Goal: Task Accomplishment & Management: Manage account settings

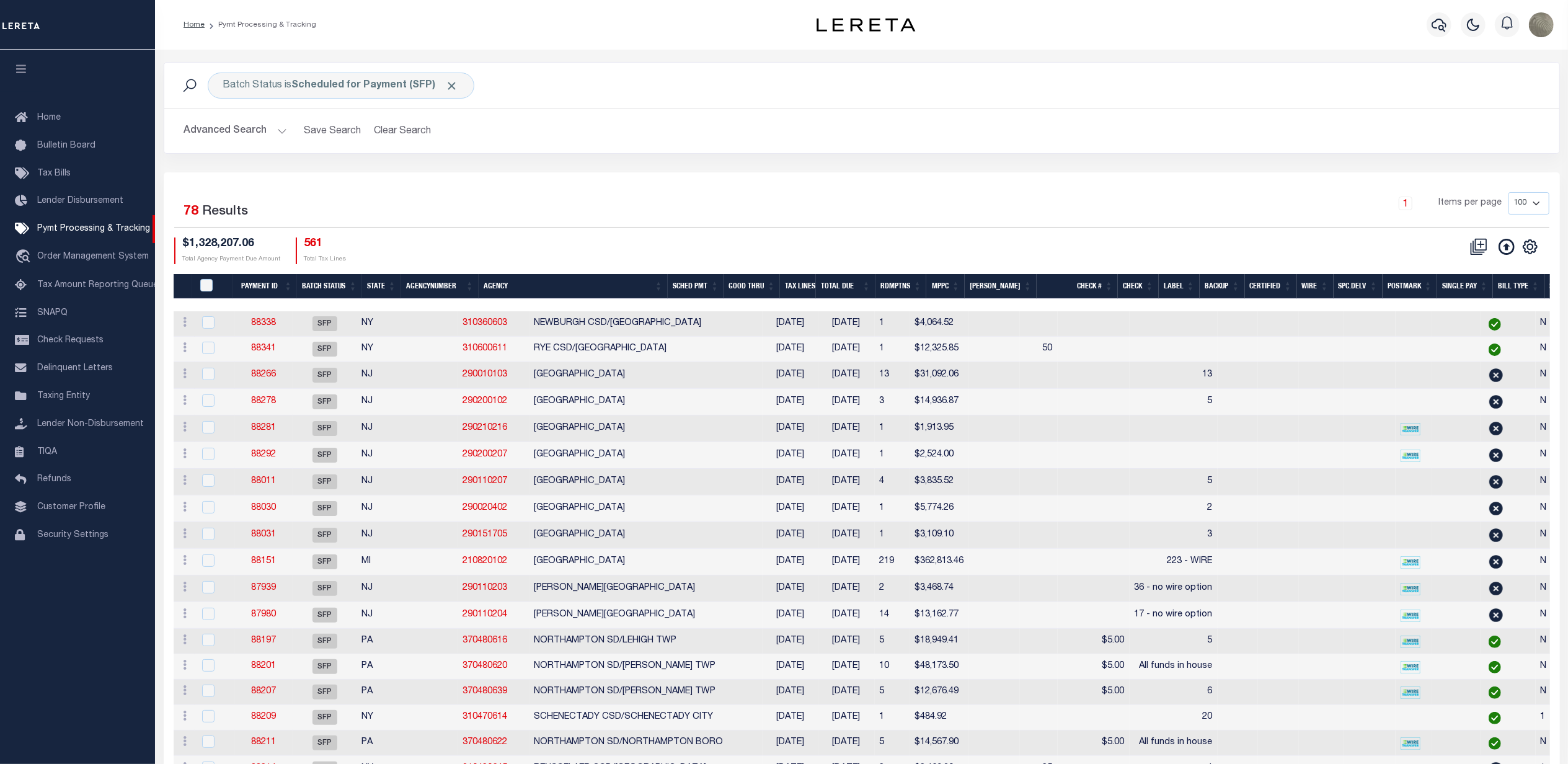
click at [715, 167] on div "Batch Status is Scheduled for Payment (SFP) Search Advanced Search Save Search …" at bounding box center [862, 117] width 1415 height 111
click at [489, 220] on div "Selected 78 Results" at bounding box center [339, 209] width 330 height 35
drag, startPoint x: 736, startPoint y: 181, endPoint x: 725, endPoint y: 192, distance: 15.6
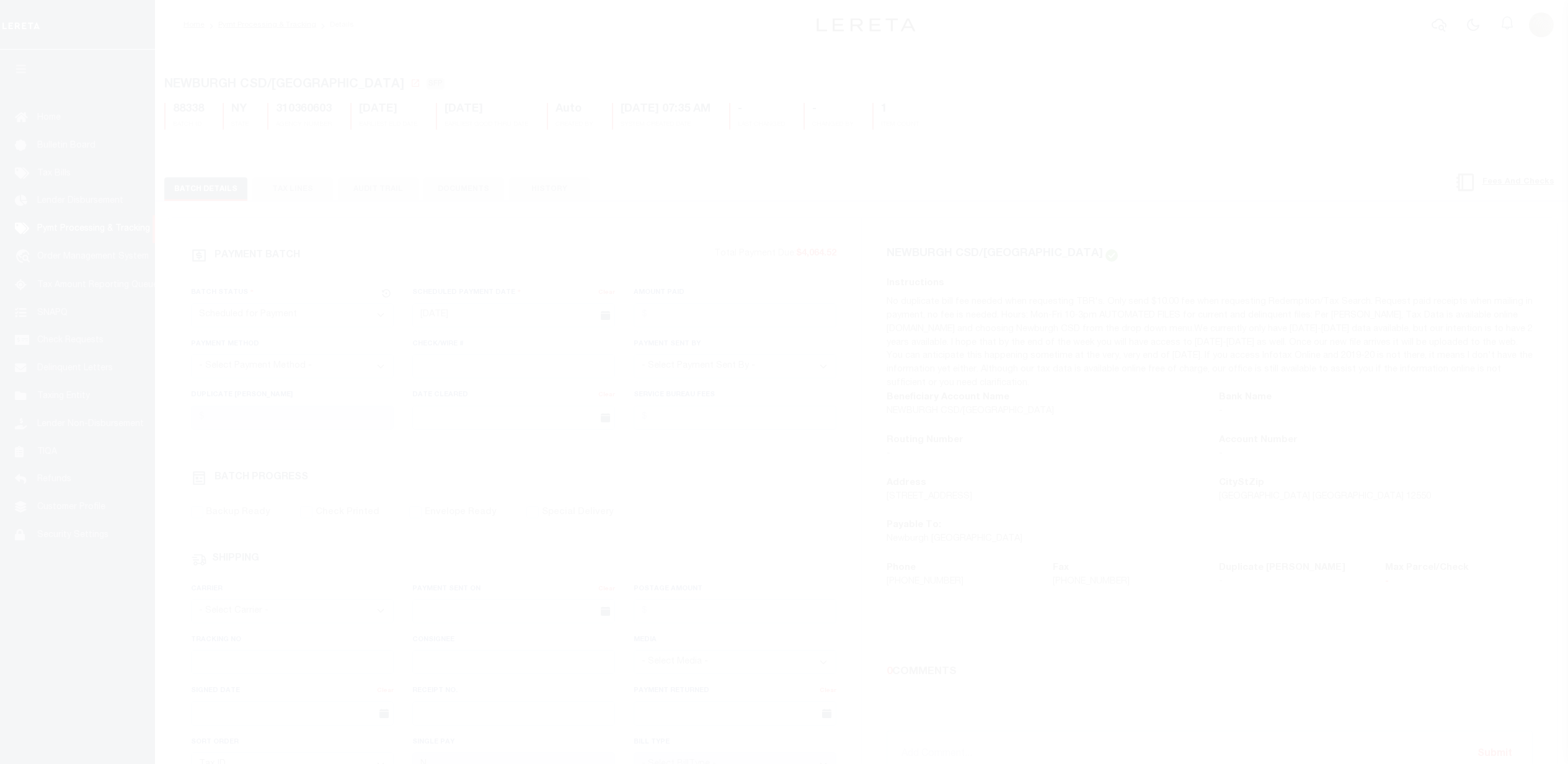
select select "SFP"
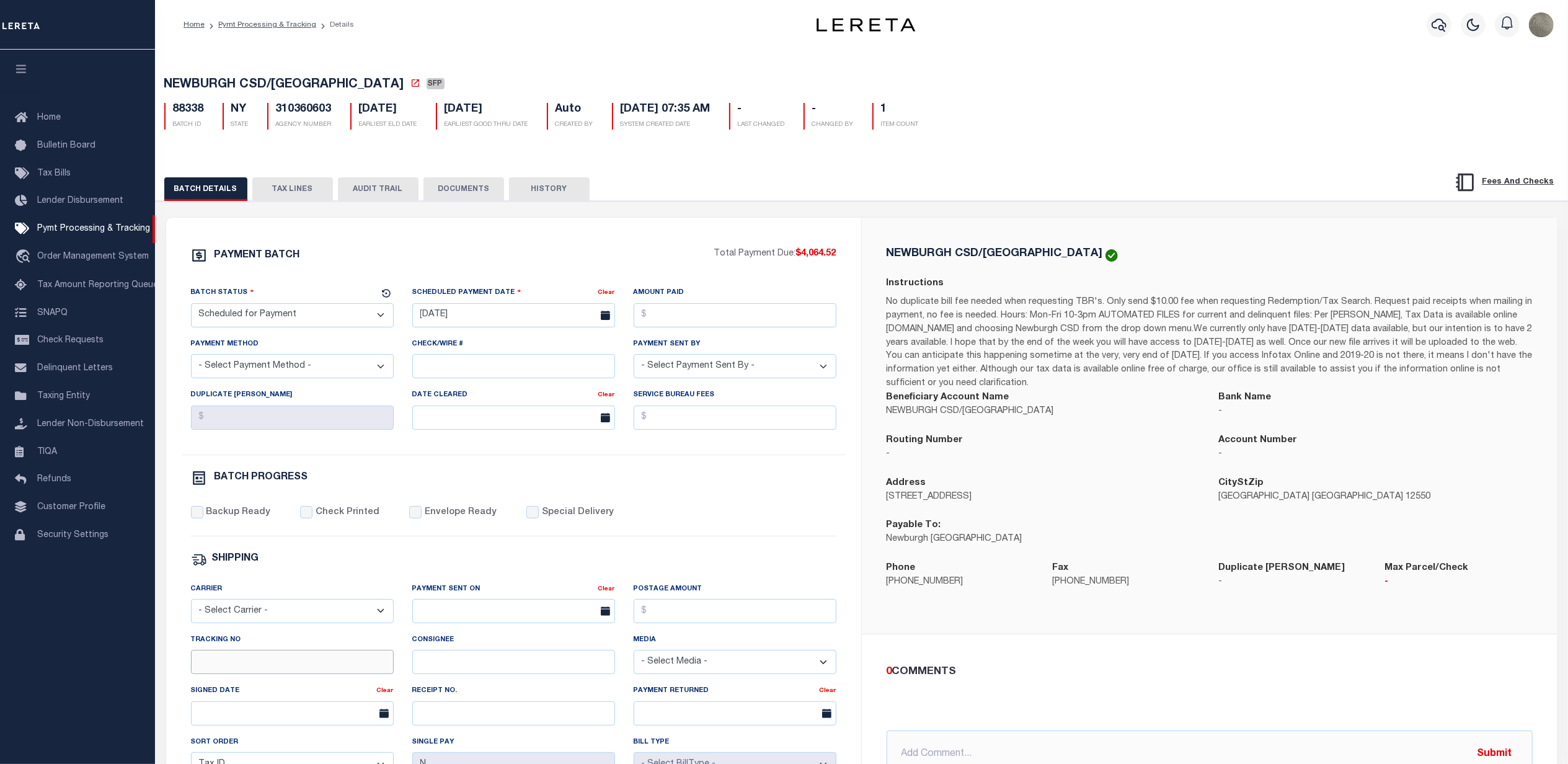
click at [224, 674] on input "Tracking No" at bounding box center [292, 662] width 203 height 24
type input "[PERSON_NAME]"
click at [701, 519] on div "Backup Ready Check Printed Envelope Ready Special Delivery" at bounding box center [513, 521] width 645 height 30
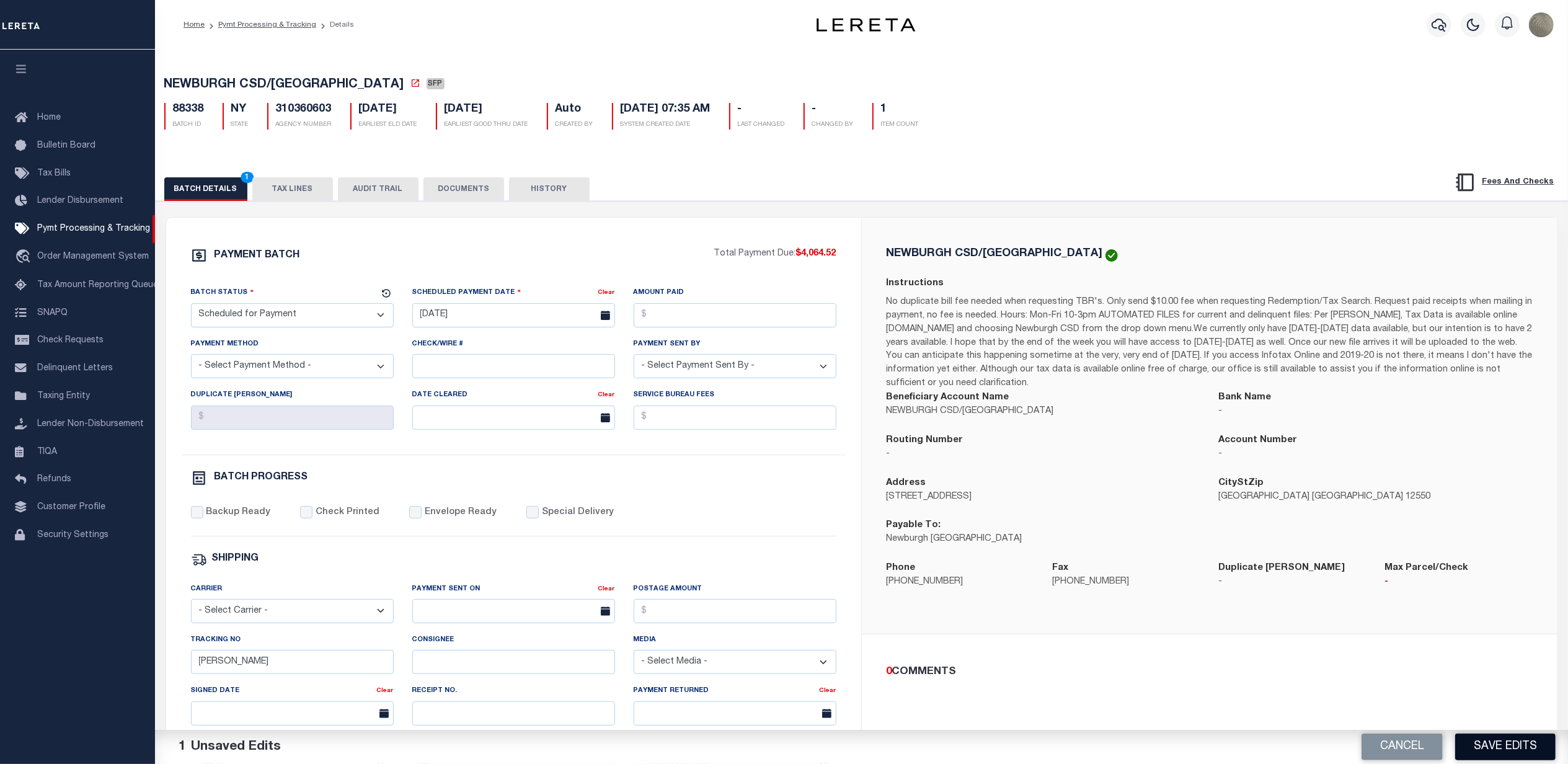
click at [1521, 748] on button "Save Edits" at bounding box center [1506, 747] width 101 height 27
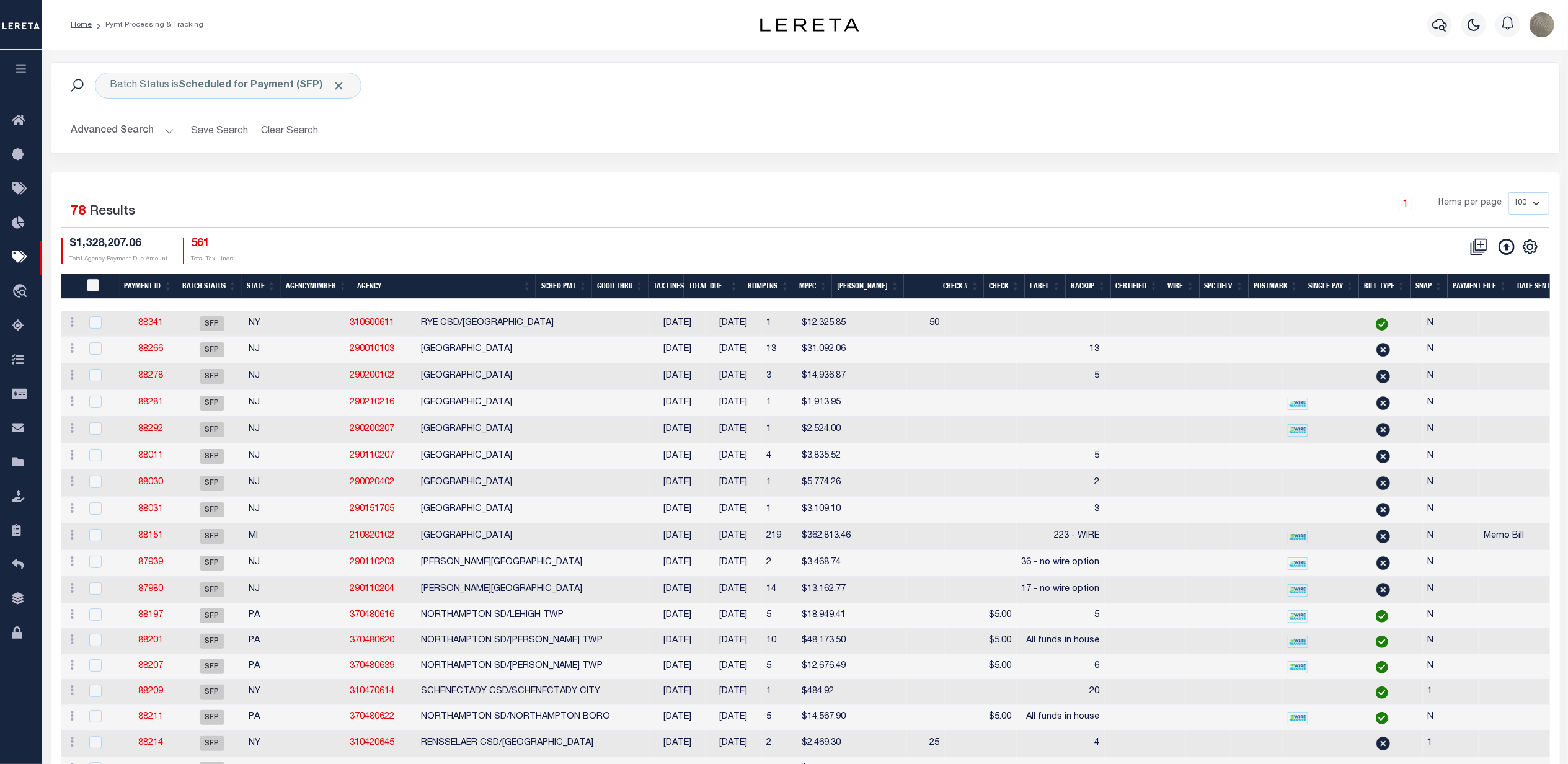
click at [649, 290] on th "Good Thru" at bounding box center [621, 286] width 56 height 26
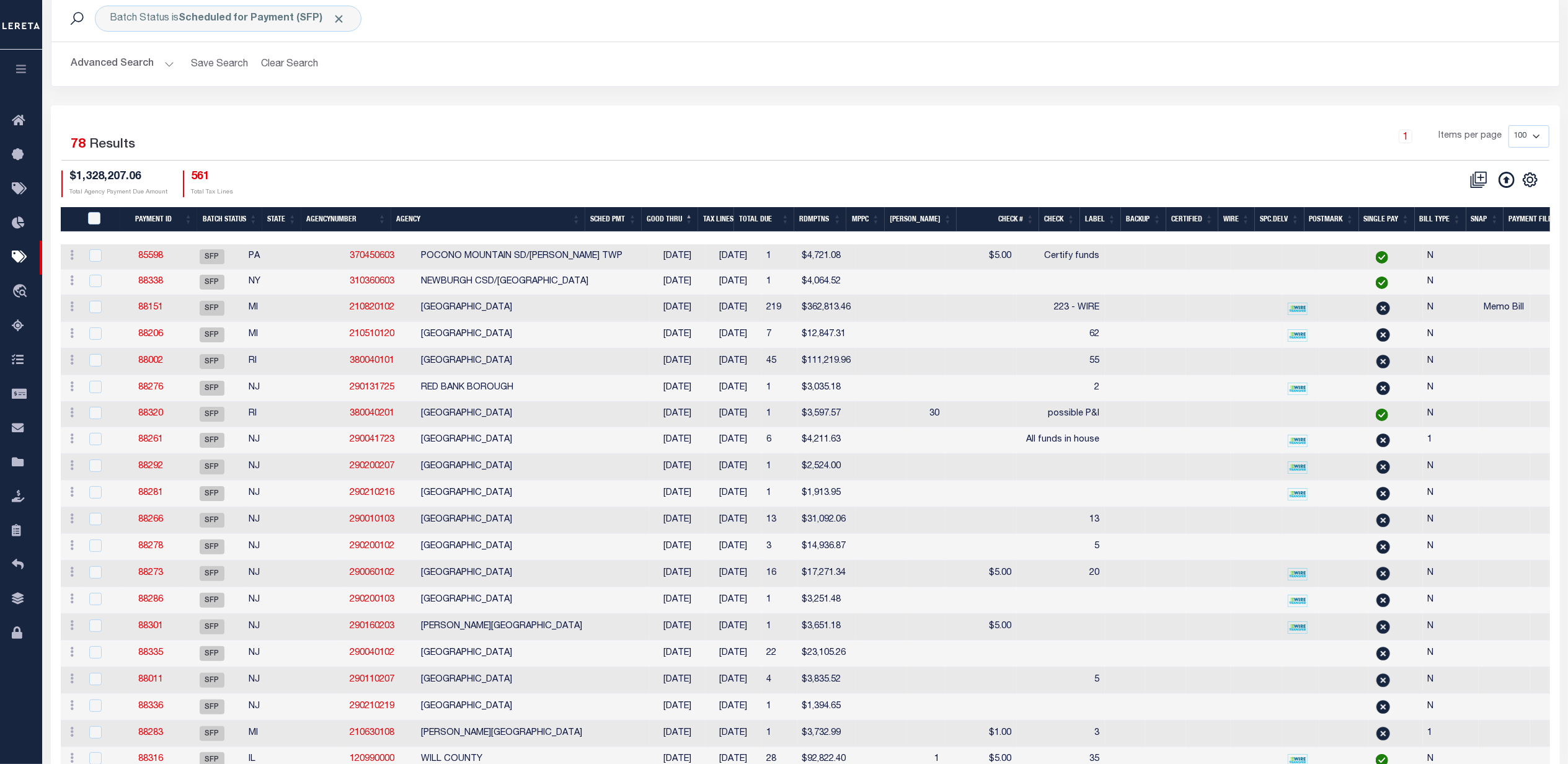
scroll to position [82, 0]
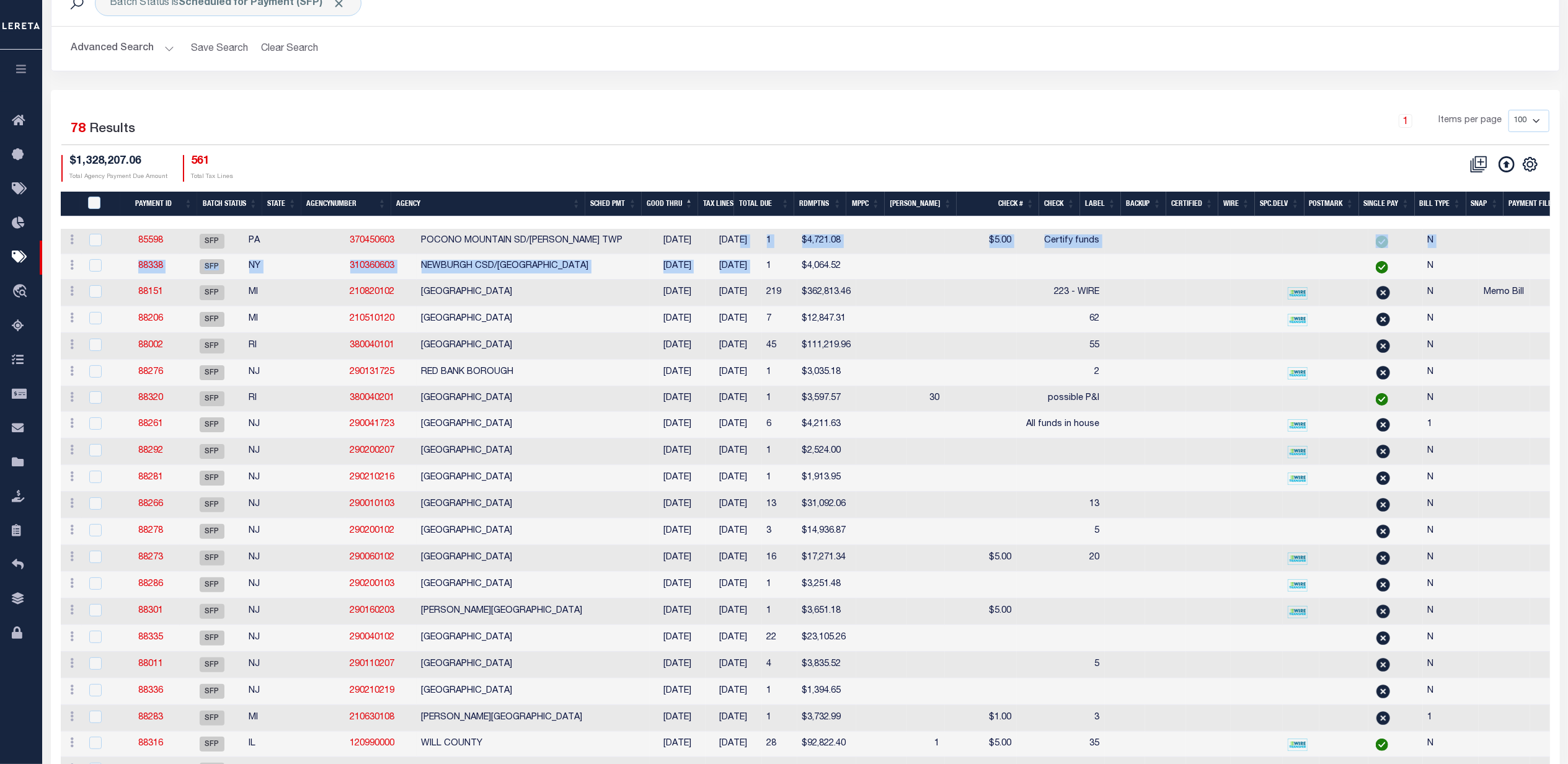
drag, startPoint x: 719, startPoint y: 269, endPoint x: 686, endPoint y: 234, distance: 48.1
click at [690, 160] on div "$1,328,207.06 Total Agency Payment Due Amount 561 Total Tax Lines" at bounding box center [434, 168] width 744 height 27
click at [163, 296] on link "88151" at bounding box center [150, 292] width 25 height 9
type input "[DATE]"
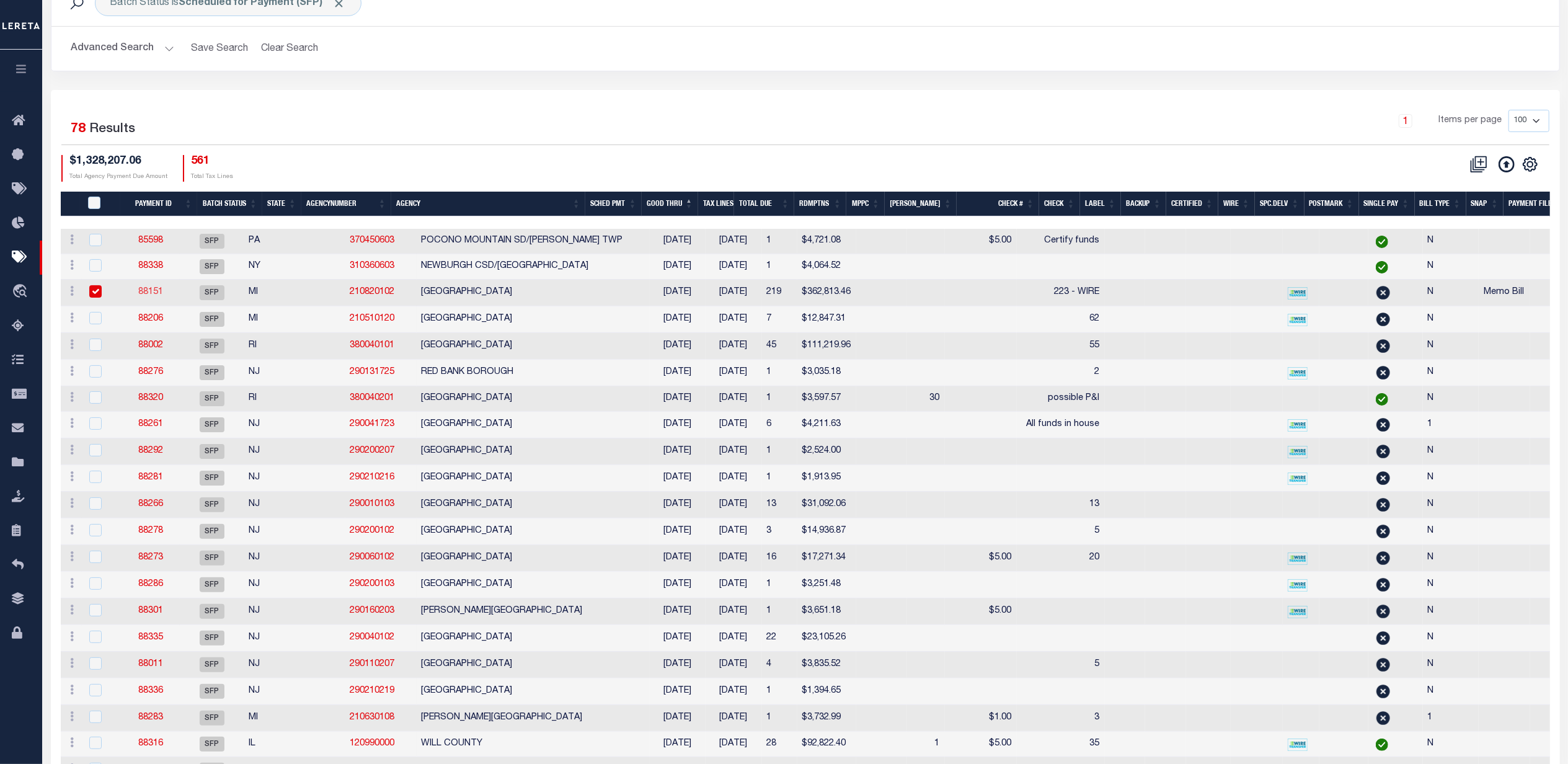
type input "223 - WIRE"
type input "[PERSON_NAME]"
select select "37"
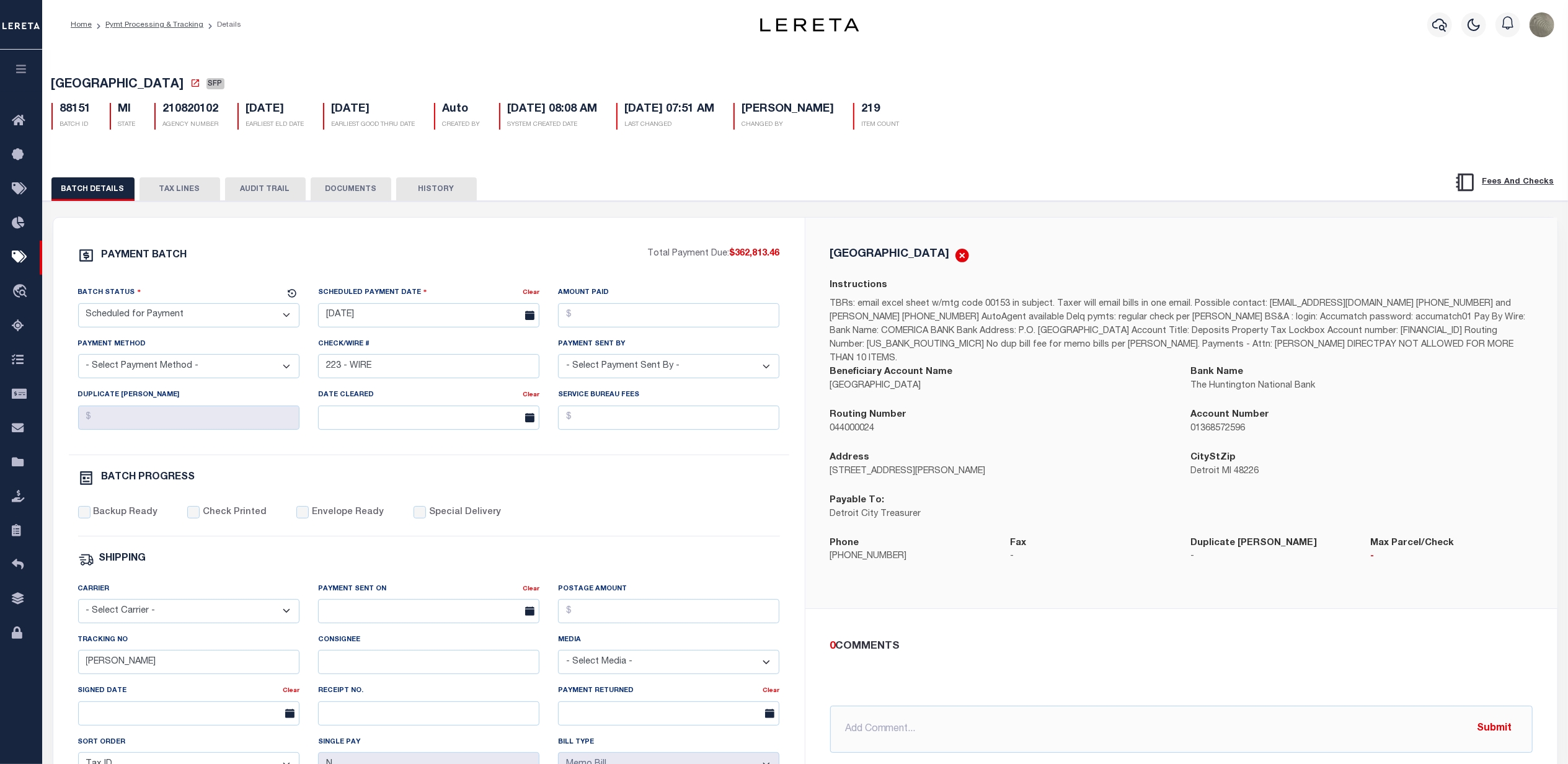
click at [145, 318] on select "- Select Status - Scheduled for Payment Ready For Payment Payment Sent Cleared …" at bounding box center [188, 315] width 222 height 24
click at [194, 279] on div "PAYMENT BATCH Total Payment Due: $362,813.46 Batch Status - Select Status -" at bounding box center [429, 580] width 722 height 666
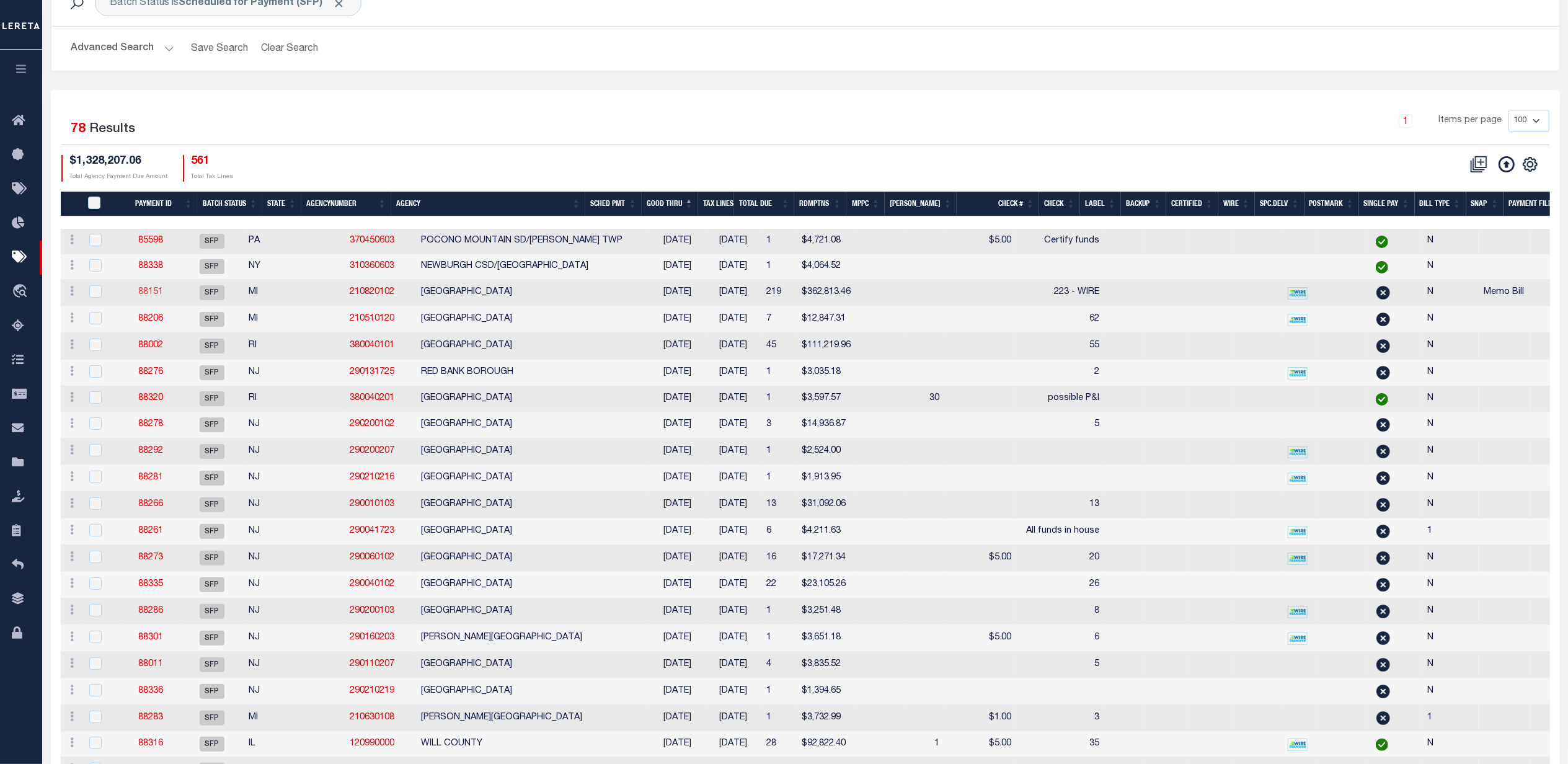
click at [163, 294] on link "88151" at bounding box center [150, 292] width 25 height 9
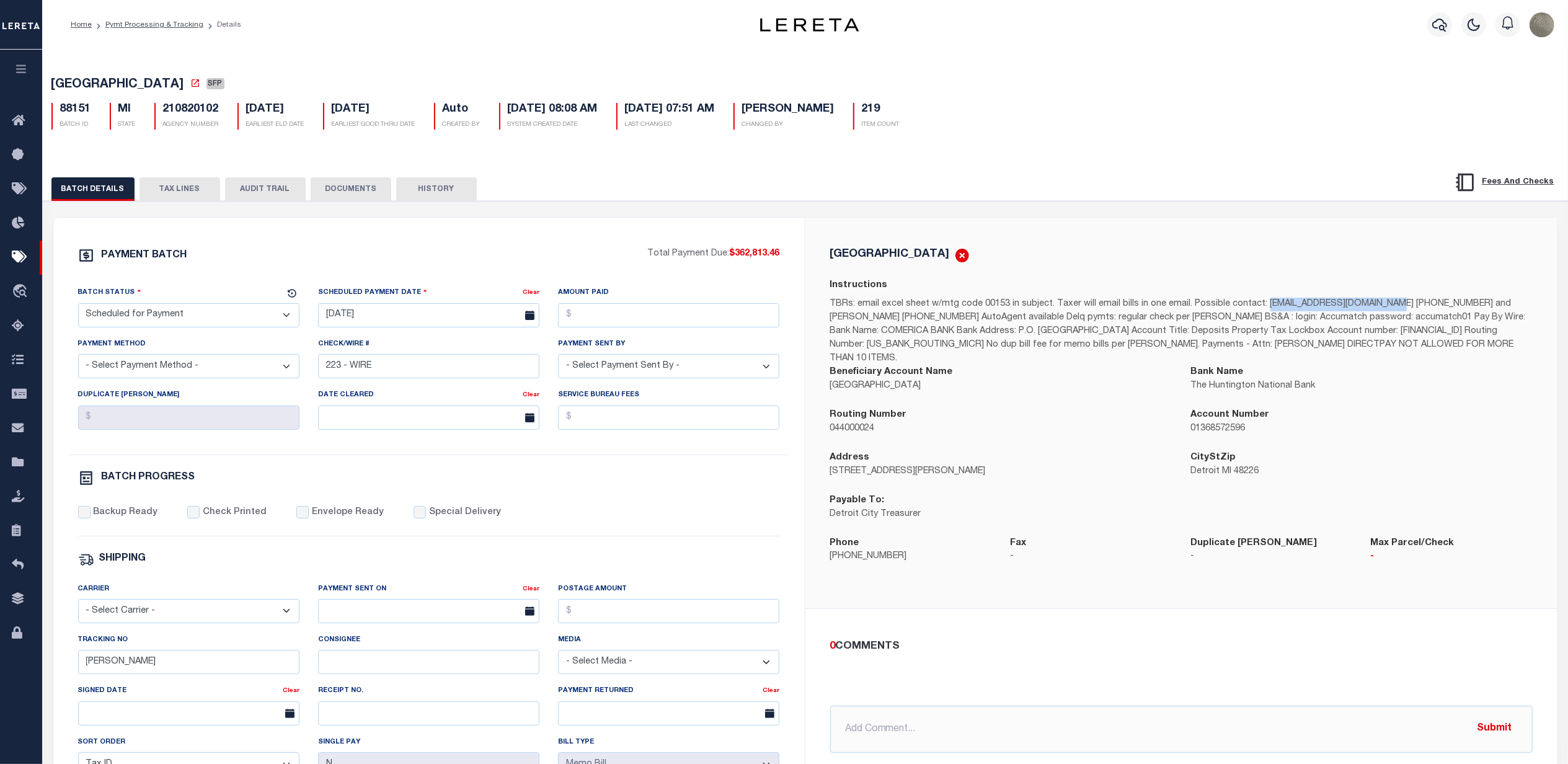
drag, startPoint x: 1260, startPoint y: 309, endPoint x: 1367, endPoint y: 311, distance: 107.0
click at [1367, 311] on p "TBRs: email excel sheet w/mtg code 00153 in subject. Taxer will email bills in …" at bounding box center [1182, 331] width 702 height 67
click at [635, 229] on div "PAYMENT BATCH Total Payment Due: $362,813.46 Batch Status - Select Status - Pay…" at bounding box center [429, 580] width 751 height 725
click at [366, 326] on input "[DATE]" at bounding box center [428, 315] width 222 height 24
click at [411, 442] on span "13" at bounding box center [413, 438] width 24 height 24
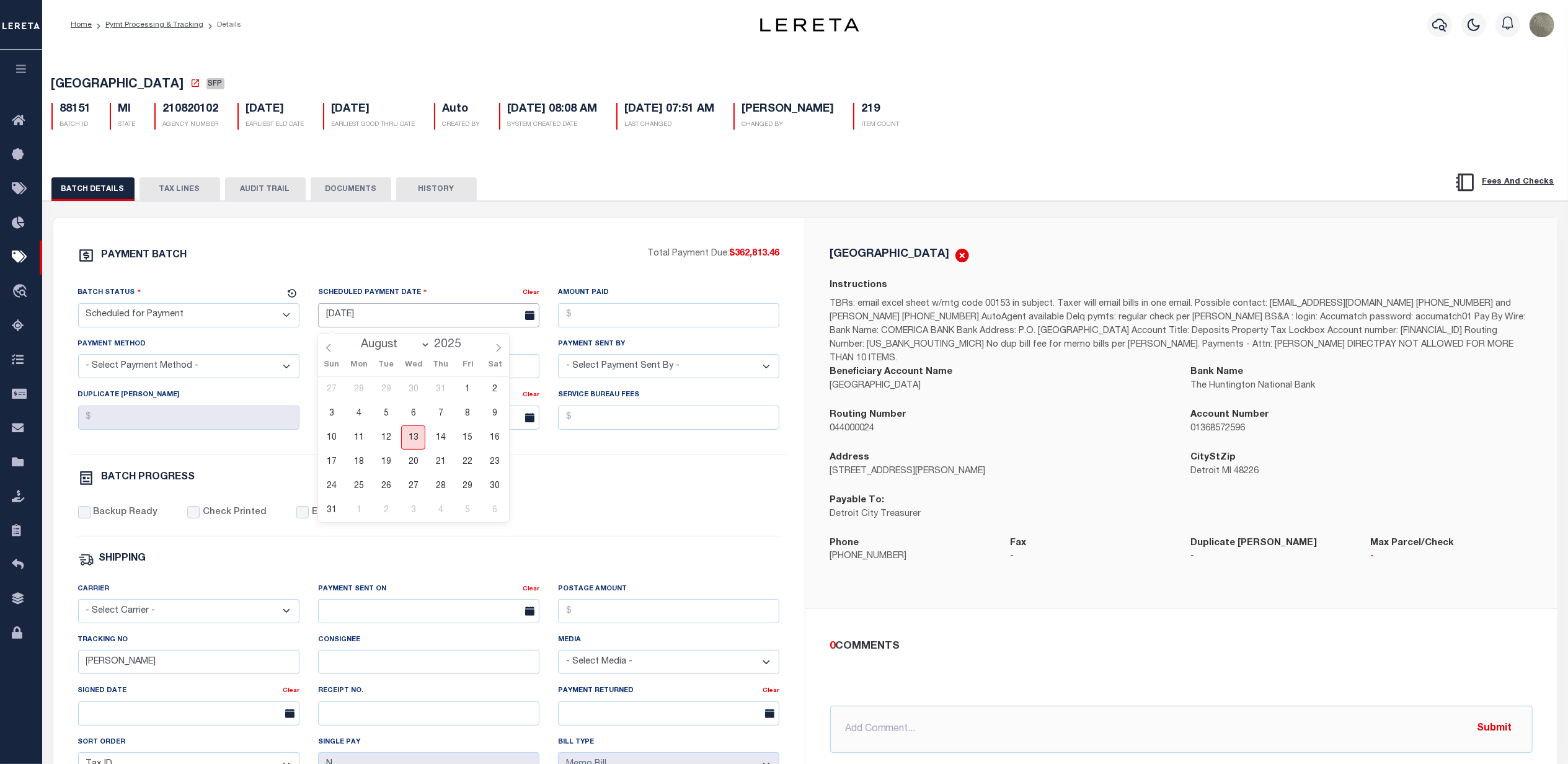
type input "[DATE]"
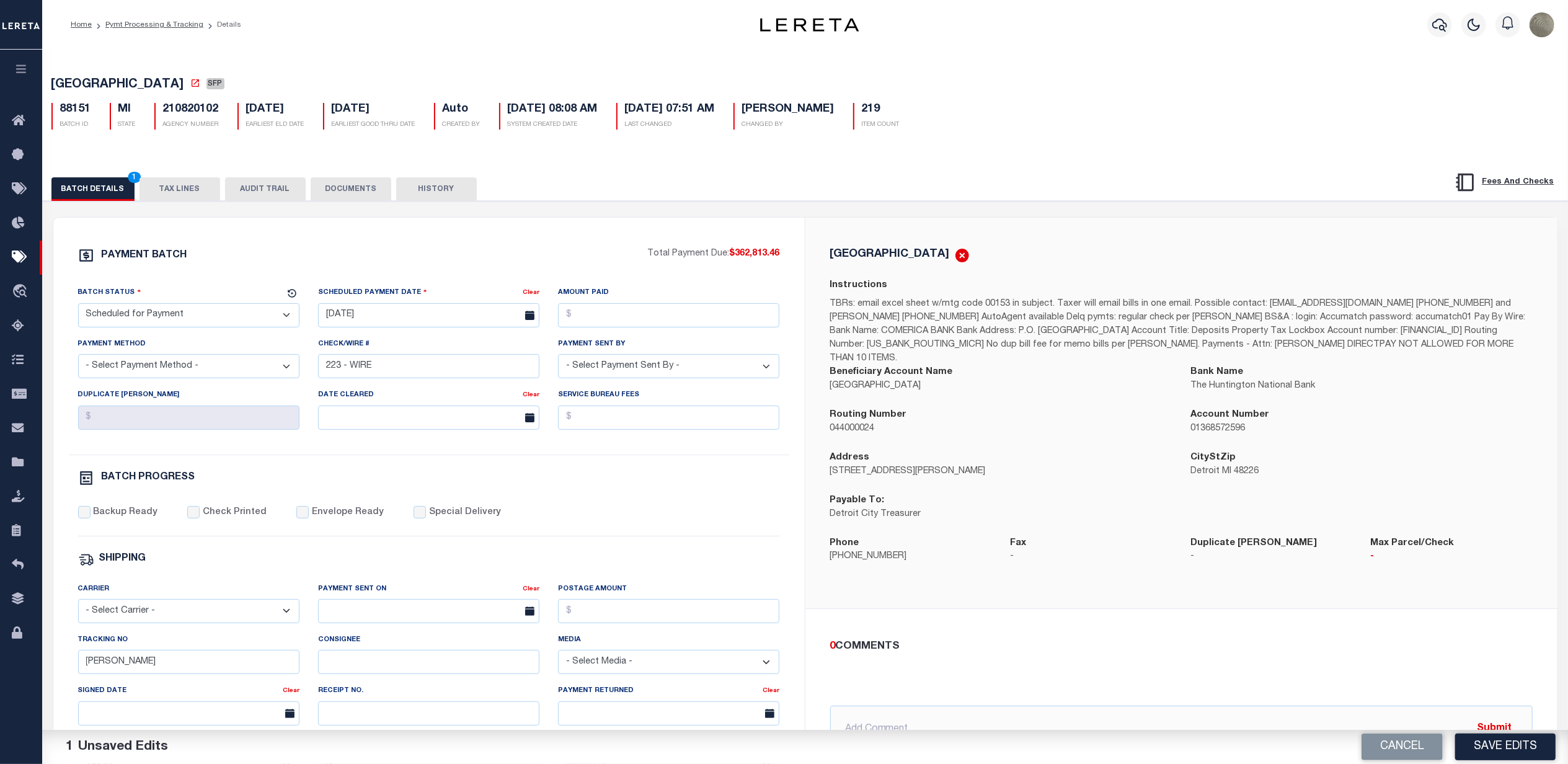
click at [158, 324] on select "- Select Status - Scheduled for Payment Ready For Payment Payment Sent Cleared …" at bounding box center [188, 315] width 222 height 24
select select "RFW"
click at [78, 307] on select "- Select Status - Scheduled for Payment Ready For Payment Payment Sent Cleared …" at bounding box center [188, 315] width 222 height 24
click at [197, 362] on select "- Select Payment Method - ACH Certified Check Check Direct Deposit Wire Transfer" at bounding box center [188, 366] width 222 height 24
select select "TRA"
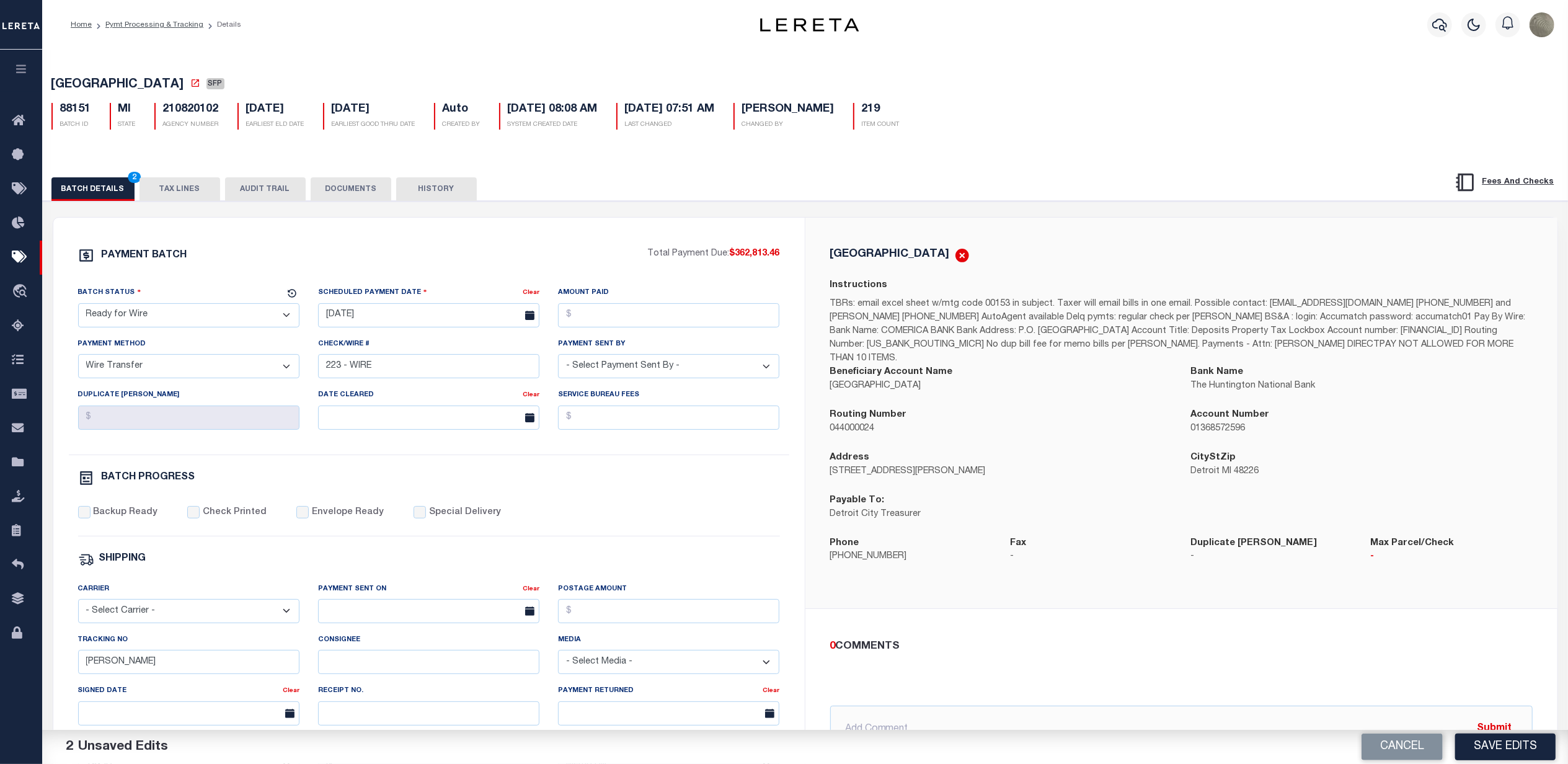
click at [78, 359] on select "- Select Payment Method - ACH Certified Check Check Direct Deposit Wire Transfer" at bounding box center [188, 366] width 222 height 24
click at [619, 319] on input "Amount Paid" at bounding box center [668, 315] width 222 height 24
click at [616, 370] on select "- Select Payment Sent By - Aakash Patel Abdul Muzain Adams, Pamela S Agustin Fe…" at bounding box center [668, 366] width 222 height 24
select select "[PERSON_NAME]"
click at [558, 359] on select "- Select Payment Sent By - Aakash Patel Abdul Muzain Adams, Pamela S Agustin Fe…" at bounding box center [668, 366] width 222 height 24
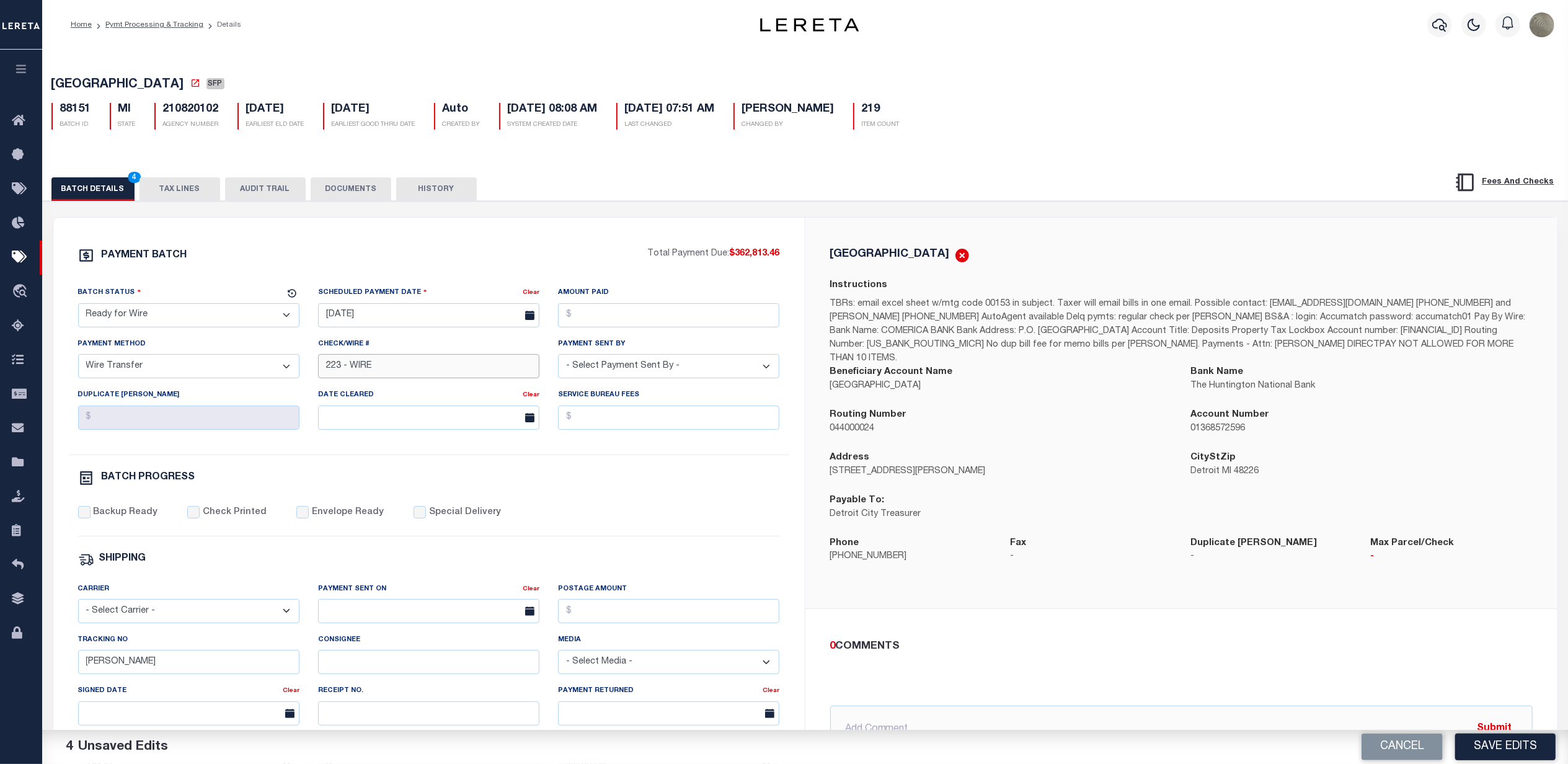
click at [394, 365] on input "223 - WIRE" at bounding box center [428, 366] width 222 height 24
click at [445, 266] on div "PAYMENT BATCH" at bounding box center [362, 259] width 570 height 24
click at [1027, 209] on div "PAYMENT BATCH Total Payment Due: $362,813.46 Batch Status" at bounding box center [806, 602] width 1538 height 803
click at [605, 314] on input "Amount Paid" at bounding box center [668, 315] width 222 height 24
click at [349, 317] on input "[DATE]" at bounding box center [428, 315] width 222 height 24
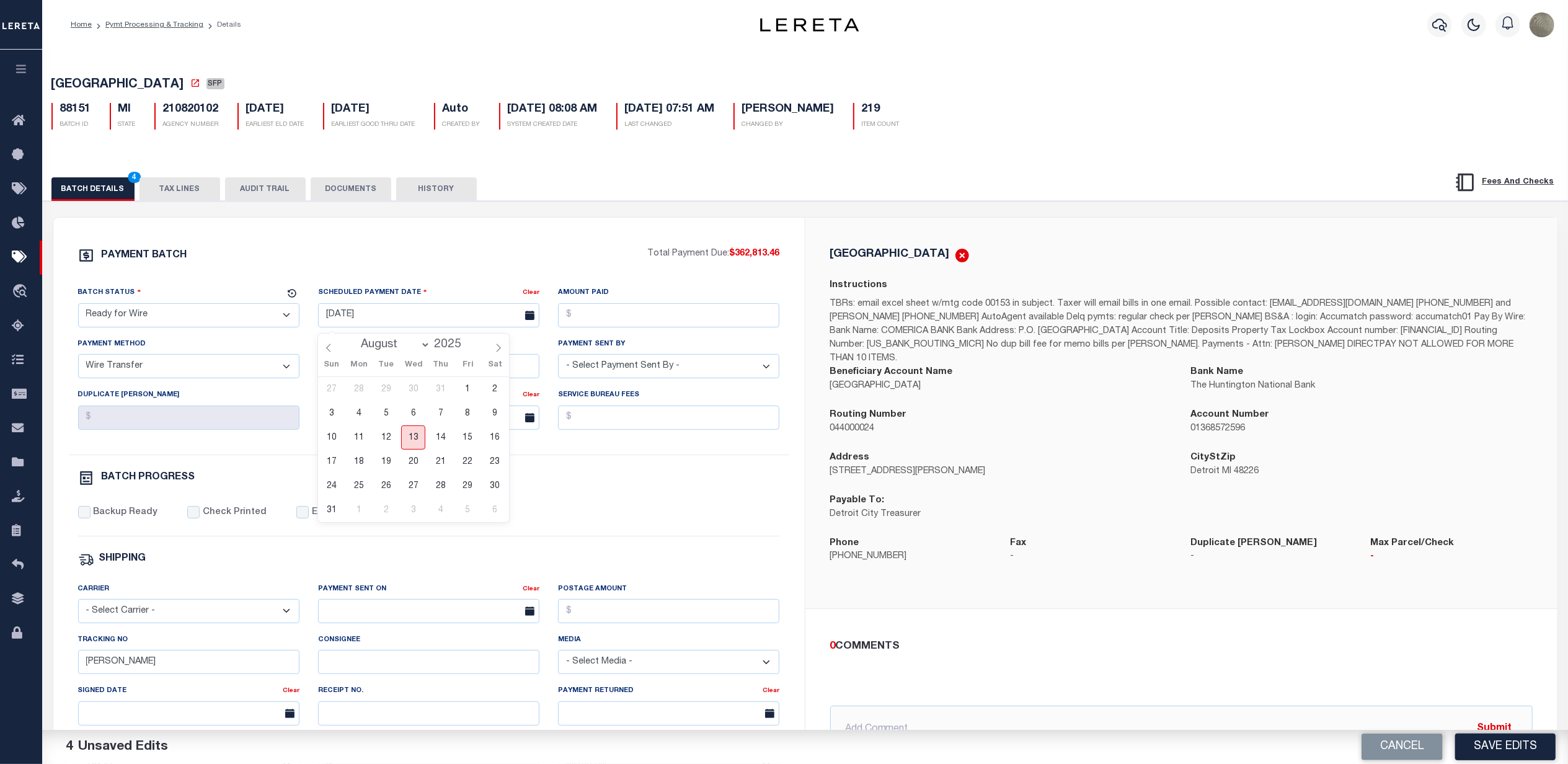
click at [411, 435] on span "13" at bounding box center [413, 438] width 24 height 24
click at [473, 285] on div "PAYMENT BATCH Total Payment Due: $362,813.46 Batch Status - Select Status -" at bounding box center [429, 580] width 722 height 666
click at [600, 315] on input "Amount Paid" at bounding box center [668, 315] width 222 height 24
type input "$362,813.46"
click at [587, 326] on input "$362,813.46" at bounding box center [668, 315] width 222 height 24
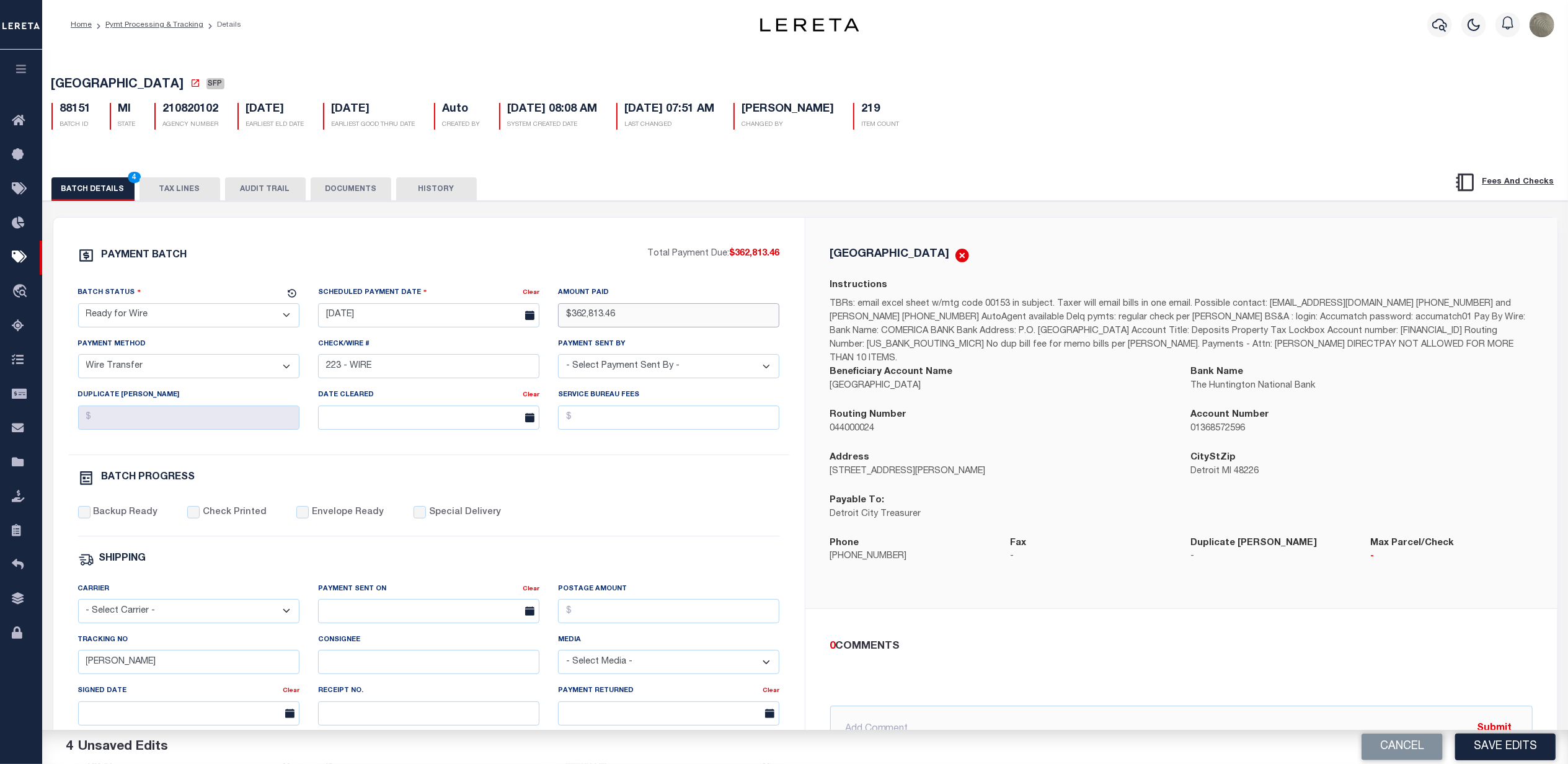
click at [587, 326] on input "$362,813.46" at bounding box center [668, 315] width 222 height 24
click at [171, 182] on button "TAX LINES" at bounding box center [179, 189] width 80 height 24
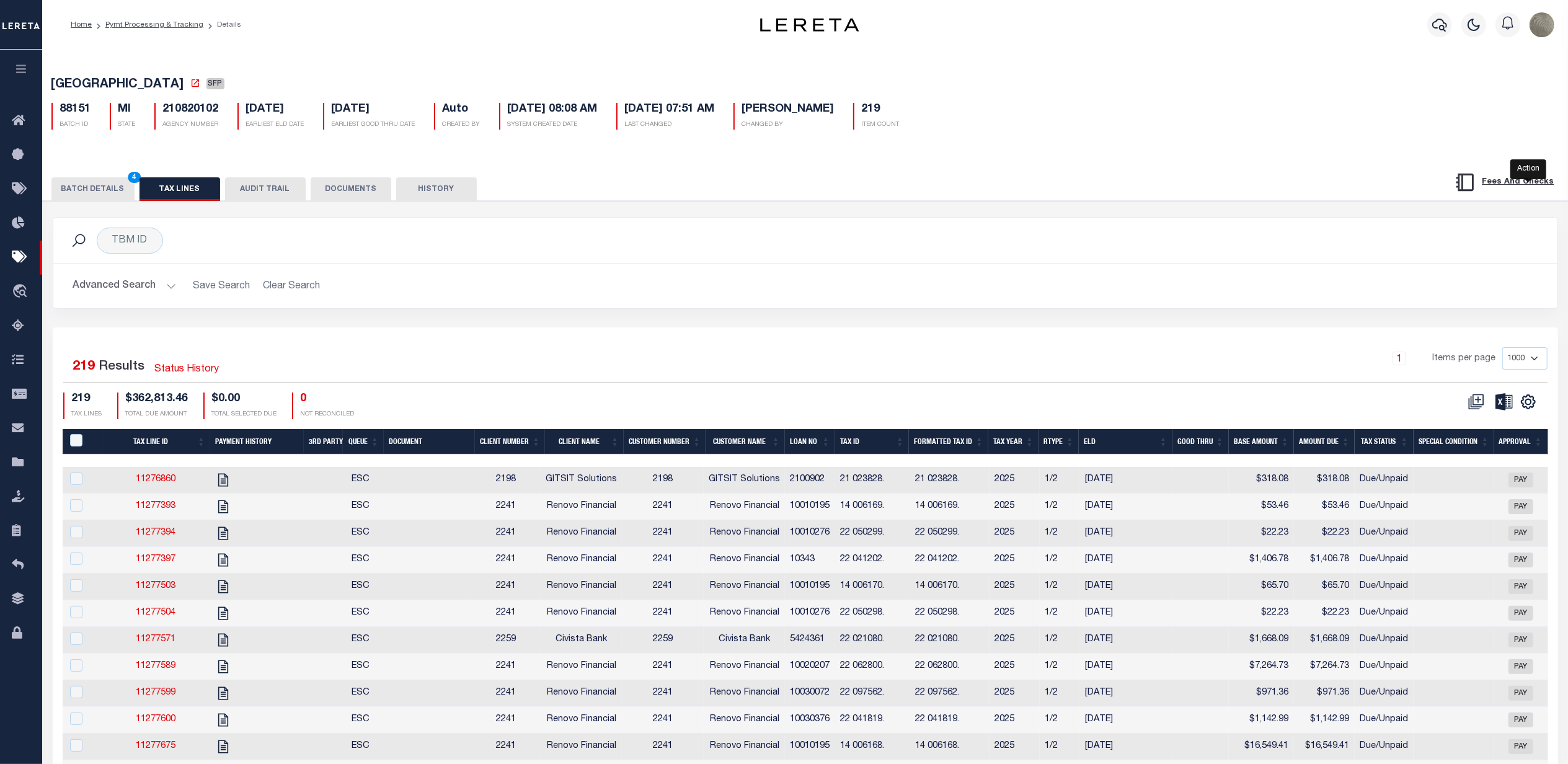
click at [1509, 408] on icon at bounding box center [1504, 402] width 18 height 18
click at [581, 269] on div "Advanced Search Save Search Clear Search Loan No Equals Equals Is Not Equal To …" at bounding box center [806, 286] width 1505 height 44
click at [88, 199] on button "BATCH DETAILS 4" at bounding box center [93, 189] width 83 height 24
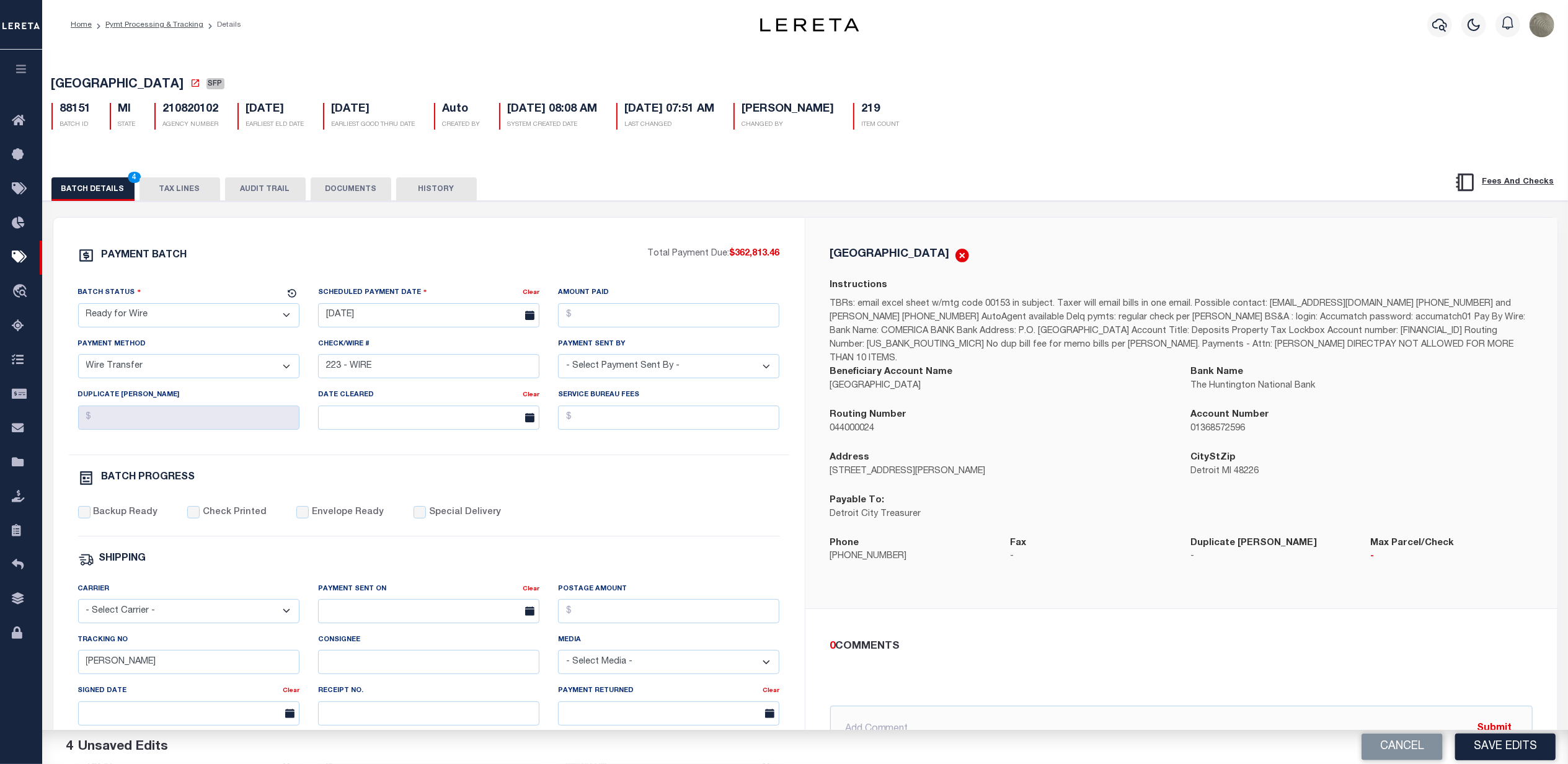
click at [547, 243] on div "PAYMENT BATCH Total Payment Due: $362,813.46 Batch Status - Select Status - Pay…" at bounding box center [429, 580] width 751 height 725
click at [620, 244] on div "PAYMENT BATCH Total Payment Due: $362,813.46 Batch Status - Select Status - Pay…" at bounding box center [429, 580] width 751 height 725
click at [570, 231] on div "PAYMENT BATCH Total Payment Due: $362,813.46 Batch Status - Select Status - Pay…" at bounding box center [429, 580] width 751 height 725
click at [175, 182] on button "TAX LINES" at bounding box center [179, 189] width 80 height 24
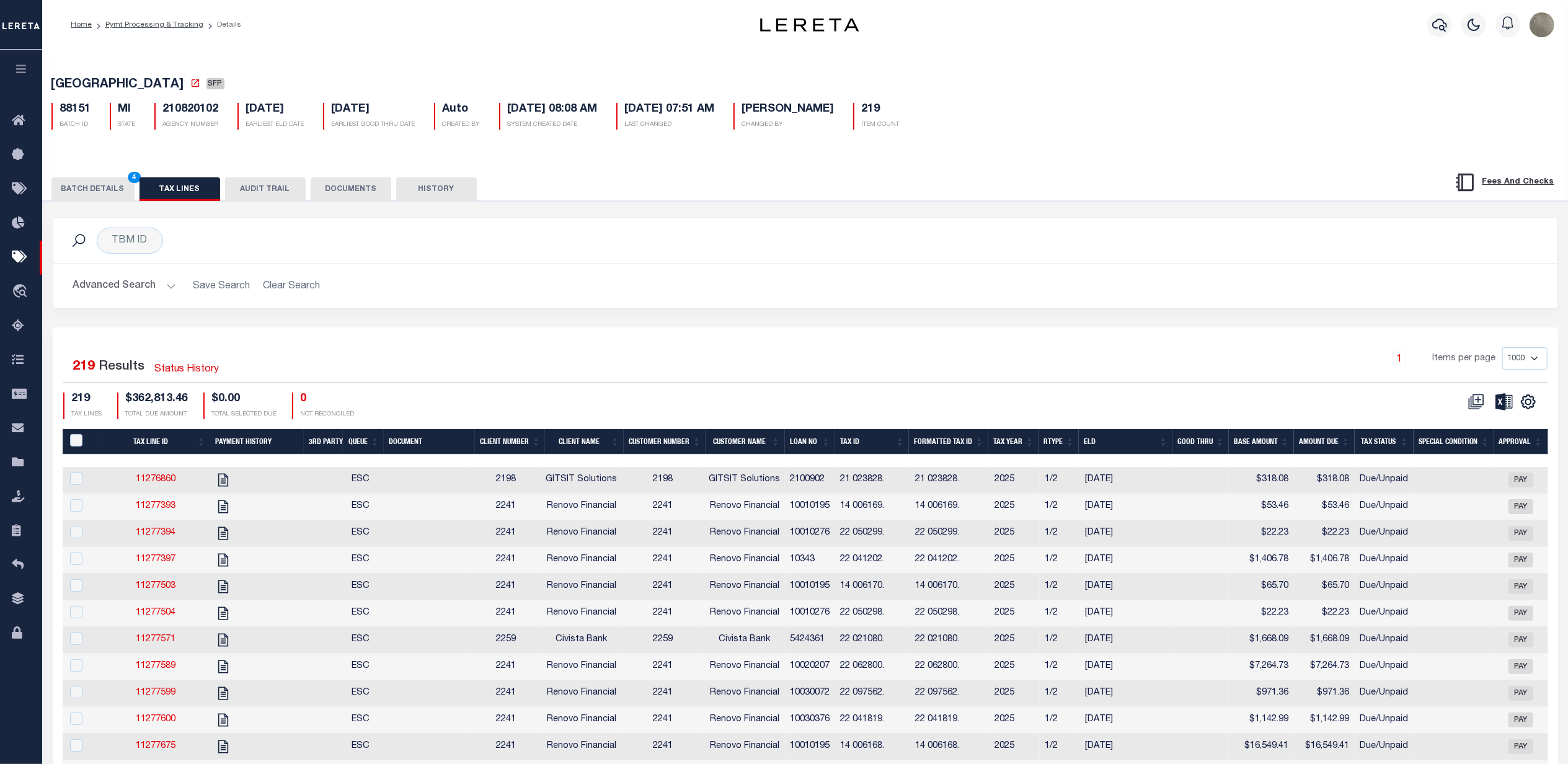
click at [90, 190] on button "BATCH DETAILS 4" at bounding box center [93, 189] width 83 height 24
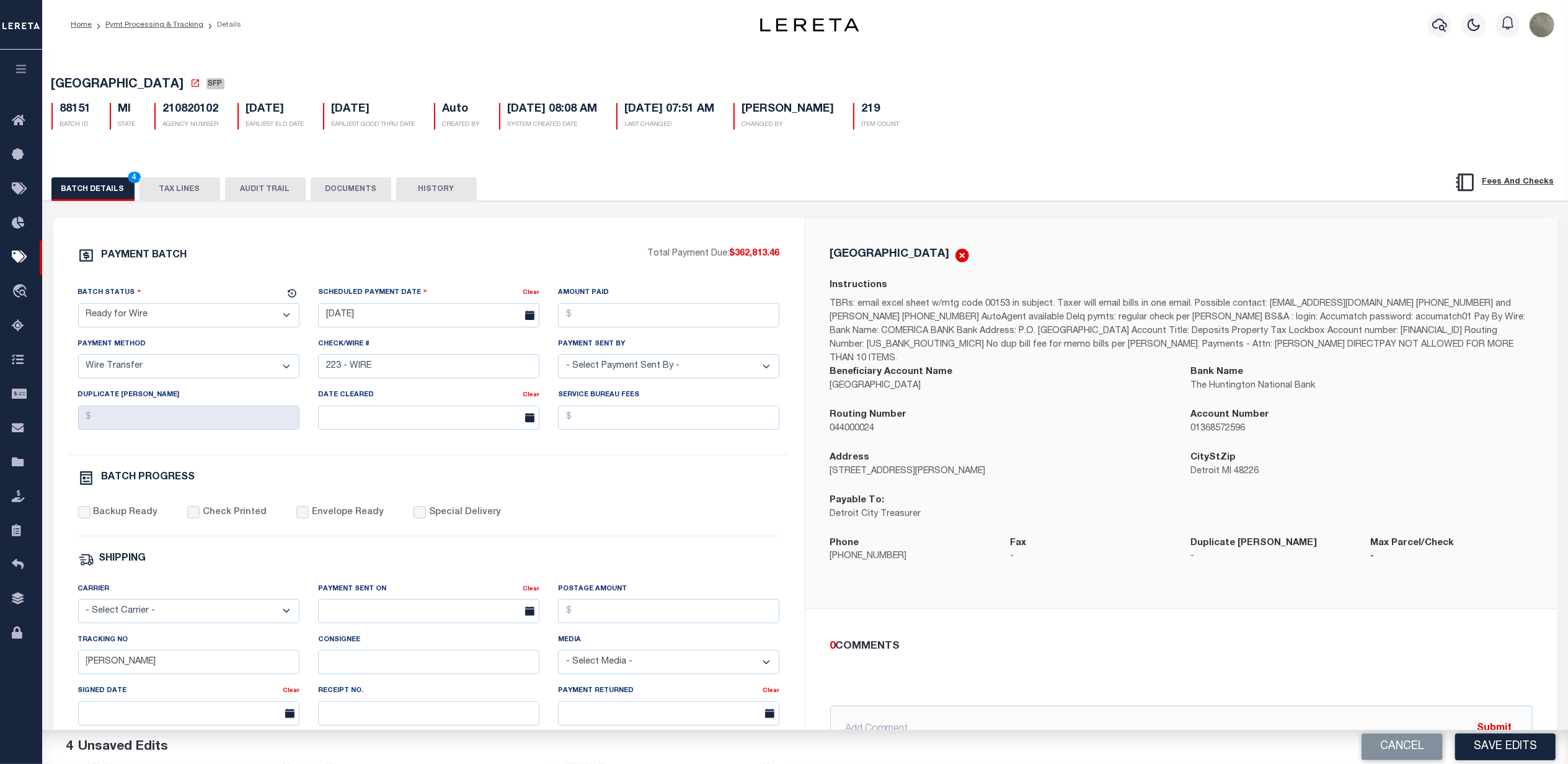
click at [176, 194] on button "TAX LINES" at bounding box center [179, 189] width 80 height 24
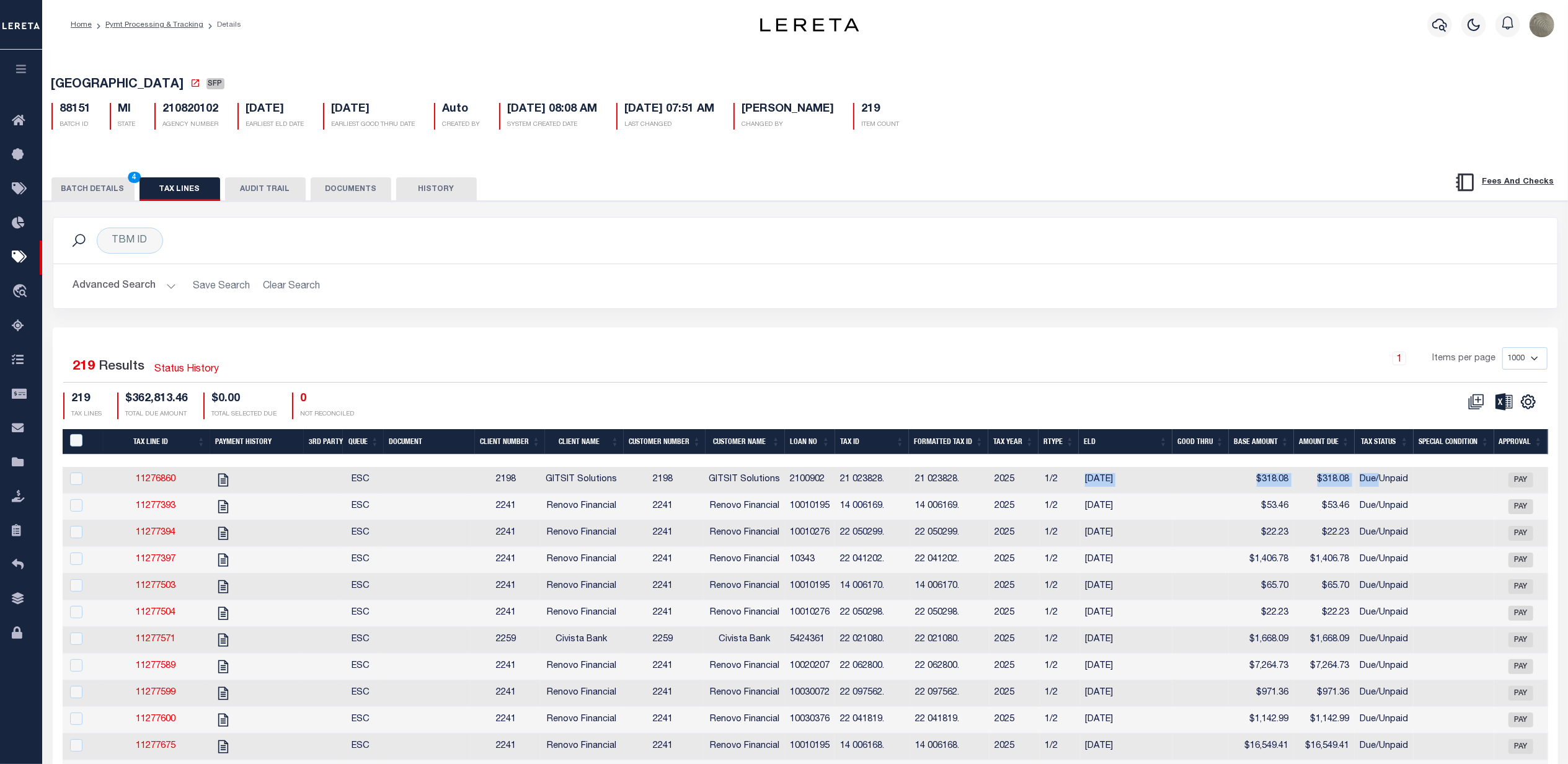
drag, startPoint x: 1062, startPoint y: 470, endPoint x: 1385, endPoint y: 470, distance: 323.0
click at [1385, 470] on tr "11276860 ESC 2198 GITSIT Solutions 2198 GITSIT Solutions 2100902 21 023828. 21 …" at bounding box center [1085, 480] width 2046 height 27
click at [1077, 419] on div "CSV Export Selected Print Show Filter Show Search Columns 0: PayeePaymentBatchId" at bounding box center [1176, 406] width 742 height 27
drag, startPoint x: 1072, startPoint y: 460, endPoint x: 1412, endPoint y: 460, distance: 340.0
click at [1452, 460] on div at bounding box center [1085, 460] width 2046 height 12
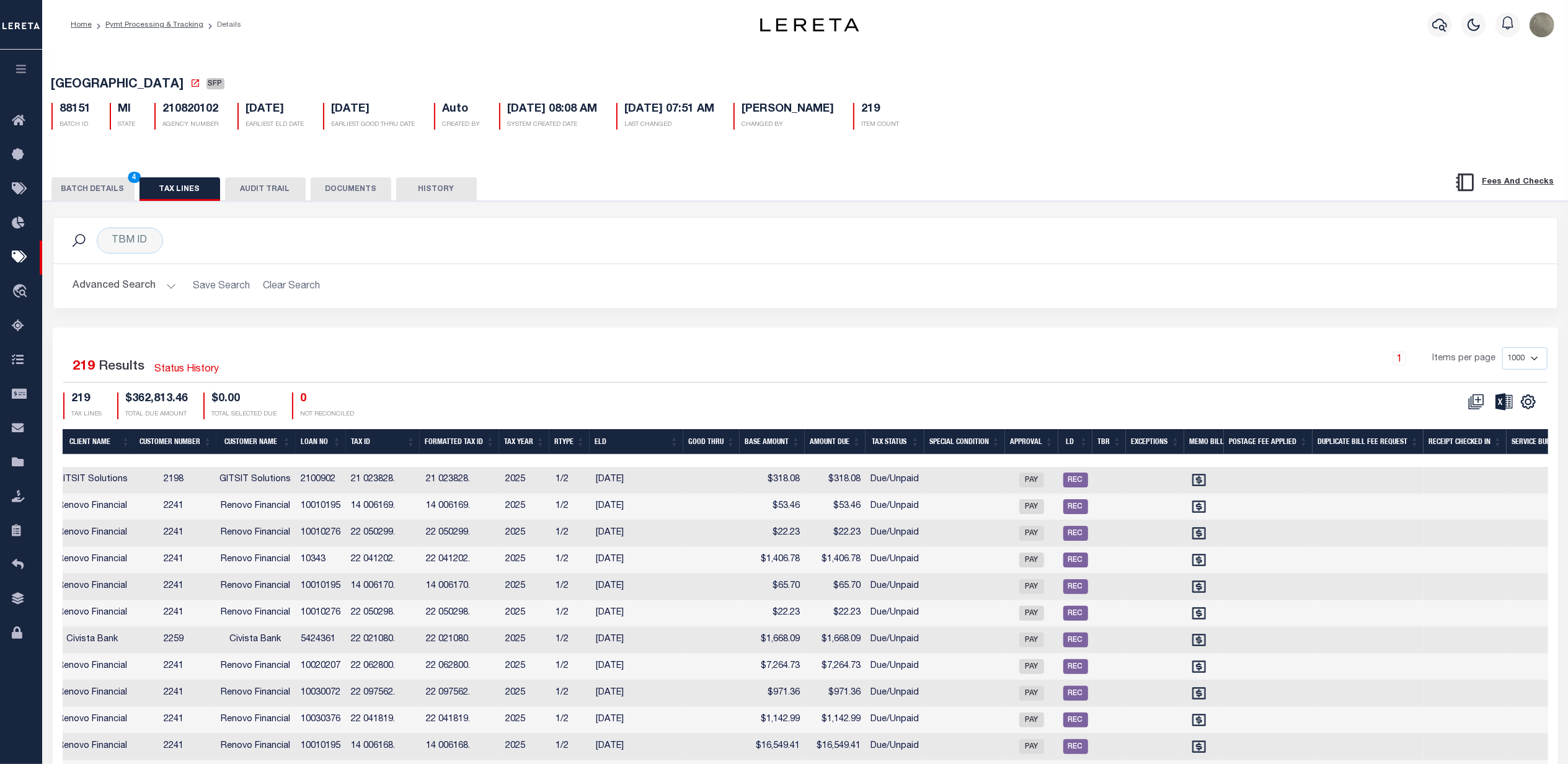
scroll to position [0, 559]
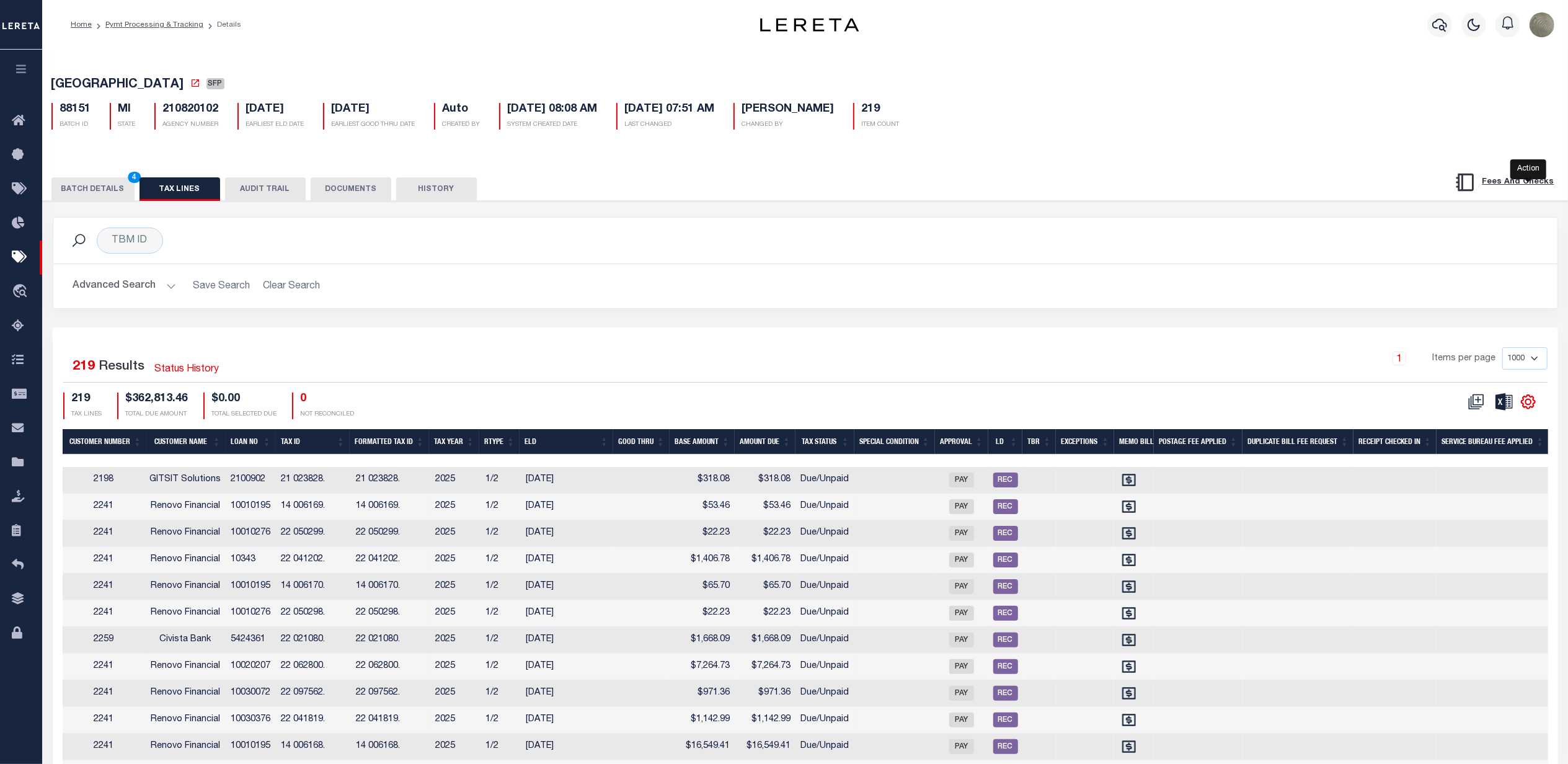
click at [1525, 409] on icon "" at bounding box center [1528, 402] width 14 height 14
click at [1466, 495] on span "Show Filter" at bounding box center [1452, 494] width 46 height 9
click at [1138, 363] on div "1 Items per page 1000 2500 5000 10000" at bounding box center [993, 363] width 1109 height 32
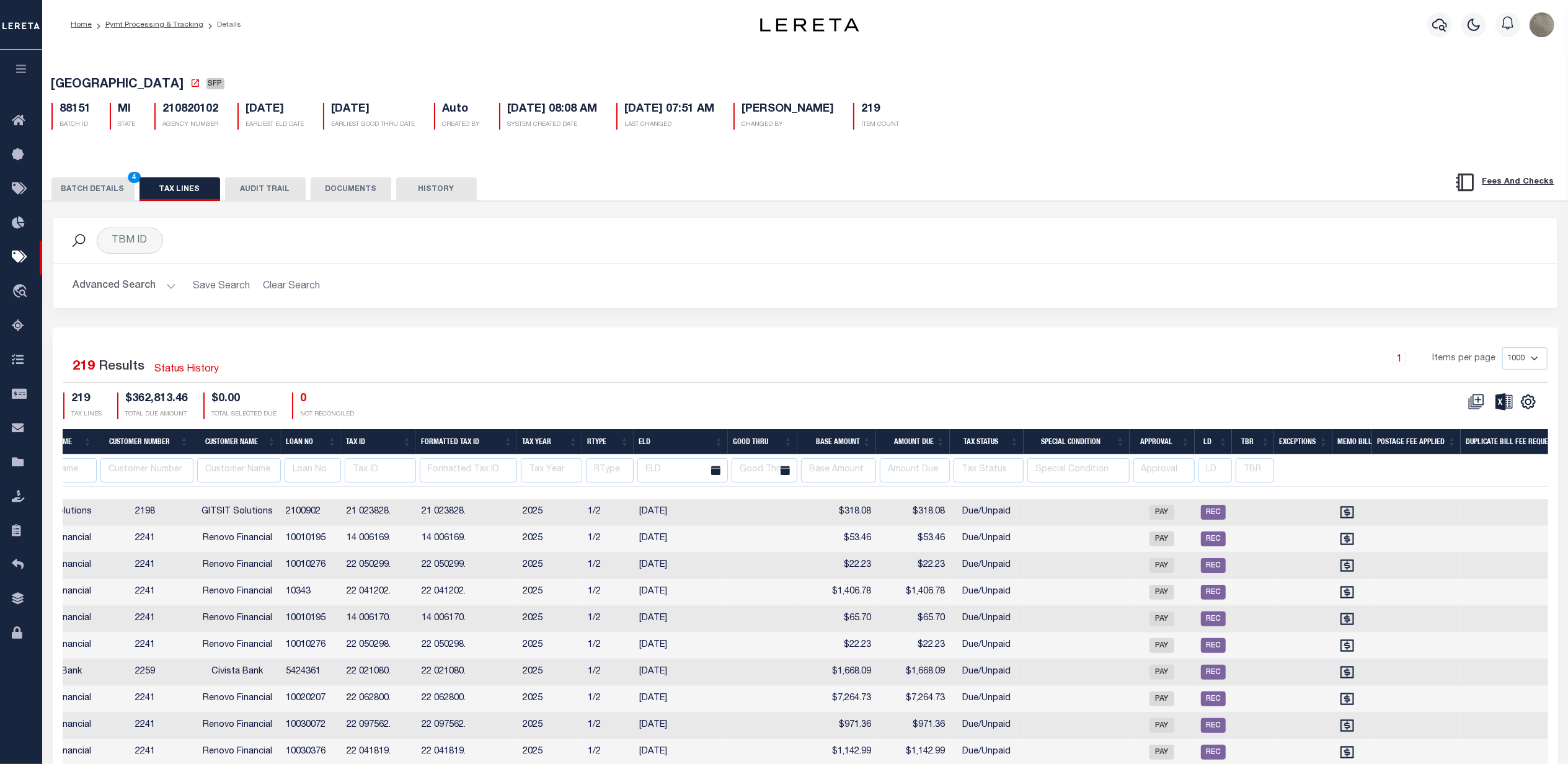
click at [383, 440] on th "Tax ID" at bounding box center [379, 442] width 75 height 26
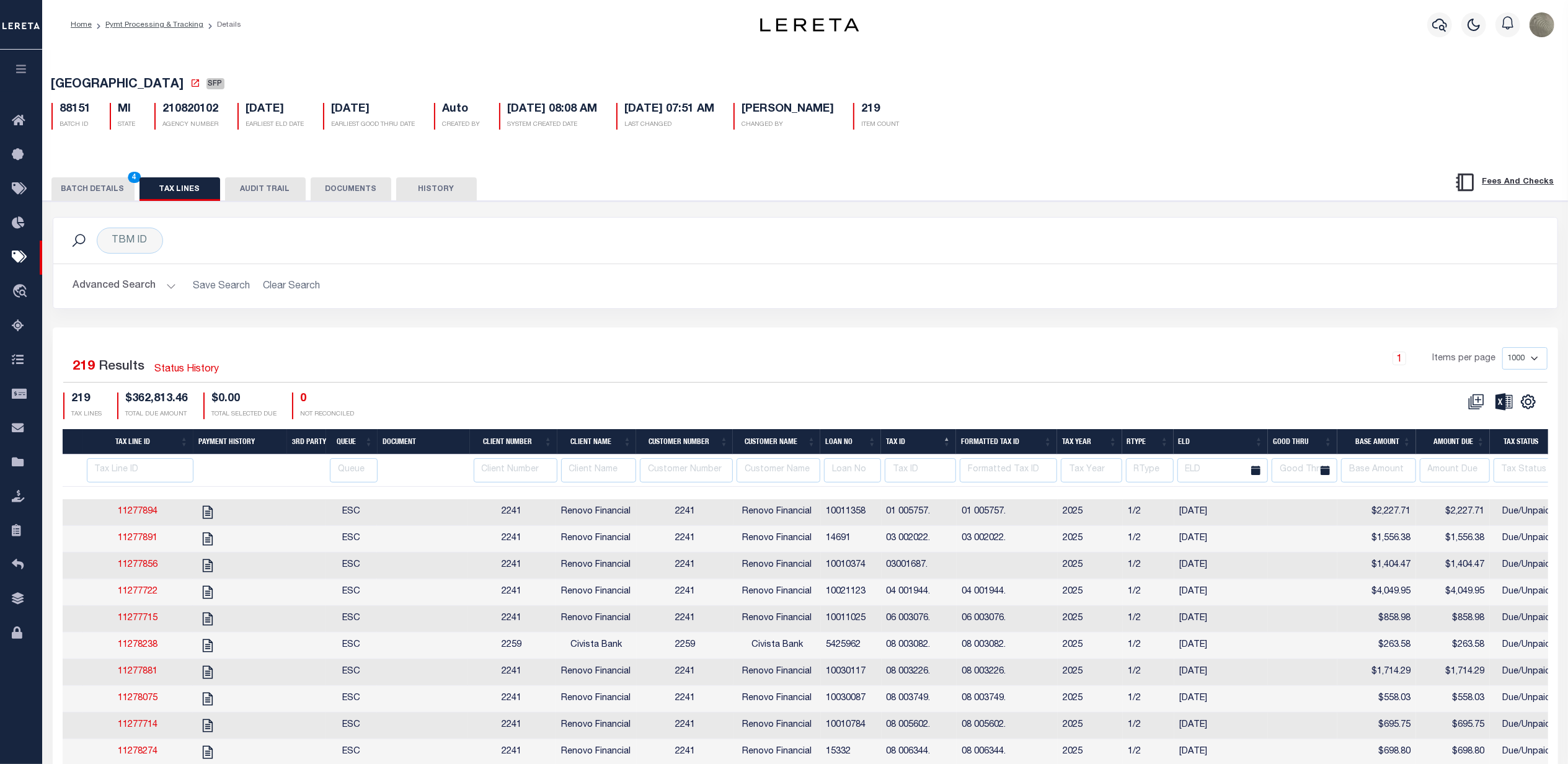
scroll to position [0, 0]
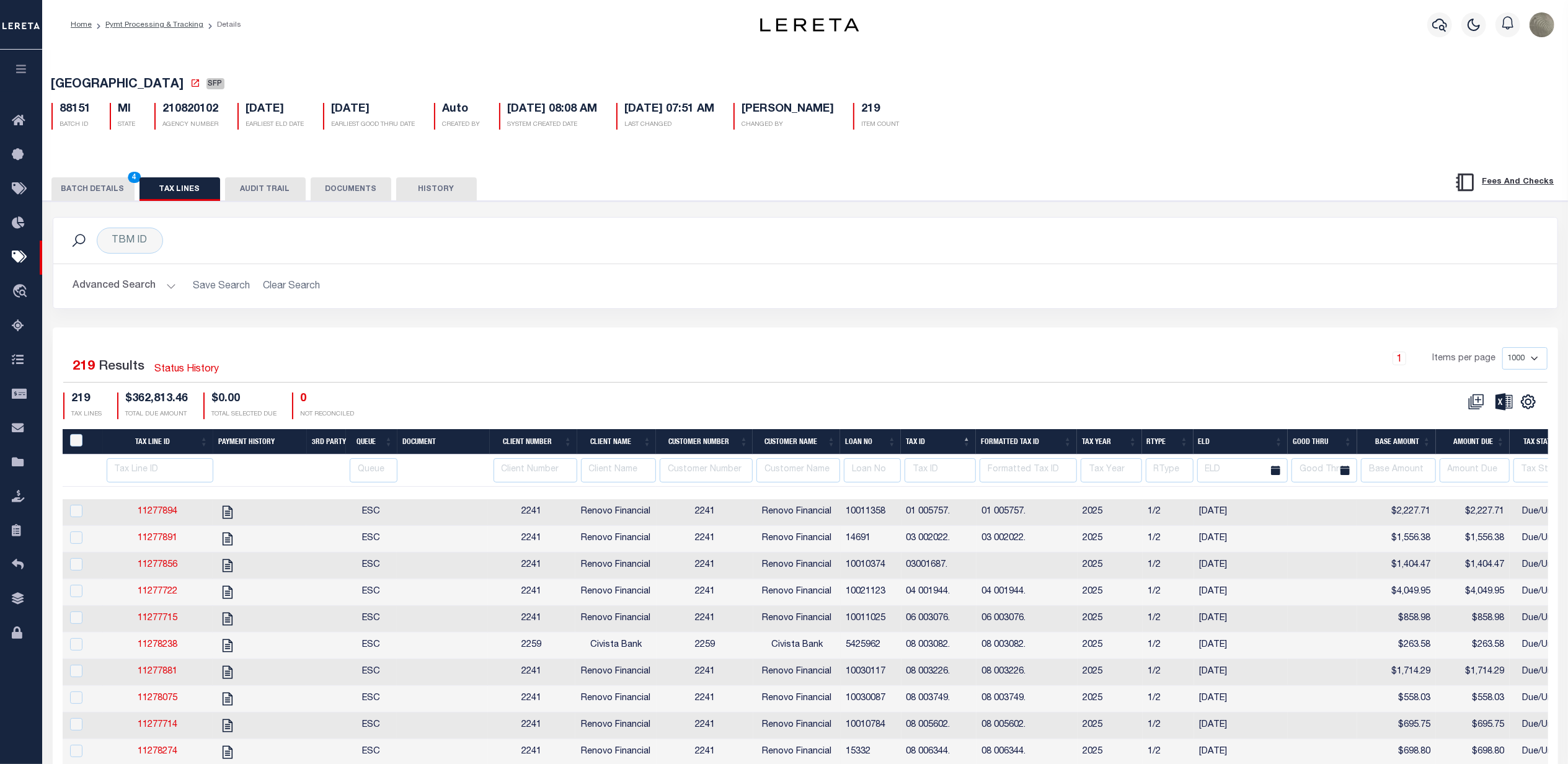
click at [935, 516] on td "01 005757." at bounding box center [939, 512] width 75 height 27
checkbox input "true"
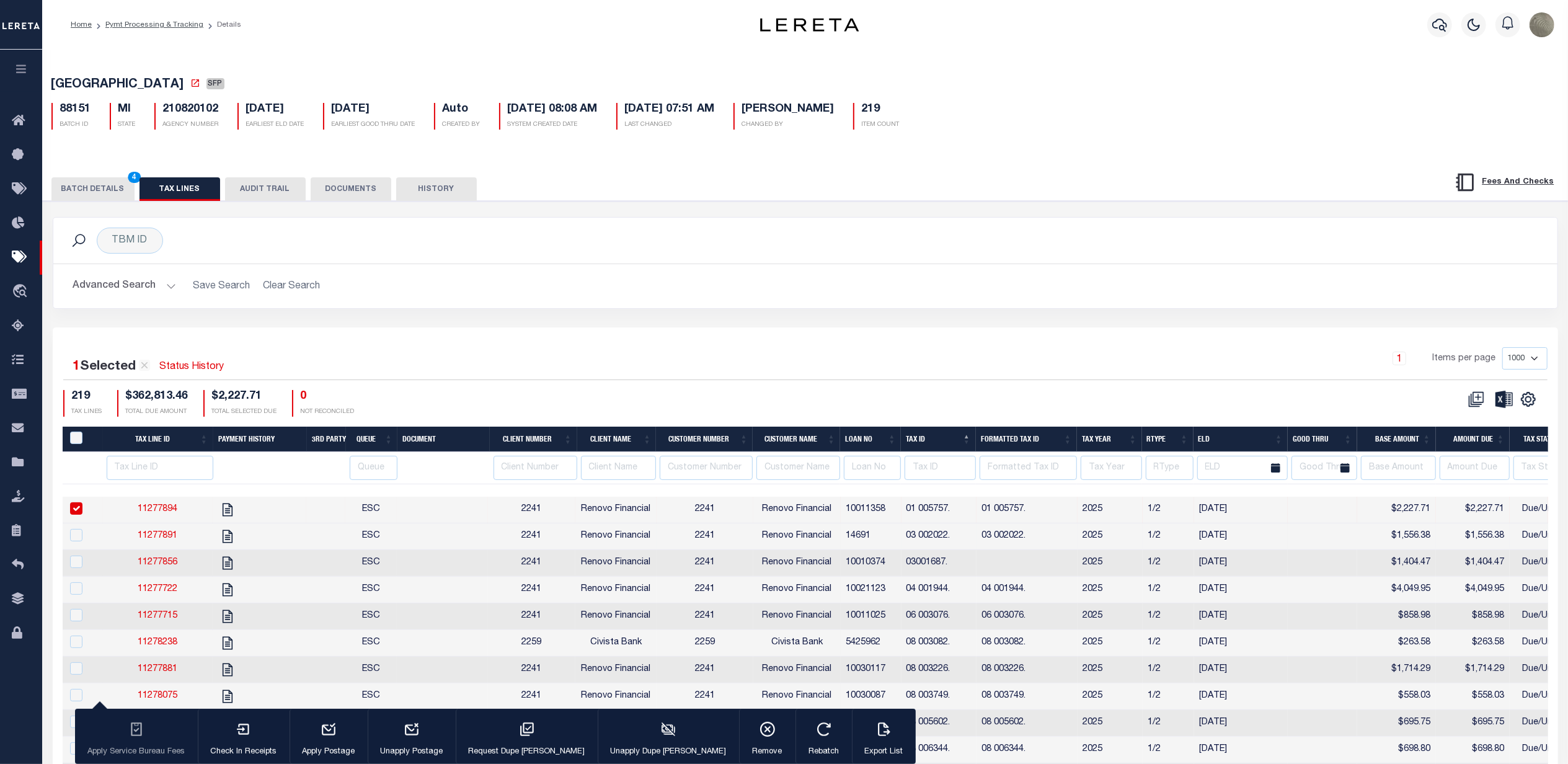
click at [940, 539] on td "03 002022." at bounding box center [939, 536] width 75 height 27
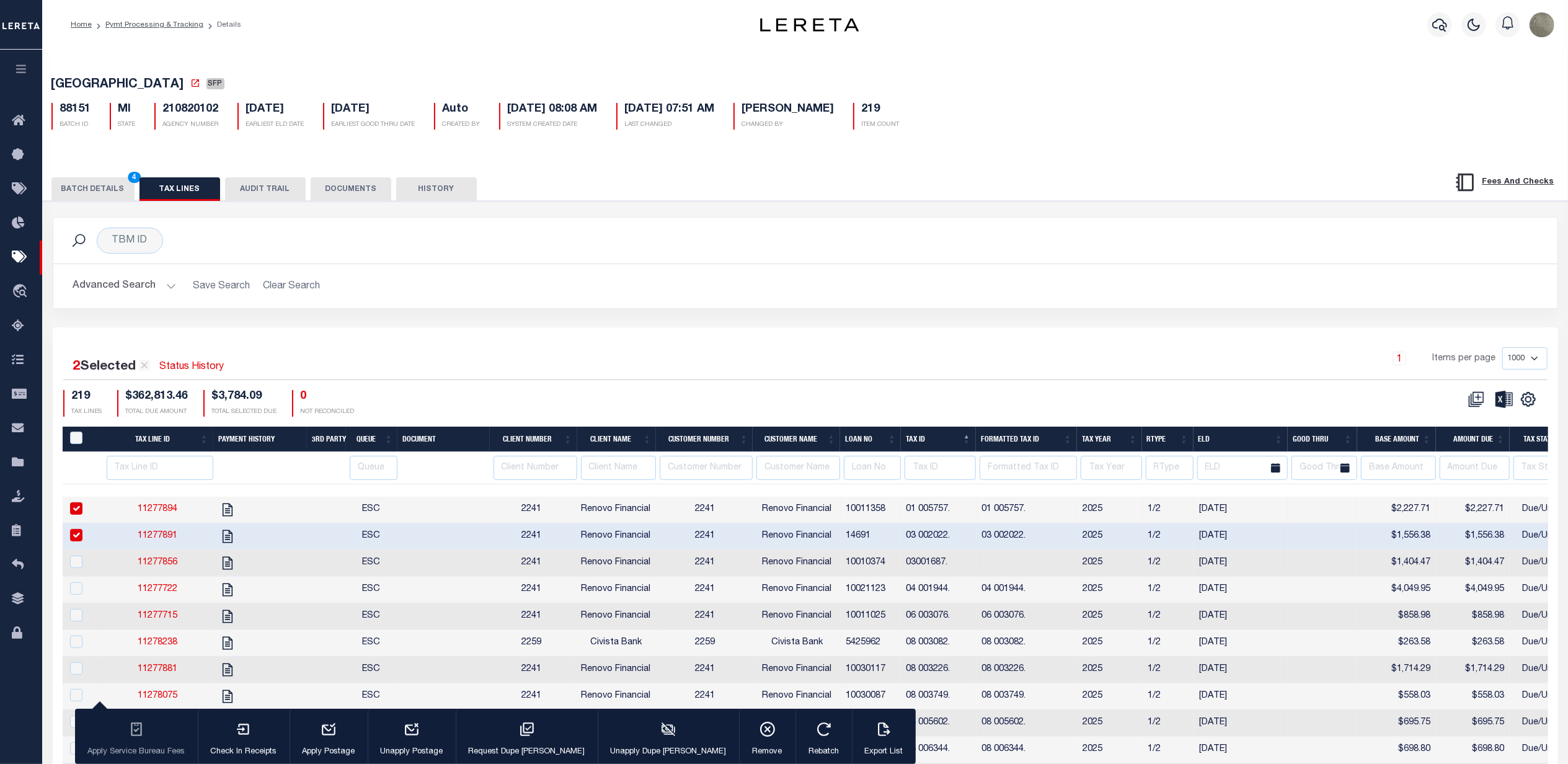
click at [913, 538] on td "03 002022." at bounding box center [939, 536] width 75 height 27
checkbox input "false"
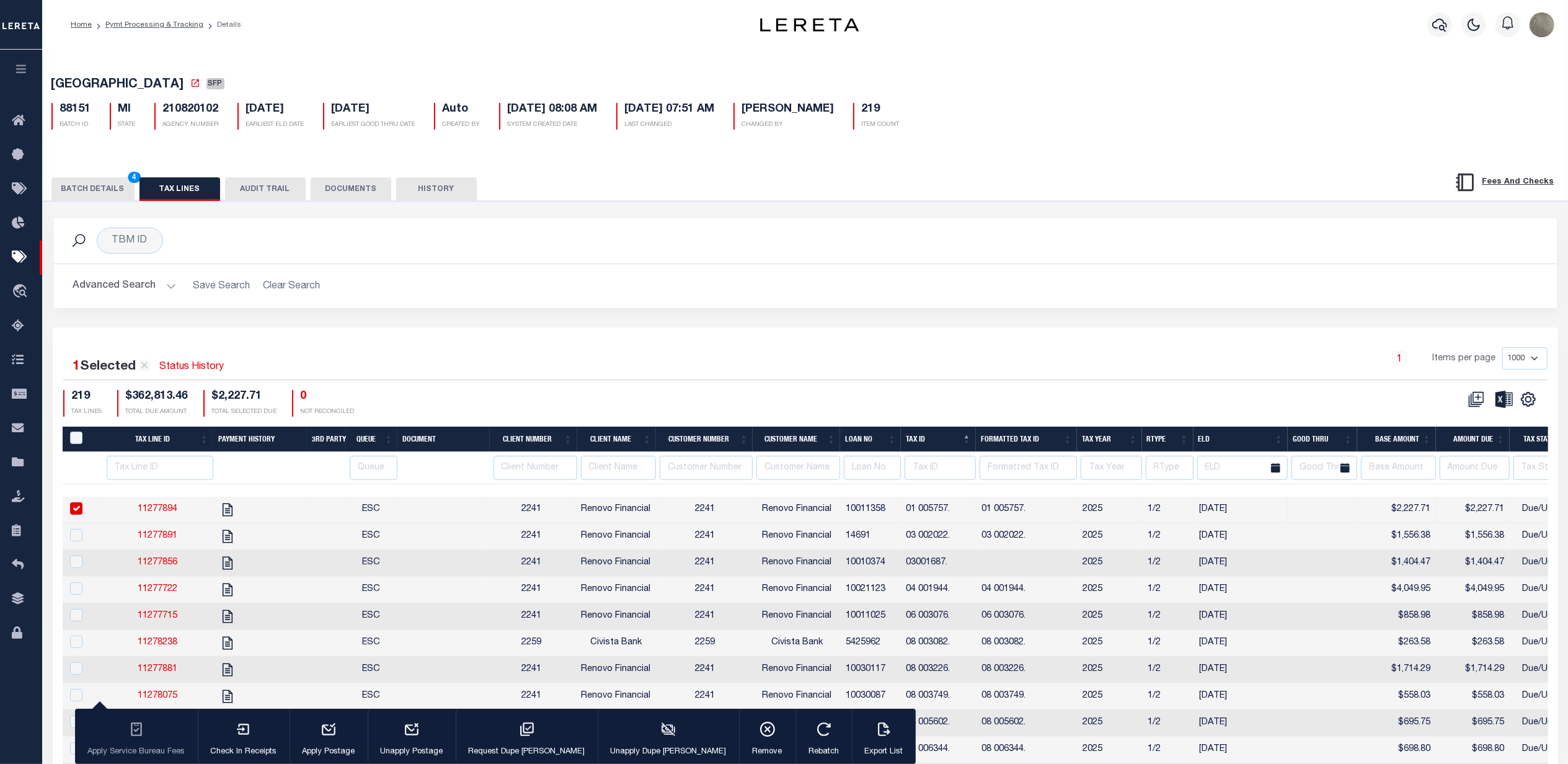
click at [914, 523] on td "01 005757." at bounding box center [939, 510] width 75 height 27
checkbox input "false"
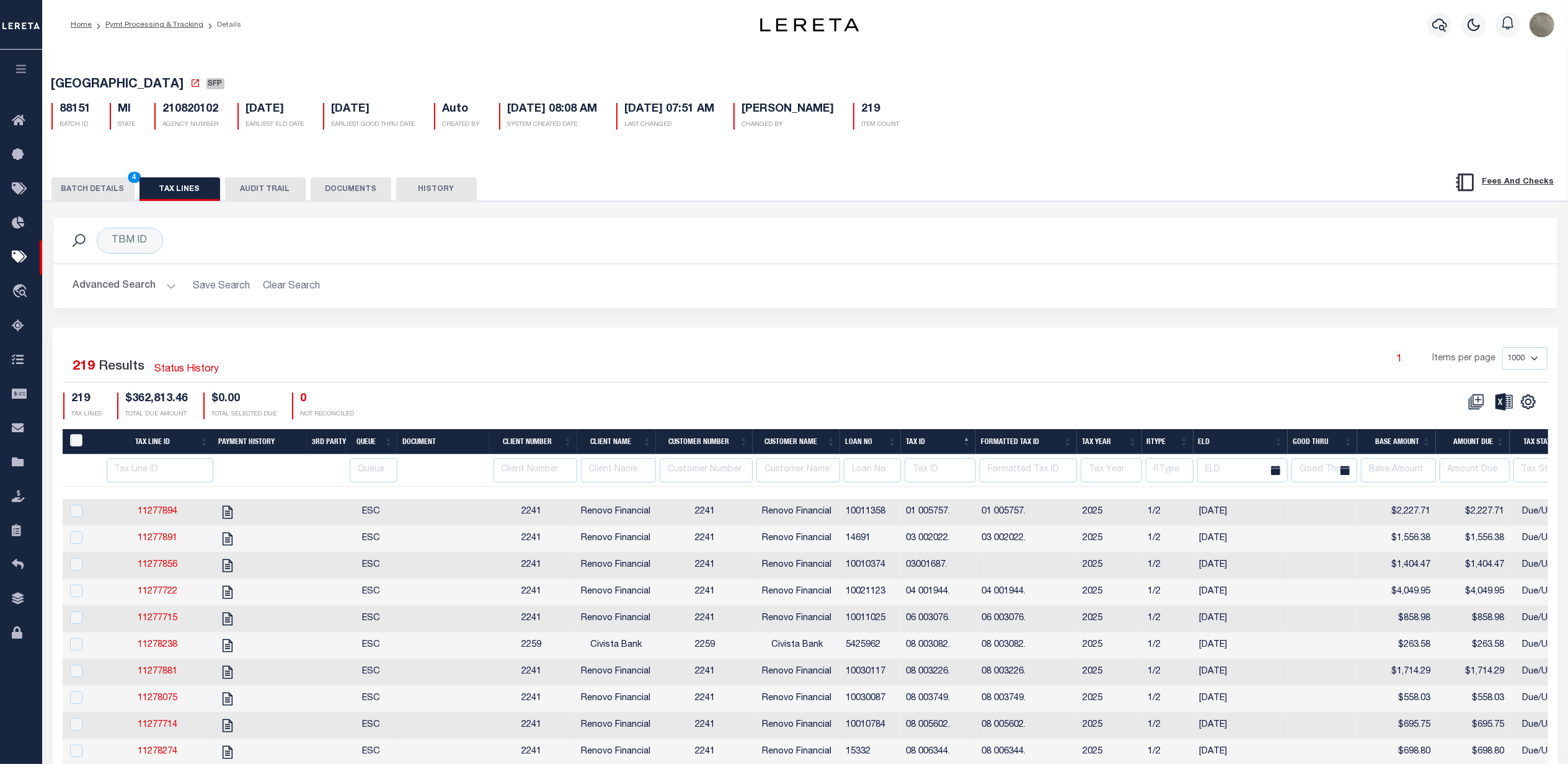
click at [1104, 366] on div "1 Items per page 1000 2500 5000 10000" at bounding box center [993, 363] width 1109 height 32
click at [107, 197] on button "BATCH DETAILS 4" at bounding box center [93, 189] width 83 height 24
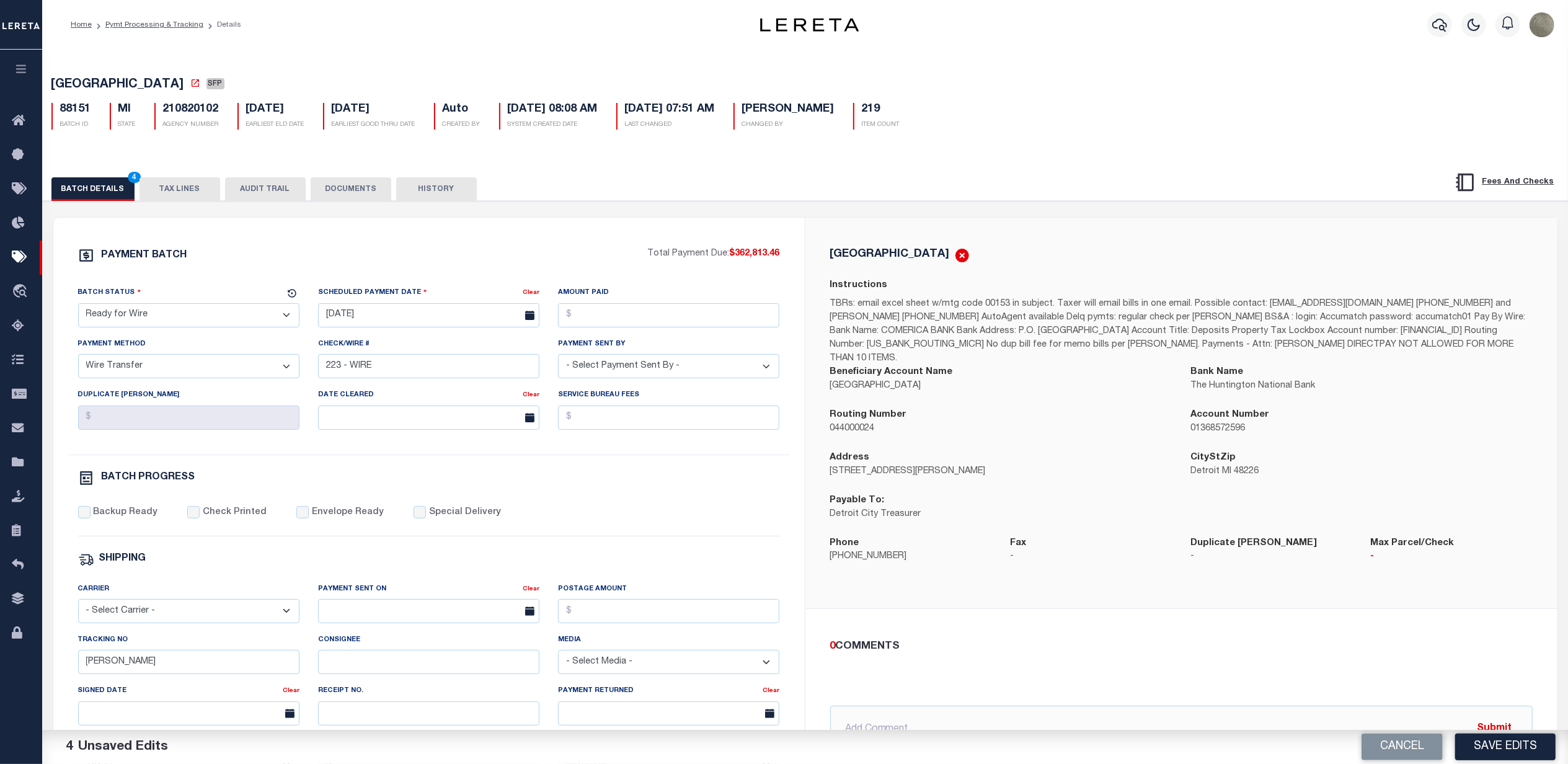
click at [618, 247] on div "PAYMENT BATCH Total Payment Due: $362,813.46 Batch Status - Select Status - Pay…" at bounding box center [429, 580] width 751 height 725
click at [640, 251] on div "PAYMENT BATCH" at bounding box center [362, 259] width 570 height 24
drag, startPoint x: 371, startPoint y: 246, endPoint x: 345, endPoint y: 246, distance: 26.0
click at [371, 246] on div "PAYMENT BATCH Total Payment Due: $362,813.46 Batch Status - Select Status - Pay…" at bounding box center [429, 580] width 751 height 725
click at [162, 201] on button "TAX LINES" at bounding box center [179, 189] width 80 height 24
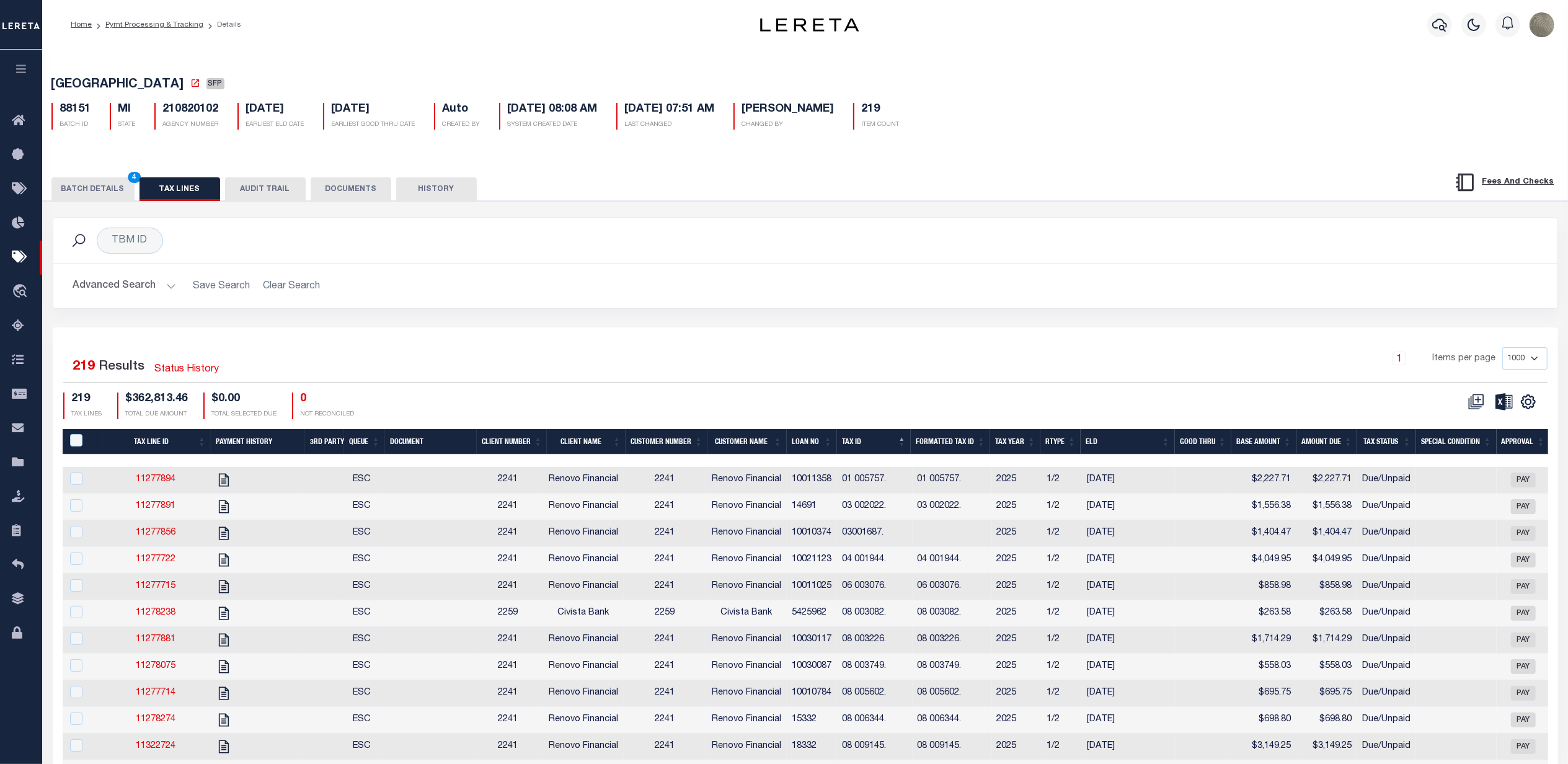
scroll to position [165, 0]
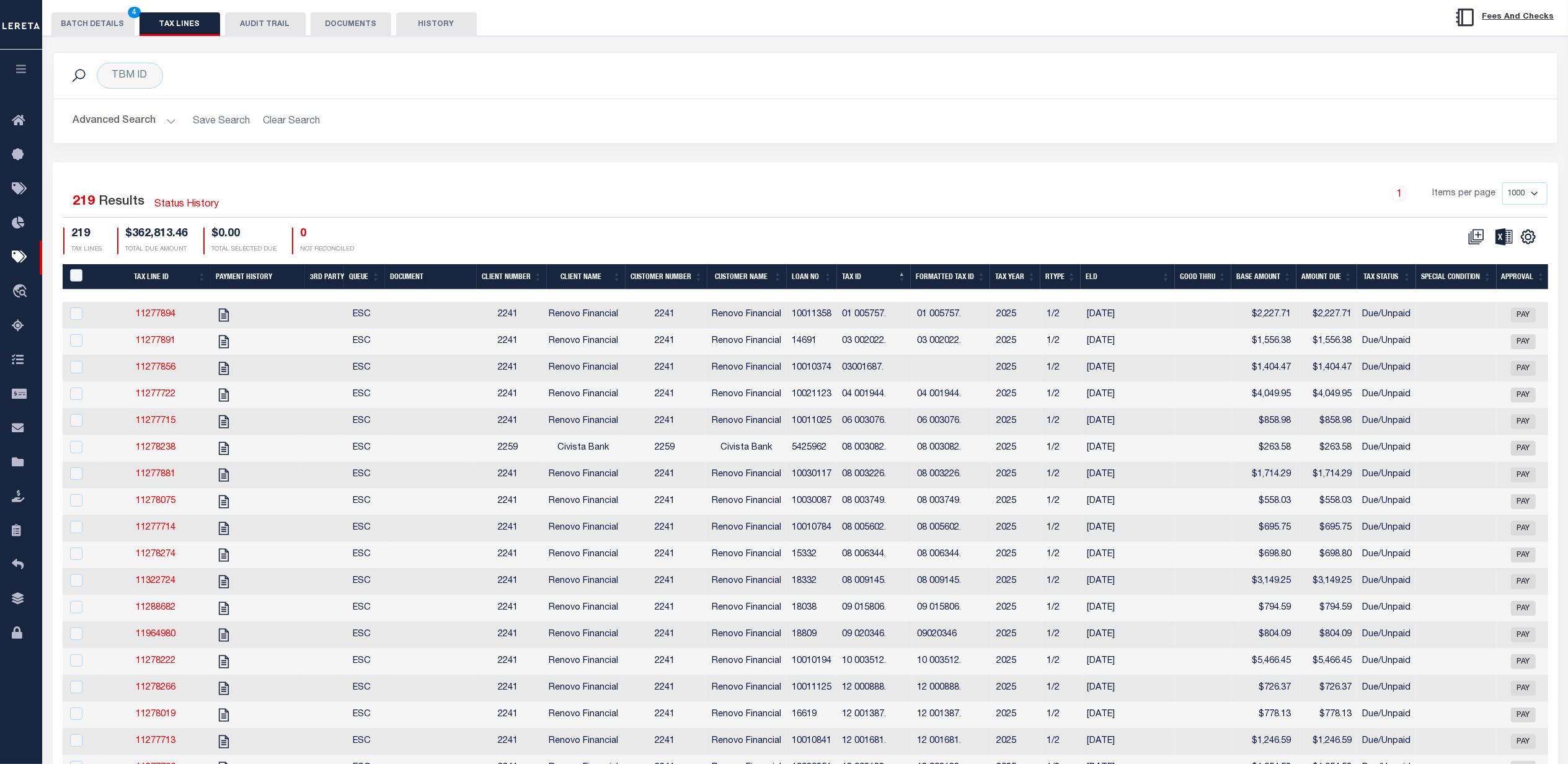
click at [1066, 285] on th "RType" at bounding box center [1061, 277] width 41 height 26
click at [1058, 276] on th "RType" at bounding box center [1061, 277] width 41 height 26
drag, startPoint x: 749, startPoint y: 186, endPoint x: 728, endPoint y: 194, distance: 22.5
click at [749, 186] on div "1 Items per page 1000 2500 5000 10000" at bounding box center [993, 198] width 1109 height 32
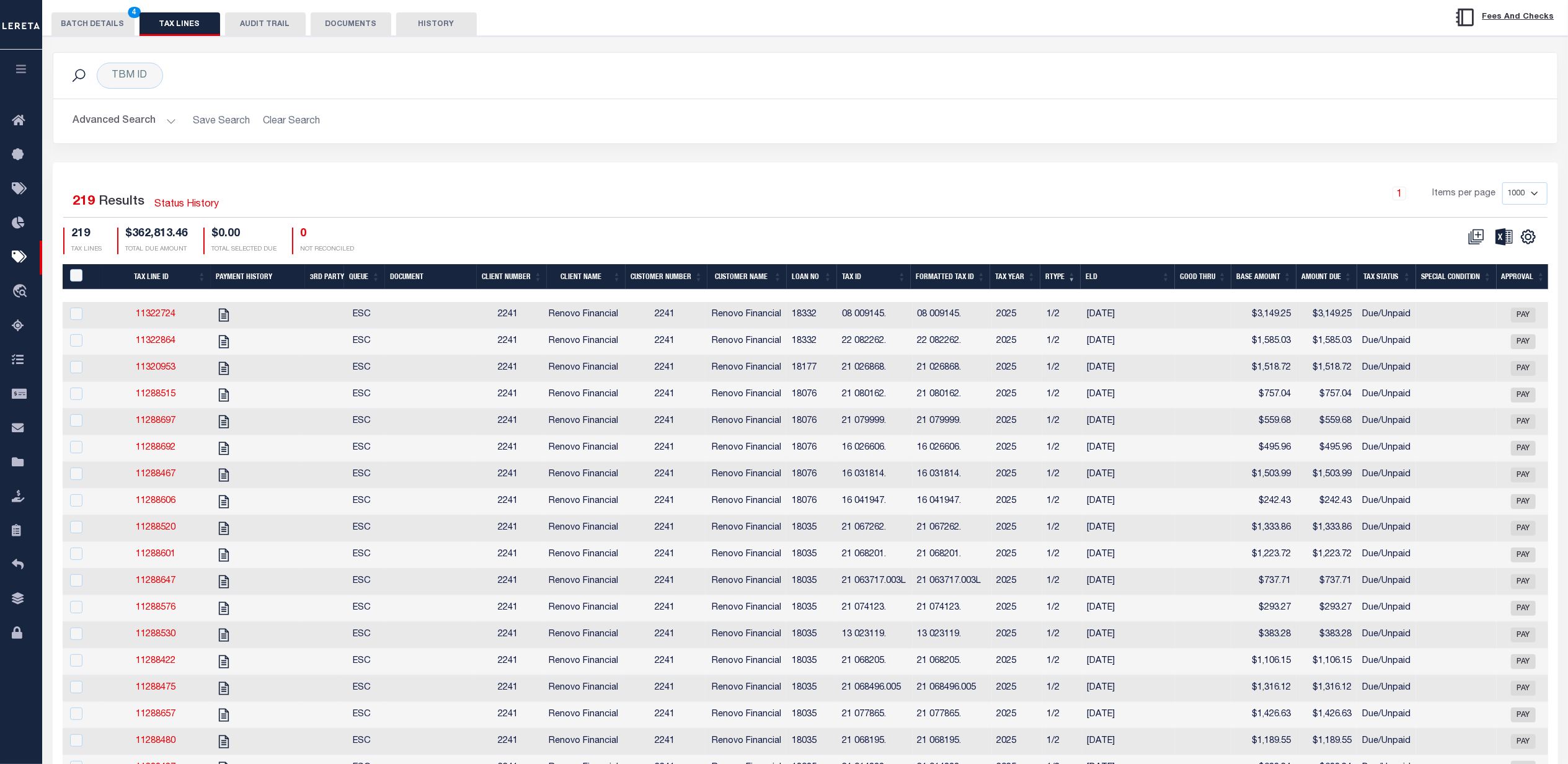
drag, startPoint x: 109, startPoint y: 31, endPoint x: 131, endPoint y: 55, distance: 32.6
click at [109, 30] on button "BATCH DETAILS 4" at bounding box center [93, 24] width 83 height 24
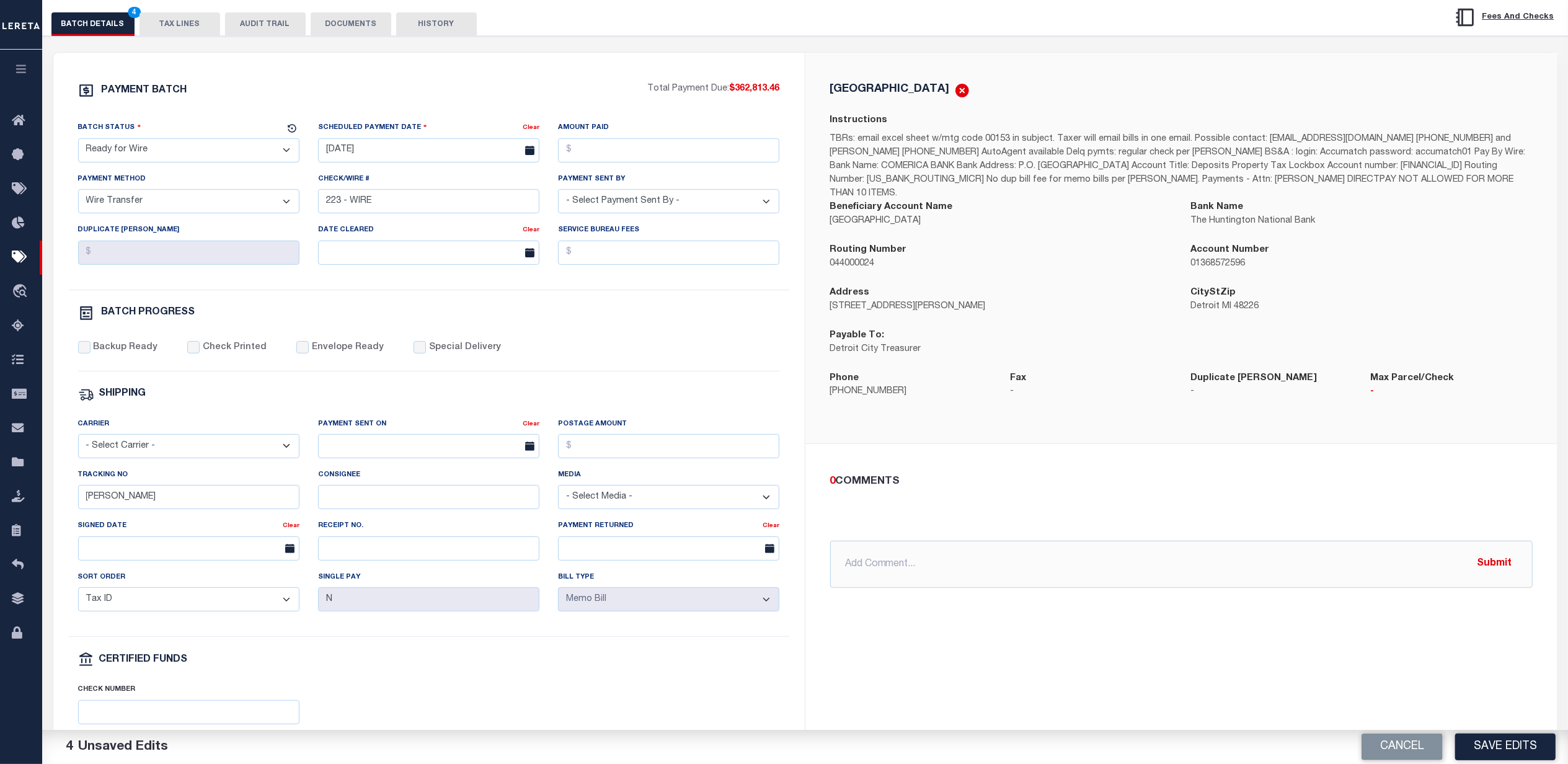
click at [735, 341] on div "PAYMENT BATCH Total Payment Due: $362,813.46 Batch Status - Select Status -" at bounding box center [429, 415] width 722 height 666
click at [715, 162] on input "Amount Paid" at bounding box center [668, 150] width 222 height 24
click at [717, 150] on input "Amount Paid" at bounding box center [668, 150] width 222 height 24
click at [564, 48] on div "PAYMENT BATCH Total Payment Due: $362,813.46 Batch Status" at bounding box center [806, 437] width 1538 height 803
click at [1496, 746] on button "Save Edits" at bounding box center [1506, 747] width 101 height 27
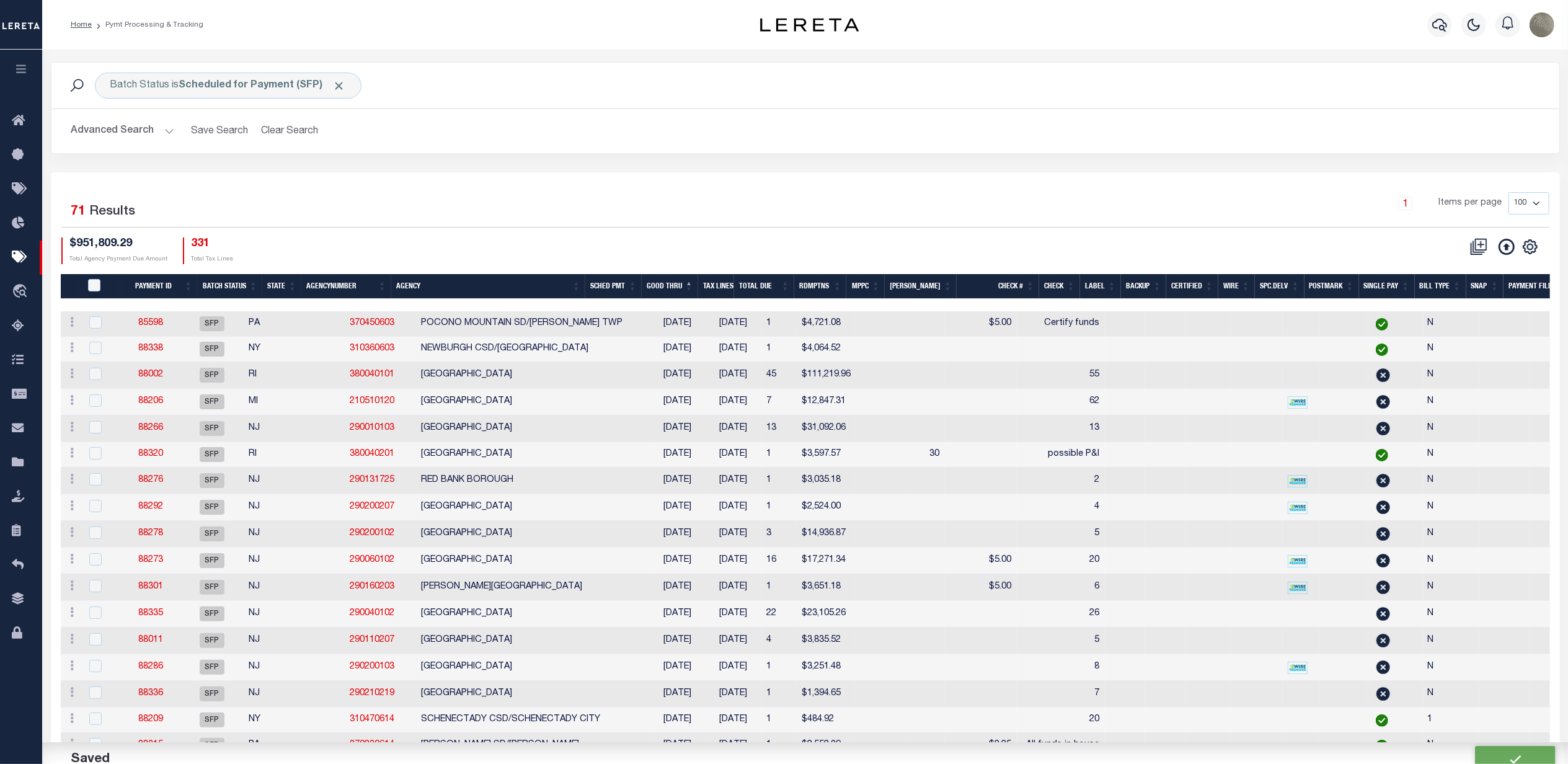
type input "$357,547.34"
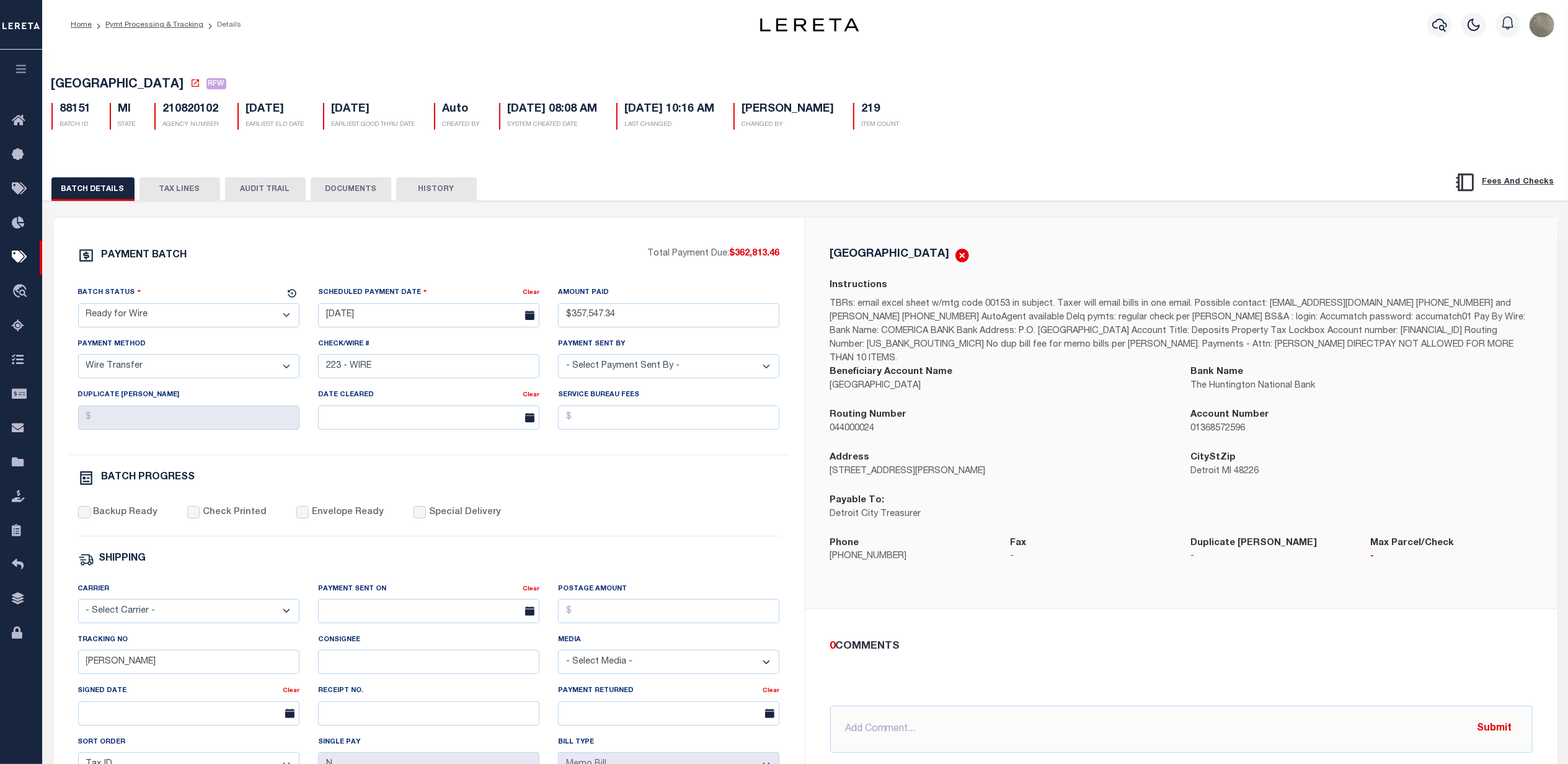
click at [177, 204] on div "PAYMENT BATCH Total Payment Due: $362,813.46 Batch Status" at bounding box center [806, 602] width 1538 height 803
drag, startPoint x: 177, startPoint y: 201, endPoint x: 177, endPoint y: 192, distance: 9.0
click at [177, 198] on button "TAX LINES" at bounding box center [179, 189] width 80 height 24
click at [177, 192] on button "TAX LINES" at bounding box center [179, 189] width 80 height 24
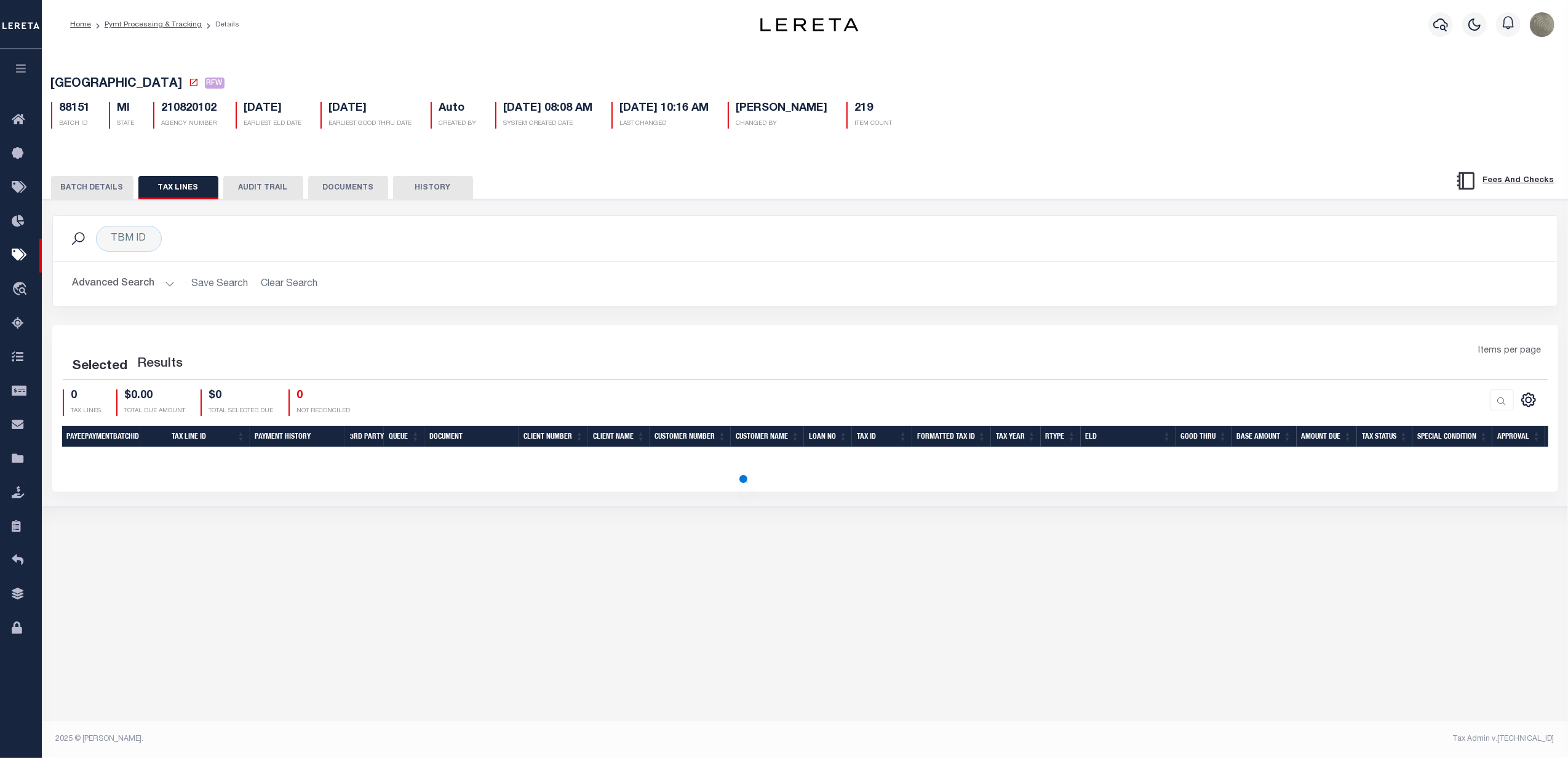
click at [92, 192] on button "BATCH DETAILS" at bounding box center [92, 188] width 82 height 23
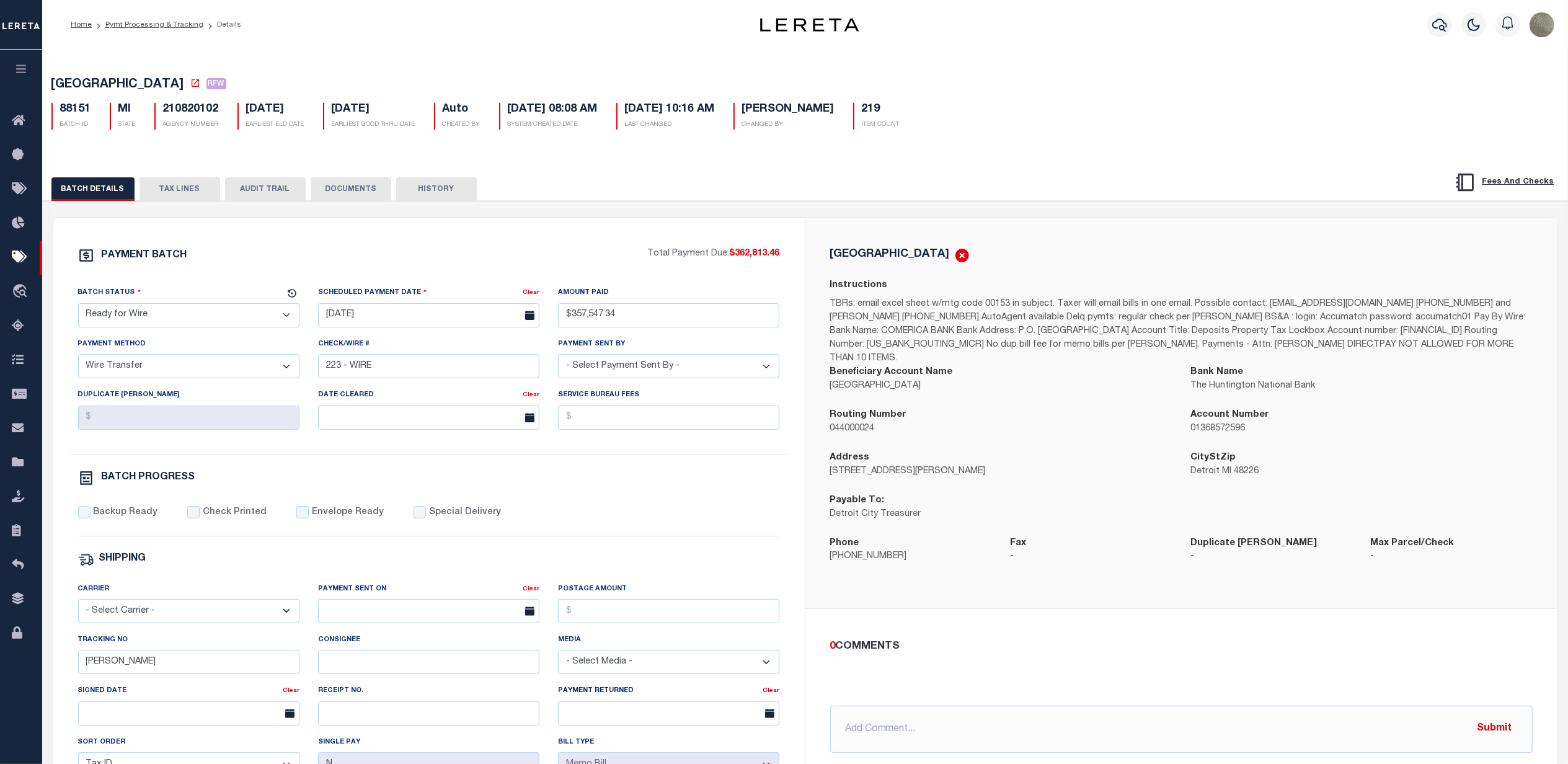
click at [181, 322] on select "- Select Status - Scheduled for Payment Ready For Payment Payment Sent Cleared …" at bounding box center [188, 315] width 222 height 24
select select "SFP"
click at [78, 307] on select "- Select Status - Scheduled for Payment Ready For Payment Payment Sent Cleared …" at bounding box center [188, 315] width 222 height 24
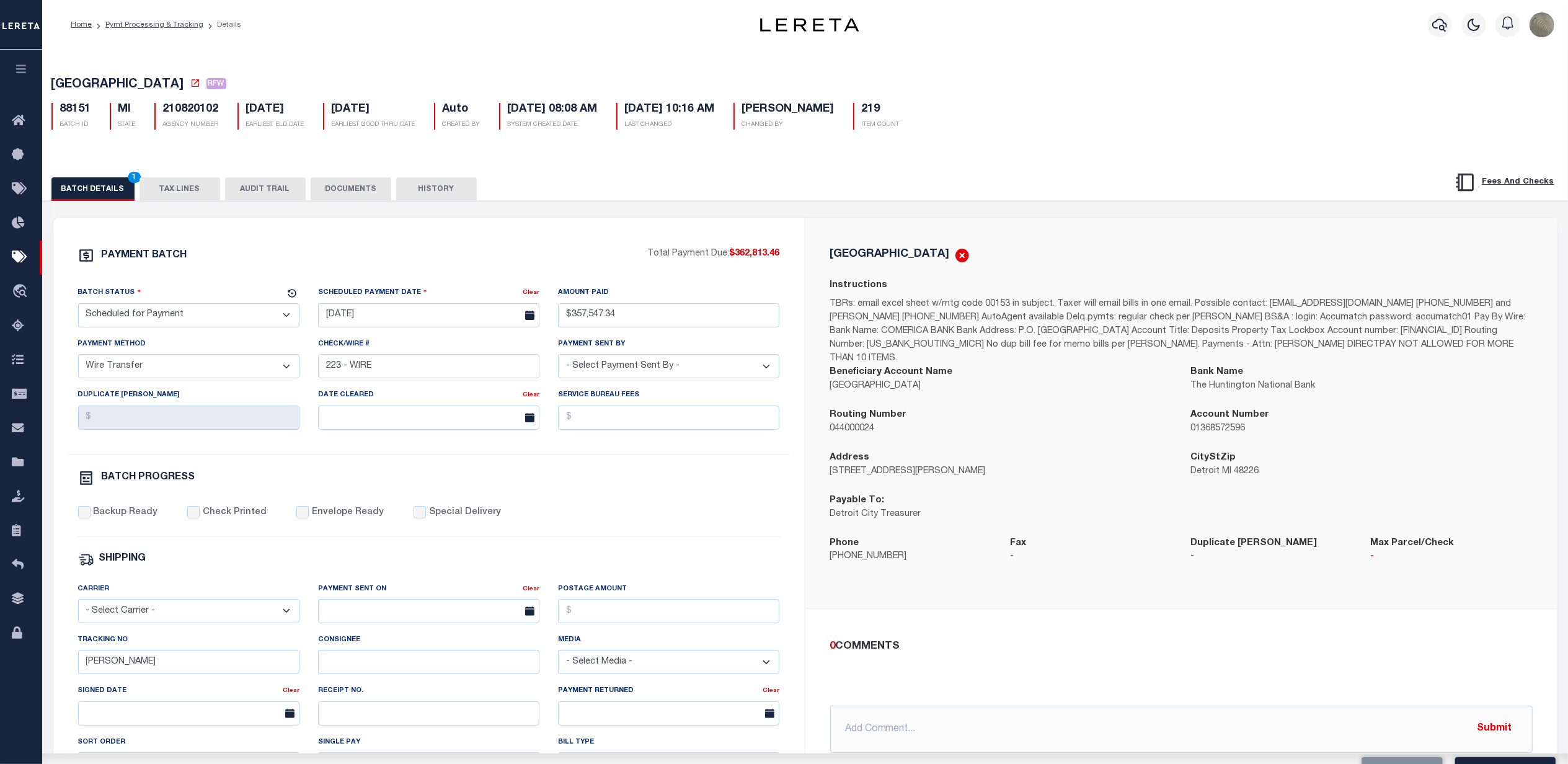
click at [291, 241] on div "PAYMENT BATCH Total Payment Due: $362,813.46 Batch Status - Select Status - Pay…" at bounding box center [429, 580] width 751 height 725
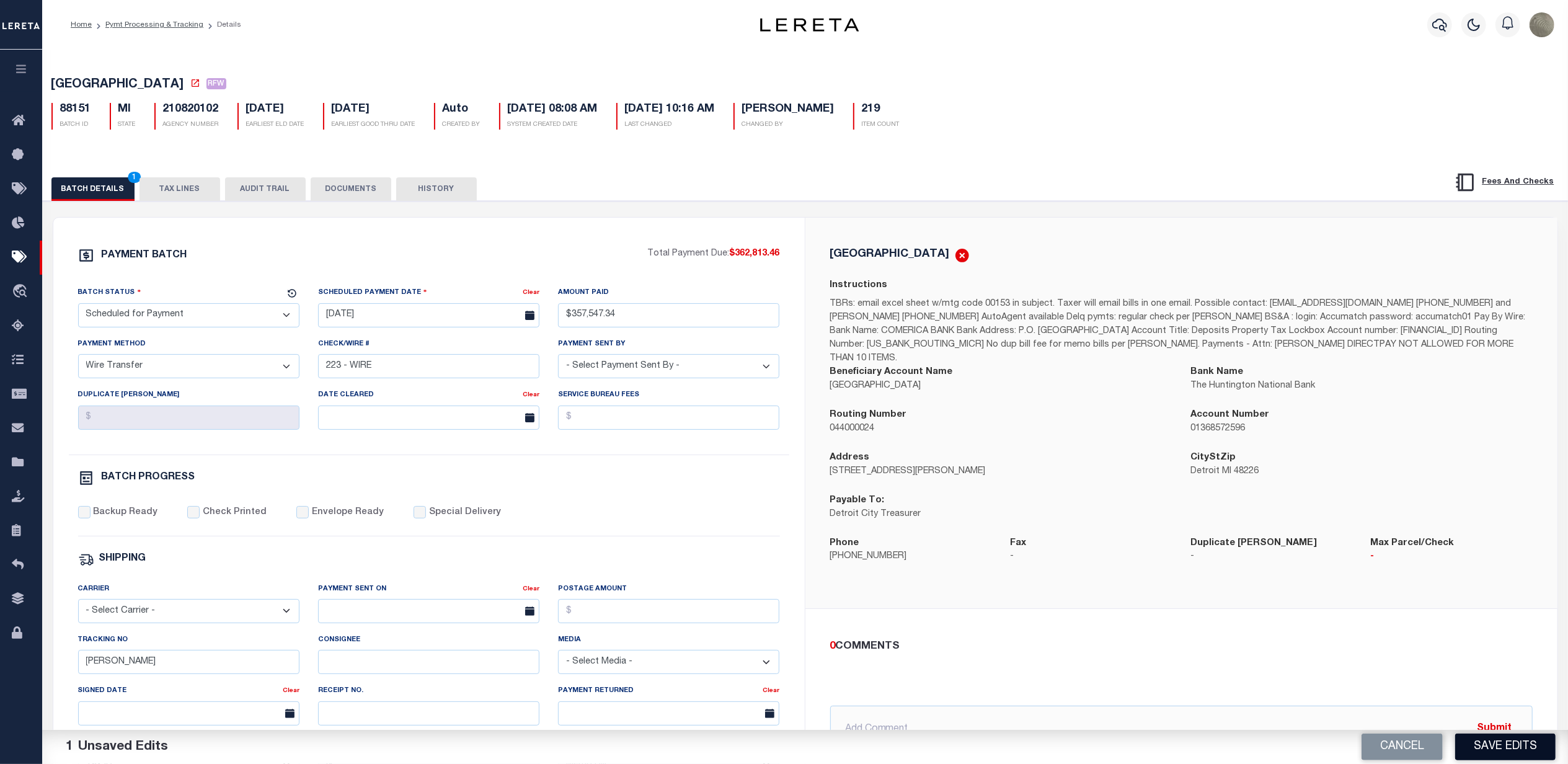
click at [1521, 747] on button "Save Edits" at bounding box center [1506, 747] width 101 height 27
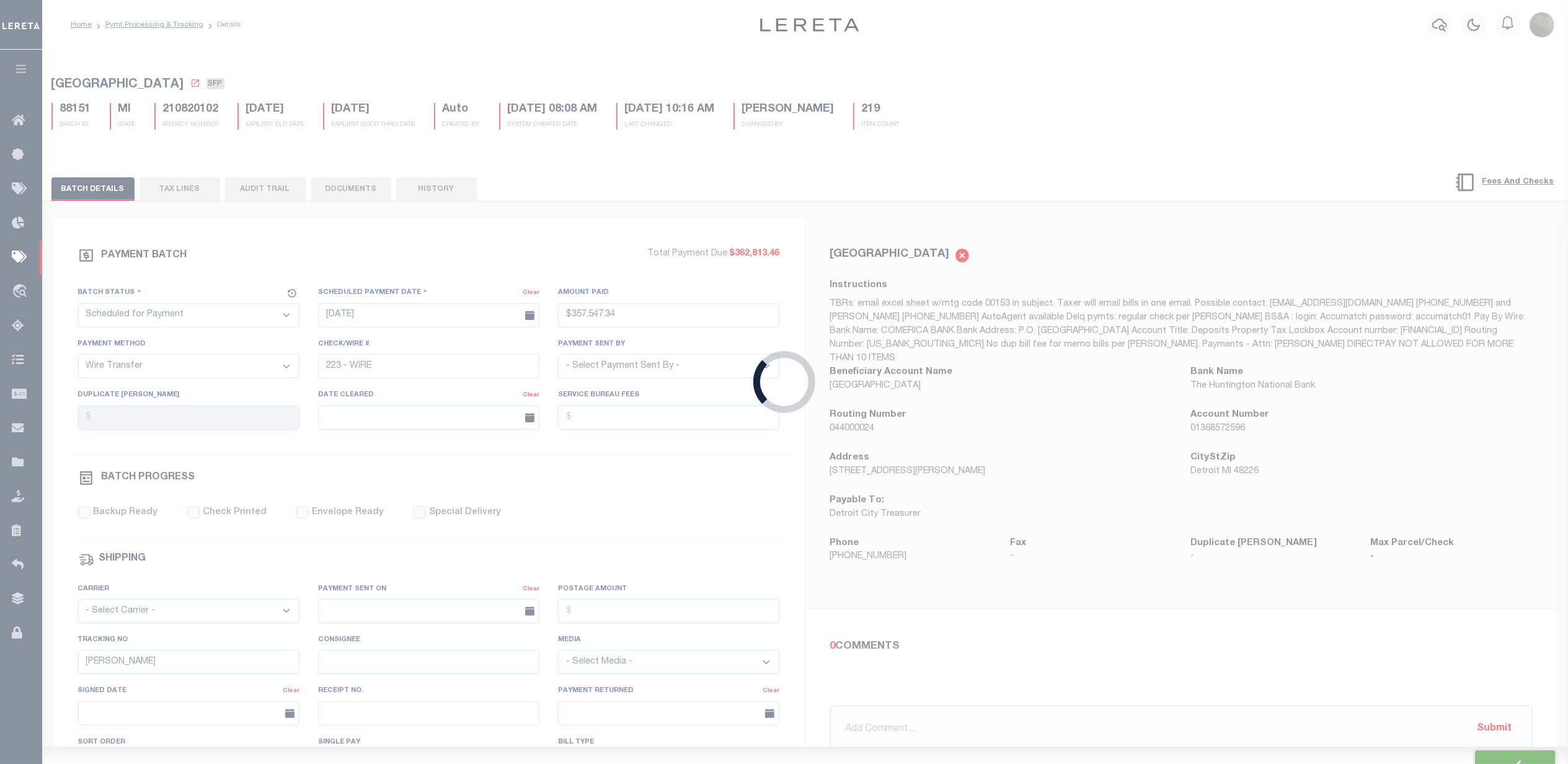
type input "$357,547.34"
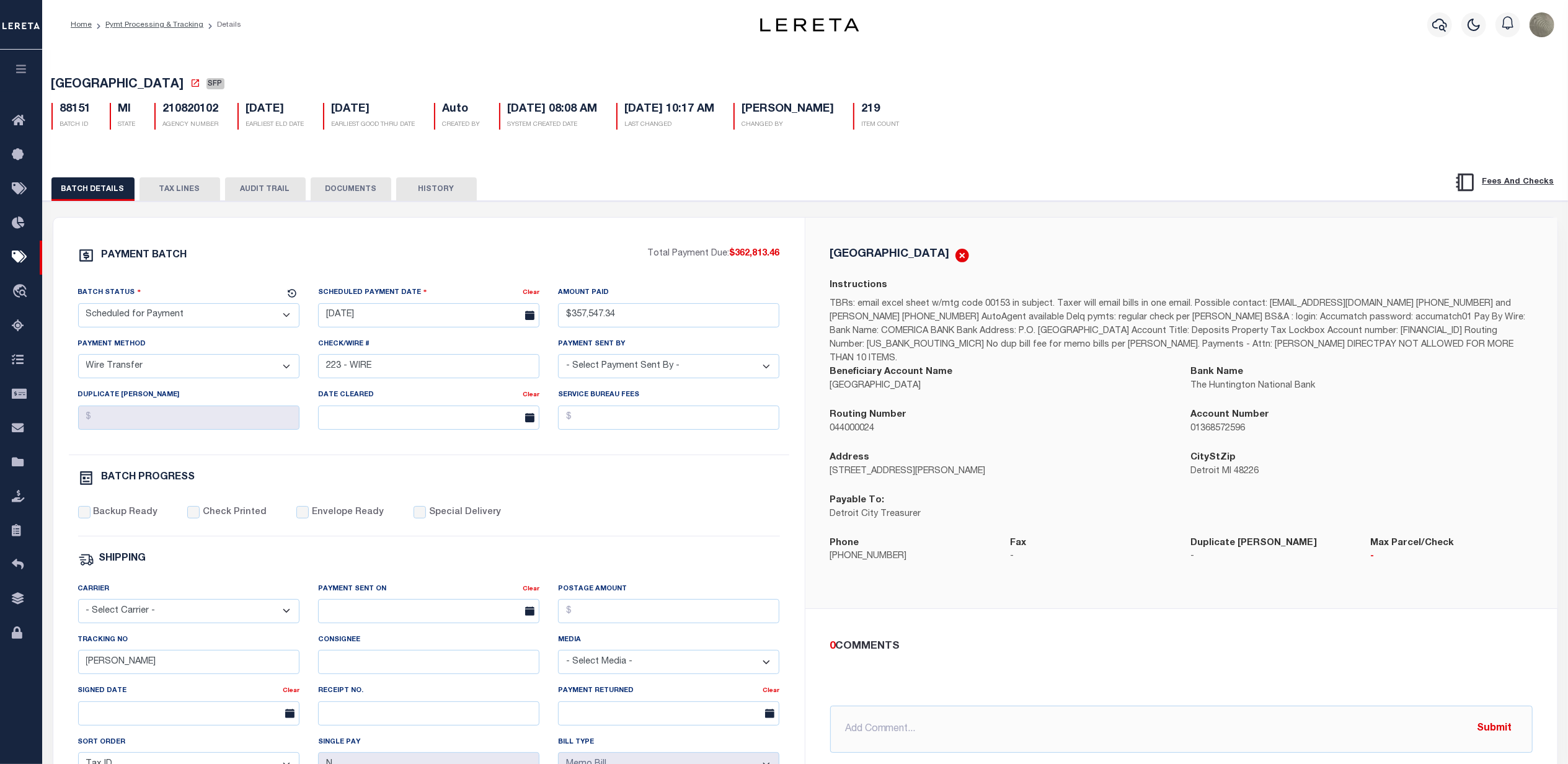
click at [672, 229] on div "PAYMENT BATCH Total Payment Due: $362,813.46 Batch Status - Select Status - Pay…" at bounding box center [429, 580] width 751 height 725
click at [157, 184] on button "TAX LINES" at bounding box center [179, 189] width 80 height 24
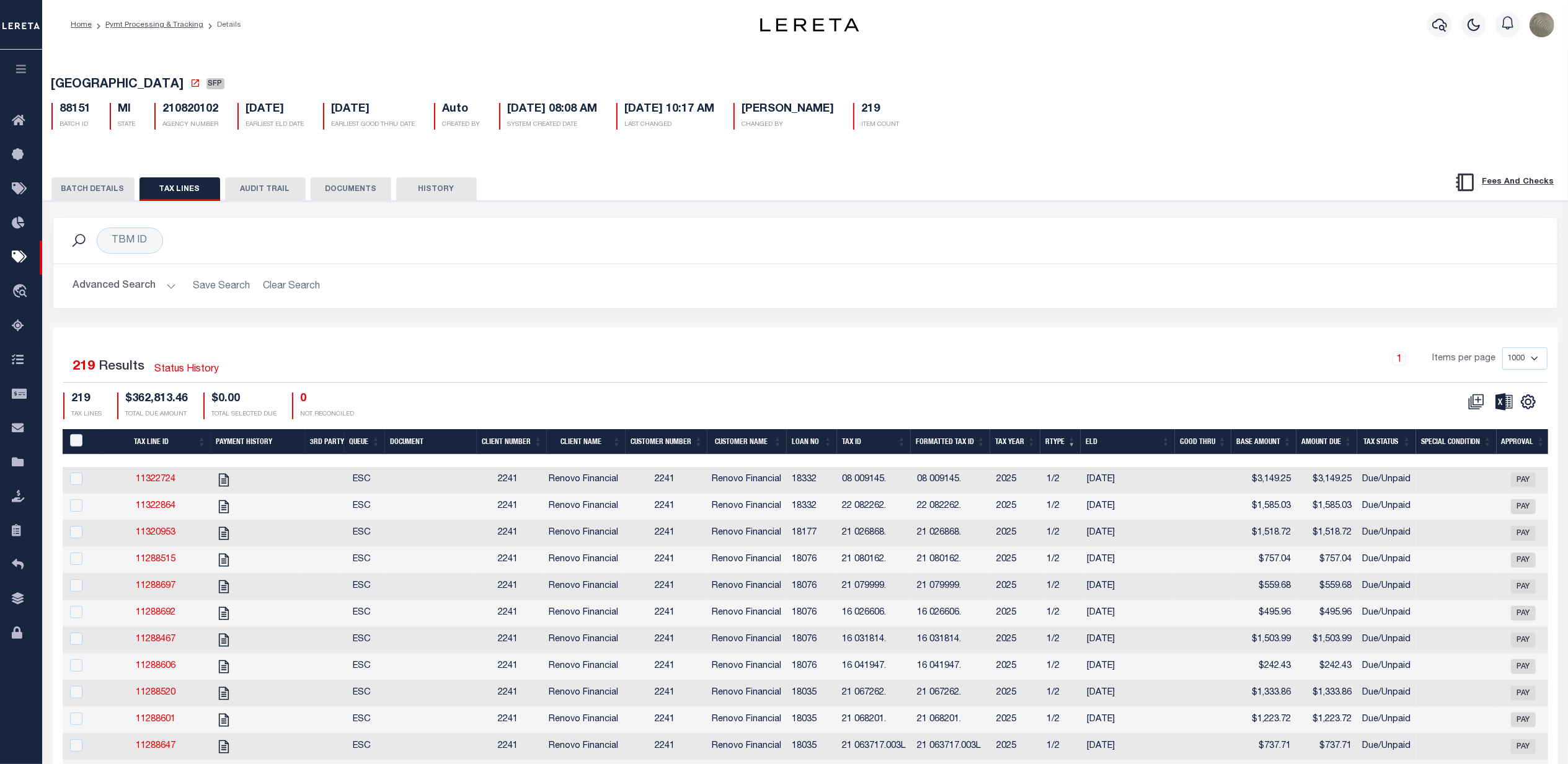
click at [912, 377] on div "1 Items per page 1000 2500 5000 10000" at bounding box center [993, 363] width 1109 height 32
click at [93, 185] on button "BATCH DETAILS" at bounding box center [93, 189] width 83 height 24
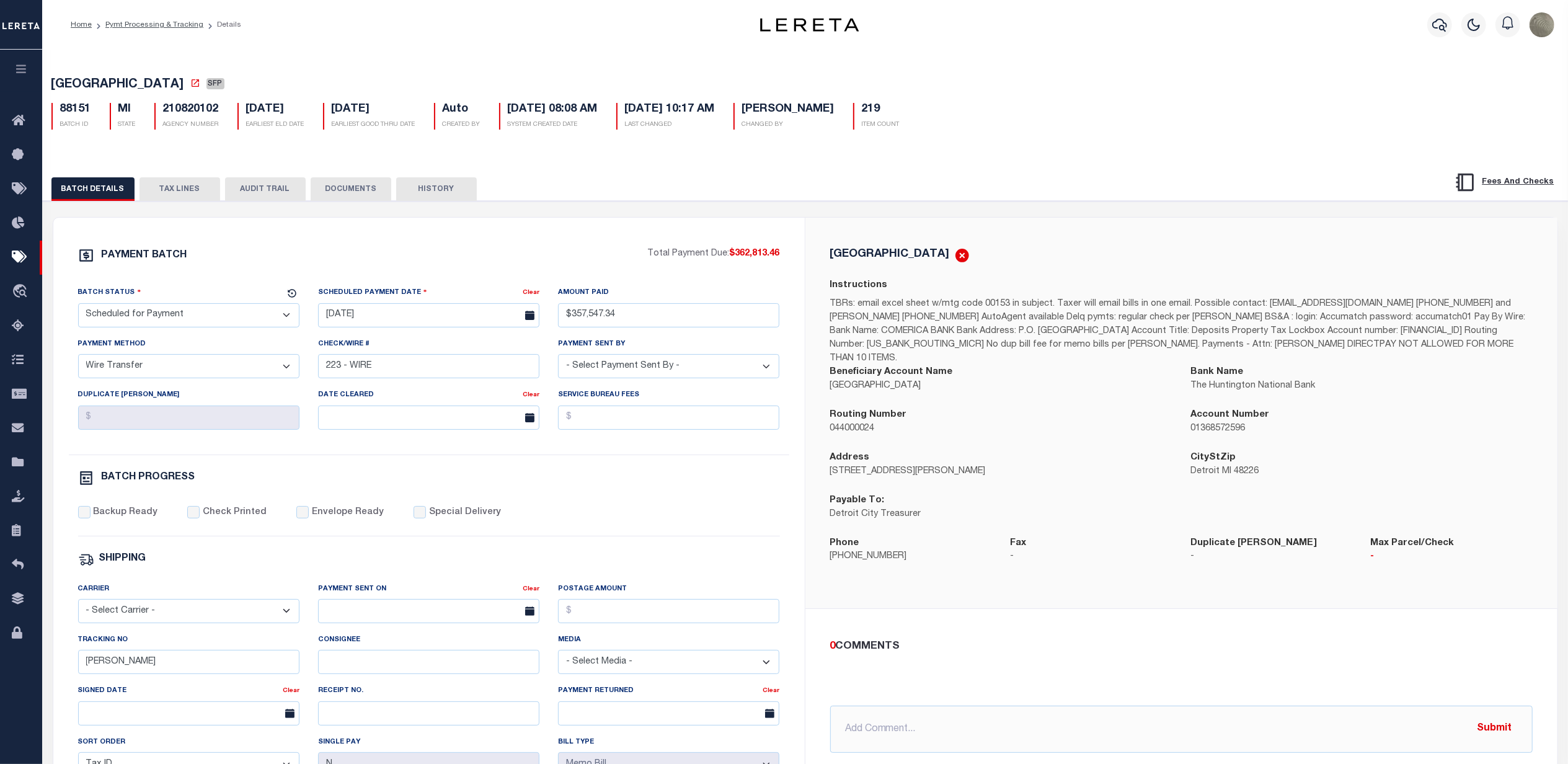
click at [444, 254] on div "PAYMENT BATCH" at bounding box center [362, 259] width 570 height 24
click at [909, 224] on div "DETROIT CITY Instructions Beneficiary Account Name DETROIT CITY Bank Name The H…" at bounding box center [1182, 413] width 752 height 391
click at [144, 185] on button "TAX LINES" at bounding box center [179, 189] width 80 height 24
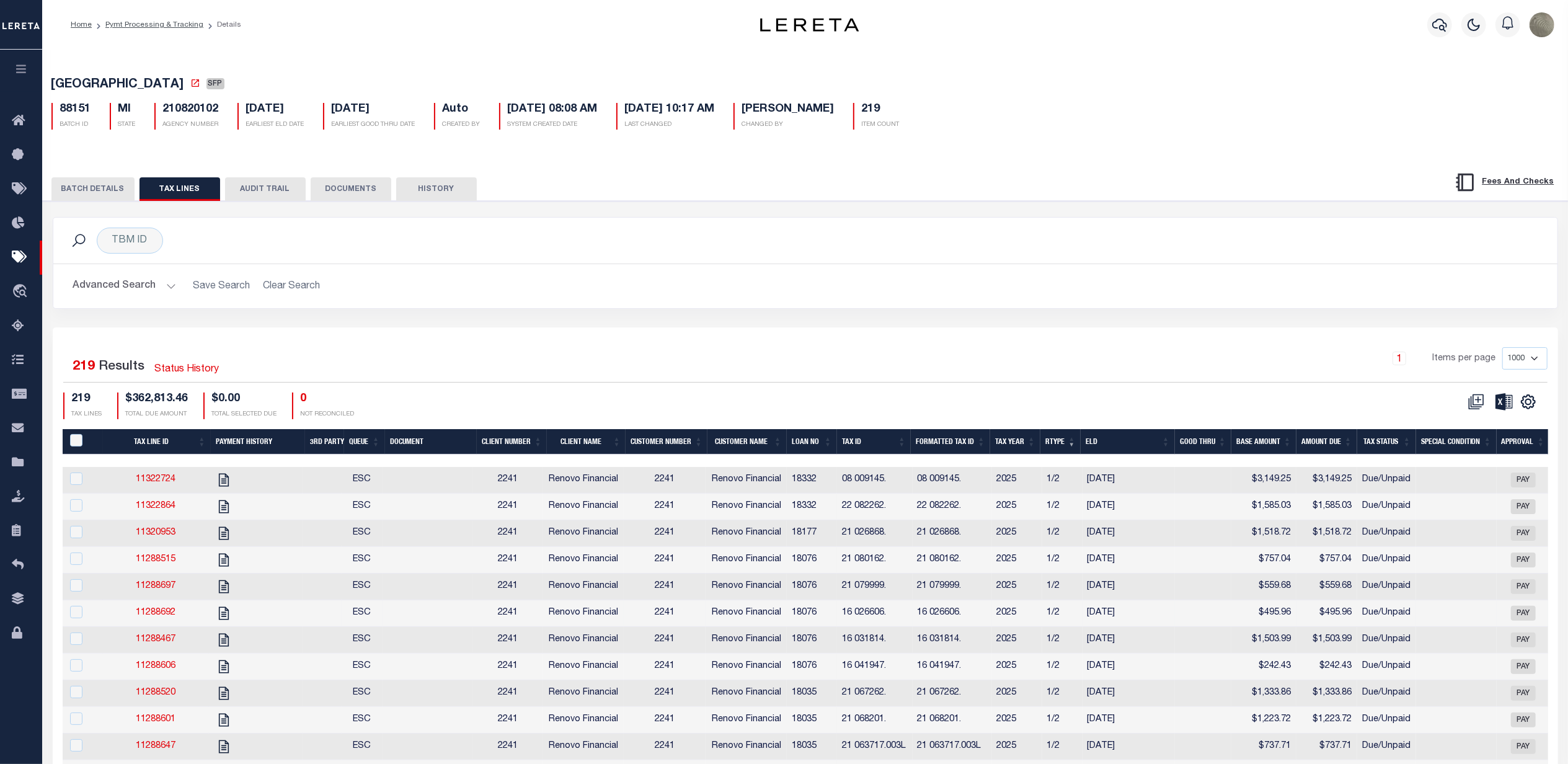
scroll to position [330, 0]
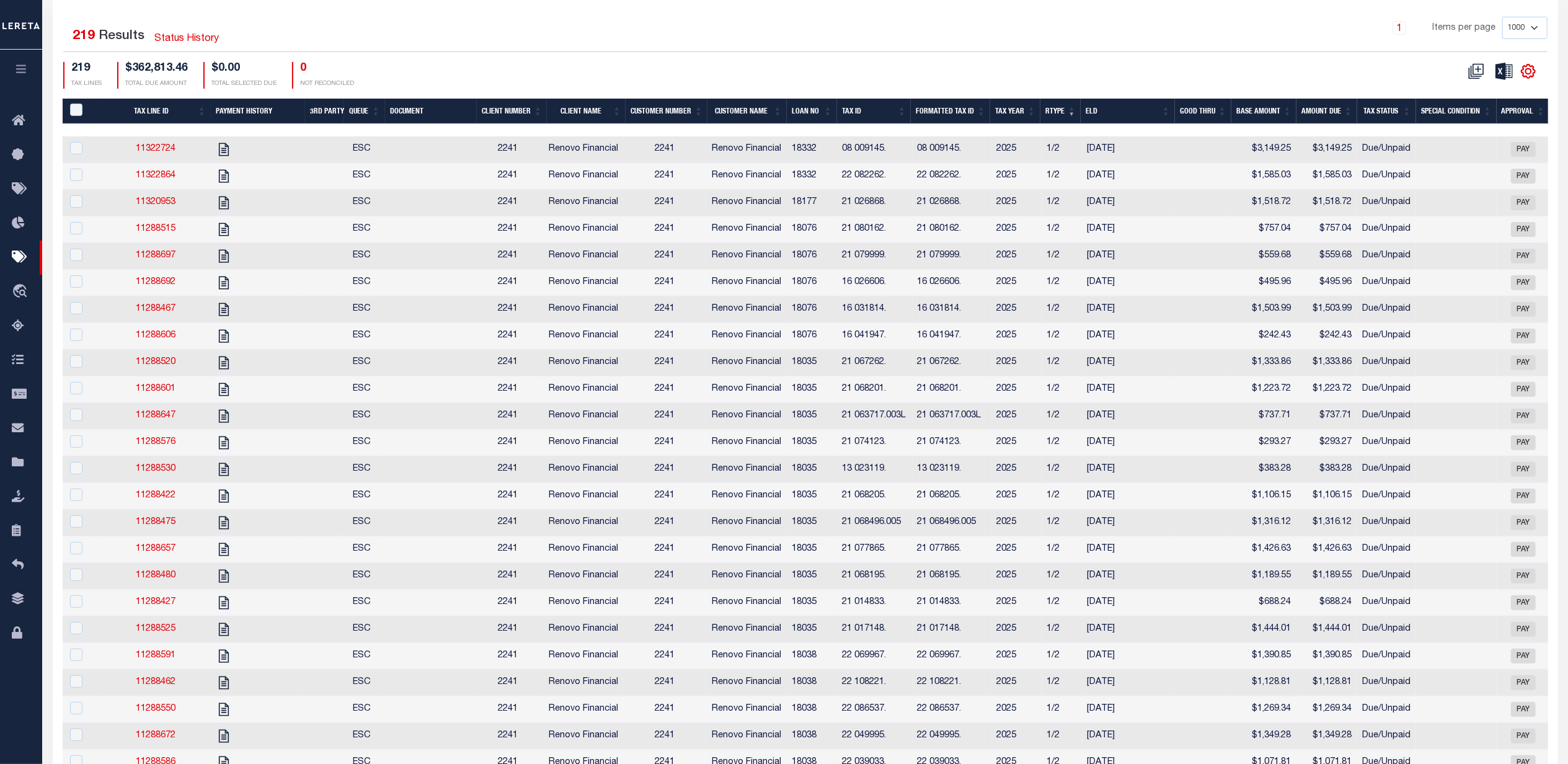
click at [1530, 73] on icon "" at bounding box center [1528, 71] width 6 height 6
click at [1486, 158] on link "Show Filter" at bounding box center [1477, 164] width 121 height 24
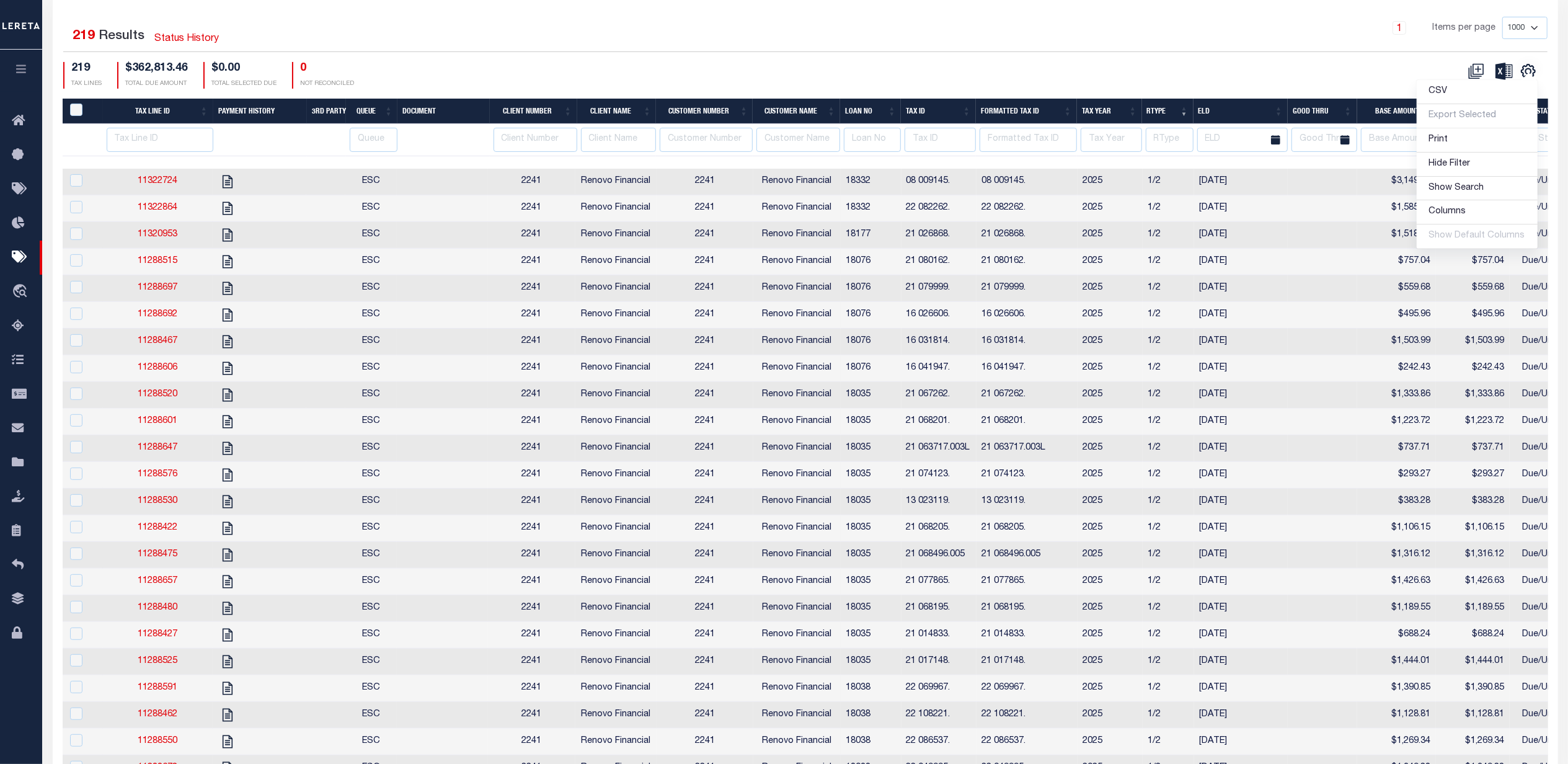
click at [1019, 62] on div "Selected 219 Results Status History 1 Items per page 1000 2500 5000 10000 219 T…" at bounding box center [806, 52] width 1505 height 71
click at [1047, 140] on input "text" at bounding box center [1028, 139] width 97 height 24
click at [1012, 147] on input "text" at bounding box center [1028, 139] width 97 height 24
paste input "03001687"
type input "03001687"
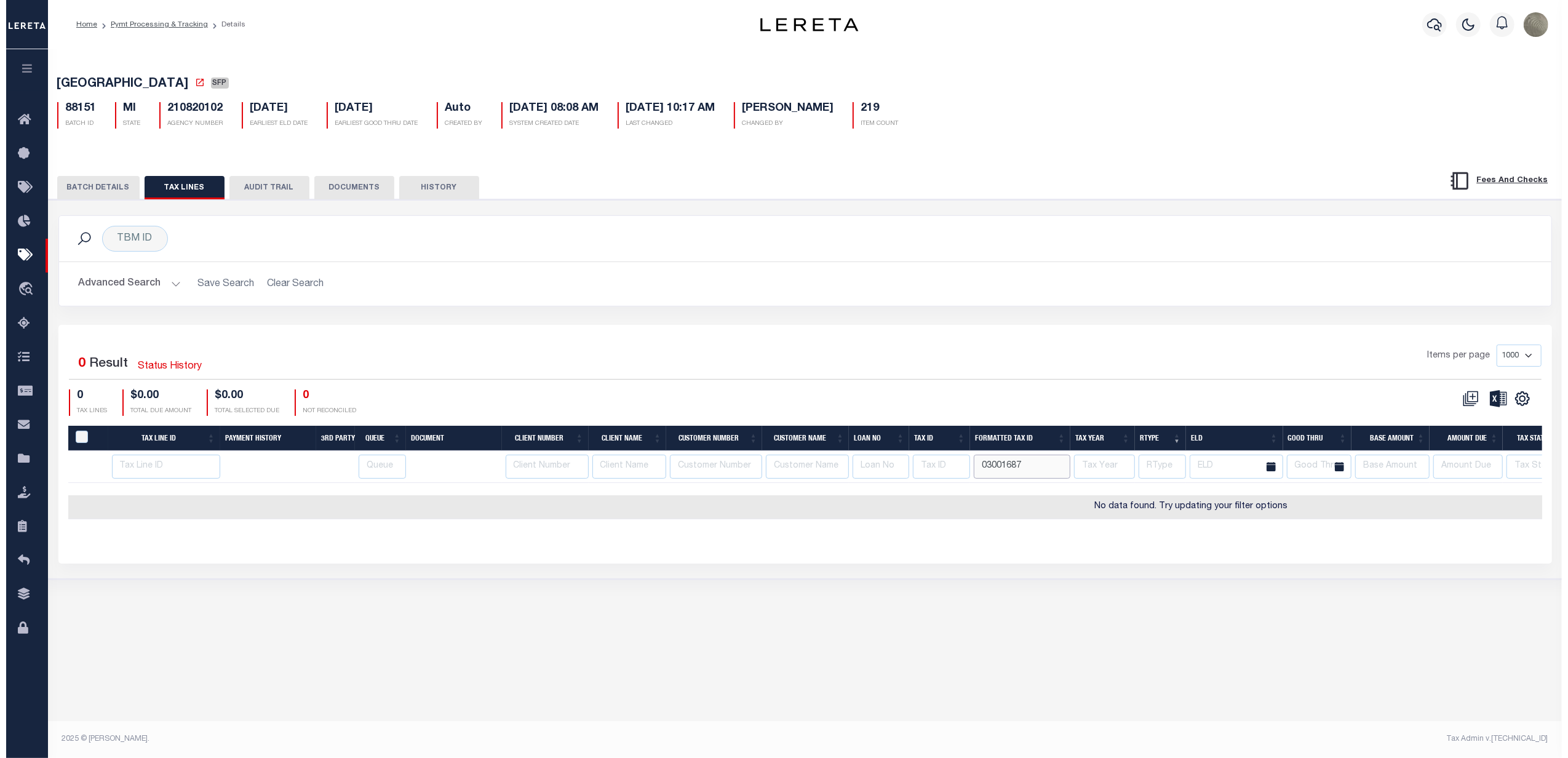
scroll to position [0, 0]
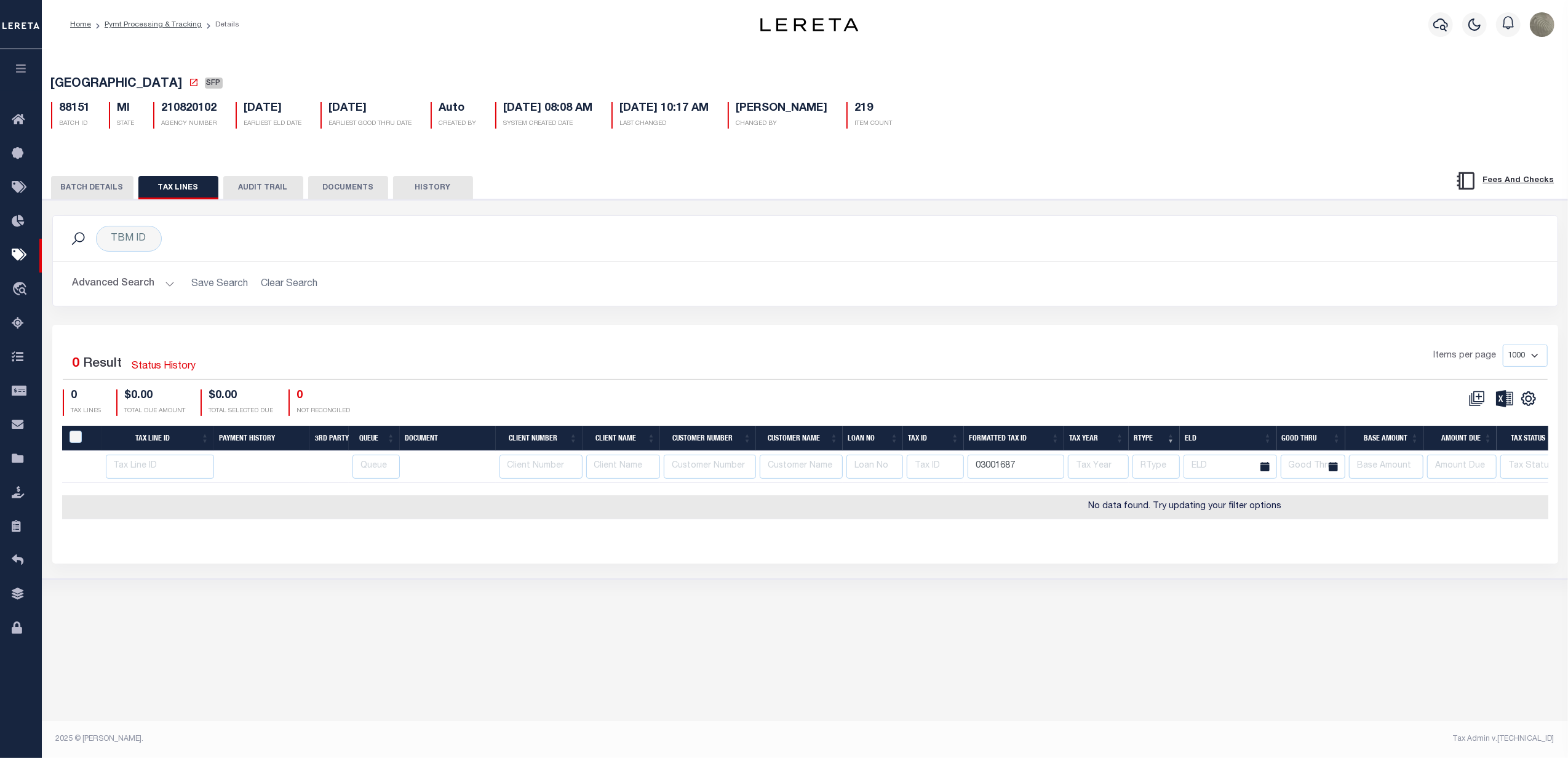
click at [993, 471] on input "03001687" at bounding box center [1016, 467] width 97 height 24
click at [991, 468] on input "03001687" at bounding box center [1016, 467] width 97 height 24
type input "03 001687"
click at [1042, 476] on input "03 001687" at bounding box center [1016, 467] width 97 height 24
click at [1022, 478] on input "03 001687" at bounding box center [1016, 467] width 97 height 24
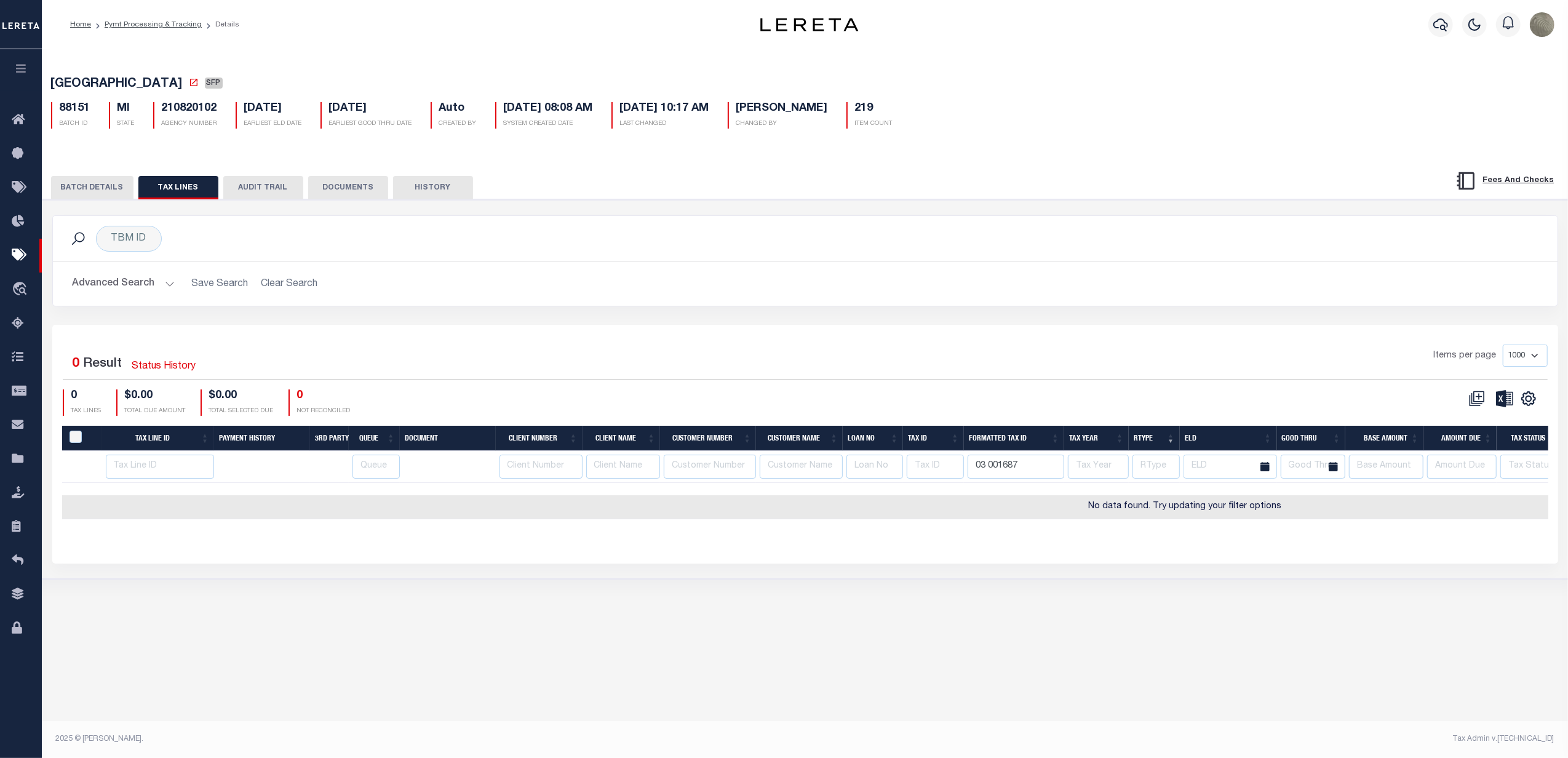
click at [1022, 478] on input "03 001687" at bounding box center [1016, 467] width 97 height 24
click at [1062, 360] on div "Items per page 1000 2500 5000 10000" at bounding box center [993, 360] width 1109 height 32
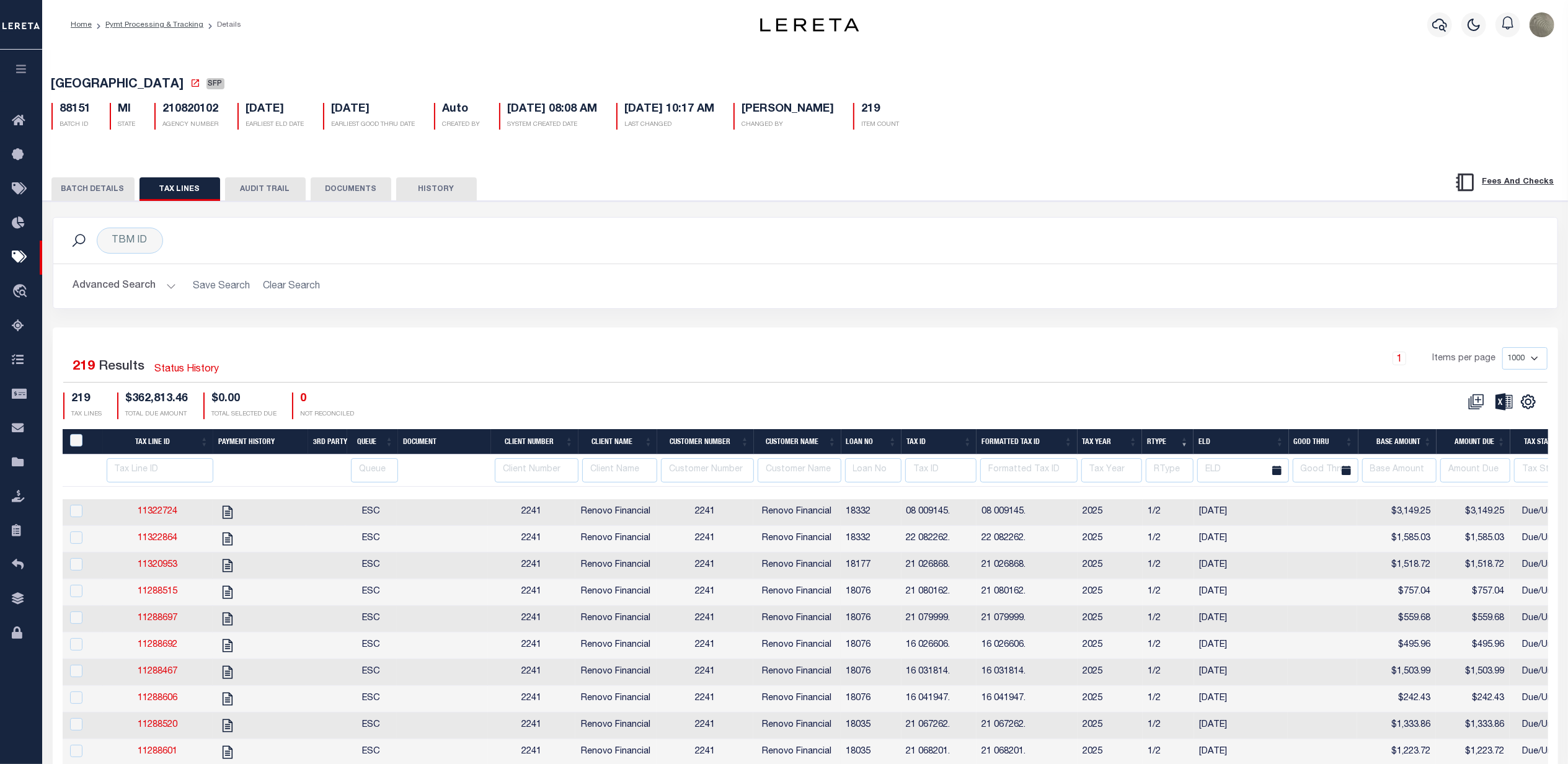
scroll to position [165, 0]
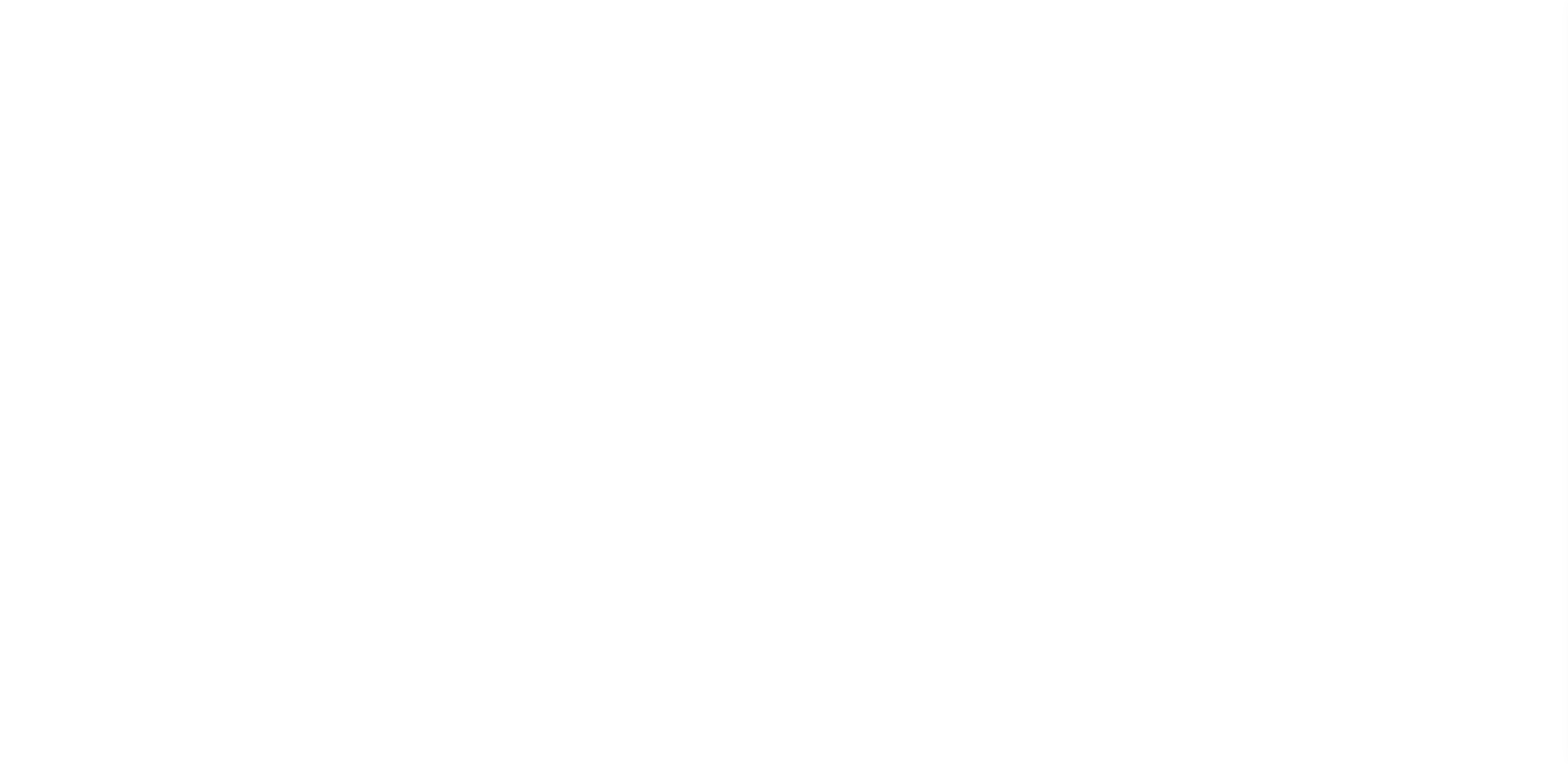
select select "SFP"
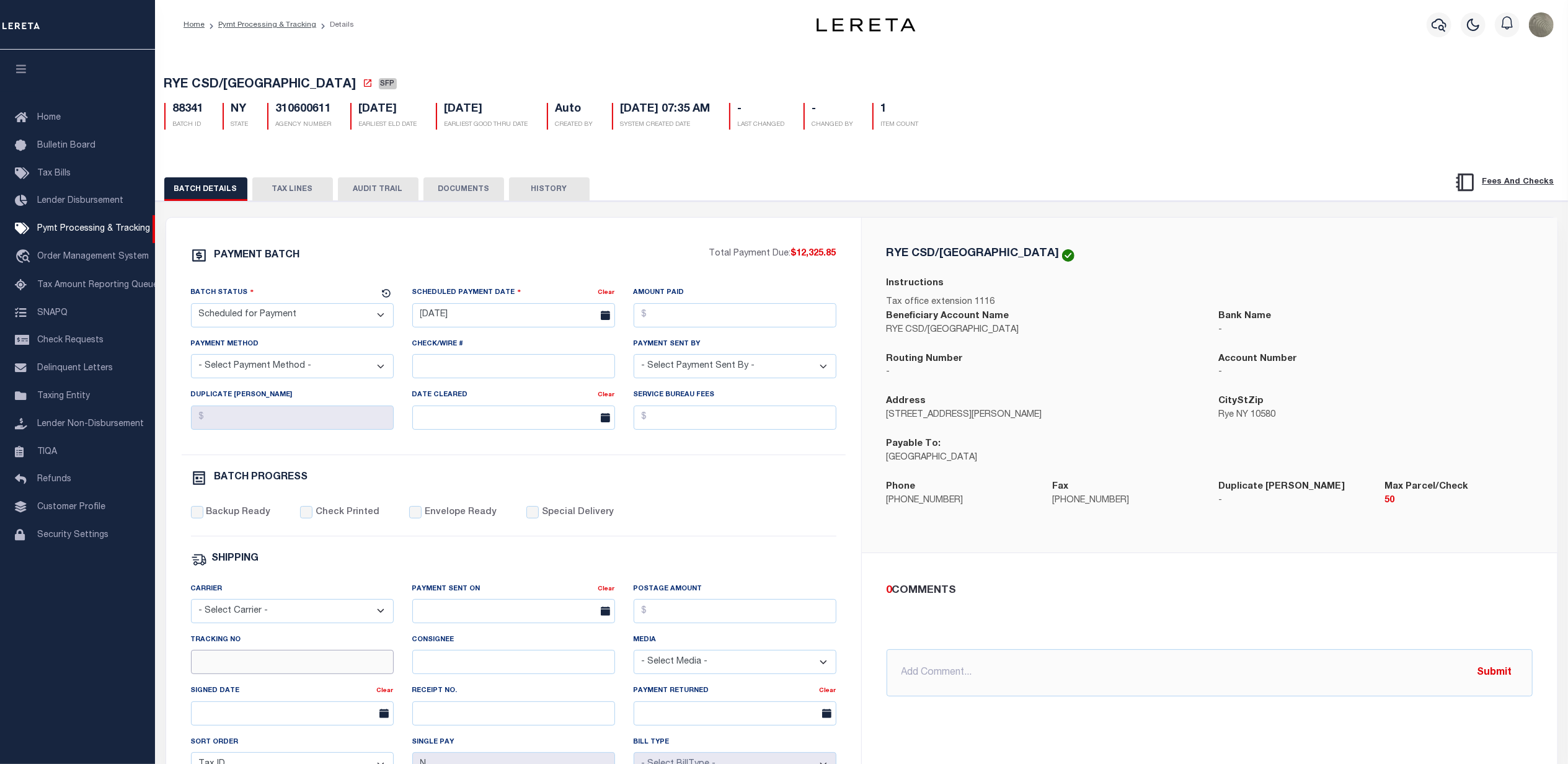
click at [213, 674] on input "Tracking No" at bounding box center [292, 662] width 203 height 24
type input "[PERSON_NAME]"
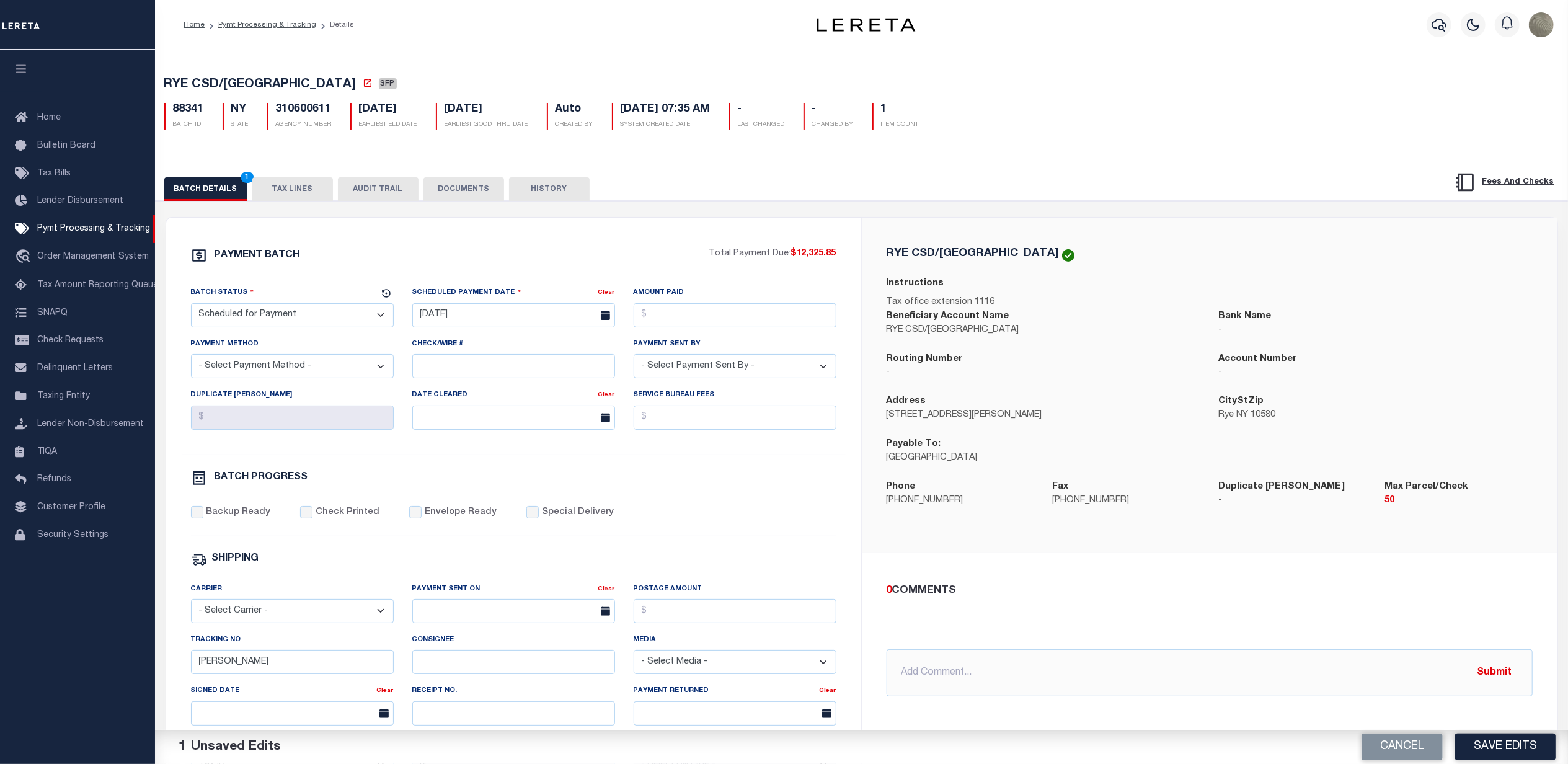
click at [683, 530] on div "Backup Ready Check Printed Envelope Ready Special Delivery" at bounding box center [513, 521] width 645 height 30
click at [1511, 744] on button "Save Edits" at bounding box center [1506, 747] width 101 height 27
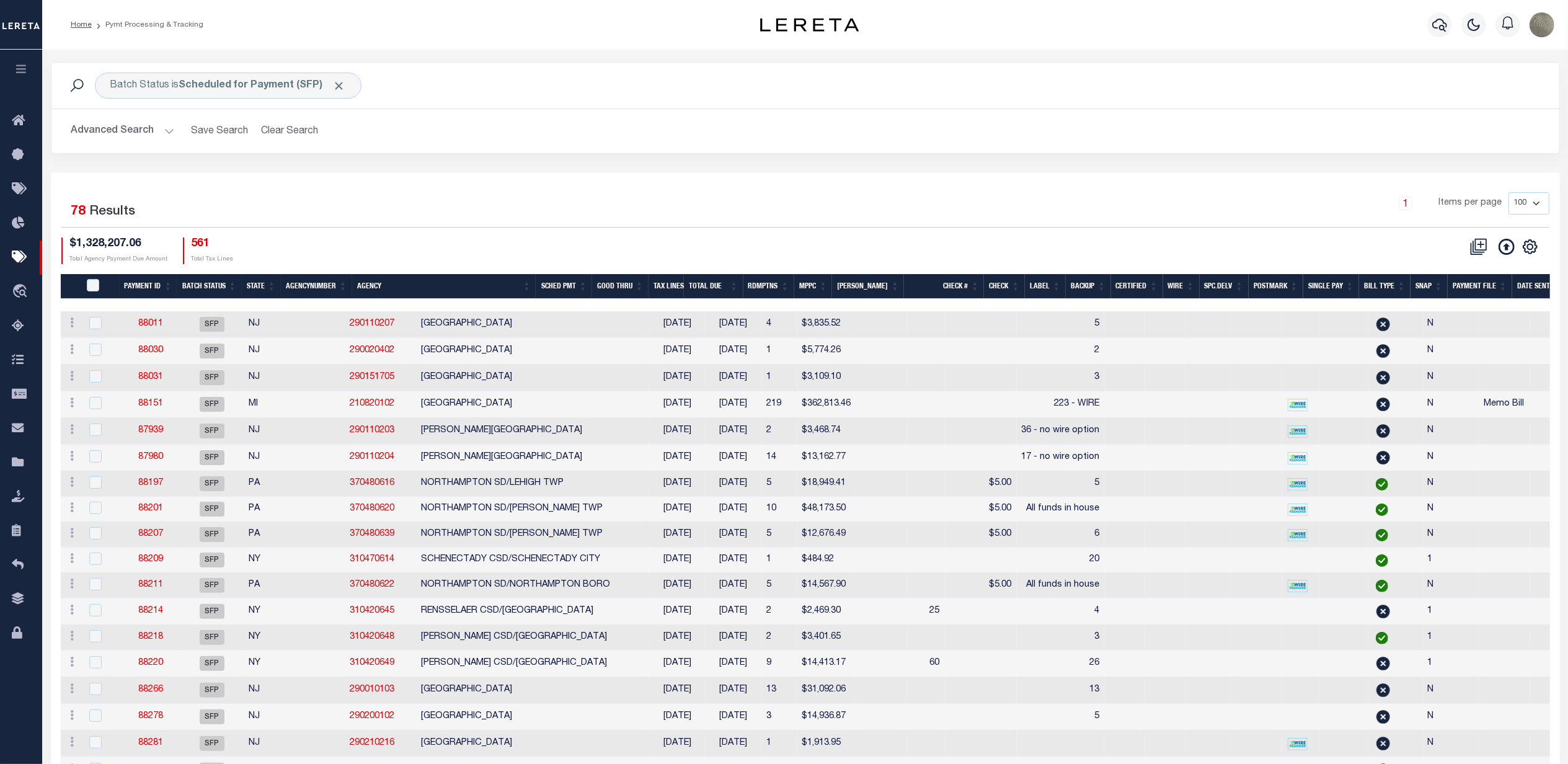
drag, startPoint x: 665, startPoint y: 231, endPoint x: 663, endPoint y: 243, distance: 12.2
click at [666, 232] on div "Selected 78 Results 1 Items per page 100 200 500 1000 $1,328,207.06 Total Agenc…" at bounding box center [806, 228] width 1508 height 71
click at [511, 164] on div "Batch Status is Scheduled for Payment (SFP) Search Advanced Search Save Search …" at bounding box center [806, 117] width 1528 height 111
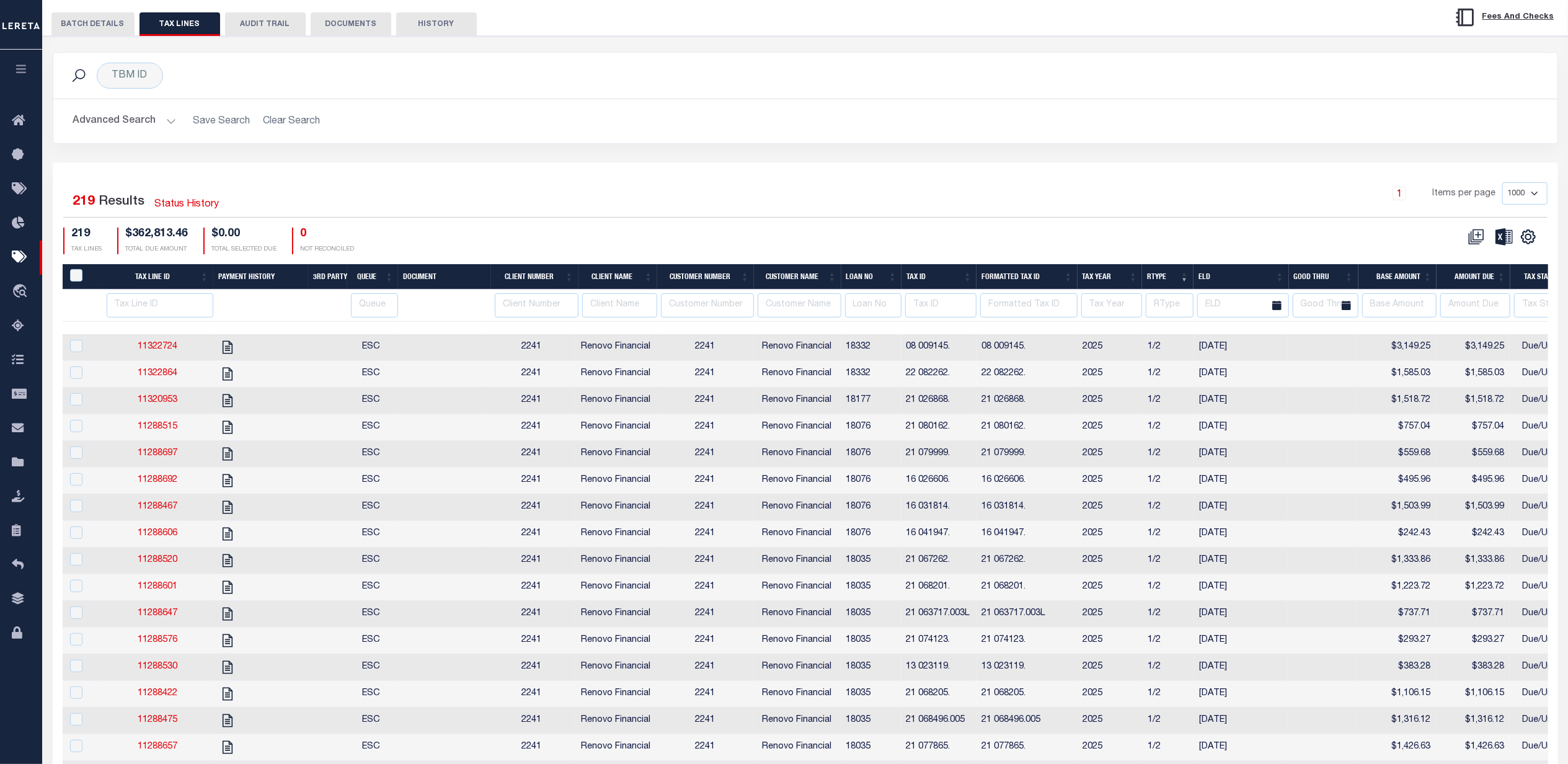
scroll to position [165, 0]
click at [864, 304] on input "number" at bounding box center [873, 305] width 57 height 24
paste input "10010374"
type input "10010374"
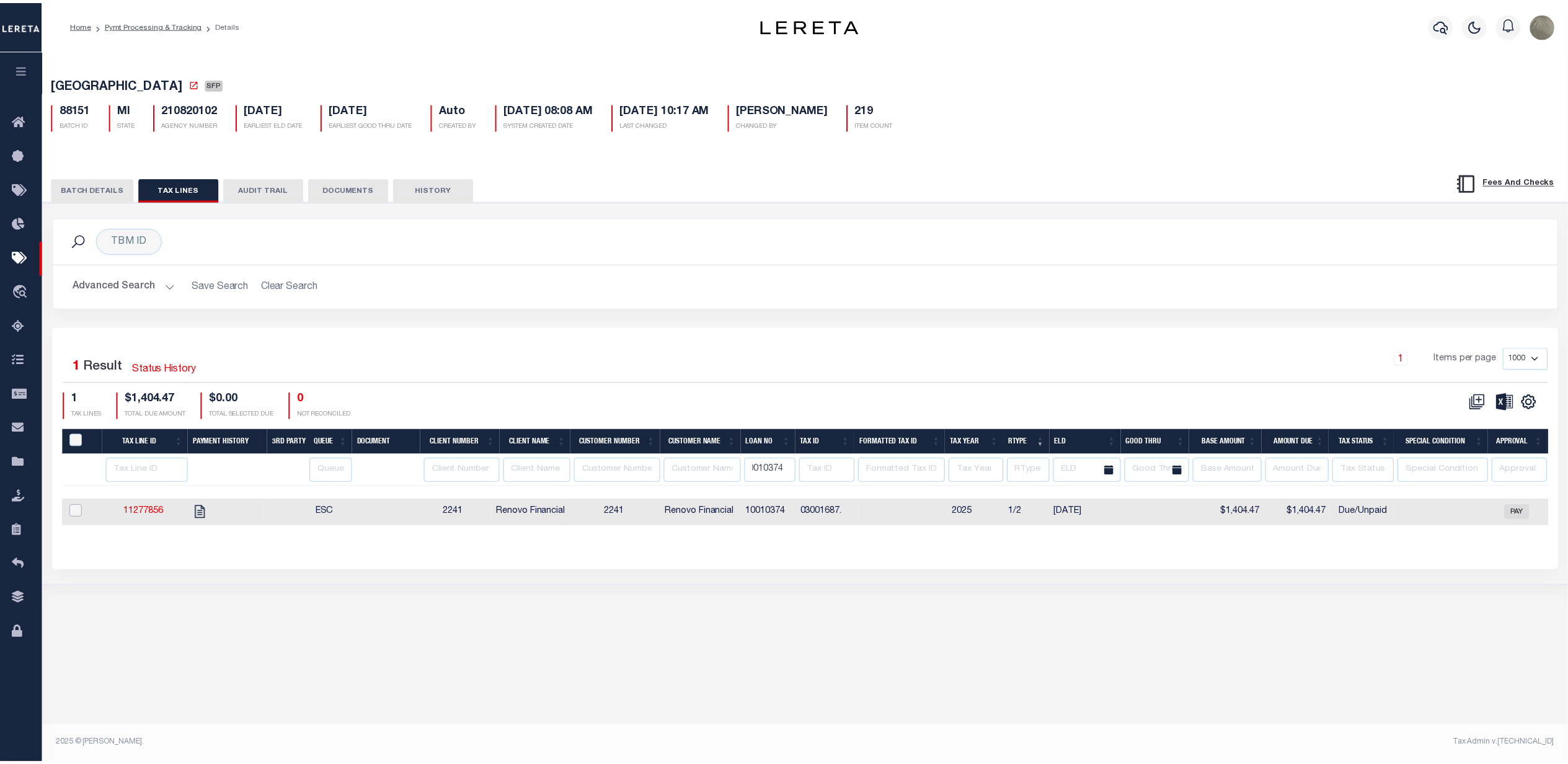
scroll to position [0, 0]
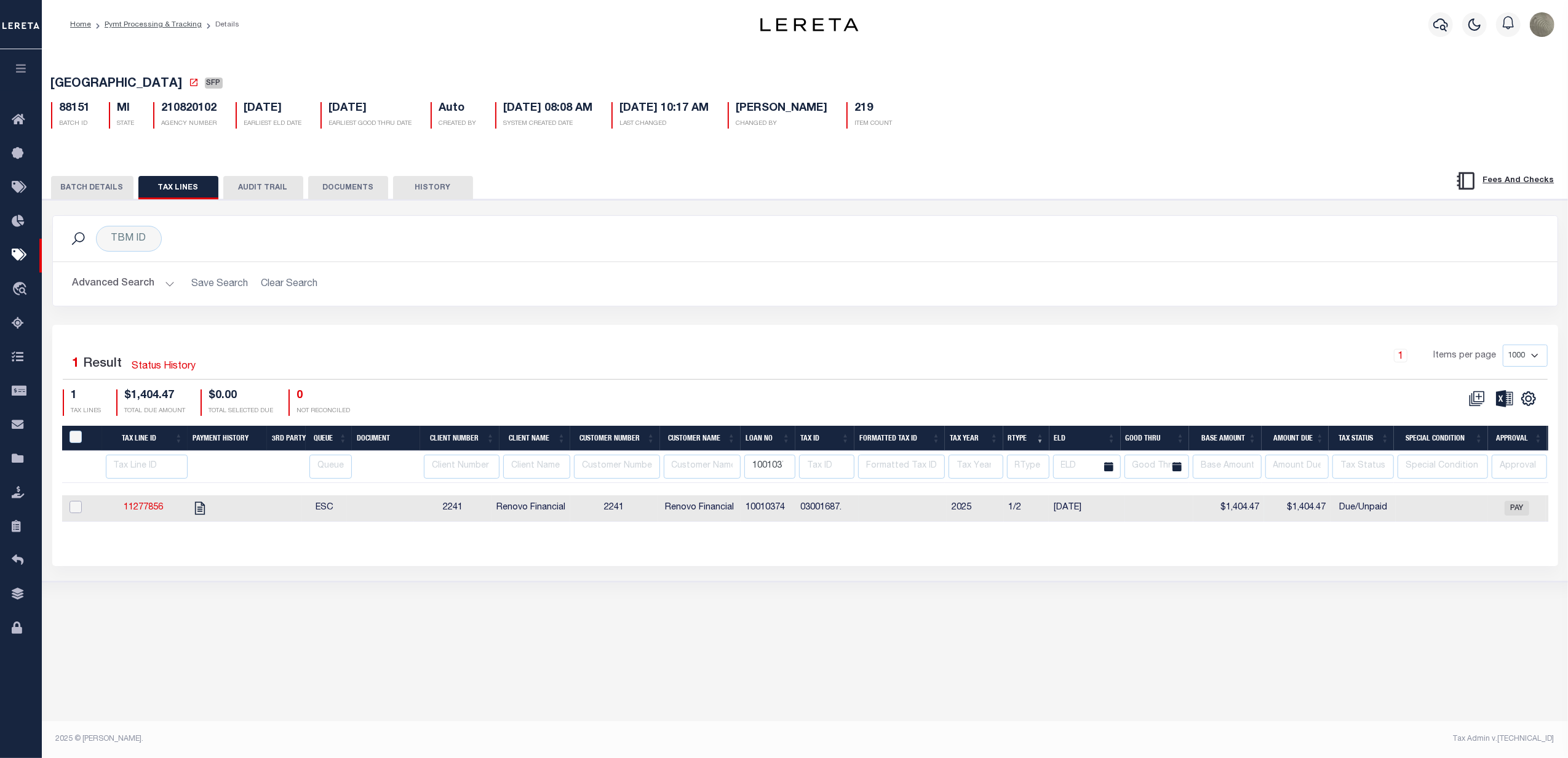
click at [69, 508] on input "checkbox" at bounding box center [75, 507] width 12 height 12
checkbox input "true"
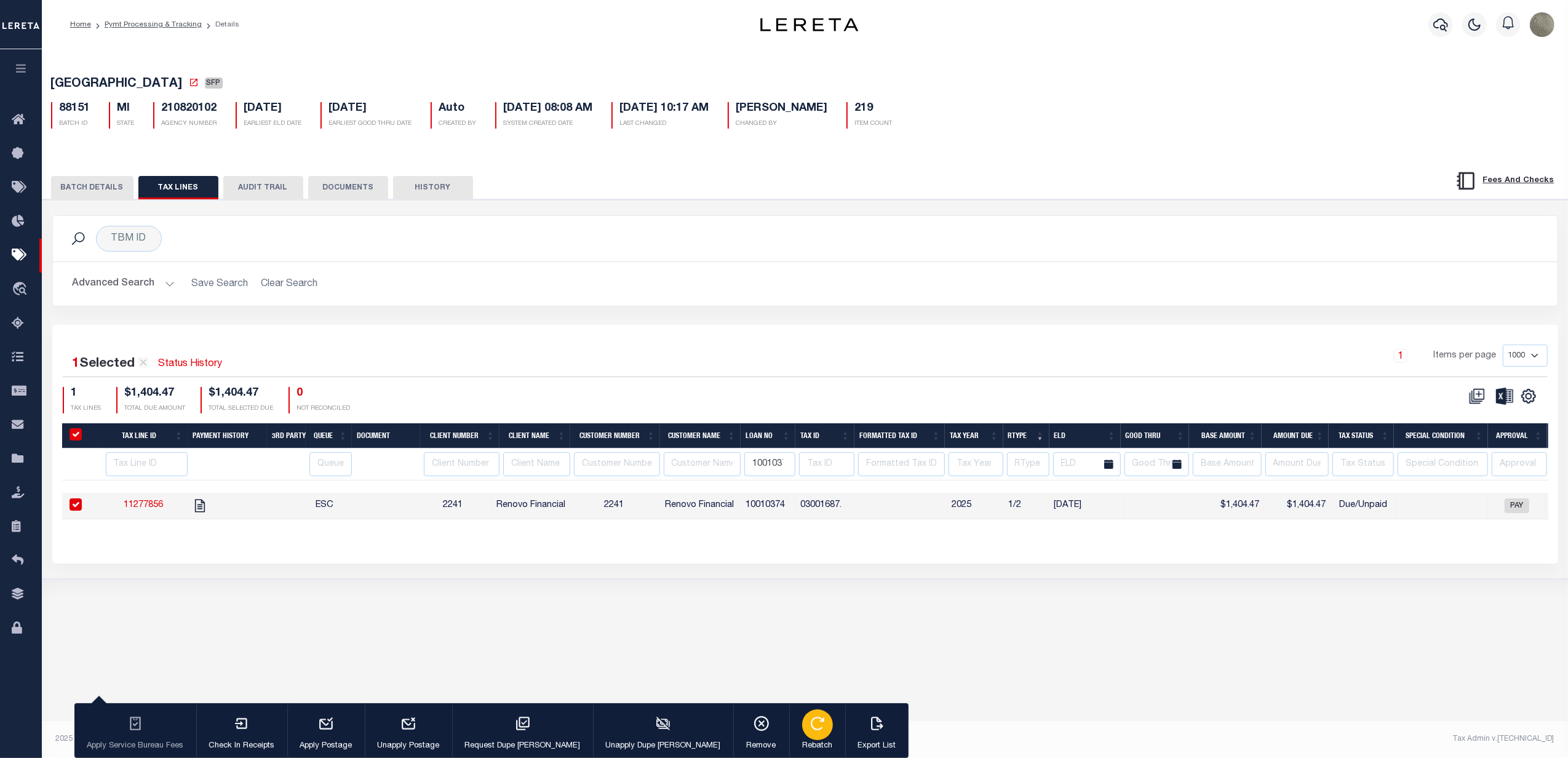
click at [810, 721] on icon "button" at bounding box center [817, 724] width 16 height 16
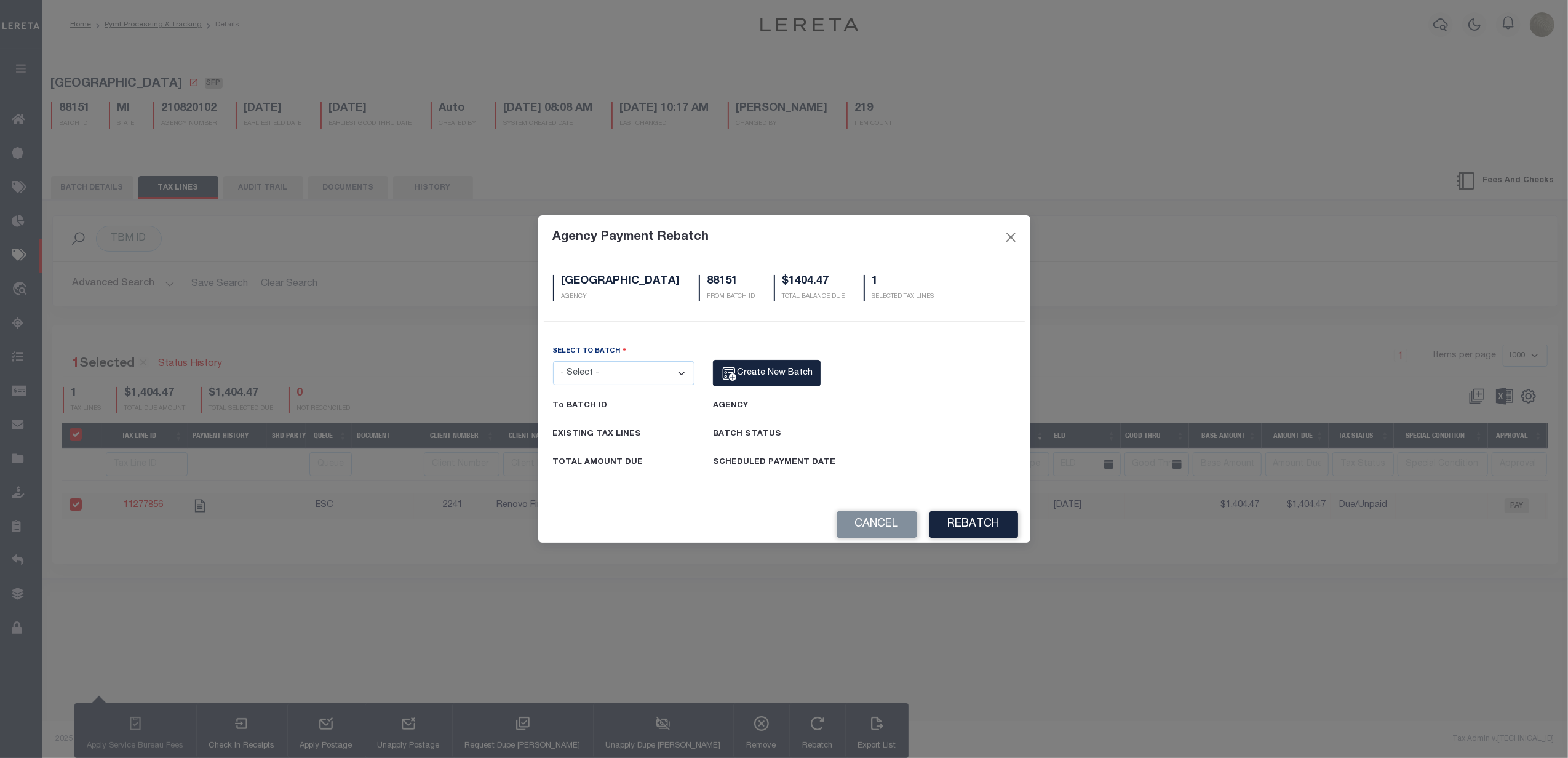
click at [633, 384] on select "- Select - 7700 78461 78712 83212 85250 87716 88151 88343" at bounding box center [623, 373] width 142 height 24
select select "88343"
click at [553, 361] on select "- Select - 7700 78461 78712 83212 85250 87716 88151 88343" at bounding box center [623, 373] width 142 height 24
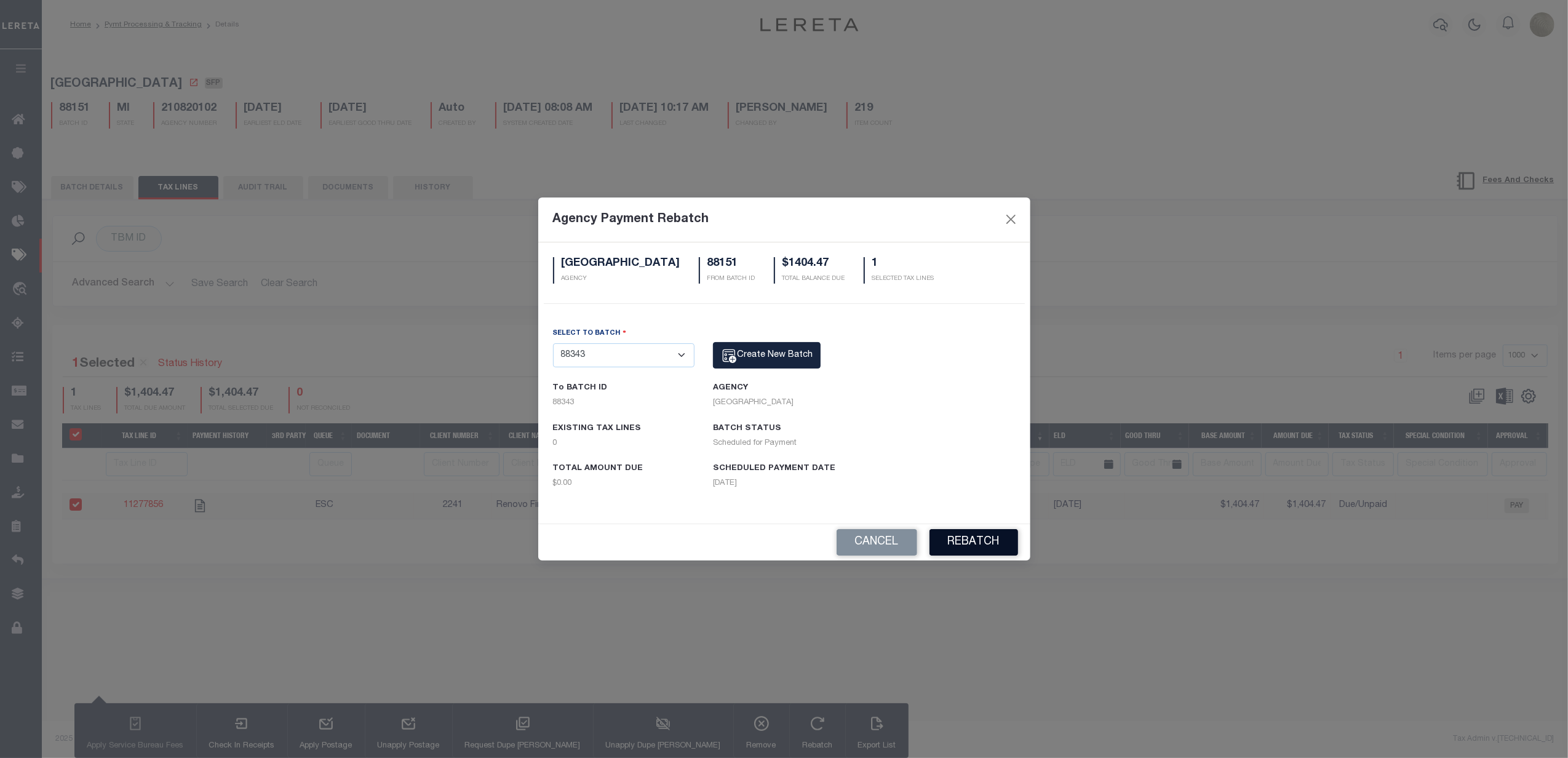
click at [956, 535] on button "Rebatch" at bounding box center [974, 543] width 89 height 27
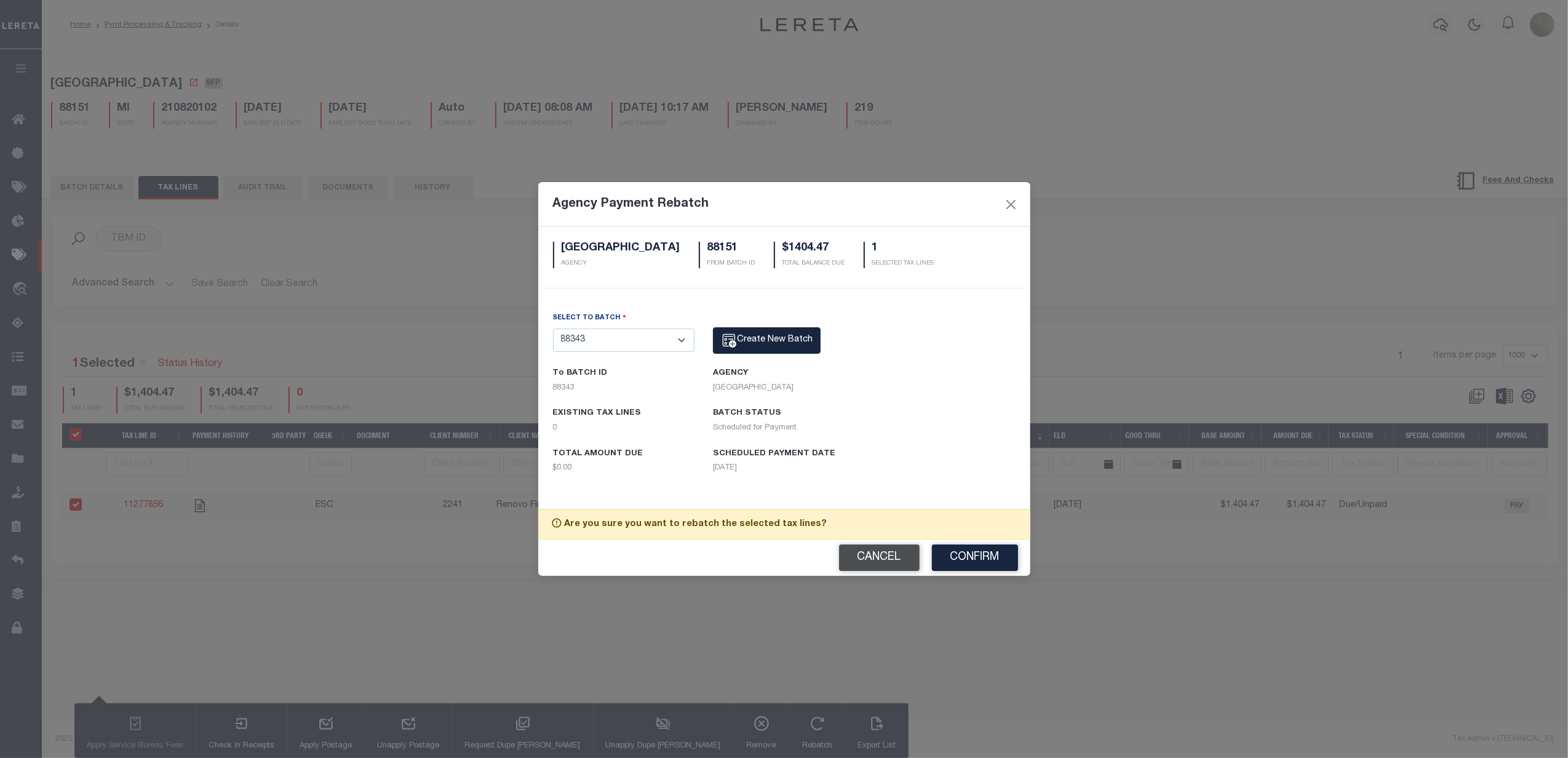
click at [901, 562] on button "Cancel" at bounding box center [879, 557] width 80 height 27
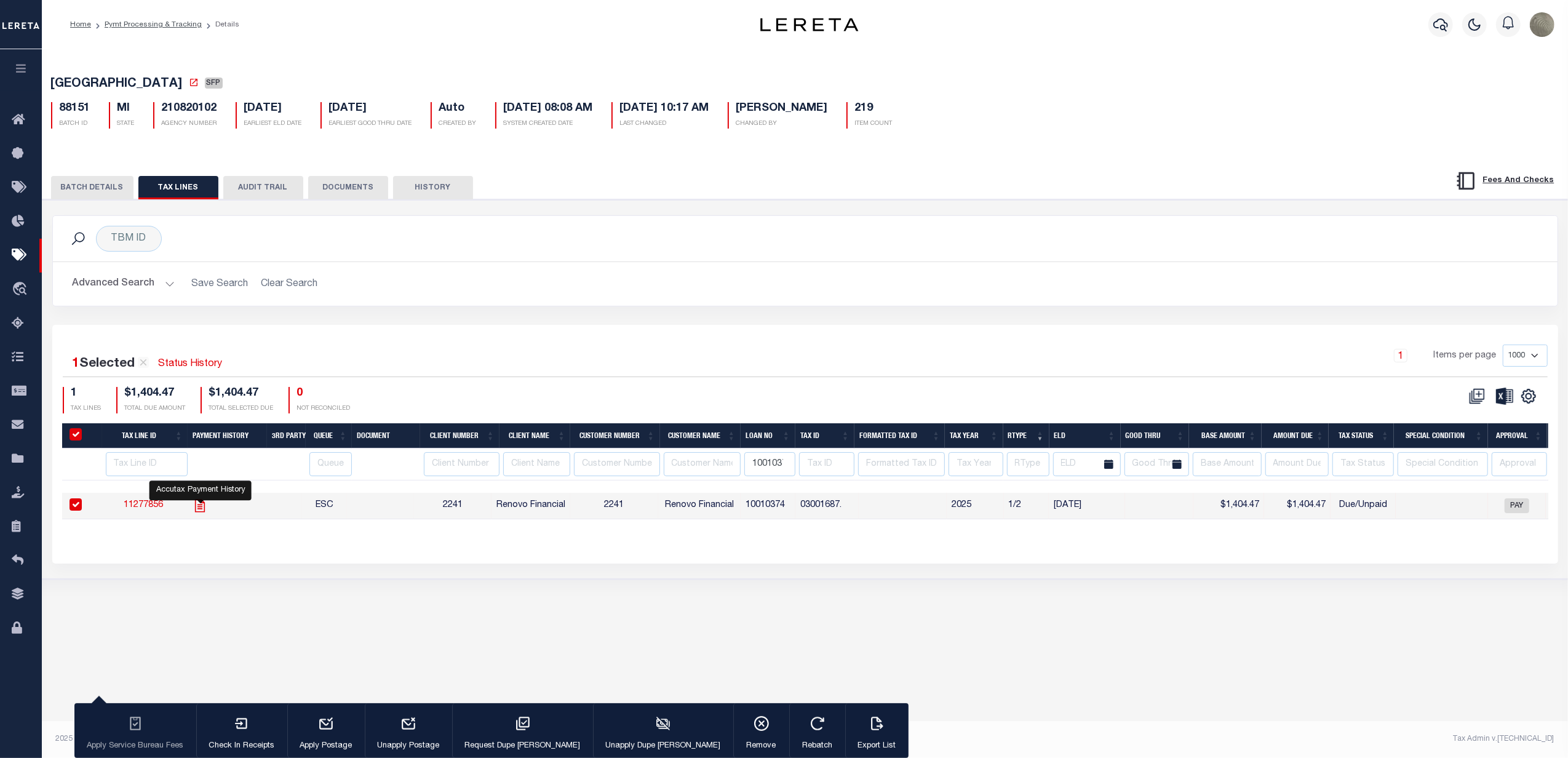
click at [196, 511] on icon at bounding box center [200, 506] width 10 height 13
checkbox input "false"
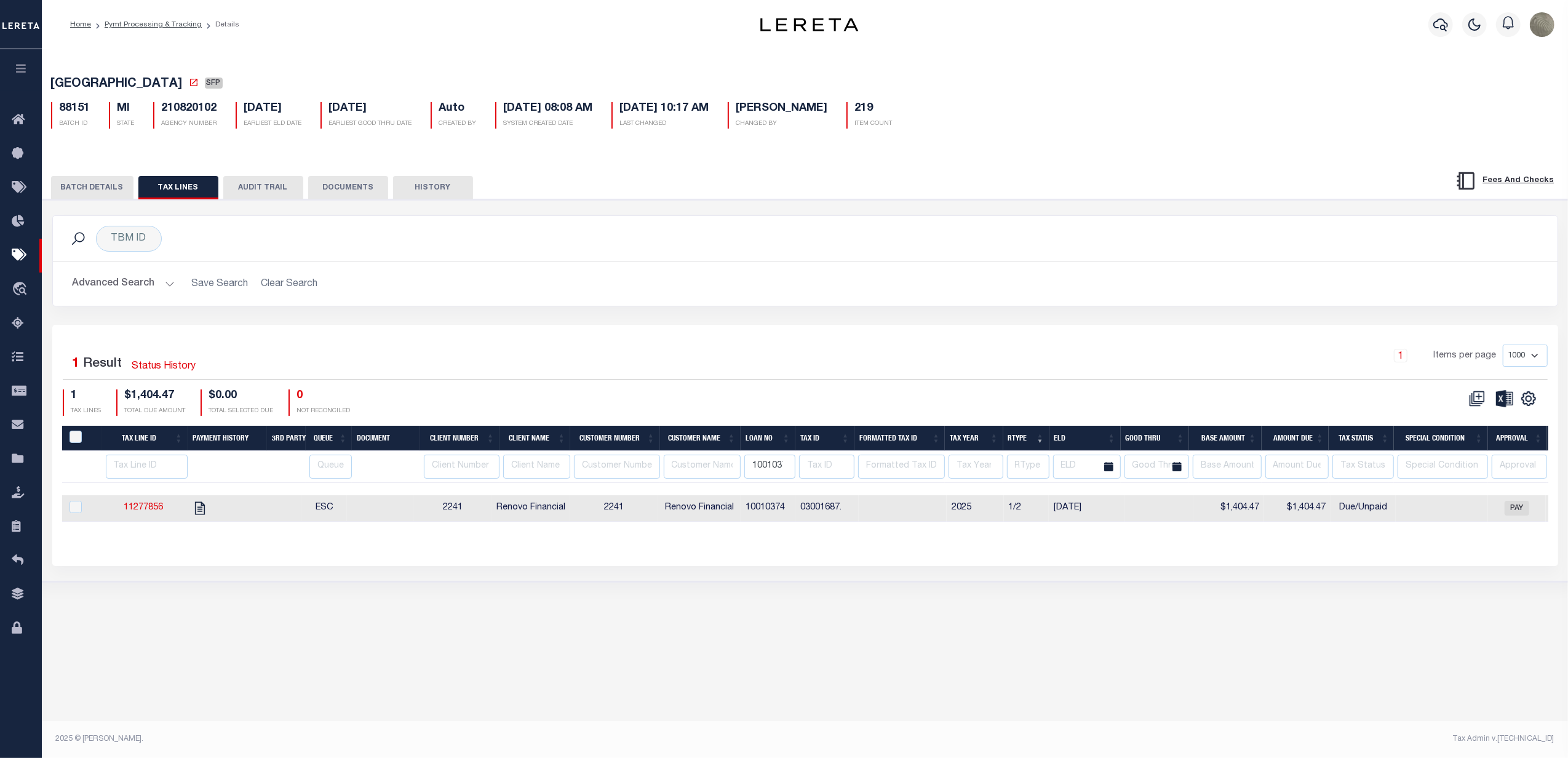
click at [97, 185] on button "BATCH DETAILS" at bounding box center [92, 188] width 82 height 23
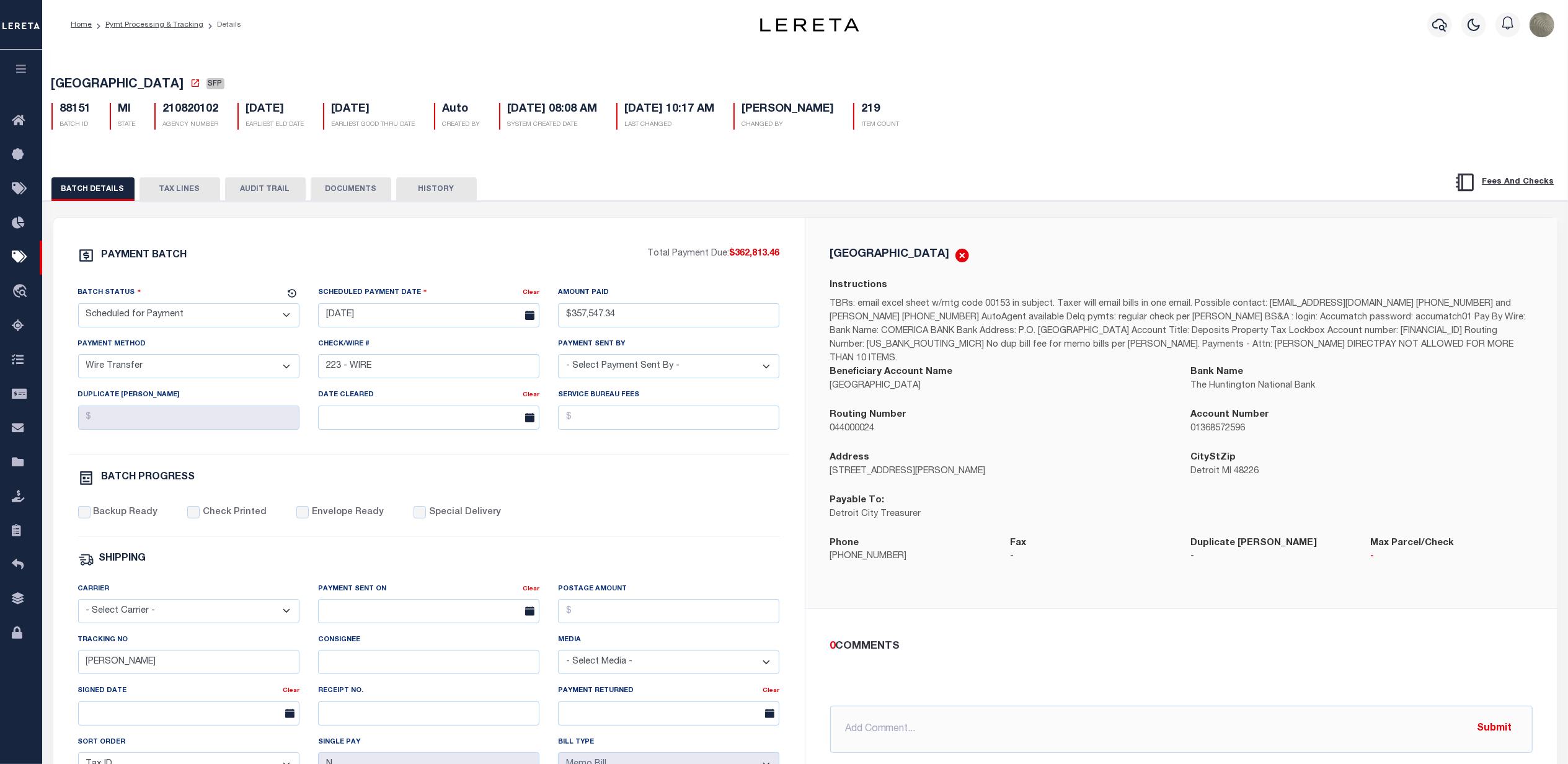
click at [169, 198] on button "TAX LINES" at bounding box center [179, 189] width 80 height 24
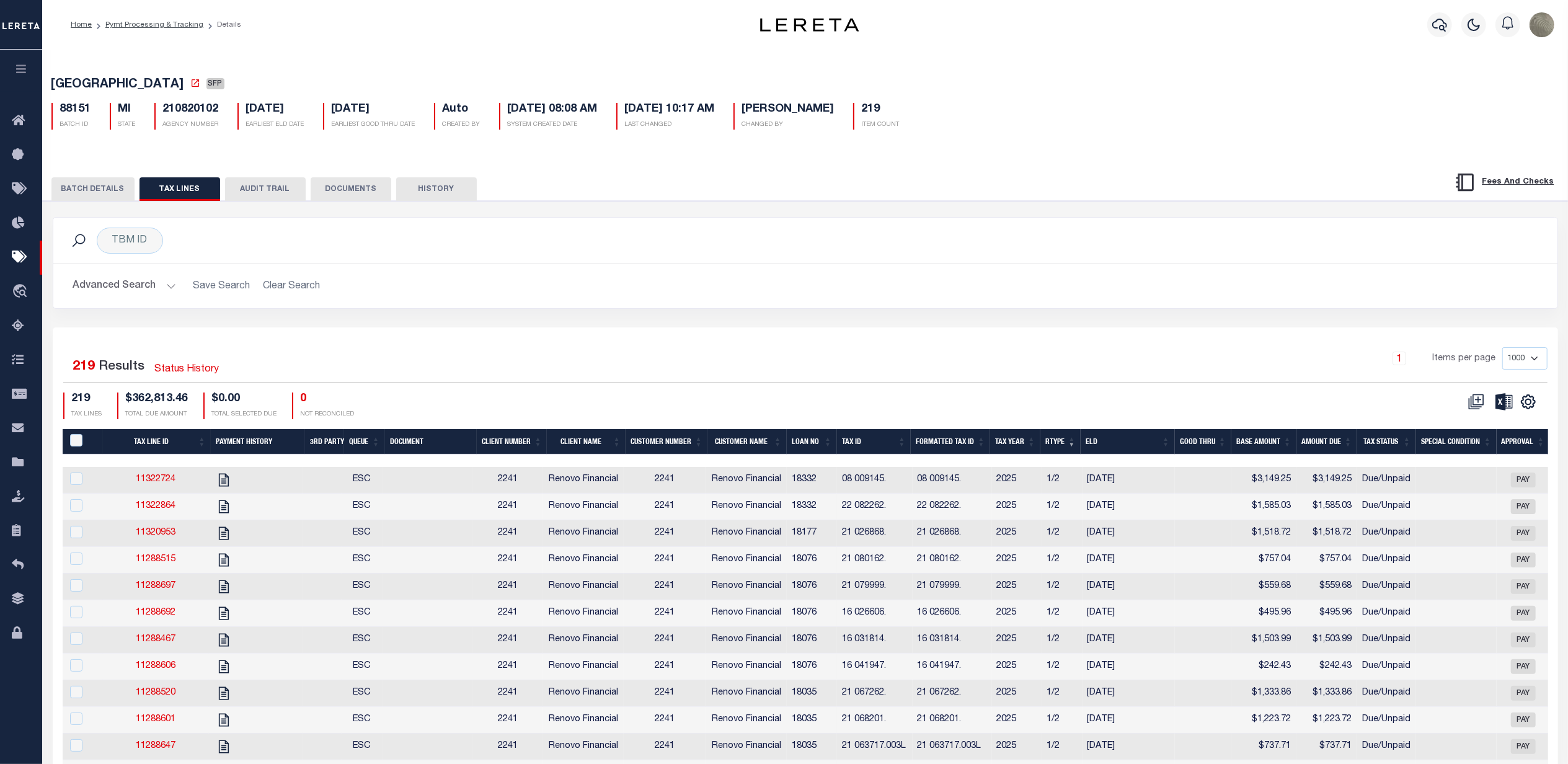
click at [892, 356] on div "1 Items per page 1000 2500 5000 10000" at bounding box center [993, 363] width 1109 height 32
click at [1534, 405] on icon at bounding box center [1528, 402] width 14 height 14
click at [1444, 498] on span "Show Filter" at bounding box center [1452, 494] width 46 height 9
click at [732, 281] on h2 "Advanced Search Save Search Clear Search" at bounding box center [806, 286] width 1484 height 24
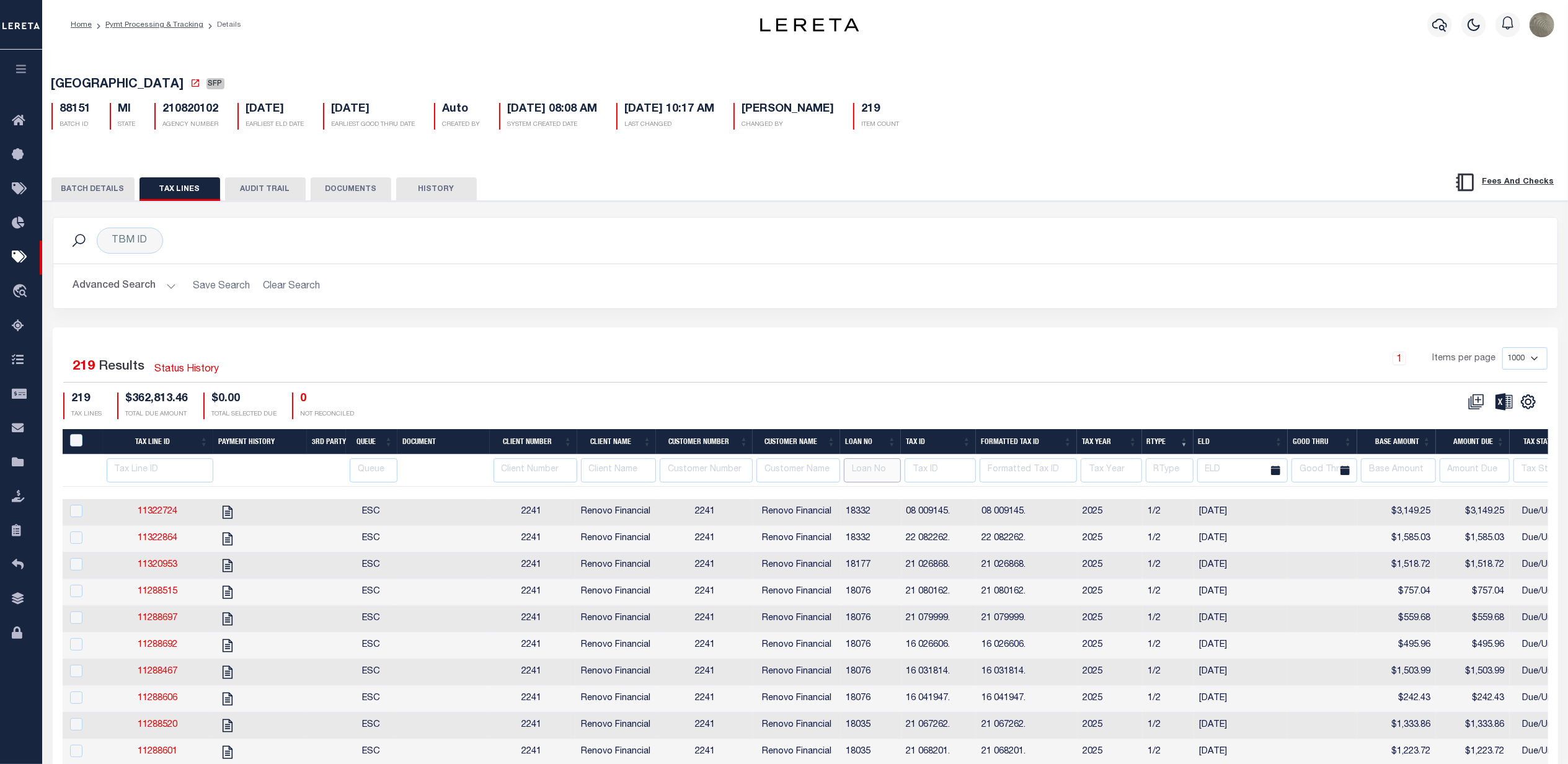
click at [886, 467] on input "number" at bounding box center [872, 470] width 57 height 24
click at [871, 474] on input "number" at bounding box center [872, 470] width 57 height 24
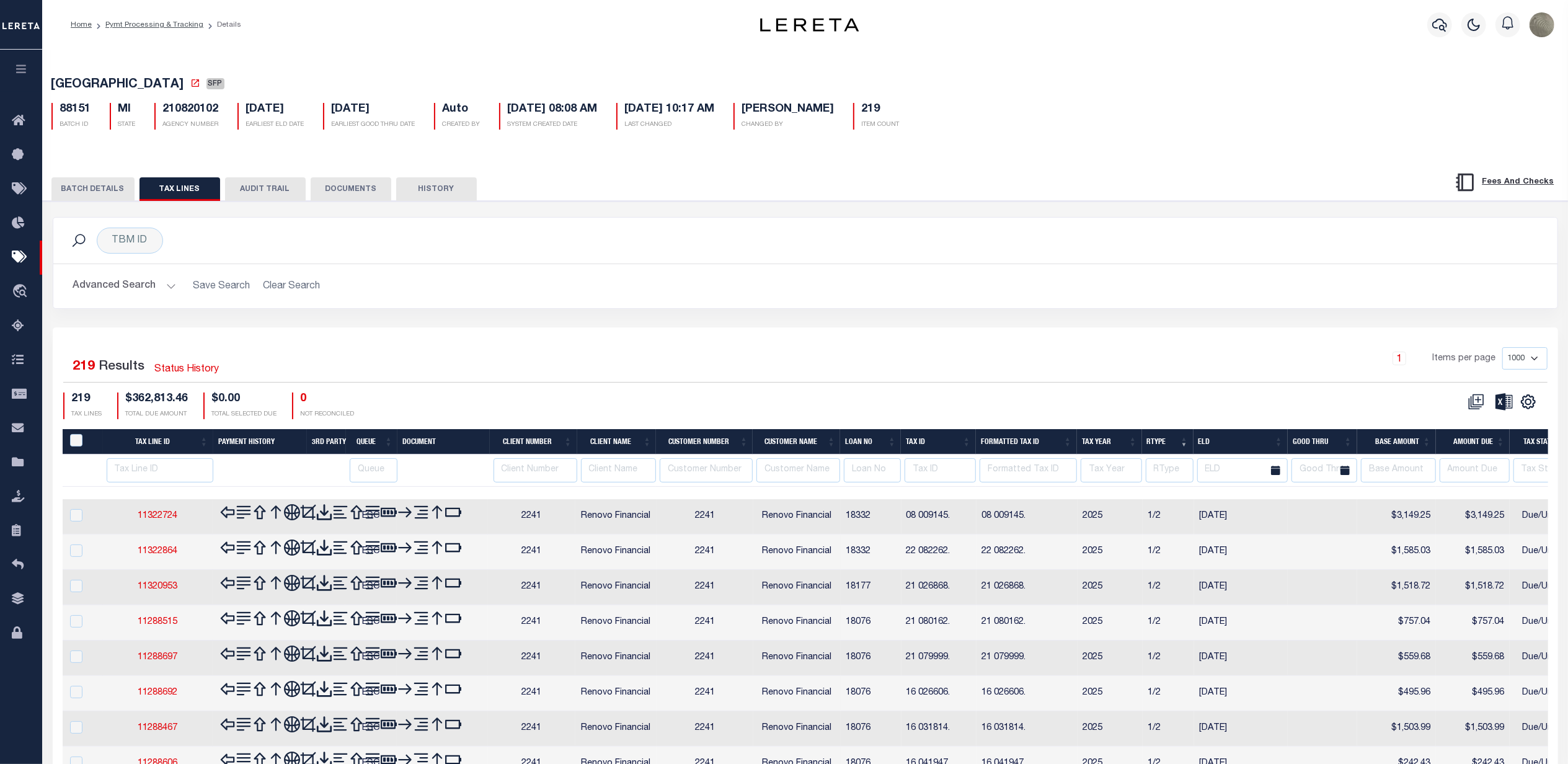
click at [872, 475] on input "number" at bounding box center [872, 470] width 57 height 24
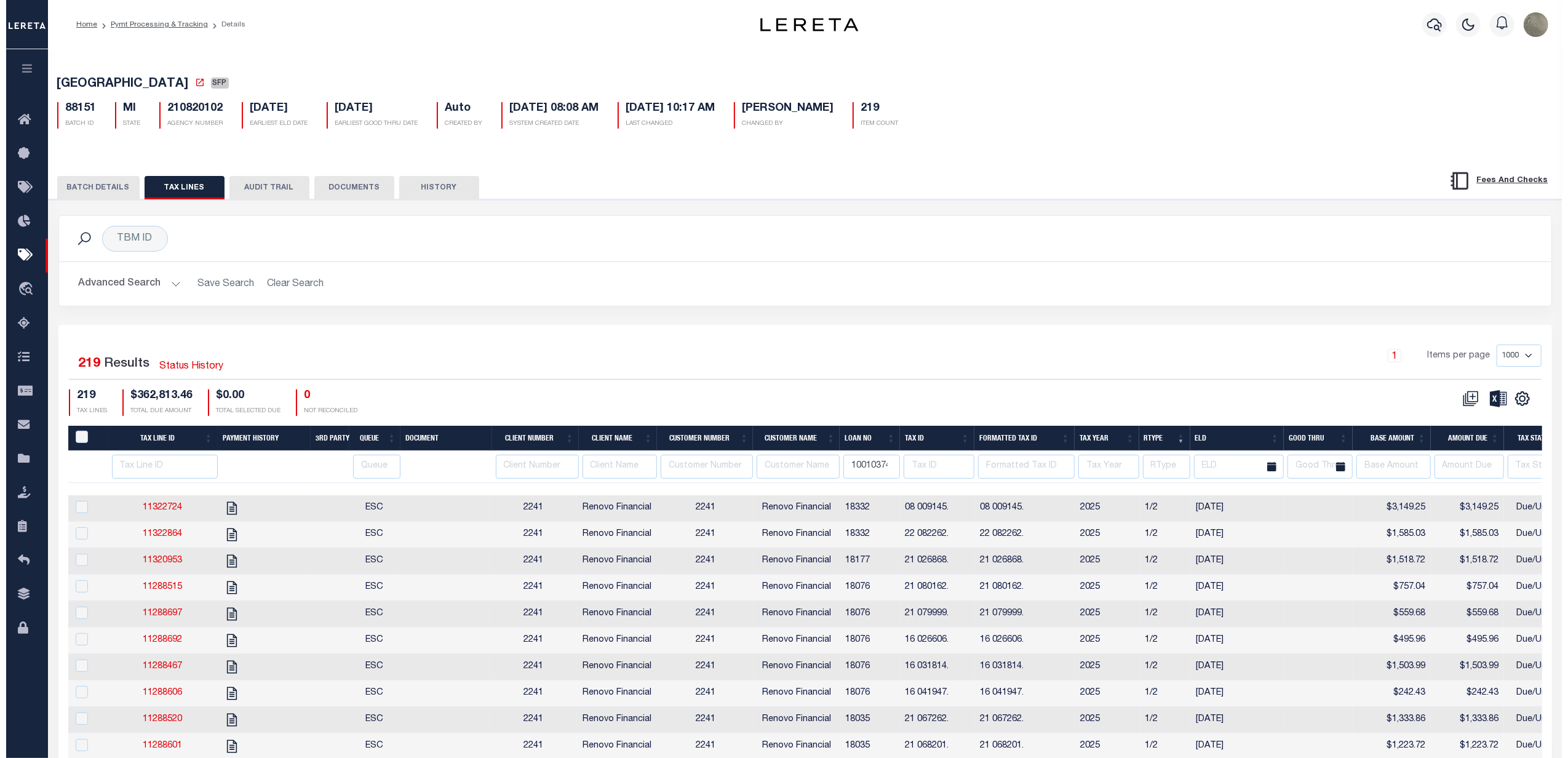
scroll to position [0, 4]
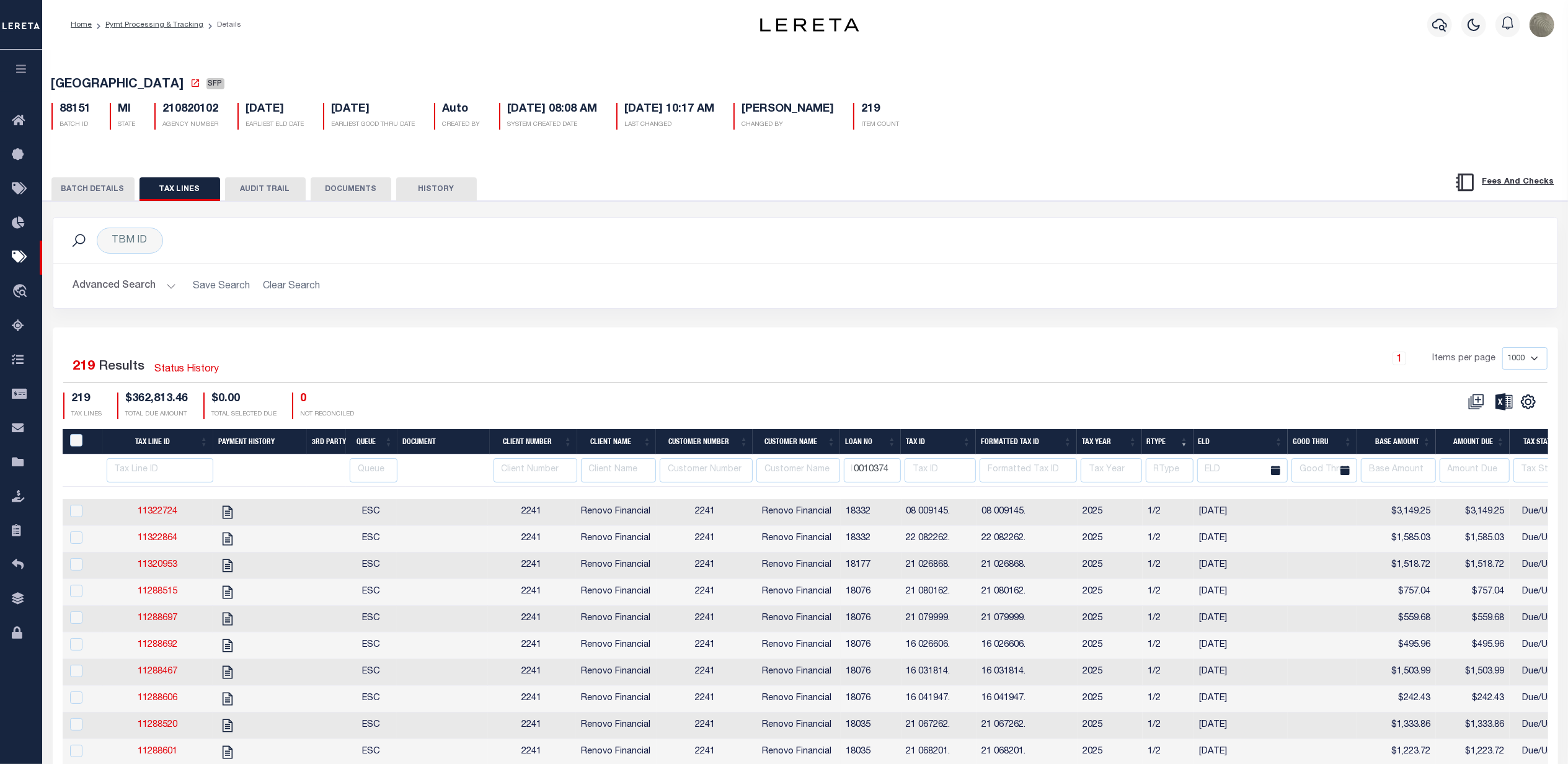
type input "10010374"
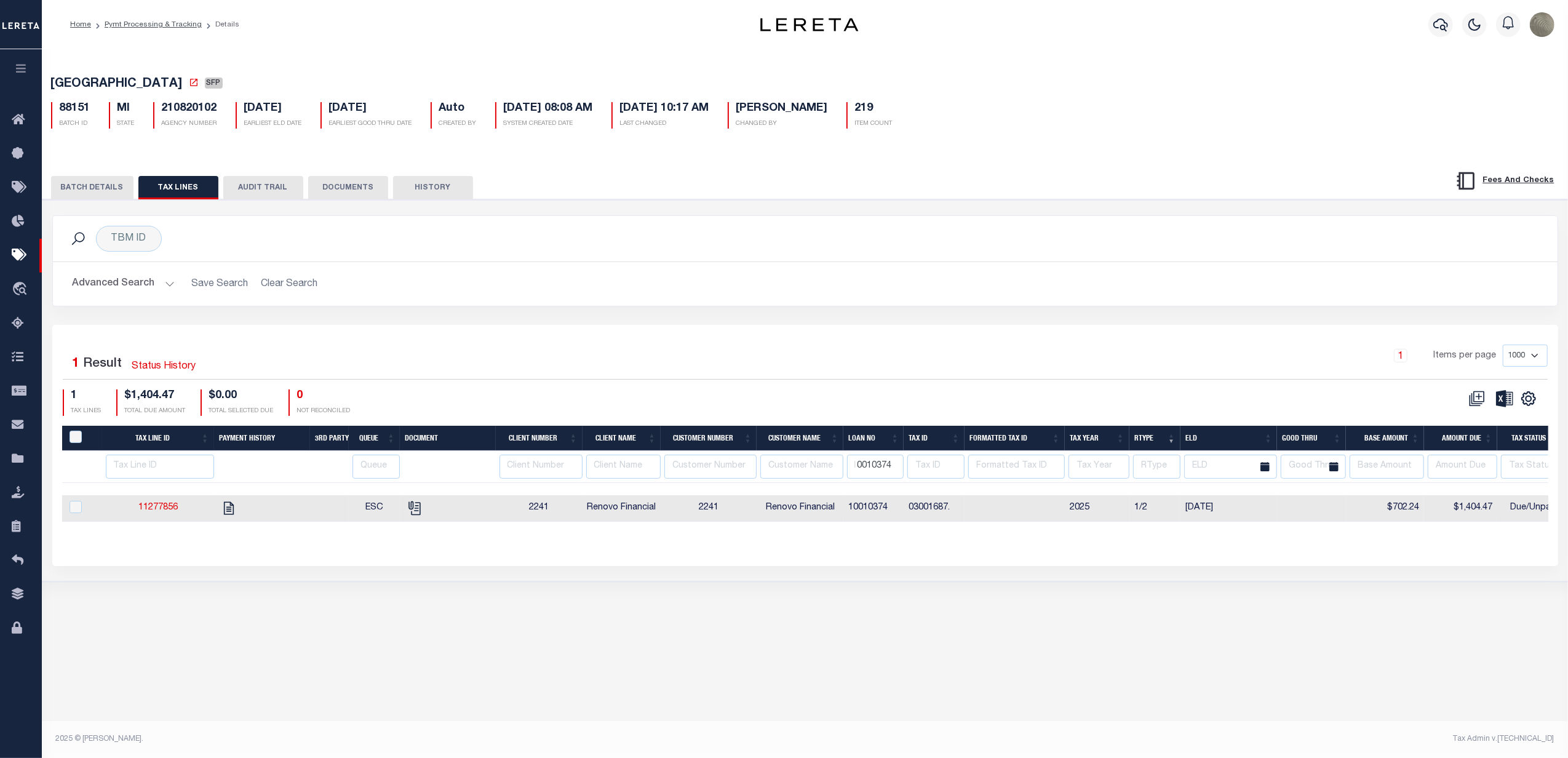
click at [82, 513] on div at bounding box center [82, 507] width 30 height 14
checkbox input "true"
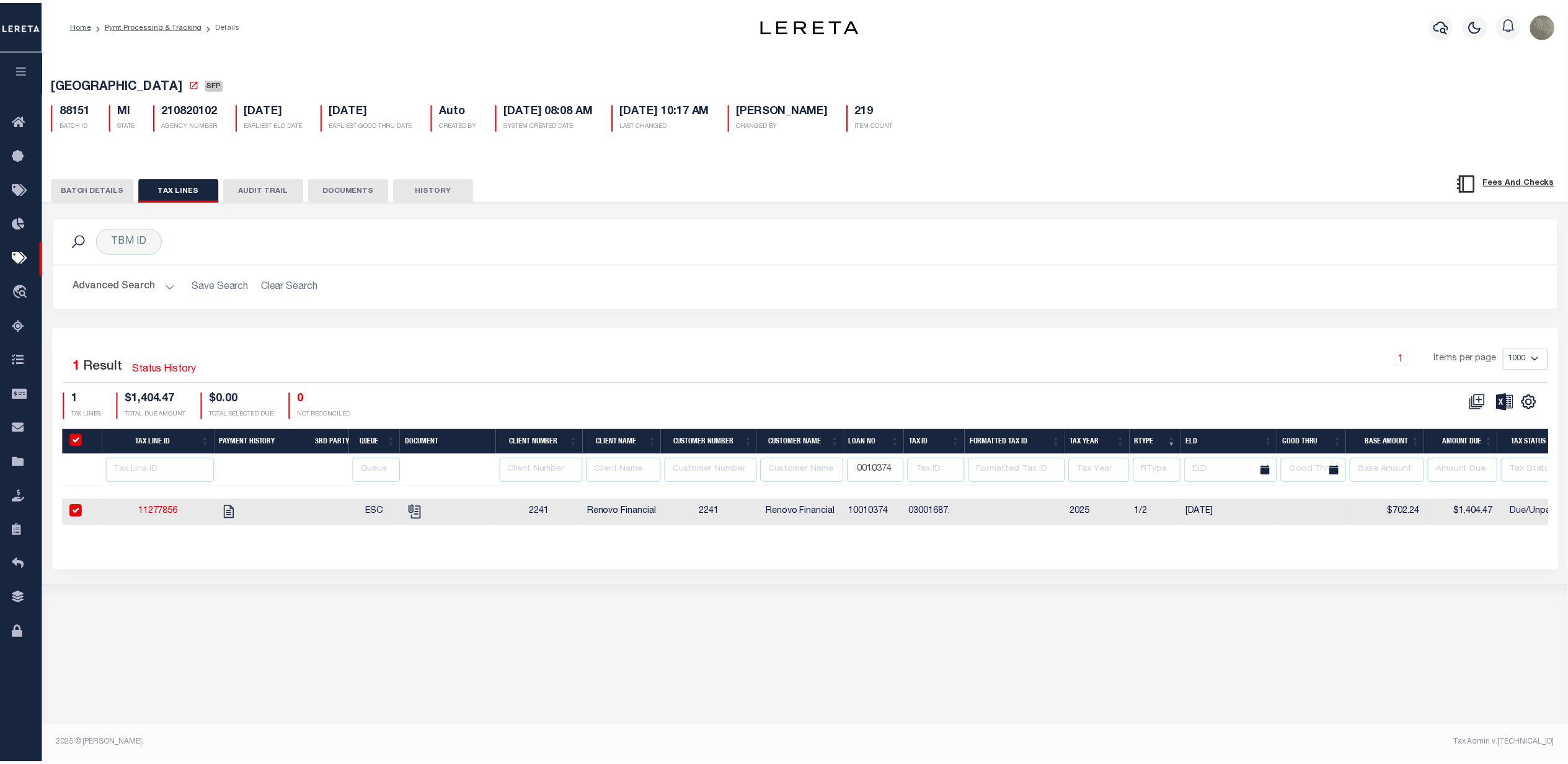
scroll to position [0, 0]
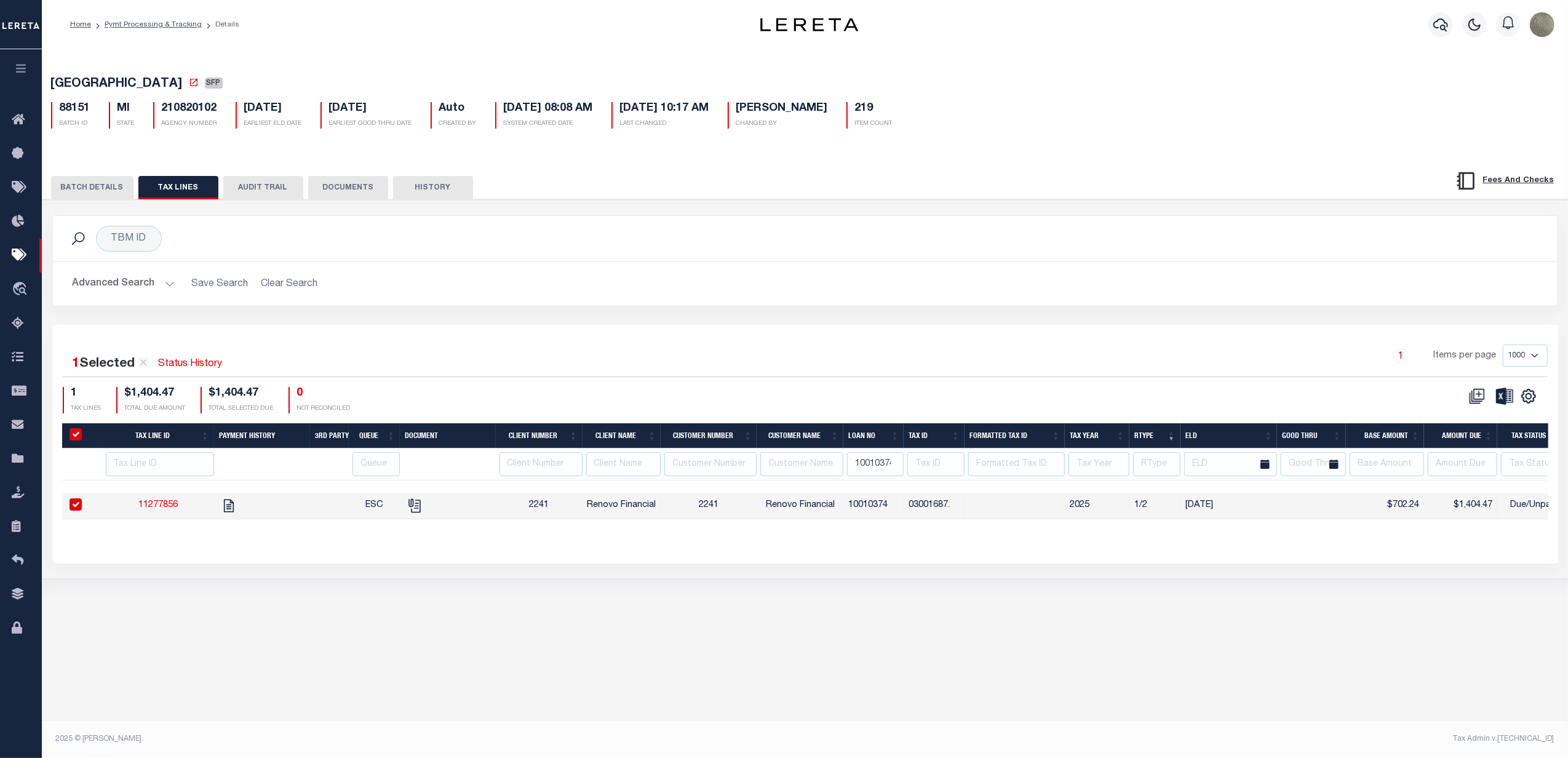
click at [810, 719] on icon "button" at bounding box center [817, 724] width 16 height 16
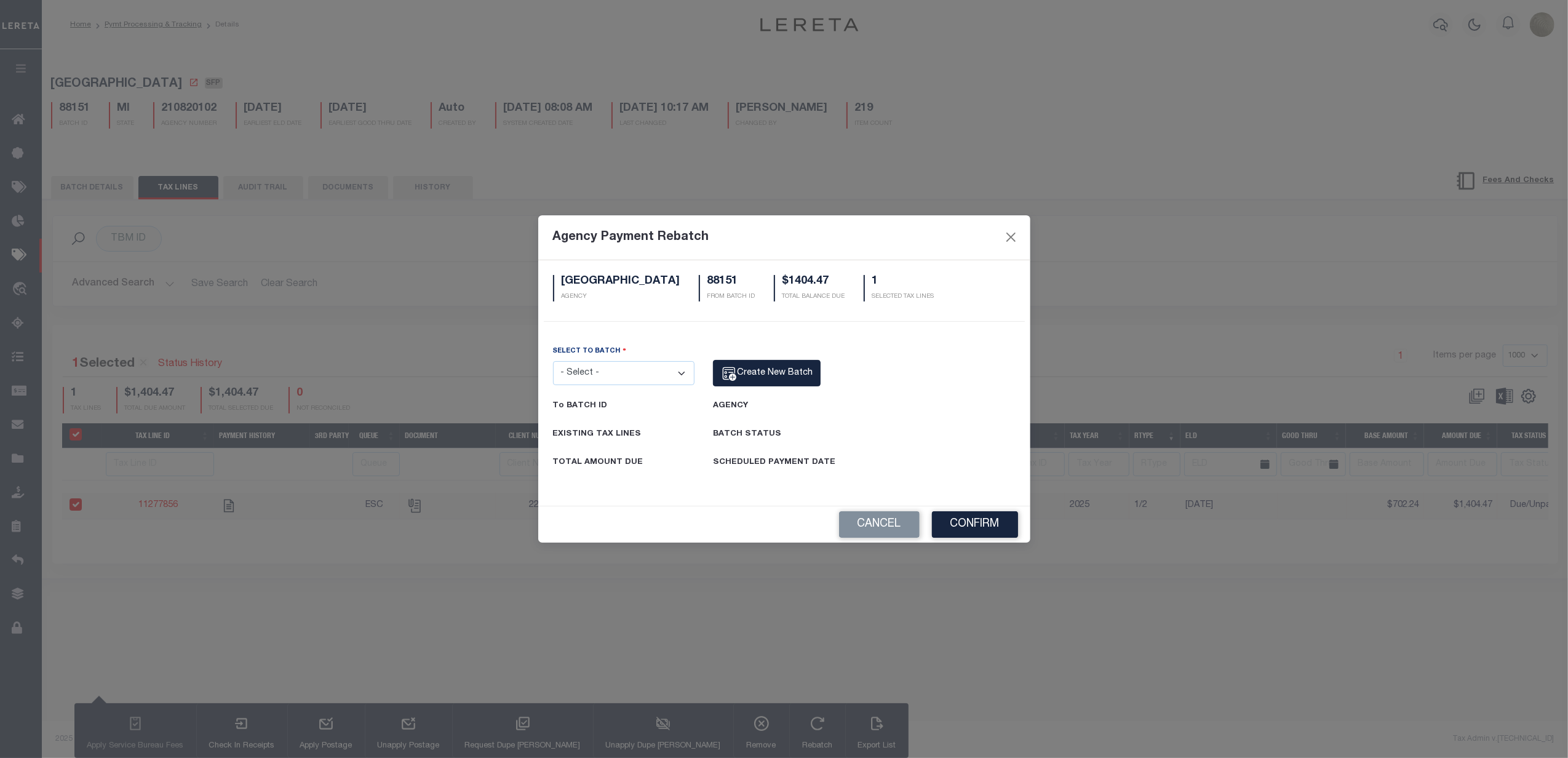
click at [613, 370] on select "- Select - 7700 78461 78712 83212 85250 87716 88151 88343" at bounding box center [623, 373] width 142 height 24
select select "88343"
click at [553, 361] on select "- Select - 7700 78461 78712 83212 85250 87716 88151 88343" at bounding box center [623, 373] width 142 height 24
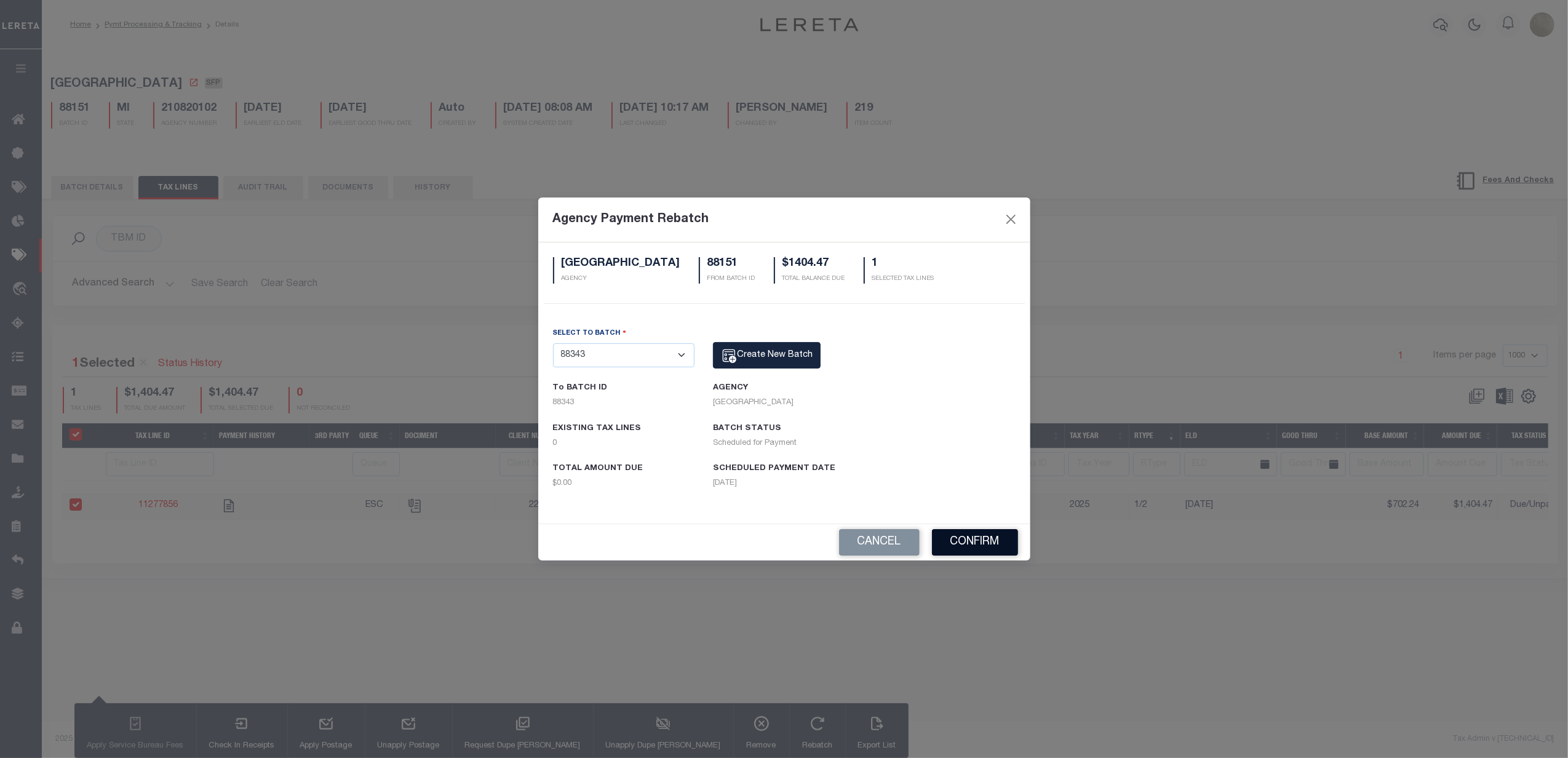
click at [976, 537] on button "Confirm" at bounding box center [975, 543] width 86 height 27
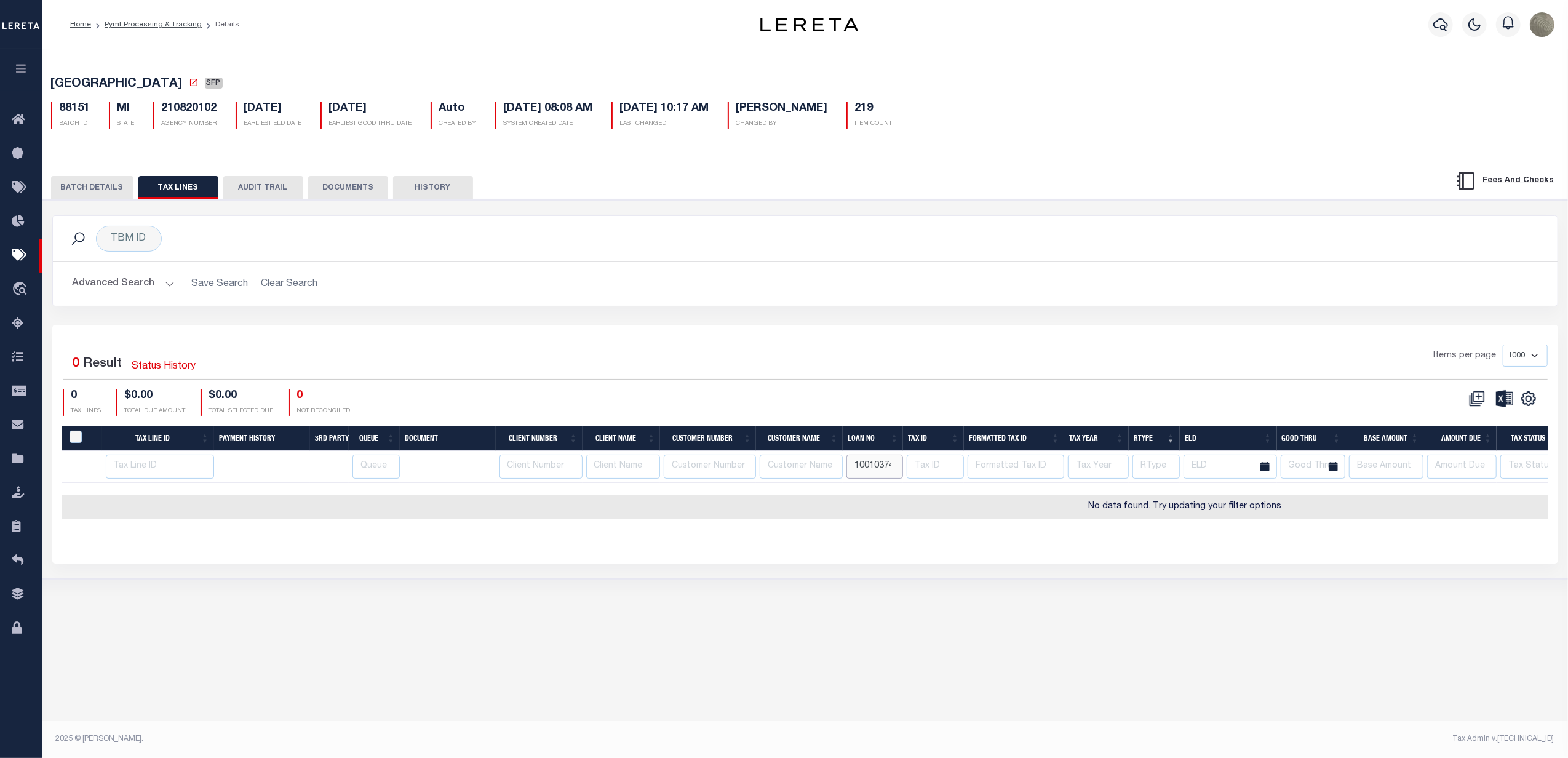
click at [873, 478] on input "10010374" at bounding box center [874, 467] width 56 height 24
click at [874, 478] on input "10010374" at bounding box center [874, 467] width 56 height 24
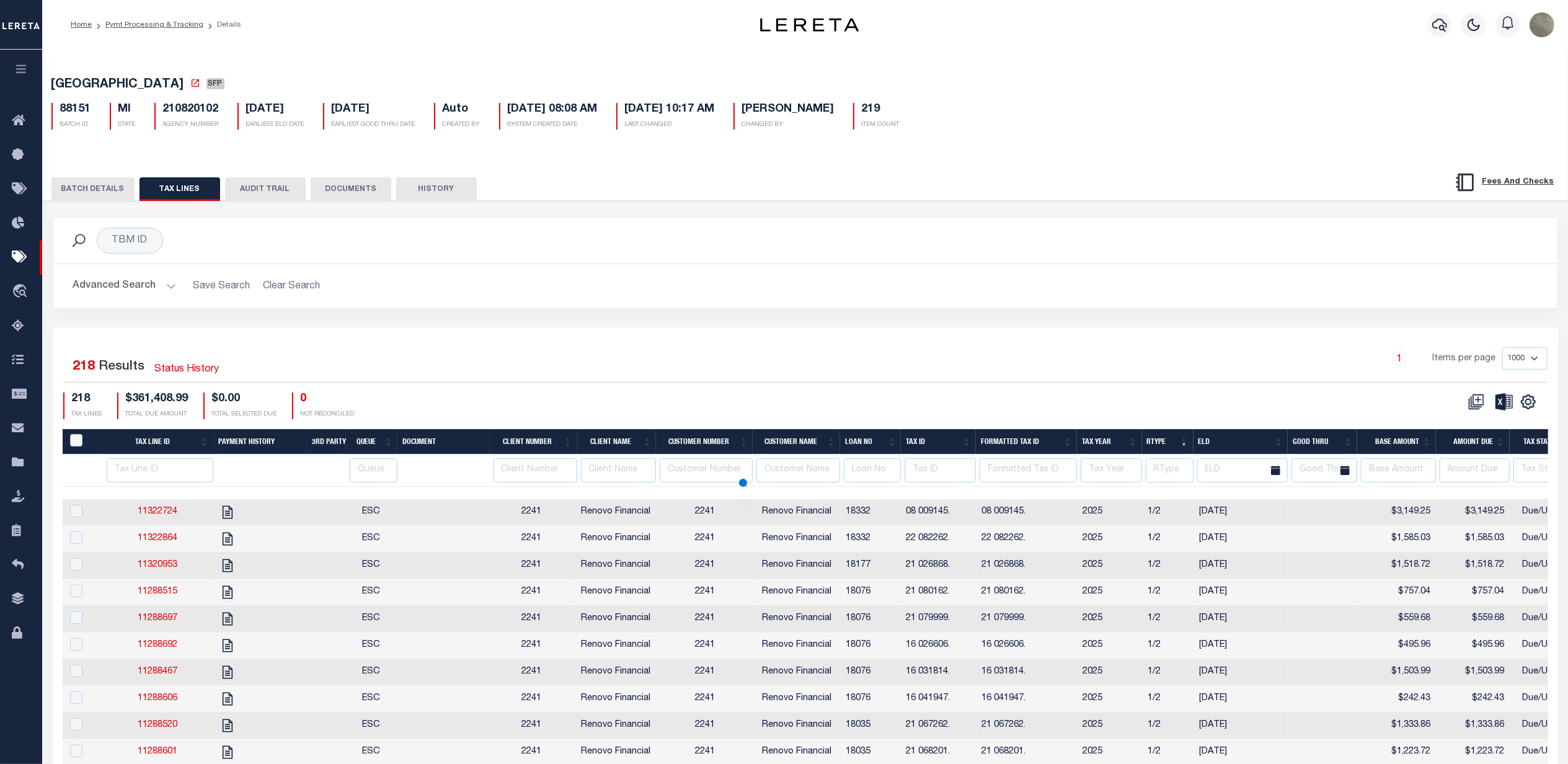
click at [995, 308] on div "Advanced Search Save Search Clear Search Loan No Equals Equals Is Not Equal To …" at bounding box center [806, 286] width 1505 height 44
click at [840, 483] on input "text" at bounding box center [798, 470] width 84 height 24
click at [857, 483] on input "number" at bounding box center [872, 470] width 57 height 24
type input "19484"
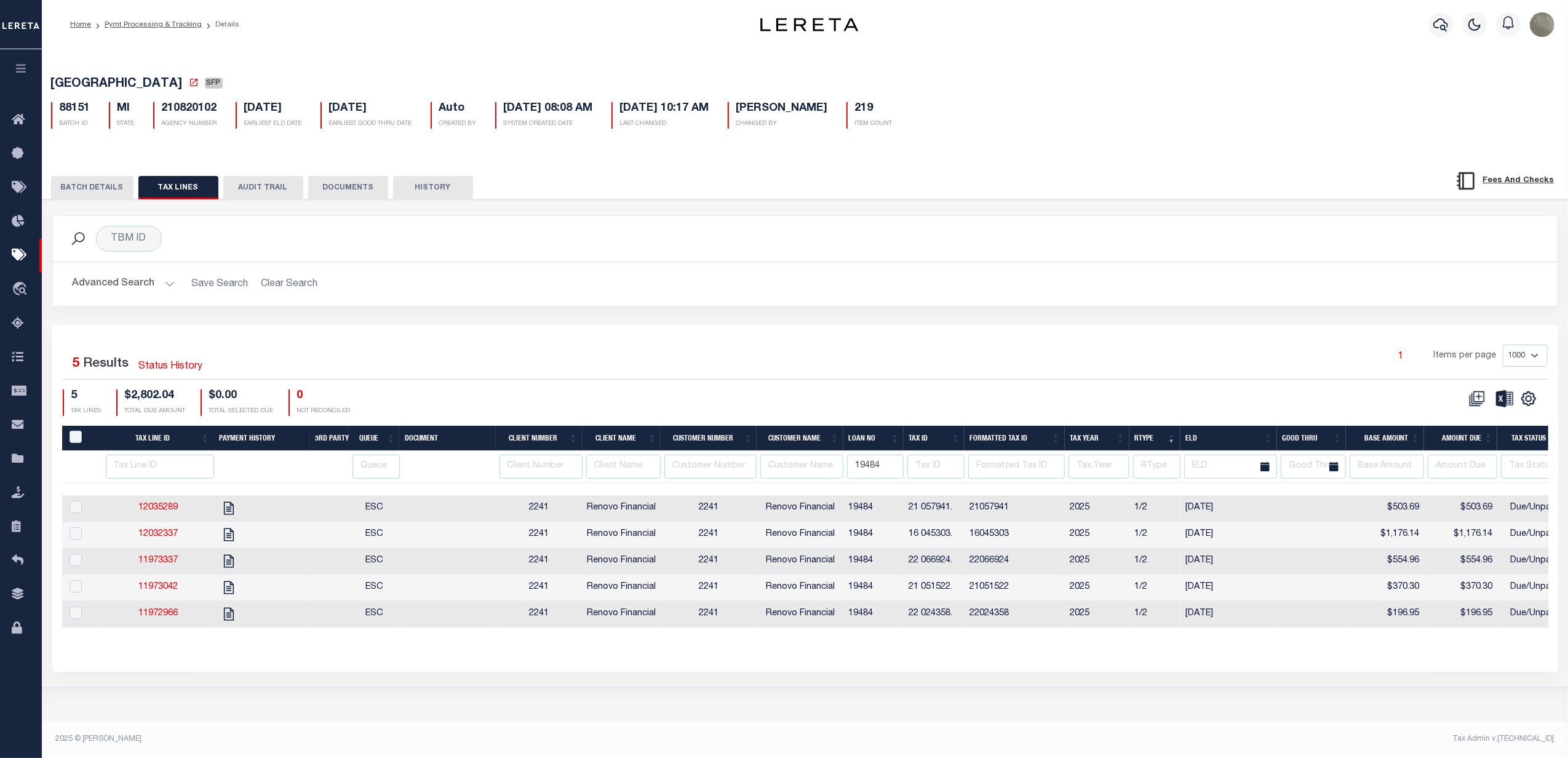
click at [1026, 538] on td "16045303" at bounding box center [1015, 535] width 101 height 27
checkbox input "false"
checkbox input "true"
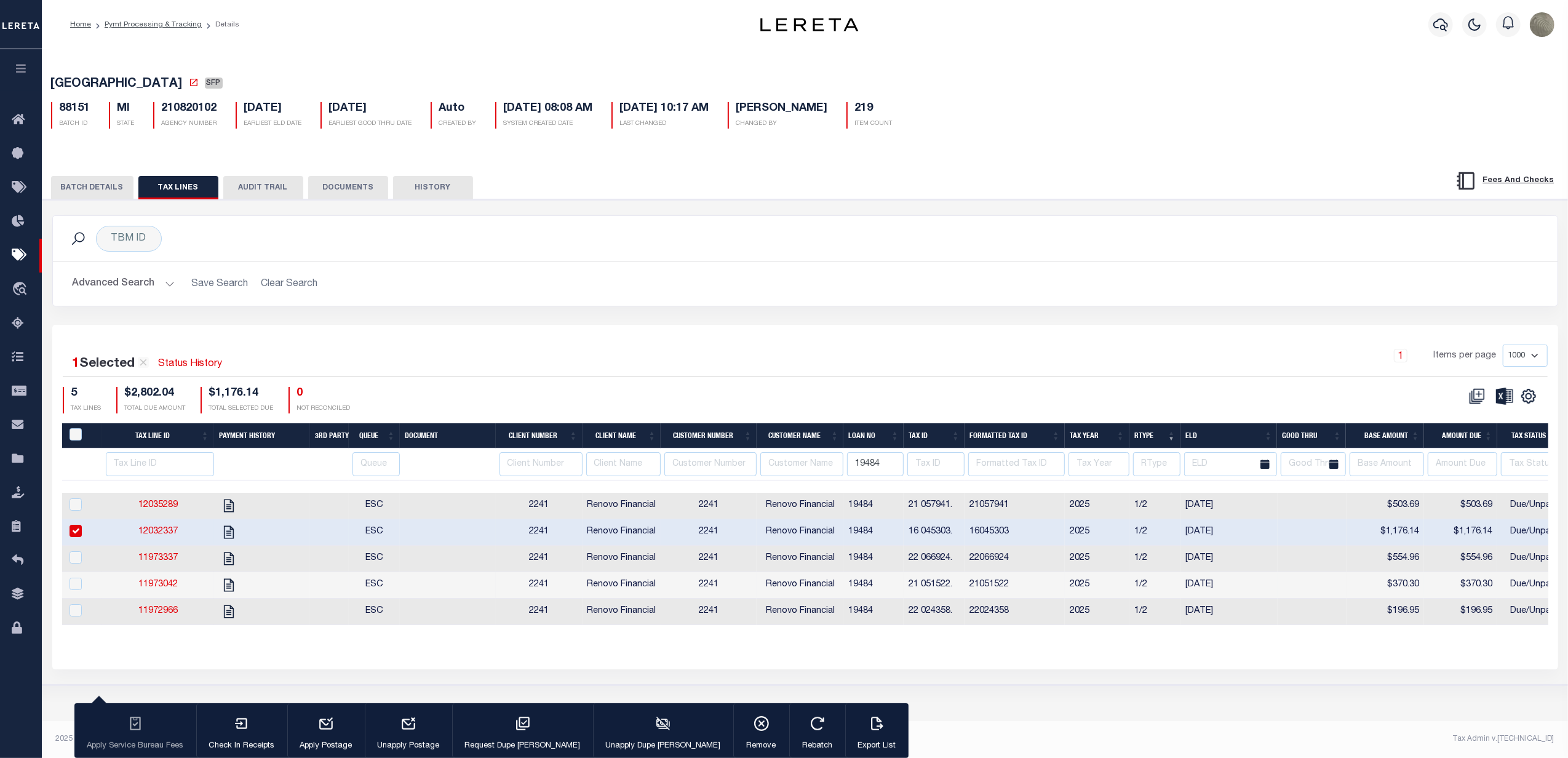
click at [1028, 589] on td "21051522" at bounding box center [1015, 585] width 101 height 27
checkbox input "true"
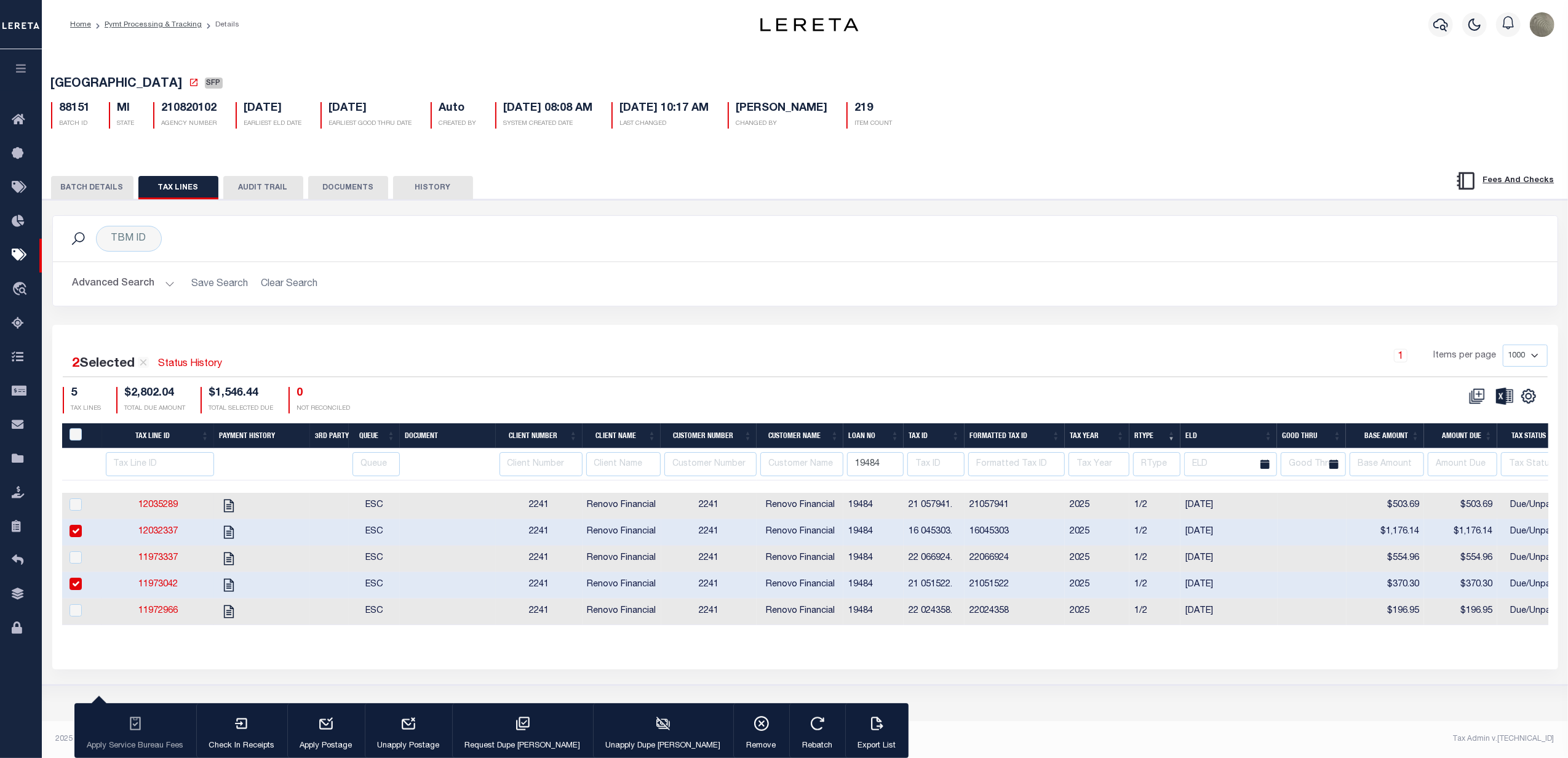
click at [1046, 503] on td "21057941" at bounding box center [1015, 506] width 101 height 27
checkbox input "true"
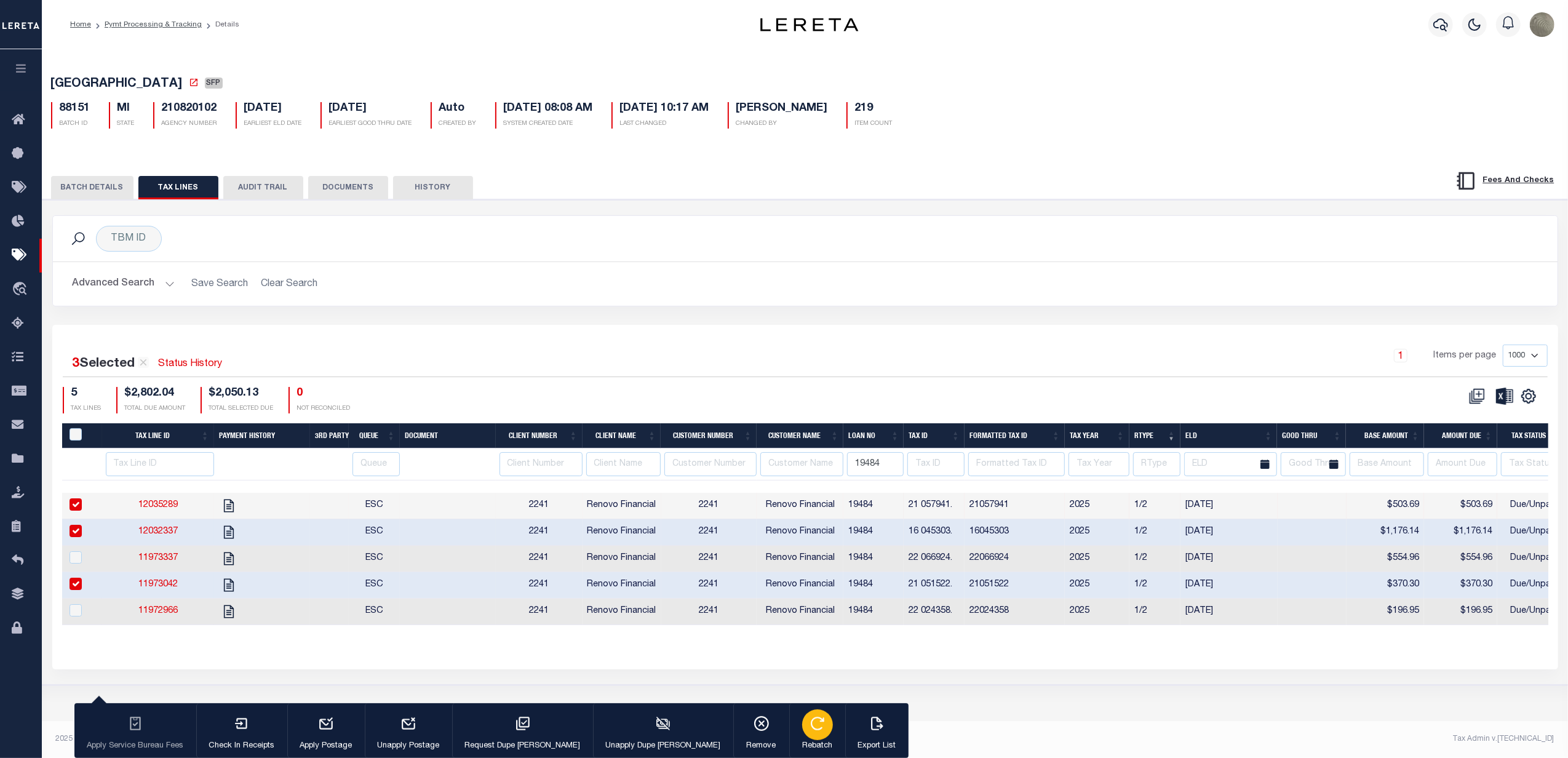
click at [802, 736] on div "button" at bounding box center [817, 724] width 30 height 31
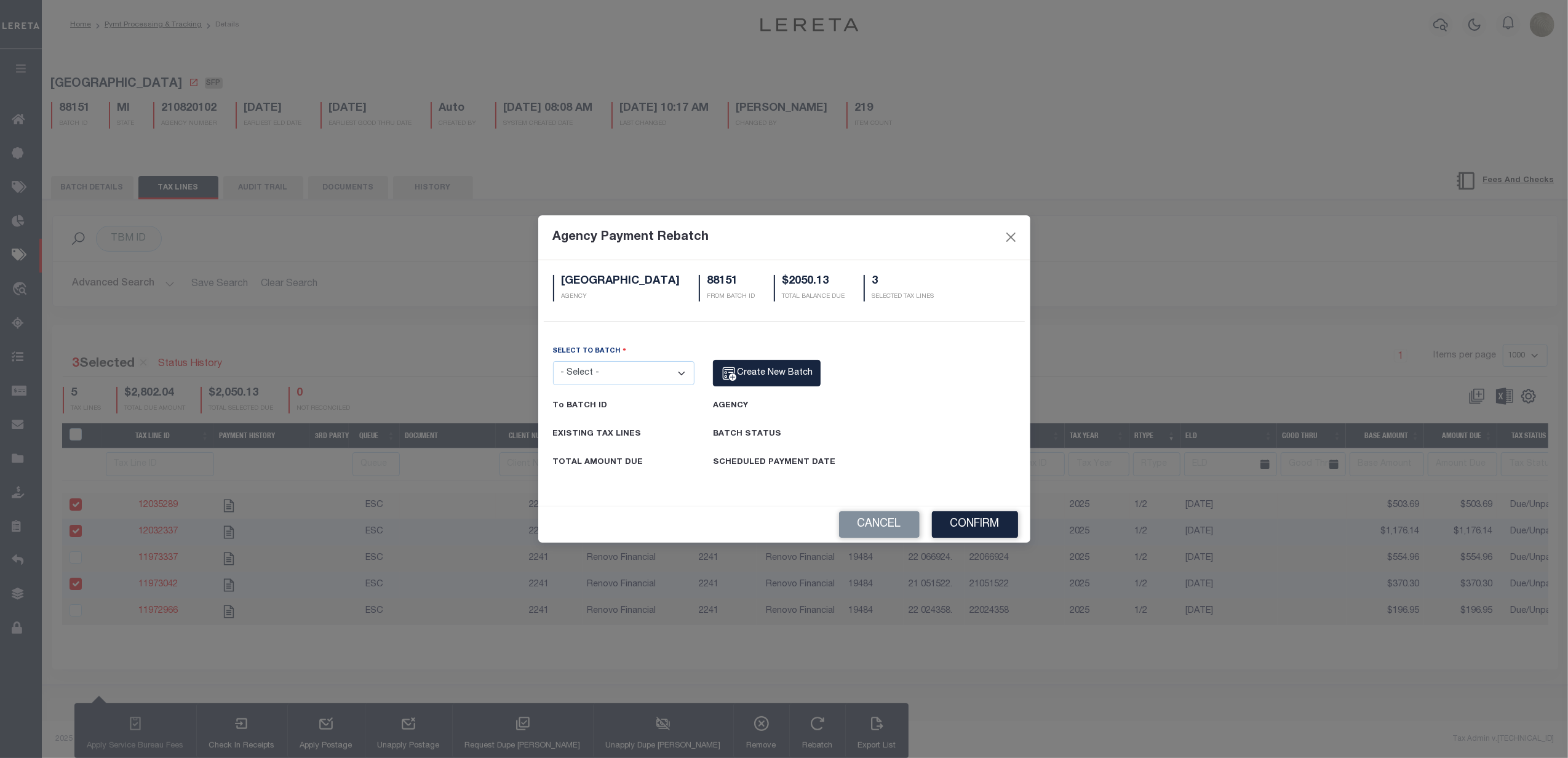
click at [611, 363] on select "- Select - 7700 78461 78712 83212 85250 87716 88151 88343" at bounding box center [623, 373] width 142 height 24
select select "88343"
click at [553, 361] on select "- Select - 7700 78461 78712 83212 85250 87716 88151 88343" at bounding box center [623, 373] width 142 height 24
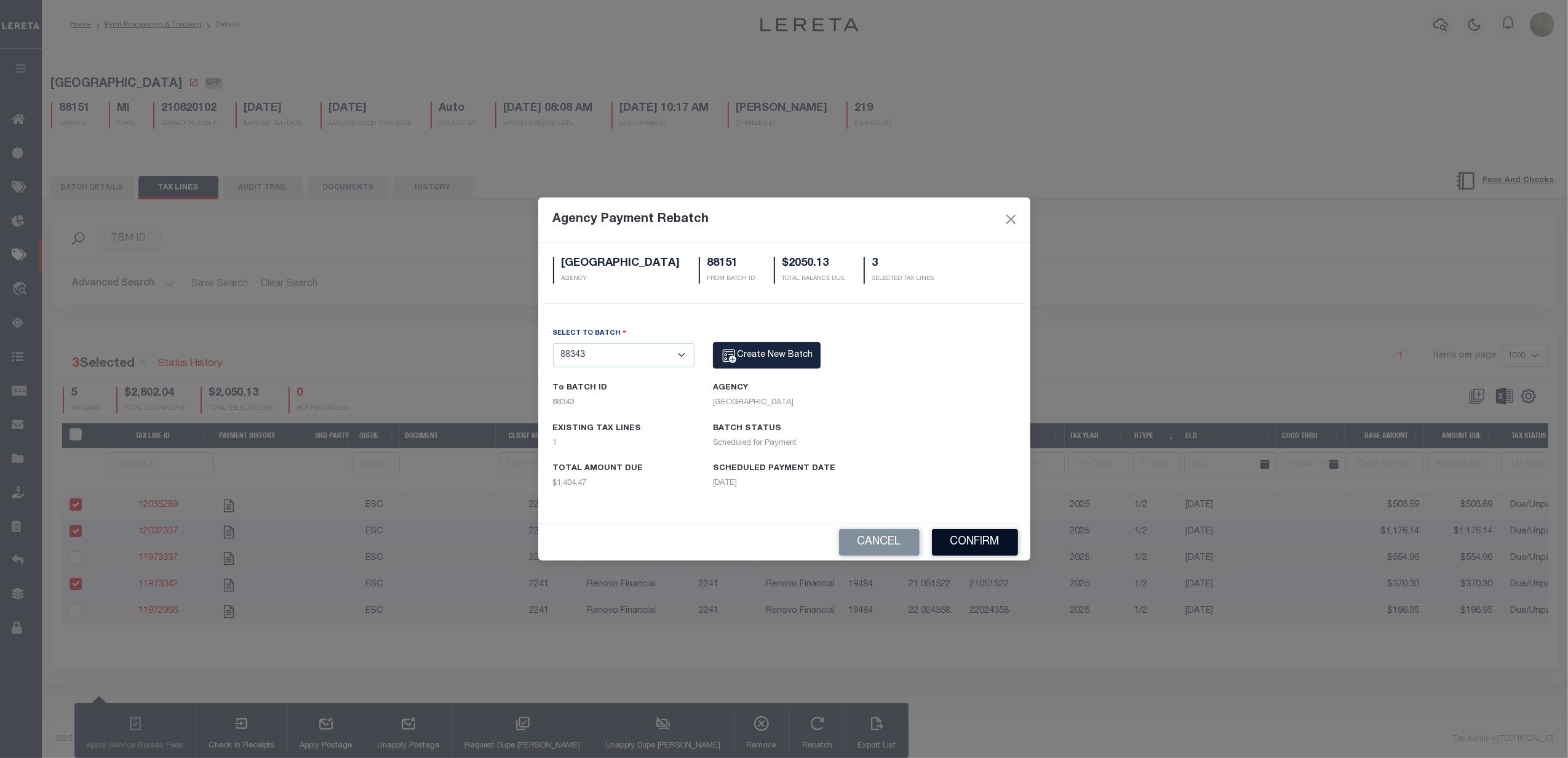
click at [944, 535] on button "Confirm" at bounding box center [975, 543] width 86 height 27
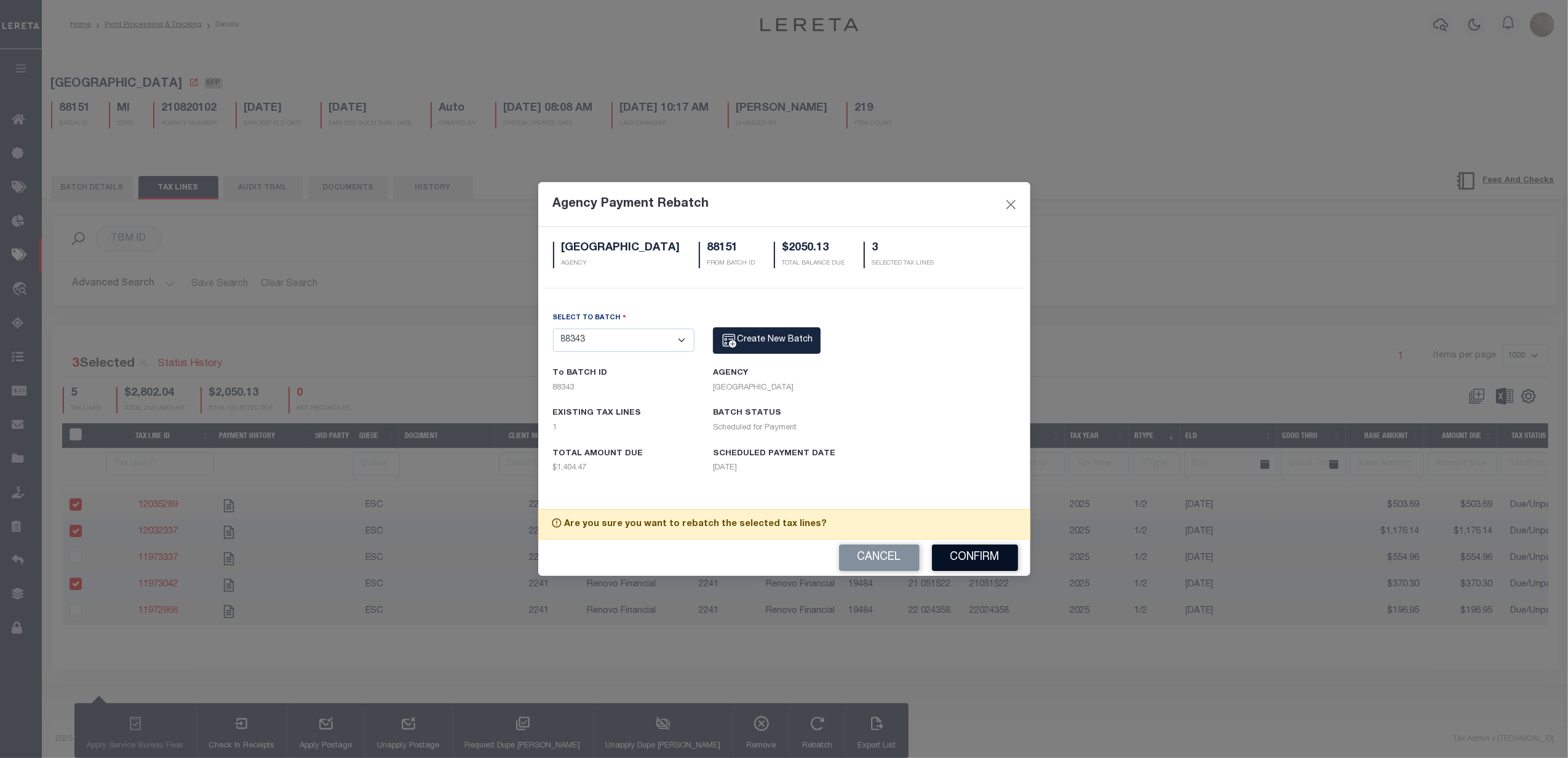
click at [969, 560] on button "Confirm" at bounding box center [975, 557] width 86 height 27
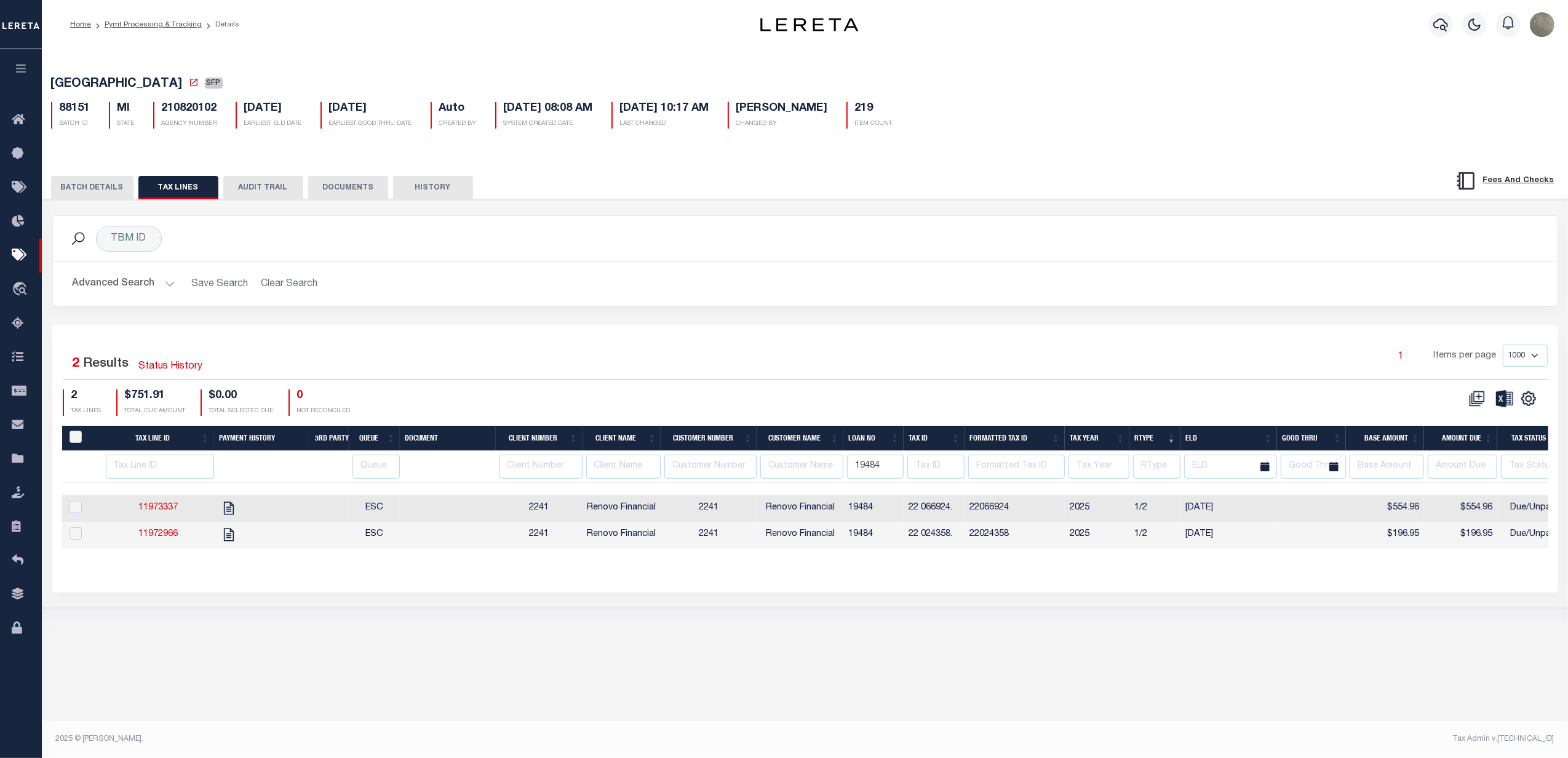
click at [724, 348] on div "1 Items per page 1000 2500 5000 10000" at bounding box center [993, 360] width 1109 height 32
click at [886, 476] on input "19484" at bounding box center [875, 467] width 56 height 24
click at [886, 475] on input "19484" at bounding box center [875, 467] width 56 height 24
type input "18852"
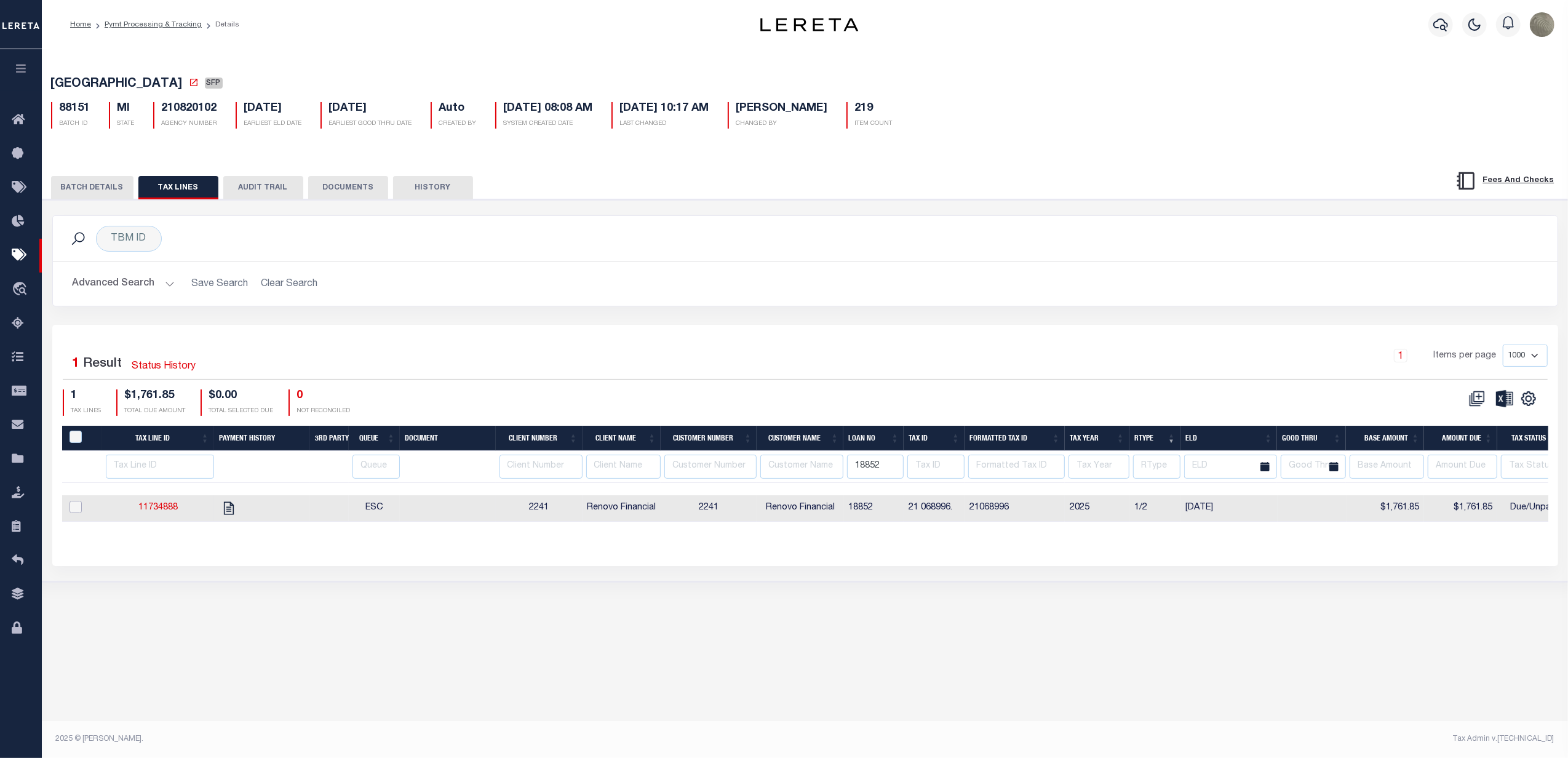
click at [71, 506] on input "checkbox" at bounding box center [75, 507] width 12 height 12
checkbox input "true"
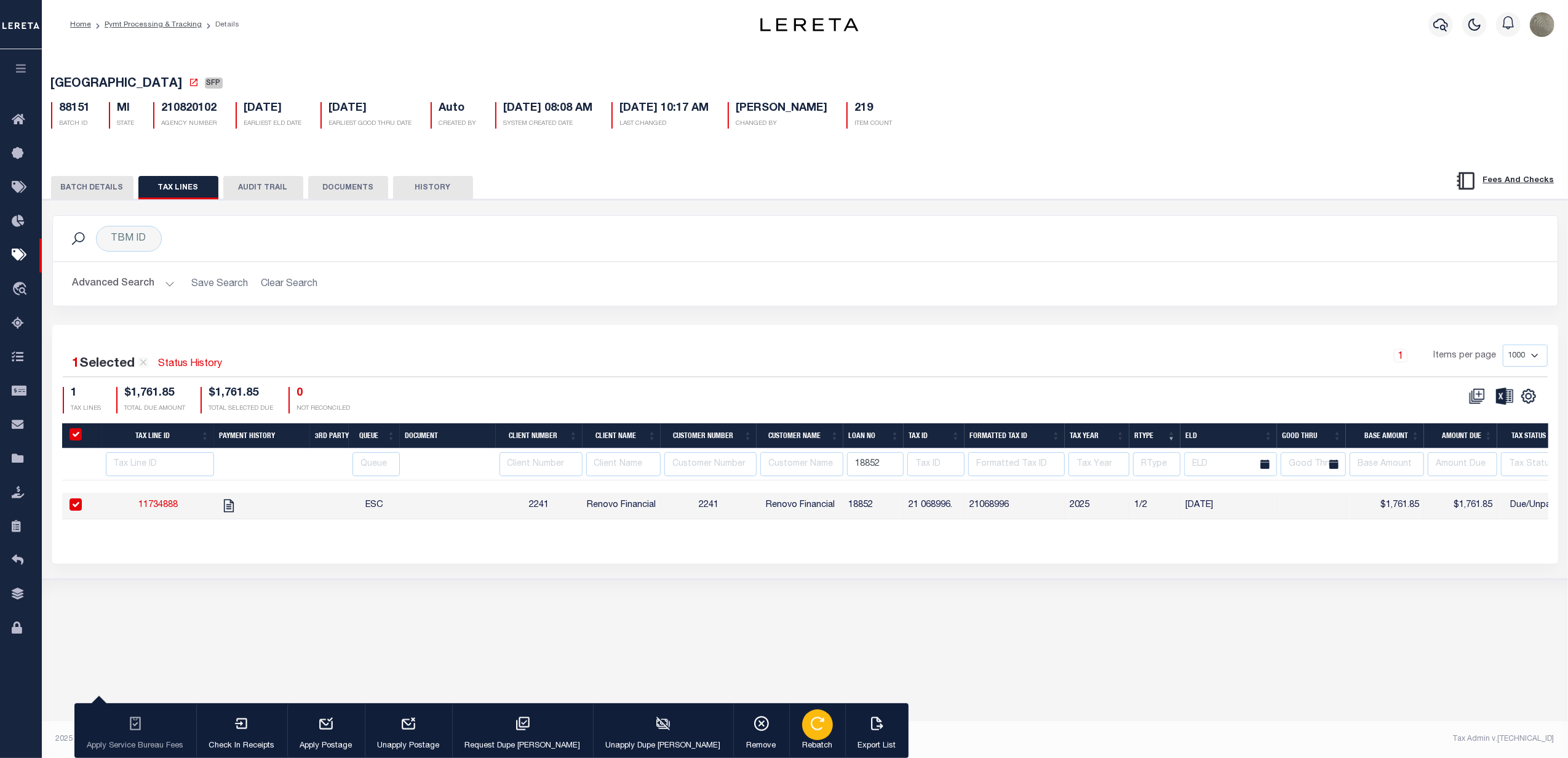
click at [790, 724] on button "Rebatch" at bounding box center [817, 731] width 56 height 55
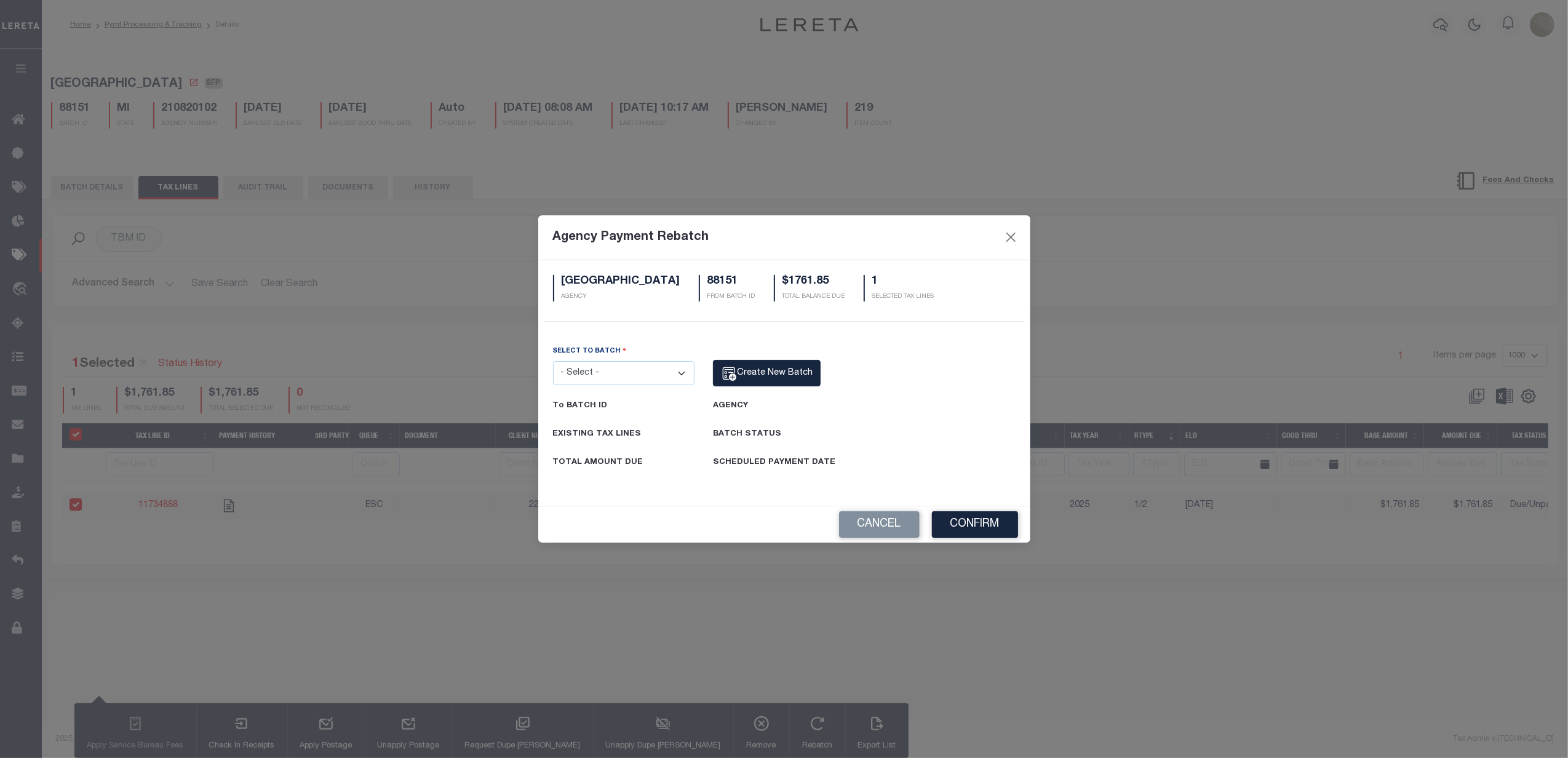
drag, startPoint x: 650, startPoint y: 373, endPoint x: 642, endPoint y: 376, distance: 8.5
click at [650, 373] on select "- Select - 7700 78461 78712 83212 85250 87716 88151 88343" at bounding box center [623, 373] width 142 height 24
select select "88343"
click at [553, 361] on select "- Select - 7700 78461 78712 83212 85250 87716 88151 88343" at bounding box center [623, 373] width 142 height 24
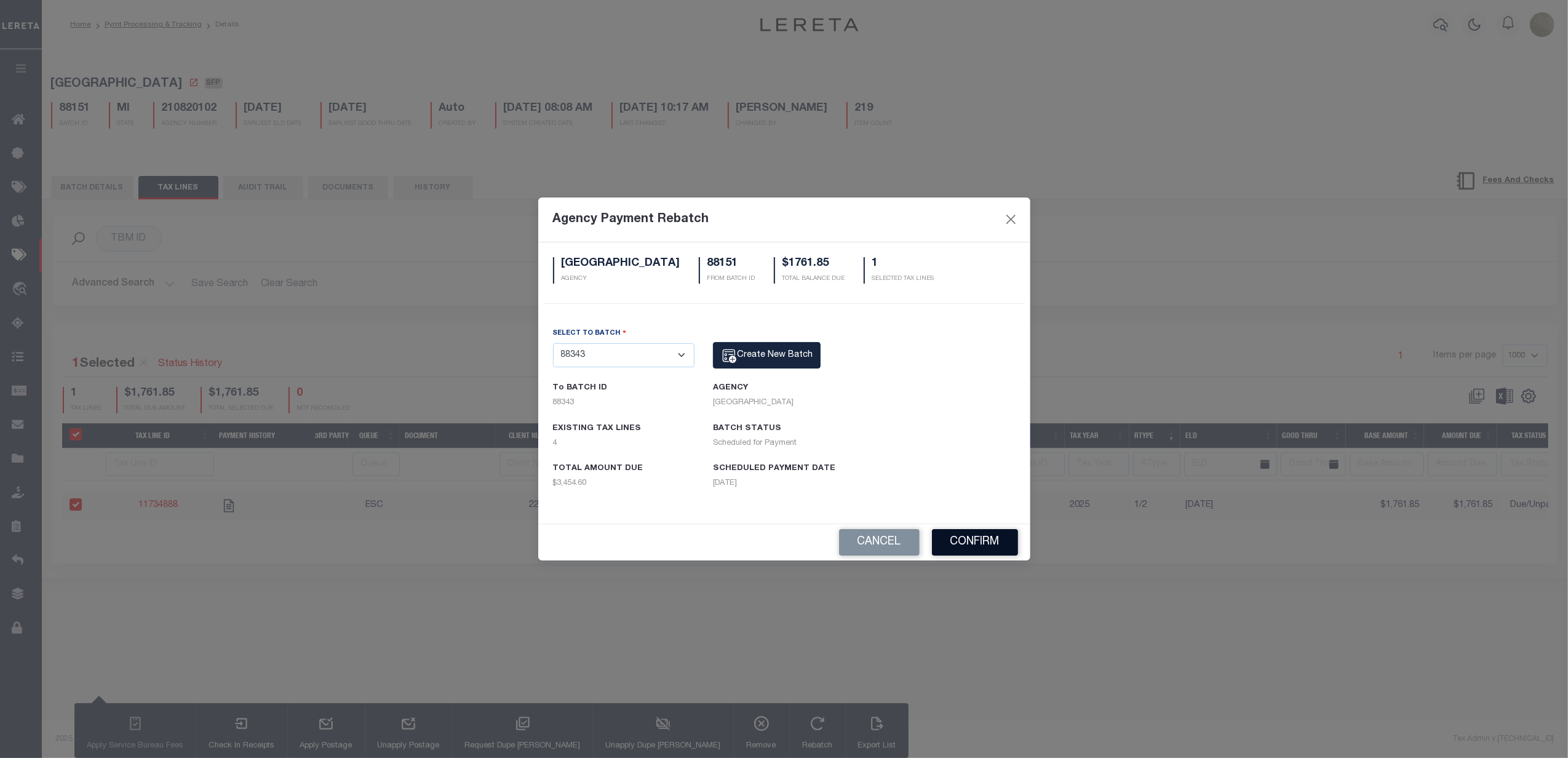
click at [971, 541] on button "Confirm" at bounding box center [975, 543] width 86 height 27
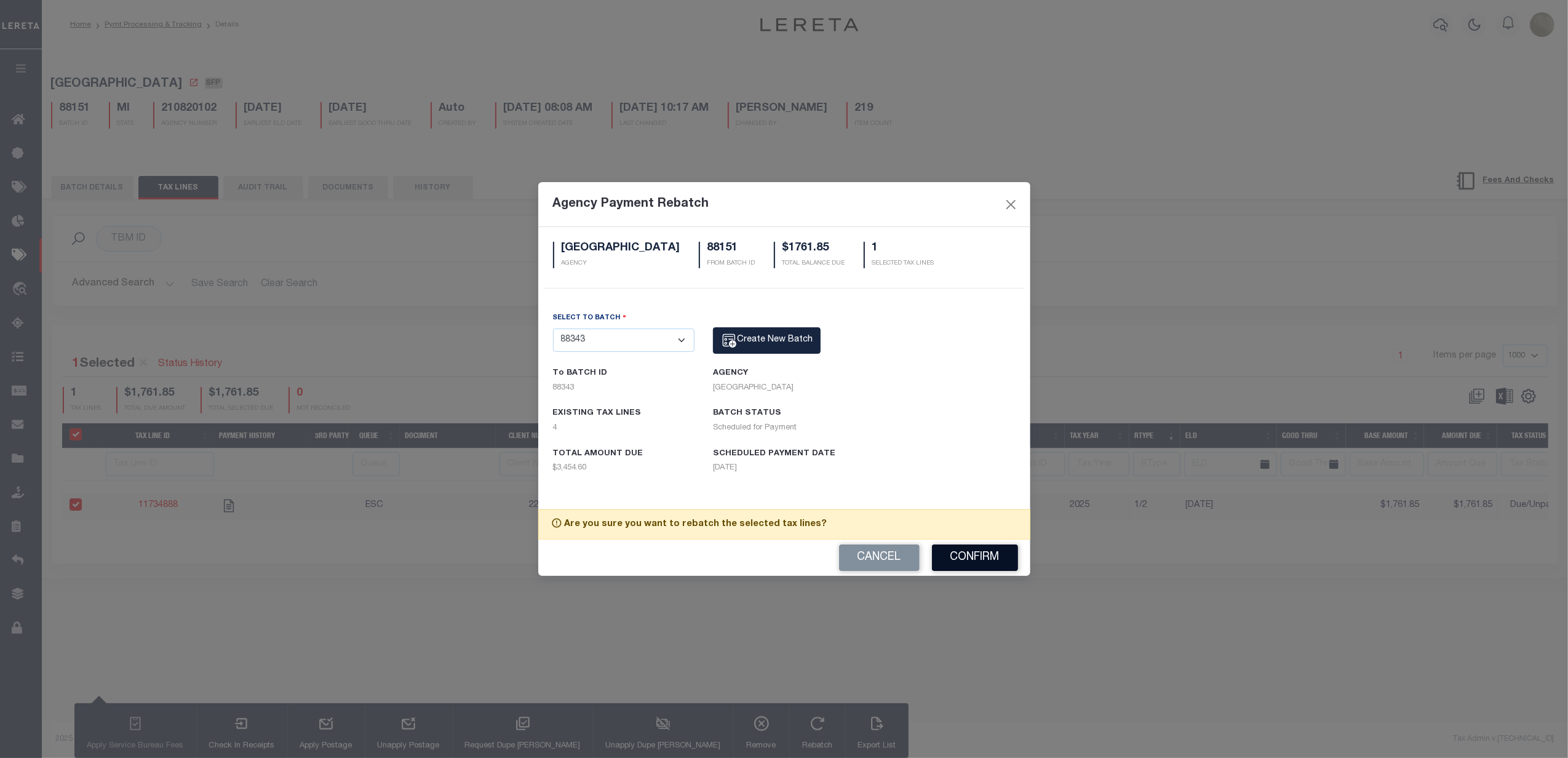
click at [984, 557] on button "Confirm" at bounding box center [975, 557] width 86 height 27
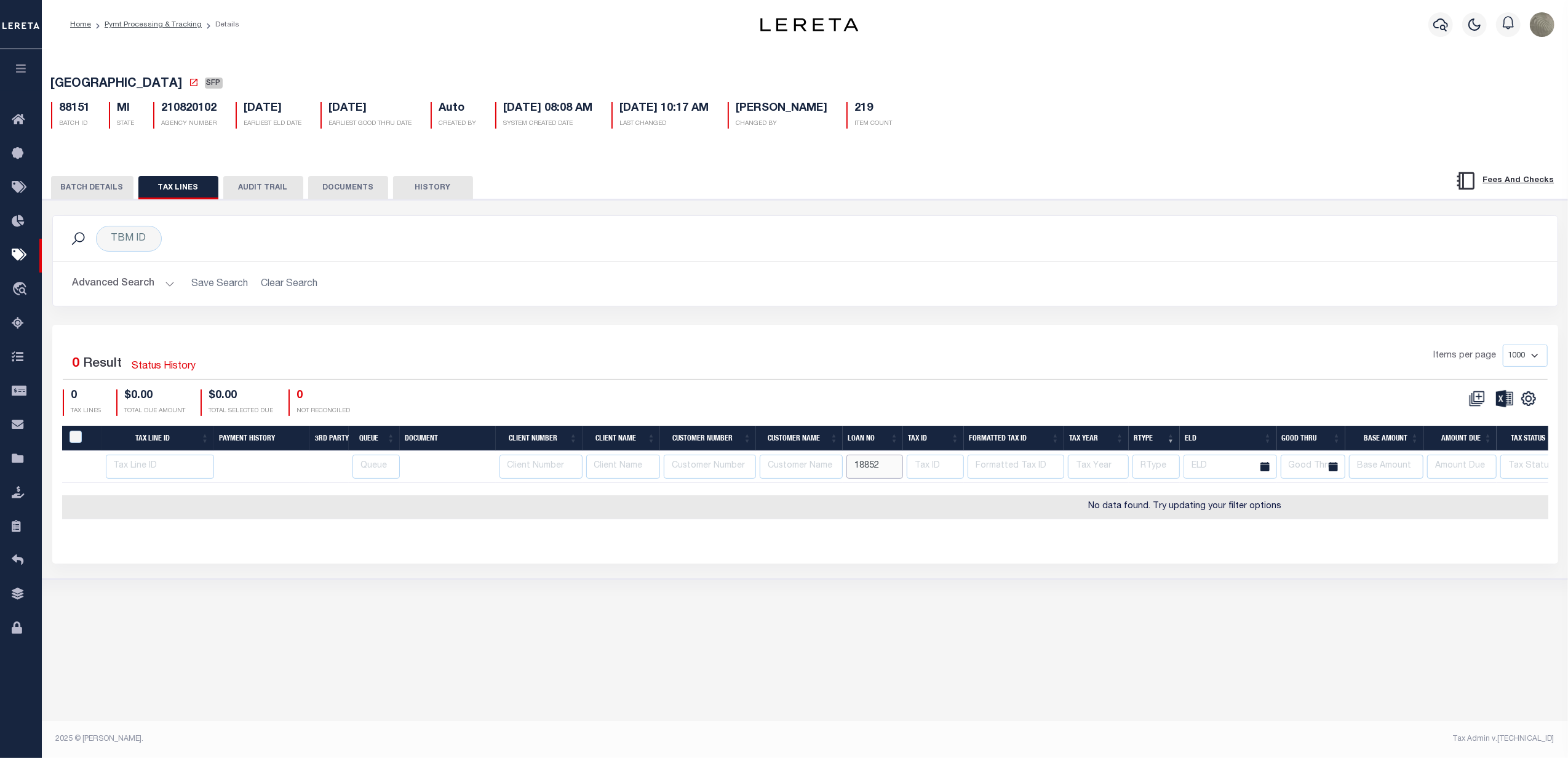
click at [887, 464] on input "18852" at bounding box center [874, 467] width 56 height 24
paste input "9484"
type input "19484"
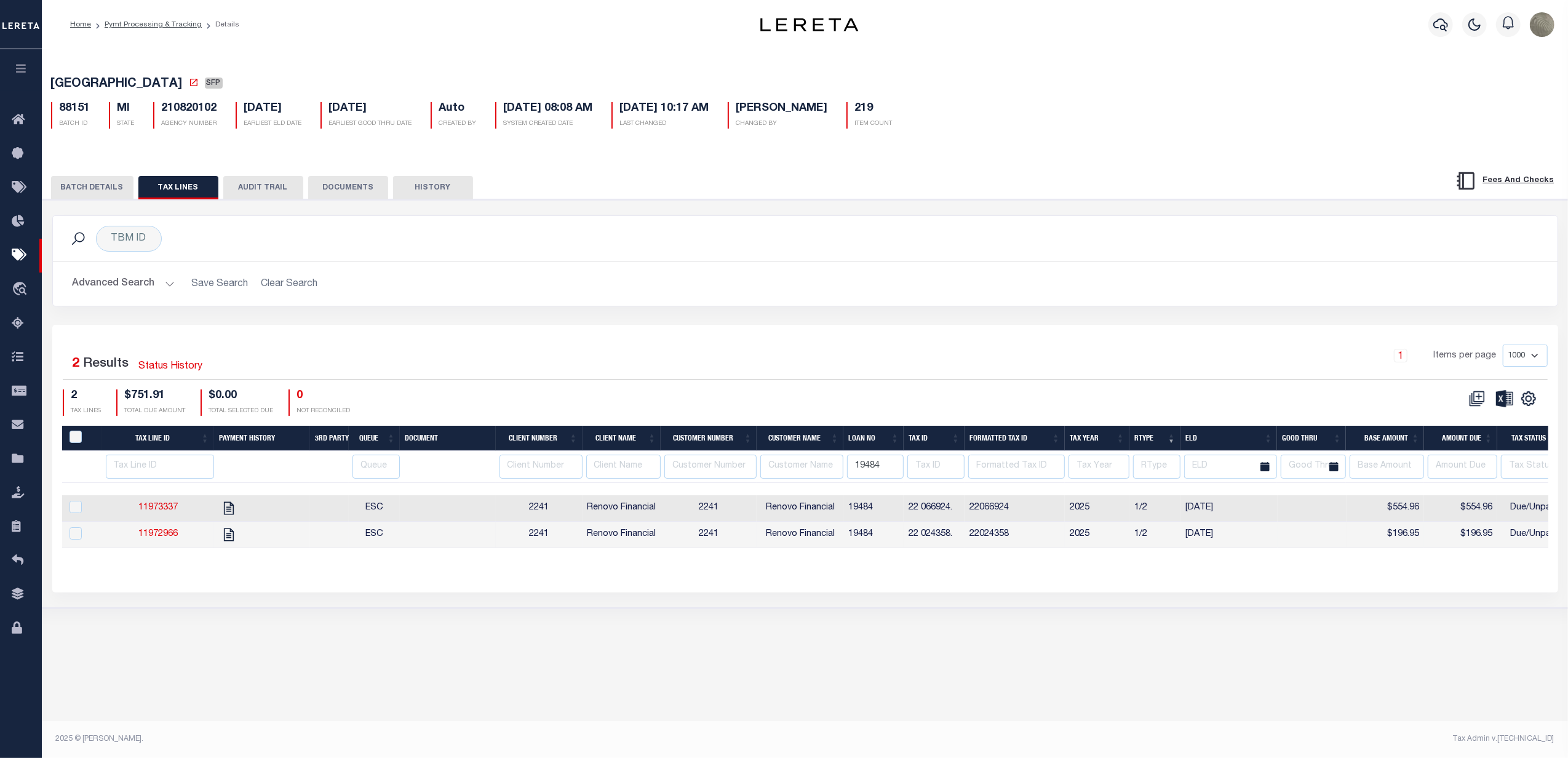
click at [1048, 538] on td "22024358" at bounding box center [1015, 535] width 101 height 27
checkbox input "false"
checkbox input "true"
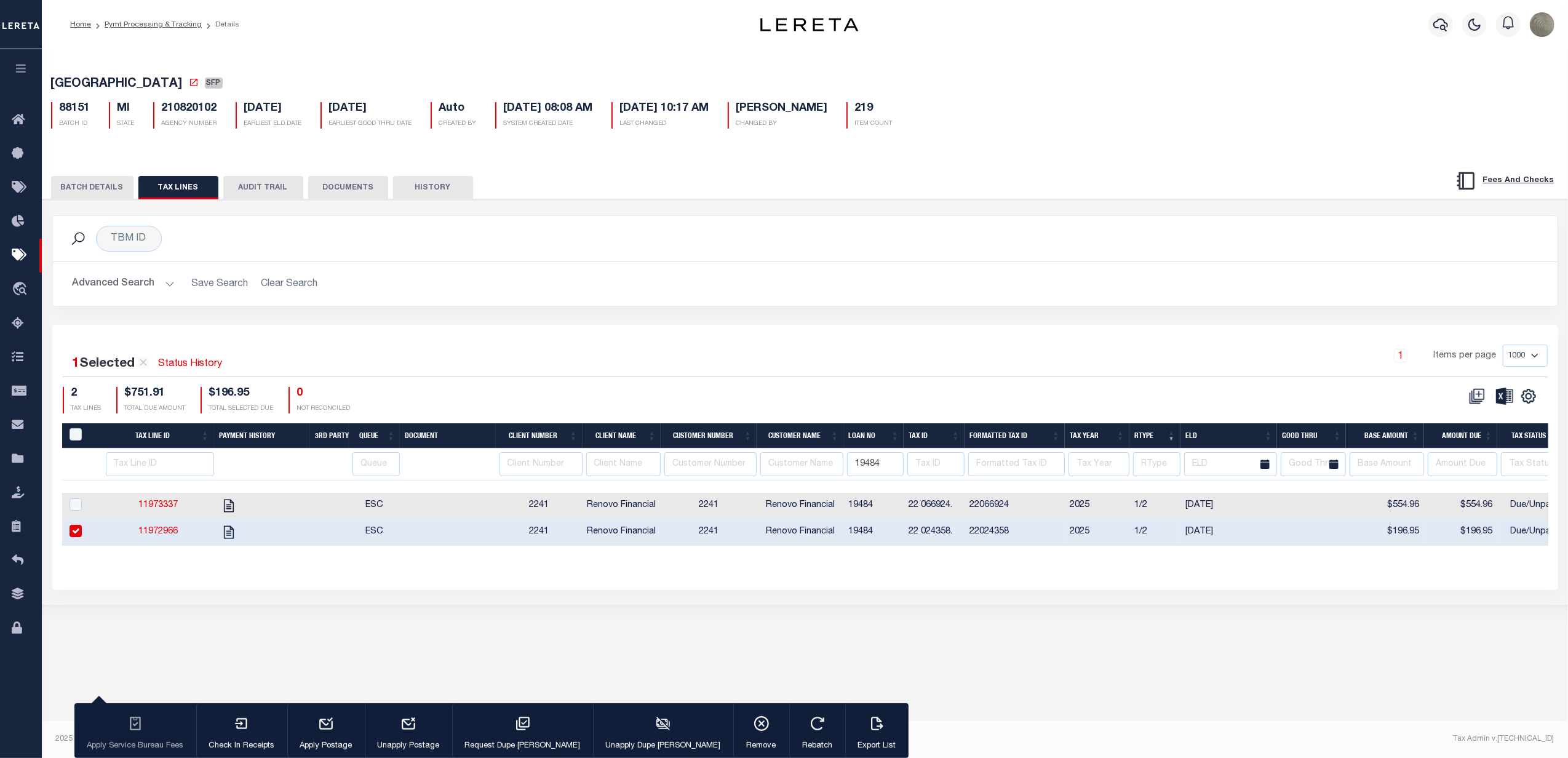
click at [1054, 506] on td "22066924" at bounding box center [1015, 506] width 101 height 27
checkbox input "true"
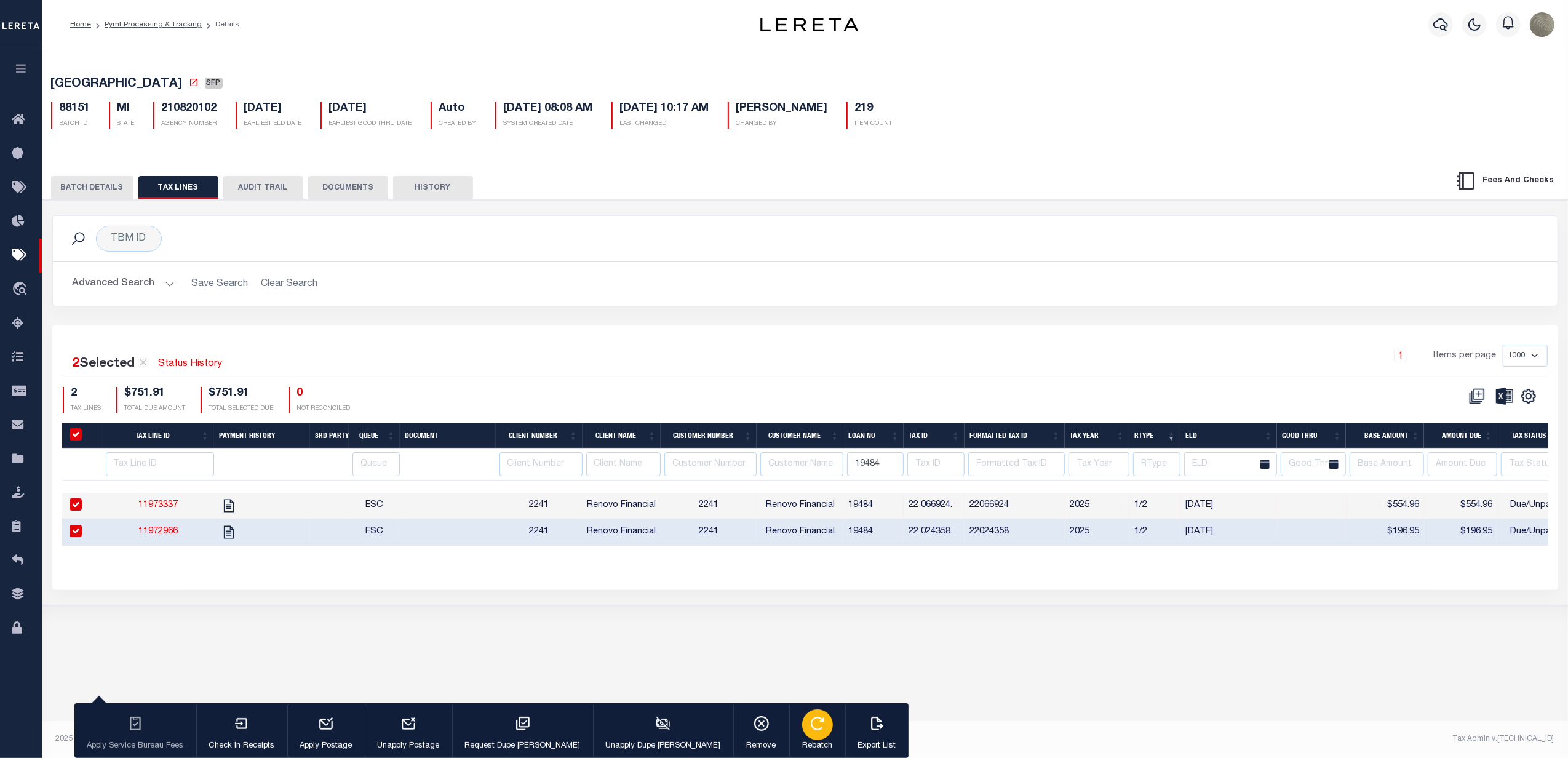
click at [812, 720] on icon "button" at bounding box center [817, 724] width 12 height 12
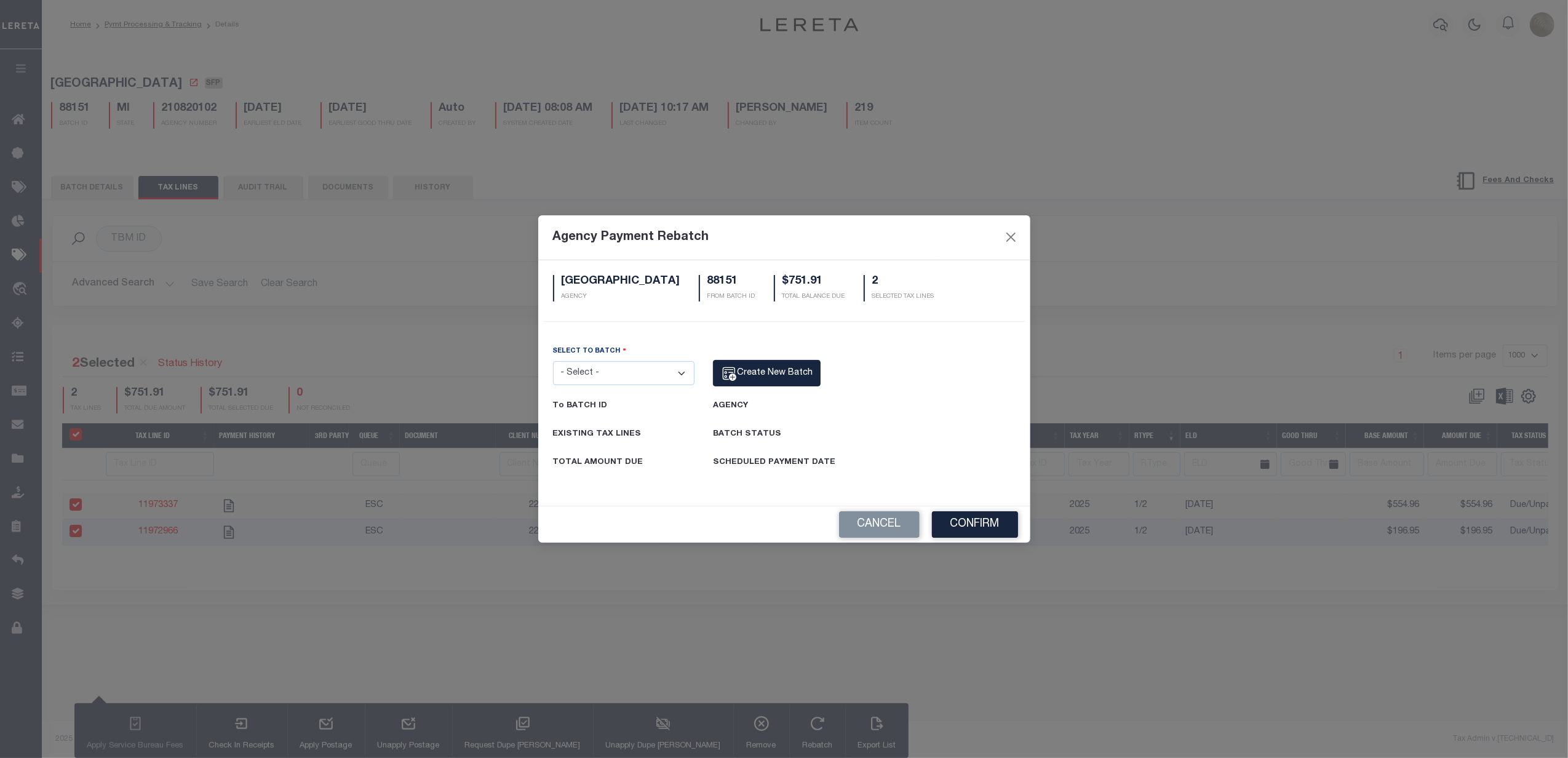
drag, startPoint x: 643, startPoint y: 367, endPoint x: 642, endPoint y: 387, distance: 20.0
click at [643, 367] on select "- Select - 7700 78461 78712 83212 85250 87716 88151 88343" at bounding box center [623, 373] width 142 height 24
select select "88343"
click at [553, 361] on select "- Select - 7700 78461 78712 83212 85250 87716 88151 88343" at bounding box center [623, 373] width 142 height 24
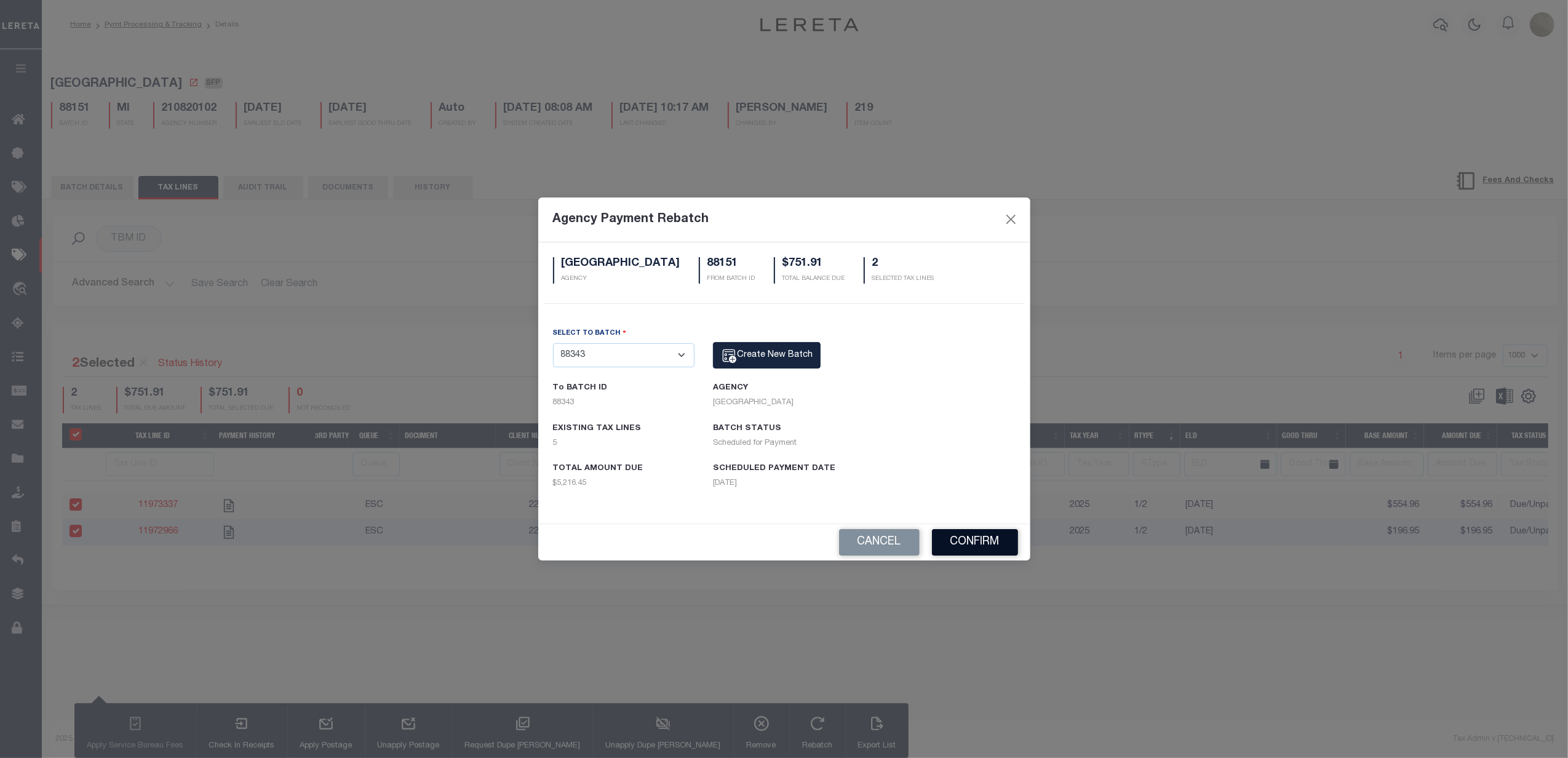
click at [963, 539] on button "Confirm" at bounding box center [975, 543] width 86 height 27
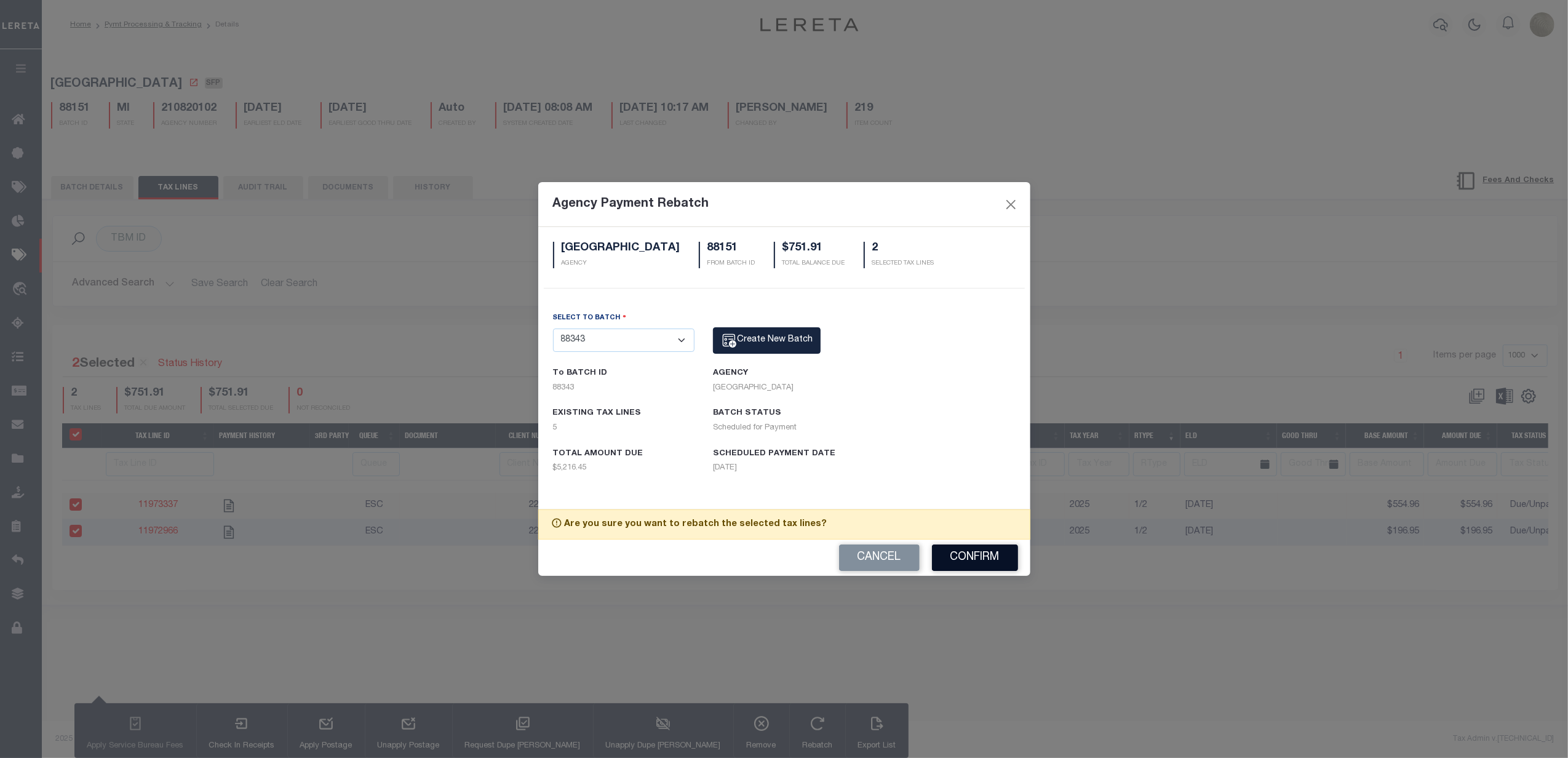
click at [977, 552] on button "Confirm" at bounding box center [975, 557] width 86 height 27
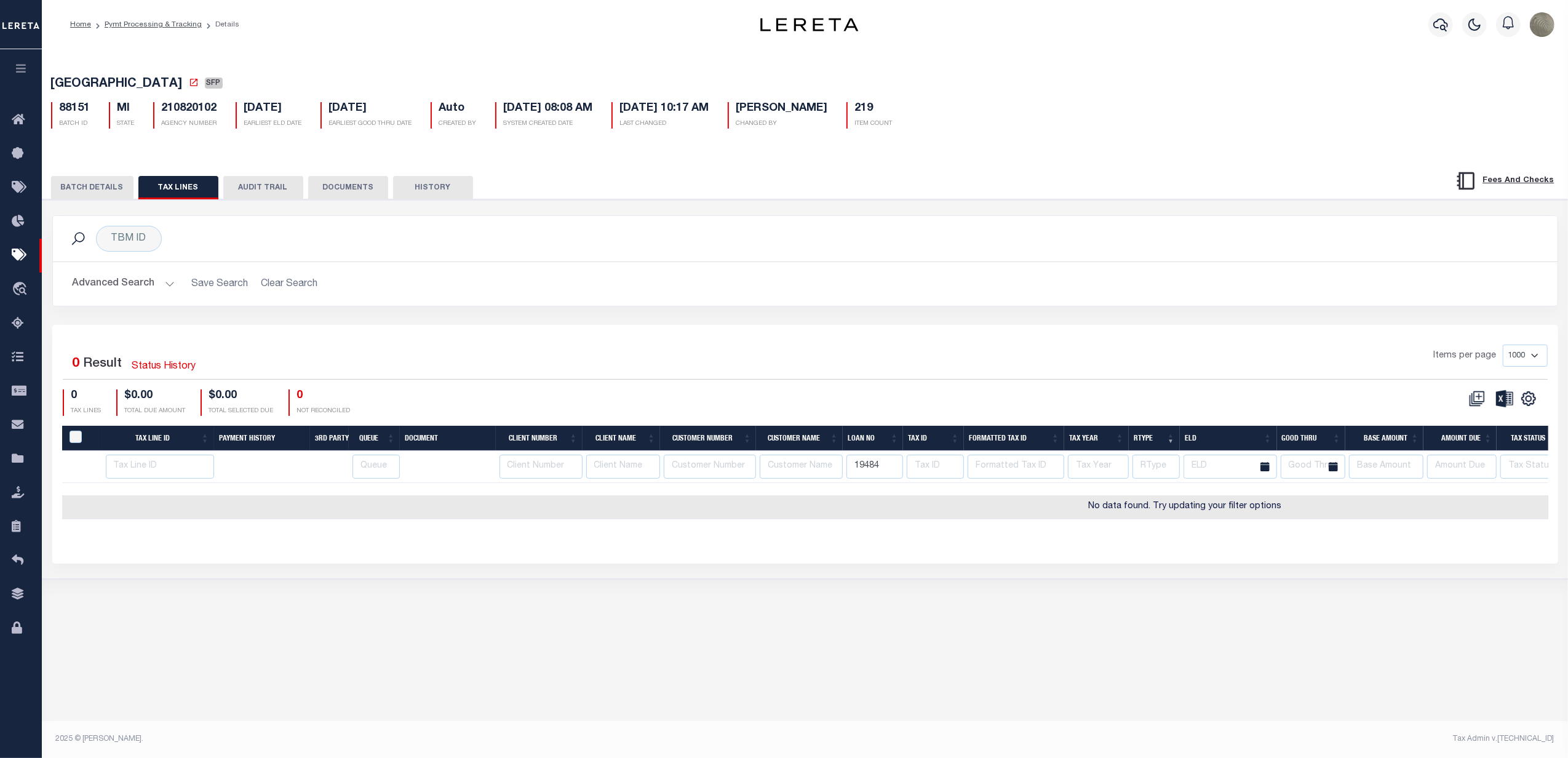
click at [119, 196] on button "BATCH DETAILS" at bounding box center [92, 188] width 82 height 23
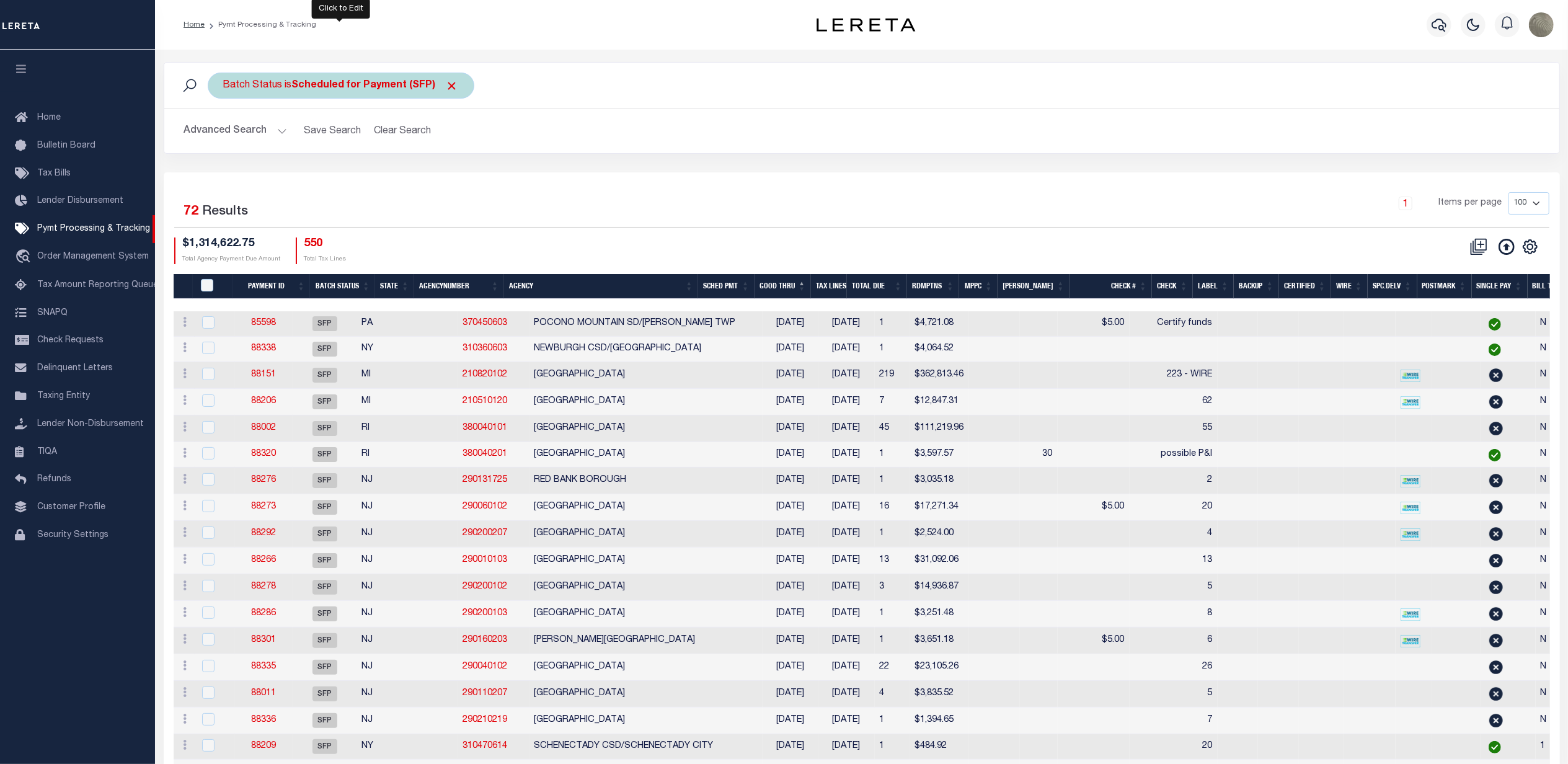
click at [321, 87] on b "Scheduled for Payment (SFP)" at bounding box center [375, 85] width 167 height 10
select select "SFP"
click at [308, 140] on select "Awaiting Funds (AWF) Cleared and Complete (CAC) New Check Needed (NCN) Payment …" at bounding box center [315, 147] width 182 height 24
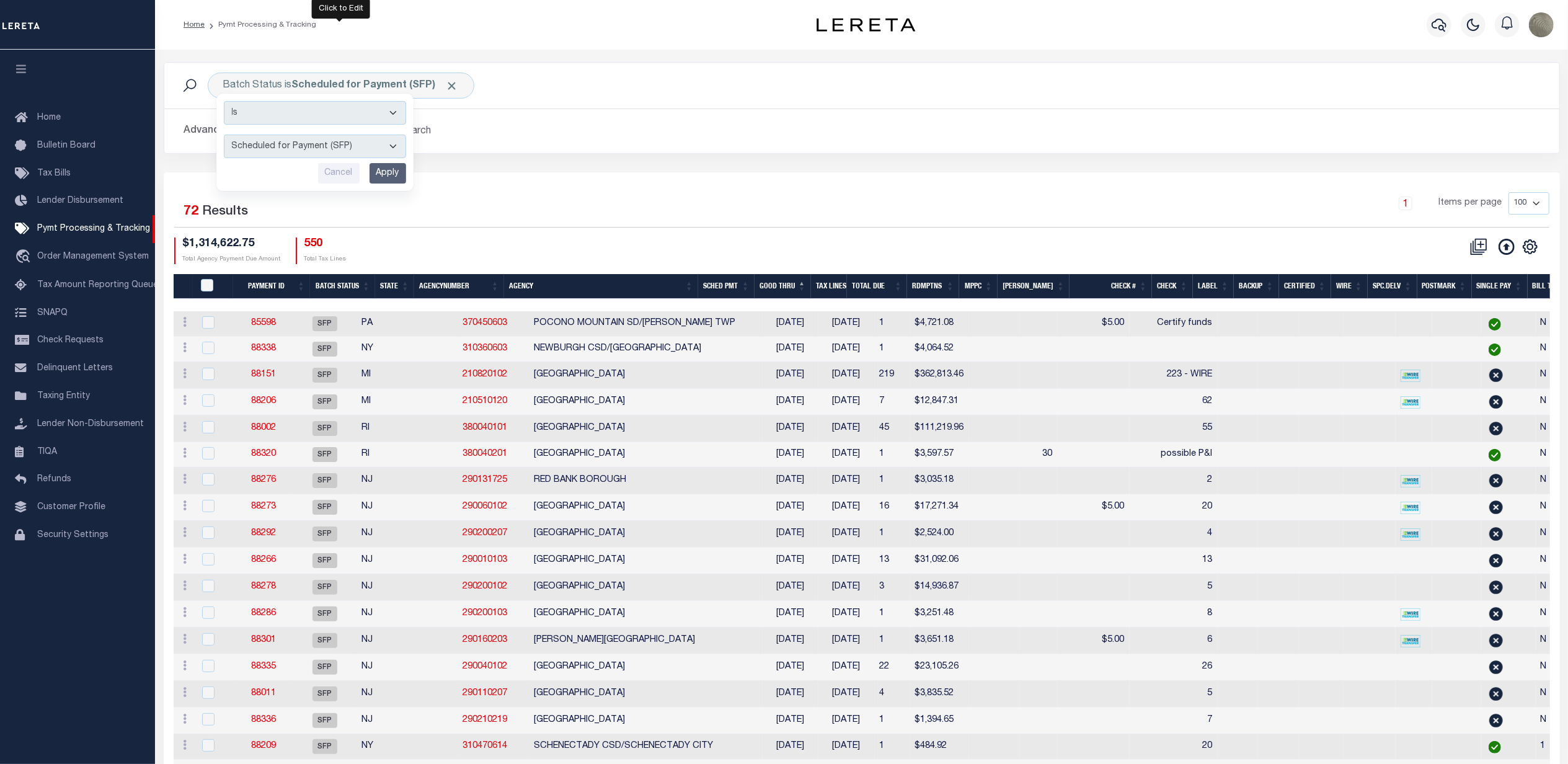
click at [593, 210] on div "1 Items per page 100 200 500 1000" at bounding box center [1036, 208] width 1027 height 32
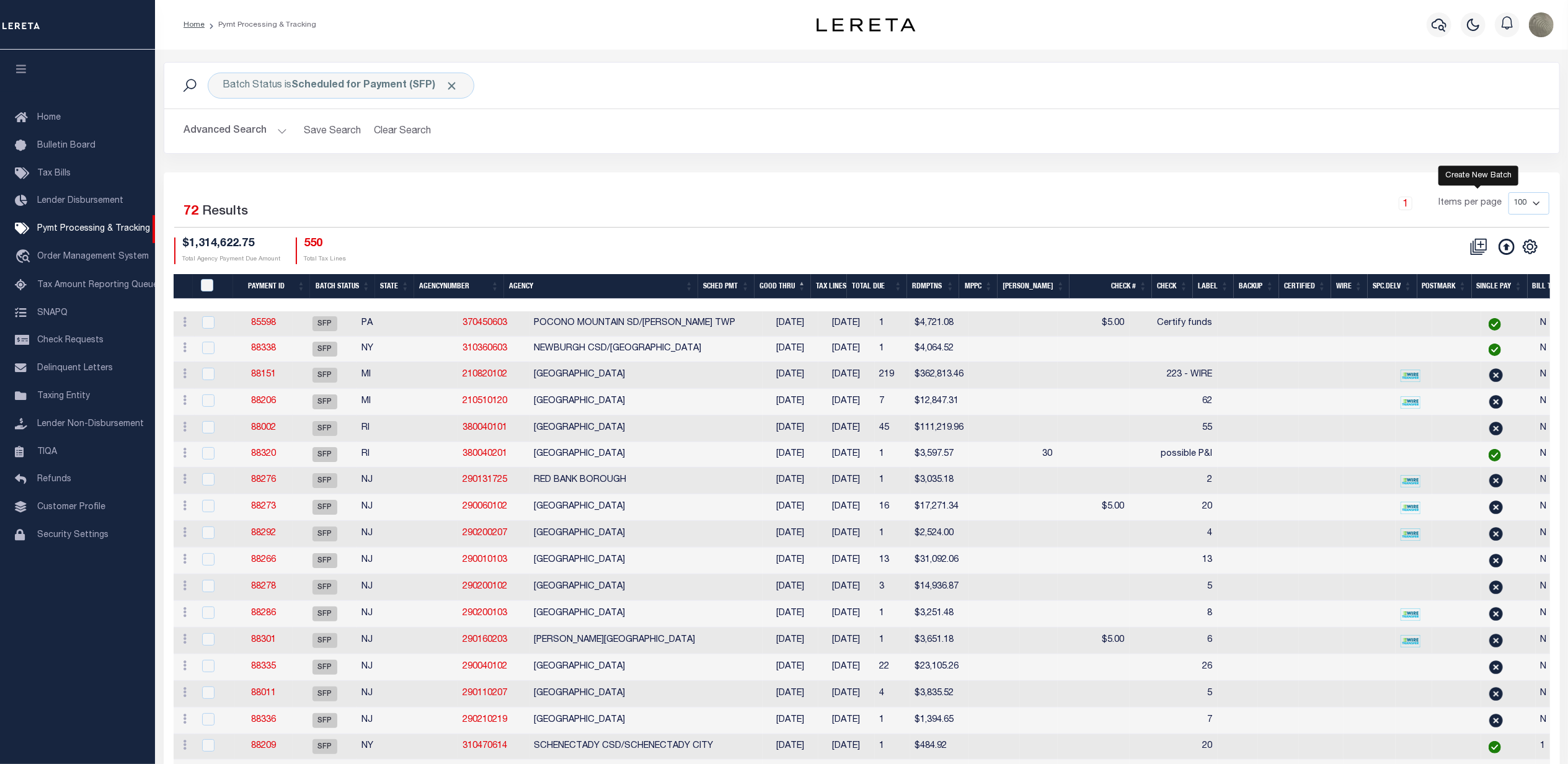
click at [1477, 250] on icon at bounding box center [1480, 244] width 12 height 12
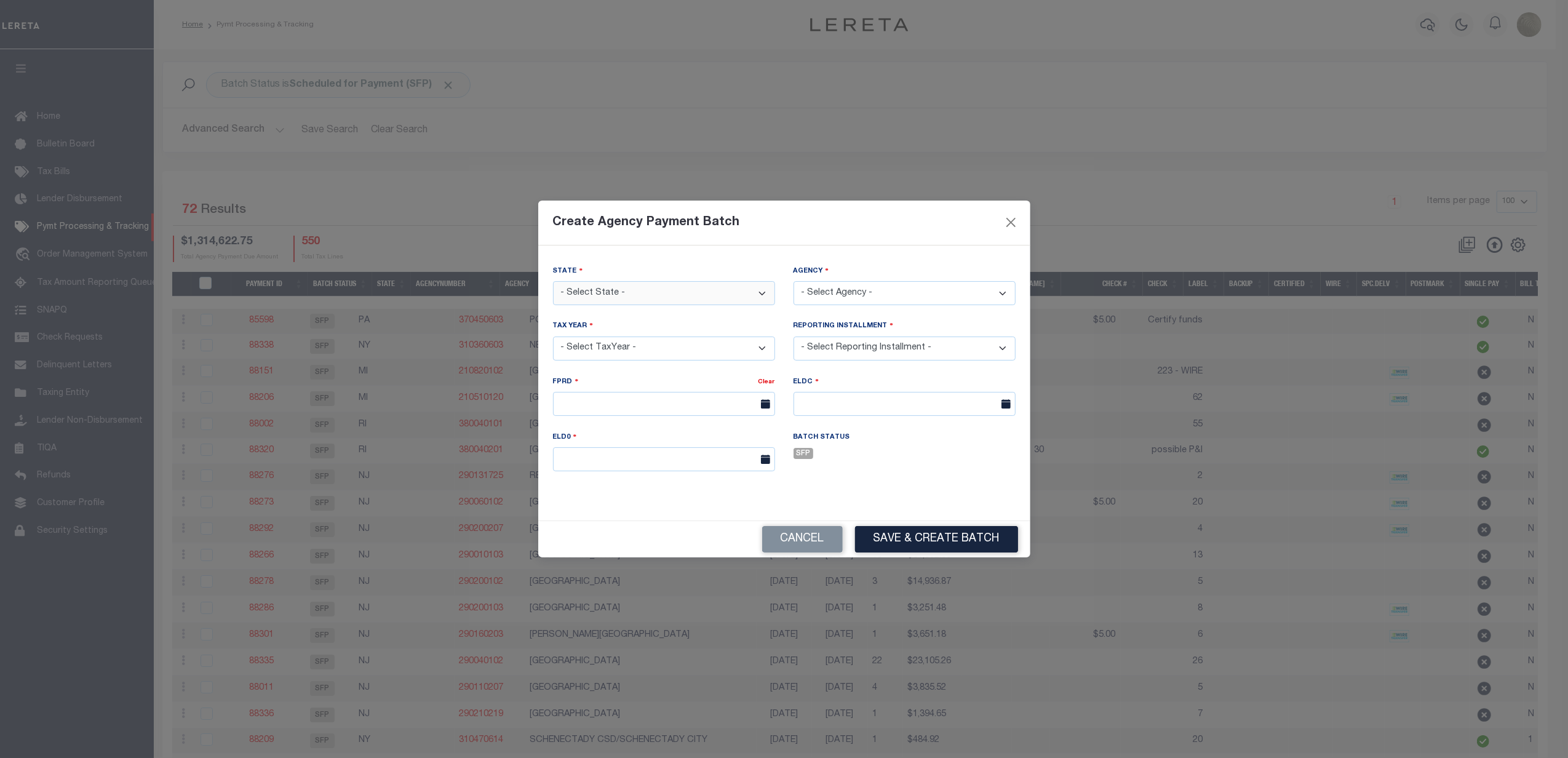
click at [619, 295] on select "- Select State - [US_STATE] AL AR AZ CA CO [GEOGRAPHIC_DATA] [GEOGRAPHIC_DATA] …" at bounding box center [664, 293] width 222 height 24
select select "MI"
click at [553, 281] on select "- Select State - [US_STATE] AL AR AZ CA CO [GEOGRAPHIC_DATA] [GEOGRAPHIC_DATA] …" at bounding box center [664, 293] width 222 height 24
click at [818, 289] on select "- Select Agency - ACME TOWNSHIP - Town & Townships ADA TOWNSHIP - Town & Townsh…" at bounding box center [904, 293] width 222 height 24
click at [921, 294] on select "- Select Agency - ACME TOWNSHIP - Town & Townships ADA TOWNSHIP - Town & Townsh…" at bounding box center [904, 293] width 222 height 24
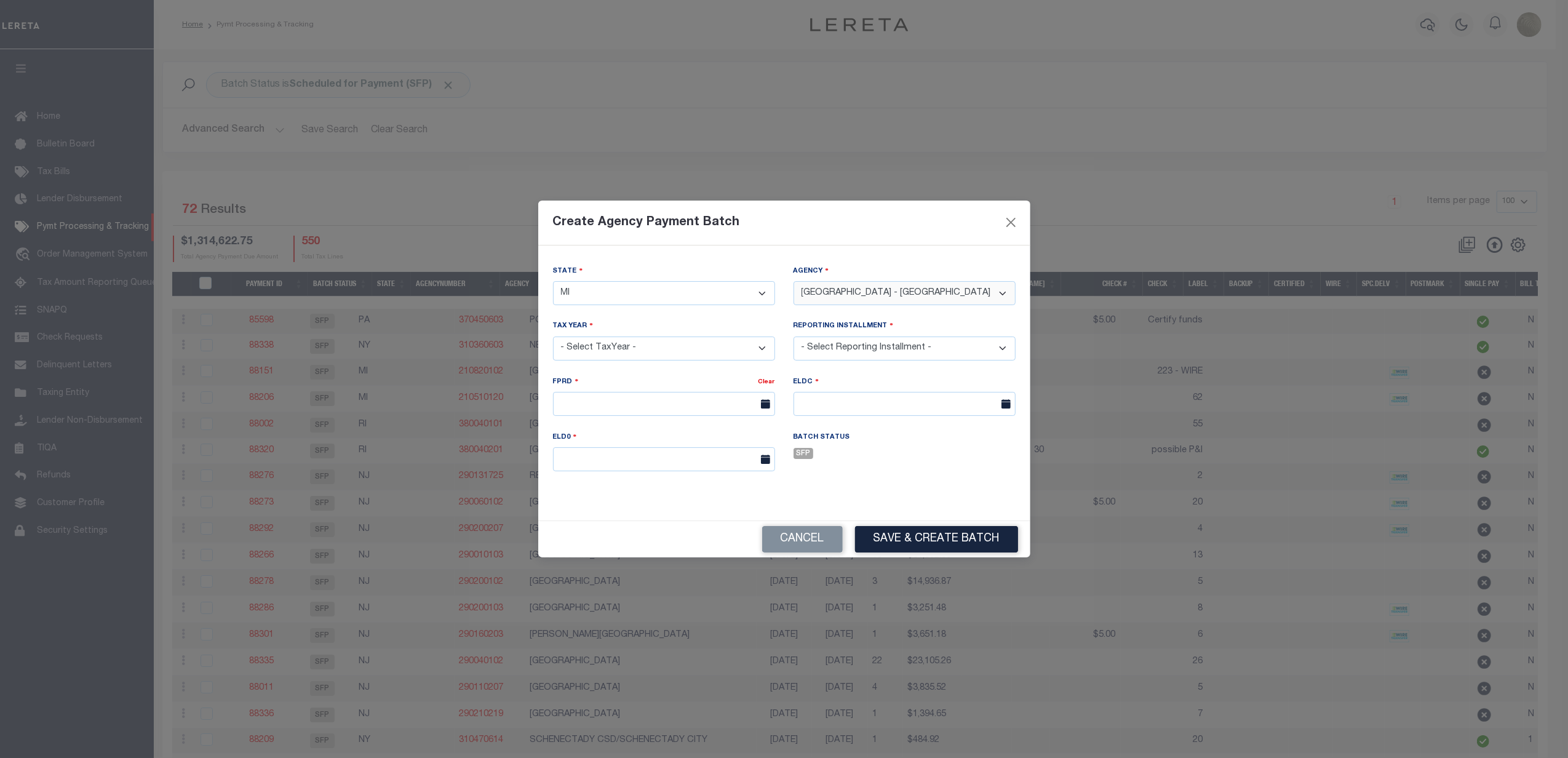
select select "2616304001"
click at [793, 281] on select "- Select Agency - ACME TOWNSHIP - Town & Townships ADA TOWNSHIP - Town & Townsh…" at bounding box center [904, 293] width 222 height 24
click at [604, 348] on select "- Select TaxYear - 2026 2025 2024 2023 2022 2021 2020 2019 2018 2017 2016 2015 …" at bounding box center [664, 348] width 222 height 24
select select "2025"
click at [553, 337] on select "- Select TaxYear - 2026 2025 2024 2023 2022 2021 2020 2019 2018 2017 2016 2015 …" at bounding box center [664, 348] width 222 height 24
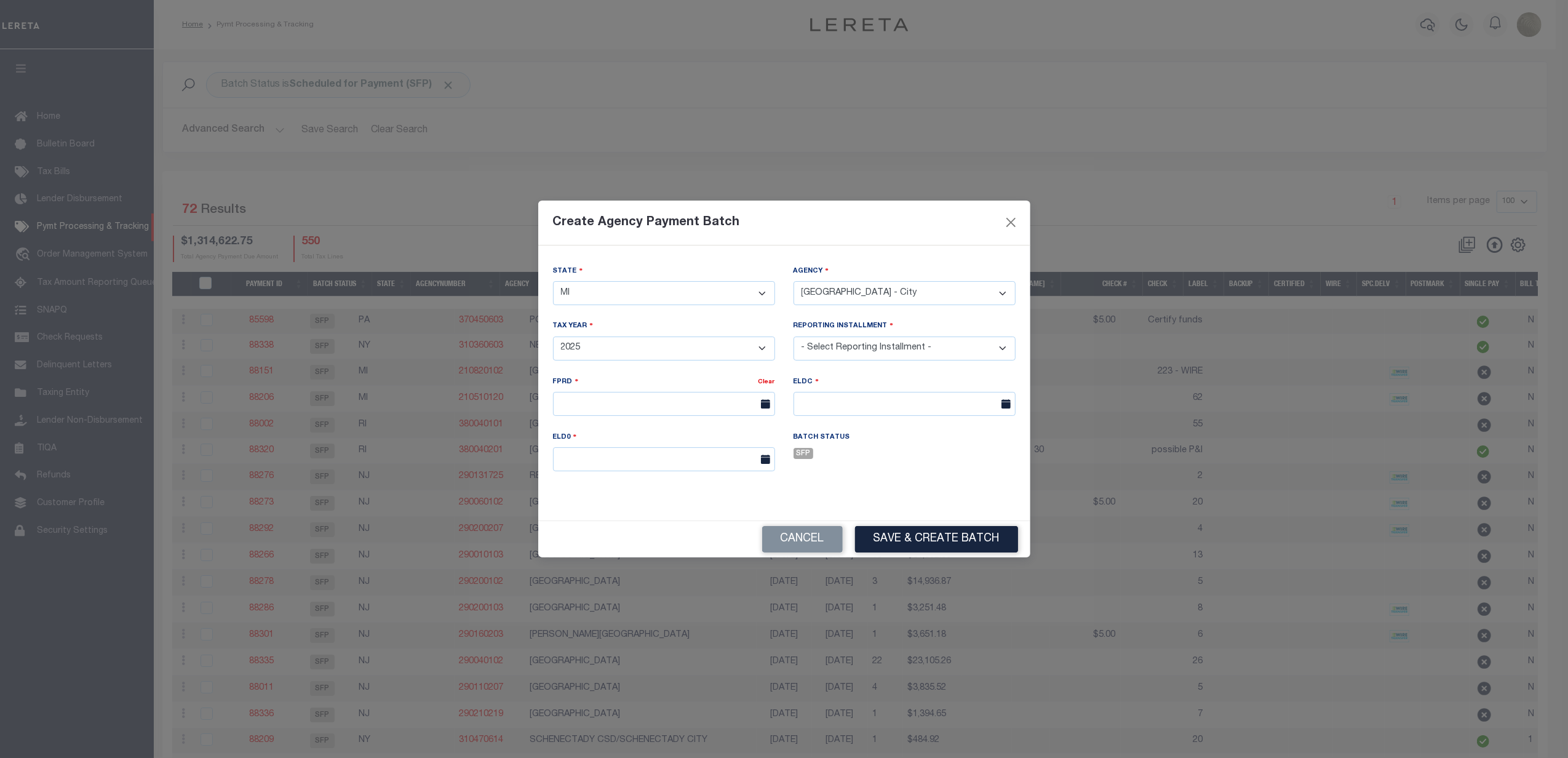
click at [814, 350] on select "- Select Reporting Installment -" at bounding box center [904, 348] width 222 height 24
select select "1/2"
click at [793, 337] on select "- Select Reporting Installment - 1/2 2/2 1/1" at bounding box center [904, 348] width 222 height 24
type input "08/06/2025"
type input "[DATE]"
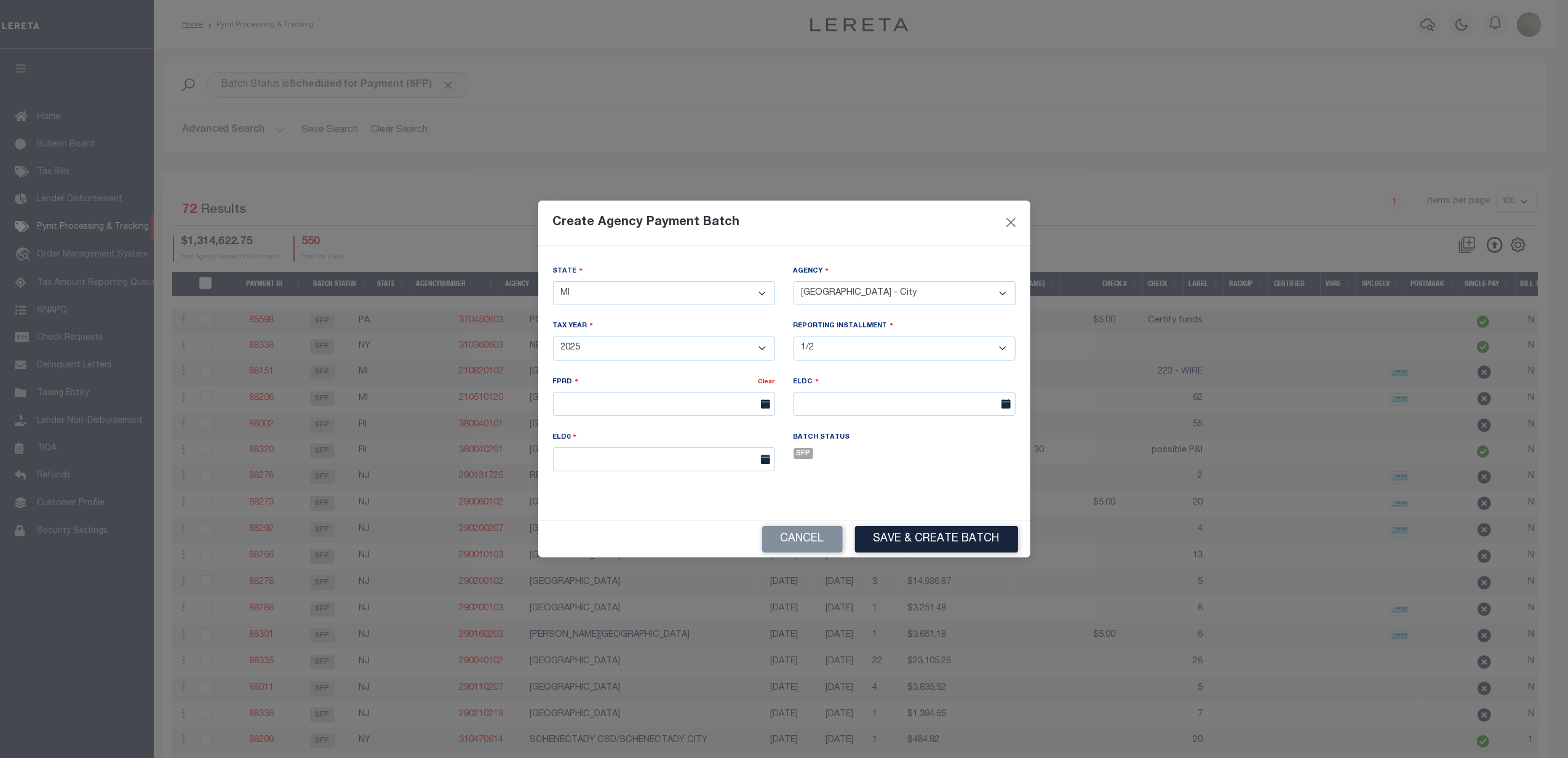
type input "[DATE]"
click at [577, 397] on input "08/06/2025" at bounding box center [664, 404] width 222 height 24
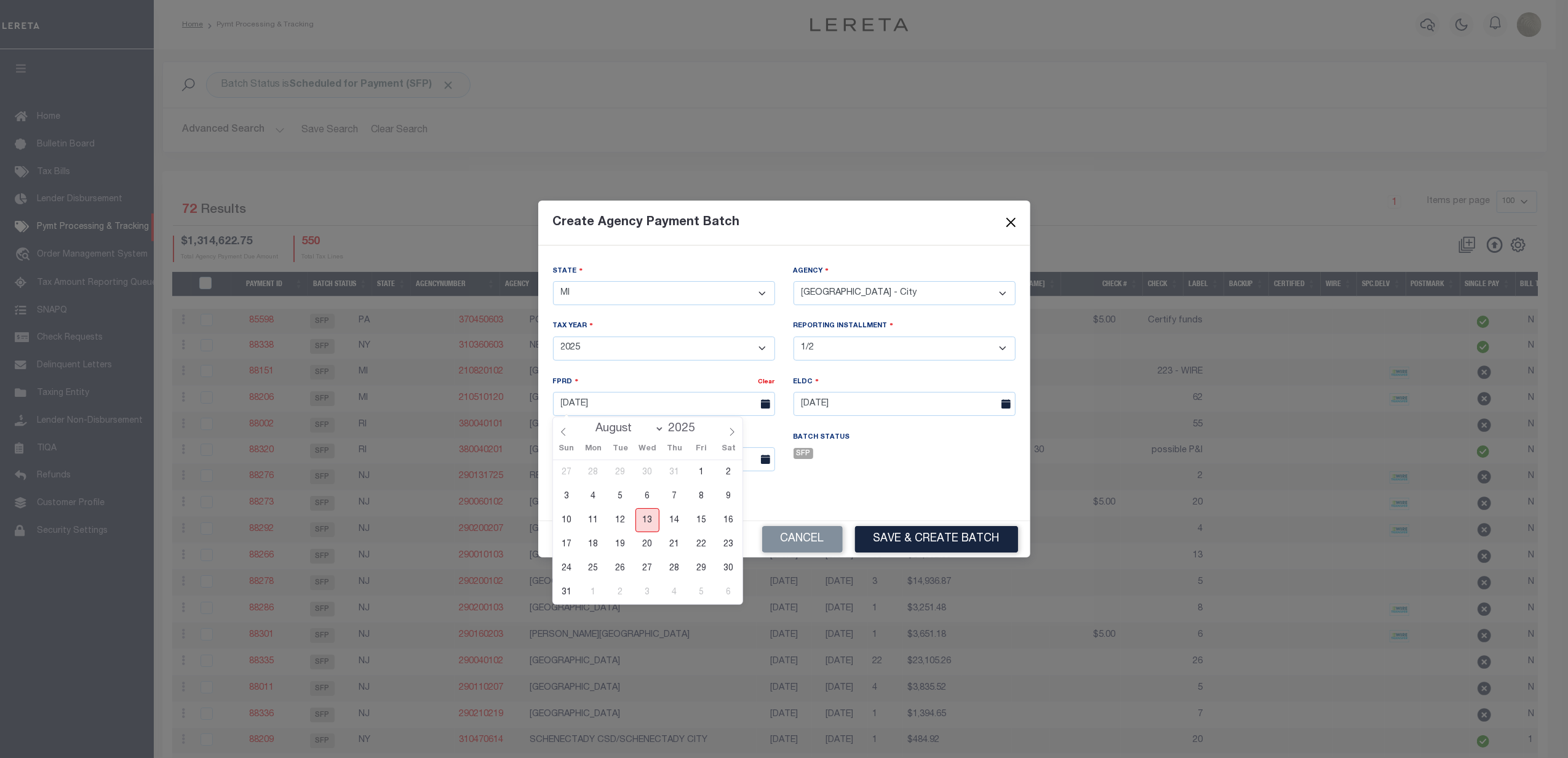
click at [647, 520] on span "13" at bounding box center [647, 520] width 24 height 24
type input "[DATE]"
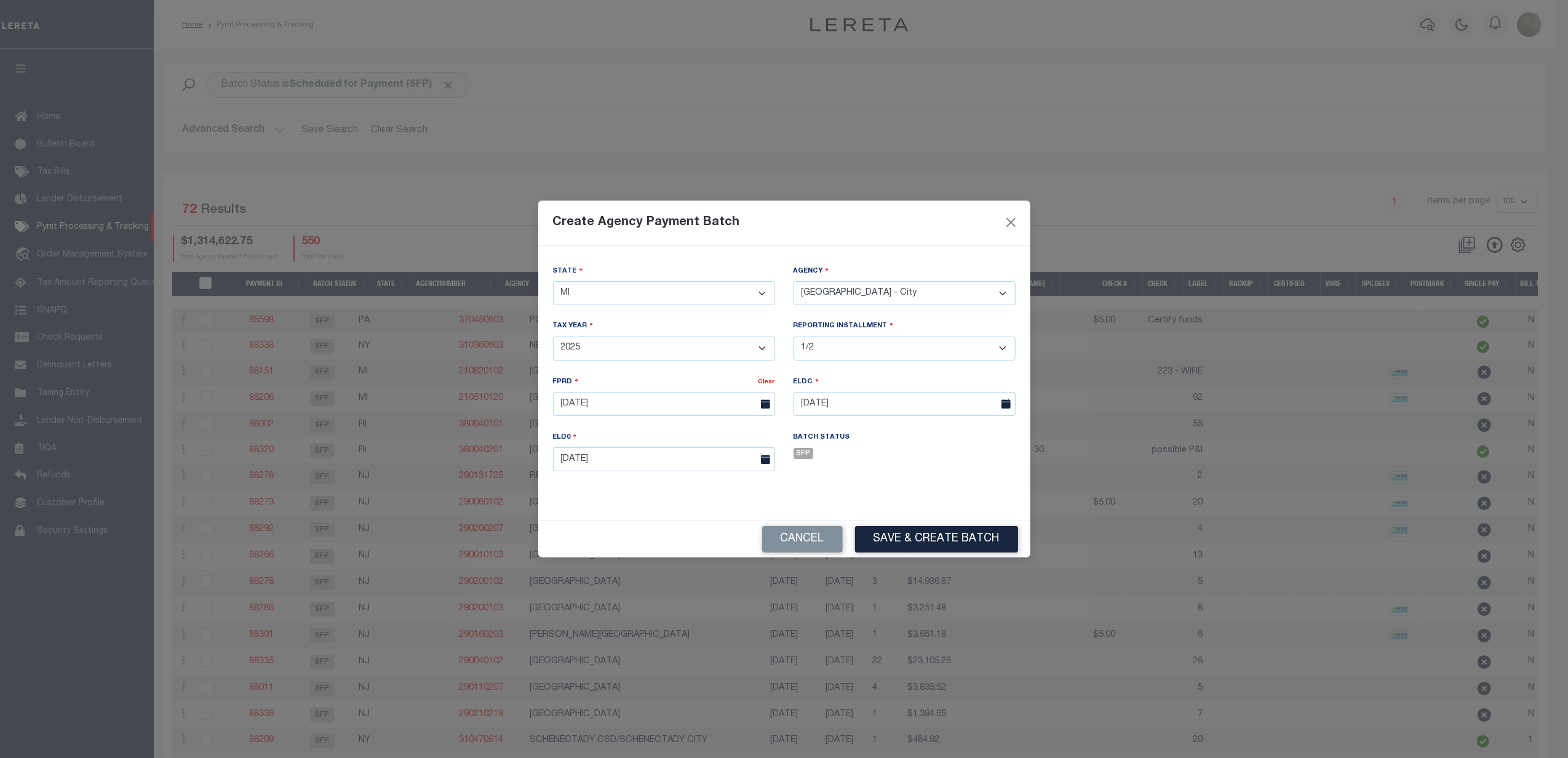
click at [855, 475] on div "Batch Status SFP" at bounding box center [904, 458] width 241 height 55
click at [839, 402] on input "[DATE]" at bounding box center [904, 404] width 222 height 24
click at [660, 458] on input "[DATE]" at bounding box center [664, 459] width 222 height 24
click at [880, 482] on div "Batch Status SFP" at bounding box center [904, 458] width 241 height 55
click at [931, 545] on button "Save & Create Batch" at bounding box center [936, 539] width 163 height 27
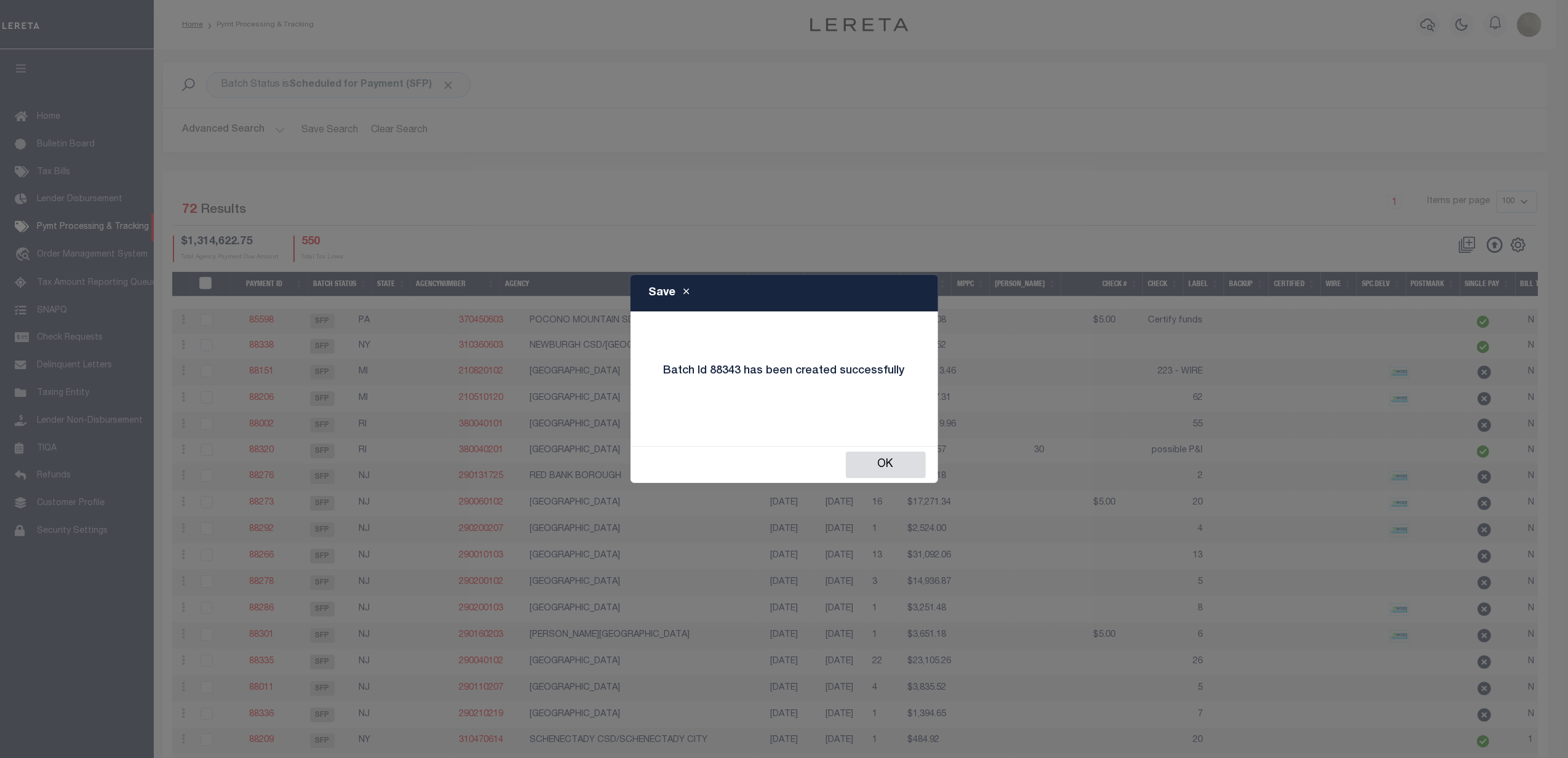
click at [725, 369] on h4 "Batch Id 88343 has been created successfully" at bounding box center [784, 371] width 259 height 14
click at [864, 460] on button "OK" at bounding box center [886, 465] width 80 height 27
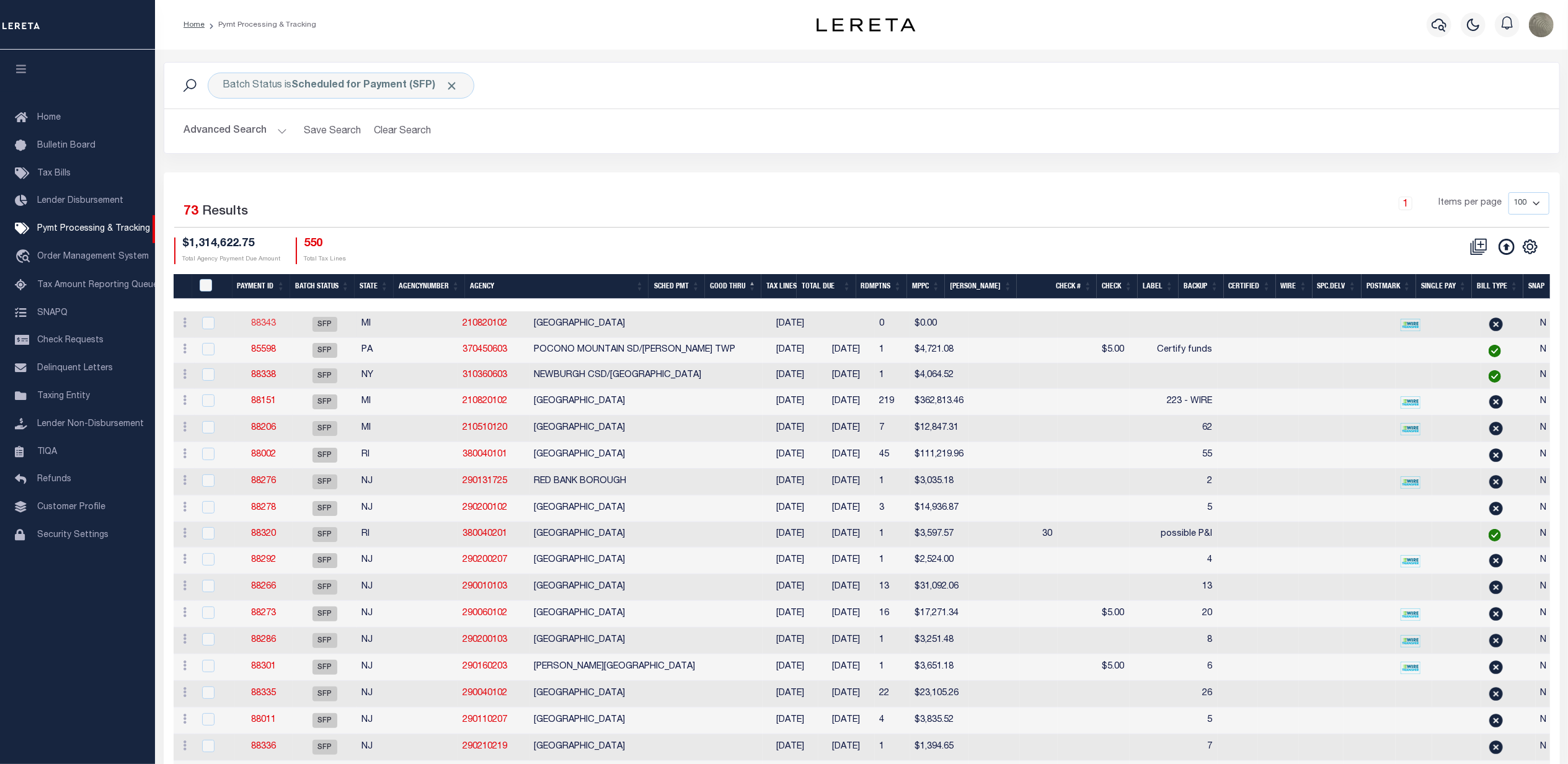
click at [265, 323] on link "88343" at bounding box center [264, 323] width 25 height 9
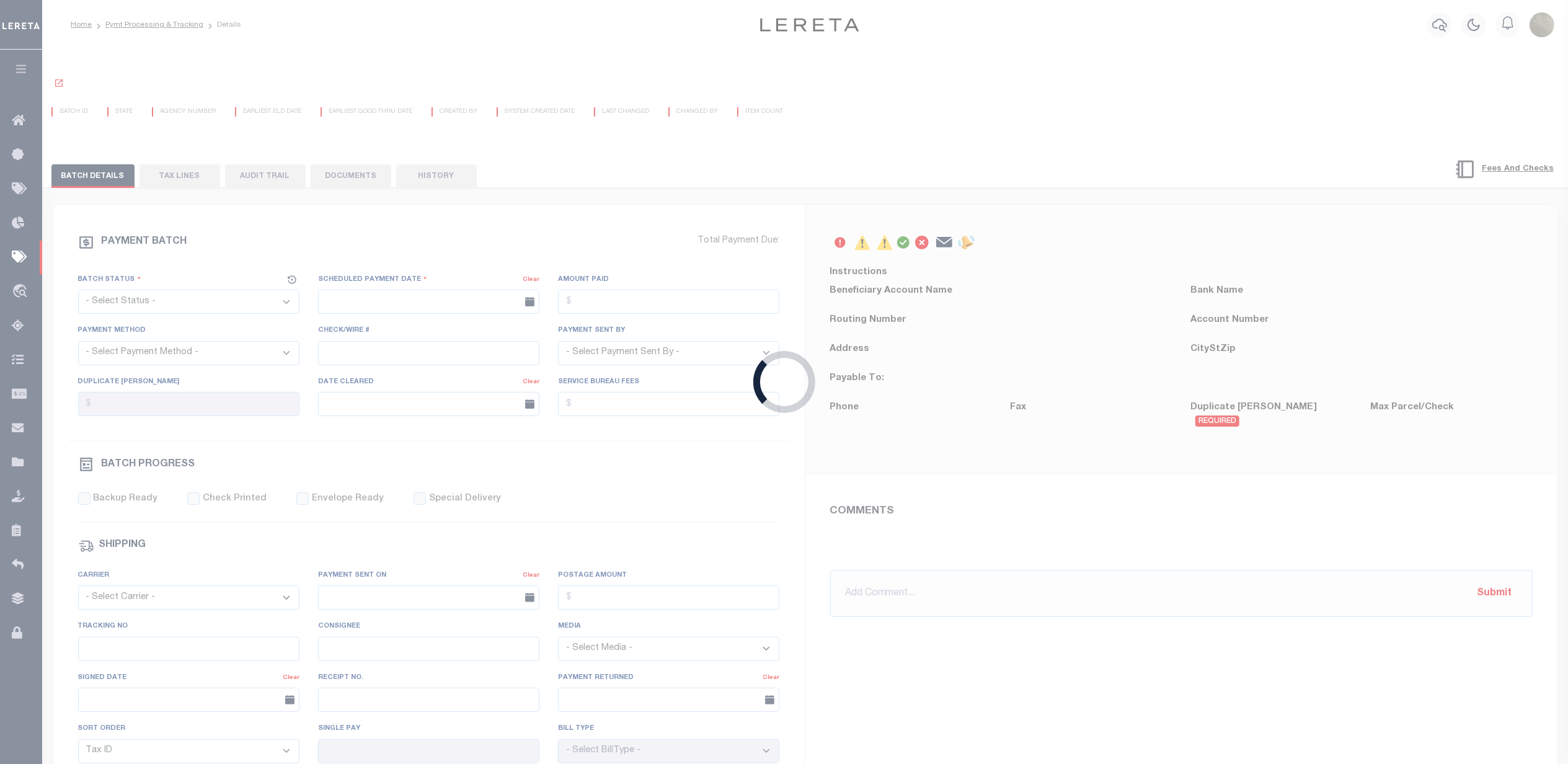
select select "SFP"
type input "[DATE]"
select select
type input "N"
select select "37"
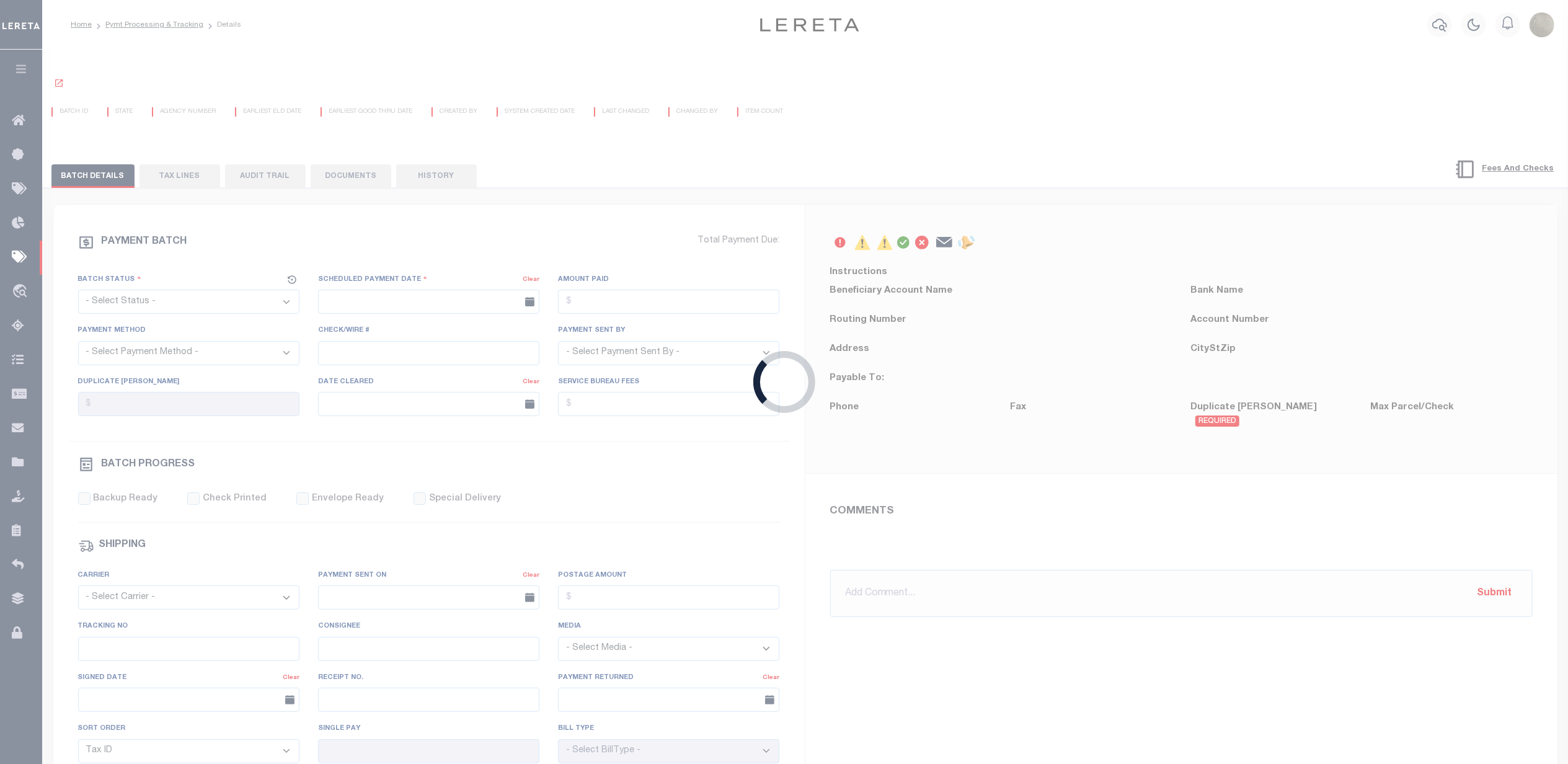
radio input "true"
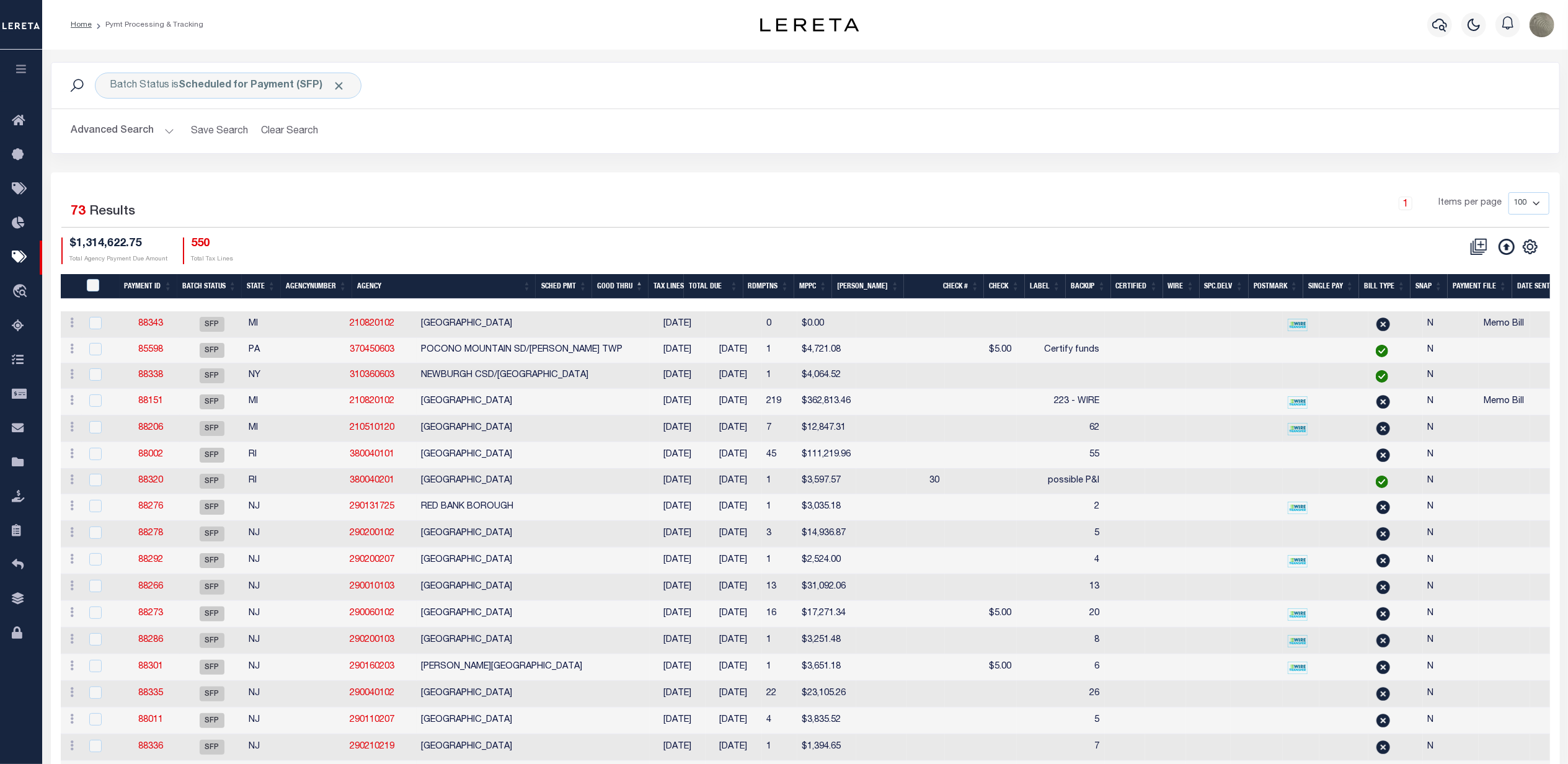
drag, startPoint x: 264, startPoint y: 244, endPoint x: 260, endPoint y: 238, distance: 7.2
click at [145, 328] on link "88343" at bounding box center [150, 323] width 25 height 9
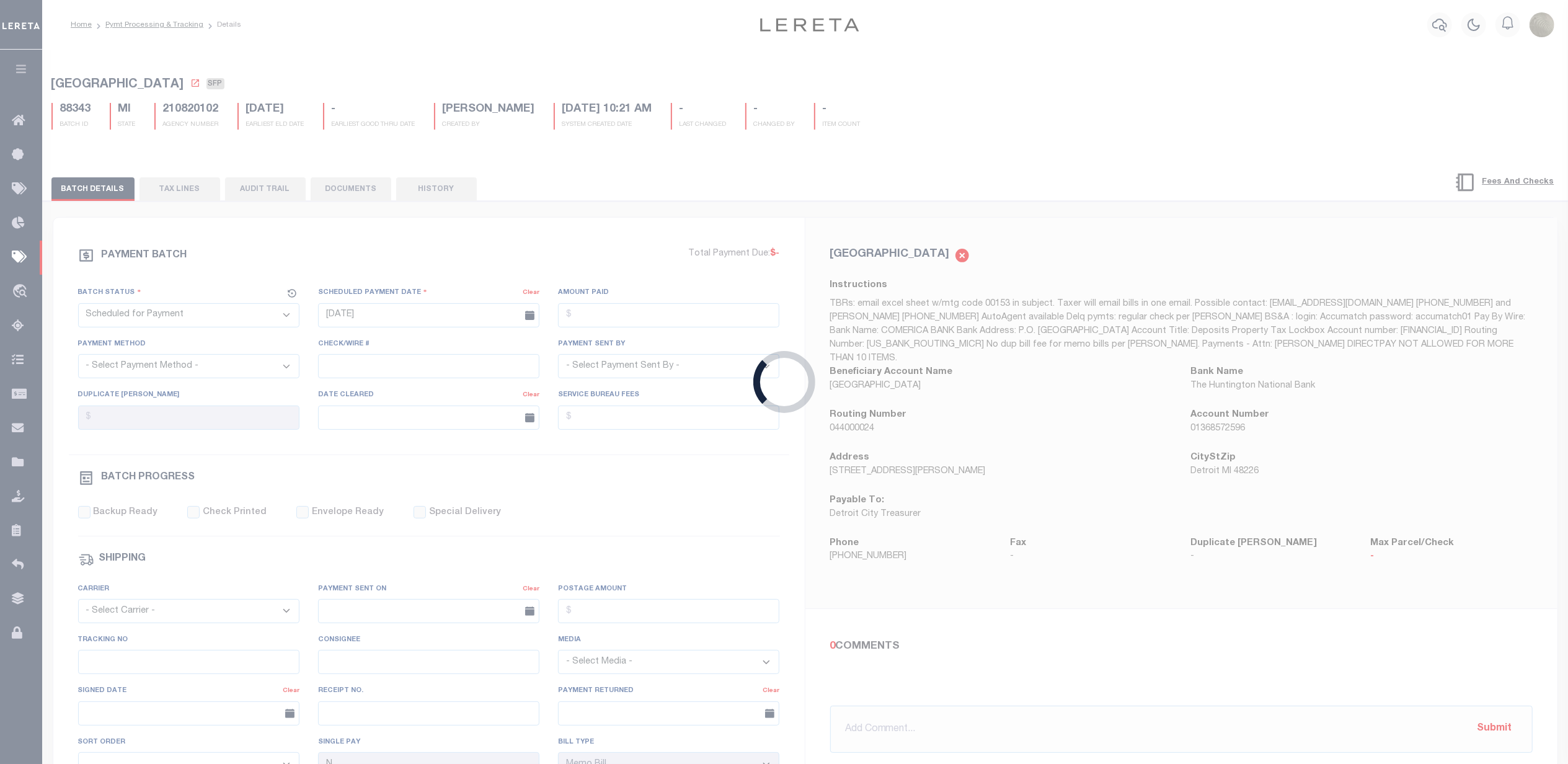
select select
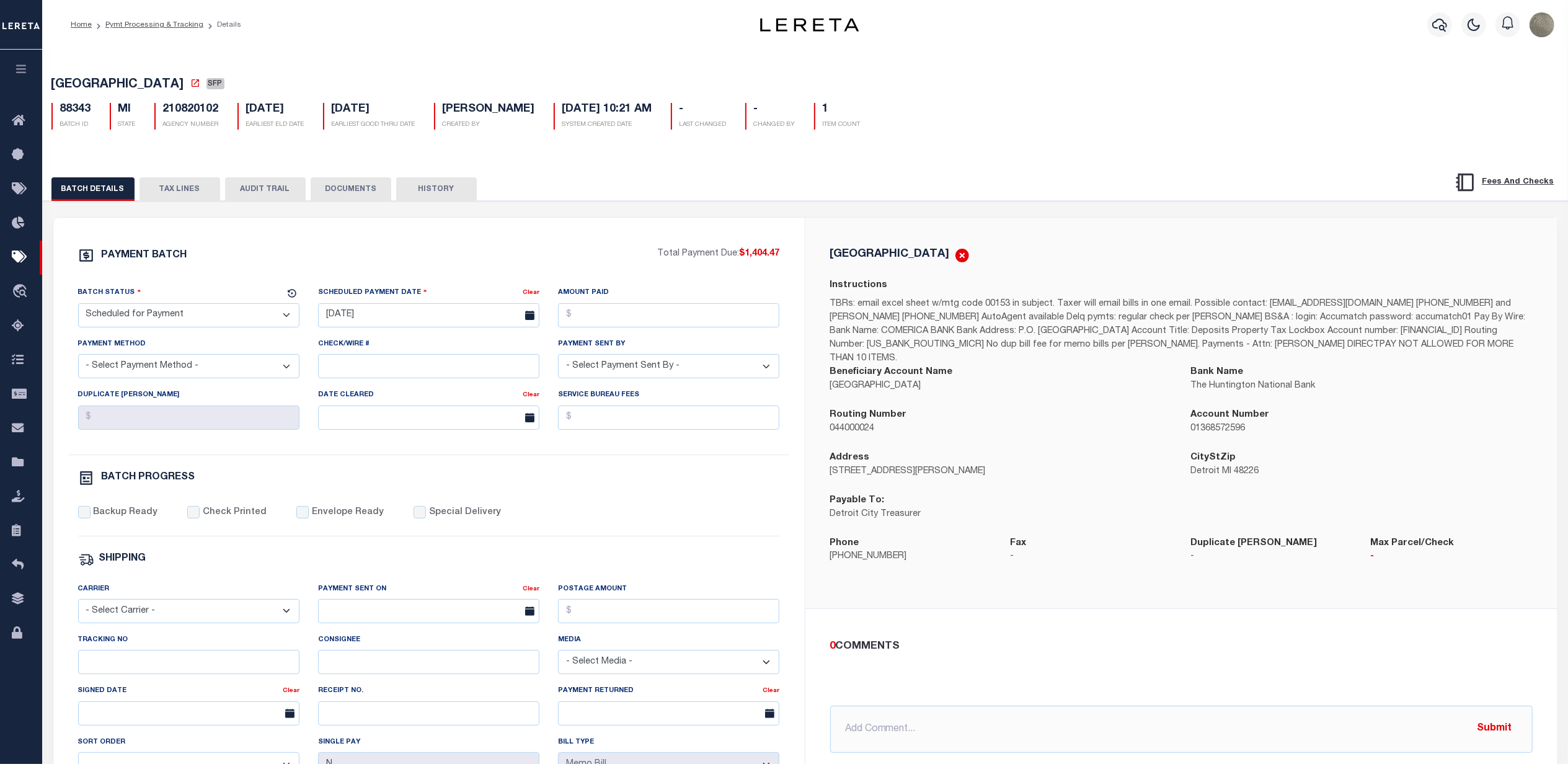
click at [184, 192] on button "TAX LINES" at bounding box center [179, 189] width 80 height 24
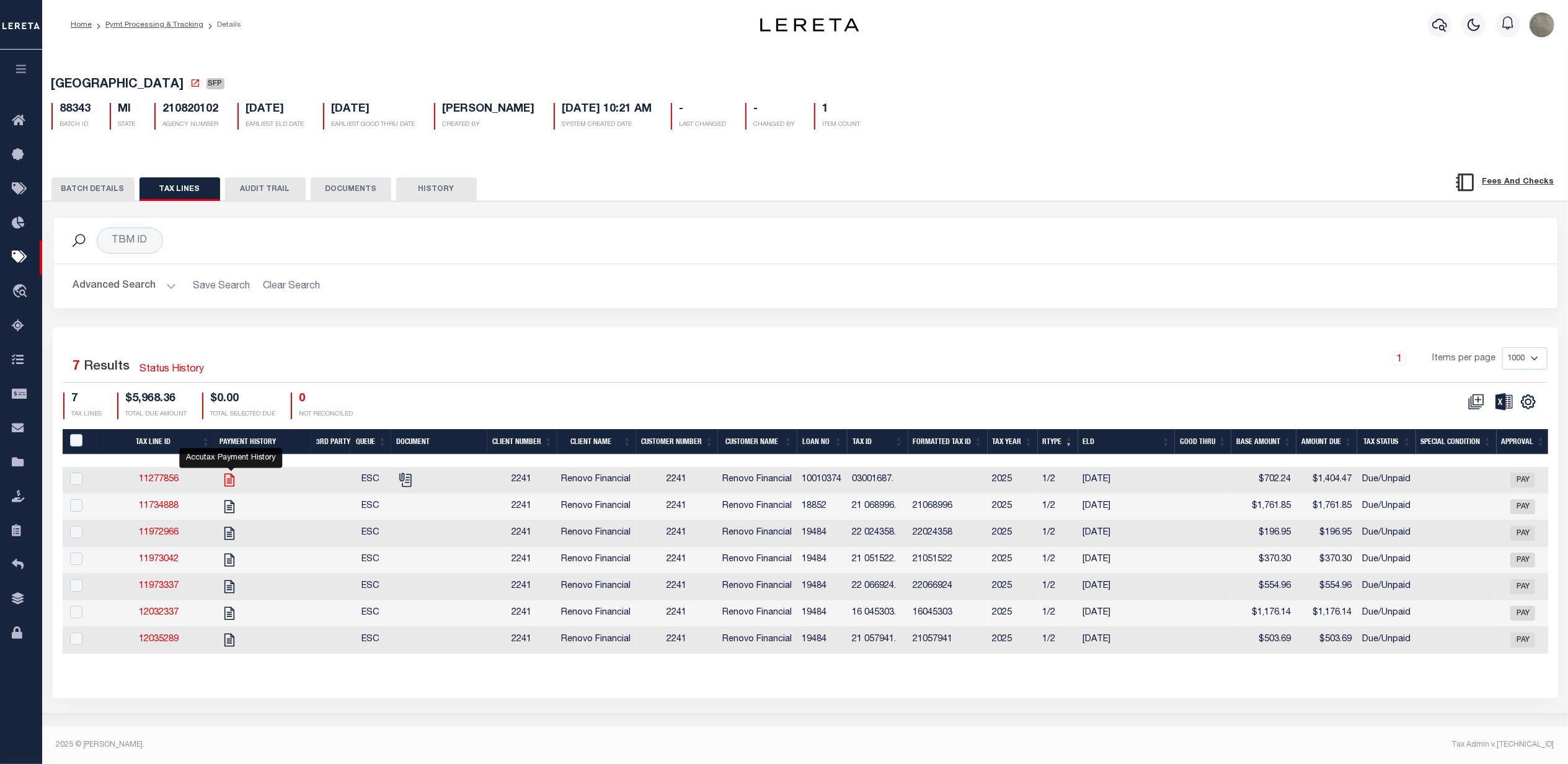
click at [224, 480] on icon "" at bounding box center [230, 480] width 16 height 16
checkbox input "true"
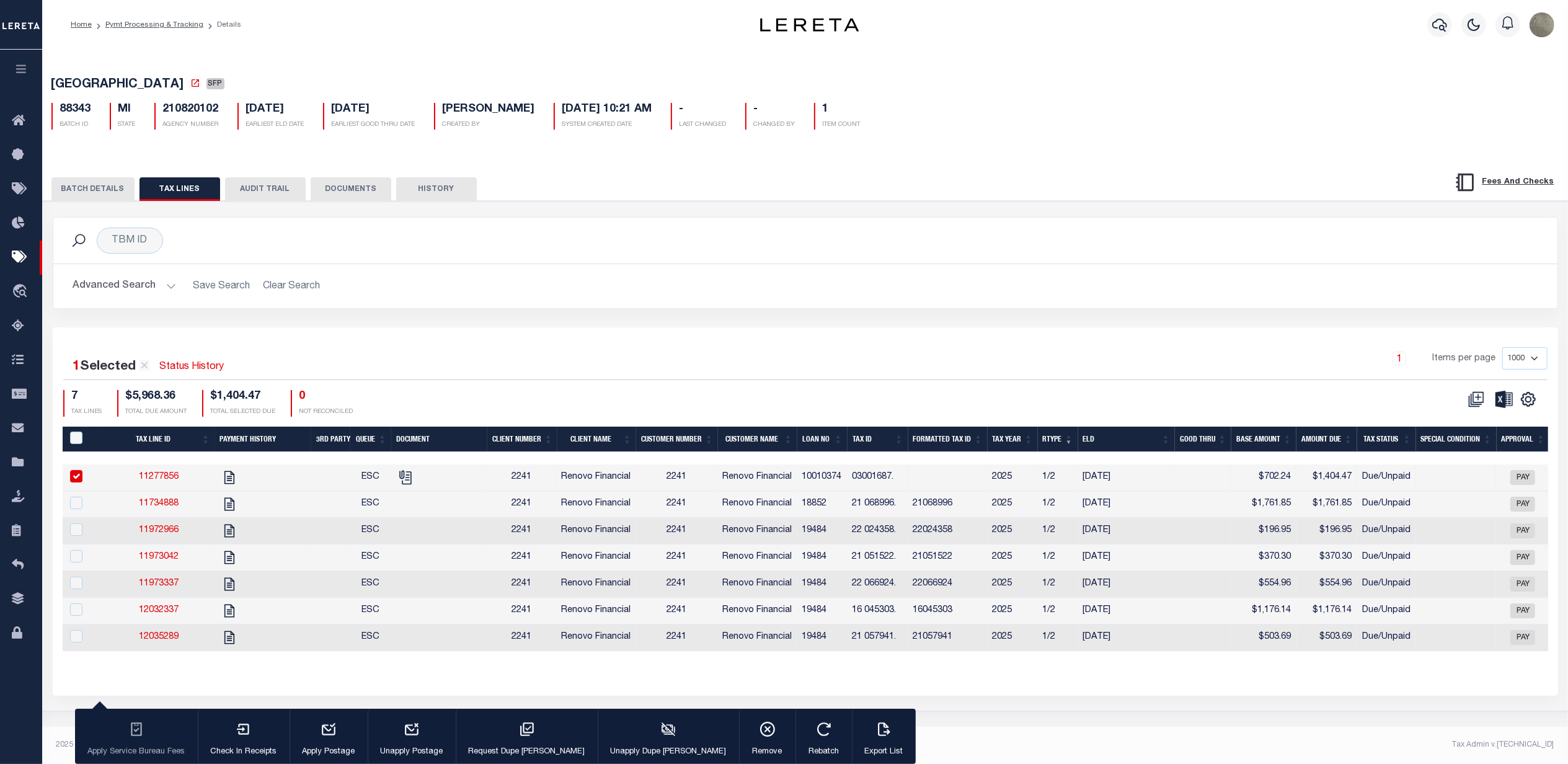
click at [107, 184] on button "BATCH DETAILS" at bounding box center [93, 189] width 83 height 24
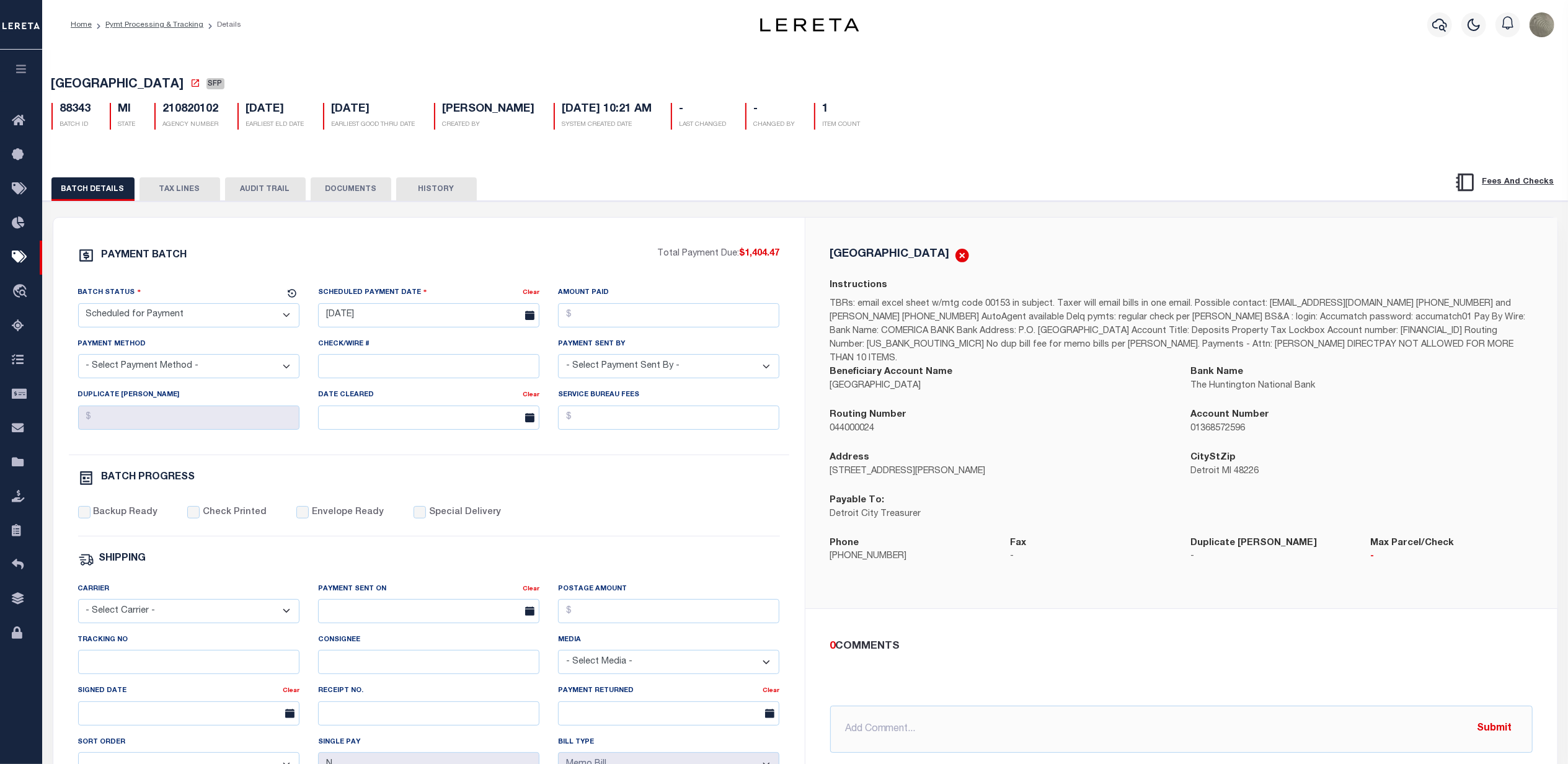
click at [531, 268] on div "PAYMENT BATCH" at bounding box center [367, 259] width 580 height 24
click at [1126, 248] on div "DETROIT CITY Instructions Beneficiary Account Name DETROIT CITY Bank Name The H…" at bounding box center [1182, 413] width 752 height 391
click at [1149, 294] on div "Instructions TBRs: email excel sheet w/mtg code 00153 in subject. Taxer will em…" at bounding box center [1182, 322] width 702 height 87
click at [173, 190] on button "TAX LINES" at bounding box center [179, 189] width 80 height 24
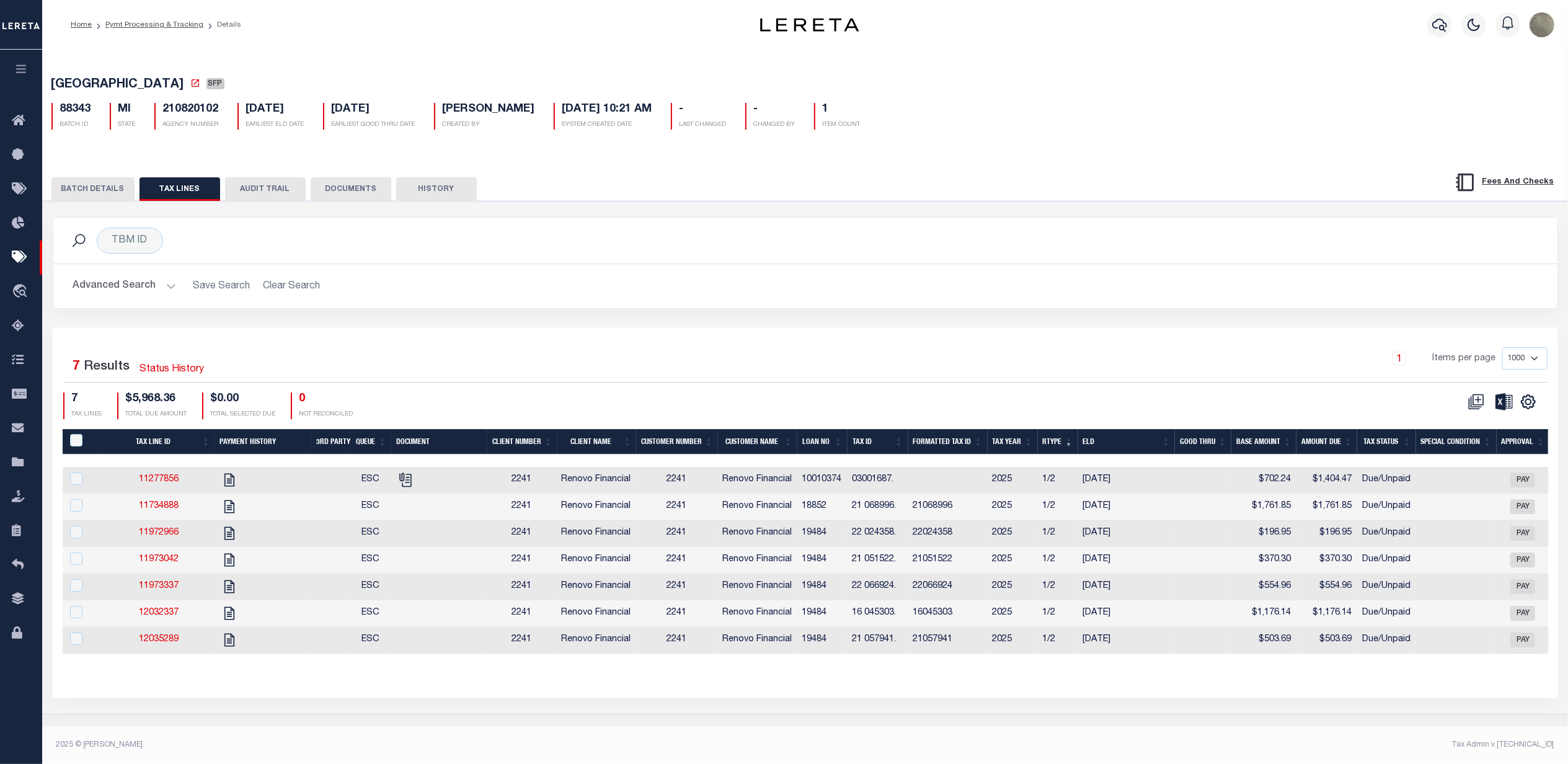
click at [481, 479] on td at bounding box center [438, 480] width 95 height 27
checkbox input "true"
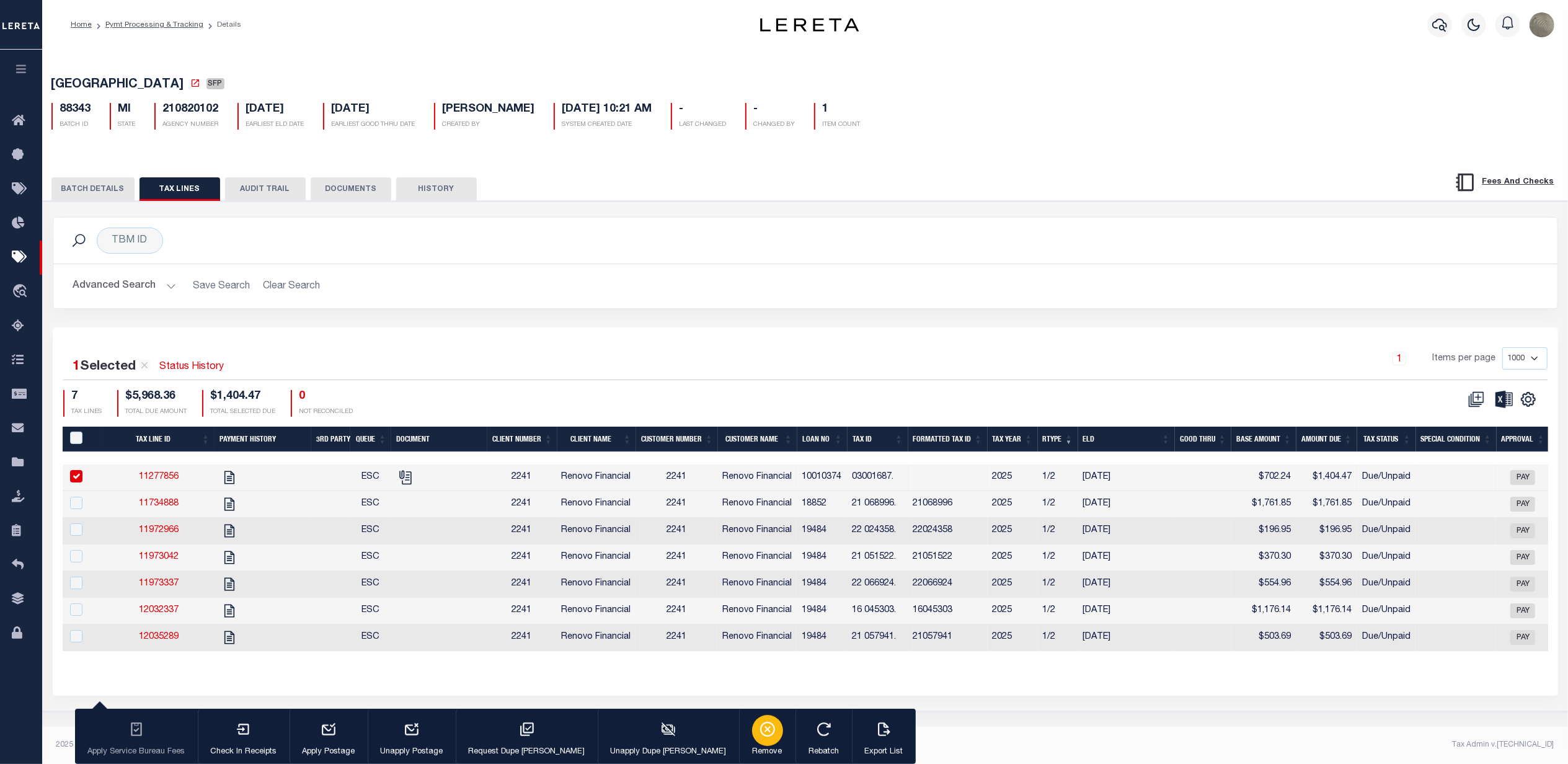
click at [760, 735] on icon "button" at bounding box center [768, 729] width 16 height 16
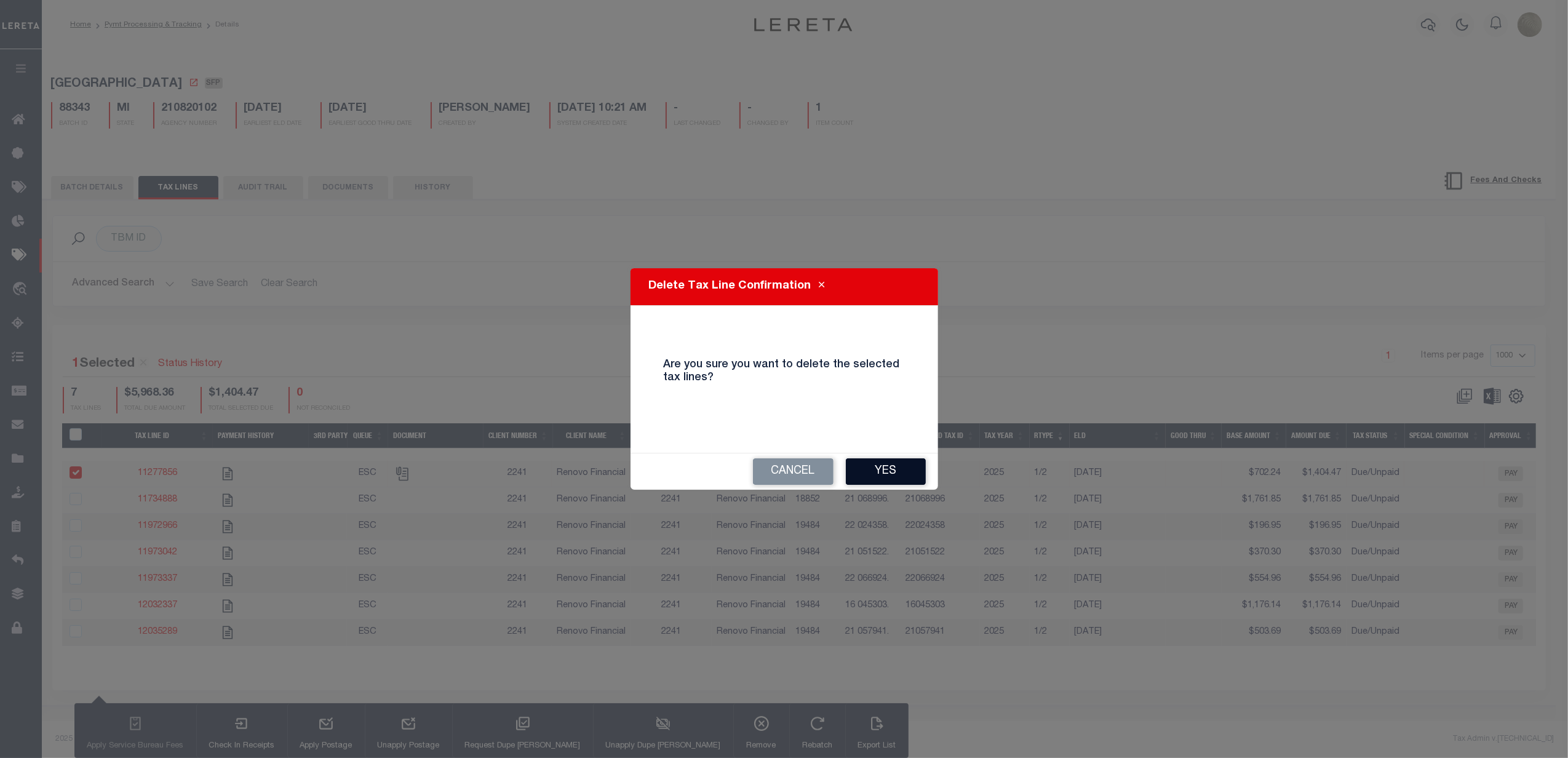
click at [885, 469] on button "Yes" at bounding box center [886, 471] width 80 height 27
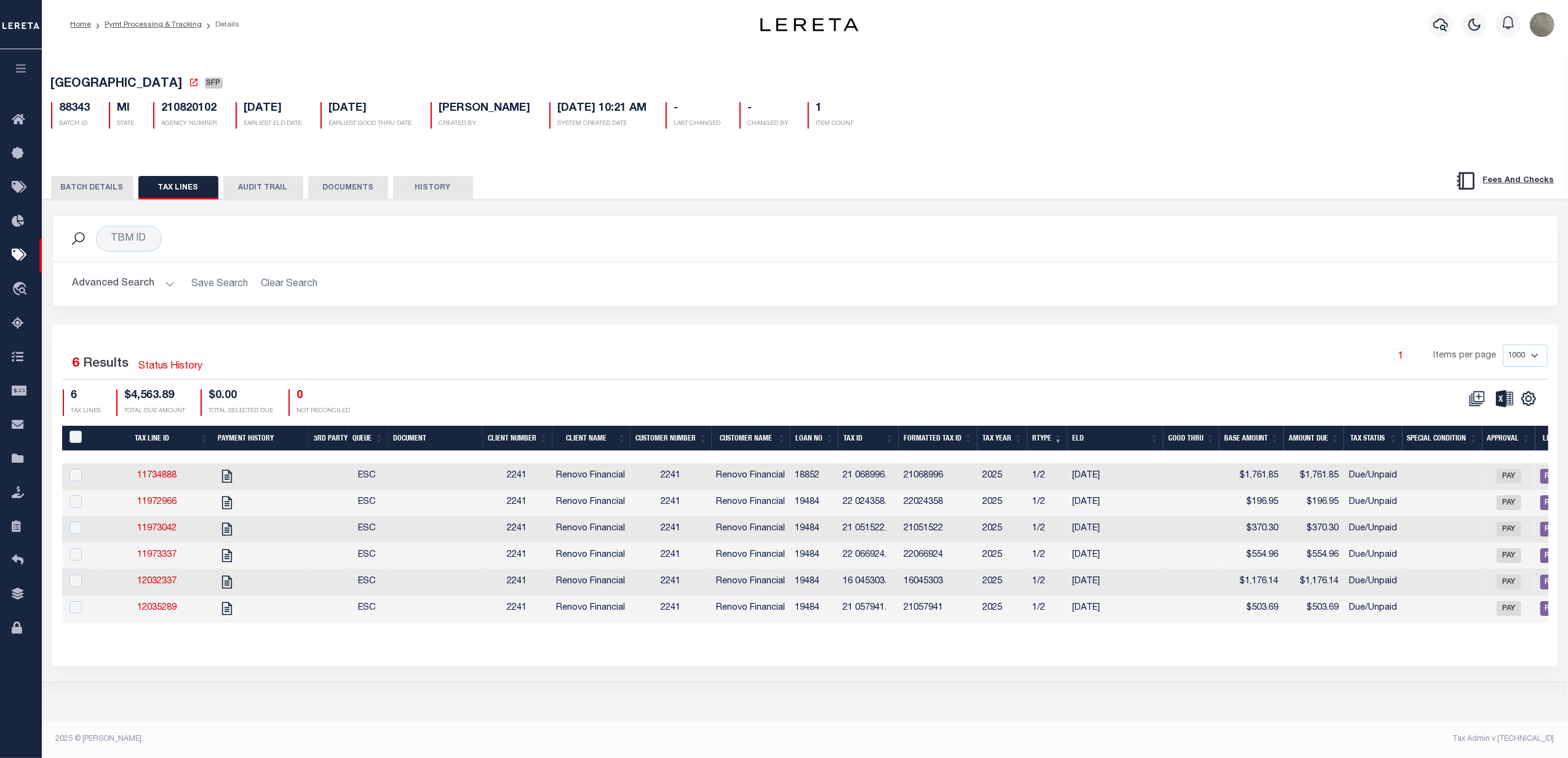
click at [564, 358] on div "1 Items per page 1000 2500 5000 10000" at bounding box center [993, 360] width 1109 height 32
click at [1473, 407] on icon at bounding box center [1477, 398] width 16 height 16
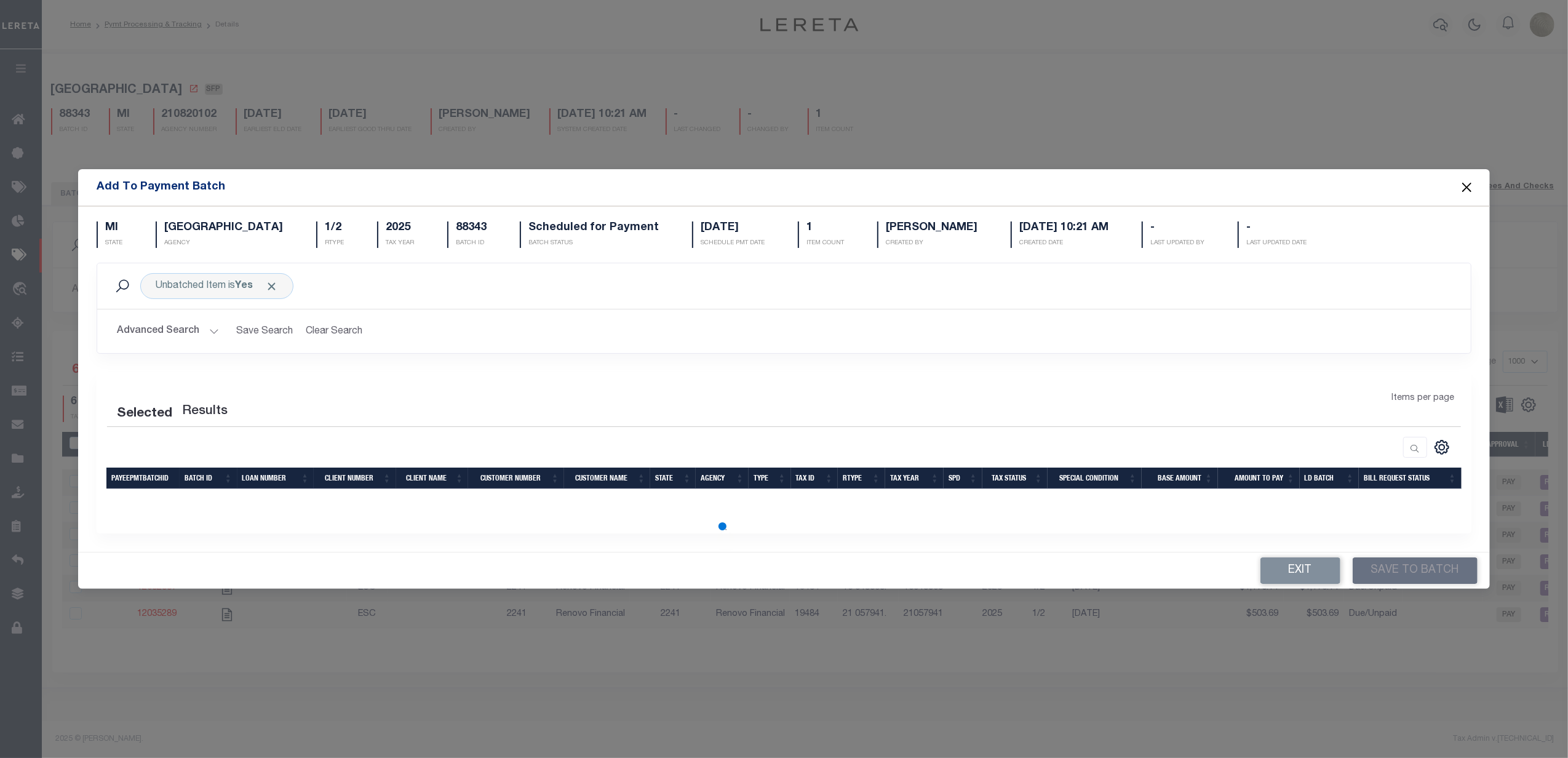
click at [1460, 187] on button "Close" at bounding box center [1466, 188] width 16 height 16
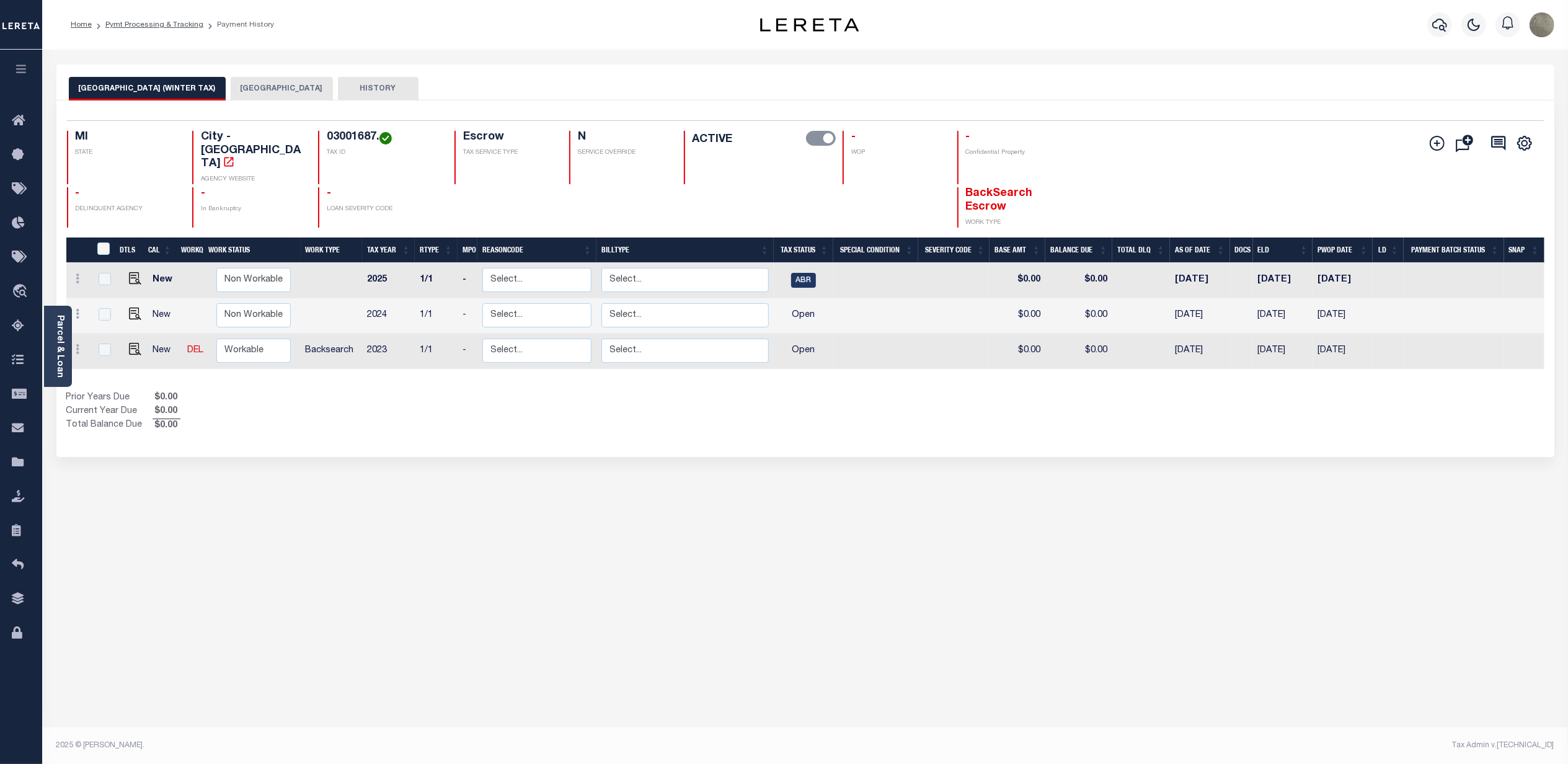
click at [231, 83] on button "[GEOGRAPHIC_DATA]" at bounding box center [282, 89] width 102 height 24
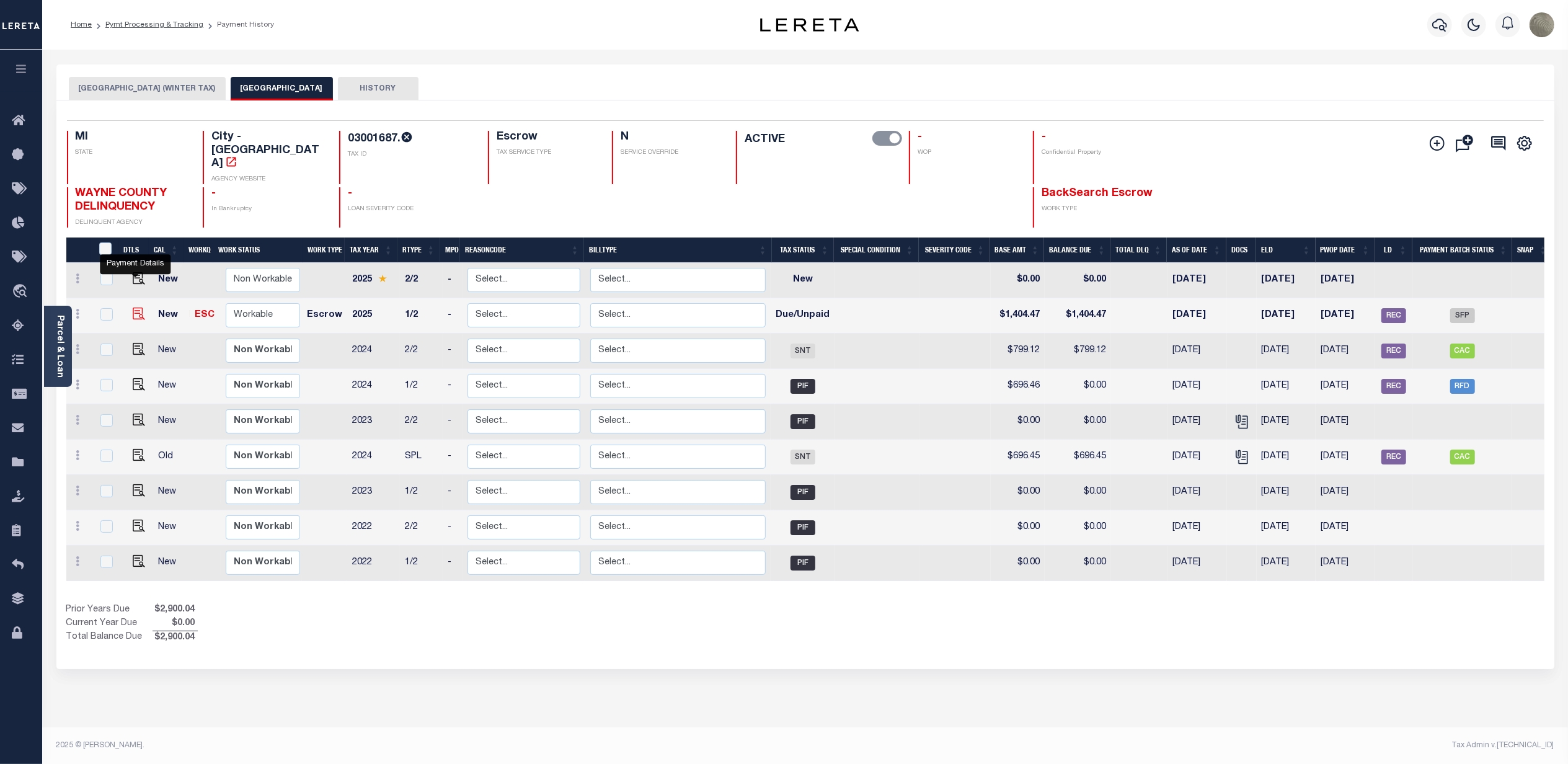
click at [135, 307] on img "" at bounding box center [139, 313] width 12 height 12
checkbox input "true"
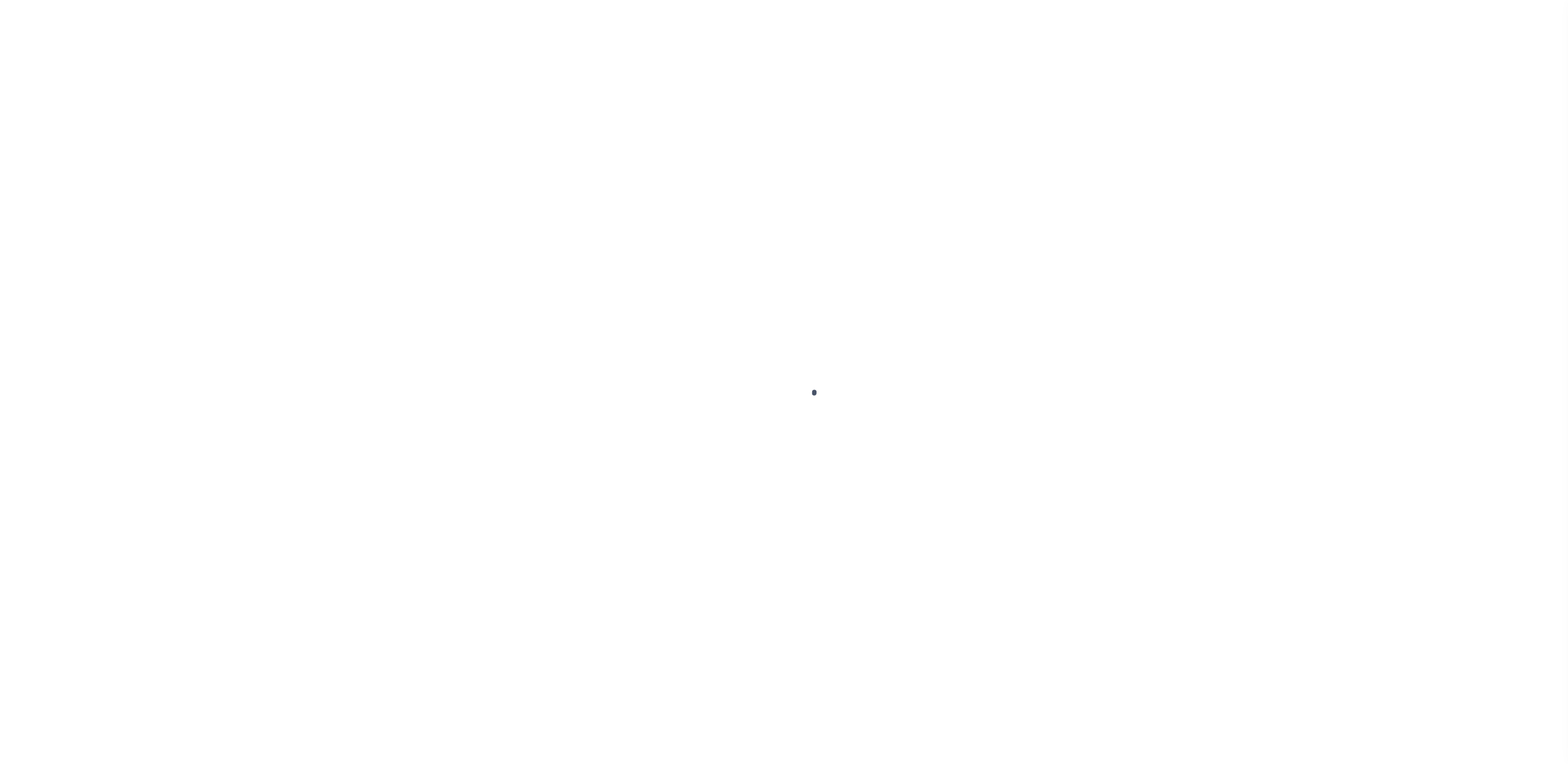
select select "DUE"
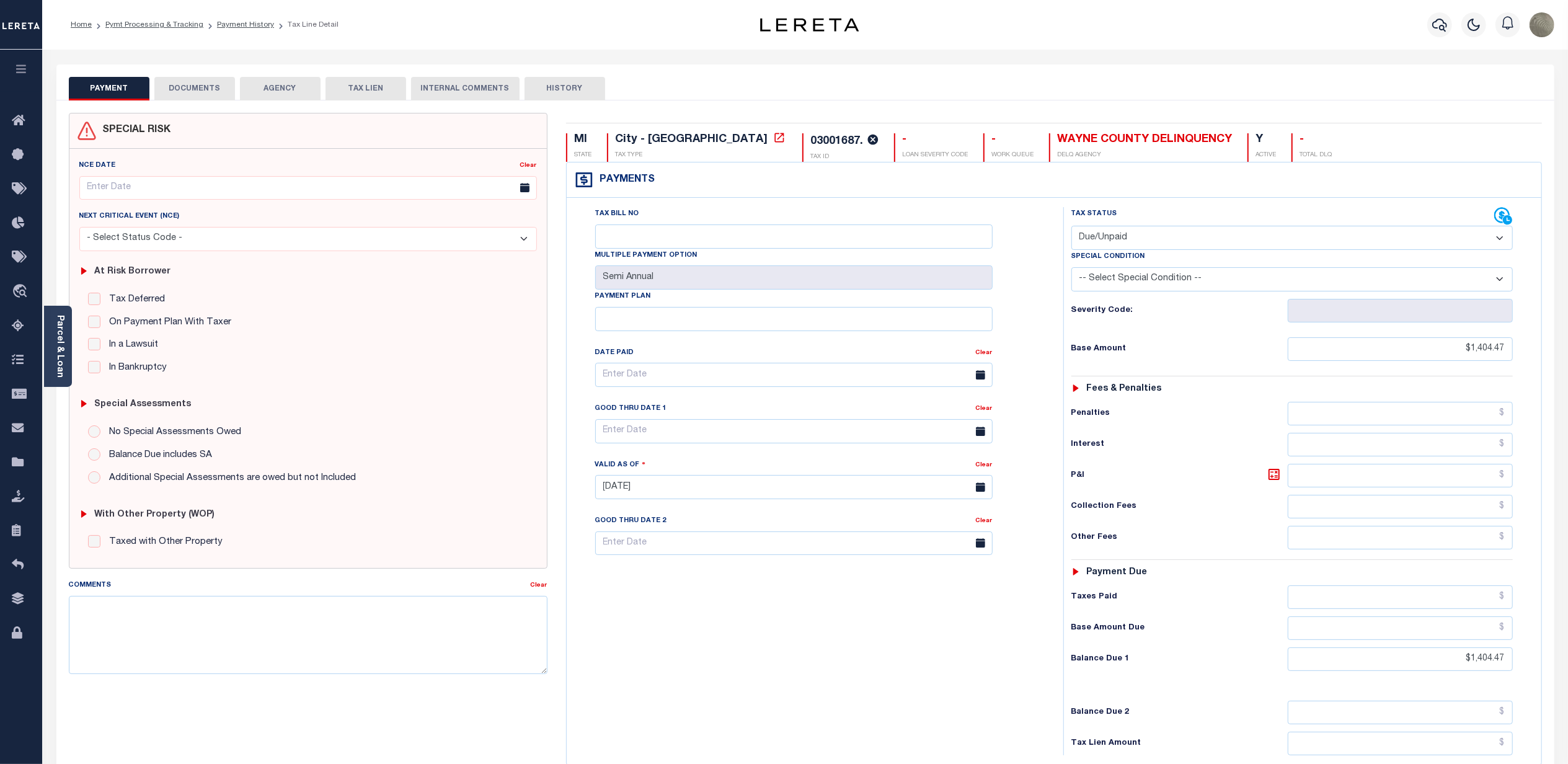
click at [222, 87] on button "DOCUMENTS" at bounding box center [194, 89] width 80 height 24
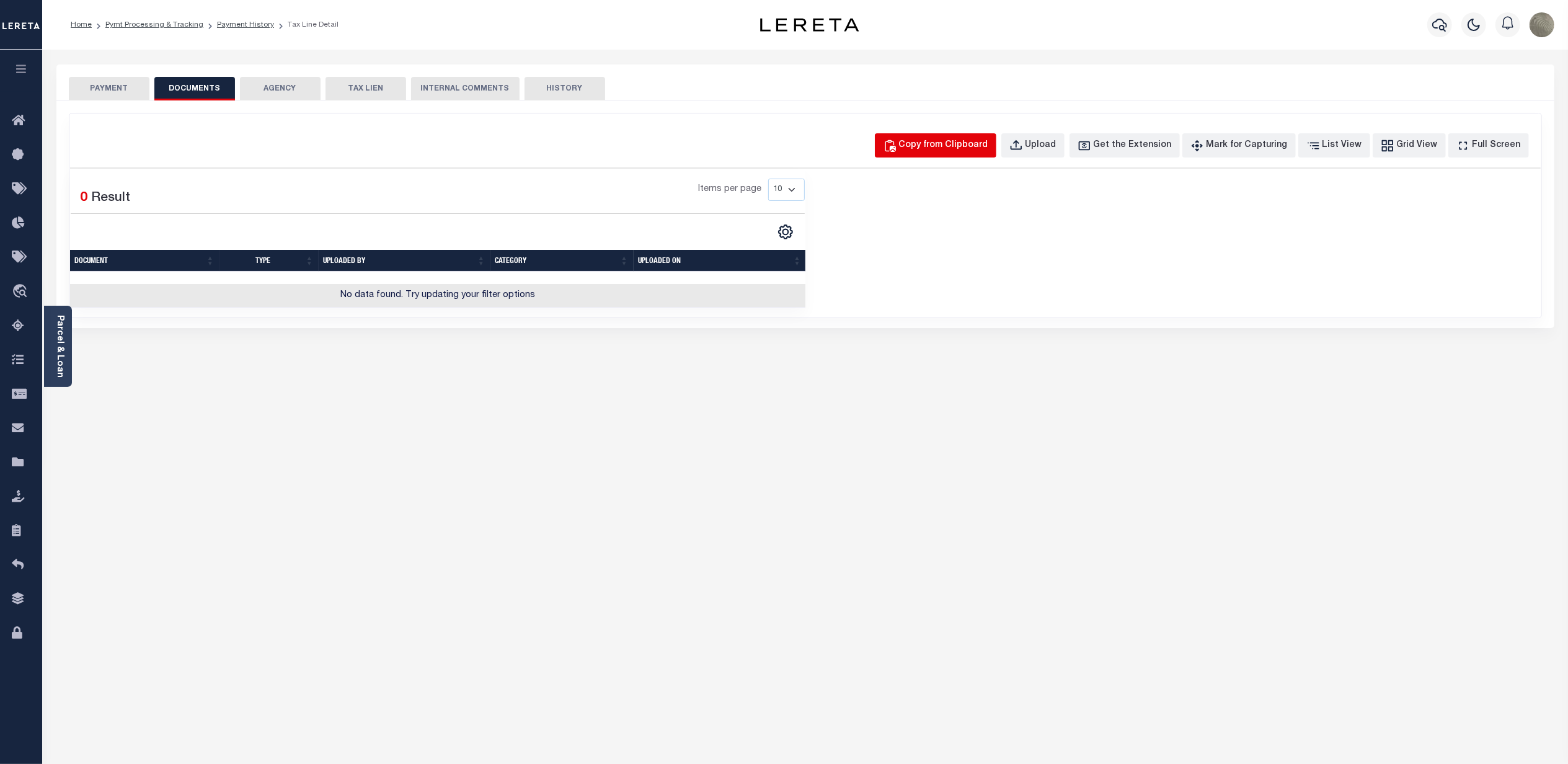
click at [981, 139] on div "Copy from Clipboard" at bounding box center [944, 145] width 90 height 14
select select "POP"
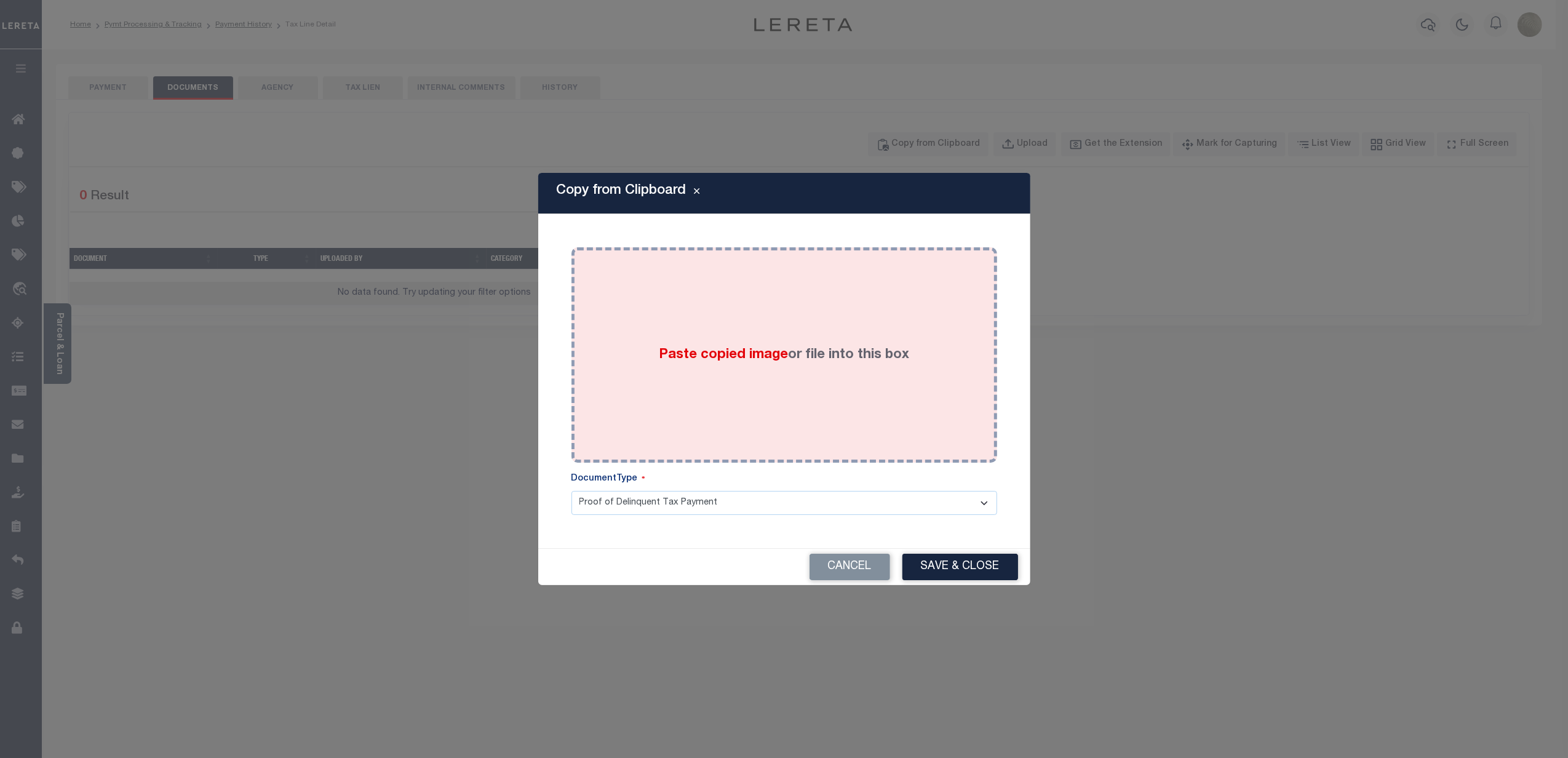
click at [800, 328] on div "Paste copied image or file into this box" at bounding box center [784, 354] width 407 height 197
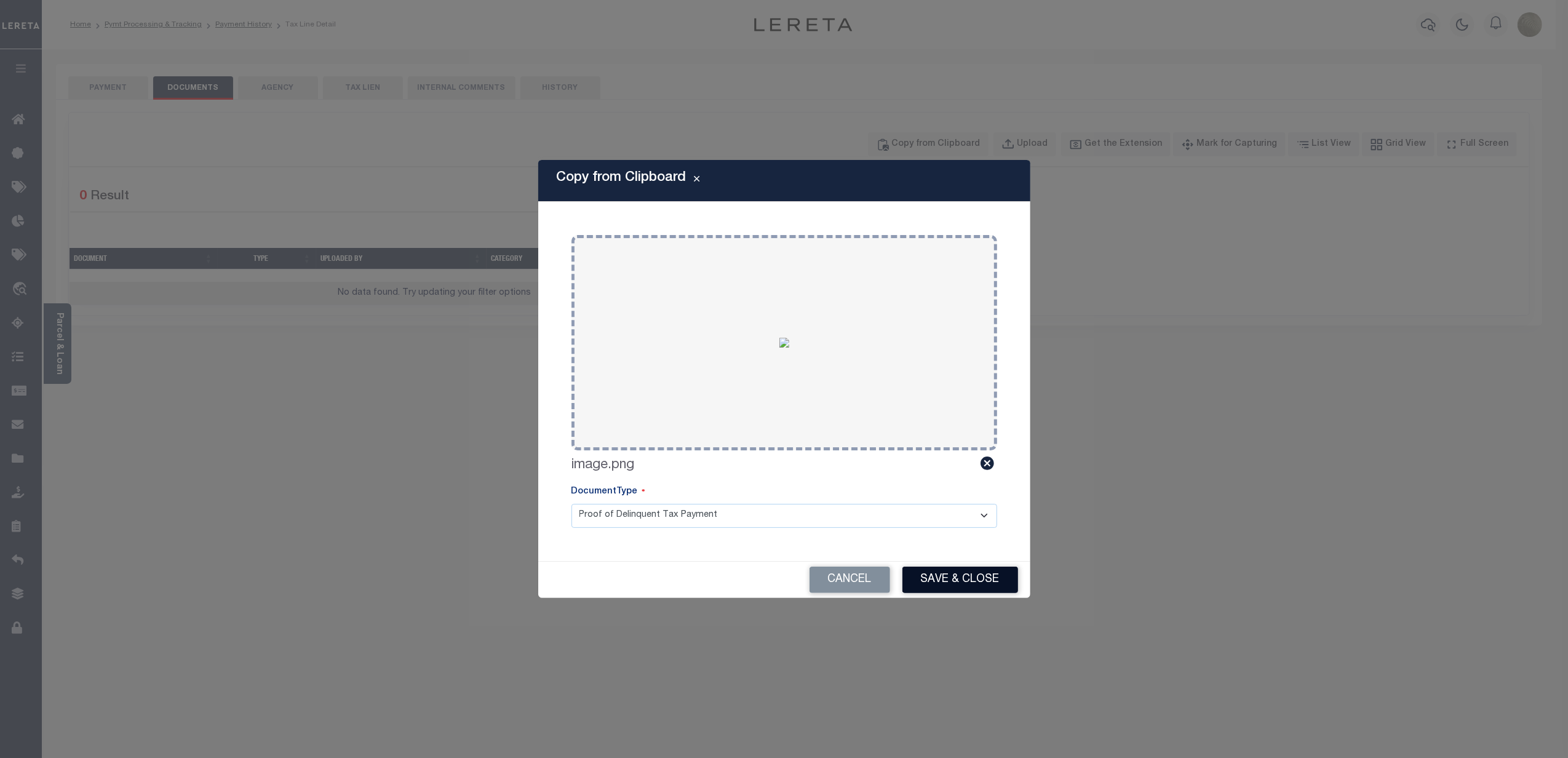
click at [962, 575] on button "Save & Close" at bounding box center [960, 580] width 115 height 27
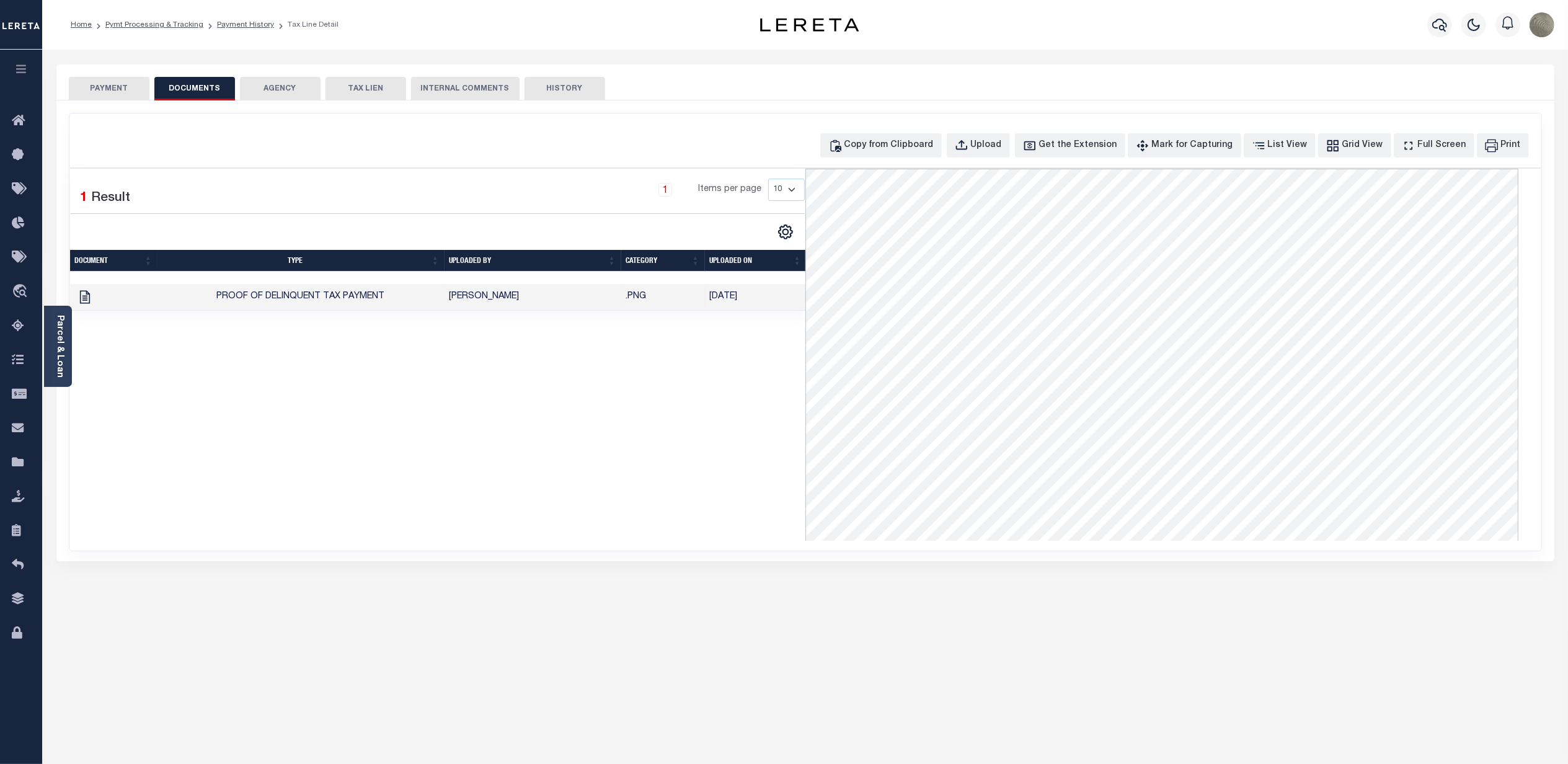
click at [114, 82] on button "PAYMENT" at bounding box center [109, 89] width 80 height 24
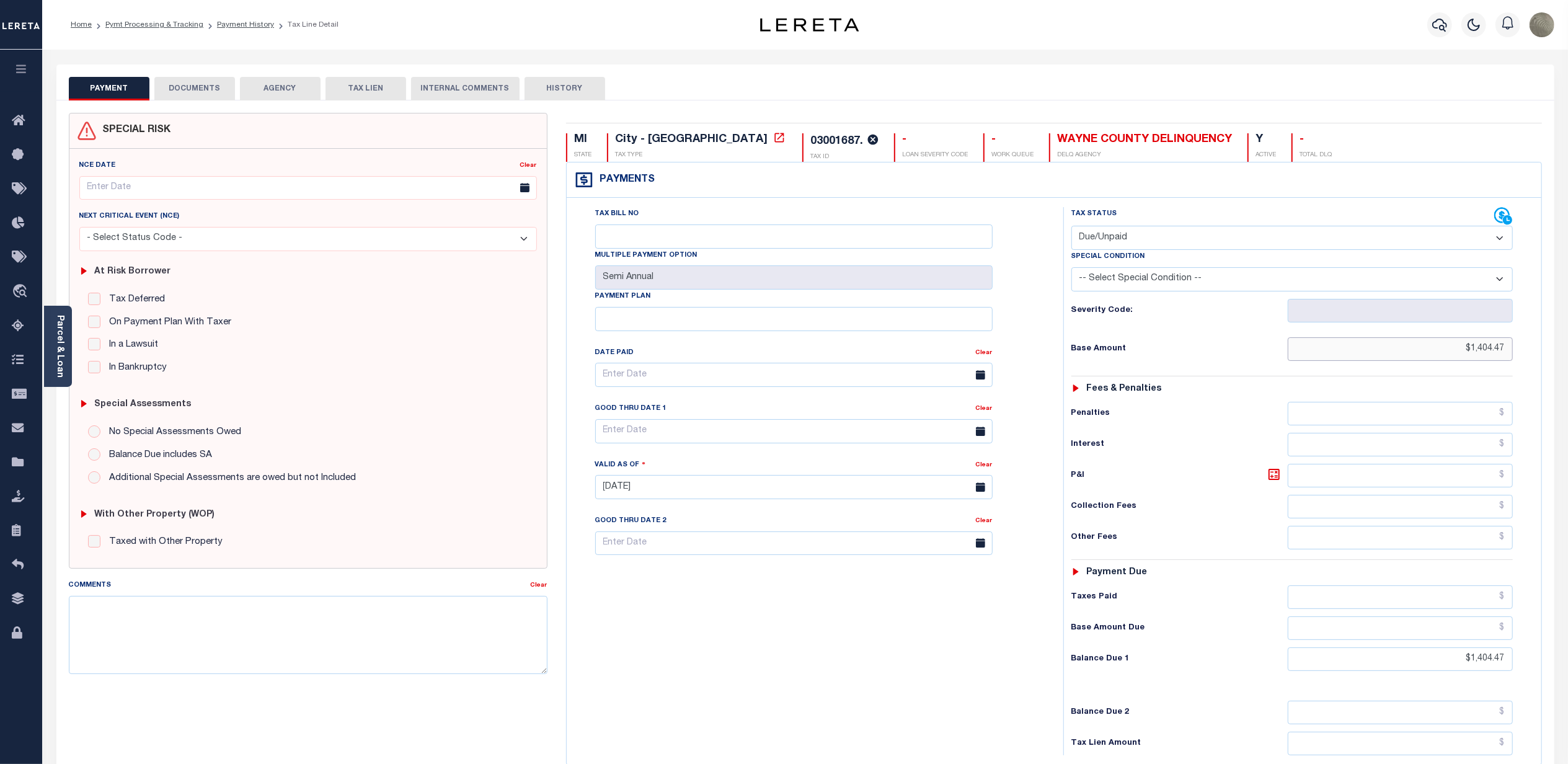
click at [1456, 342] on input "$1,404.47" at bounding box center [1401, 349] width 225 height 24
type input "$702.24"
type input "[DATE]"
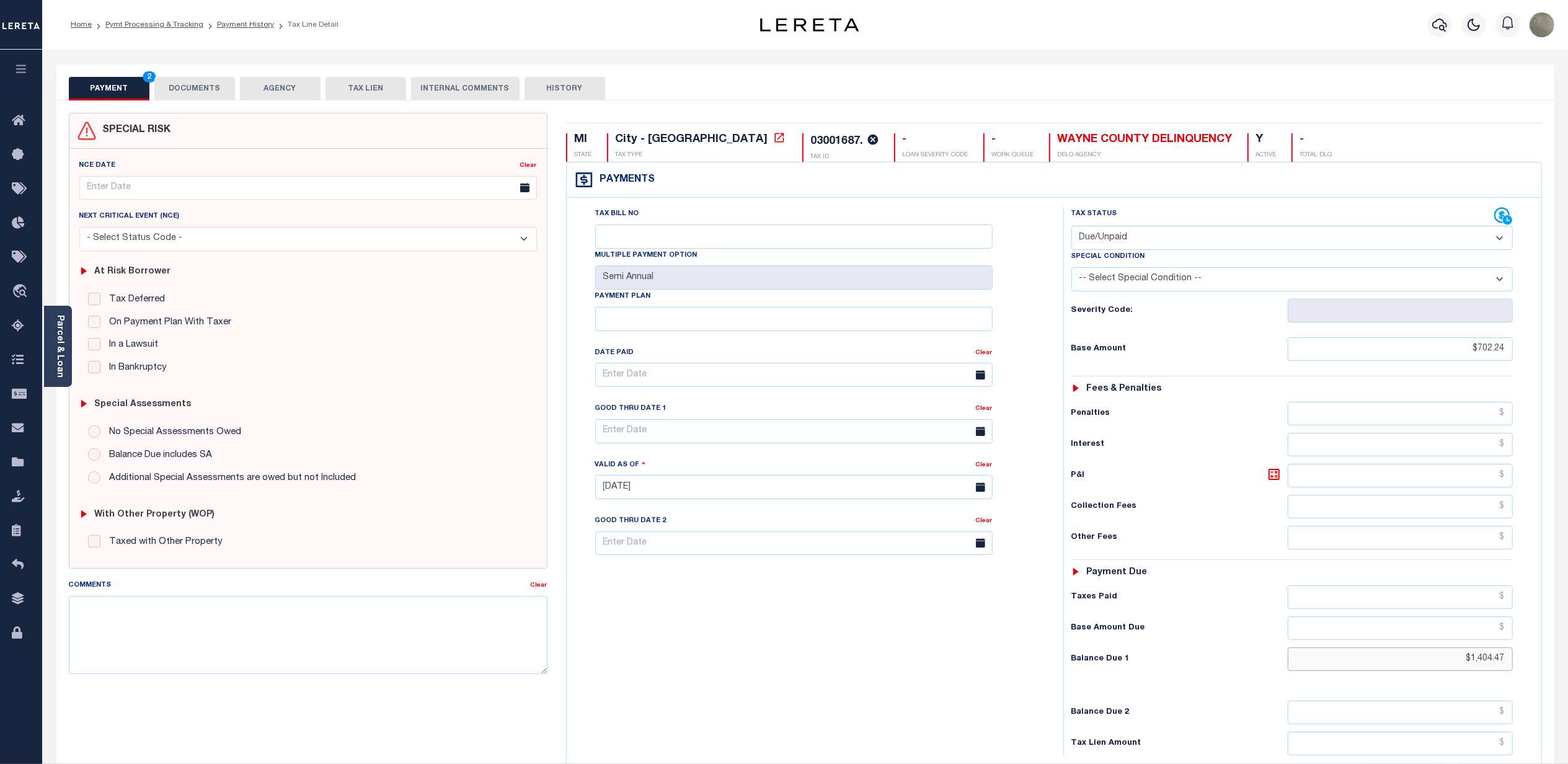
click at [1422, 656] on input "$1,404.47" at bounding box center [1401, 659] width 225 height 24
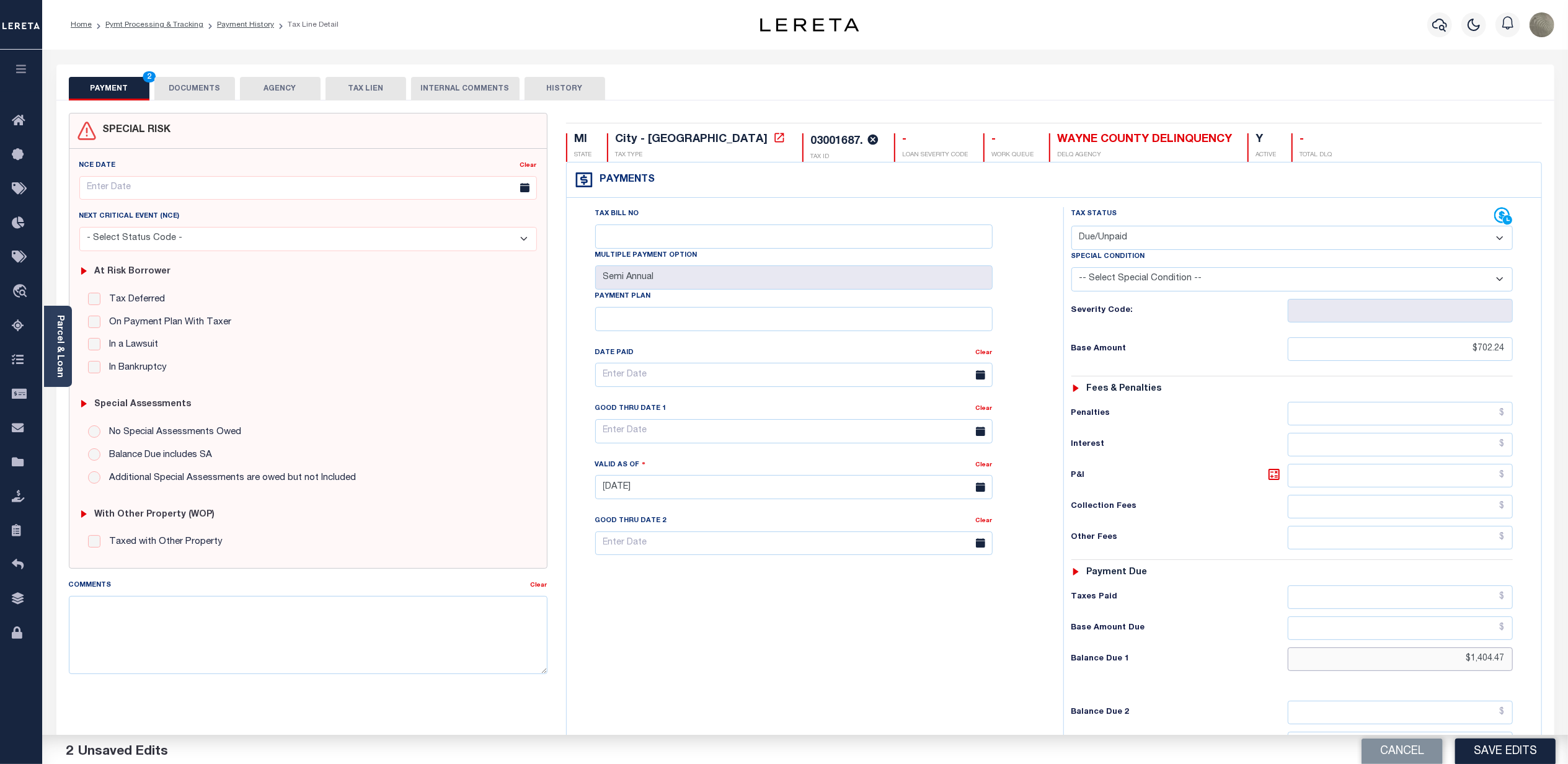
click at [1422, 656] on input "$1,404.47" at bounding box center [1401, 659] width 225 height 24
click at [1423, 656] on input "$1,404.47" at bounding box center [1401, 659] width 225 height 24
type input "$702.24"
click at [460, 620] on textarea "Comments" at bounding box center [308, 634] width 479 height 78
type textarea "funded $1,404.47, must refund $702.23"
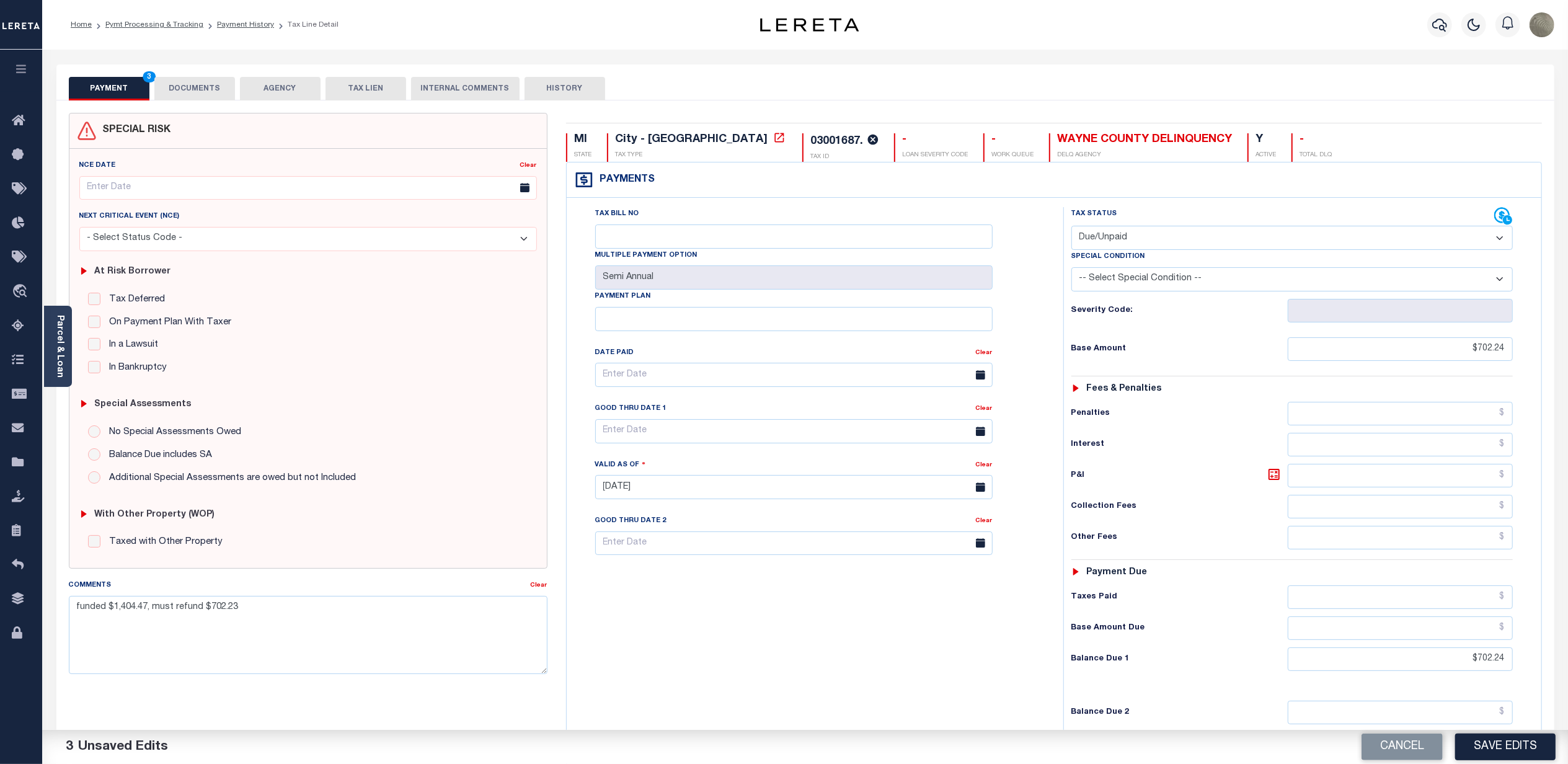
click at [1521, 737] on button "Save Edits" at bounding box center [1506, 747] width 101 height 27
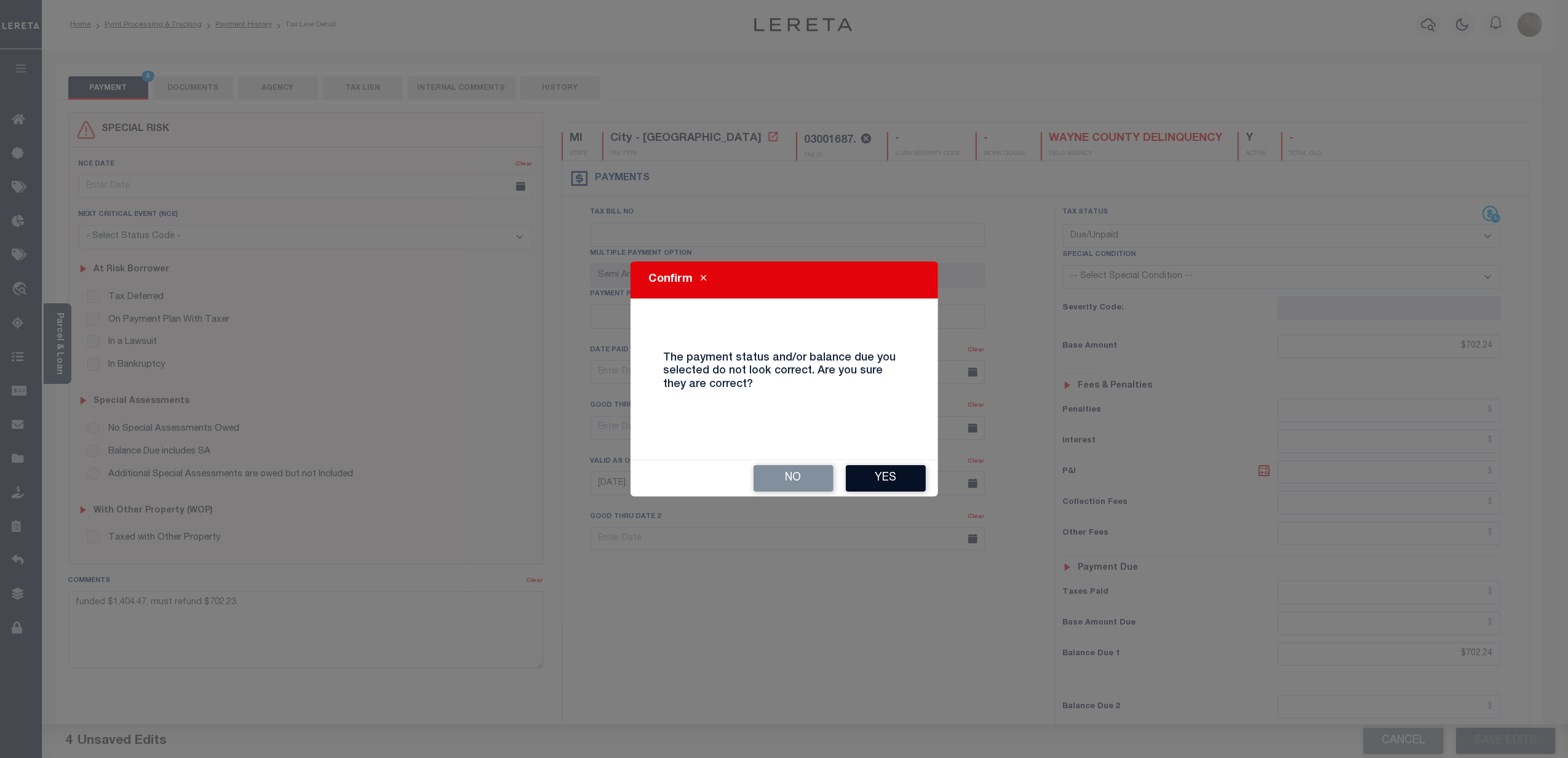
click at [884, 490] on button "Yes" at bounding box center [886, 478] width 80 height 27
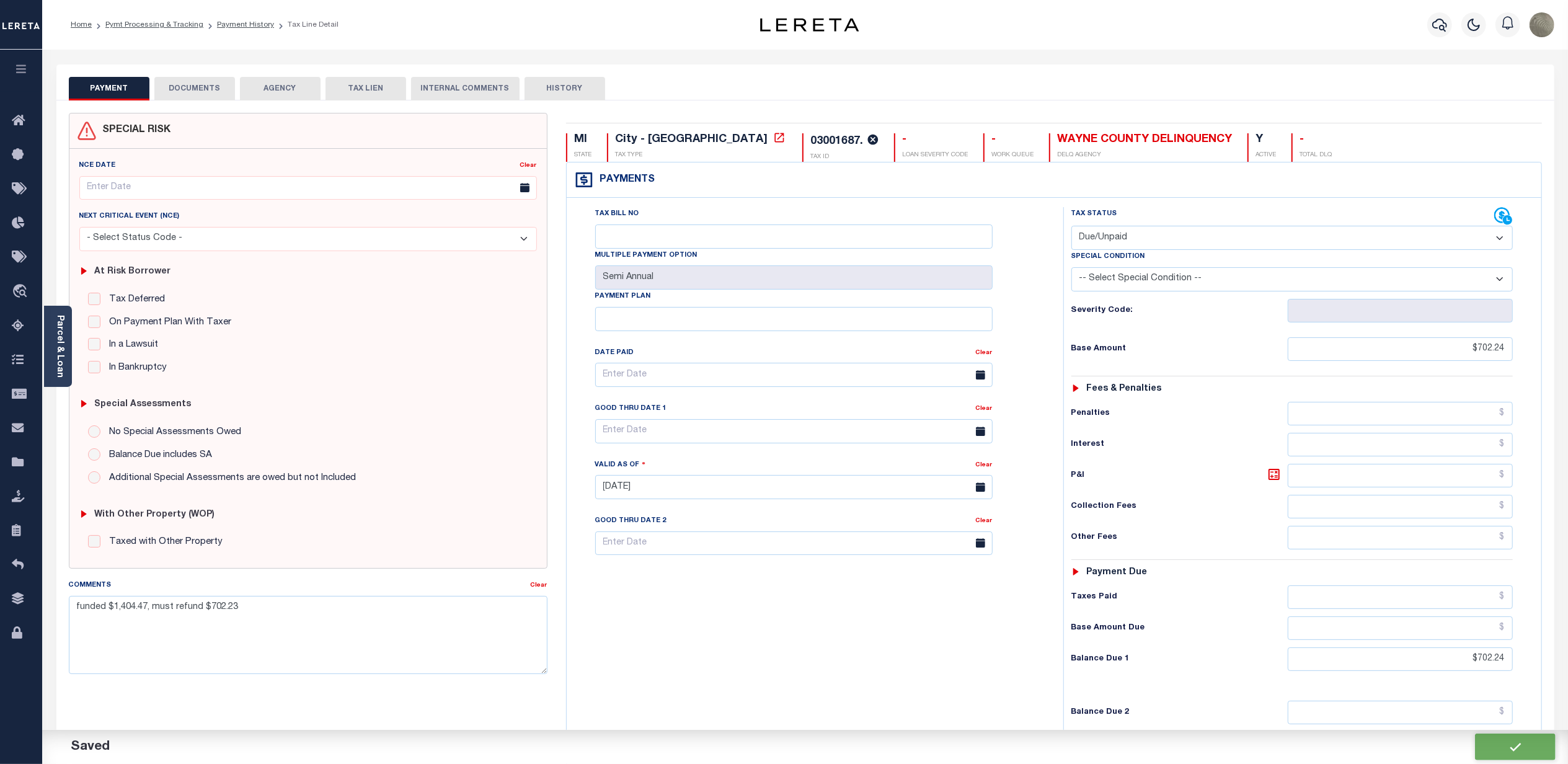
checkbox input "false"
type input "$702.24"
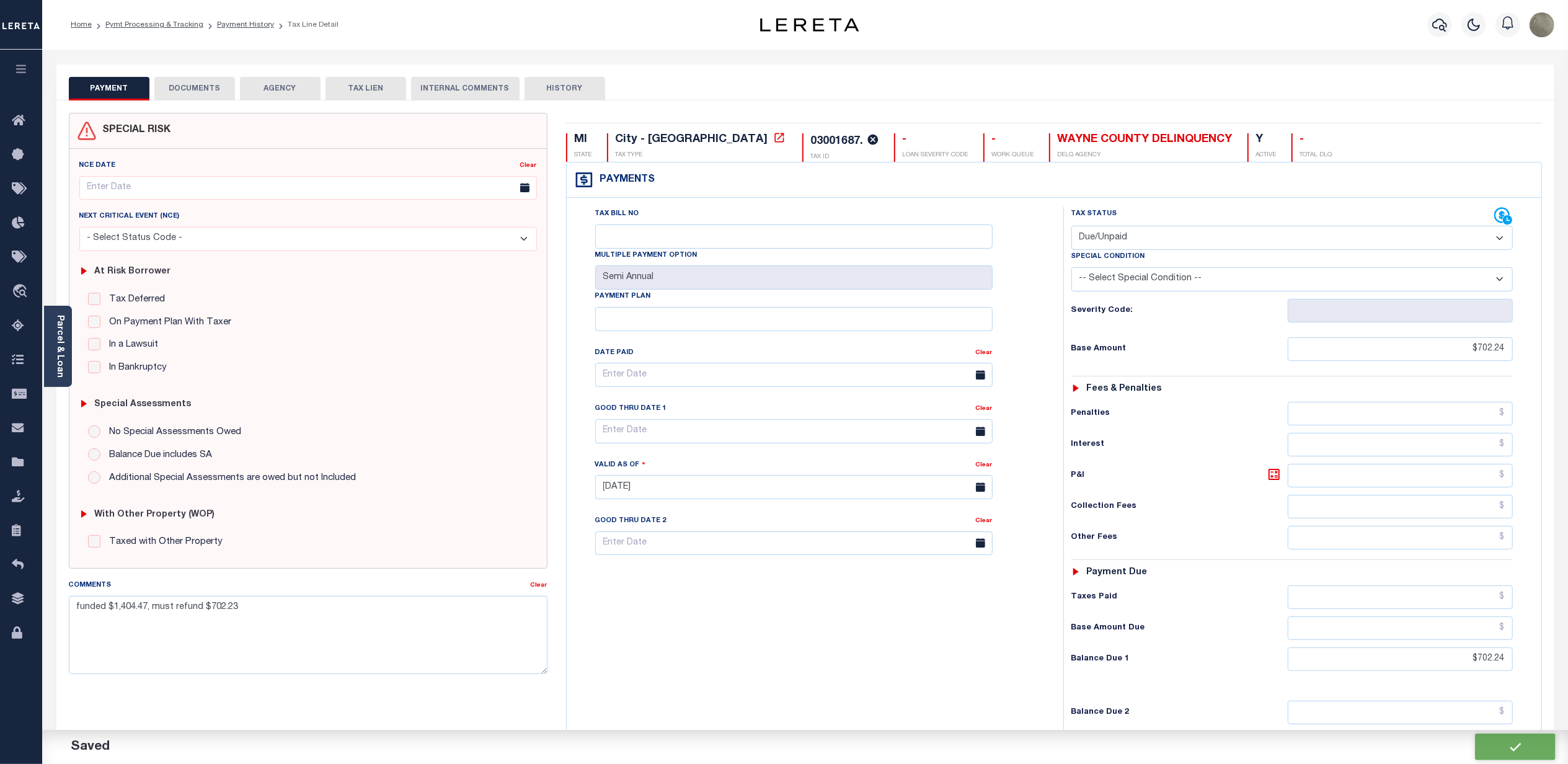
type input "$702.24"
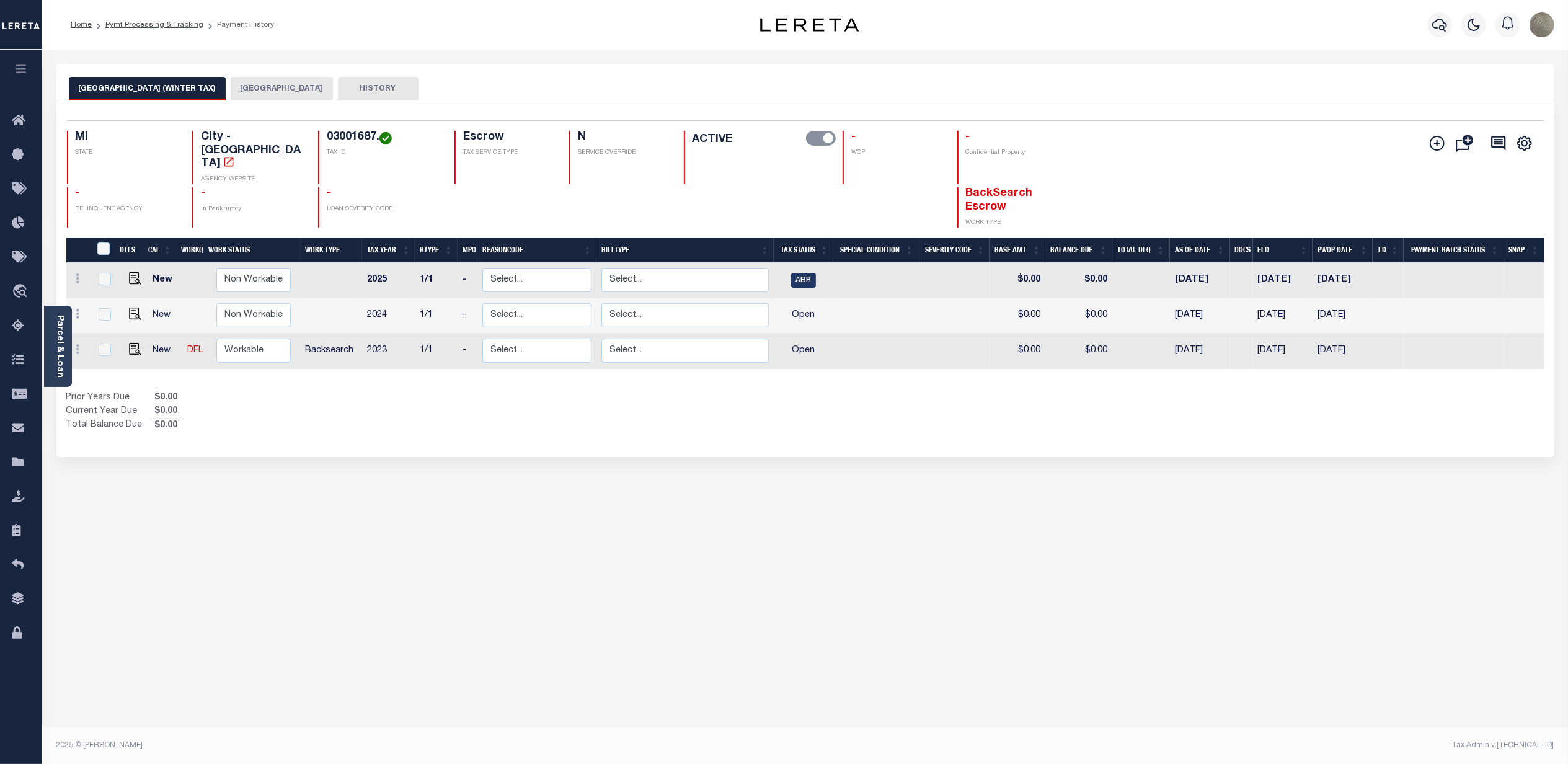
click at [1129, 470] on div "[GEOGRAPHIC_DATA] (WINTER TAX) DETROIT CITY HISTORY Selected 3 Results 1" at bounding box center [805, 415] width 1516 height 701
click at [235, 95] on button "[GEOGRAPHIC_DATA]" at bounding box center [282, 89] width 102 height 24
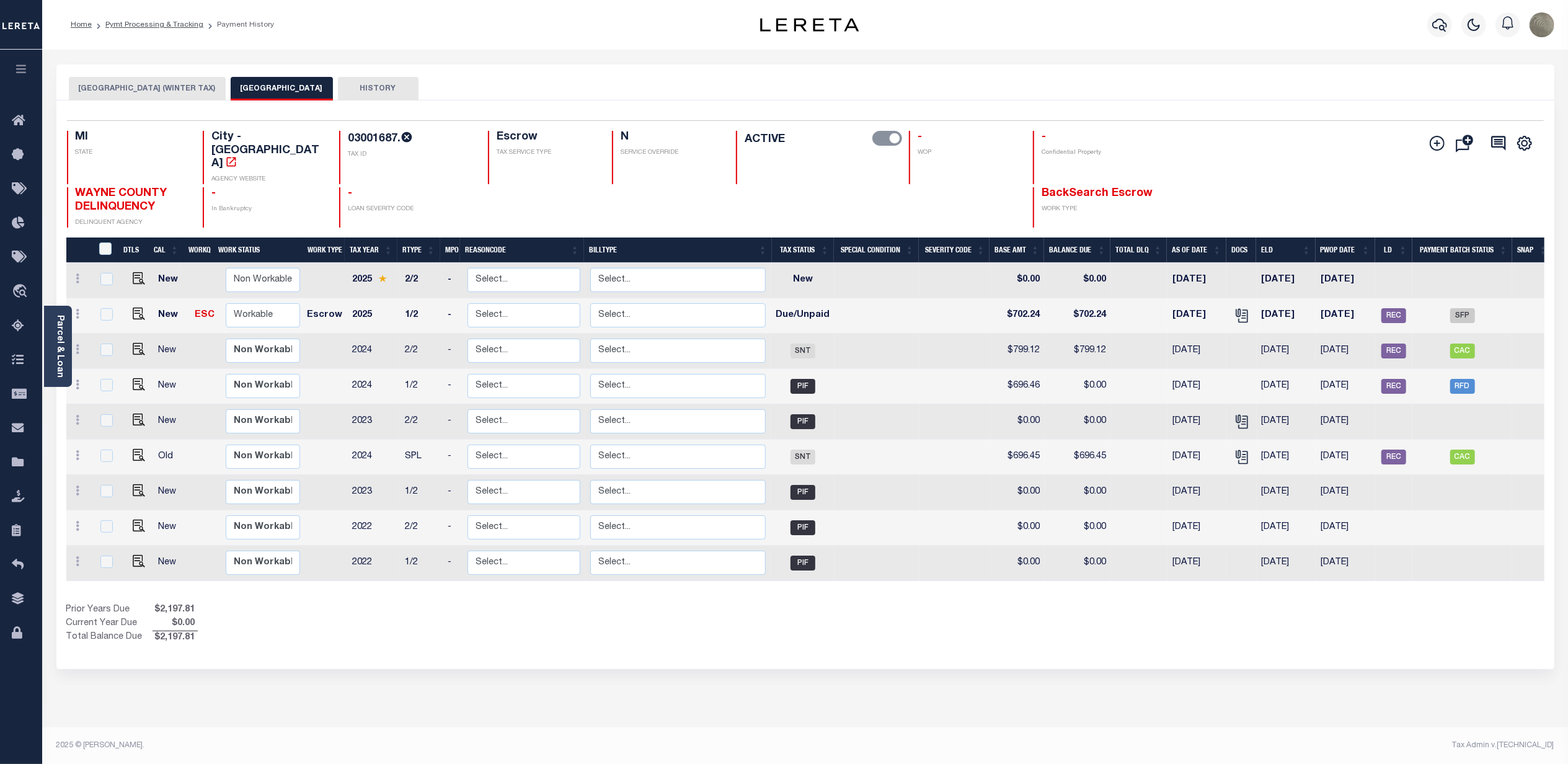
click at [484, 60] on div "Parcel & Loan Loan Details 10010374 LOAN NO TKO" at bounding box center [805, 407] width 1516 height 715
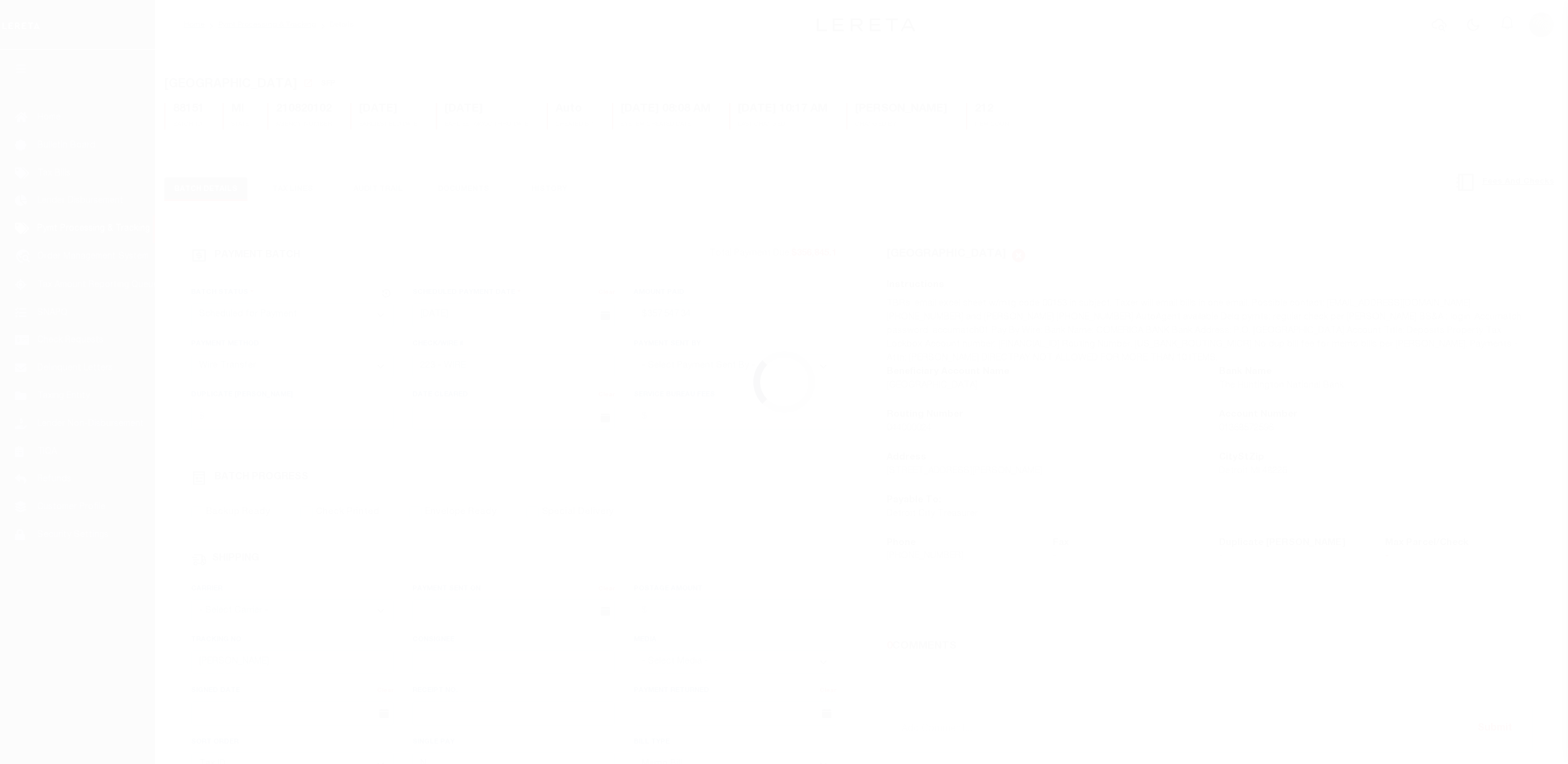
select select "SFP"
select select "TRA"
select select "[PERSON_NAME]"
select select "37"
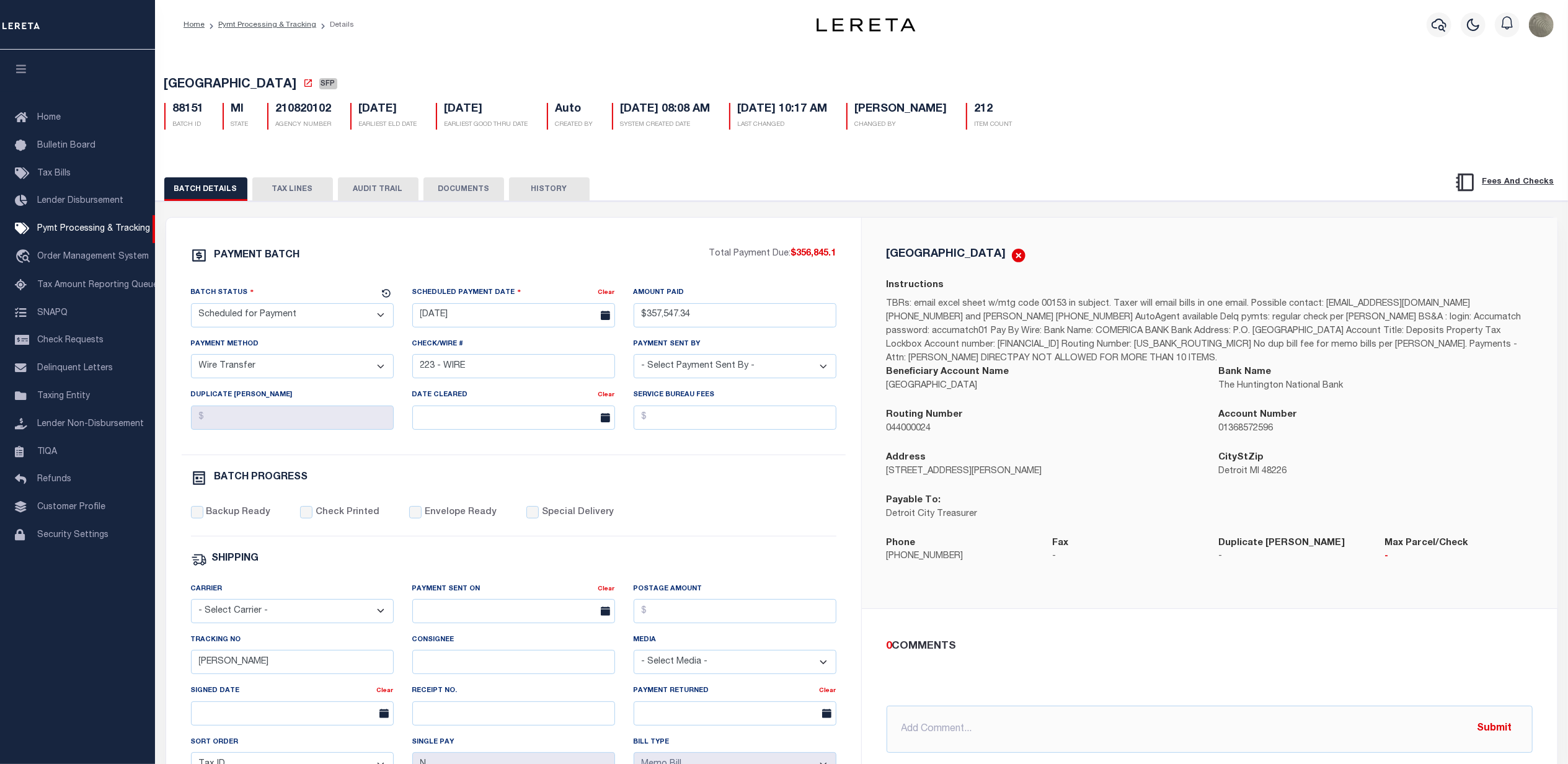
click at [832, 213] on div "PAYMENT BATCH Total Payment Due: $356,845.1 Batch Status" at bounding box center [862, 602] width 1425 height 803
click at [770, 321] on input "$357,547.34" at bounding box center [735, 315] width 203 height 24
click at [757, 239] on div "PAYMENT BATCH Total Payment Due: $356,845.1 Batch Status" at bounding box center [513, 580] width 695 height 725
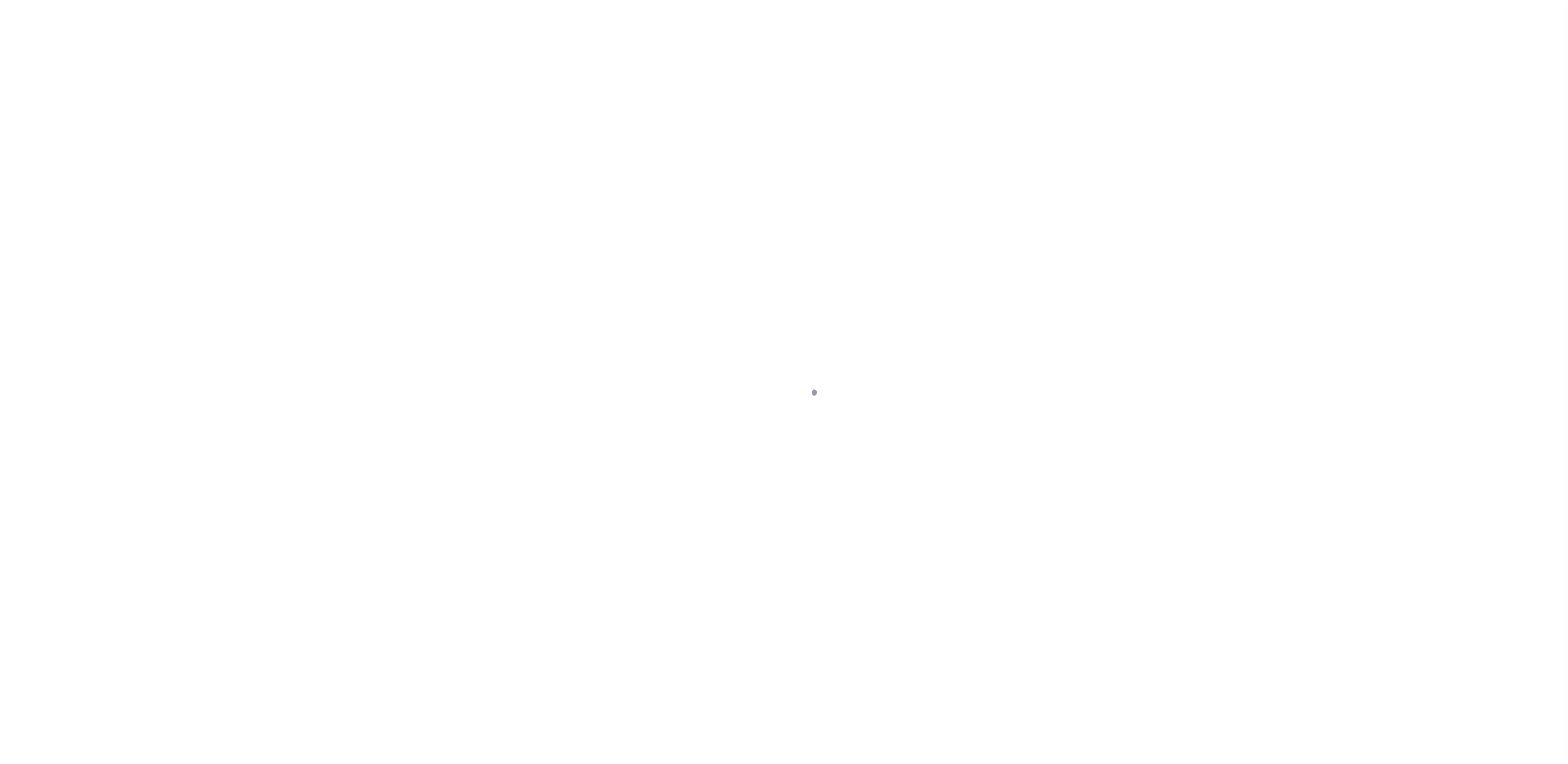
select select "SFP"
select select "TRA"
select select "[PERSON_NAME]"
select select "37"
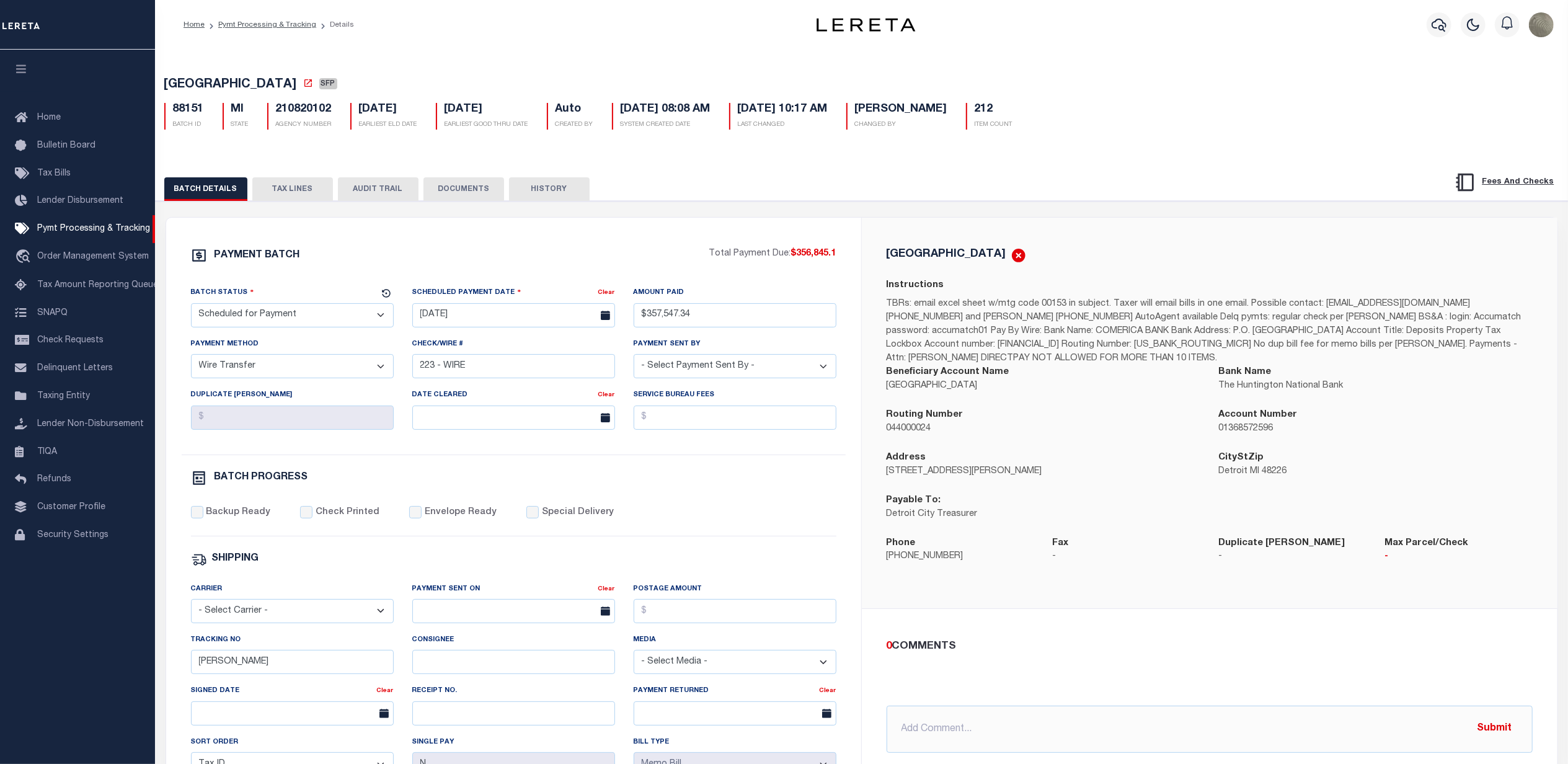
click at [1102, 333] on p "TBRs: email excel sheet w/mtg code 00153 in subject. Taxer will email bills in …" at bounding box center [1210, 331] width 646 height 67
click at [960, 200] on div "BATCH DETAILS TAX LINES AUDIT TRAIL DOCUMENTS HISTORY" at bounding box center [783, 188] width 1237 height 23
click at [303, 197] on button "TAX LINES" at bounding box center [292, 189] width 80 height 24
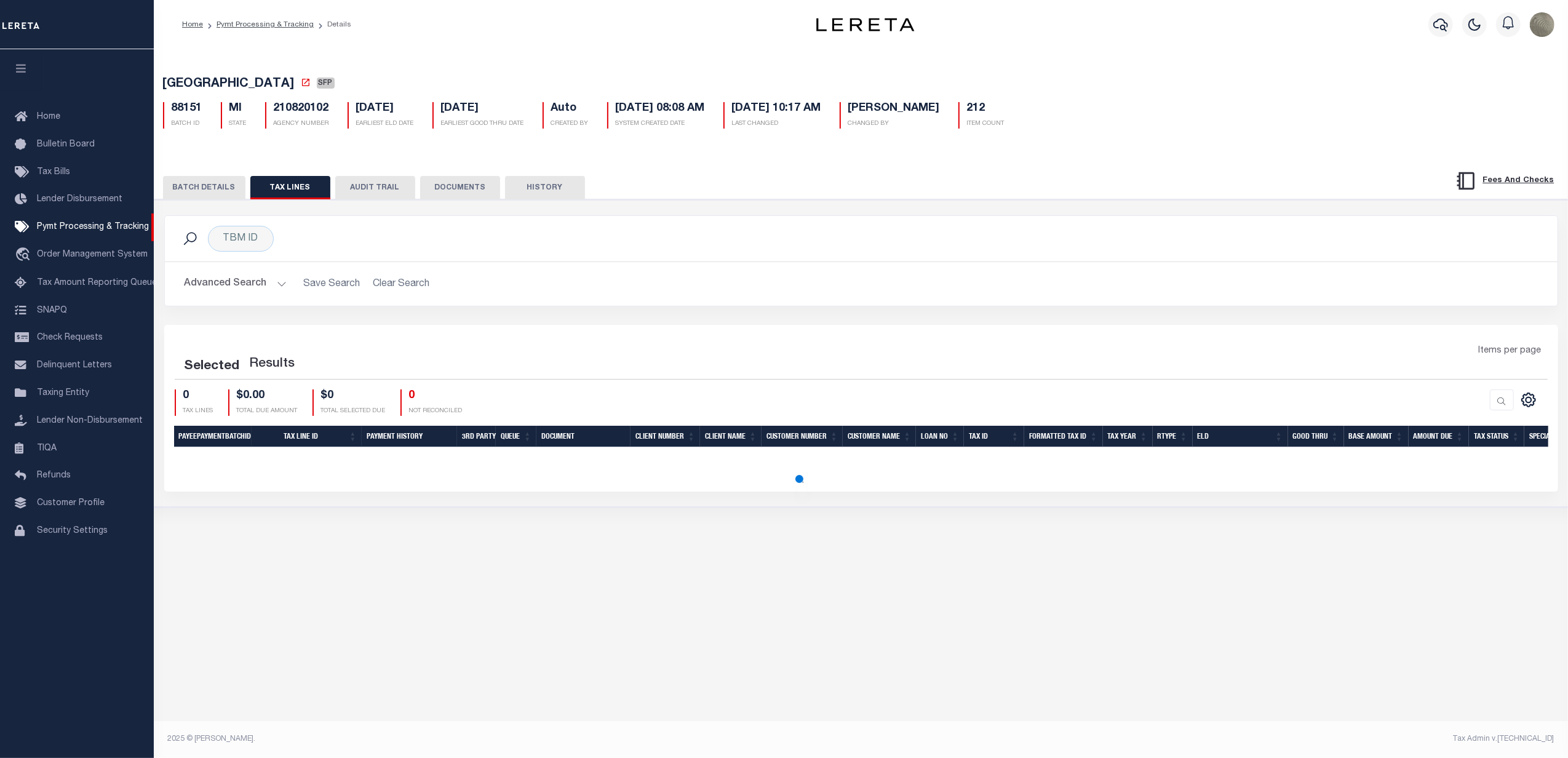
click at [195, 193] on button "BATCH DETAILS" at bounding box center [204, 188] width 82 height 23
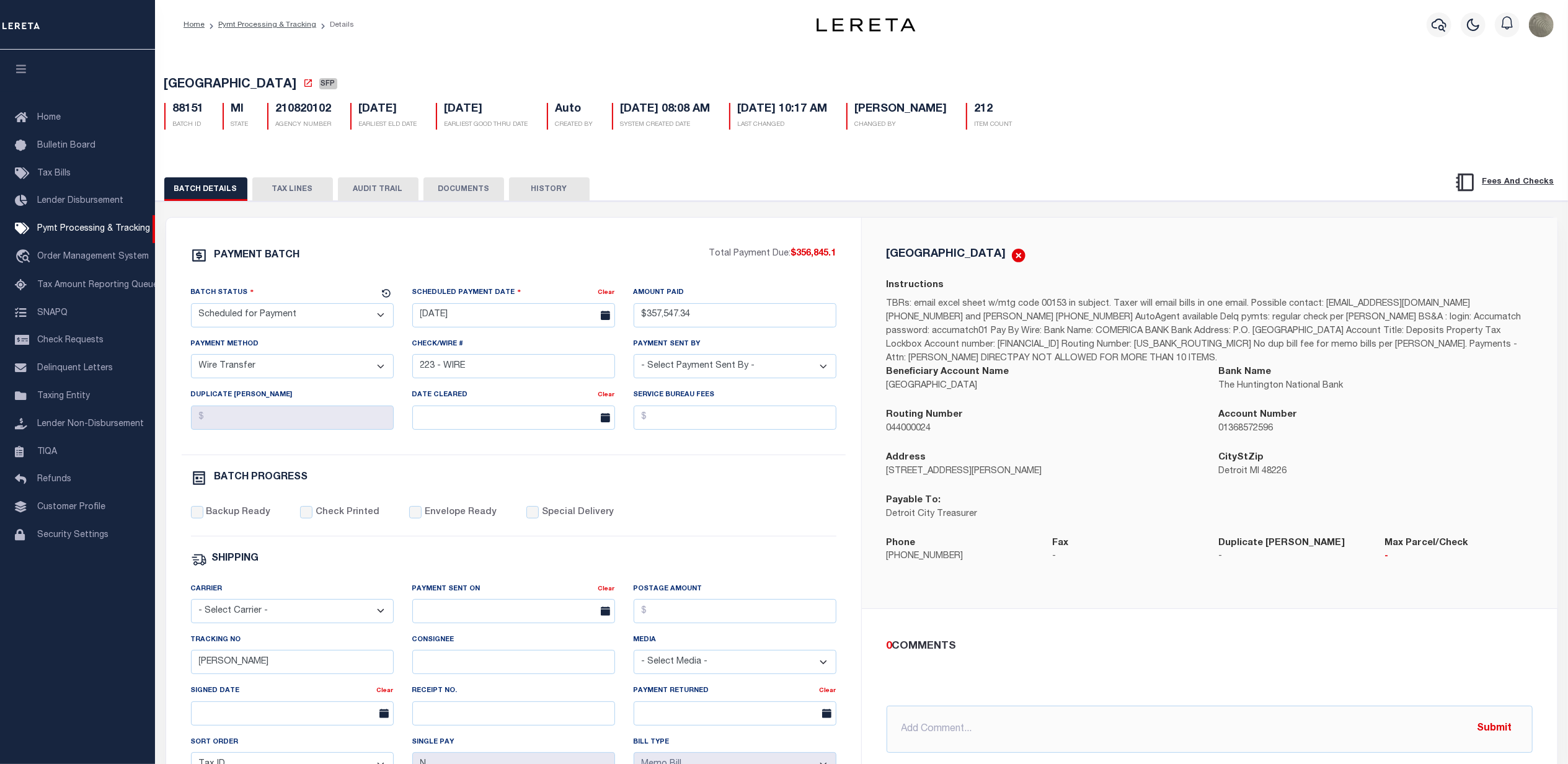
click at [216, 194] on button "BATCH DETAILS" at bounding box center [205, 189] width 83 height 24
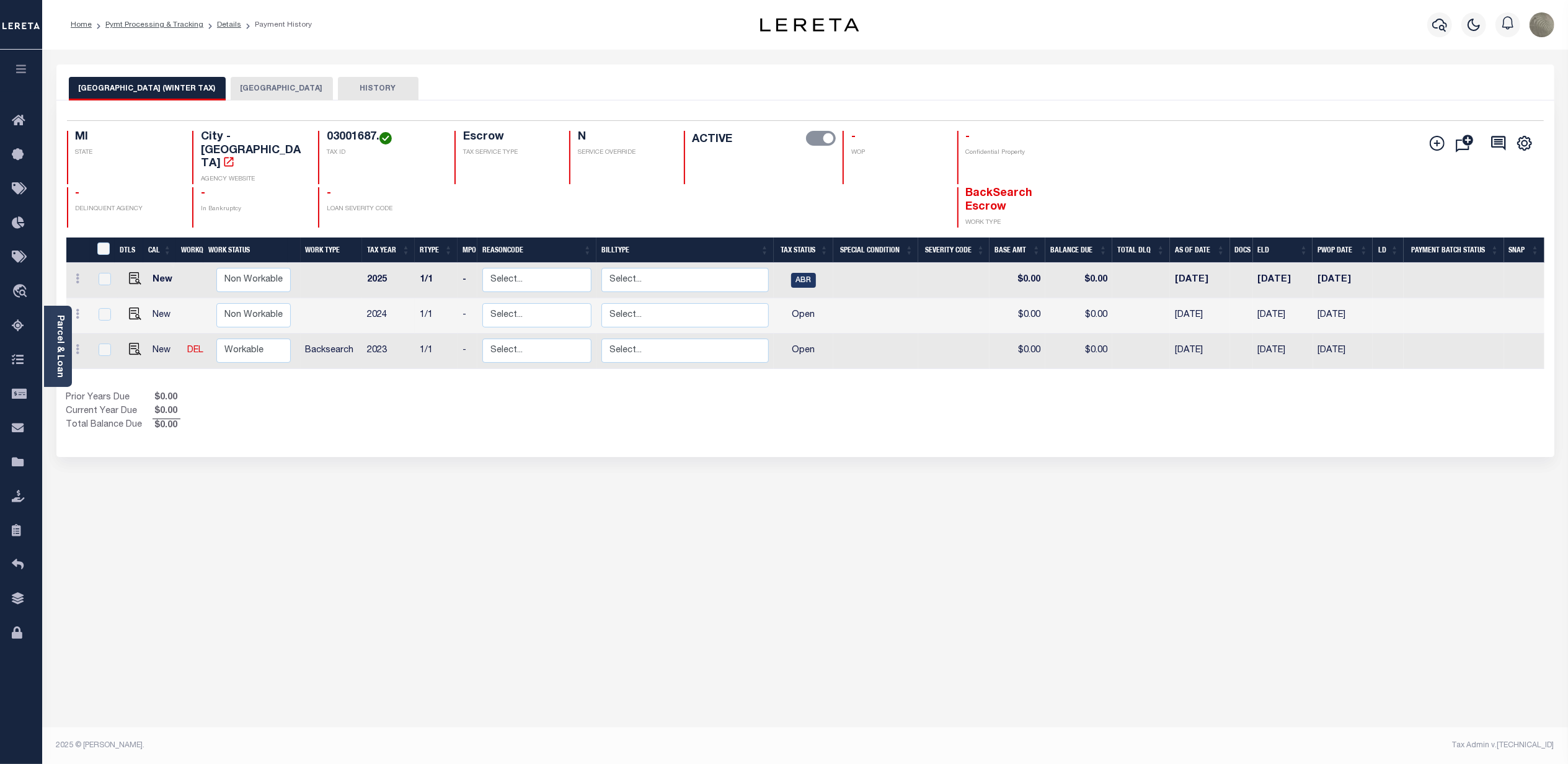
click at [241, 88] on button "[GEOGRAPHIC_DATA]" at bounding box center [282, 89] width 102 height 24
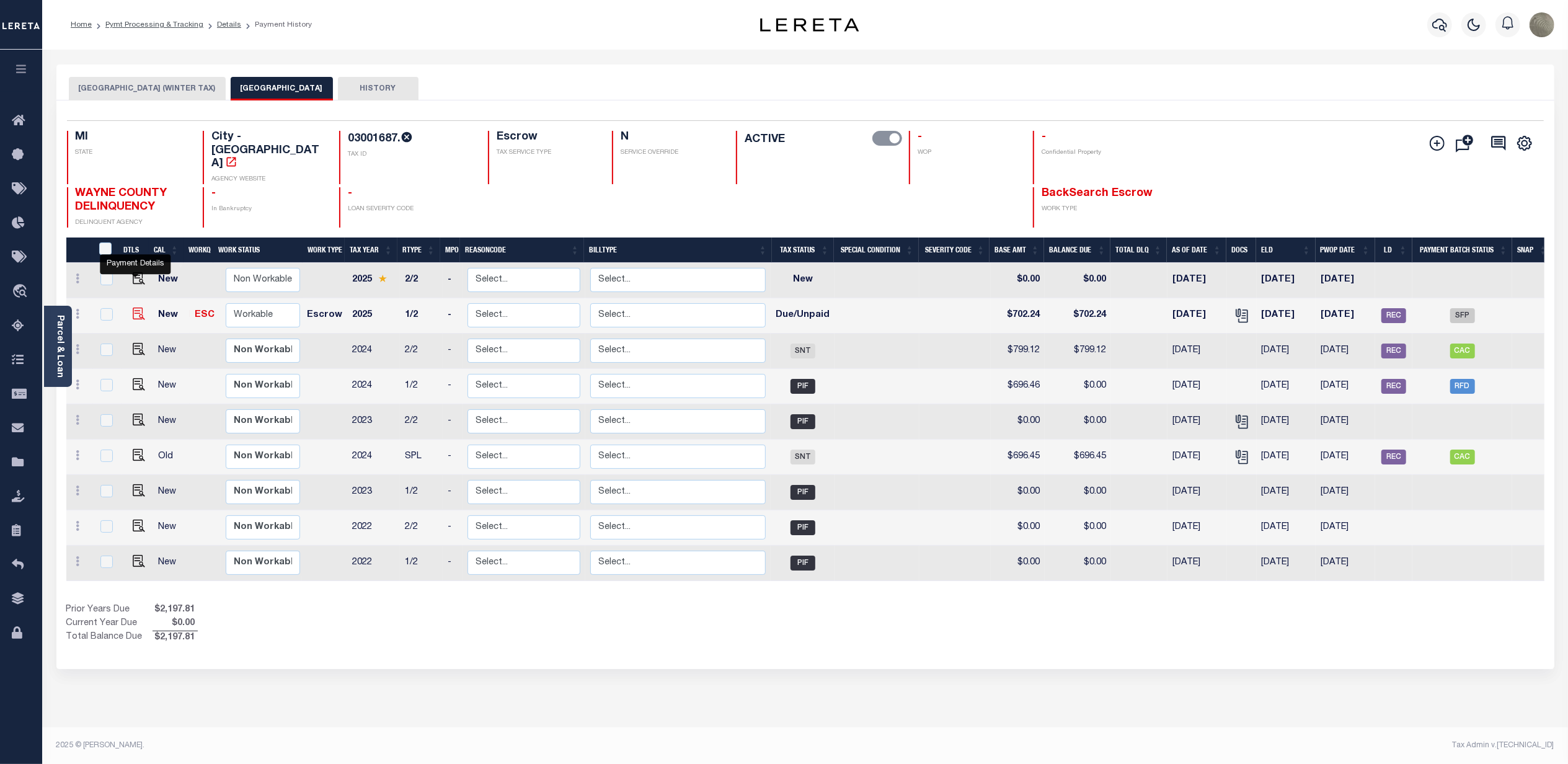
click at [133, 307] on img "" at bounding box center [139, 313] width 12 height 12
checkbox input "true"
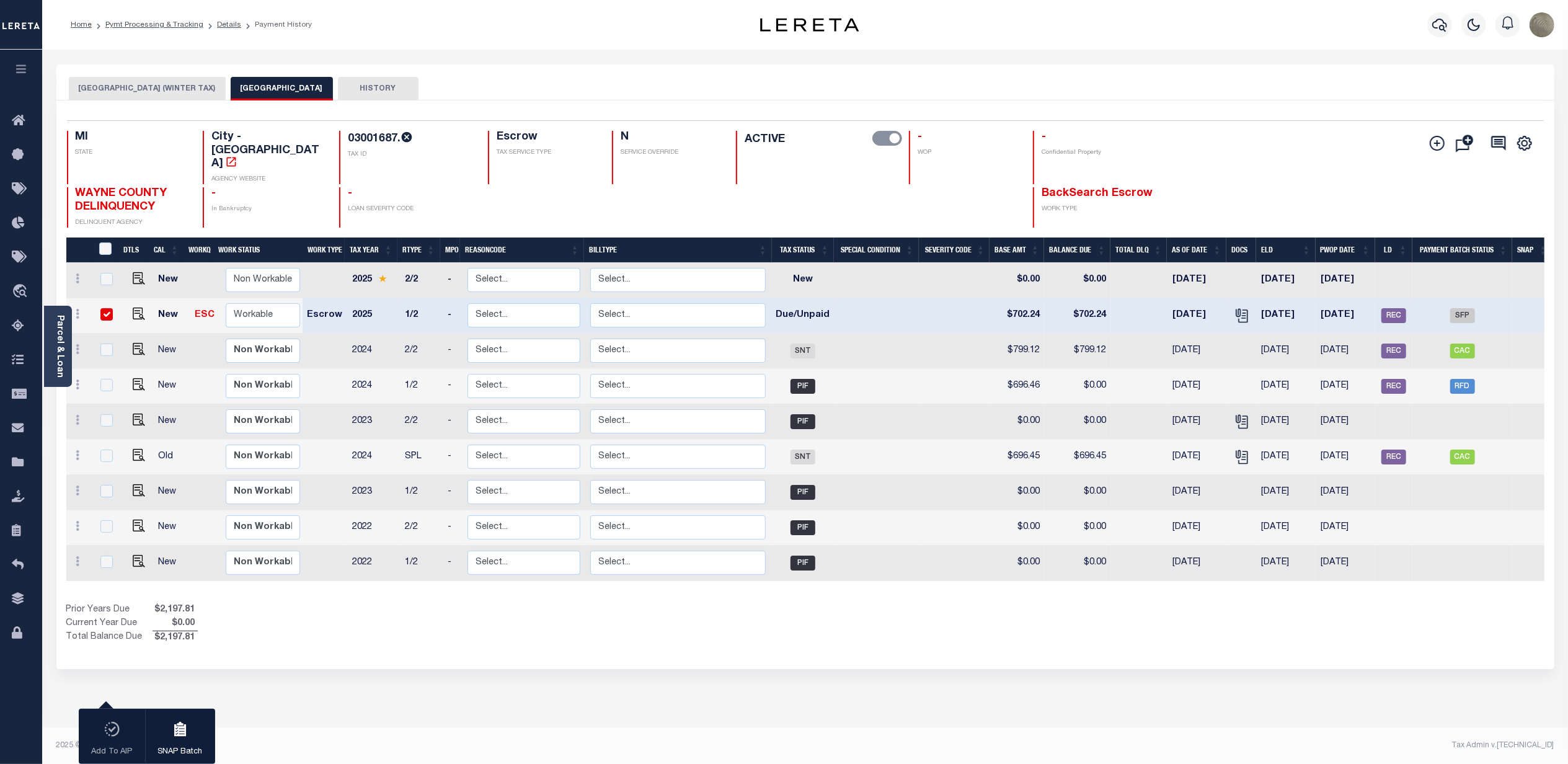
click at [1269, 102] on div "1 Selected 9 Results 1 Items per page 25 50 100 MI STATE TAX ID" at bounding box center [805, 385] width 1498 height 569
click at [162, 87] on button "[GEOGRAPHIC_DATA] (WINTER TAX)" at bounding box center [147, 89] width 157 height 24
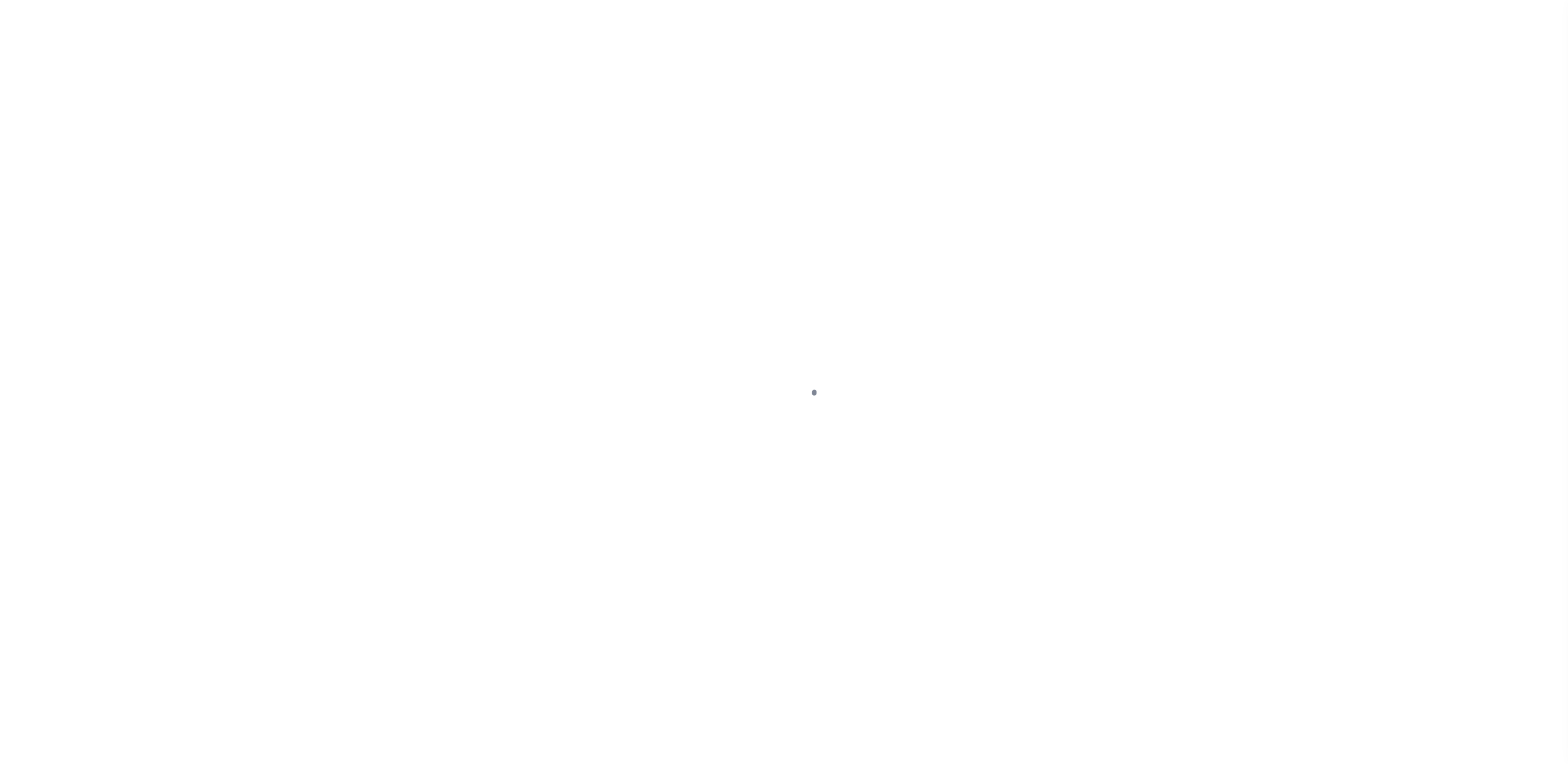
select select "DUE"
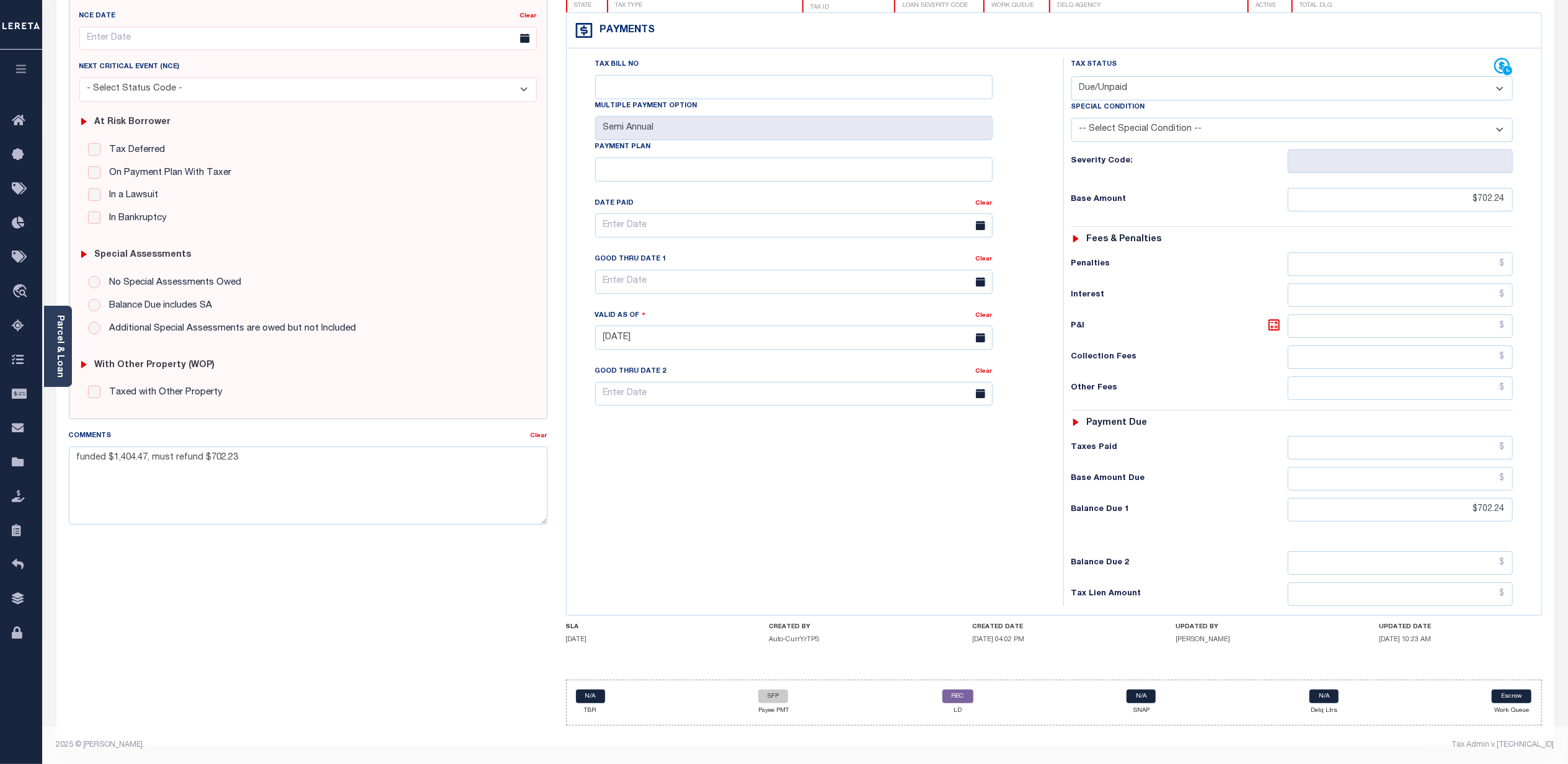
scroll to position [155, 0]
click at [959, 692] on link "REC" at bounding box center [957, 696] width 31 height 14
click at [1033, 283] on div "Tax Bill No Multiple Payment Option Semi Annual Payment Plan Clear Clear Valid …" at bounding box center [812, 232] width 466 height 348
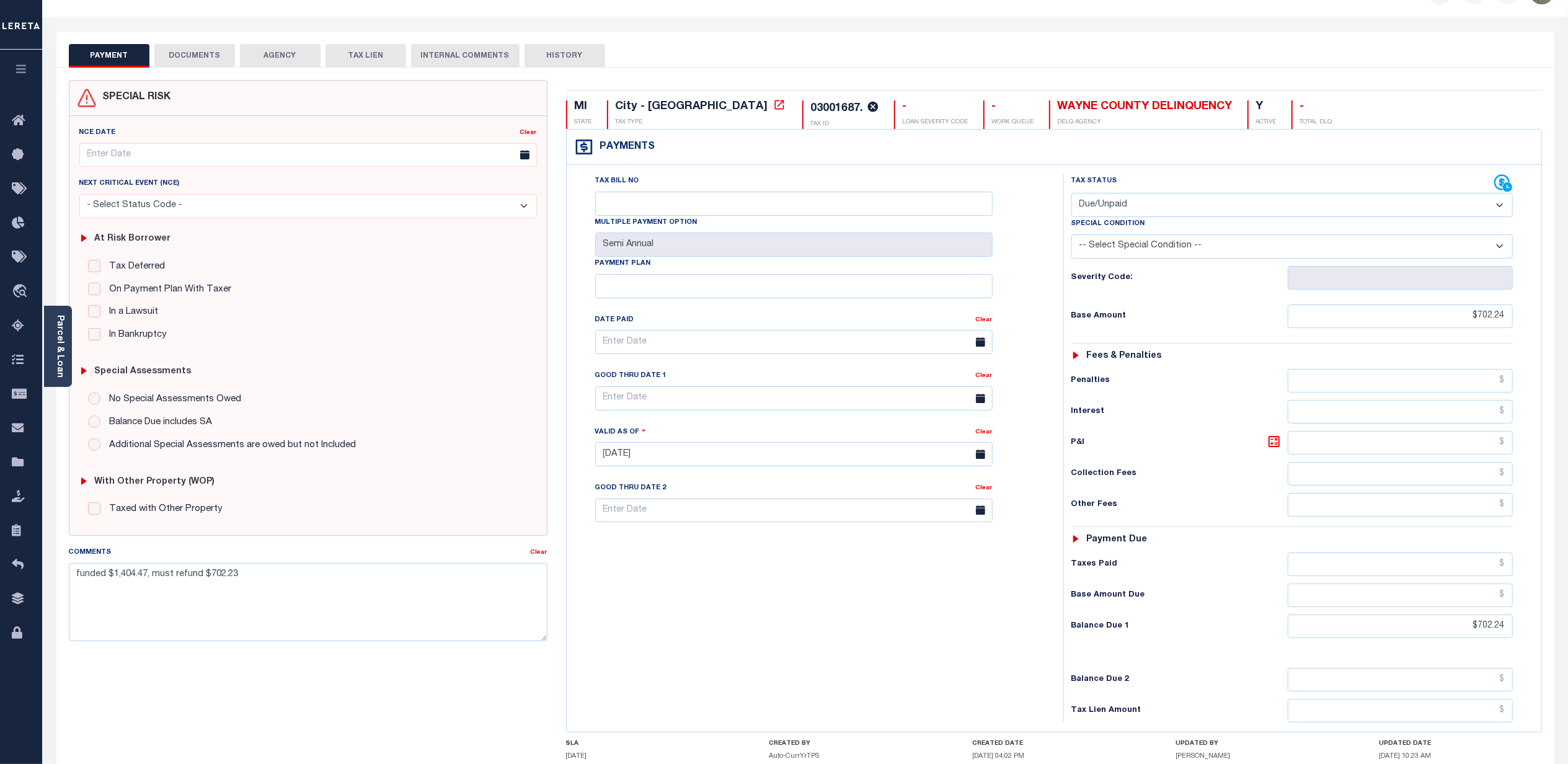
scroll to position [0, 0]
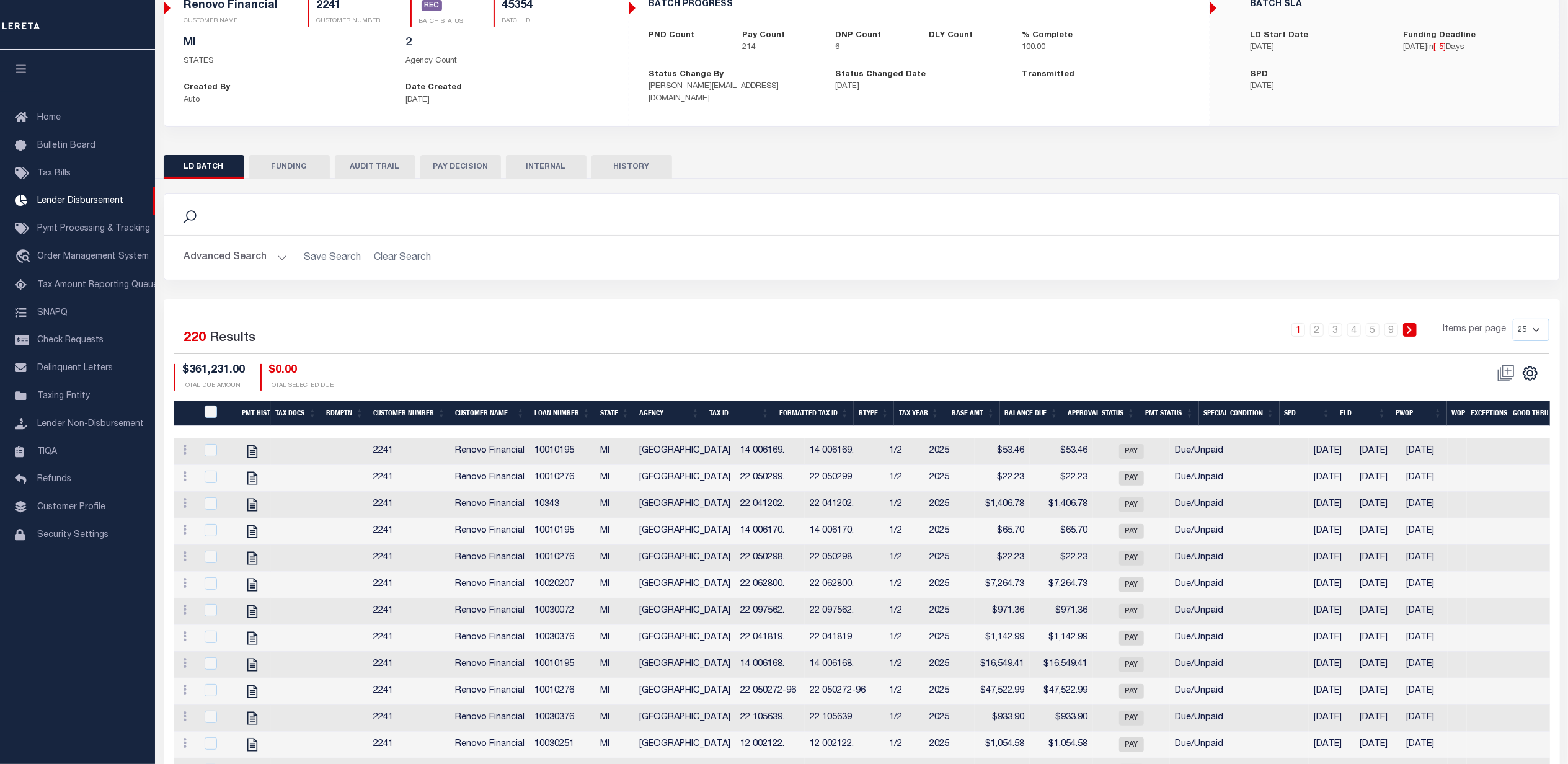
scroll to position [109, 0]
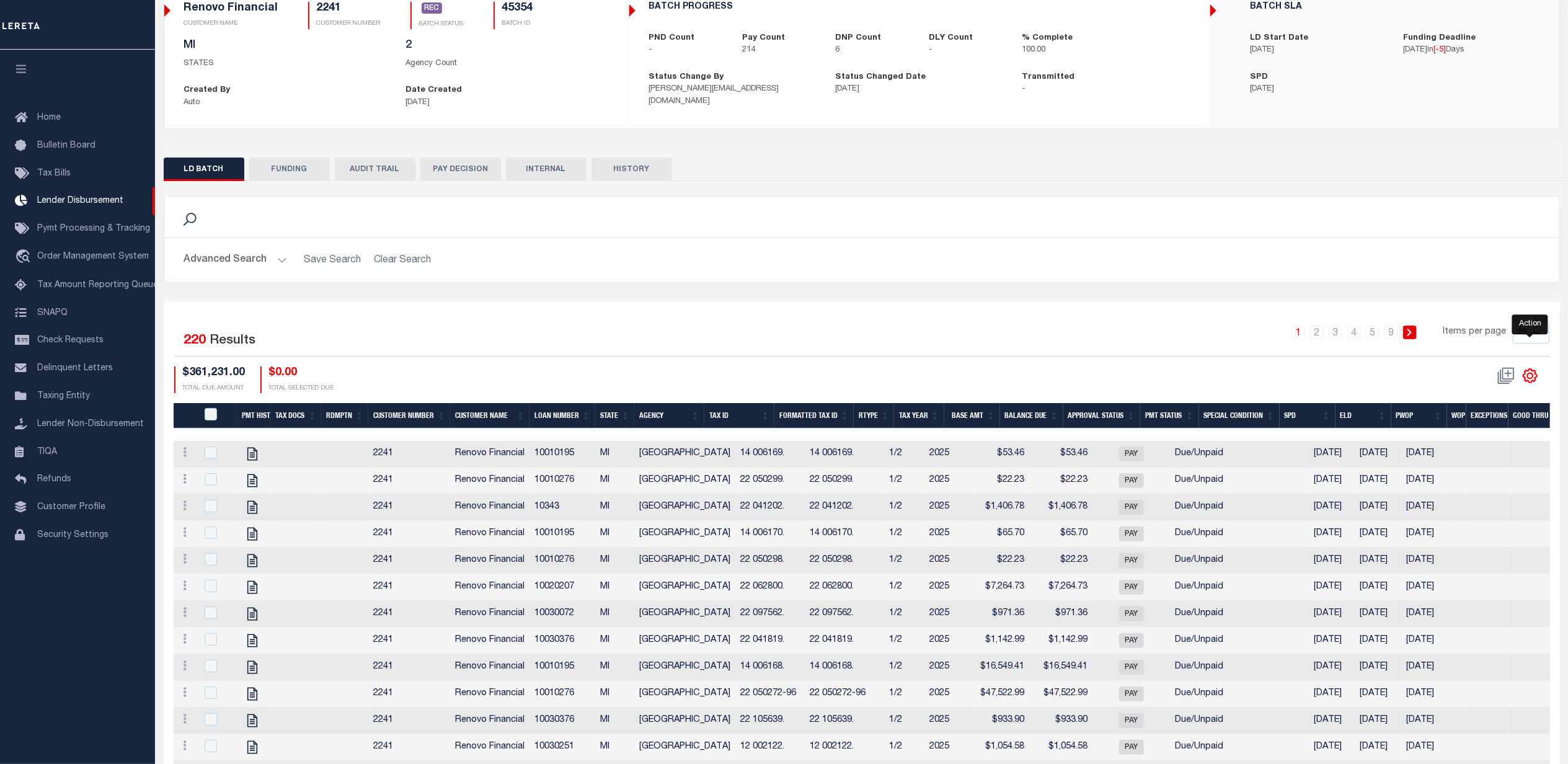
click at [1536, 376] on icon "" at bounding box center [1530, 375] width 16 height 16
click at [1467, 468] on link "Show Filter" at bounding box center [1479, 469] width 121 height 24
select select
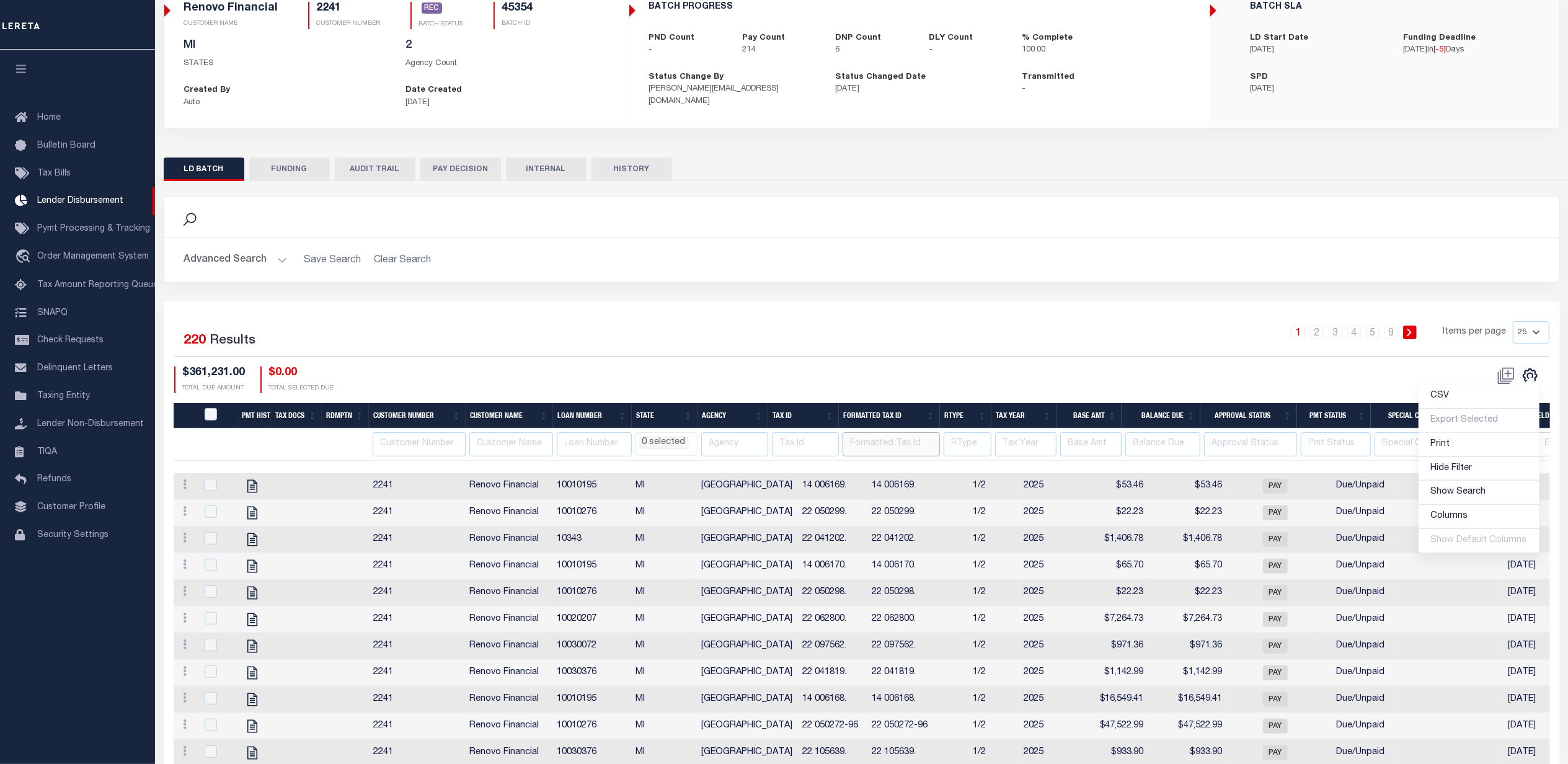
drag, startPoint x: 881, startPoint y: 439, endPoint x: 877, endPoint y: 445, distance: 7.2
click at [881, 440] on input "text" at bounding box center [891, 444] width 97 height 24
click at [1112, 368] on div "Selected 220 Results 1 2 3 4 5 … 9 Items per page 25 50 100 200 $361,231.00 TOT…" at bounding box center [862, 356] width 1395 height 71
click at [787, 443] on input "text" at bounding box center [806, 444] width 67 height 24
click at [730, 445] on input "text" at bounding box center [734, 444] width 67 height 24
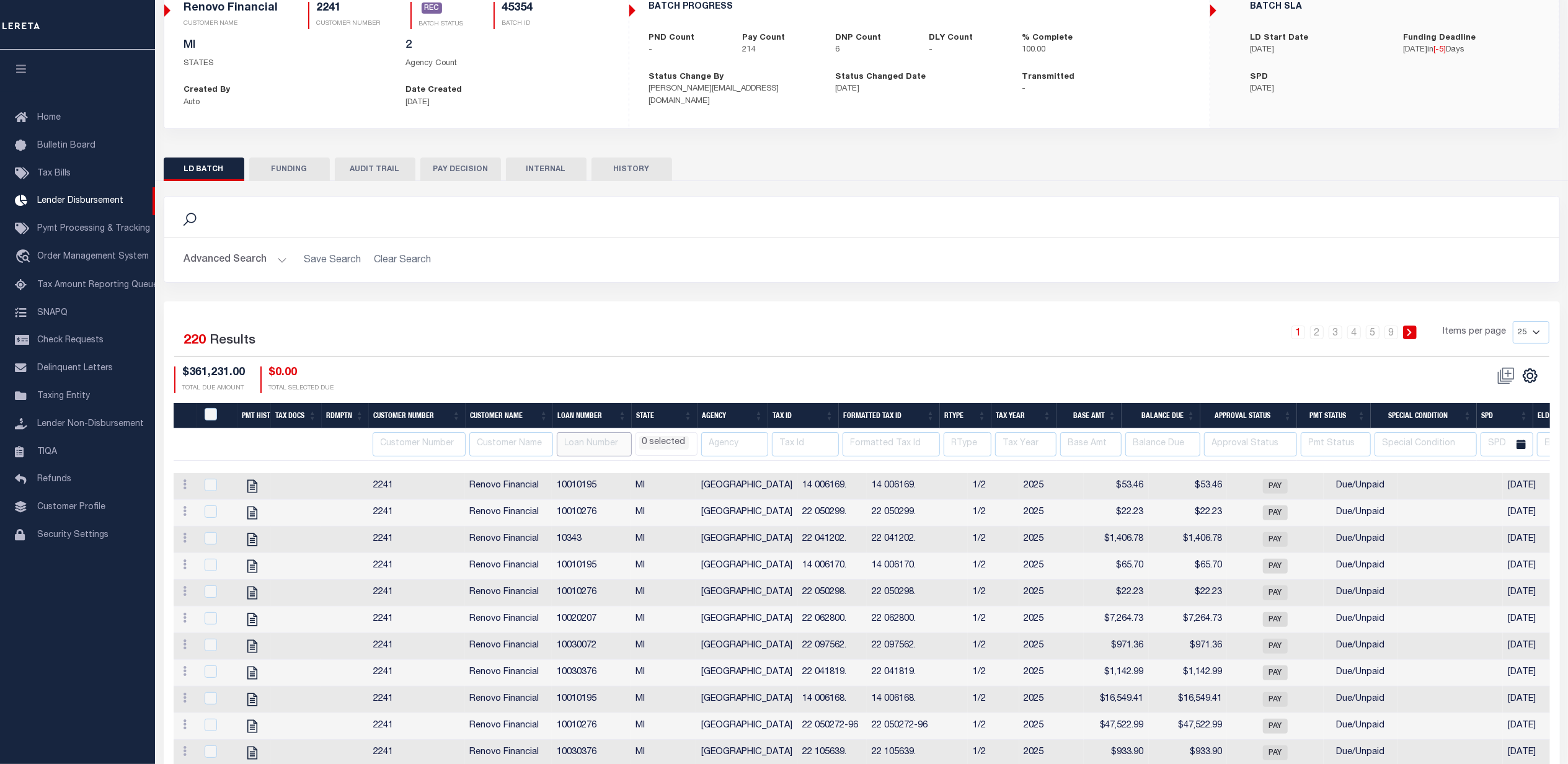
click at [588, 443] on input "text" at bounding box center [594, 444] width 75 height 24
paste input "10010374"
type input "10010374"
click at [783, 338] on div "1 2 3 4 5 … 9 Items per page 25 50 100 200" at bounding box center [1036, 337] width 1027 height 32
select select
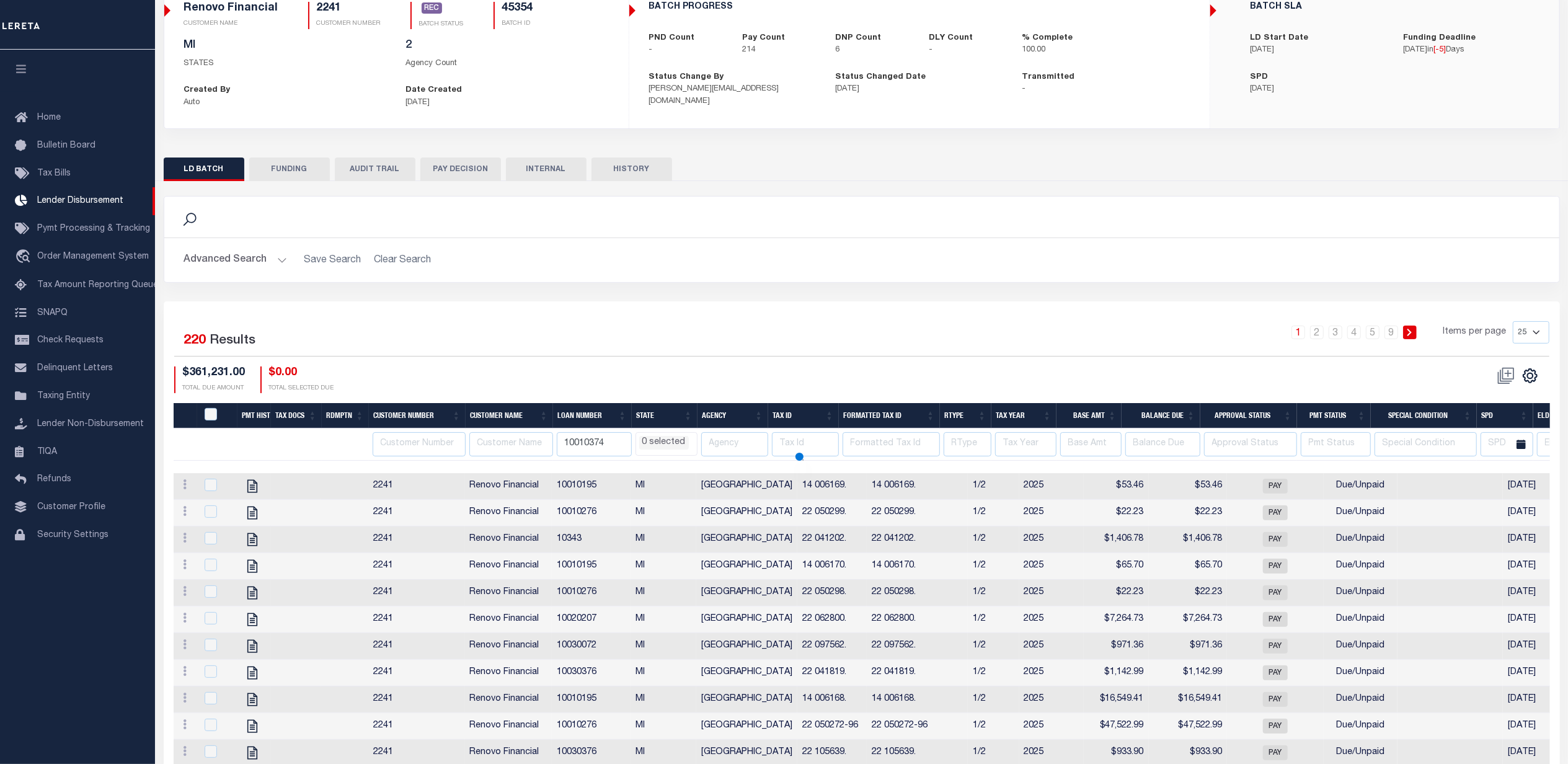
select select
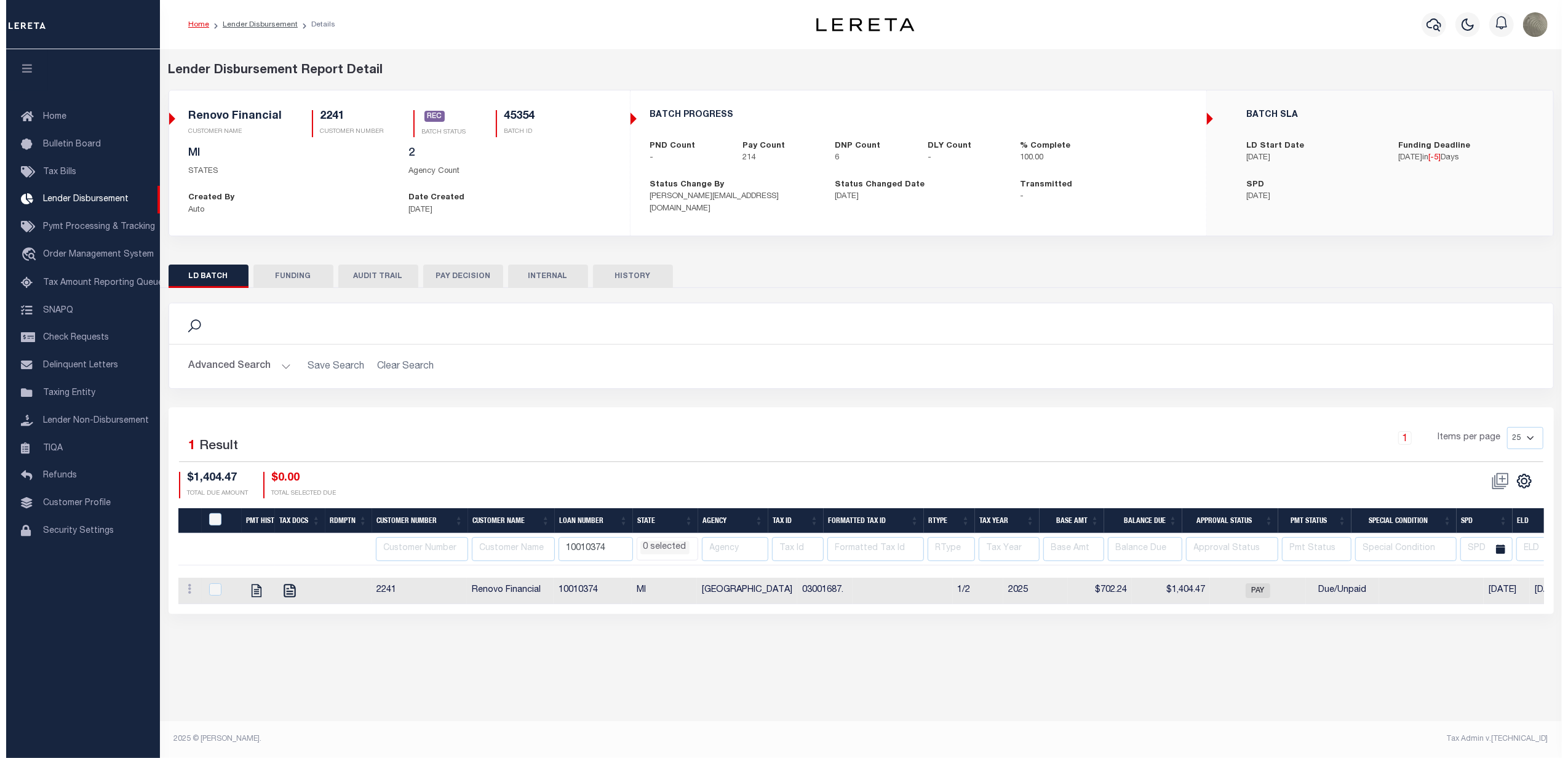
scroll to position [0, 0]
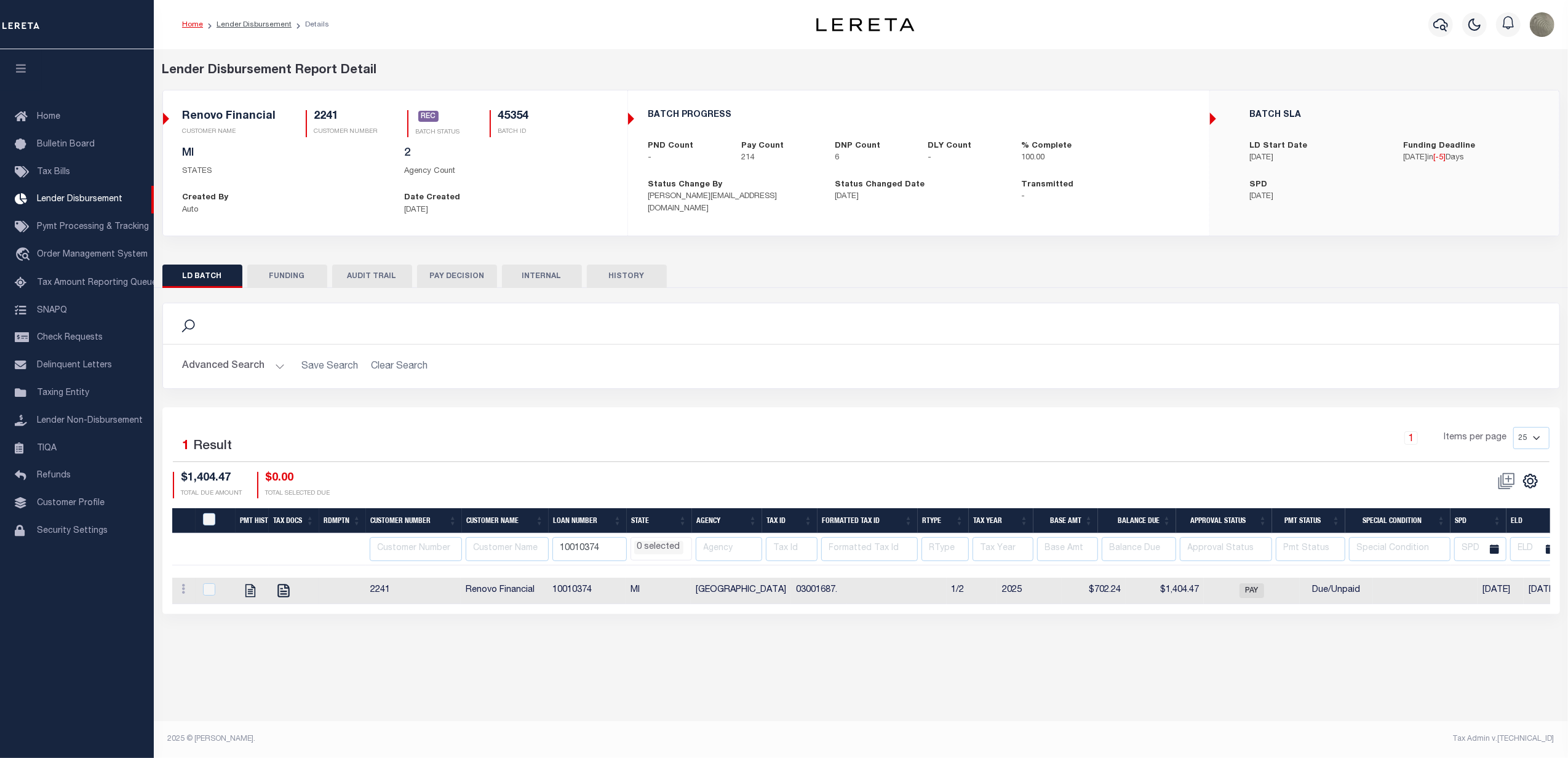
click at [596, 594] on td "10010374" at bounding box center [586, 591] width 78 height 27
checkbox input "true"
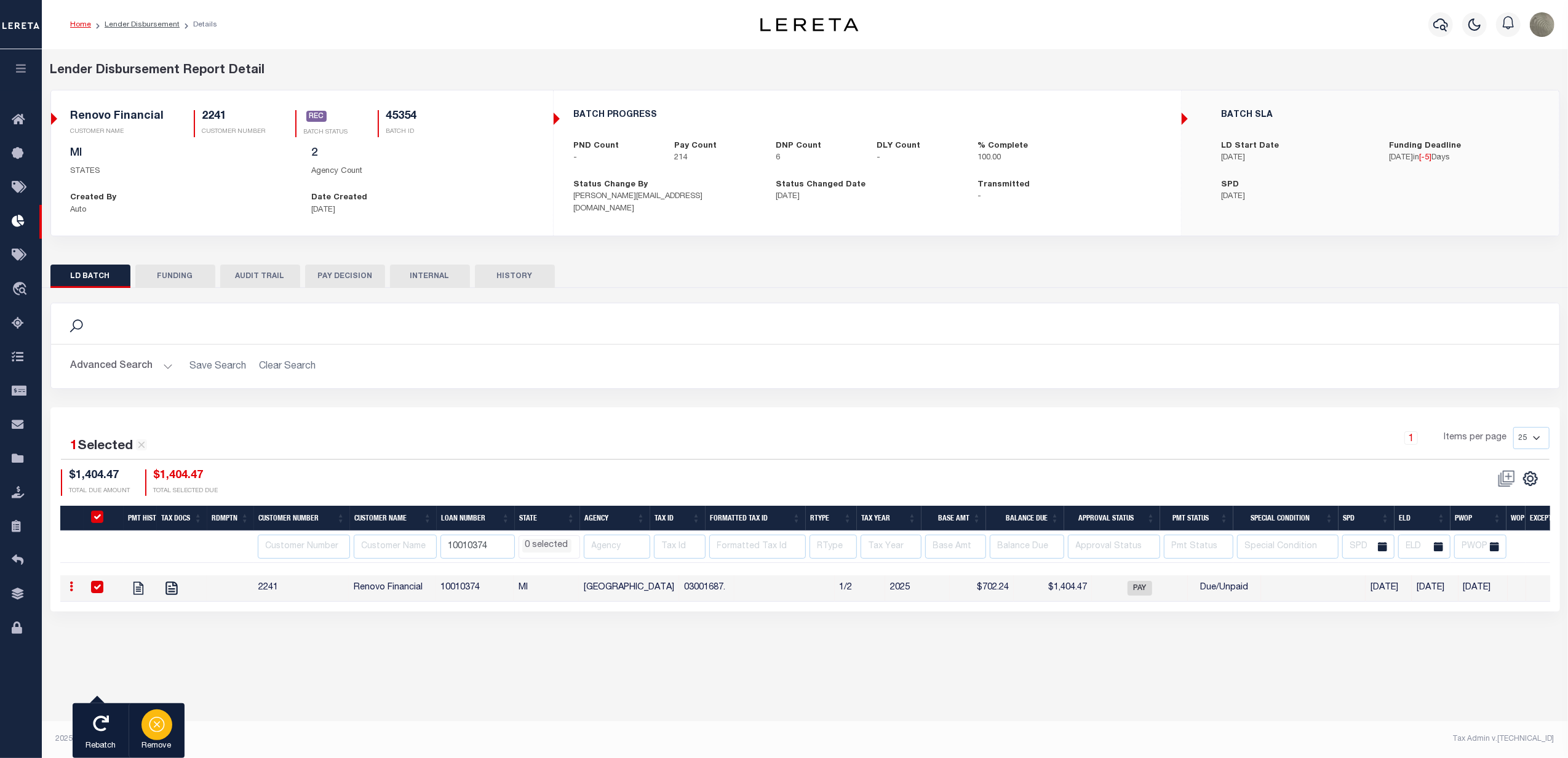
click at [158, 731] on icon "button" at bounding box center [157, 724] width 18 height 18
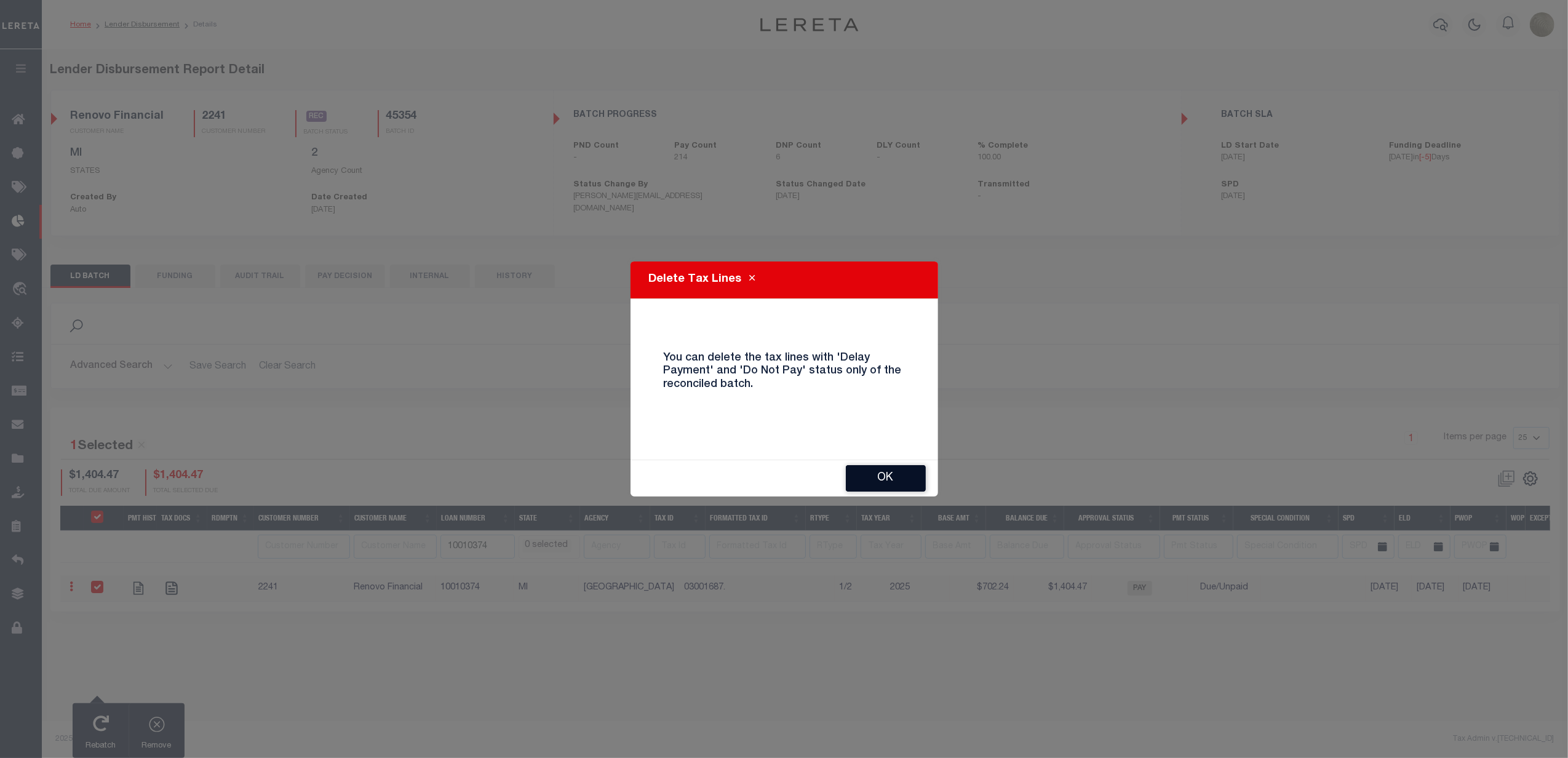
click at [859, 476] on button "OK" at bounding box center [886, 478] width 80 height 27
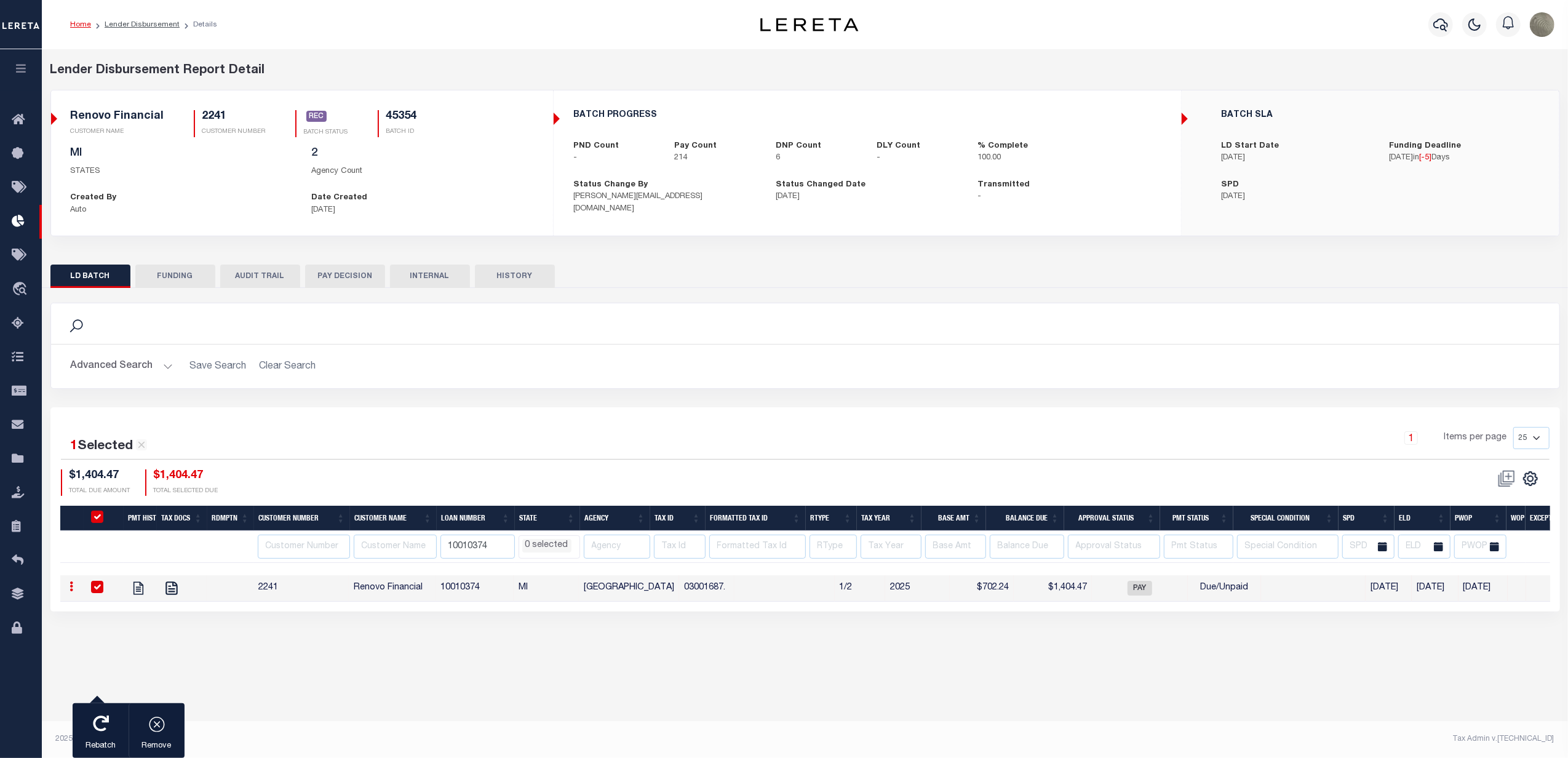
click at [555, 454] on div "1 Items per page 25 50 100 200" at bounding box center [993, 443] width 1112 height 32
click at [169, 727] on div "button" at bounding box center [156, 724] width 30 height 31
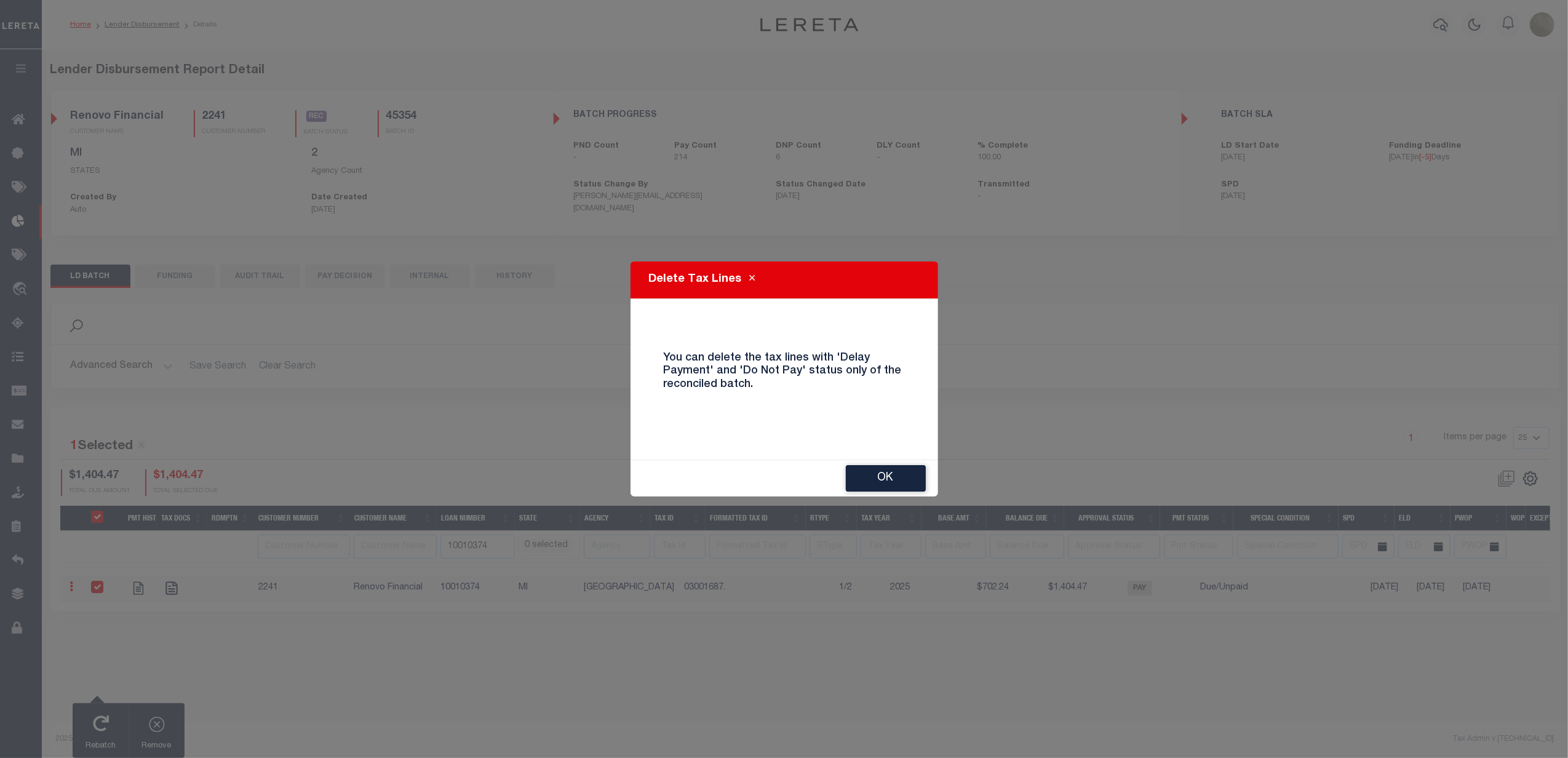
click at [781, 368] on h4 "You can delete the tax lines with 'Delay Payment' and 'Do Not Pay' status only …" at bounding box center [784, 372] width 259 height 40
click at [771, 367] on h4 "You can delete the tax lines with 'Delay Payment' and 'Do Not Pay' status only …" at bounding box center [784, 372] width 259 height 40
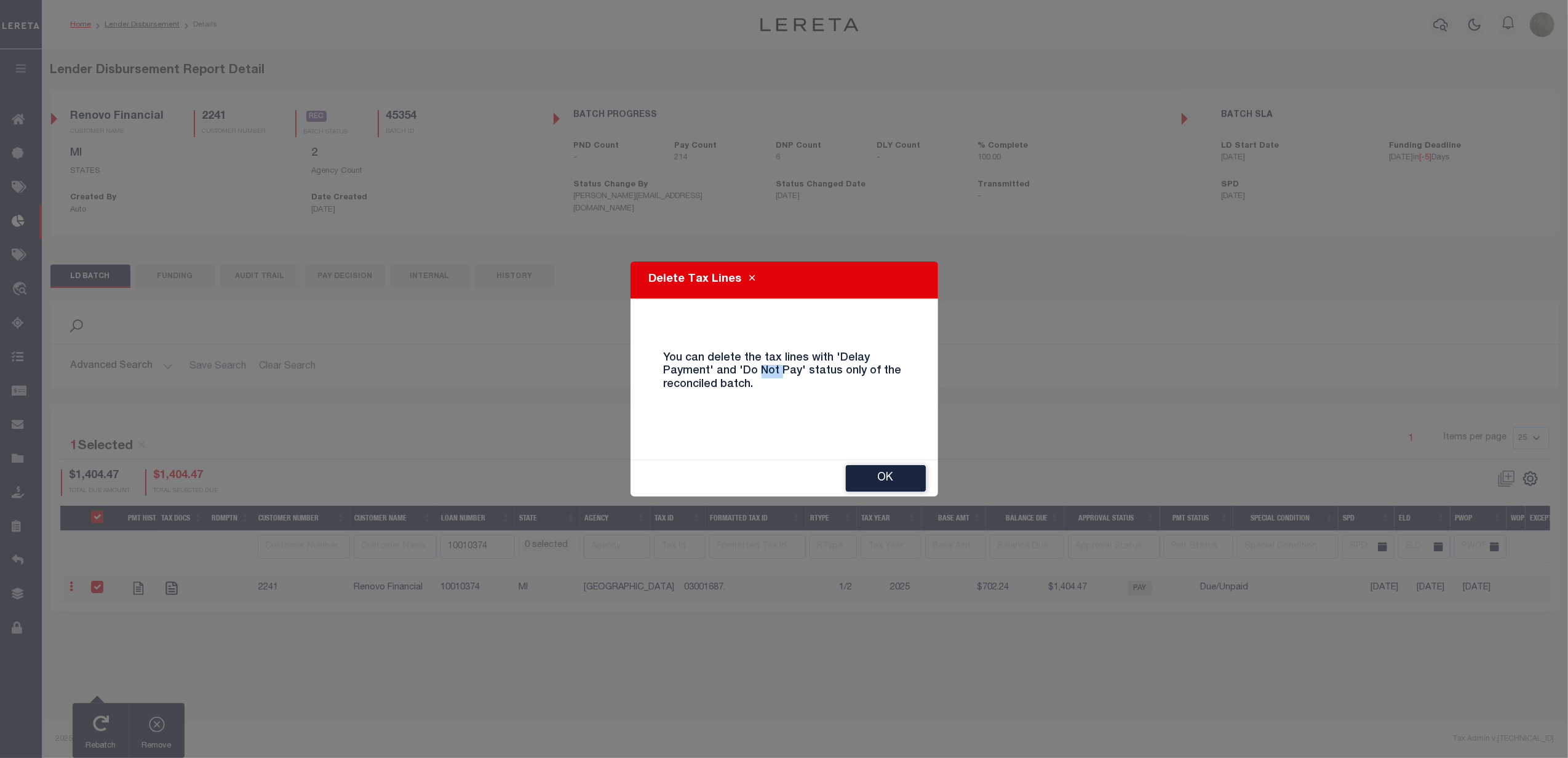
drag, startPoint x: 771, startPoint y: 367, endPoint x: 751, endPoint y: 367, distance: 20.0
click at [767, 367] on h4 "You can delete the tax lines with 'Delay Payment' and 'Do Not Pay' status only …" at bounding box center [784, 372] width 259 height 40
click at [751, 367] on h4 "You can delete the tax lines with 'Delay Payment' and 'Do Not Pay' status only …" at bounding box center [784, 372] width 259 height 40
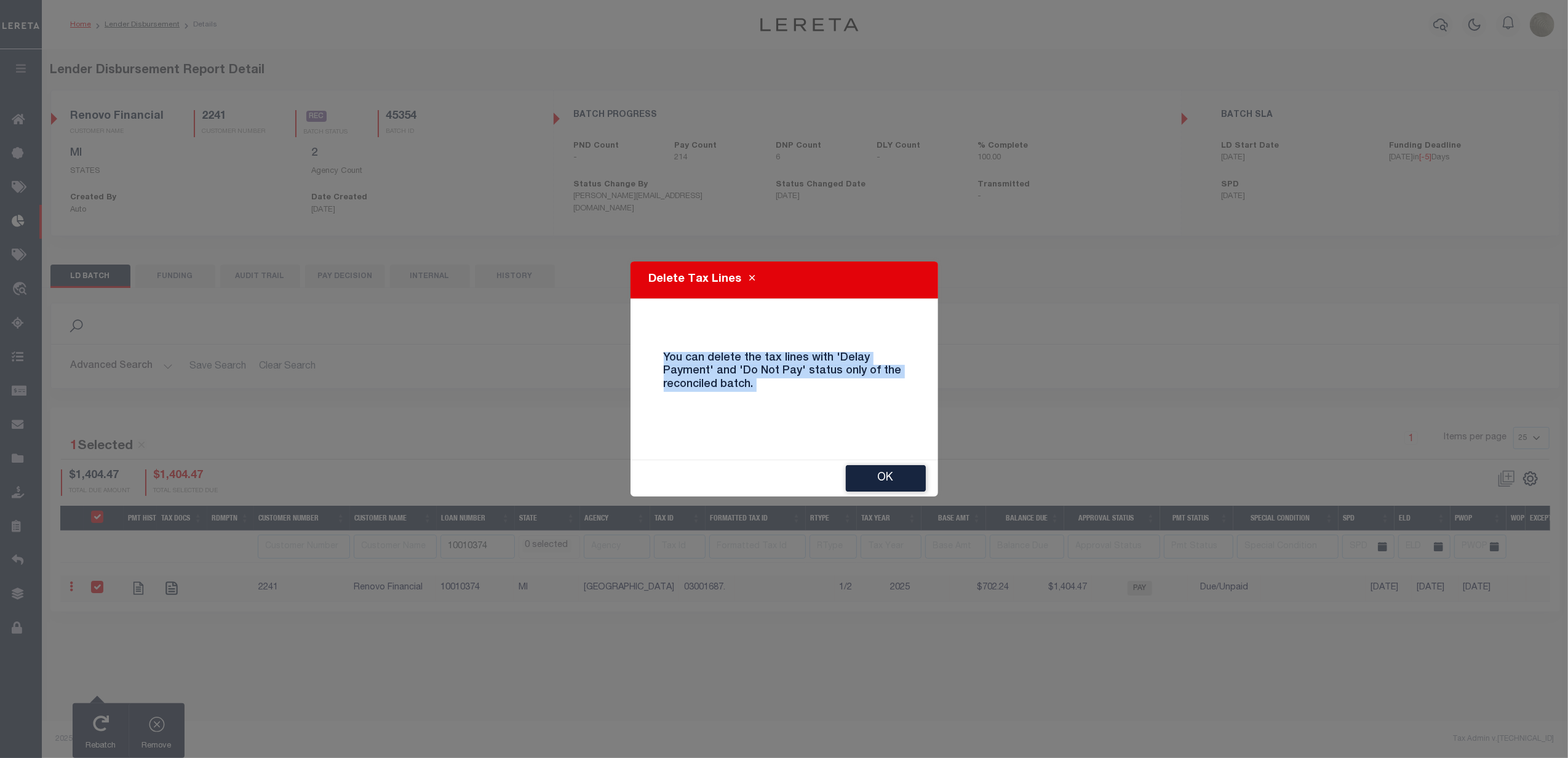
click at [743, 367] on h4 "You can delete the tax lines with 'Delay Payment' and 'Do Not Pay' status only …" at bounding box center [784, 372] width 259 height 40
click at [882, 476] on button "OK" at bounding box center [886, 478] width 80 height 27
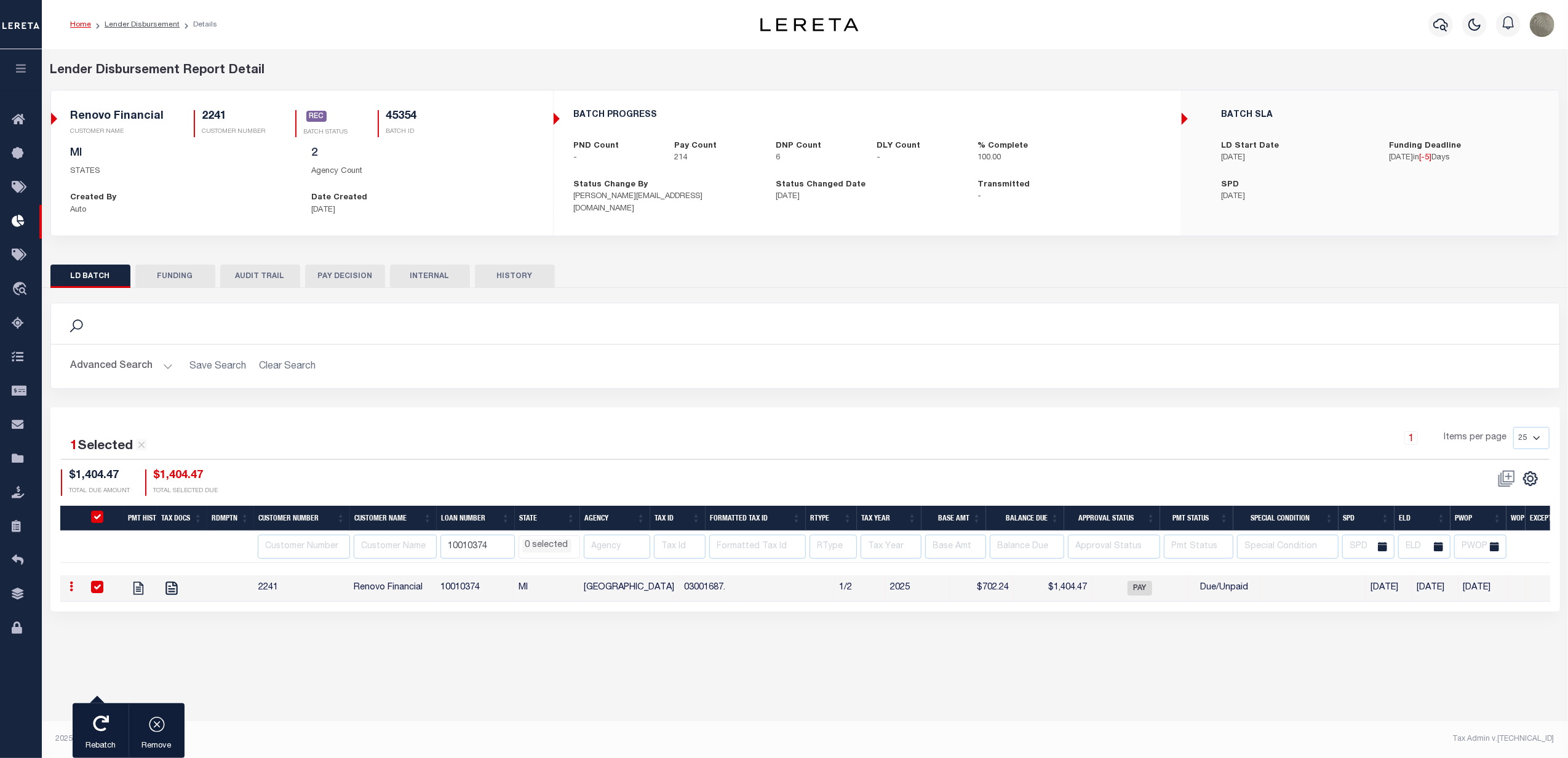
click at [513, 428] on div "1 Selected 1 Result 1 Items per page 25 50 100 200 $1,404.47" at bounding box center [805, 509] width 1510 height 204
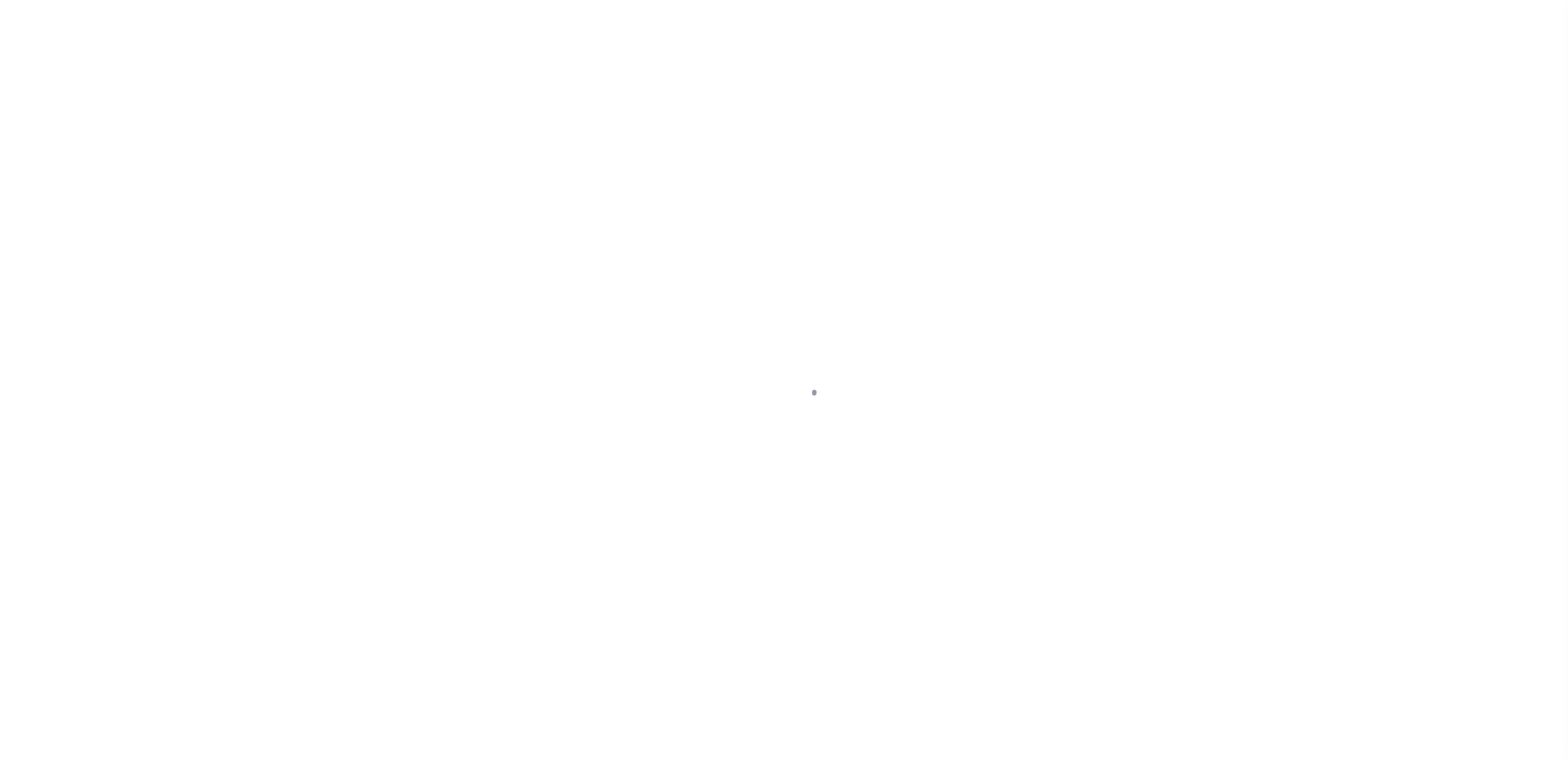
select select "SFP"
select select
select select "37"
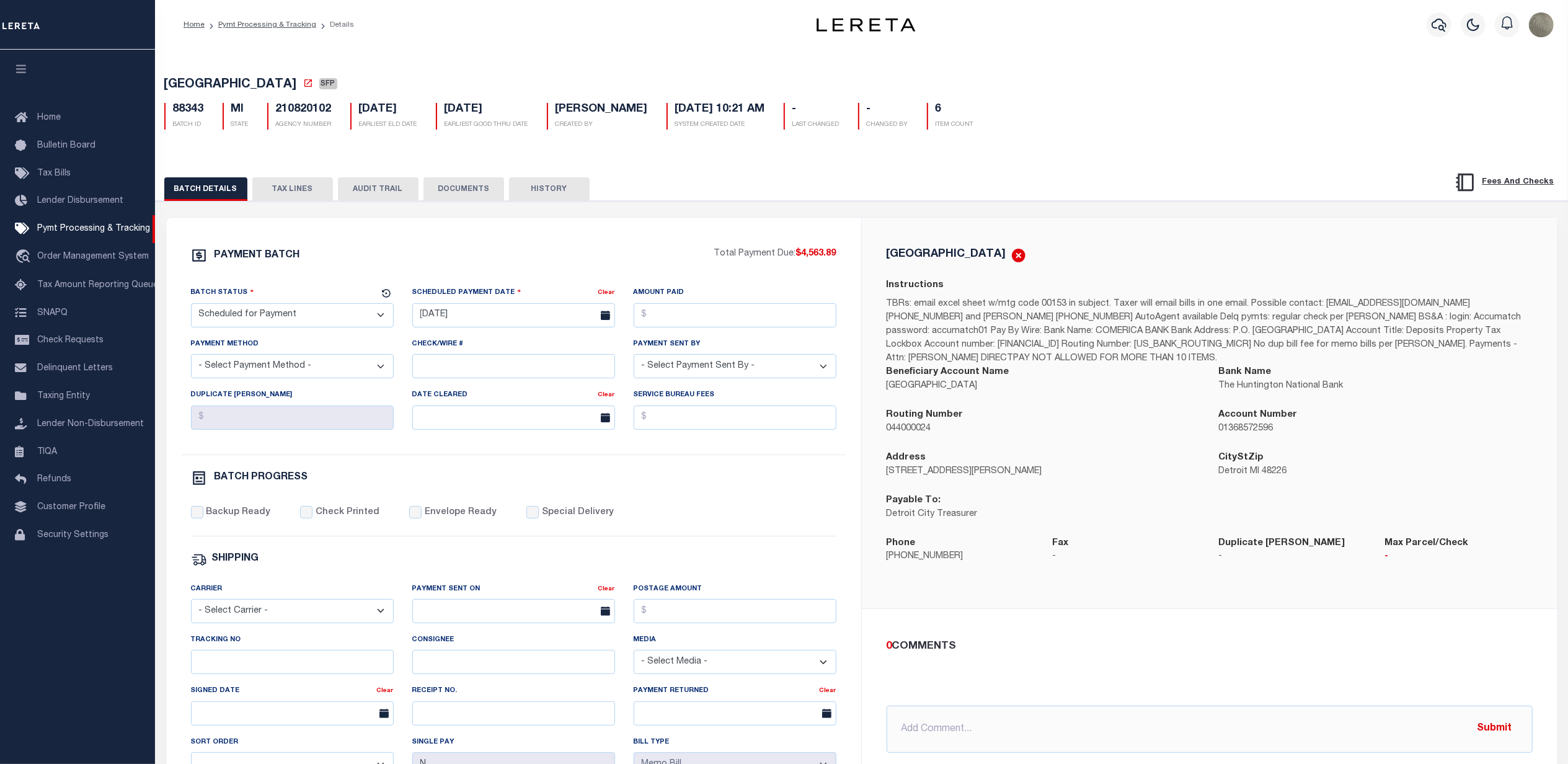
drag, startPoint x: 305, startPoint y: 201, endPoint x: 310, endPoint y: 198, distance: 5.8
click at [305, 201] on button "TAX LINES" at bounding box center [292, 189] width 80 height 24
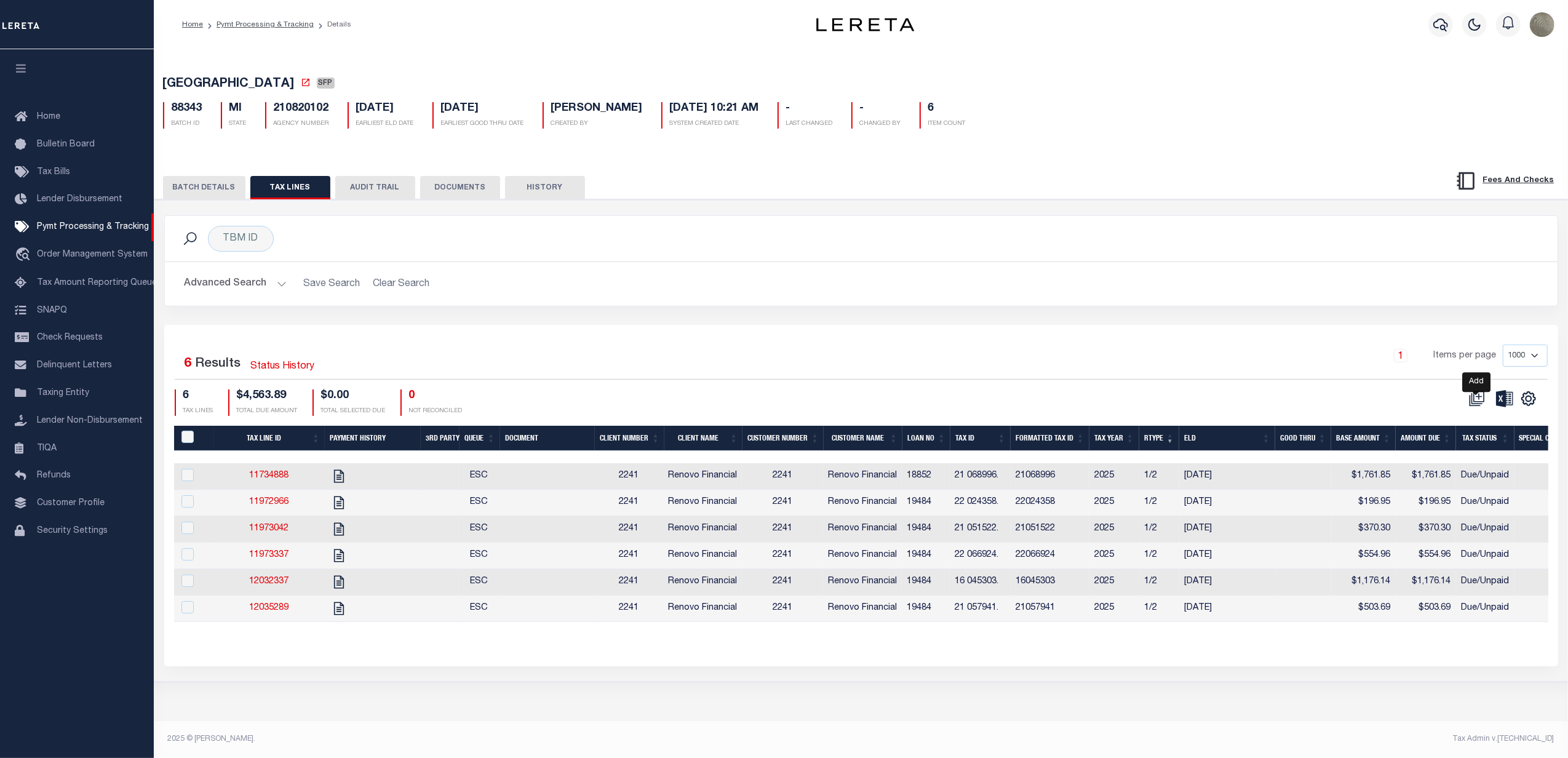
click at [1475, 402] on icon at bounding box center [1477, 398] width 16 height 16
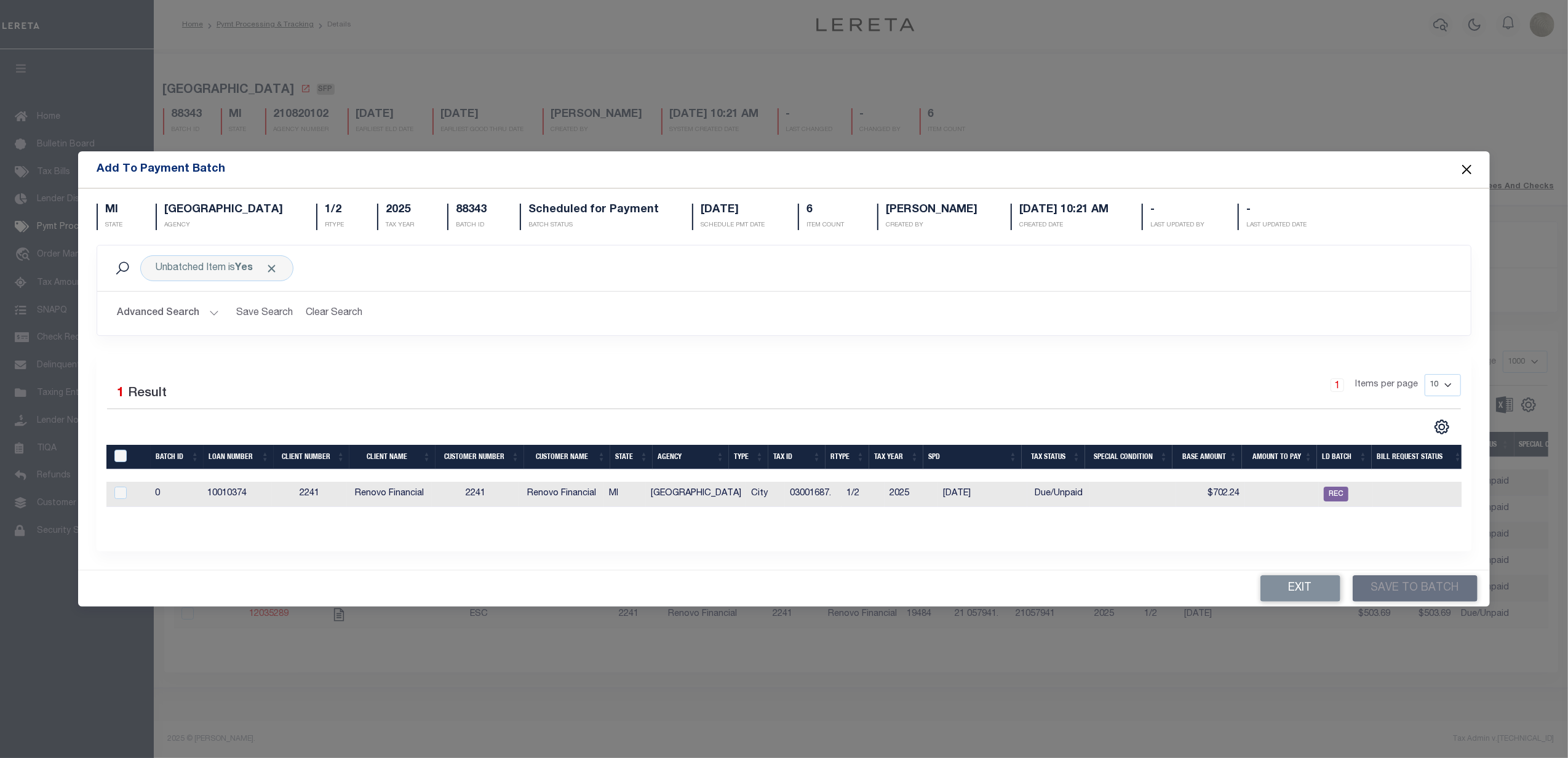
click at [764, 489] on td "City" at bounding box center [766, 494] width 39 height 25
checkbox input "true"
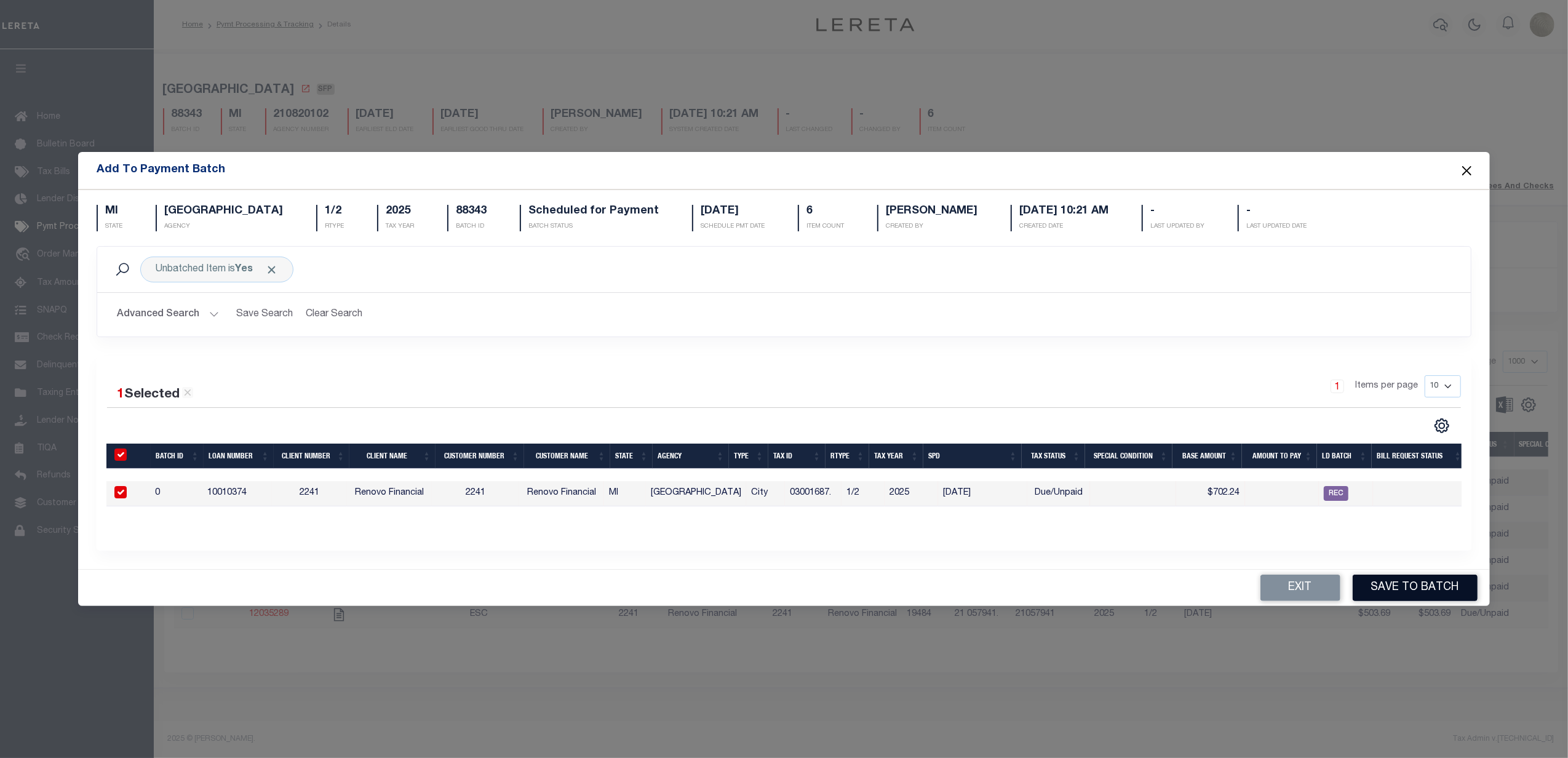
click at [1435, 591] on button "Save to Batch" at bounding box center [1415, 588] width 125 height 27
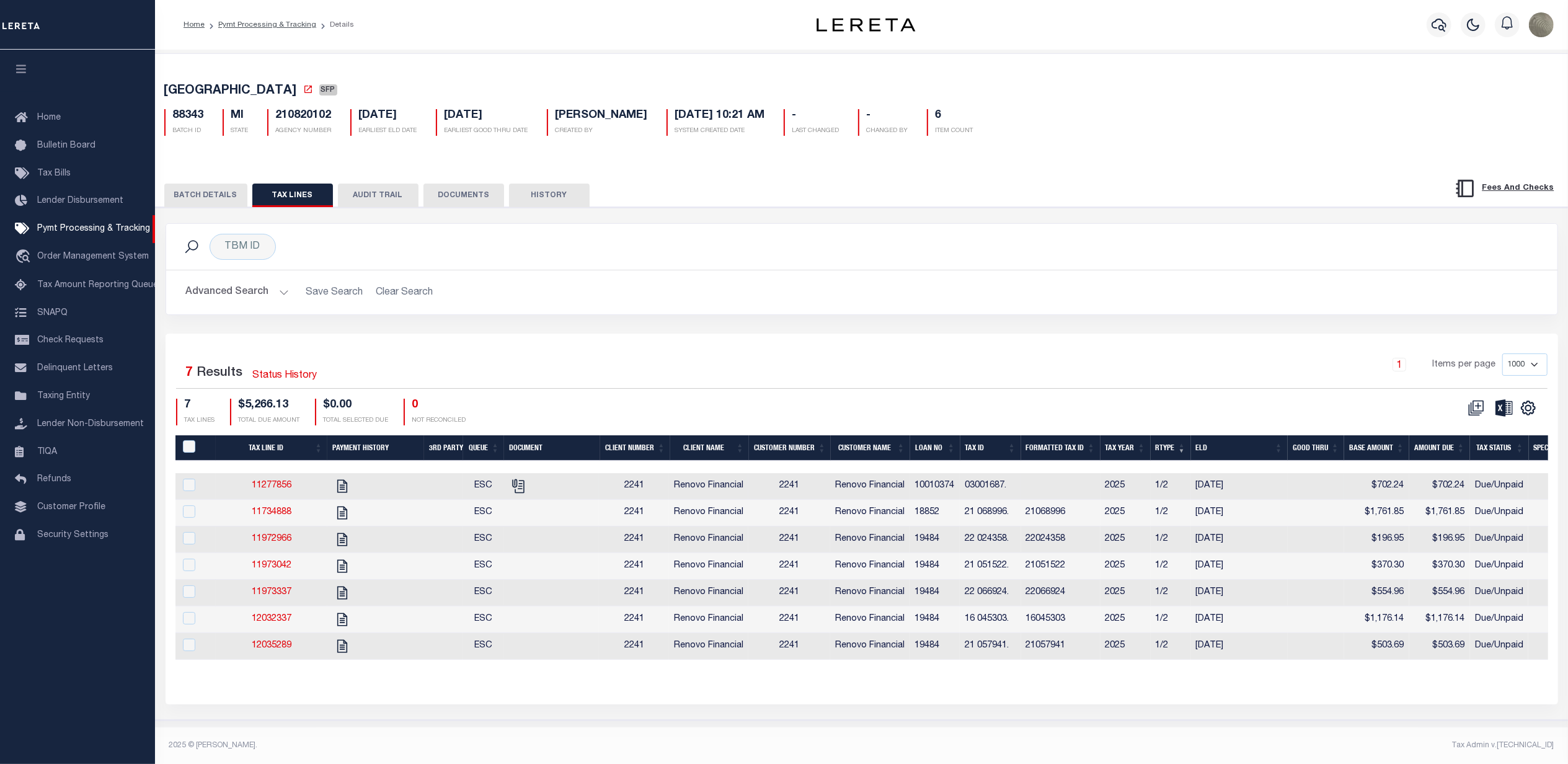
click at [407, 484] on td at bounding box center [376, 487] width 97 height 27
checkbox input "true"
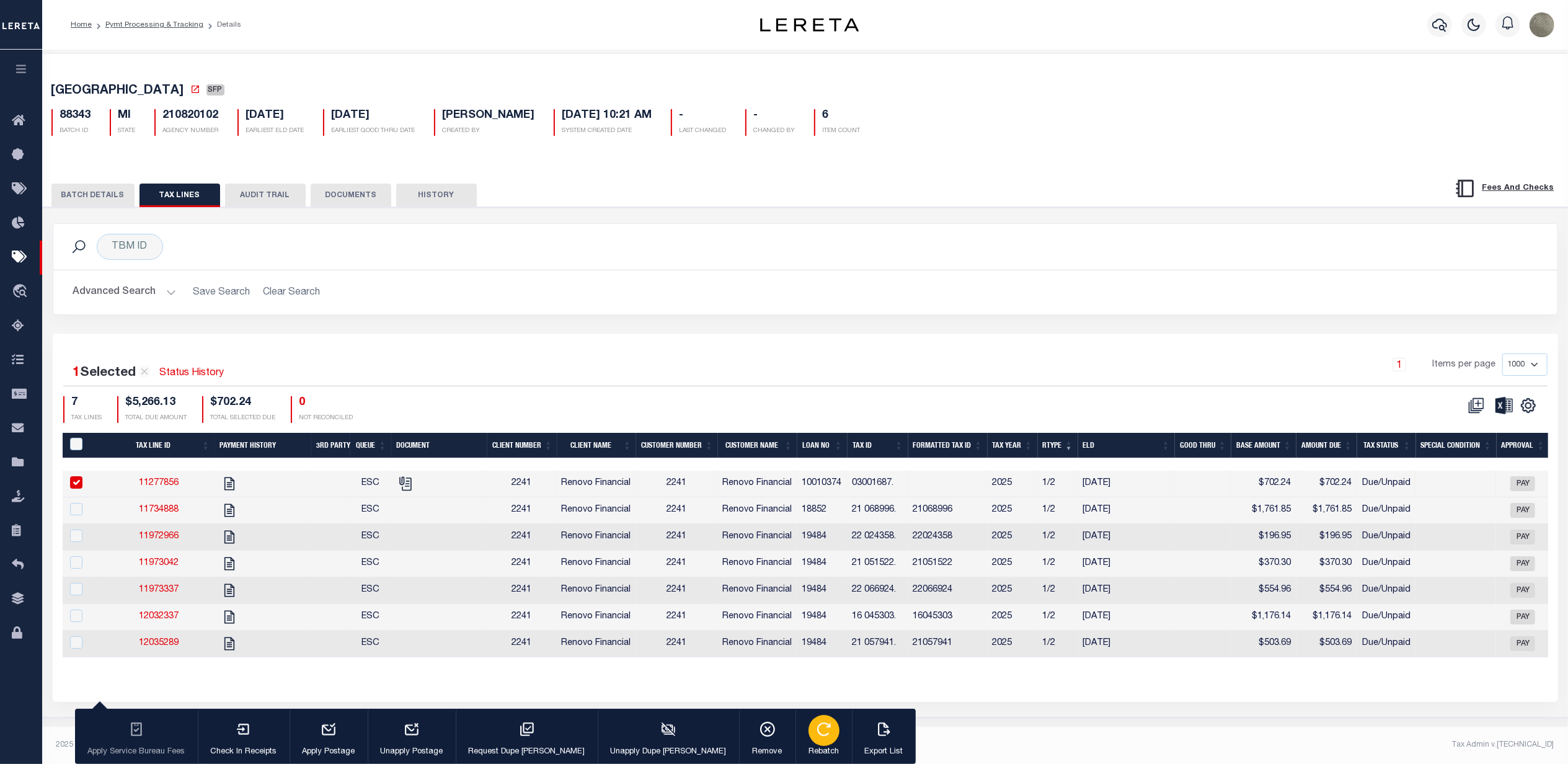
click at [816, 723] on icon "button" at bounding box center [824, 729] width 16 height 16
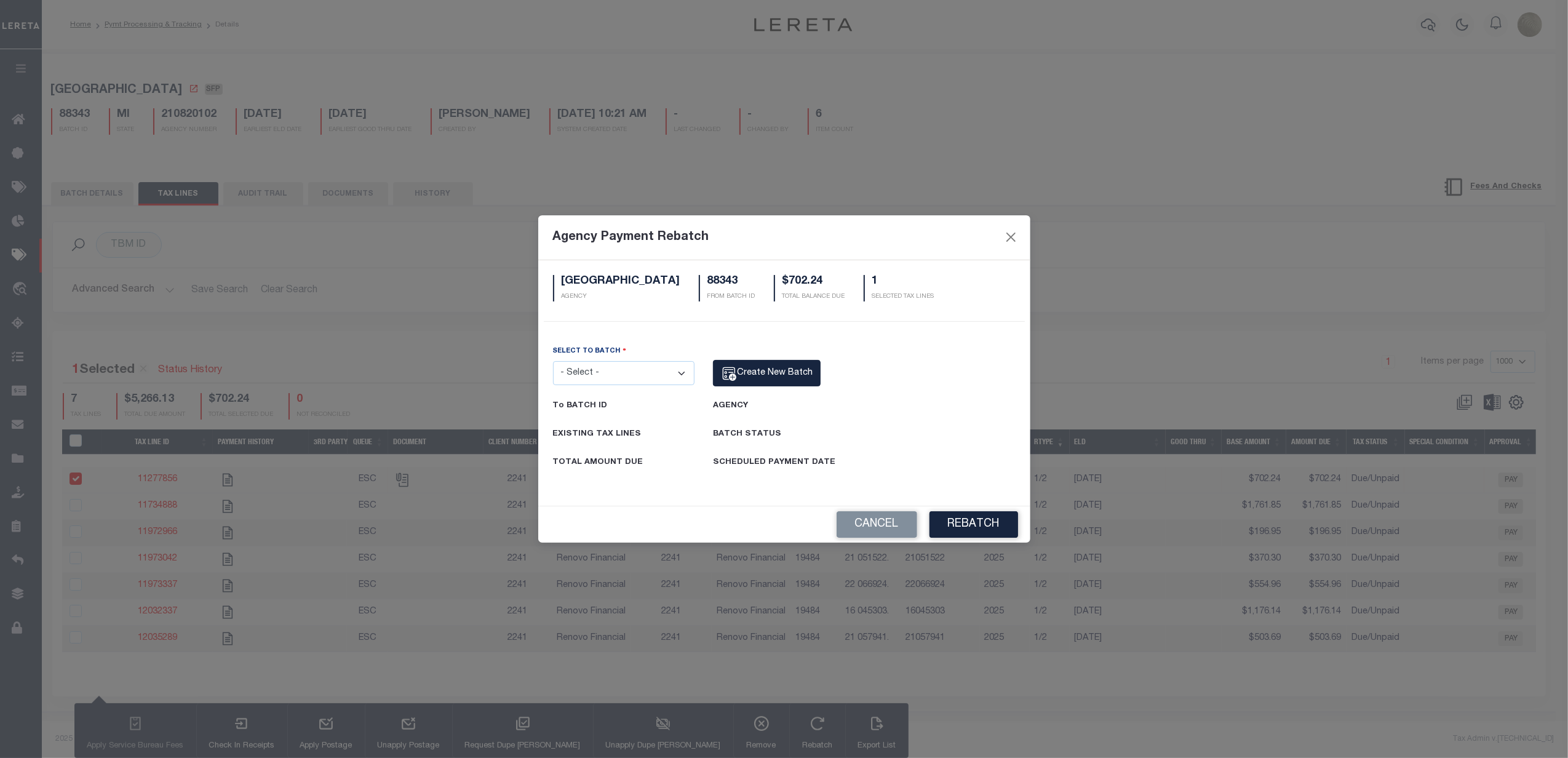
click at [601, 362] on select "- Select - 7700 78461 78712 83212 85250 87716 88151 88343" at bounding box center [623, 373] width 142 height 24
click at [635, 371] on select "- Select - 7700 78461 78712 83212 85250 87716 88151 88343" at bounding box center [623, 373] width 142 height 24
select select "88151"
click at [553, 361] on select "- Select - 7700 78461 78712 83212 85250 87716 88151 88343" at bounding box center [623, 373] width 142 height 24
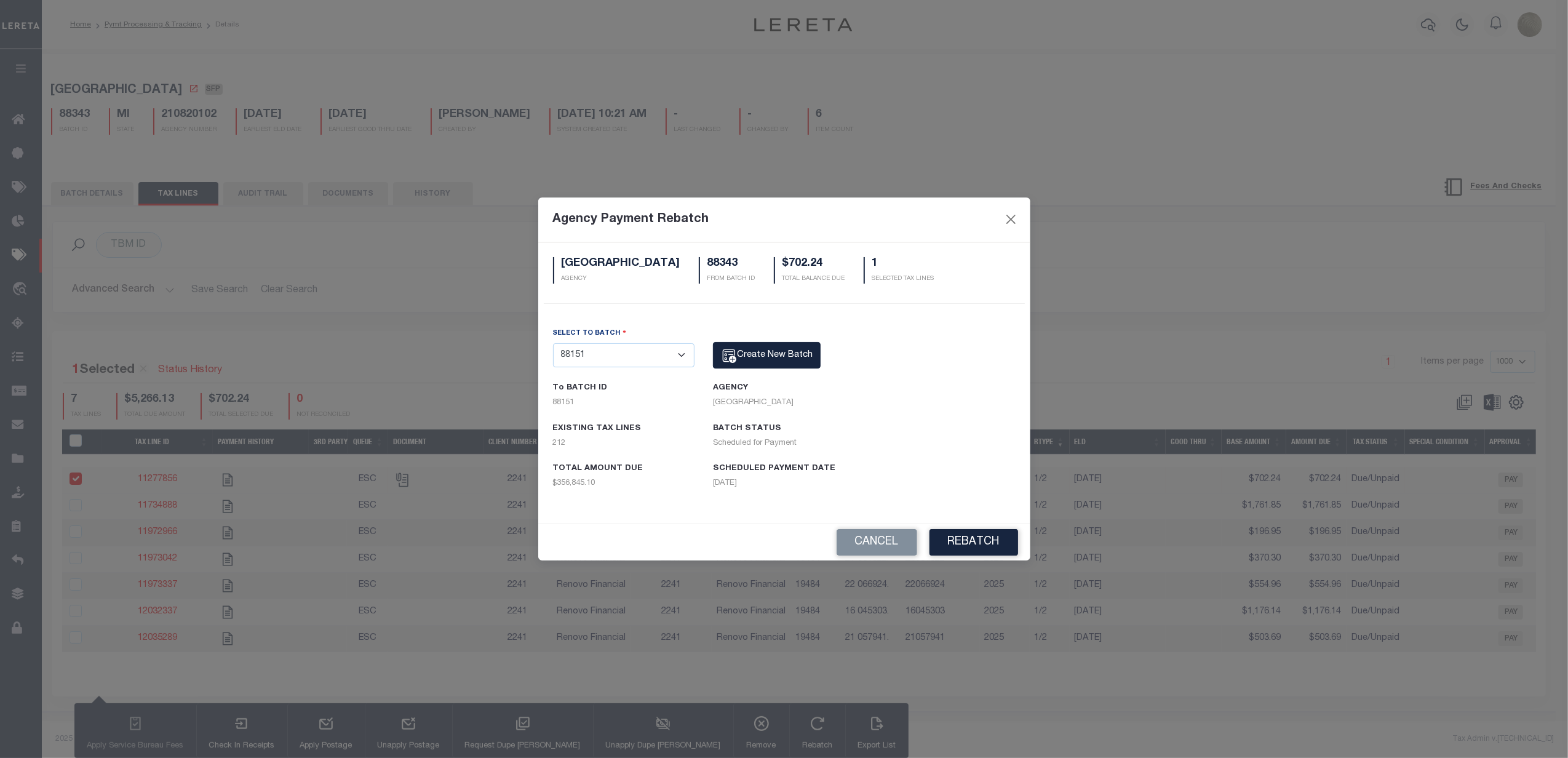
click at [818, 450] on div "SELECT TO BATCH - Select - 7700 78461 78712 83212 85250 87716 88151 88343 dummy…" at bounding box center [784, 418] width 481 height 182
click at [976, 544] on button "Rebatch" at bounding box center [974, 543] width 89 height 27
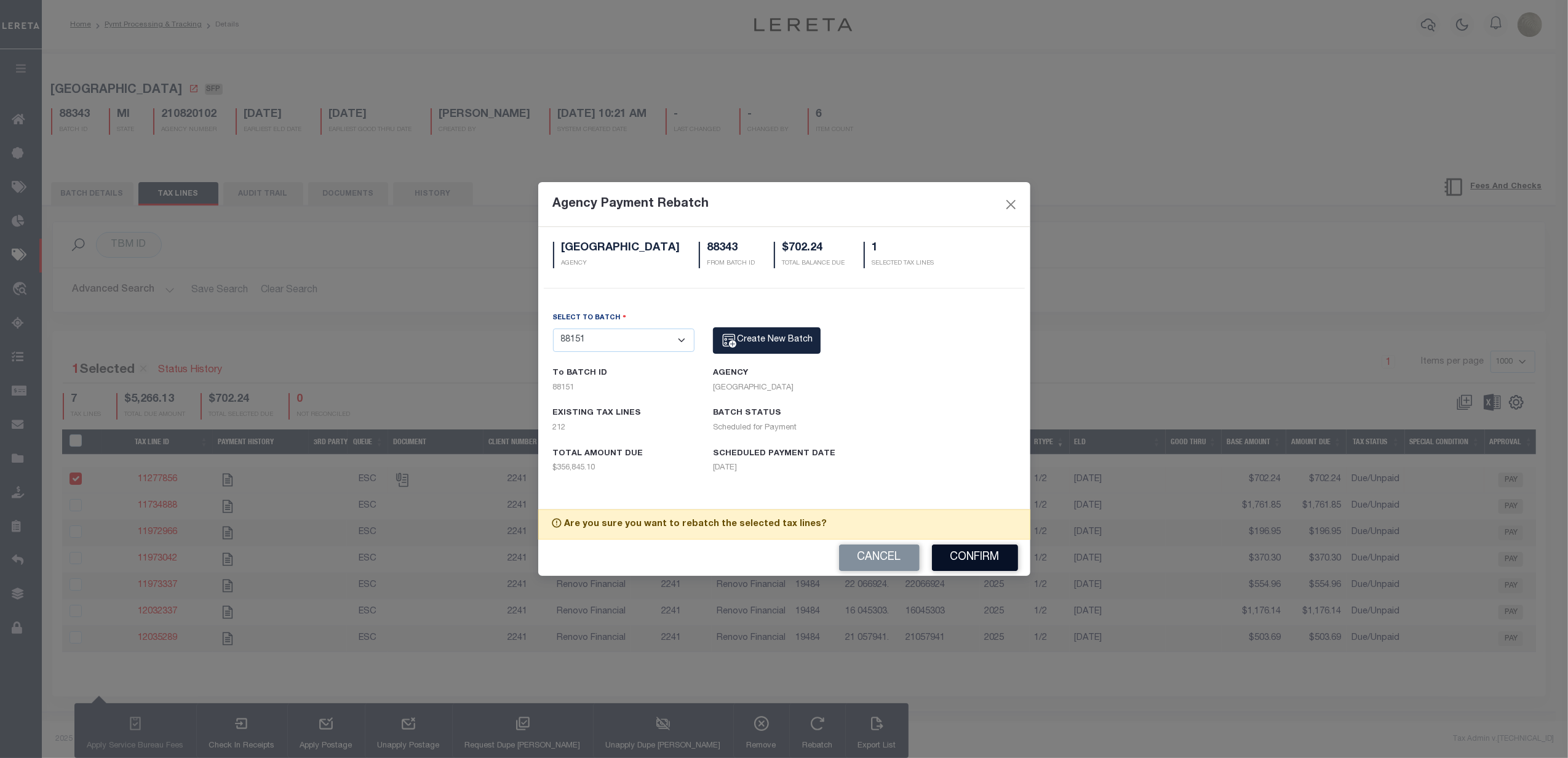
click at [976, 552] on button "Confirm" at bounding box center [975, 557] width 86 height 27
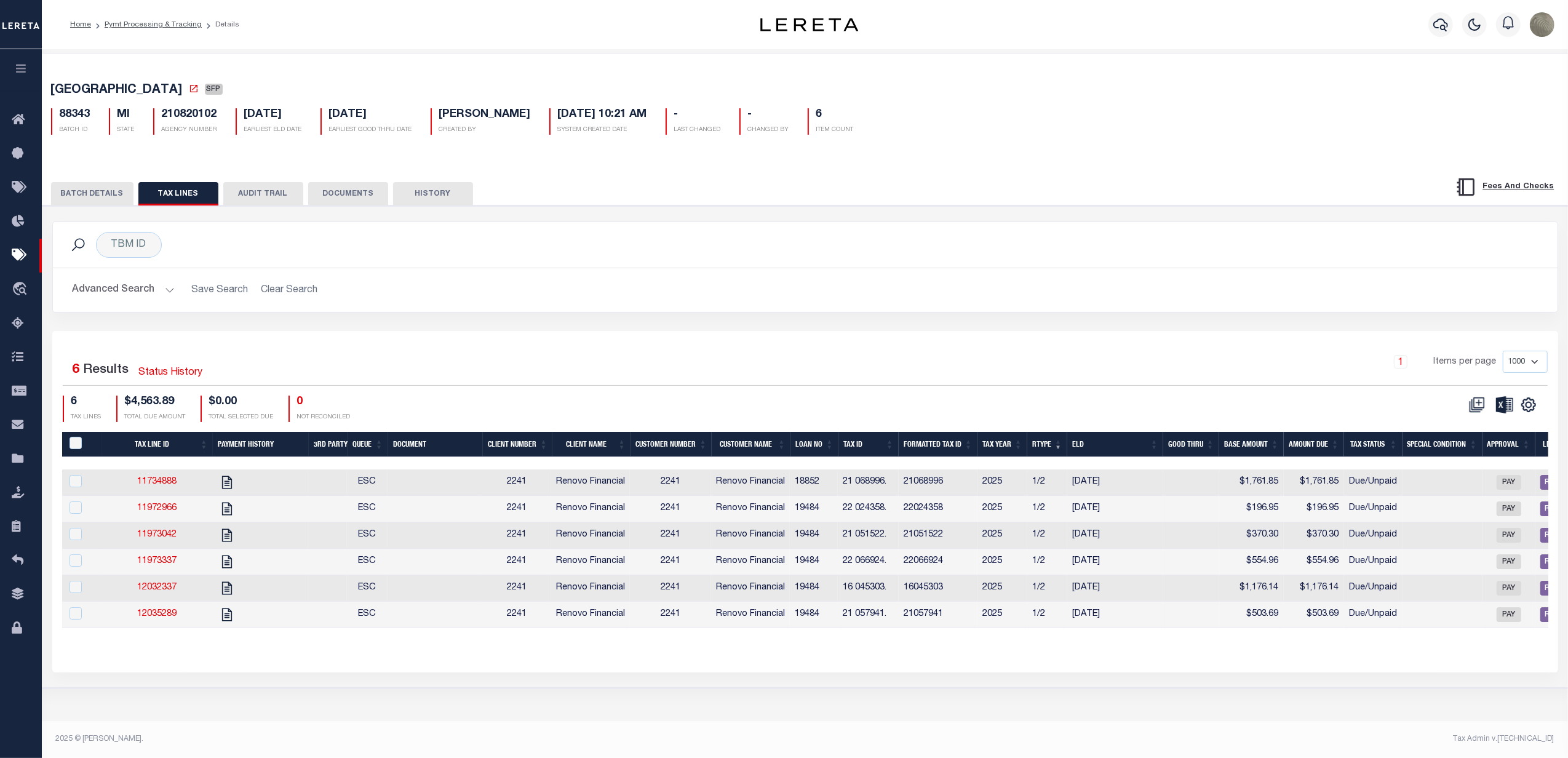
click at [874, 354] on div "1 Items per page 1000 2500 5000 10000" at bounding box center [993, 367] width 1109 height 32
click at [100, 198] on button "BATCH DETAILS" at bounding box center [92, 194] width 82 height 23
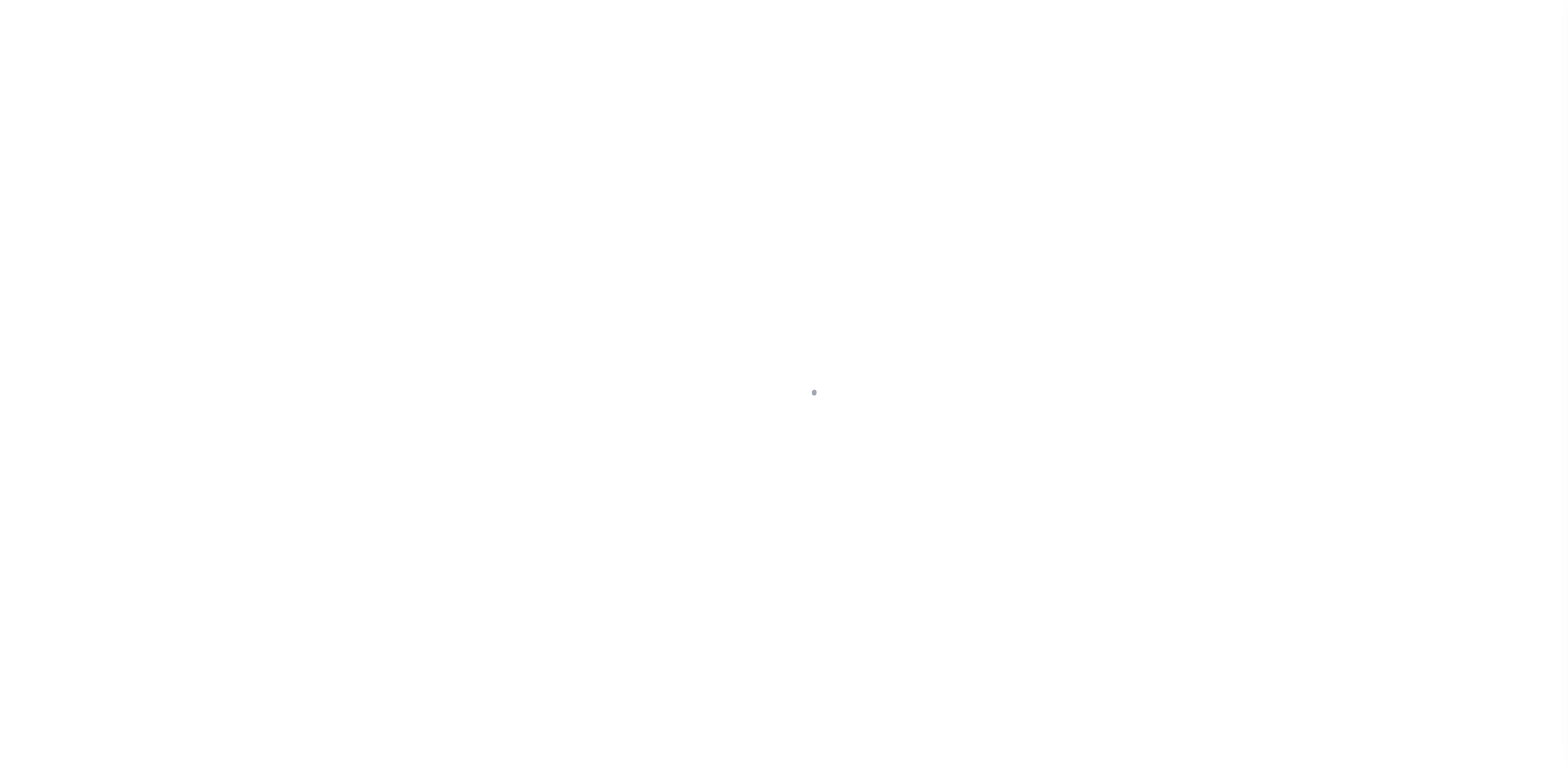
select select "SFP"
select select
select select "37"
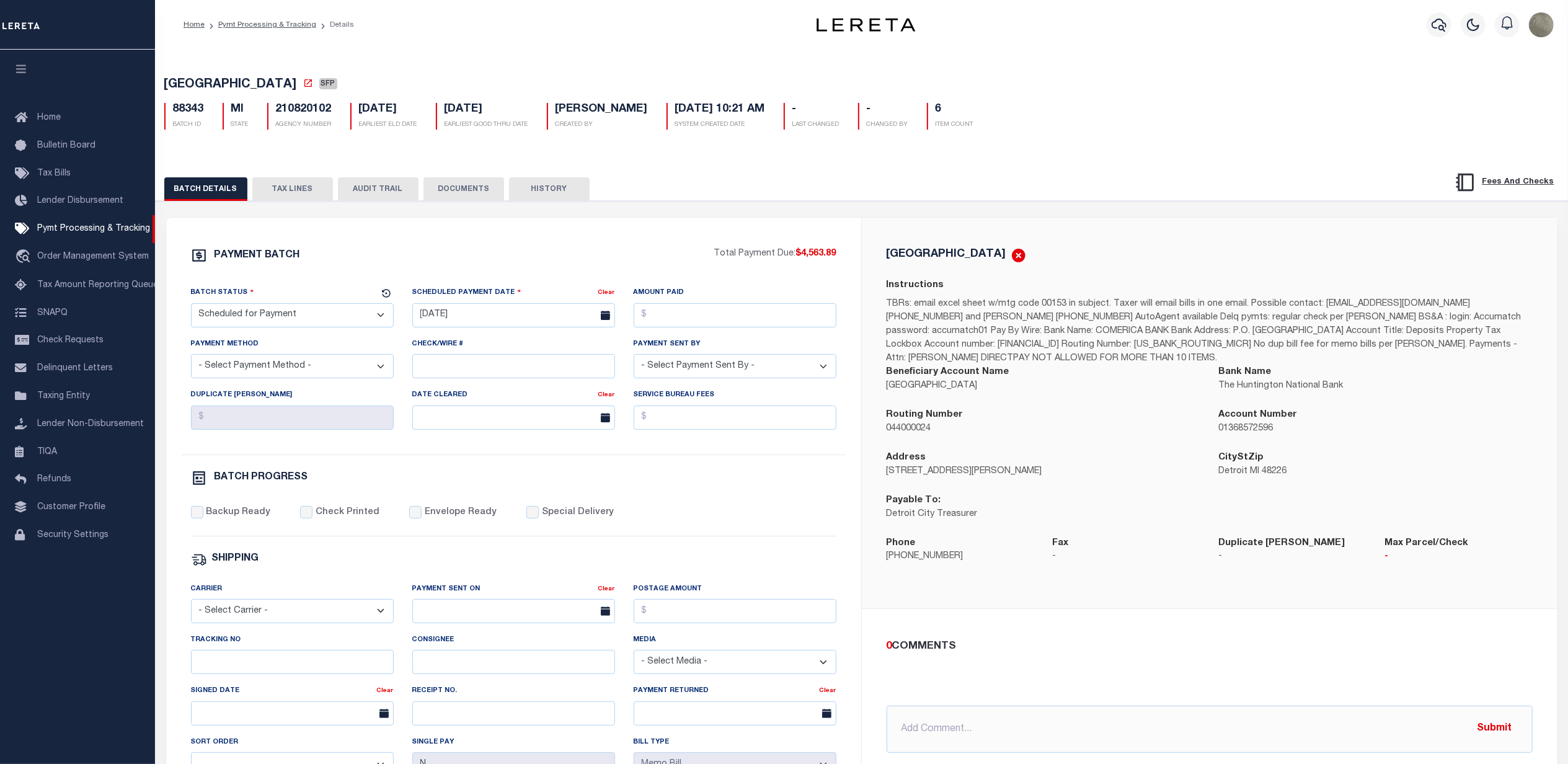
click at [1192, 273] on div "[GEOGRAPHIC_DATA] Instructions Beneficiary Account Name [GEOGRAPHIC_DATA] Bank …" at bounding box center [1210, 413] width 666 height 331
click at [1064, 279] on div "[GEOGRAPHIC_DATA] Instructions Beneficiary Account Name [GEOGRAPHIC_DATA] Bank …" at bounding box center [1210, 413] width 666 height 331
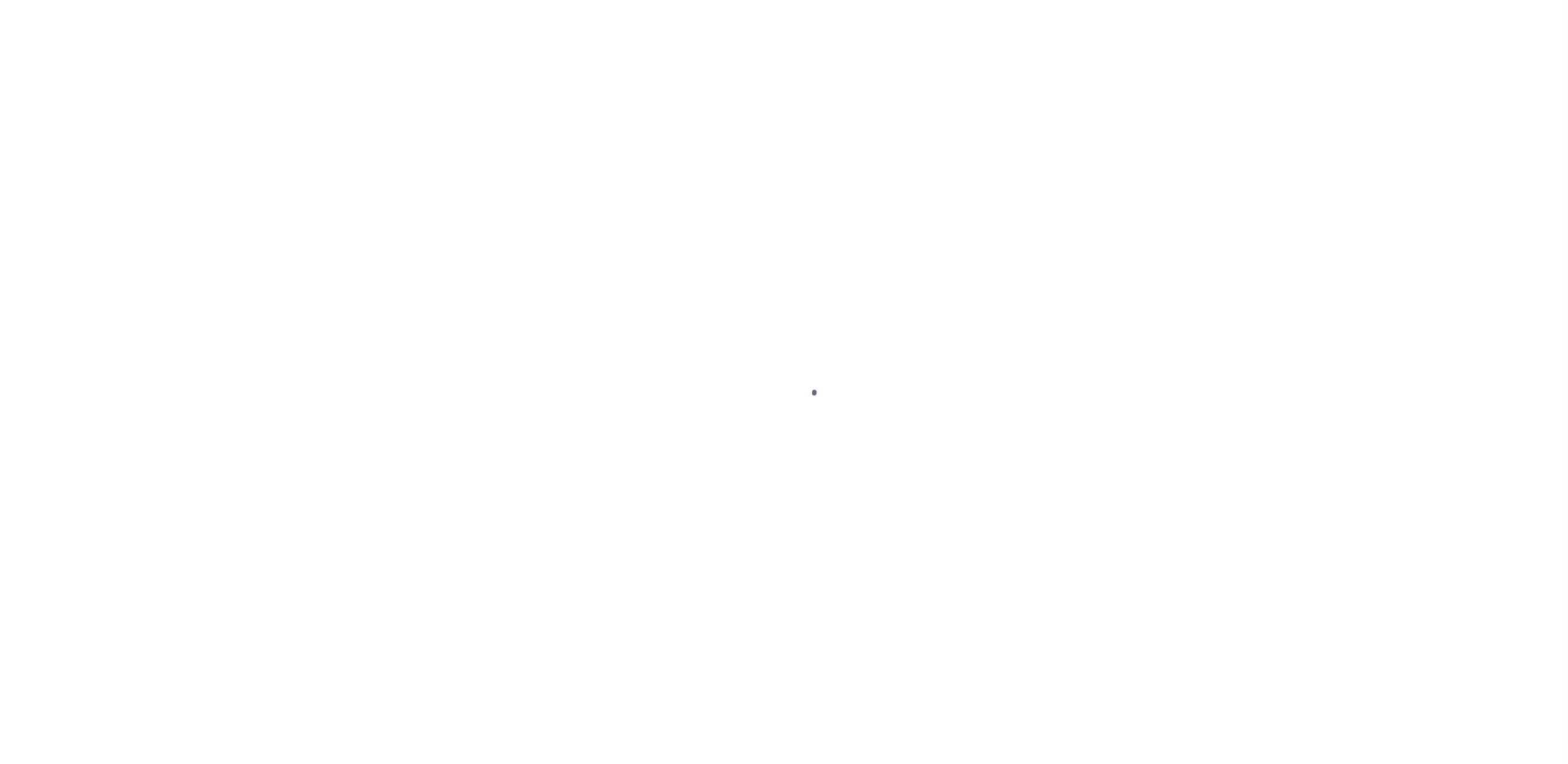
select select "SFP"
select select
select select "37"
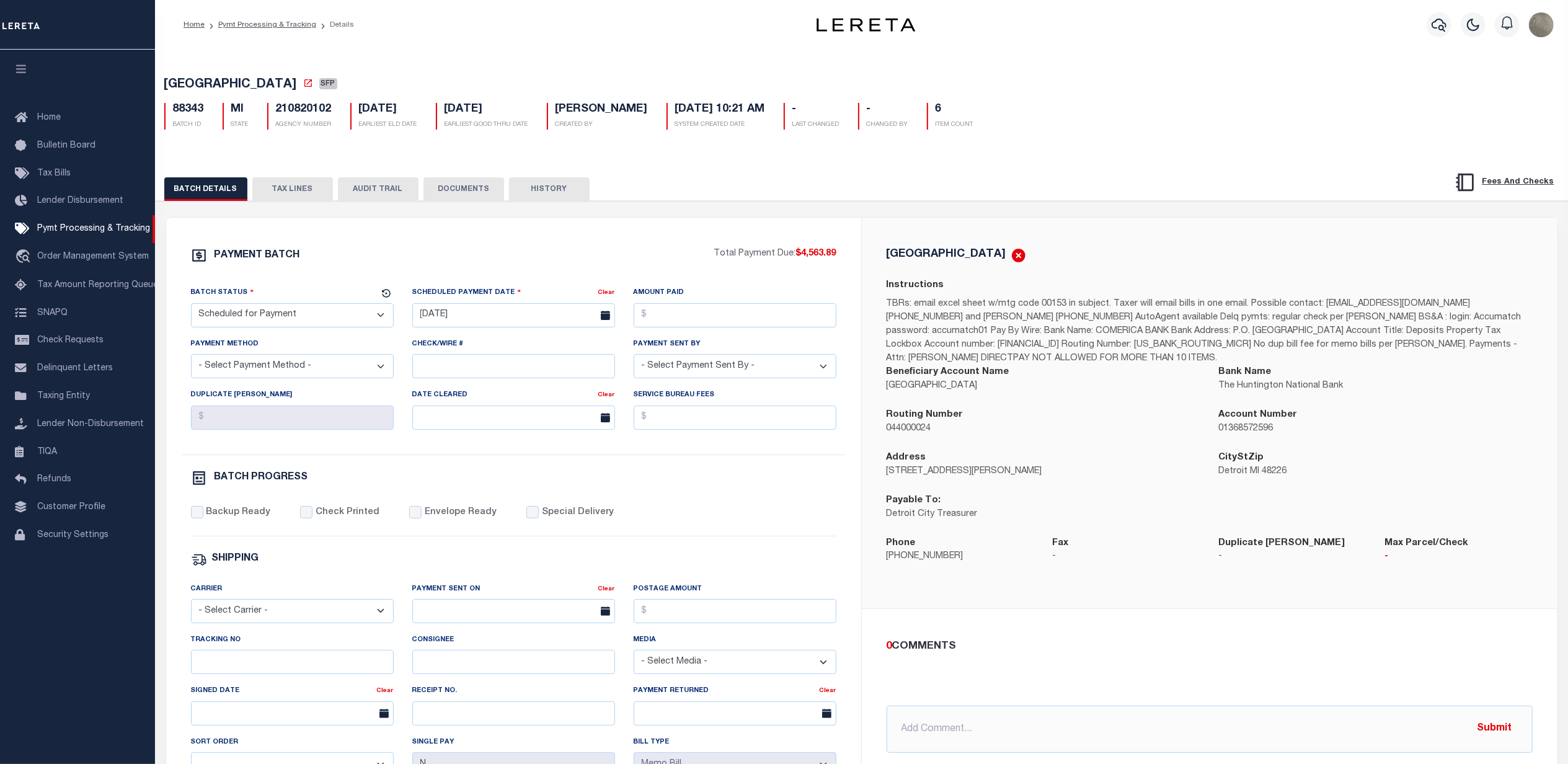
click at [564, 264] on div "PAYMENT BATCH" at bounding box center [452, 259] width 523 height 24
click at [274, 317] on select "- Select Status - Scheduled for Payment Ready For Payment Payment Sent Cleared …" at bounding box center [292, 315] width 203 height 24
drag, startPoint x: 392, startPoint y: 253, endPoint x: 405, endPoint y: 245, distance: 15.3
click at [392, 253] on div "PAYMENT BATCH" at bounding box center [452, 259] width 523 height 24
click at [470, 192] on button "DOCUMENTS" at bounding box center [464, 189] width 80 height 24
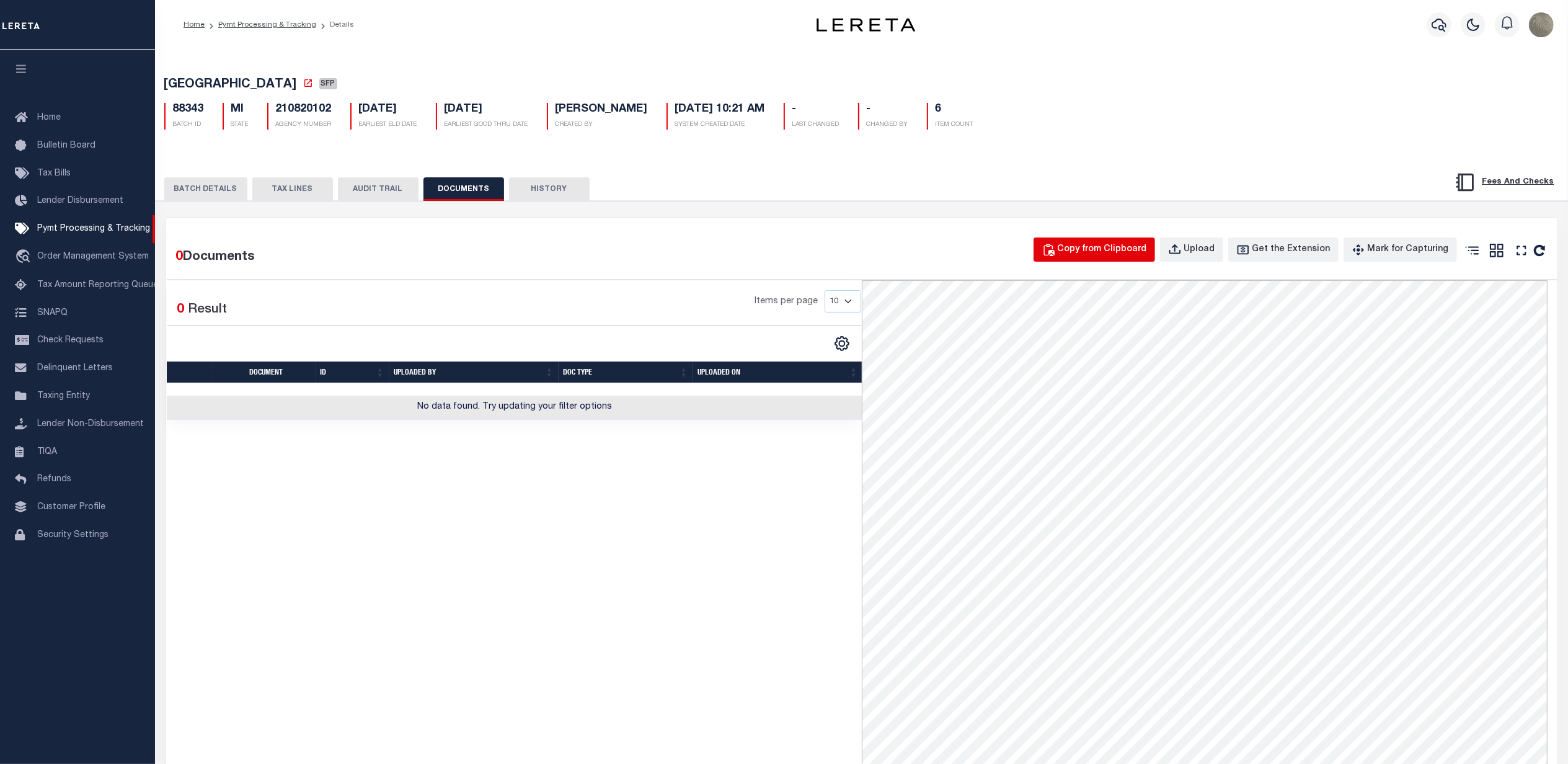
click at [1134, 249] on div "Copy from Clipboard" at bounding box center [1102, 250] width 90 height 14
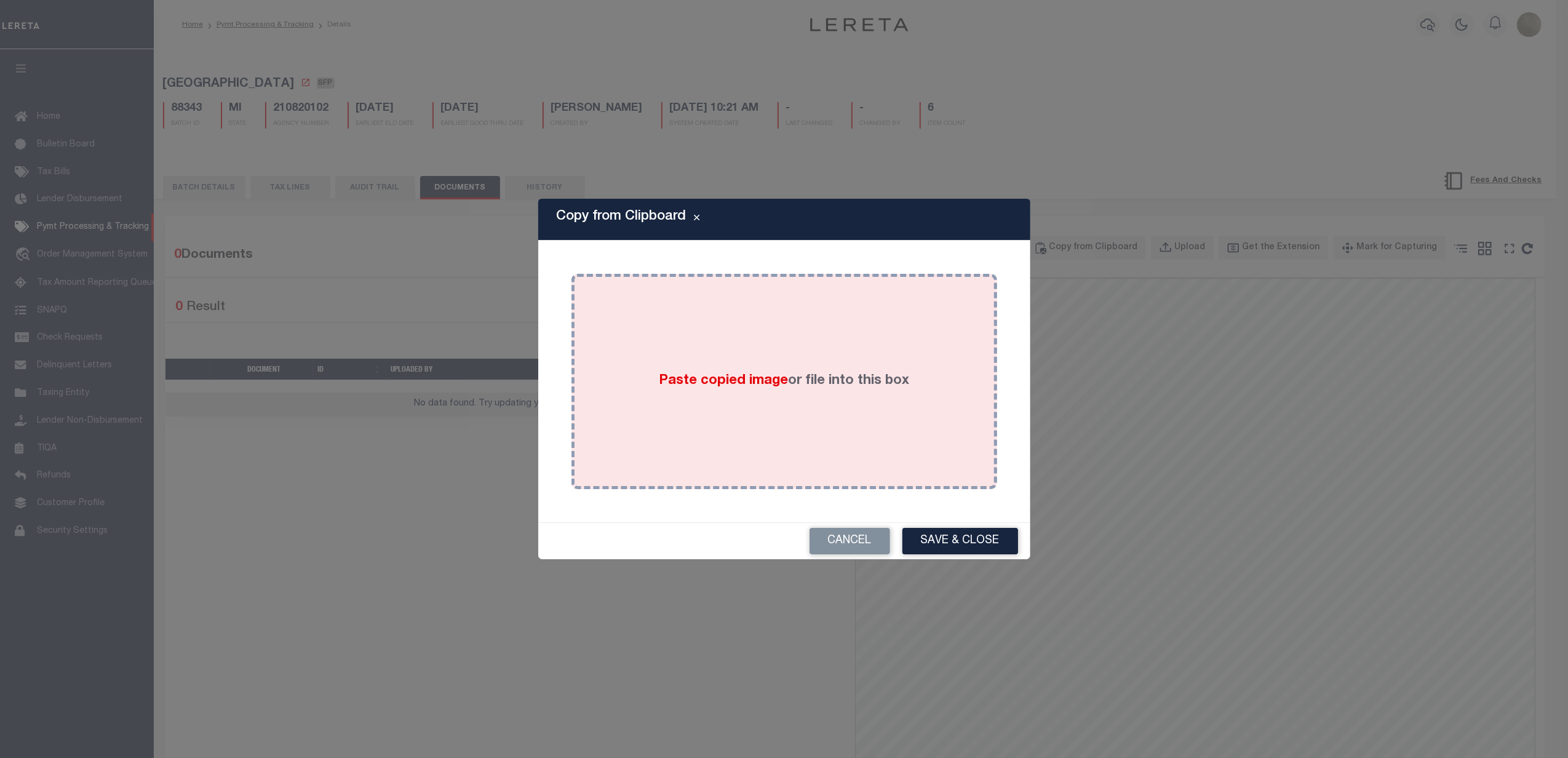
click at [825, 367] on div "Paste copied image or file into this box" at bounding box center [784, 381] width 407 height 197
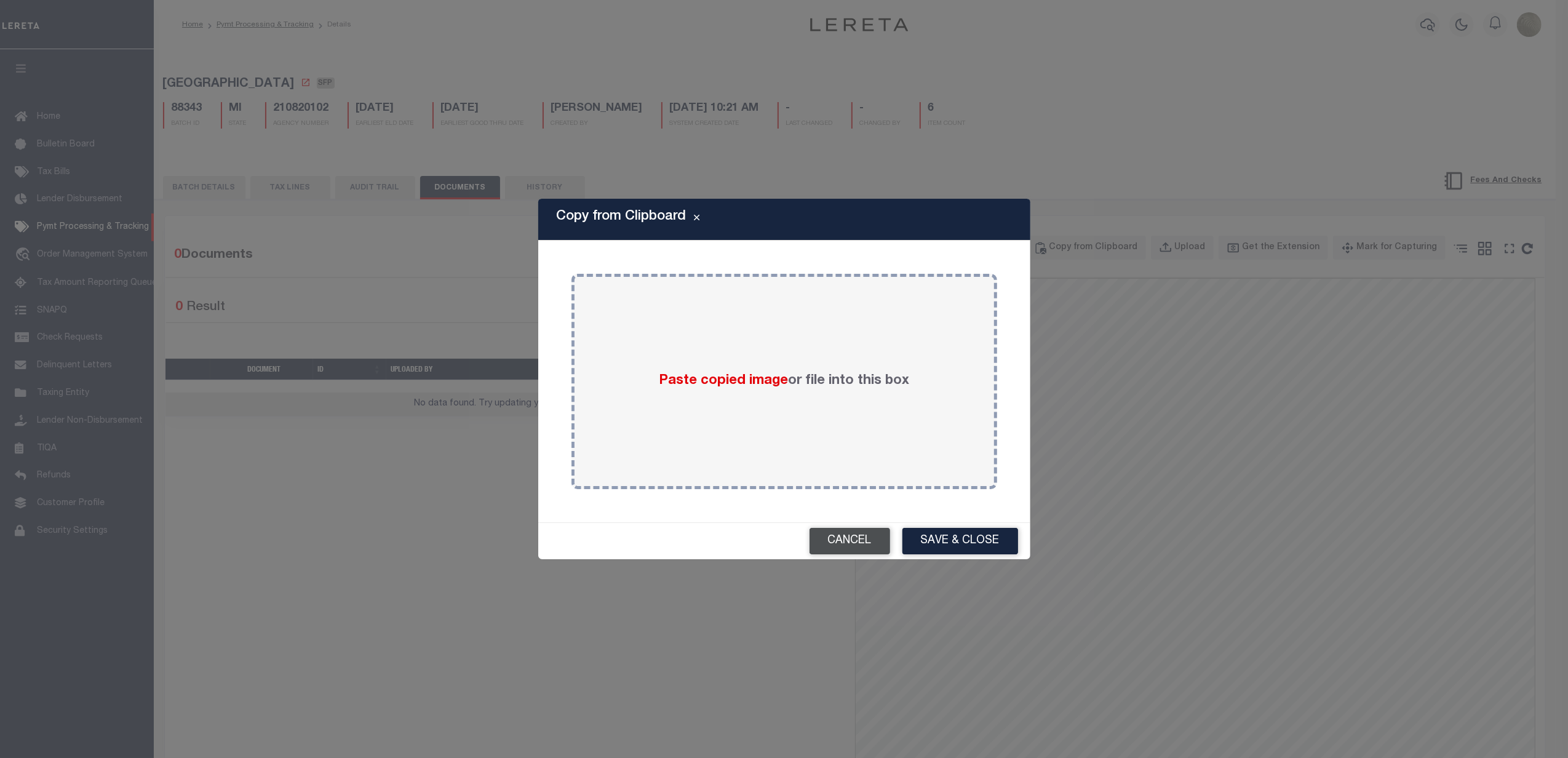
click at [836, 541] on button "Cancel" at bounding box center [850, 541] width 80 height 27
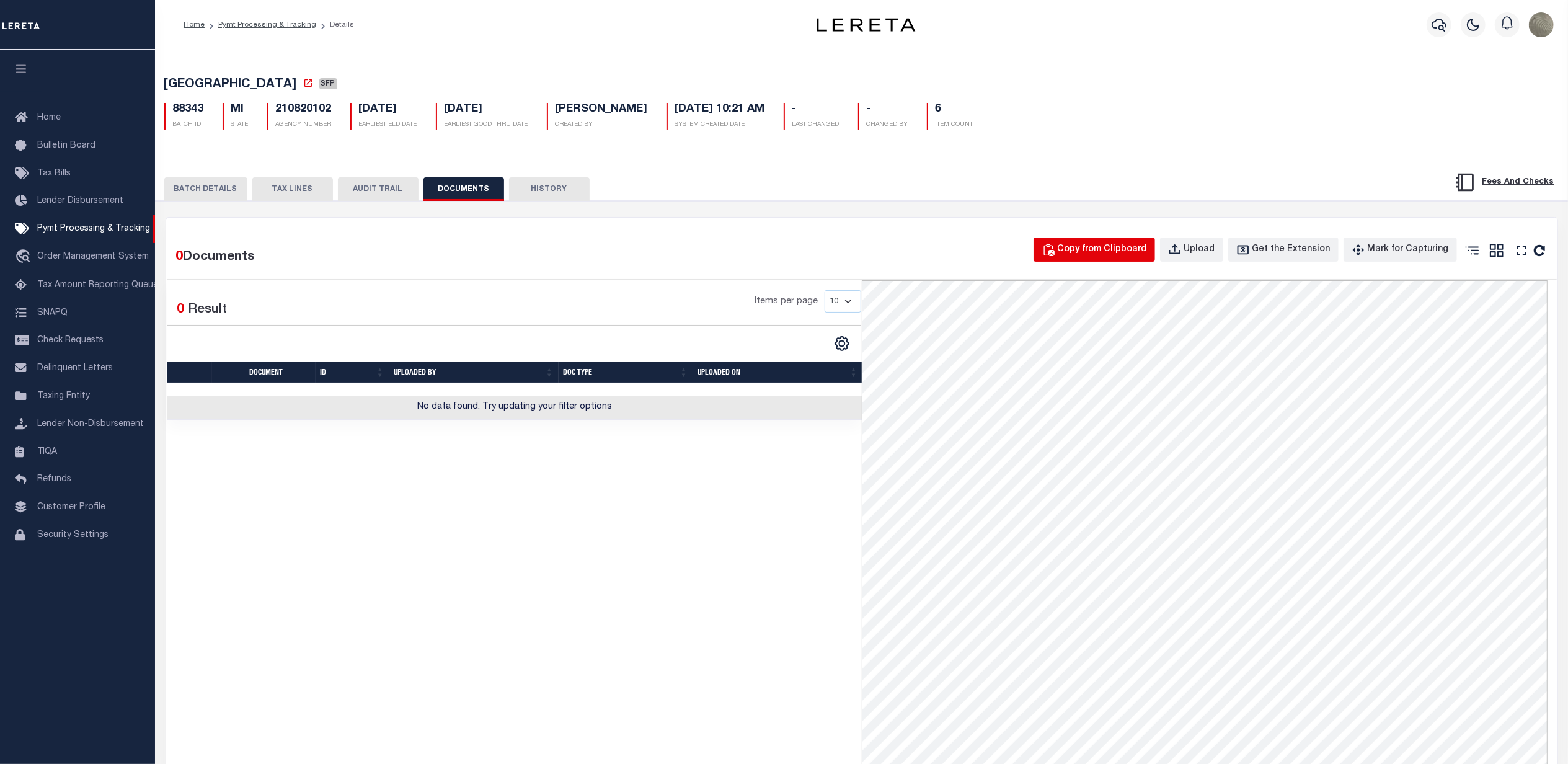
click at [1097, 251] on div "Copy from Clipboard" at bounding box center [1102, 250] width 90 height 14
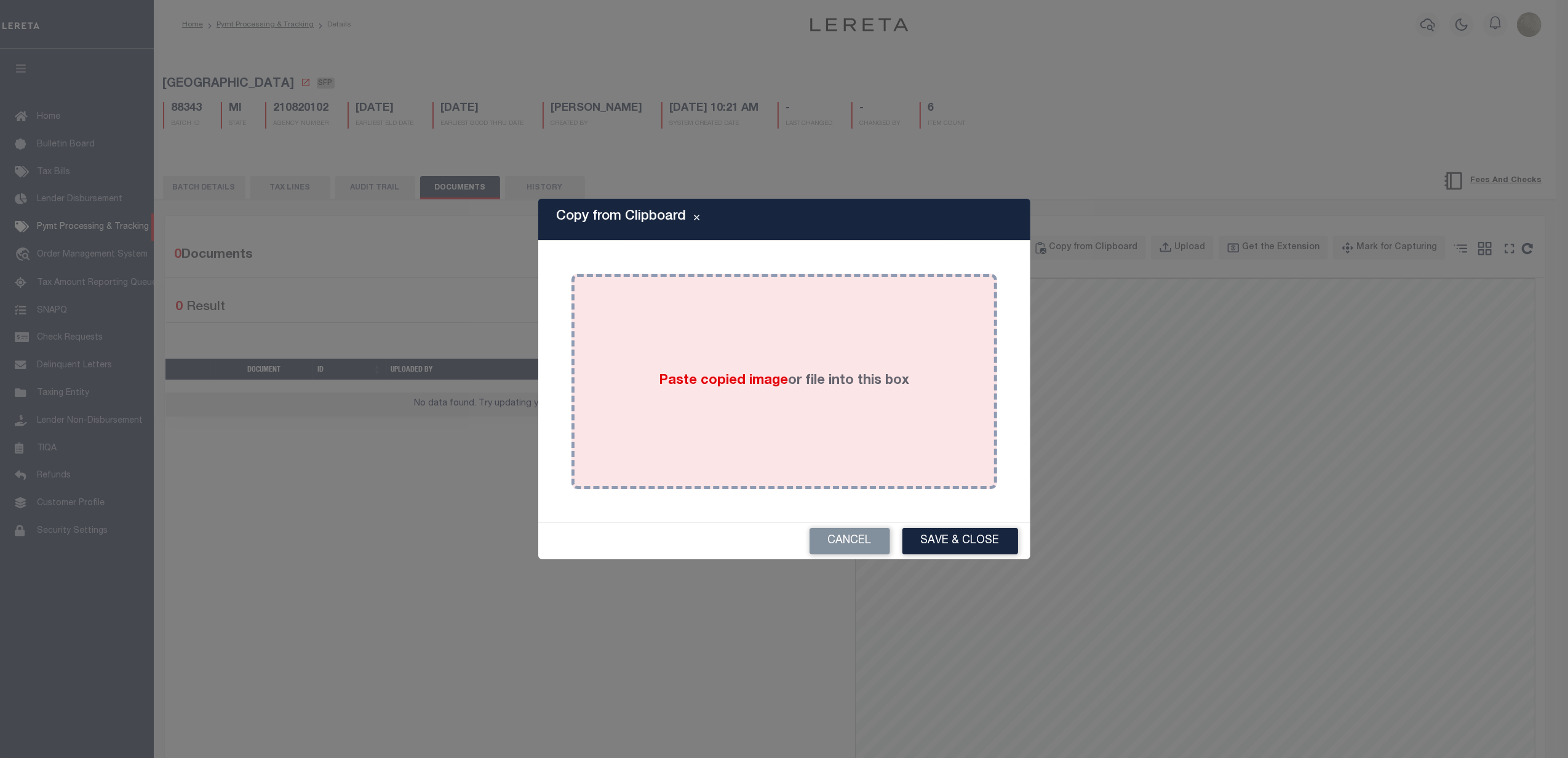
click at [683, 274] on div "Paste copied image or file into this box" at bounding box center [784, 382] width 426 height 215
click at [708, 306] on div "Paste copied image or file into this box" at bounding box center [784, 381] width 407 height 197
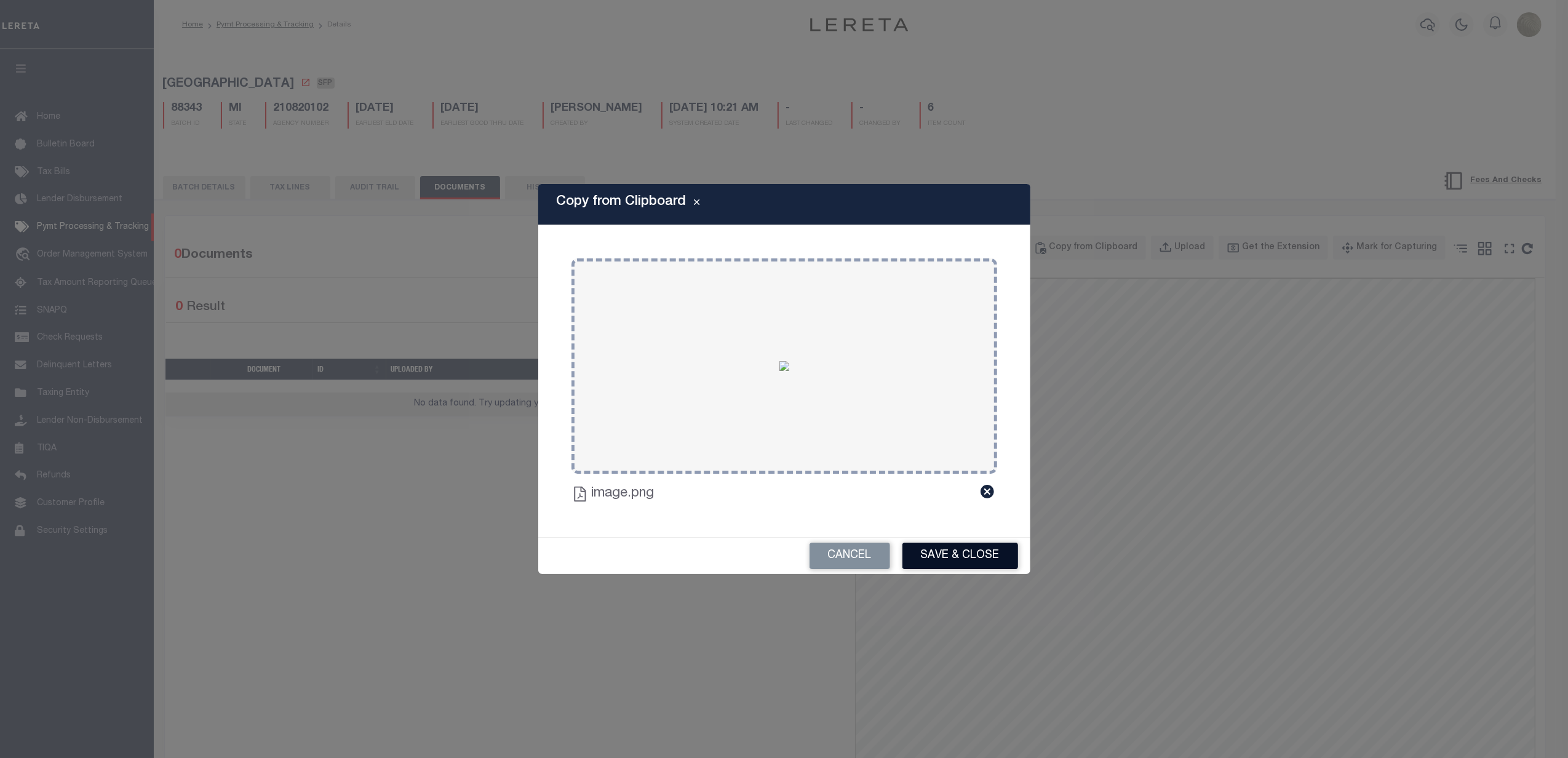
click at [996, 553] on button "Save & Close" at bounding box center [960, 556] width 115 height 27
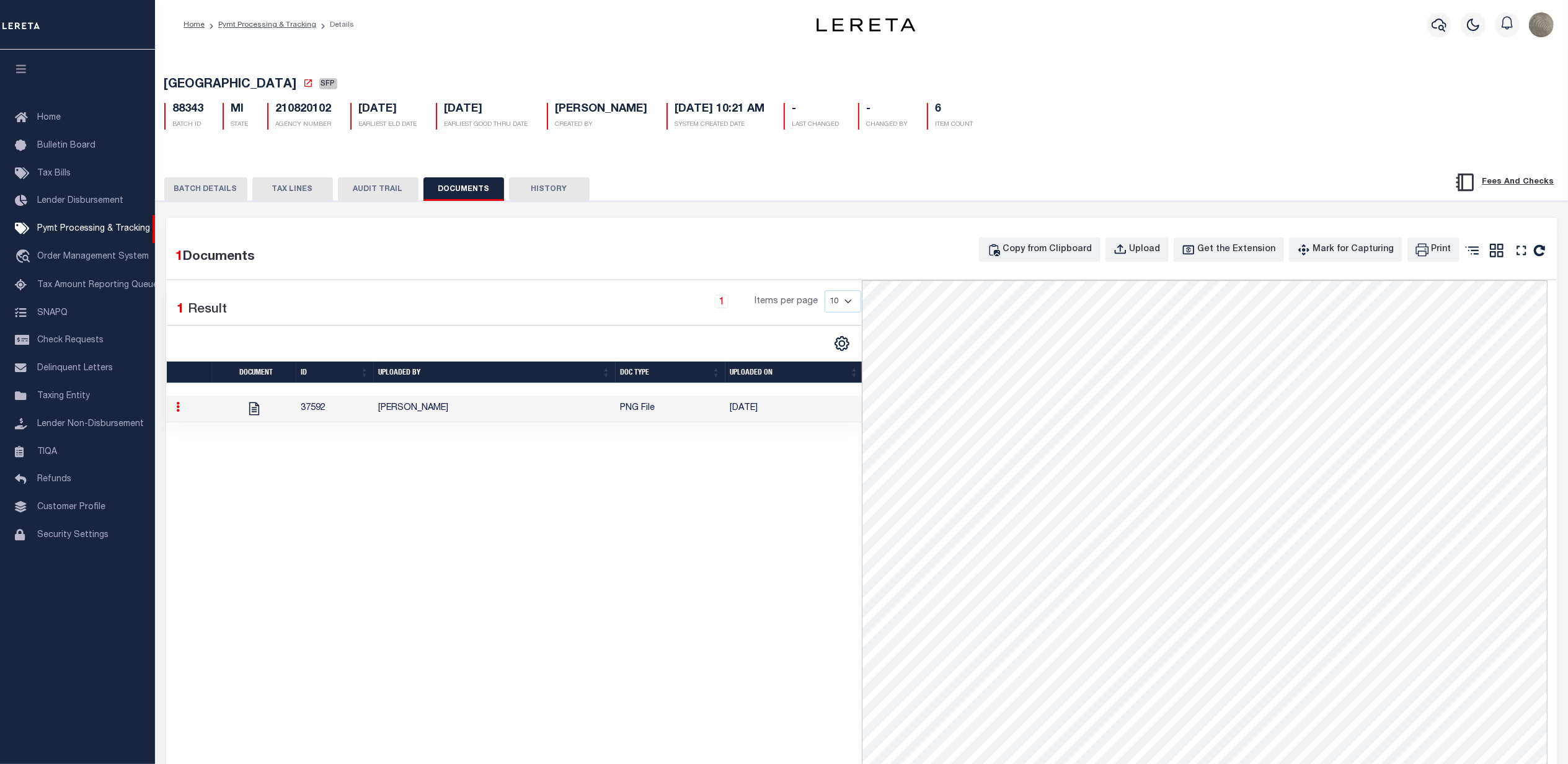
click at [211, 197] on button "BATCH DETAILS" at bounding box center [205, 189] width 83 height 24
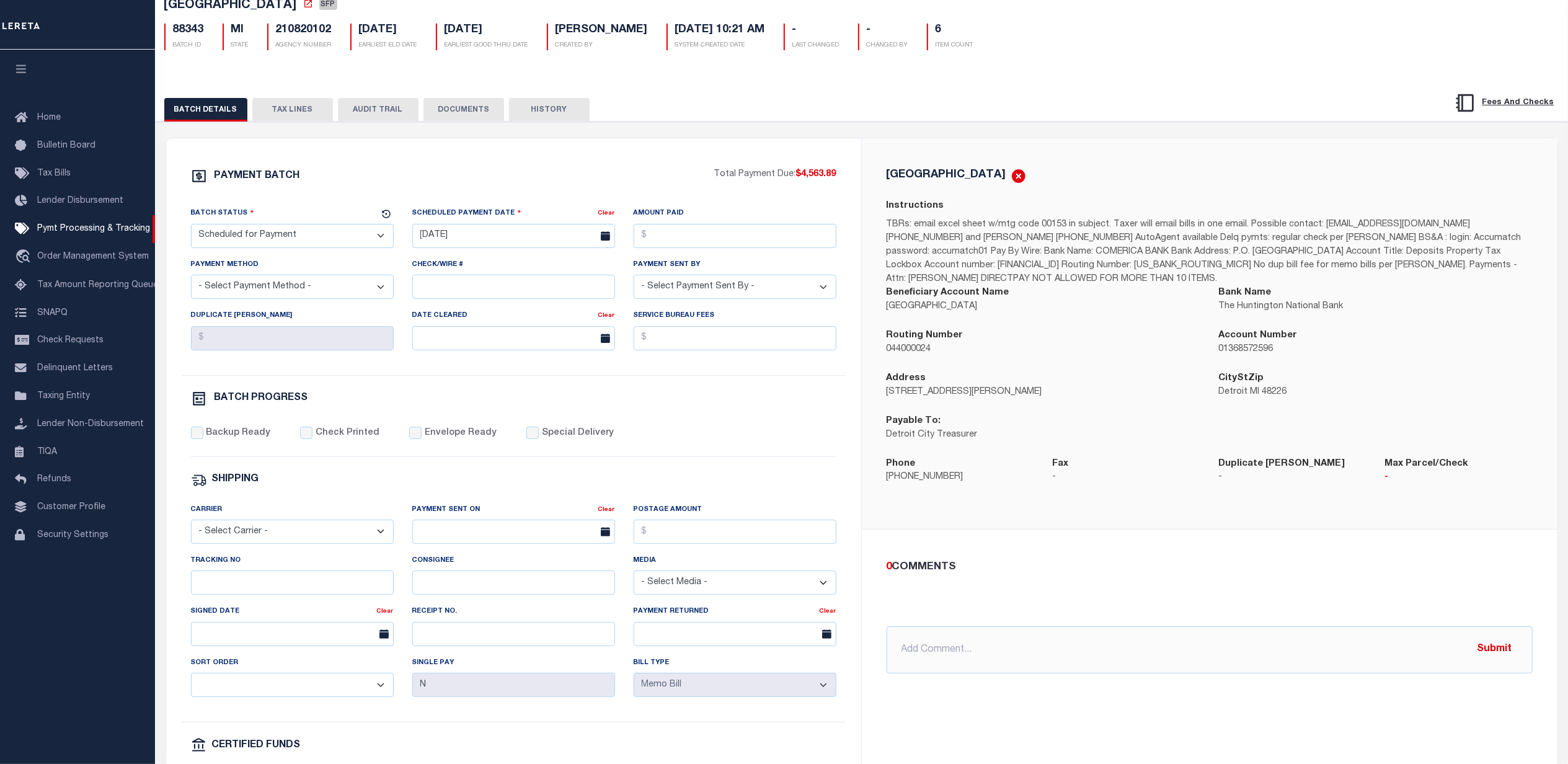
scroll to position [82, 0]
click at [680, 135] on div "PAYMENT BATCH Total Payment Due: $4,563.89 Batch Status" at bounding box center [862, 519] width 1425 height 803
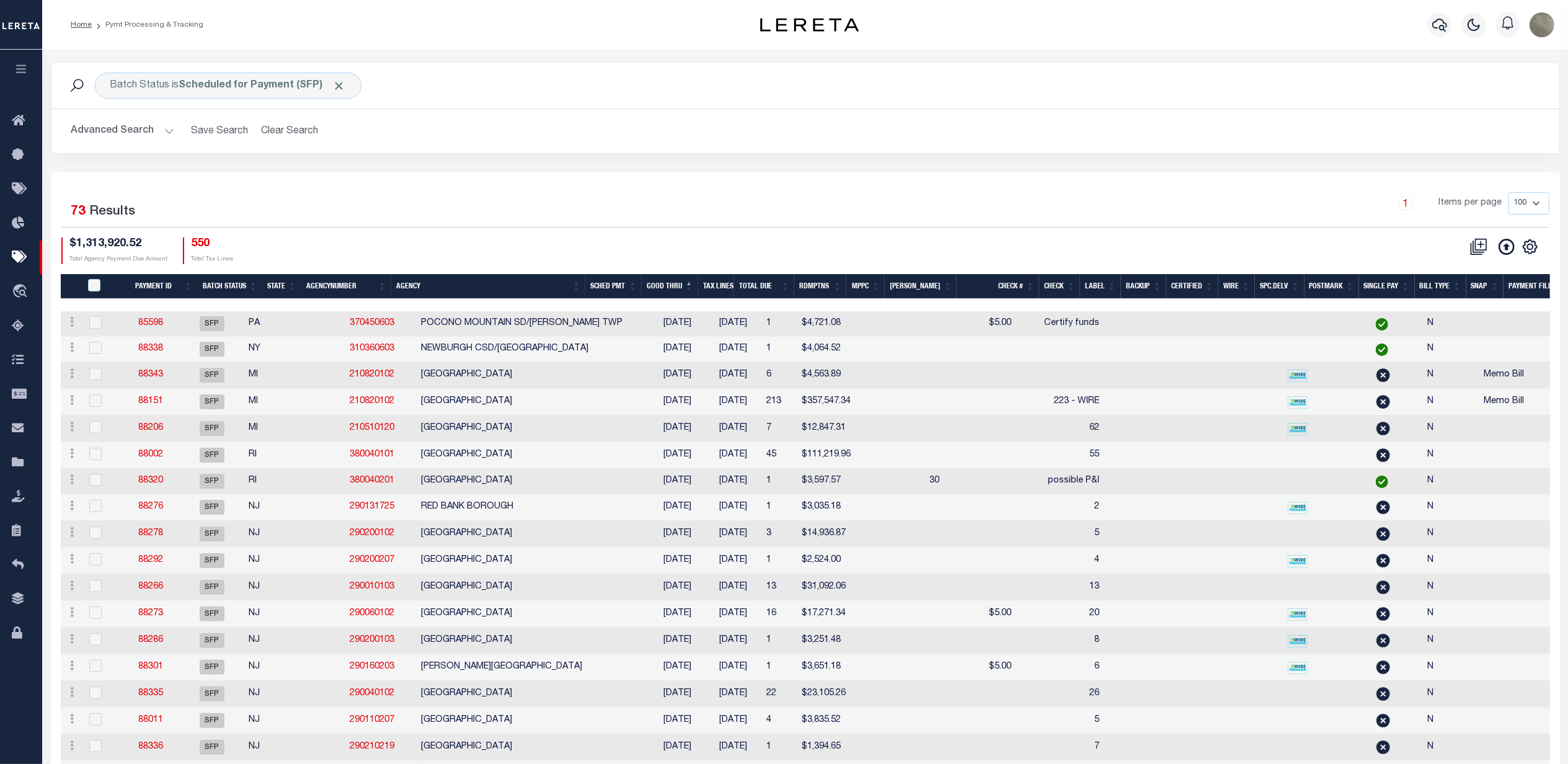
click at [413, 212] on div "Selected 73 Results" at bounding box center [241, 209] width 358 height 35
click at [571, 198] on div "1 Items per page 100 200 500 1000" at bounding box center [993, 208] width 1112 height 32
click at [191, 82] on b "Scheduled for Payment (SFP)" at bounding box center [262, 85] width 167 height 10
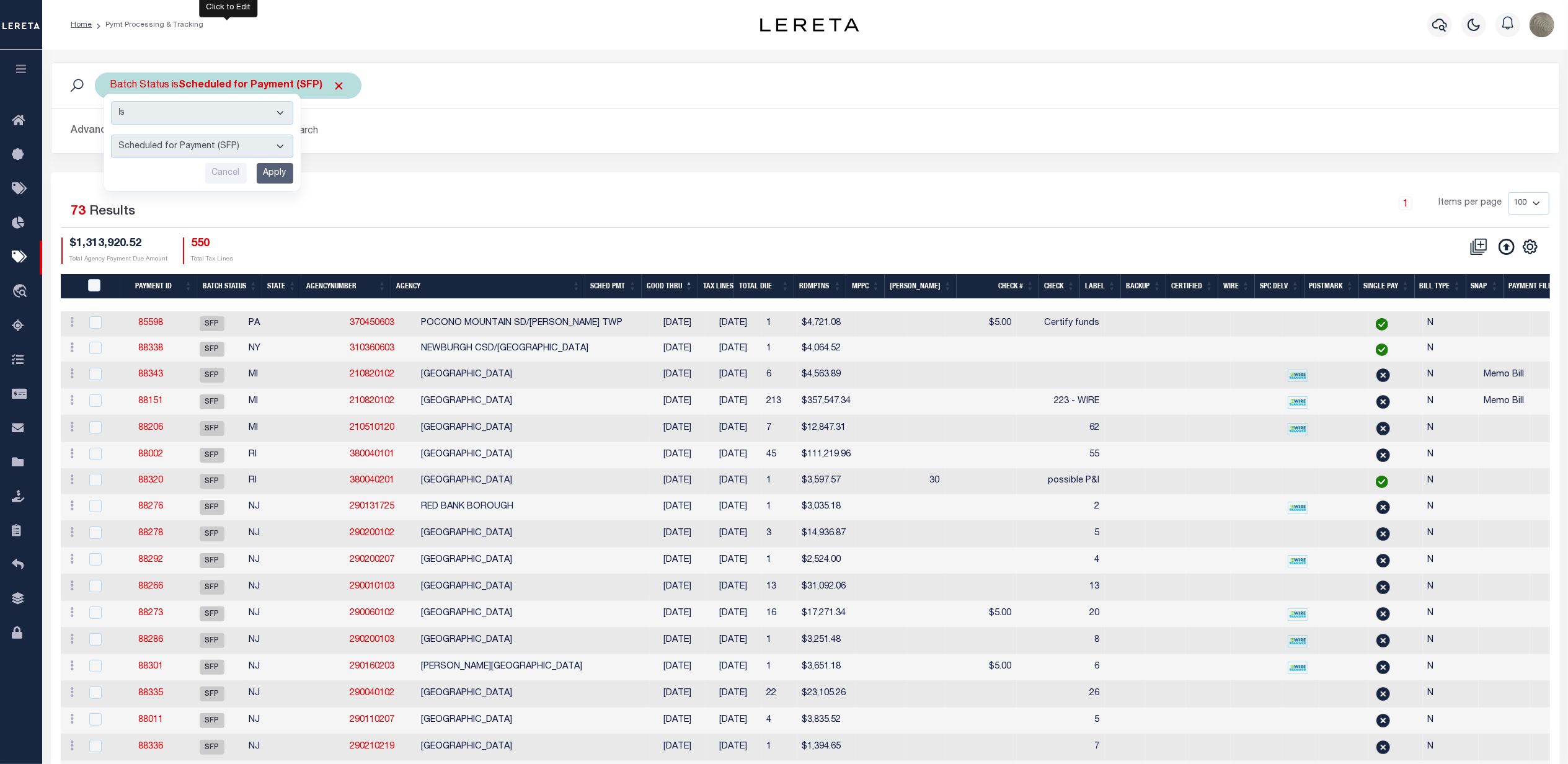
click at [157, 147] on select "Awaiting Funds (AWF) Cleared and Complete (CAC) New Check Needed (NCN) Payment …" at bounding box center [202, 147] width 182 height 24
select select "RFP"
click at [111, 135] on select "Awaiting Funds (AWF) Cleared and Complete (CAC) New Check Needed (NCN) Payment …" at bounding box center [202, 147] width 182 height 24
click at [270, 175] on input "Apply" at bounding box center [275, 173] width 37 height 20
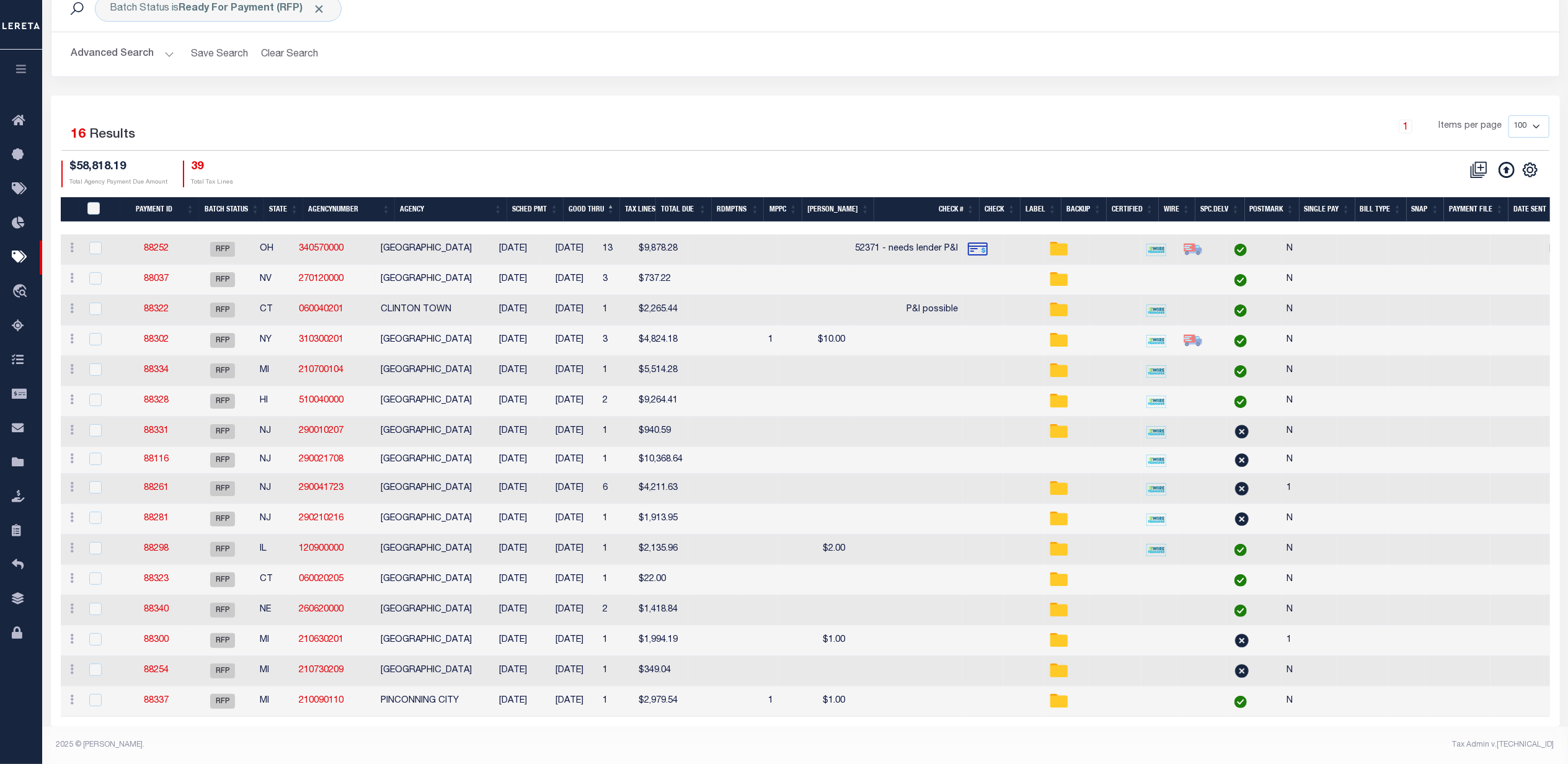
scroll to position [90, 0]
click at [163, 366] on link "88334" at bounding box center [156, 370] width 25 height 9
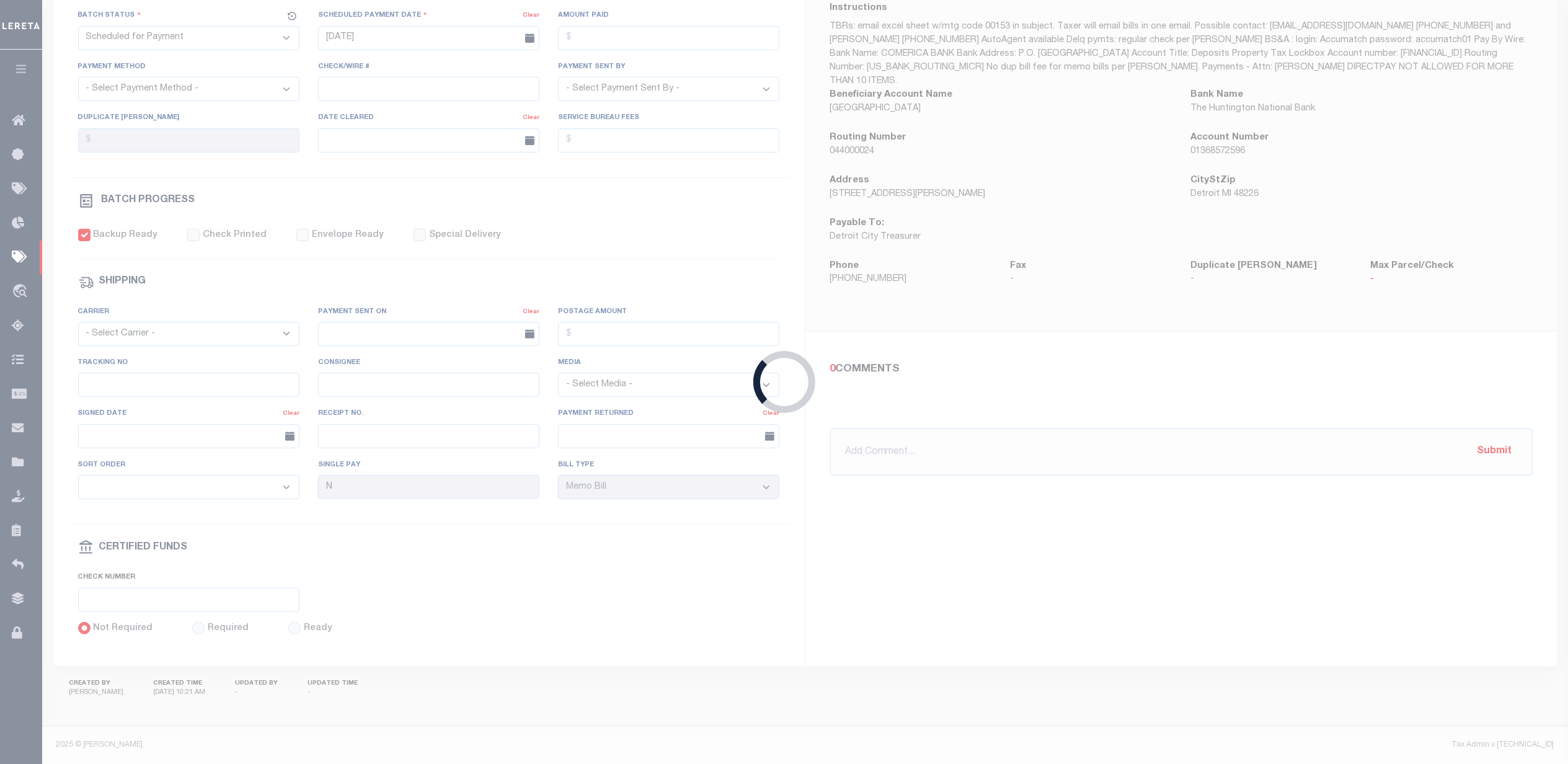
select select "RFP"
type input "$5,514.28"
select select "CHK"
select select "[PERSON_NAME]"
checkbox input "true"
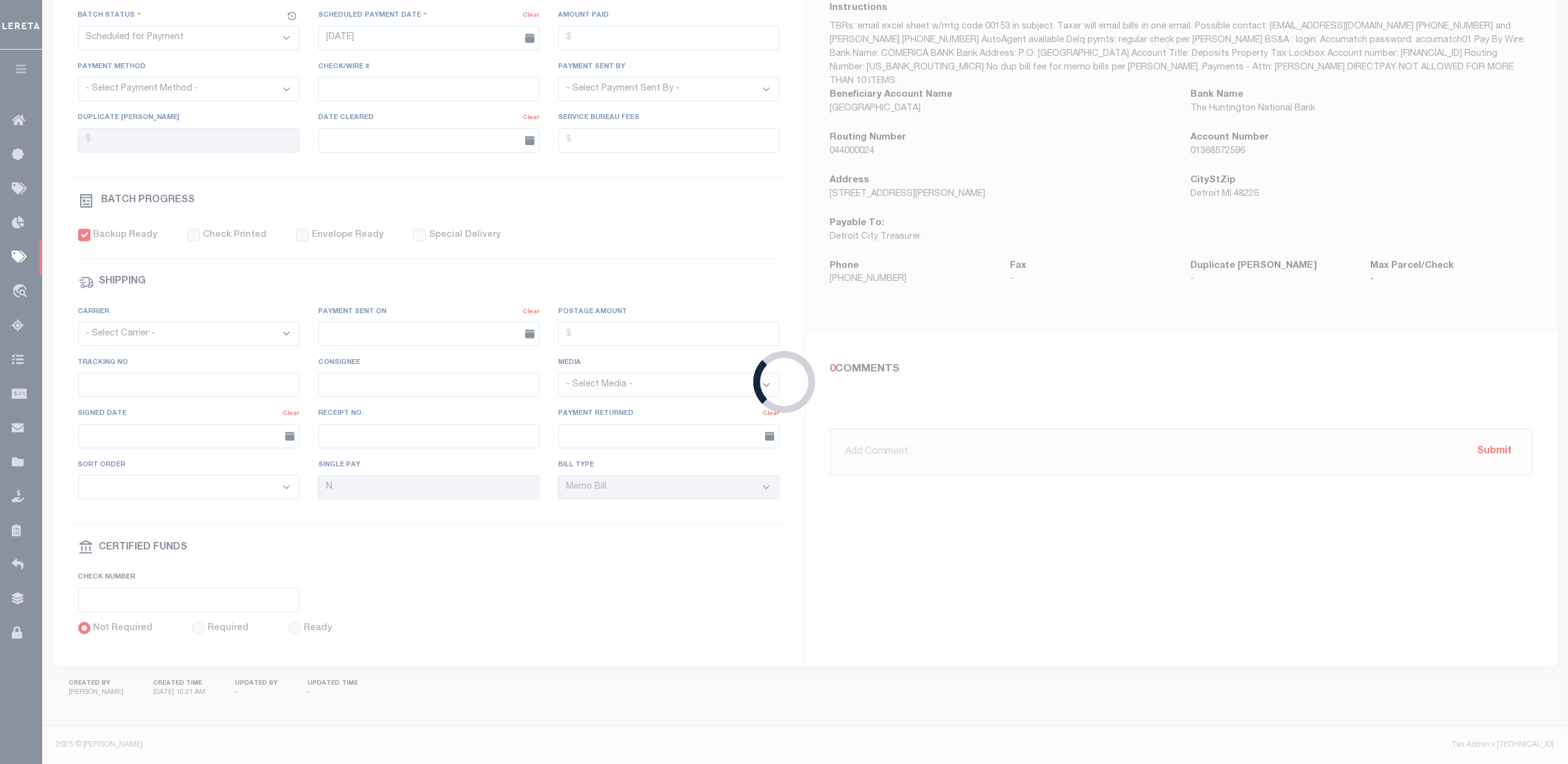
select select "1"
select select
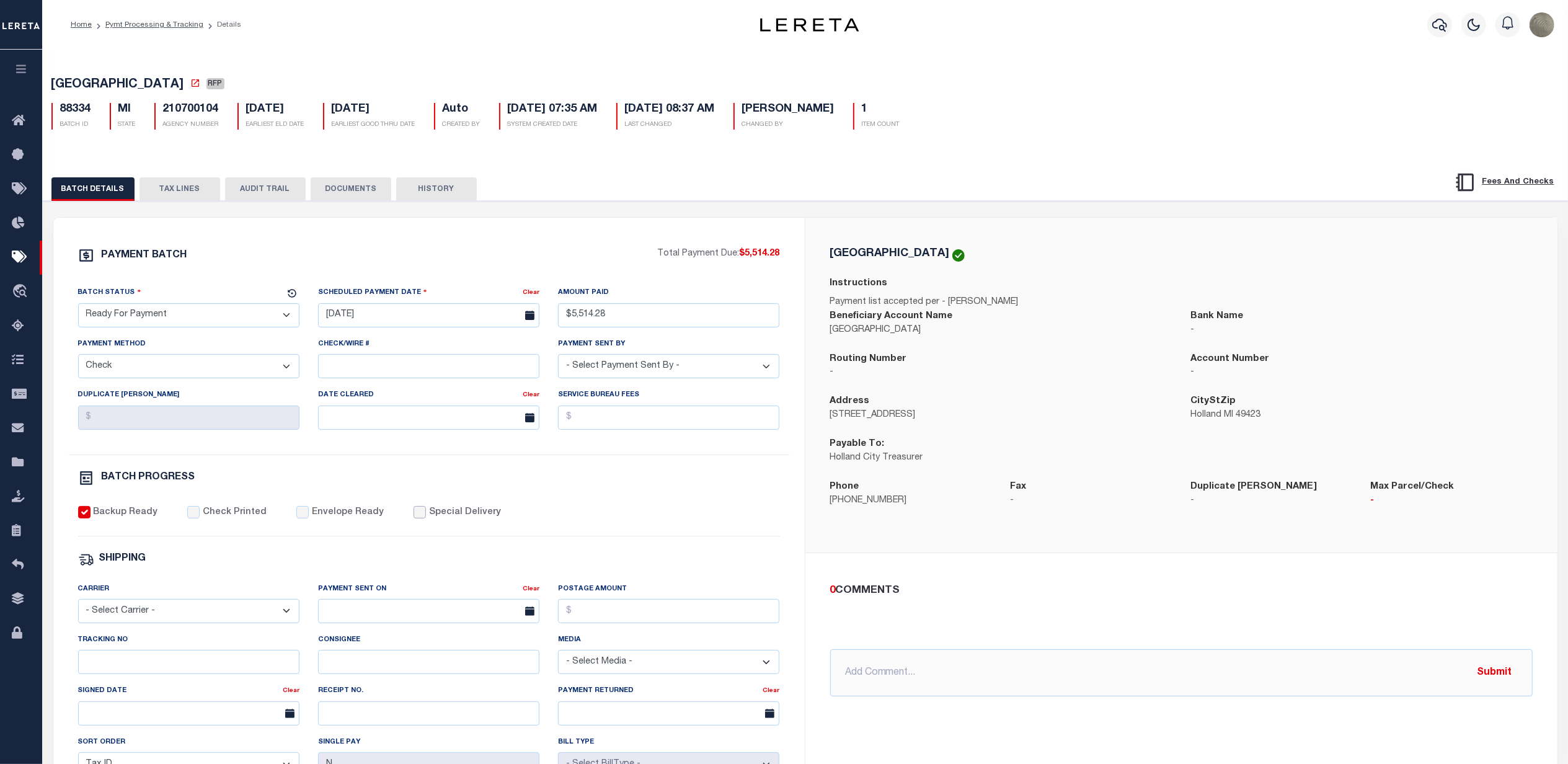
click at [413, 514] on input "Special Delivery" at bounding box center [419, 512] width 12 height 12
checkbox input "true"
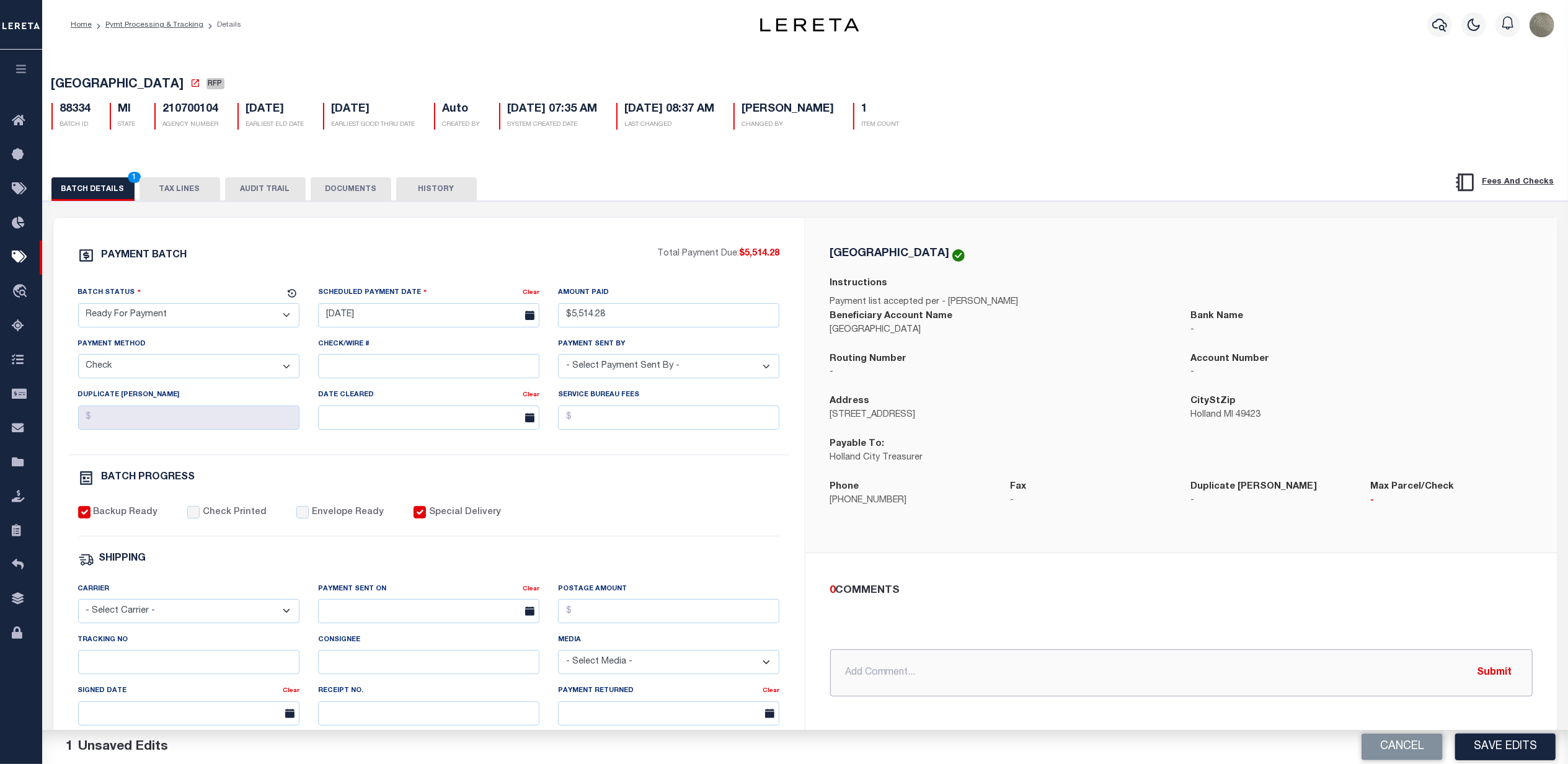
click at [974, 695] on input "text" at bounding box center [1182, 673] width 702 height 47
type input "OVERNIGHT, due on 8/15"
click at [1513, 740] on button "Save Edits" at bounding box center [1506, 747] width 101 height 27
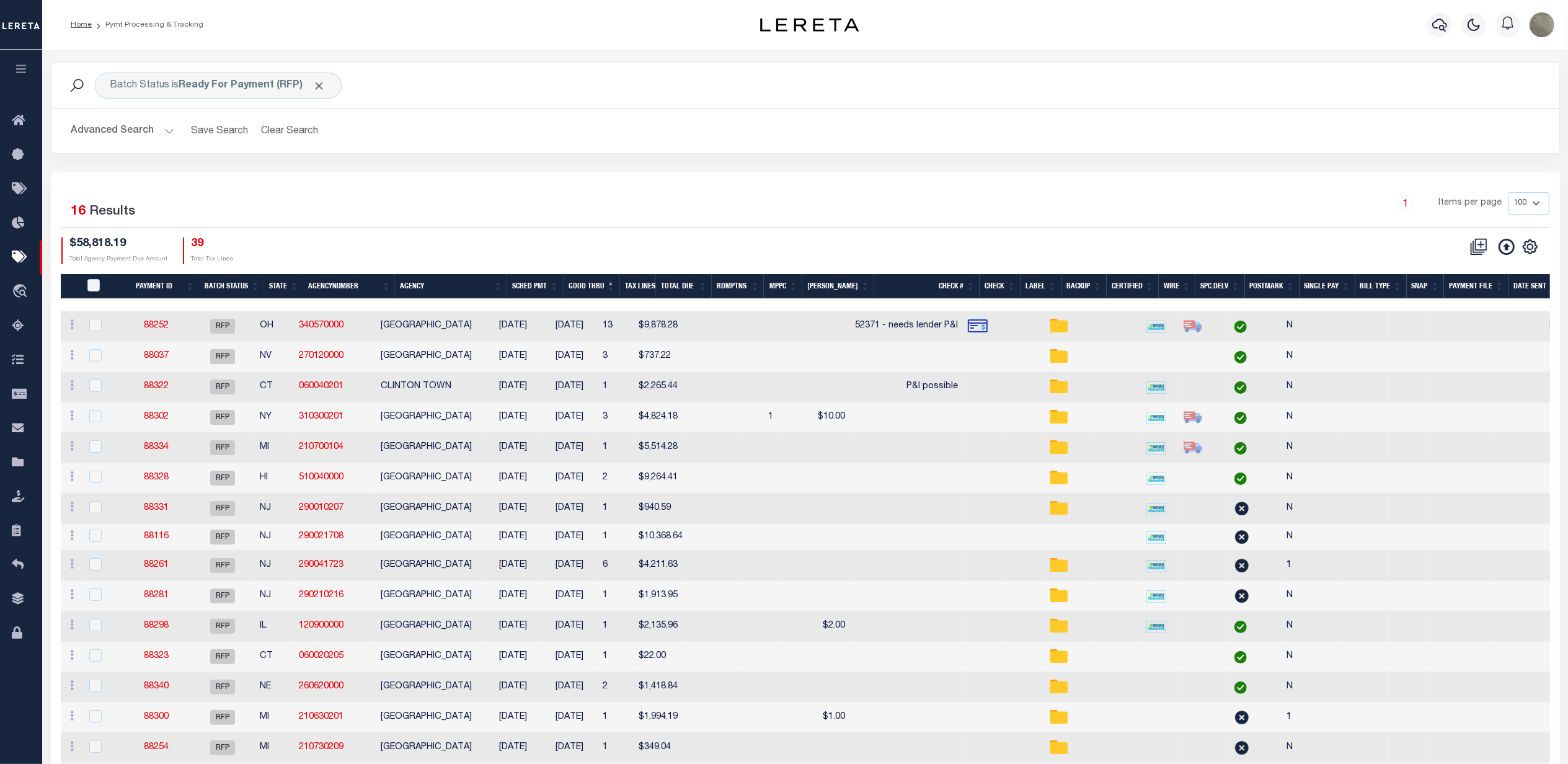
click at [570, 249] on div "$58,818.19 Total Agency Payment Due Amount 39 Total Tax Lines" at bounding box center [434, 251] width 744 height 27
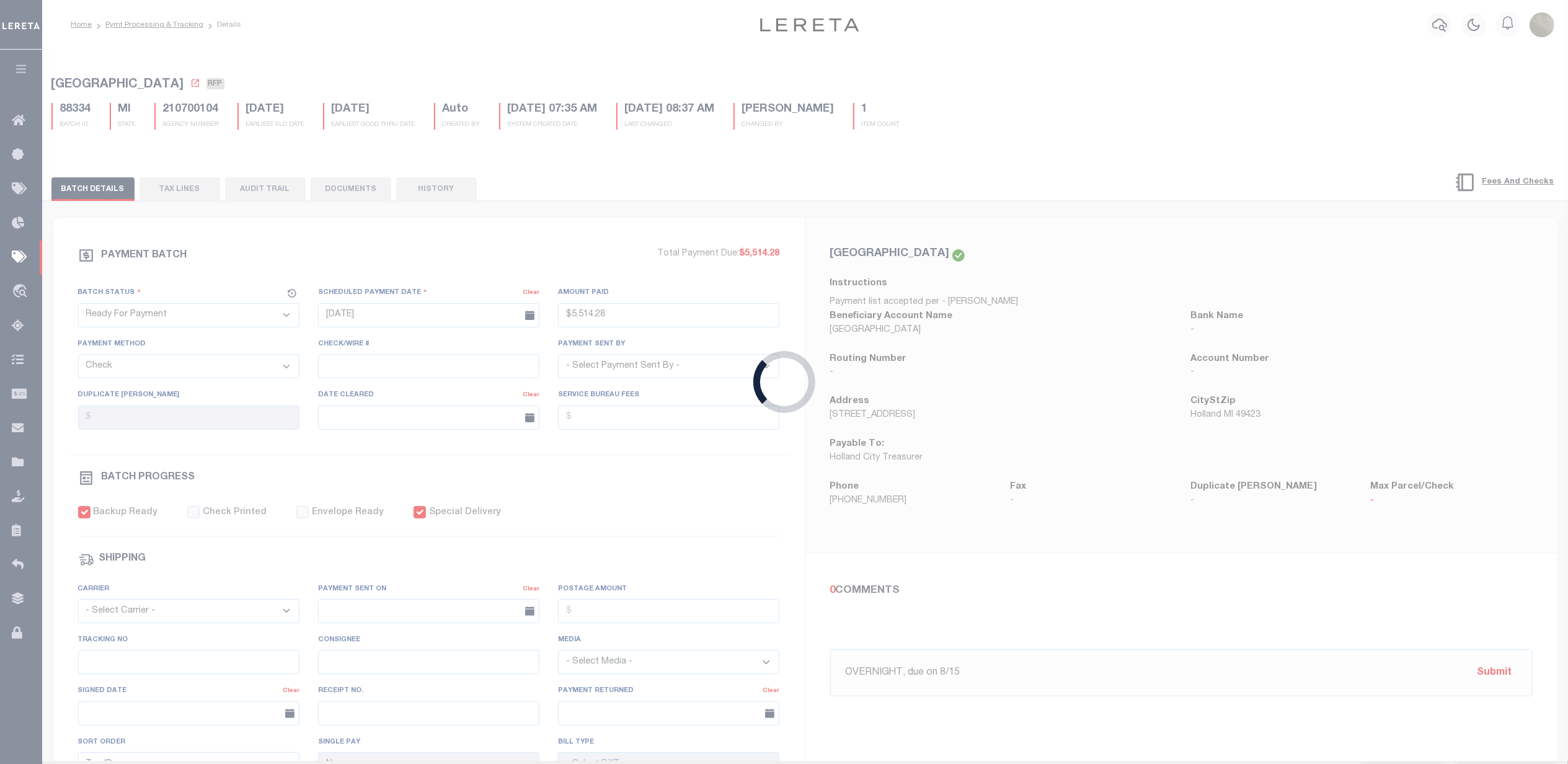
type input "$5,514.28"
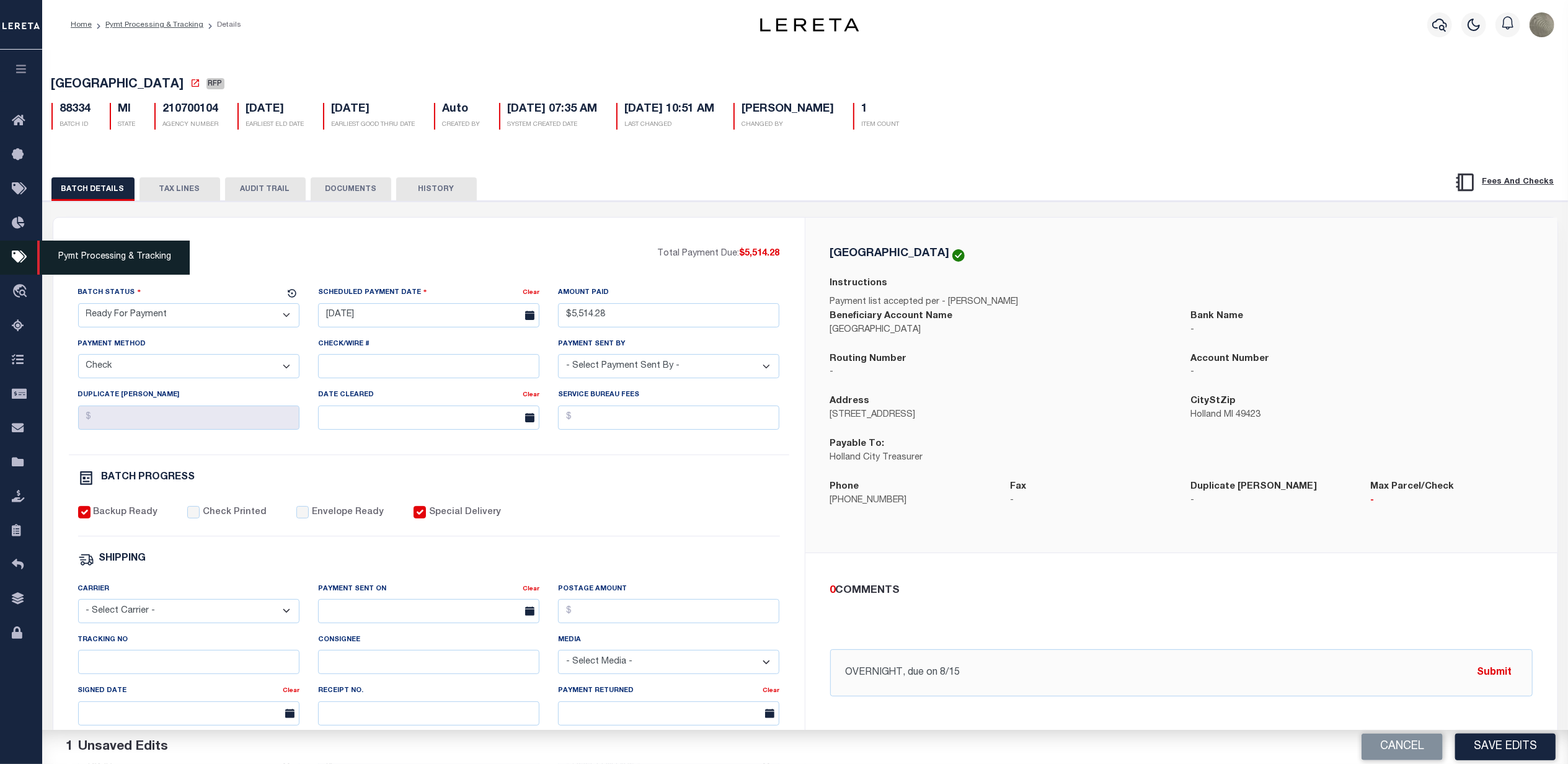
click at [25, 242] on link "Pymt Processing & Tracking" at bounding box center [21, 258] width 42 height 34
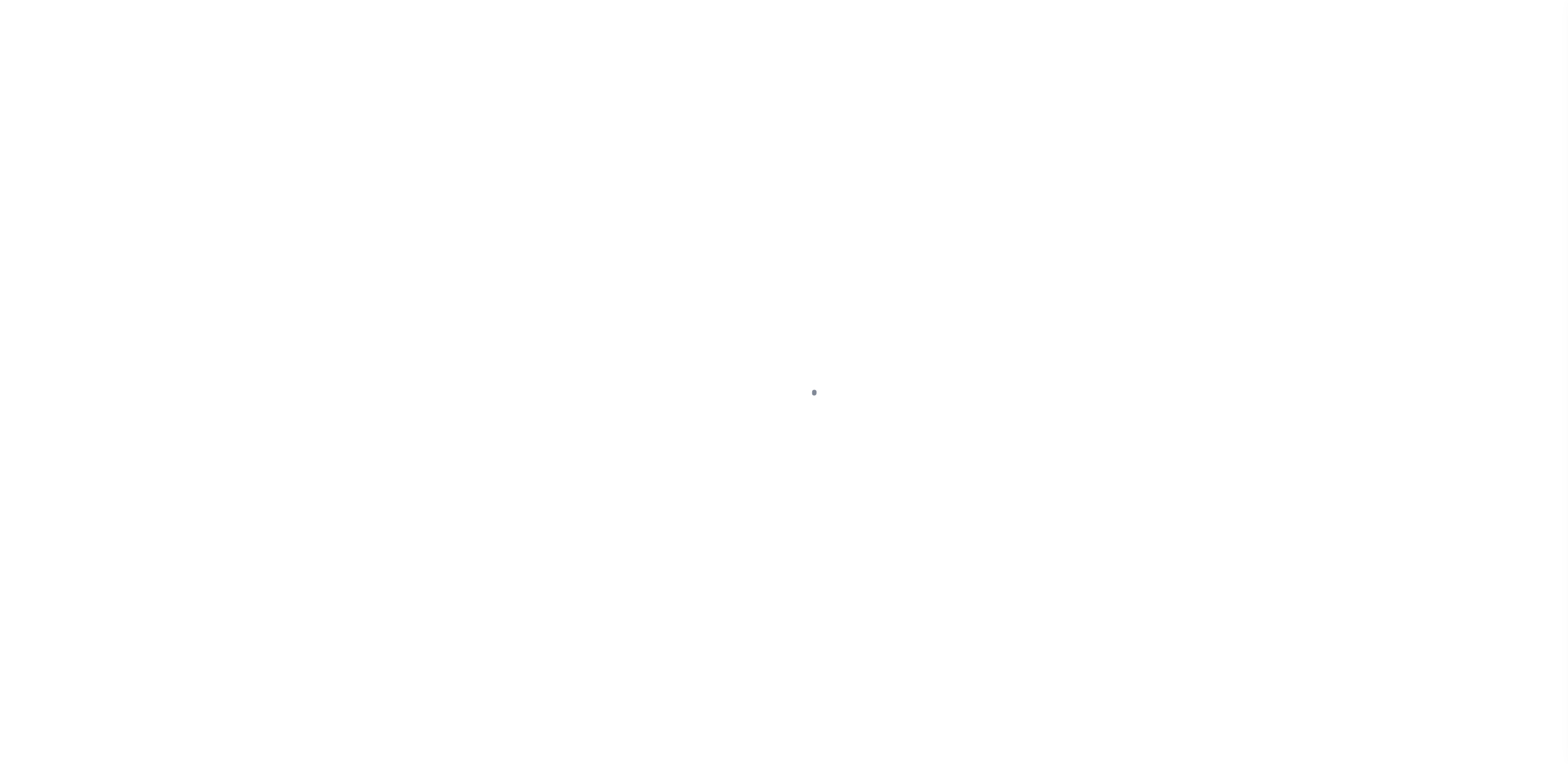
select select "SFP"
select select "TRA"
select select "[PERSON_NAME]"
select select "37"
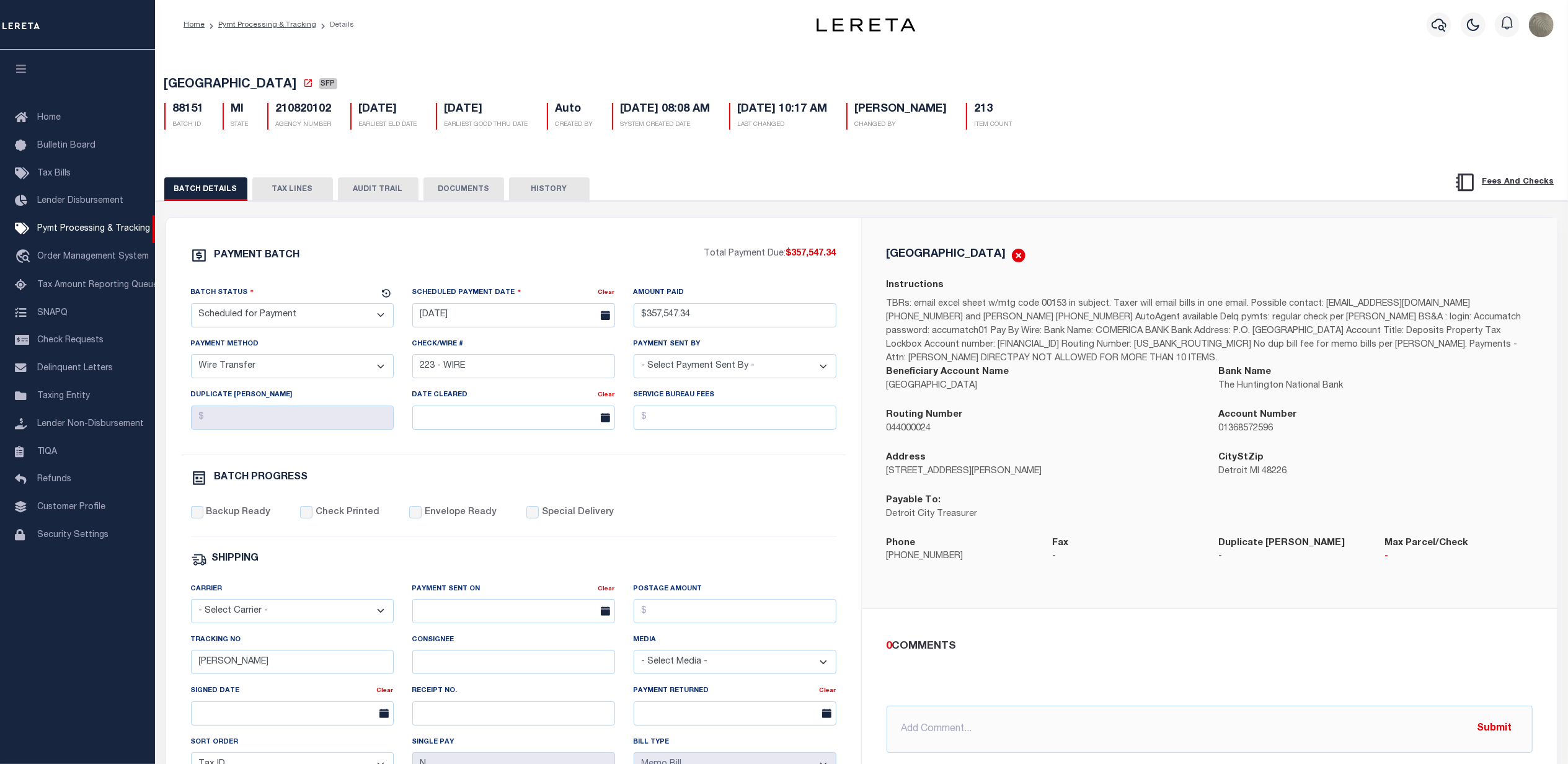
click at [951, 238] on div "[GEOGRAPHIC_DATA] Instructions Beneficiary Account Name [GEOGRAPHIC_DATA] Bank …" at bounding box center [1210, 413] width 696 height 391
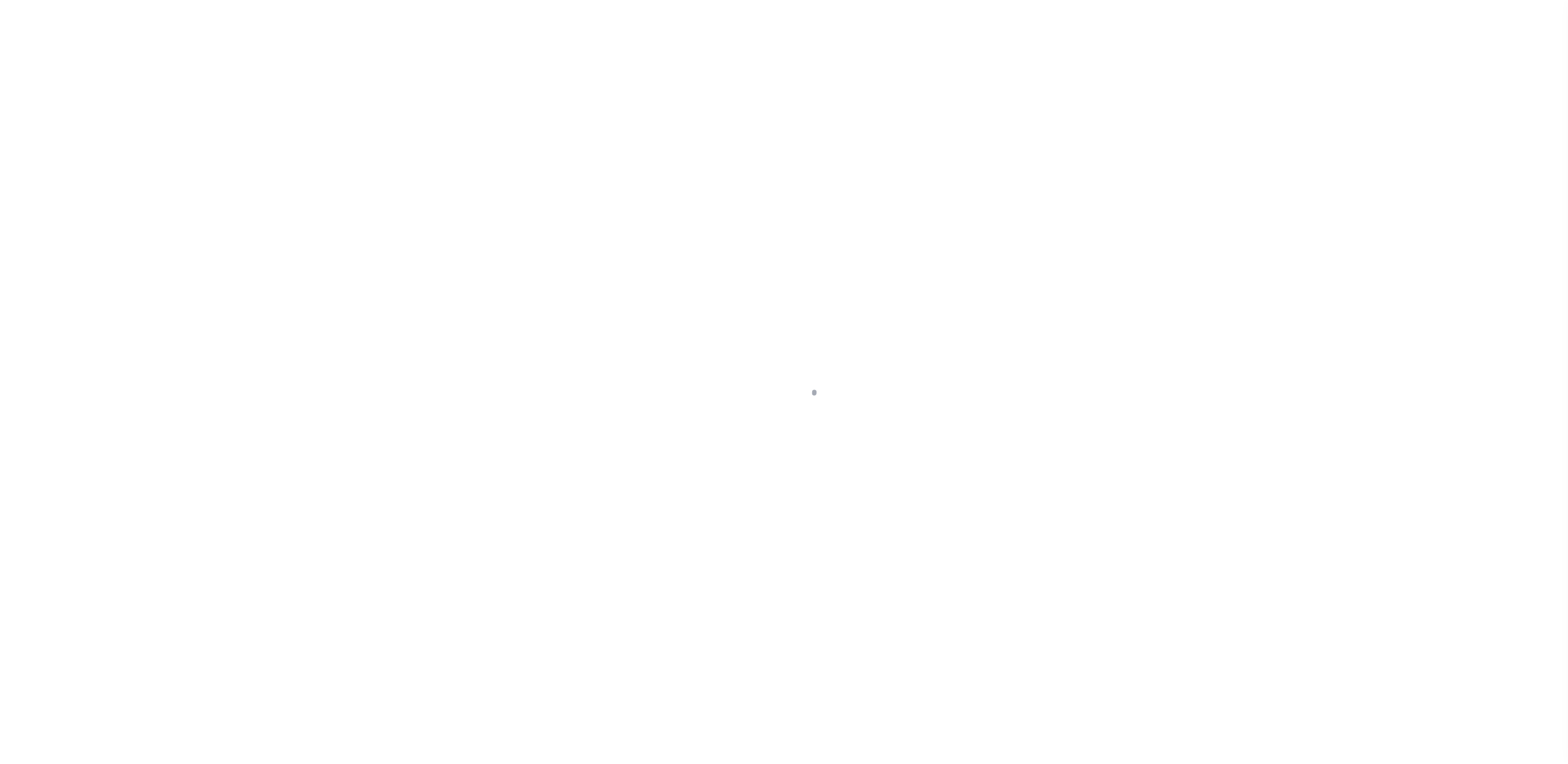
select select "SFP"
select select "TRA"
select select "[PERSON_NAME]"
select select "37"
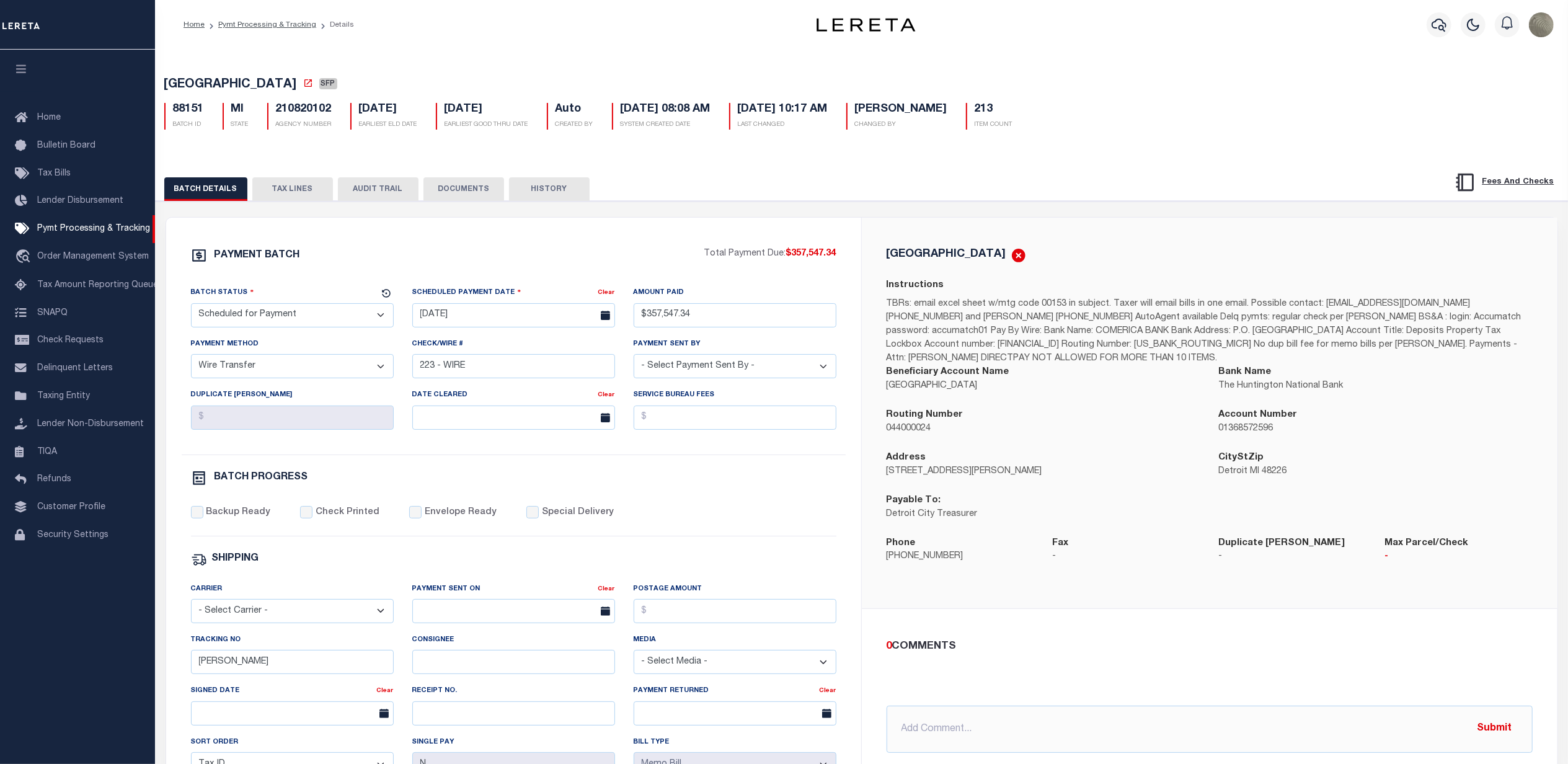
click at [956, 207] on div "PAYMENT BATCH Total Payment Due: $357,547.34 Batch Status" at bounding box center [862, 602] width 1425 height 803
click at [521, 267] on div "PAYMENT BATCH" at bounding box center [447, 259] width 513 height 24
click at [516, 214] on div "PAYMENT BATCH Total Payment Due: $357,547.34 Batch Status" at bounding box center [862, 602] width 1425 height 803
click at [228, 519] on label "Backup Ready" at bounding box center [238, 513] width 65 height 14
click at [203, 519] on input "Backup Ready" at bounding box center [197, 512] width 12 height 12
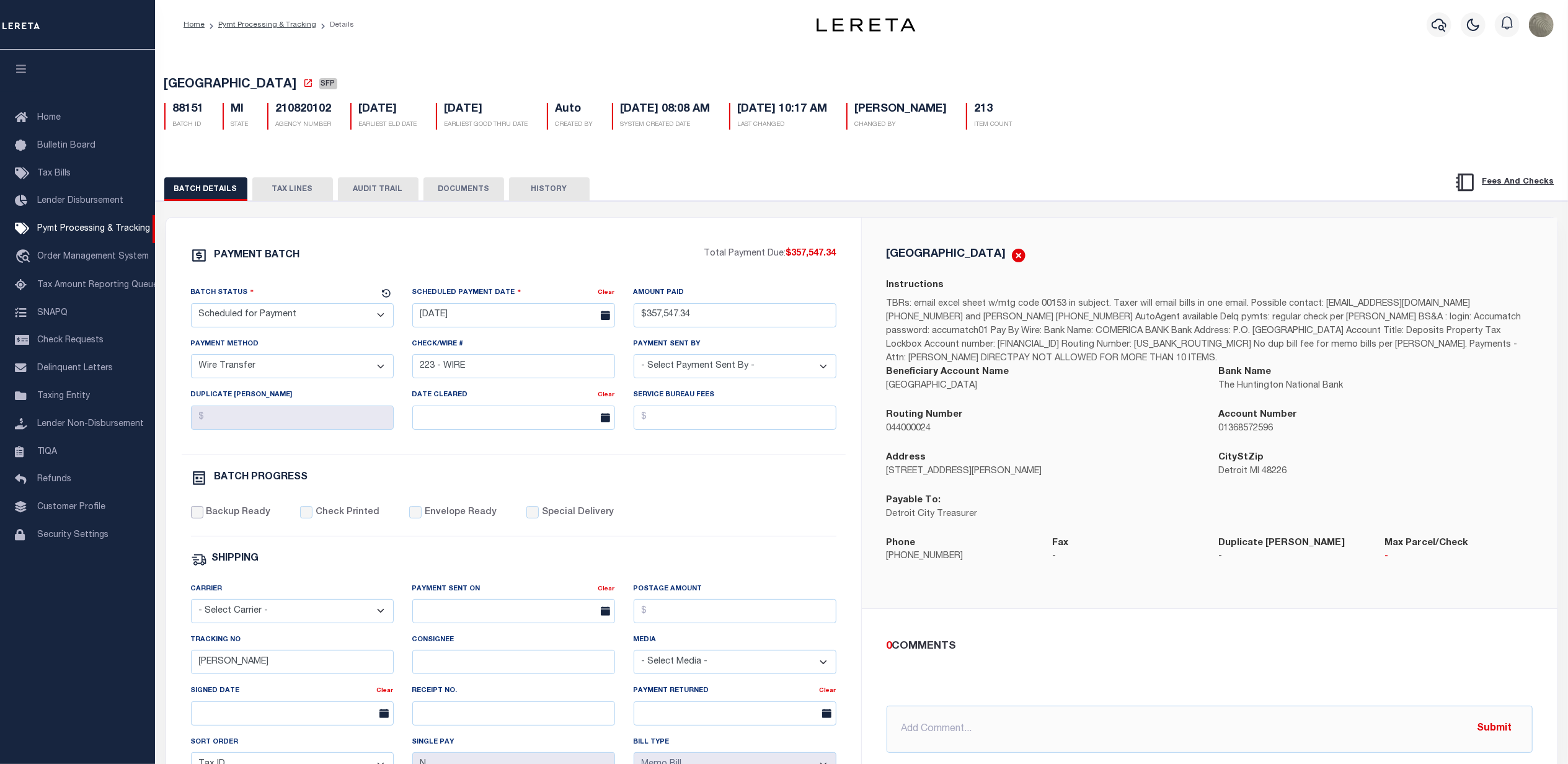
checkbox input "true"
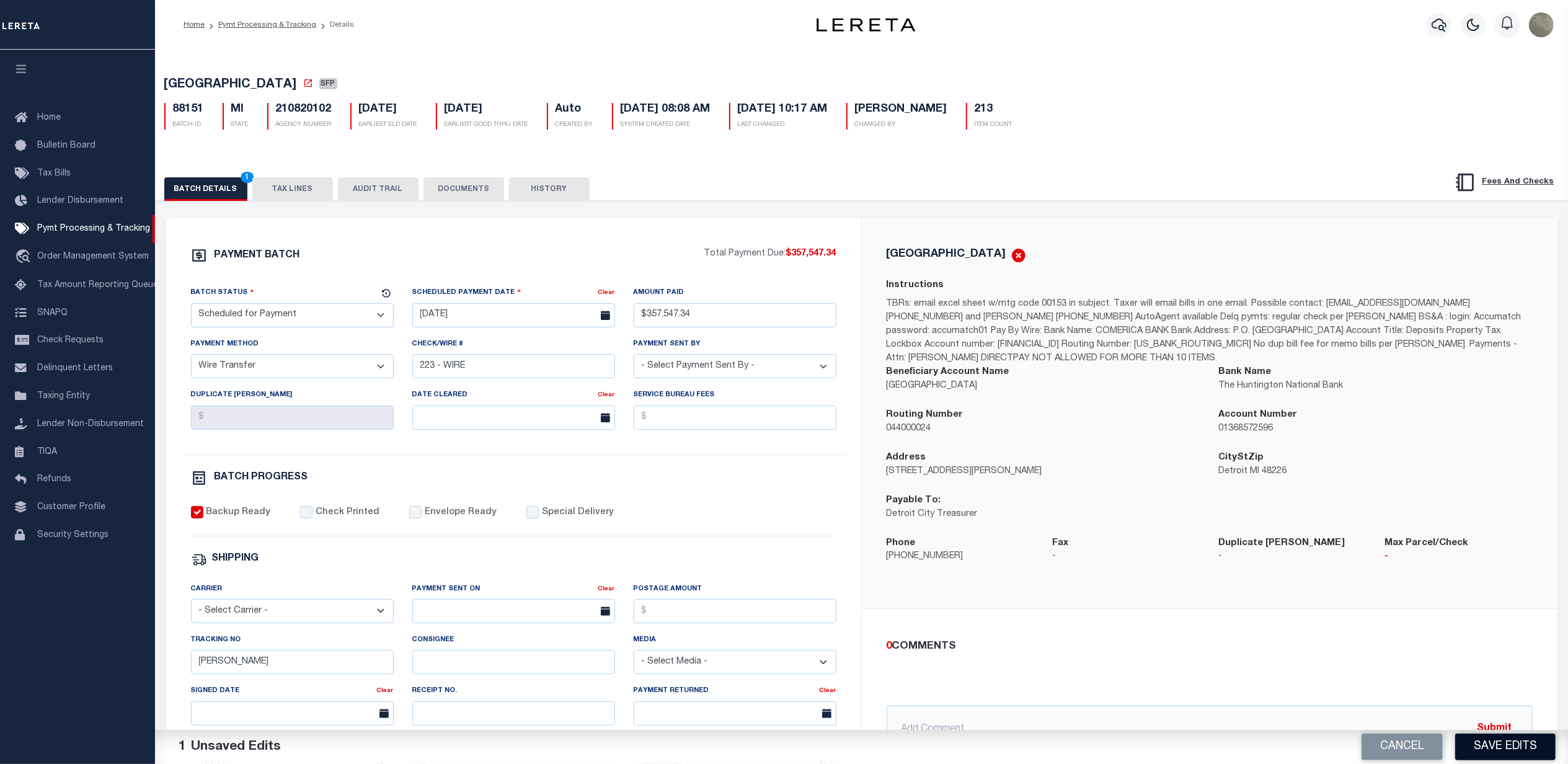
click at [1497, 750] on button "Save Edits" at bounding box center [1506, 747] width 101 height 27
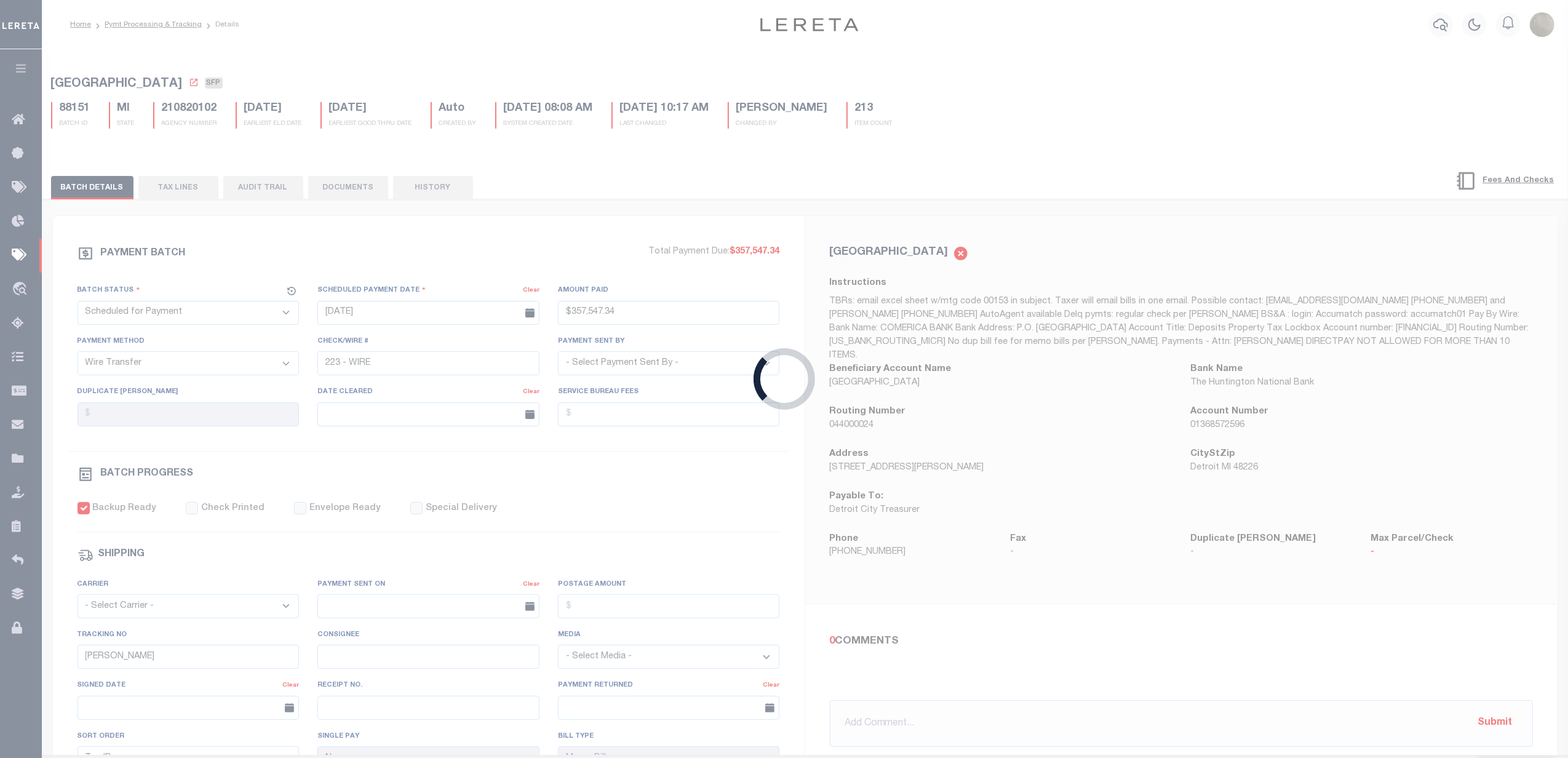
type input "$357,547.34"
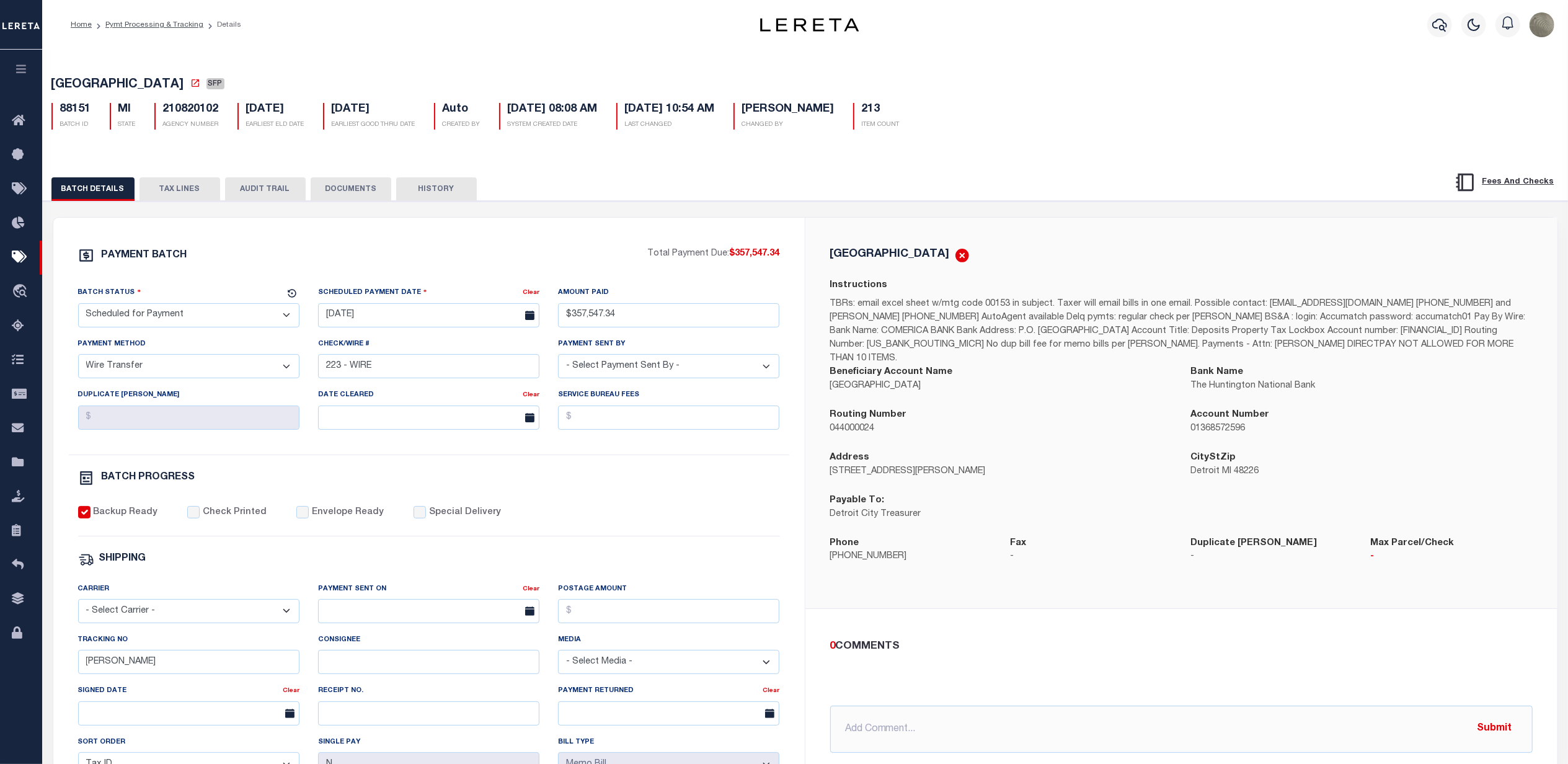
click at [560, 276] on div "PAYMENT BATCH Total Payment Due: $357,547.34 Batch Status - Select Status -" at bounding box center [429, 580] width 722 height 666
click at [554, 249] on div "PAYMENT BATCH Total Payment Due: $357,547.34 Batch Status - Select Status - Pay…" at bounding box center [429, 580] width 751 height 725
click at [192, 313] on select "- Select Status - Scheduled for Payment Ready For Payment Payment Sent Cleared …" at bounding box center [188, 315] width 222 height 24
select select "RFW"
click at [78, 307] on select "- Select Status - Scheduled for Payment Ready For Payment Payment Sent Cleared …" at bounding box center [188, 315] width 222 height 24
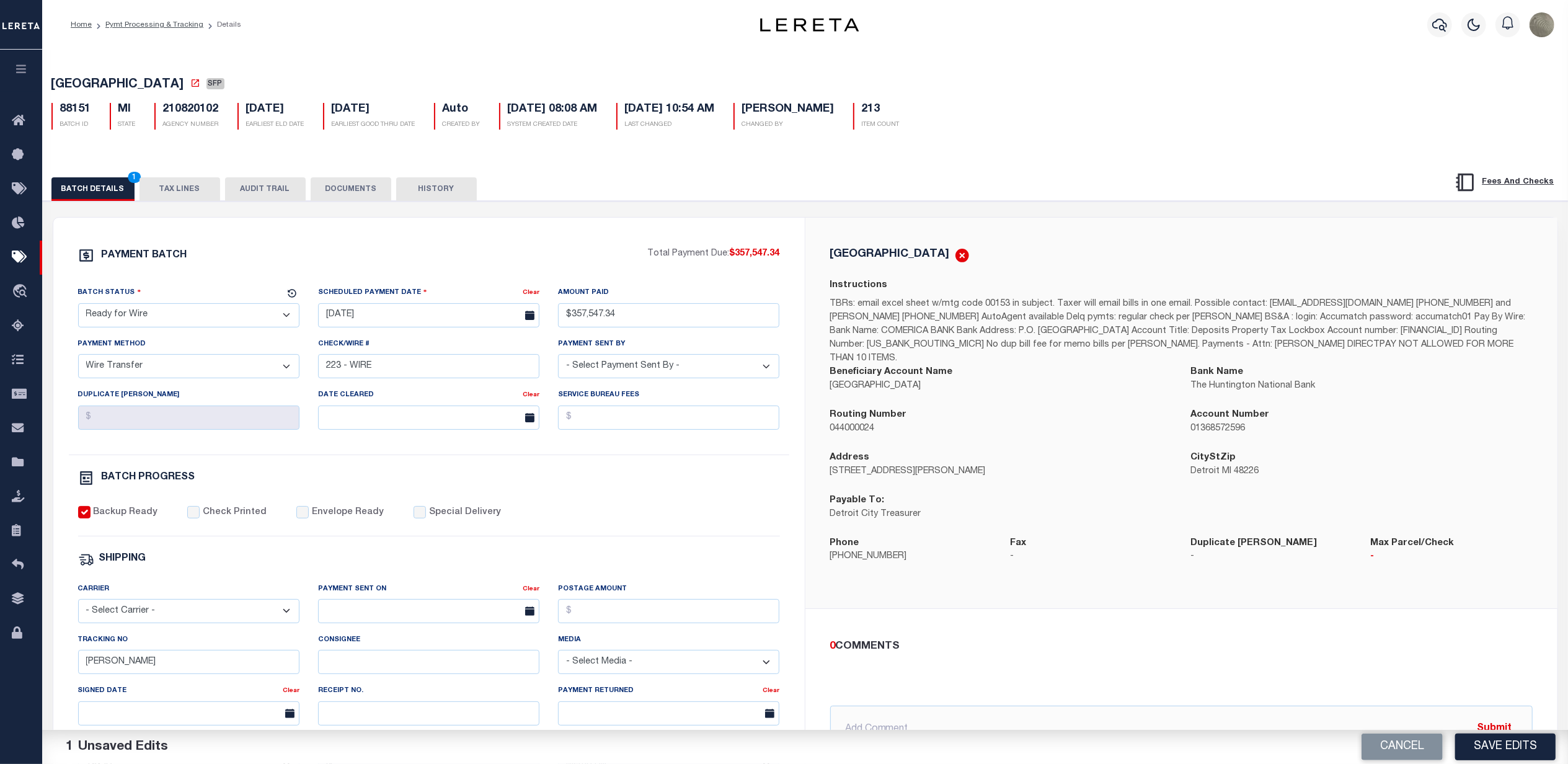
click at [256, 252] on div "PAYMENT BATCH" at bounding box center [362, 259] width 570 height 24
click at [568, 226] on div "PAYMENT BATCH Total Payment Due: $357,547.34 Batch Status - Select Status - Pay…" at bounding box center [429, 580] width 751 height 725
click at [165, 184] on button "TAX LINES" at bounding box center [179, 189] width 80 height 24
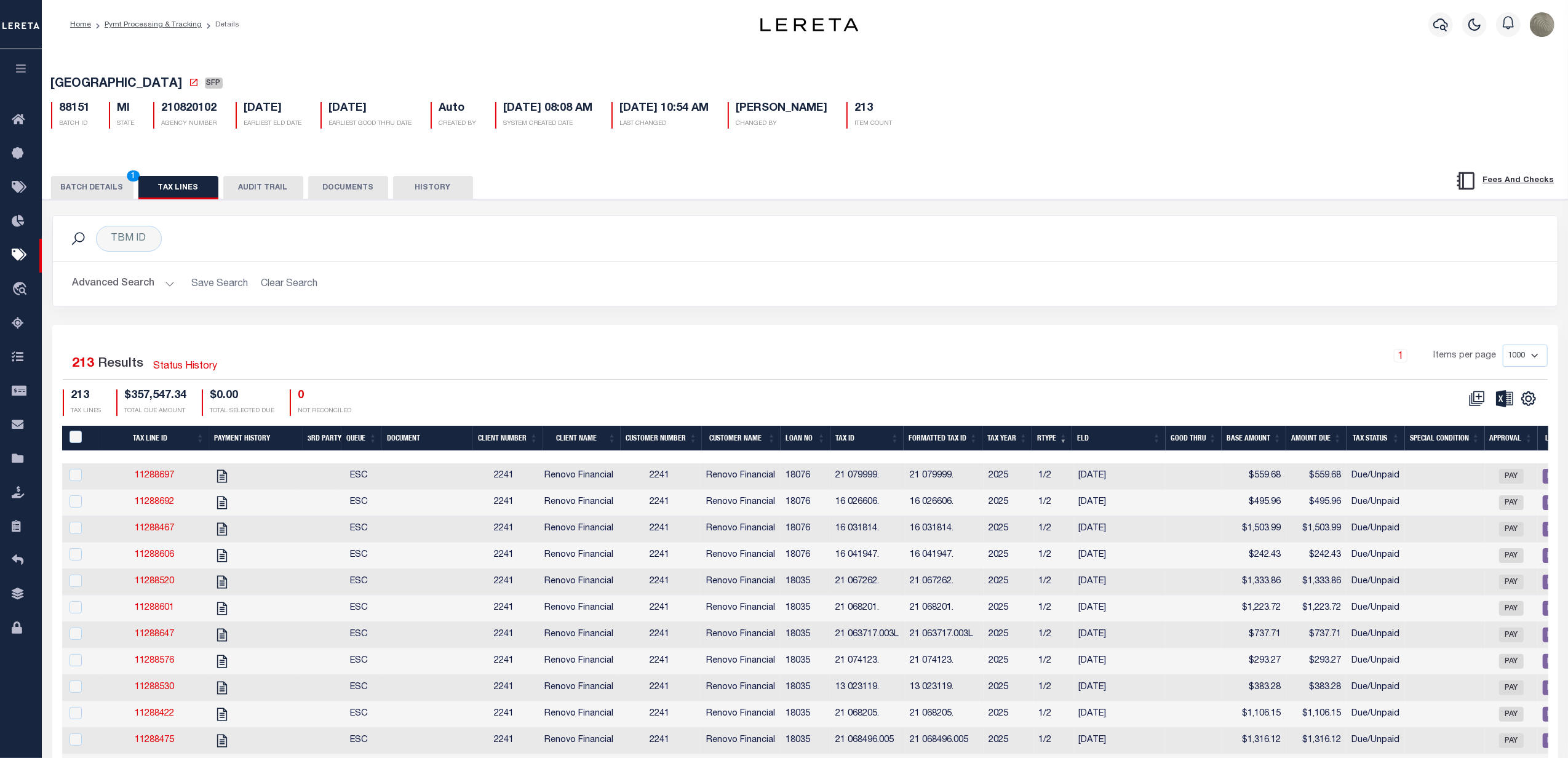
click at [107, 186] on button "BATCH DETAILS 1" at bounding box center [92, 188] width 82 height 23
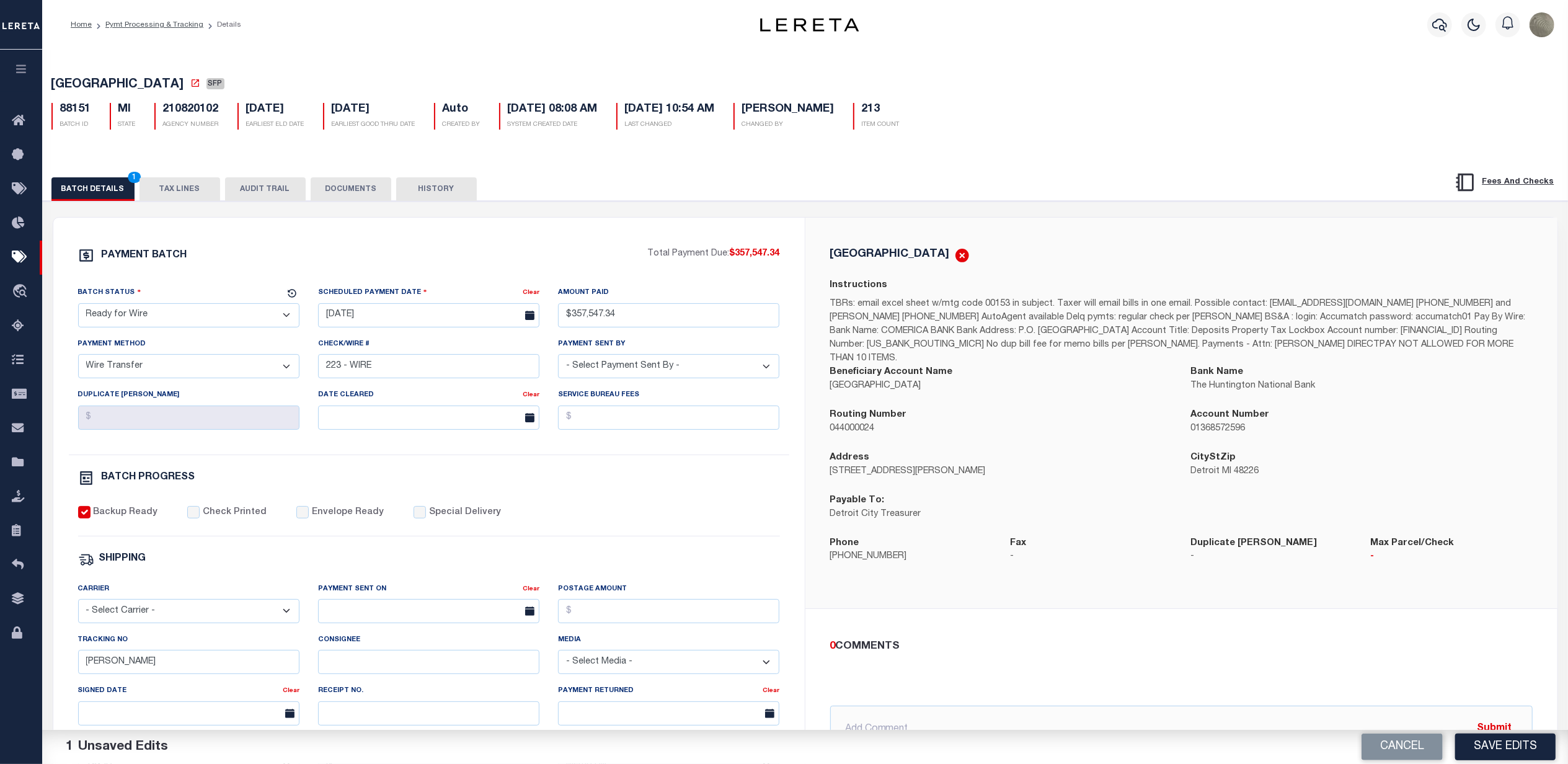
click at [456, 275] on div "PAYMENT BATCH Total Payment Due: $357,547.34 Batch Status - Select Status -" at bounding box center [429, 580] width 722 height 666
click at [1505, 737] on button "Save Edits" at bounding box center [1506, 747] width 101 height 27
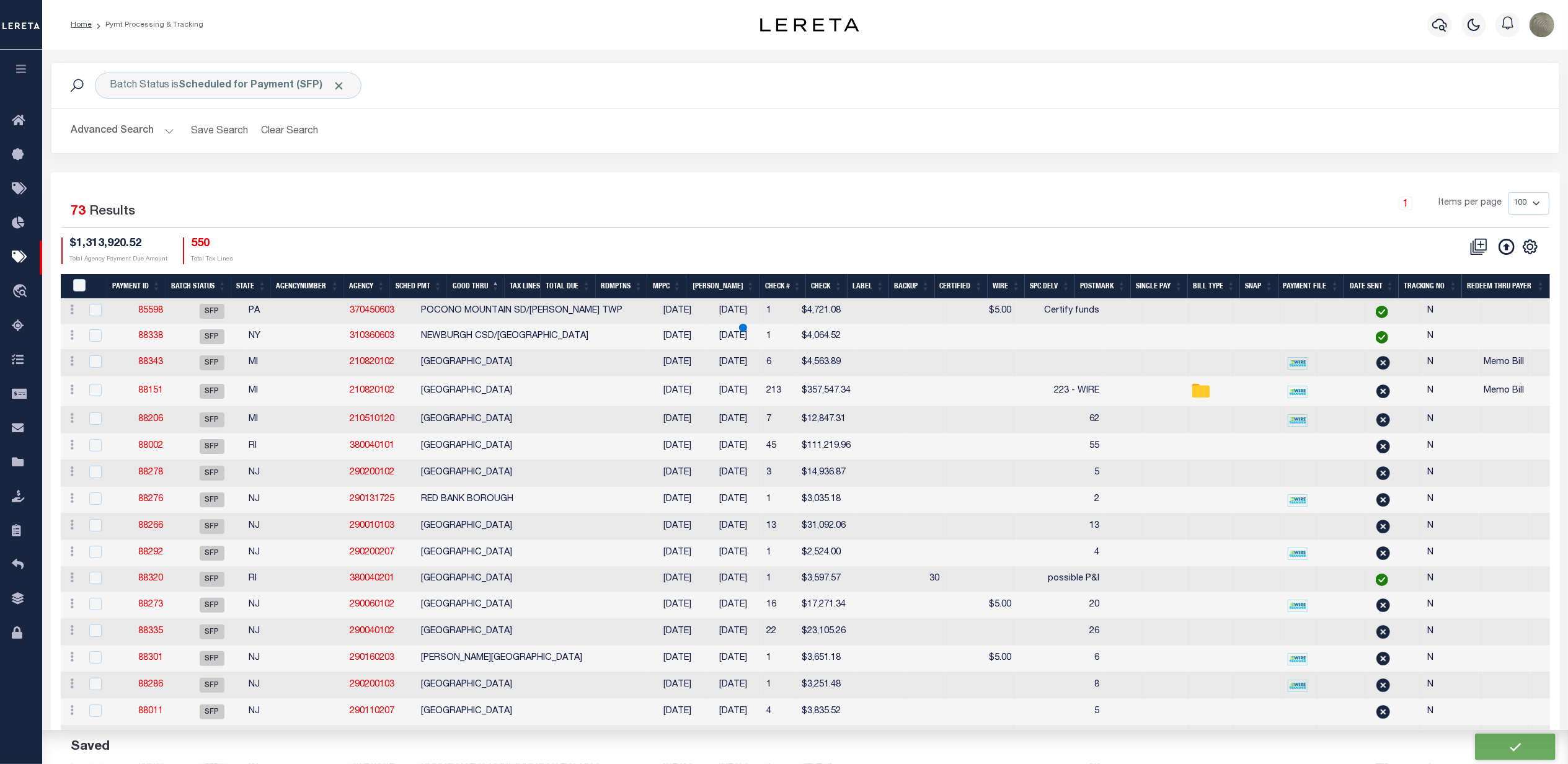
click at [823, 232] on div "Selected 73 Results 1 Items per page 100 200 500 1000 $1,313,920.52 Total Agenc…" at bounding box center [806, 228] width 1508 height 71
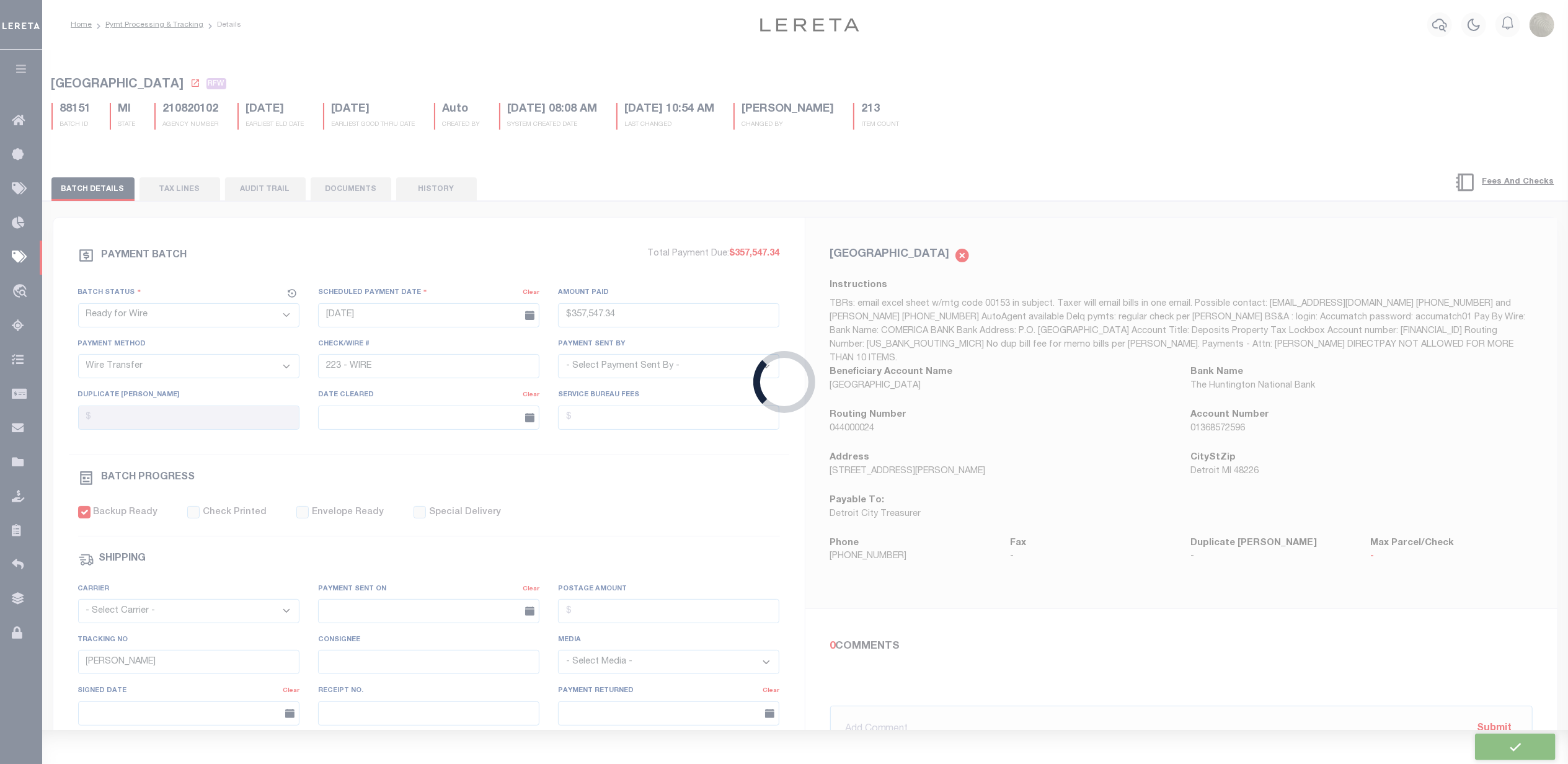
type input "$357,547.34"
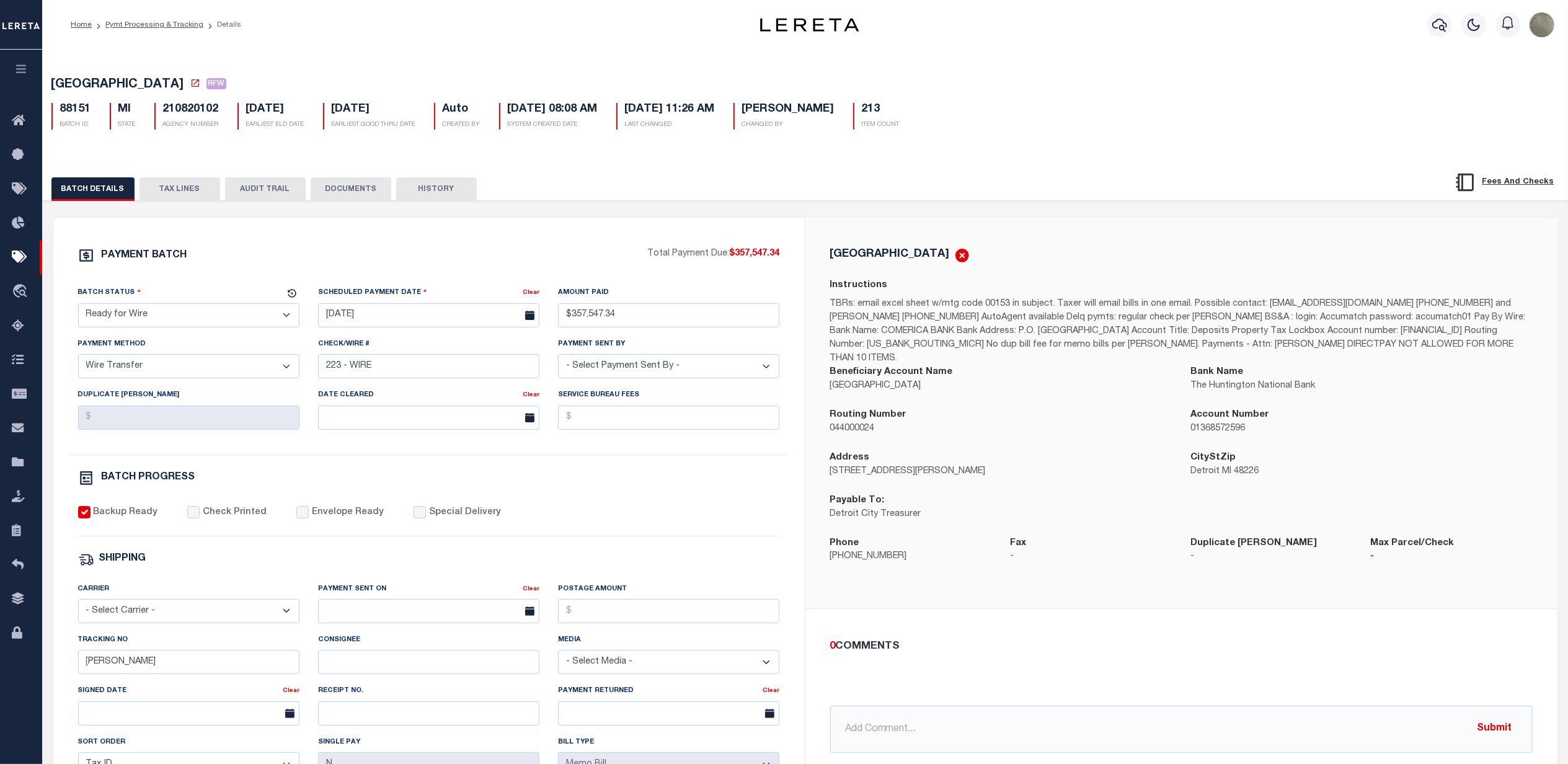
click at [429, 271] on div "PAYMENT BATCH" at bounding box center [362, 259] width 570 height 24
click at [568, 247] on div "PAYMENT BATCH Total Payment Due: $357,547.34 Batch Status - Select Status - Pay…" at bounding box center [429, 580] width 751 height 725
click at [1250, 196] on div "BATCH DETAILS TAX LINES AUDIT TRAIL DOCUMENTS HISTORY" at bounding box center [726, 188] width 1350 height 23
drag, startPoint x: 1488, startPoint y: 16, endPoint x: 1153, endPoint y: 201, distance: 382.7
click at [1154, 200] on div "BATCH DETAILS TAX LINES AUDIT TRAIL DOCUMENTS HISTORY" at bounding box center [726, 188] width 1350 height 23
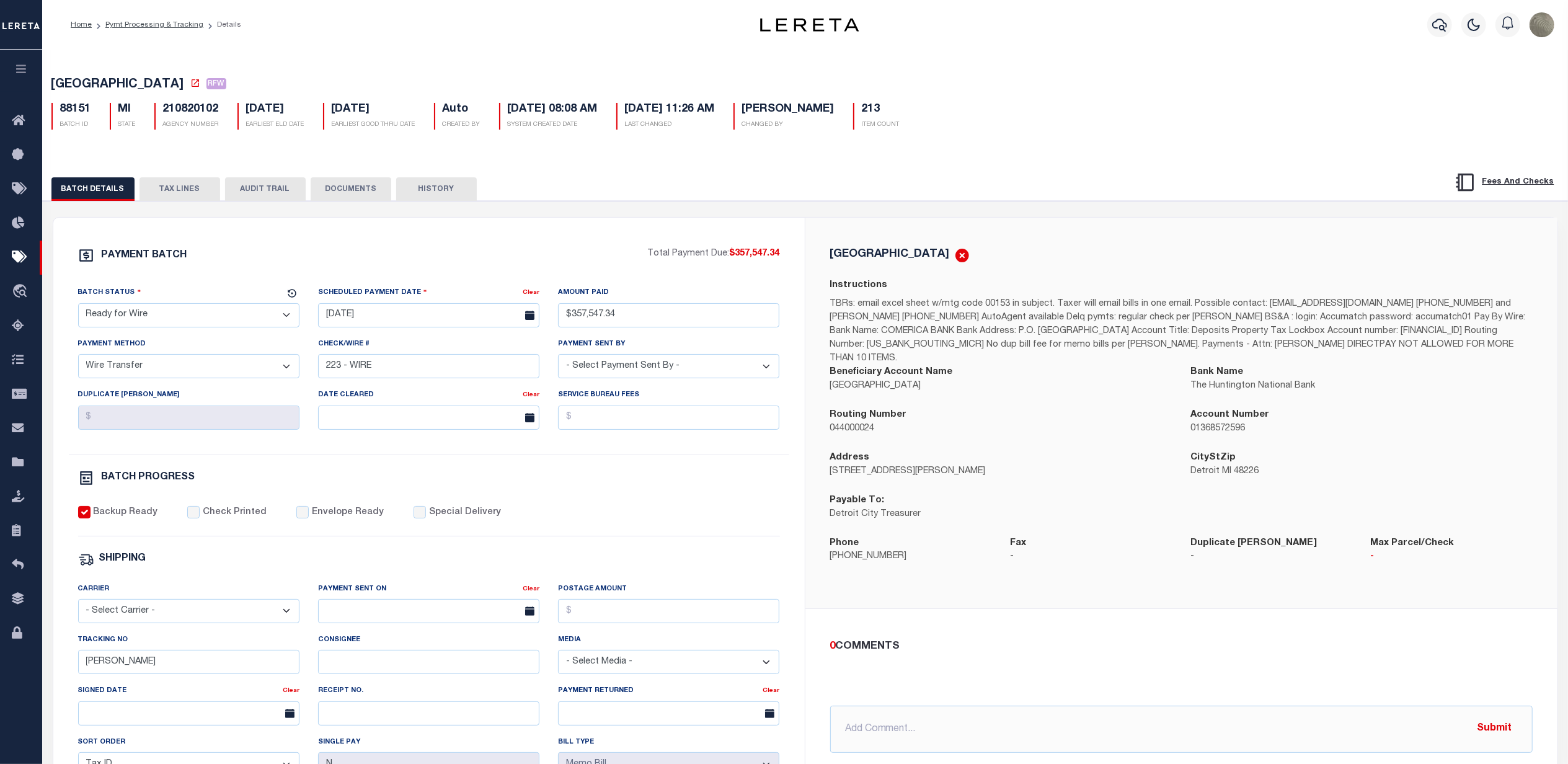
click at [172, 189] on button "TAX LINES" at bounding box center [179, 189] width 80 height 24
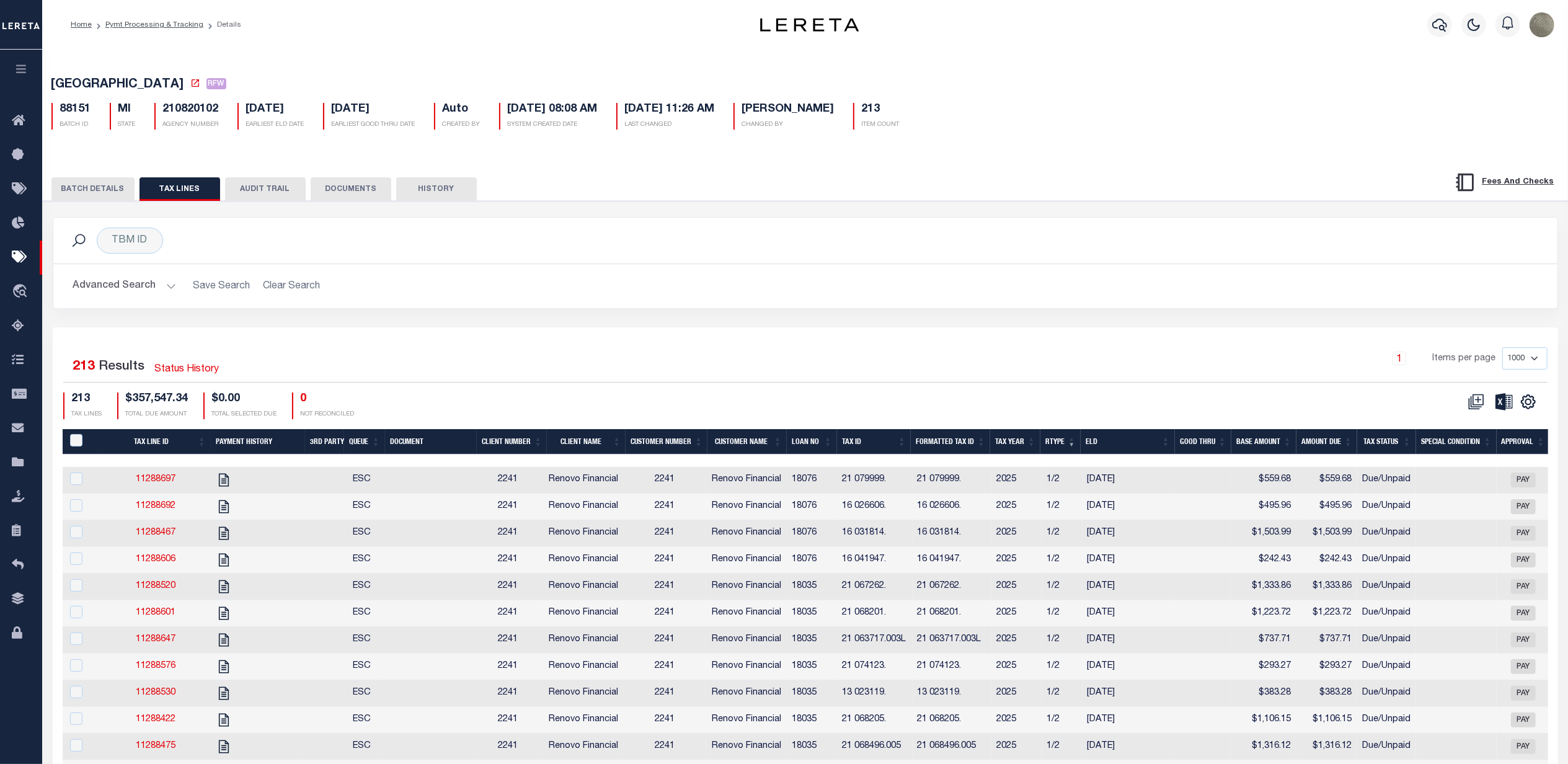
click at [1504, 402] on icon "" at bounding box center [1504, 402] width 18 height 17
drag, startPoint x: 122, startPoint y: 85, endPoint x: 51, endPoint y: 84, distance: 71.0
click at [52, 84] on h5 "DETROIT CITY RFW" at bounding box center [806, 86] width 1508 height 16
copy span "[GEOGRAPHIC_DATA]"
click at [167, 113] on h5 "210820102" at bounding box center [190, 109] width 56 height 14
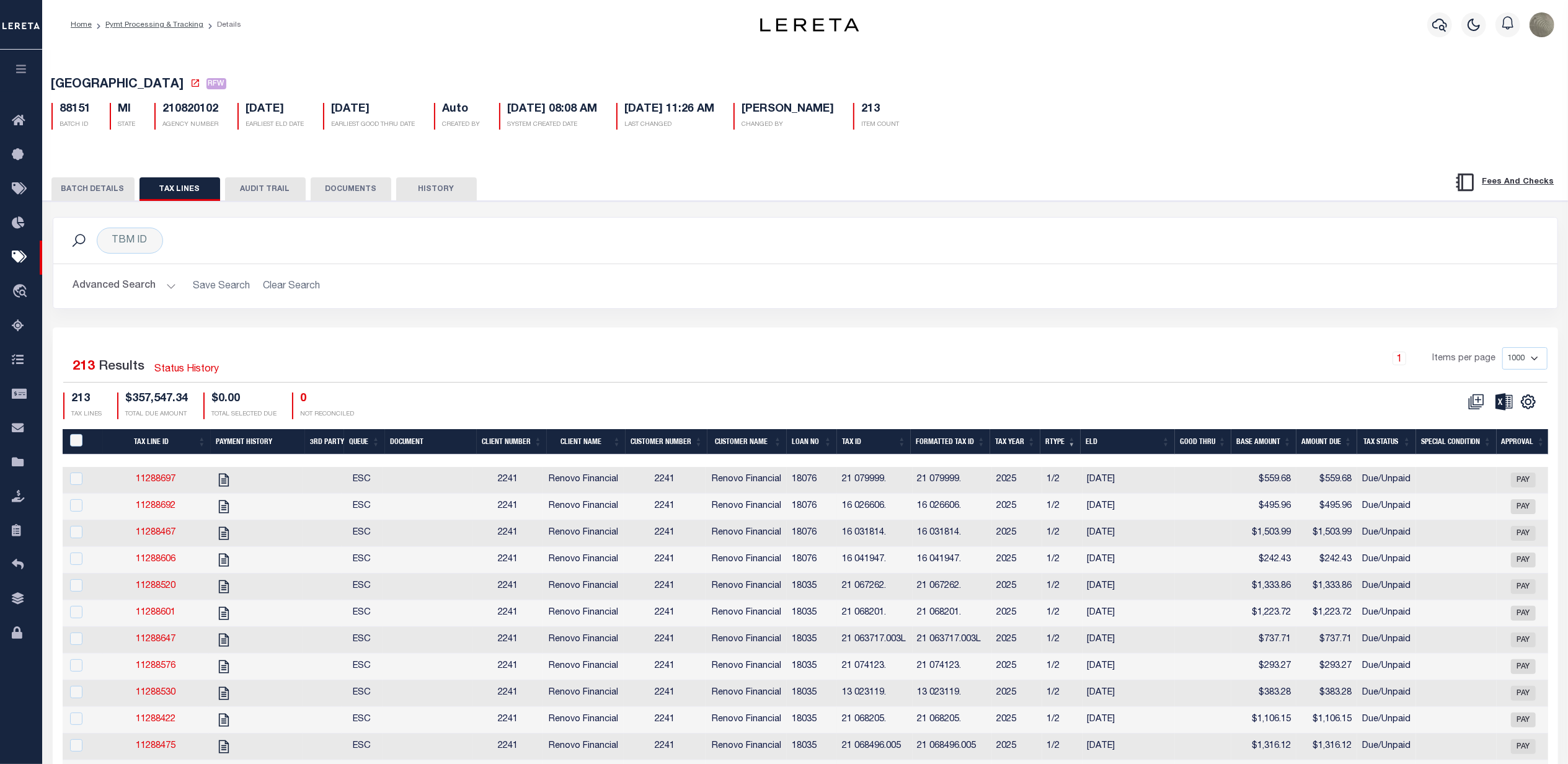
click at [169, 113] on h5 "210820102" at bounding box center [190, 109] width 56 height 14
click at [75, 111] on h5 "88151" at bounding box center [75, 109] width 31 height 14
drag, startPoint x: 83, startPoint y: 195, endPoint x: 103, endPoint y: 197, distance: 20.1
click at [83, 195] on button "BATCH DETAILS" at bounding box center [93, 189] width 83 height 24
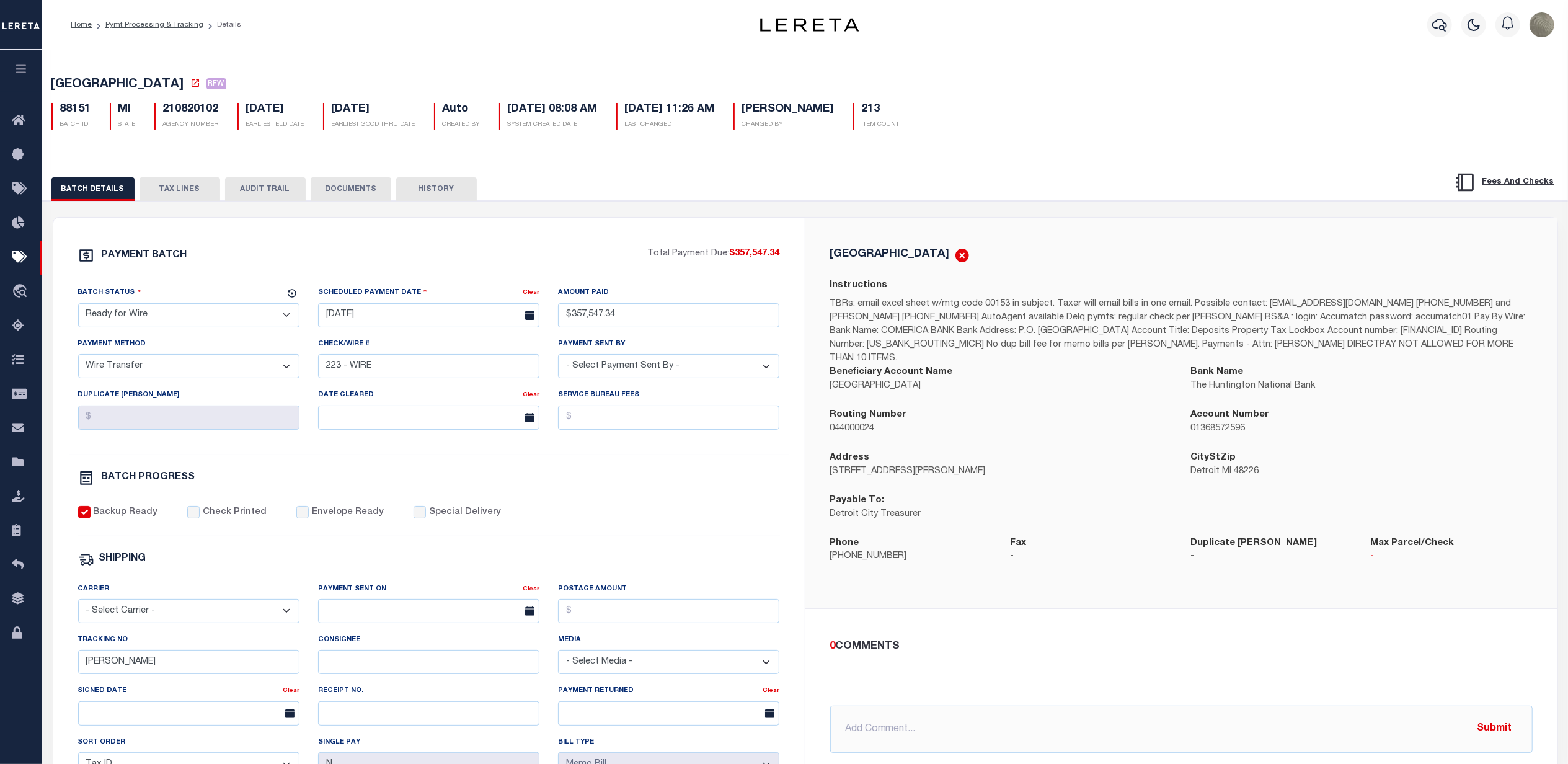
click at [432, 236] on div "PAYMENT BATCH Total Payment Due: $357,547.34 Batch Status - Select Status - Pay…" at bounding box center [429, 580] width 751 height 725
drag, startPoint x: 162, startPoint y: 189, endPoint x: 169, endPoint y: 185, distance: 8.1
click at [162, 189] on button "TAX LINES" at bounding box center [179, 189] width 80 height 24
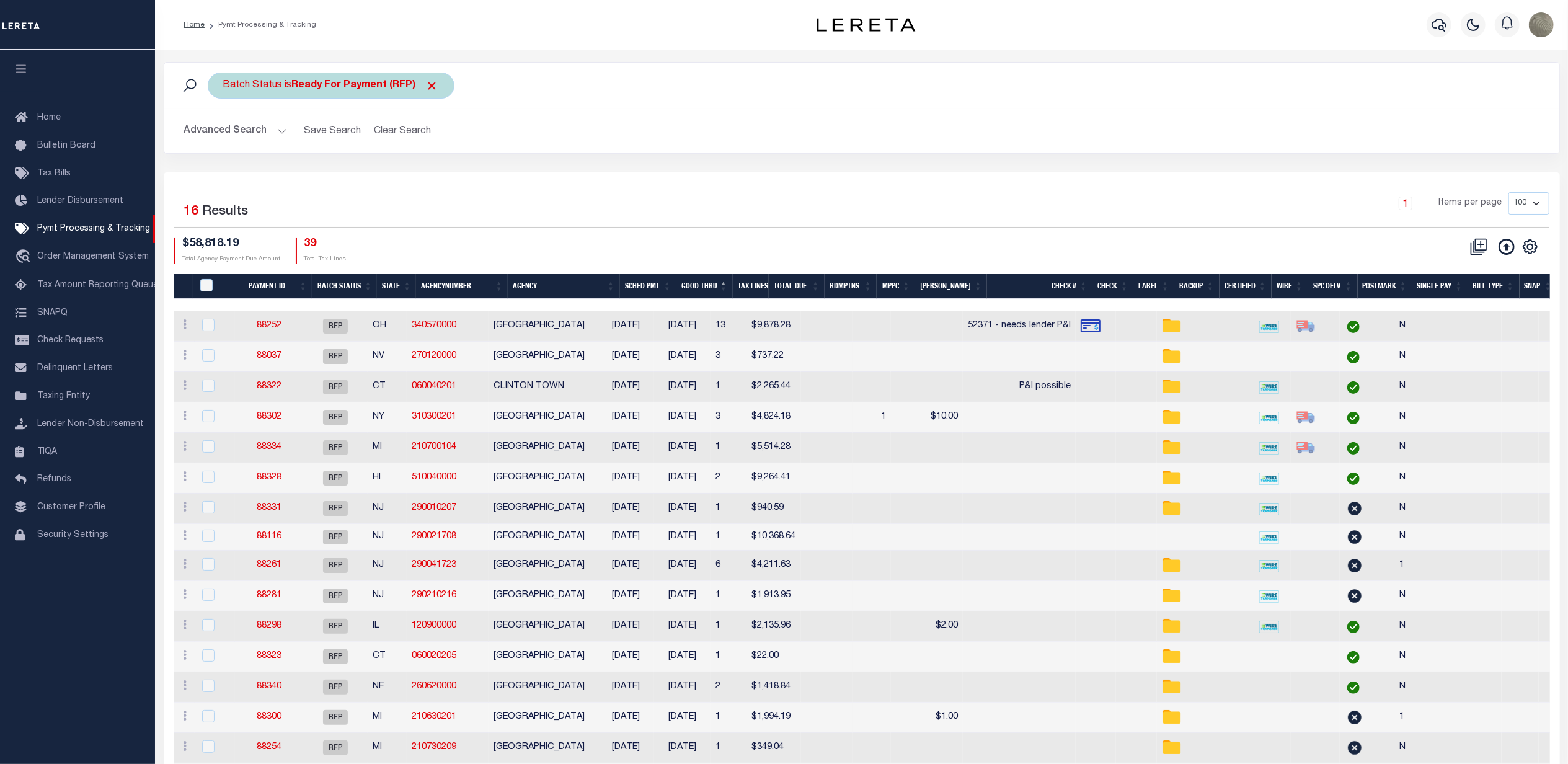
click at [367, 90] on b "Ready For Payment (RFP)" at bounding box center [366, 85] width 147 height 10
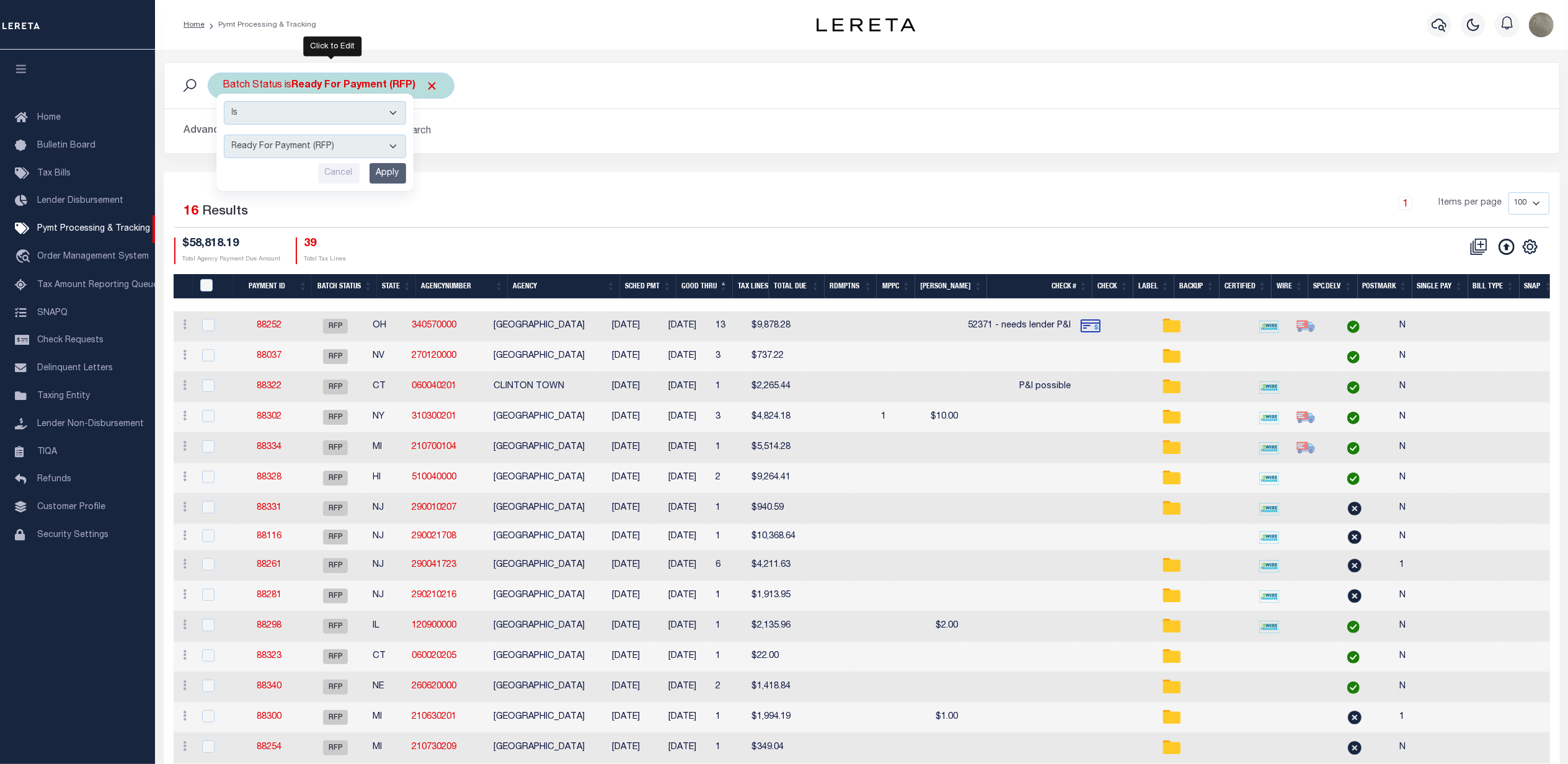
click at [330, 145] on select "Awaiting Funds (AWF) Cleared and Complete (CAC) New Check Needed (NCN) Payment …" at bounding box center [315, 147] width 182 height 24
click at [224, 135] on select "Awaiting Funds (AWF) Cleared and Complete (CAC) New Check Needed (NCN) Payment …" at bounding box center [315, 147] width 182 height 24
drag, startPoint x: 294, startPoint y: 144, endPoint x: 289, endPoint y: 160, distance: 16.8
click at [294, 144] on select "Awaiting Funds (AWF) Cleared and Complete (CAC) New Check Needed (NCN) Payment …" at bounding box center [315, 147] width 182 height 24
select select "SFP"
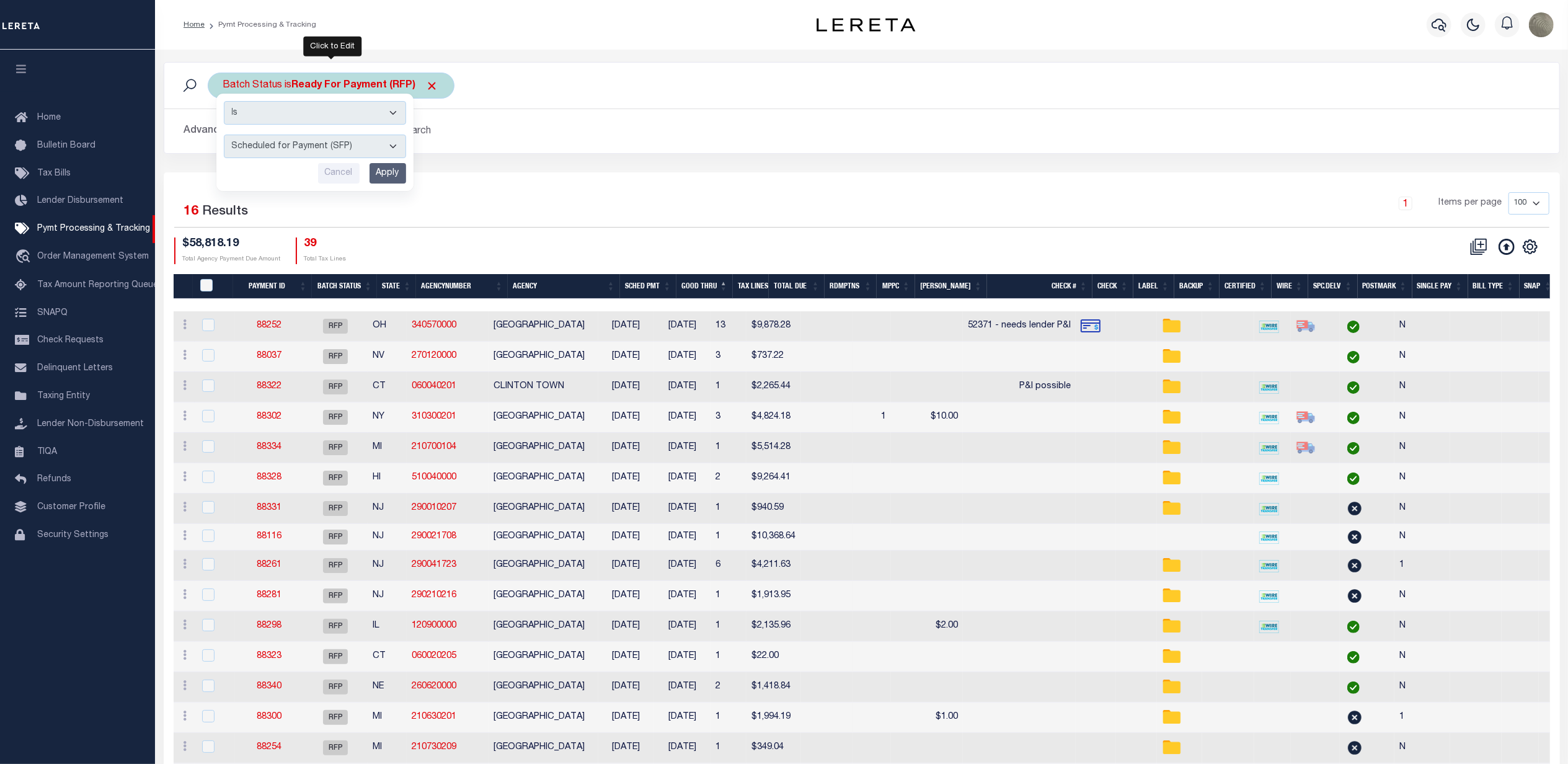
click at [224, 135] on select "Awaiting Funds (AWF) Cleared and Complete (CAC) New Check Needed (NCN) Payment …" at bounding box center [315, 147] width 182 height 24
click at [383, 167] on input "Apply" at bounding box center [388, 173] width 37 height 20
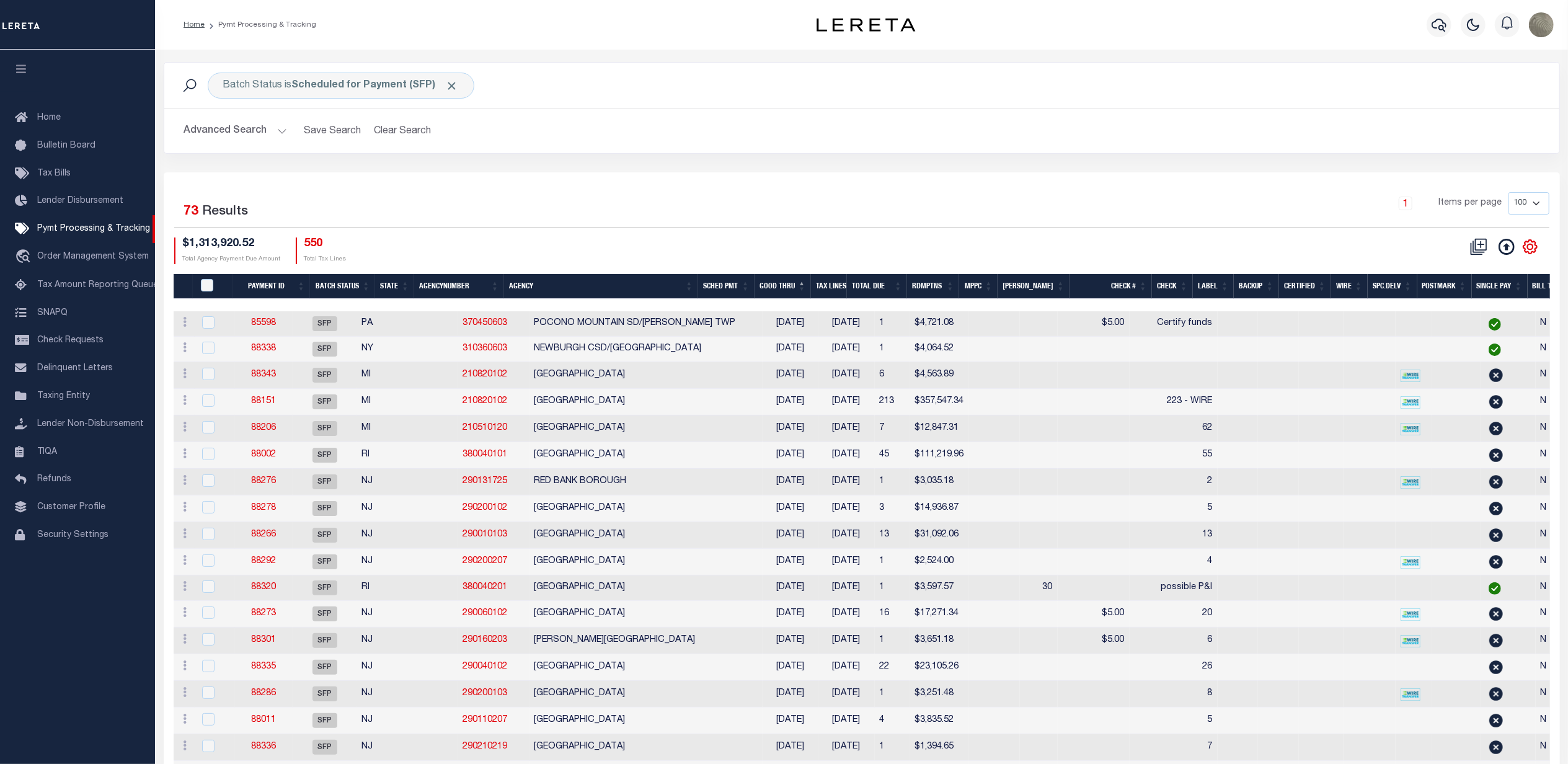
click at [1538, 249] on icon at bounding box center [1530, 247] width 16 height 16
click at [1442, 348] on link "Show Filter" at bounding box center [1479, 339] width 121 height 24
select select
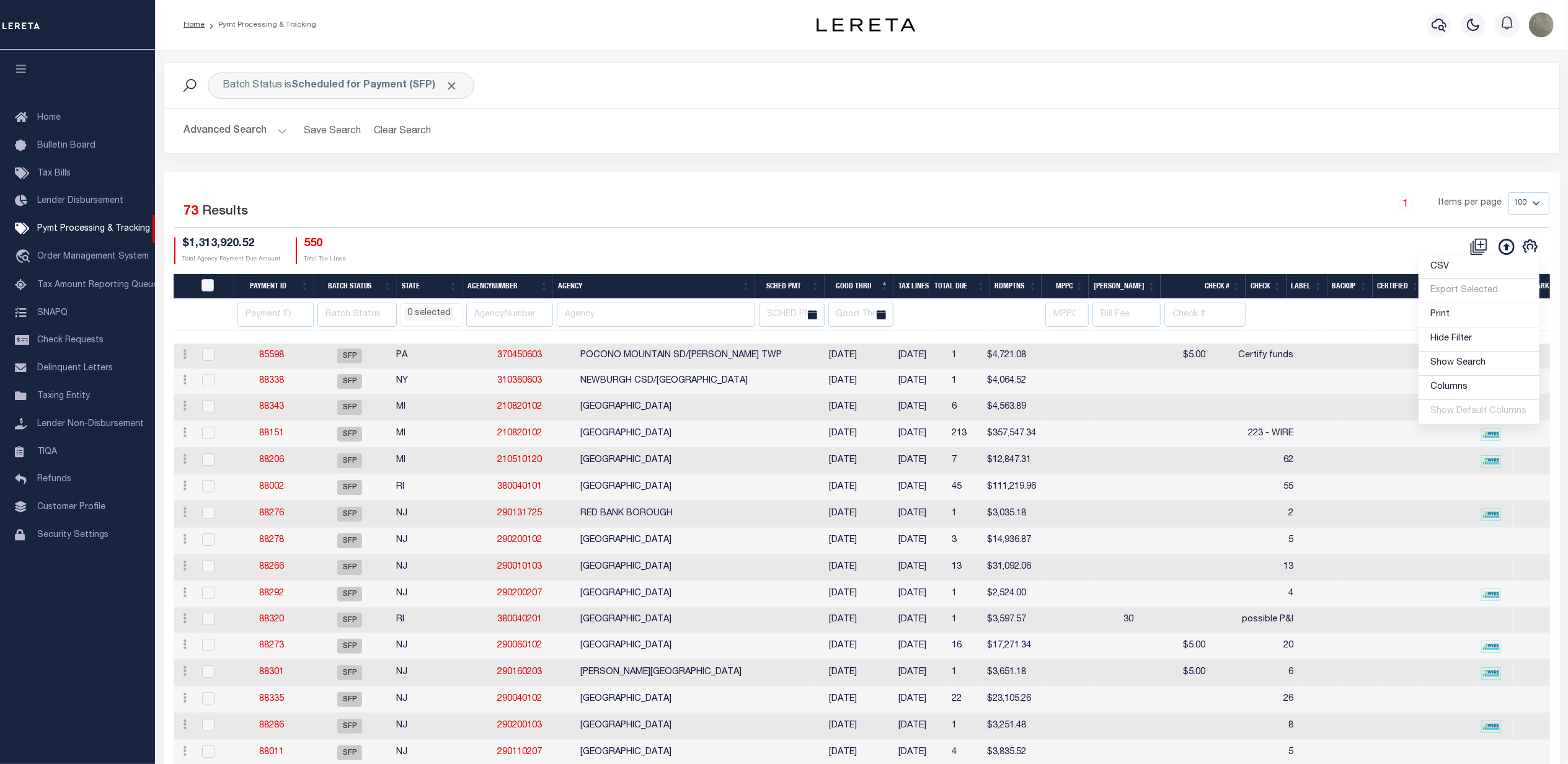
click at [976, 221] on div "1 Items per page 100 200 500 1000" at bounding box center [1036, 208] width 1027 height 32
click at [598, 309] on input "text" at bounding box center [656, 315] width 197 height 24
click at [660, 213] on div "1 Items per page 100 200 500 1000" at bounding box center [1036, 208] width 1027 height 32
click at [653, 166] on div "Batch Status is Scheduled for Payment (SFP) Search Advanced Search Save Search …" at bounding box center [862, 117] width 1415 height 111
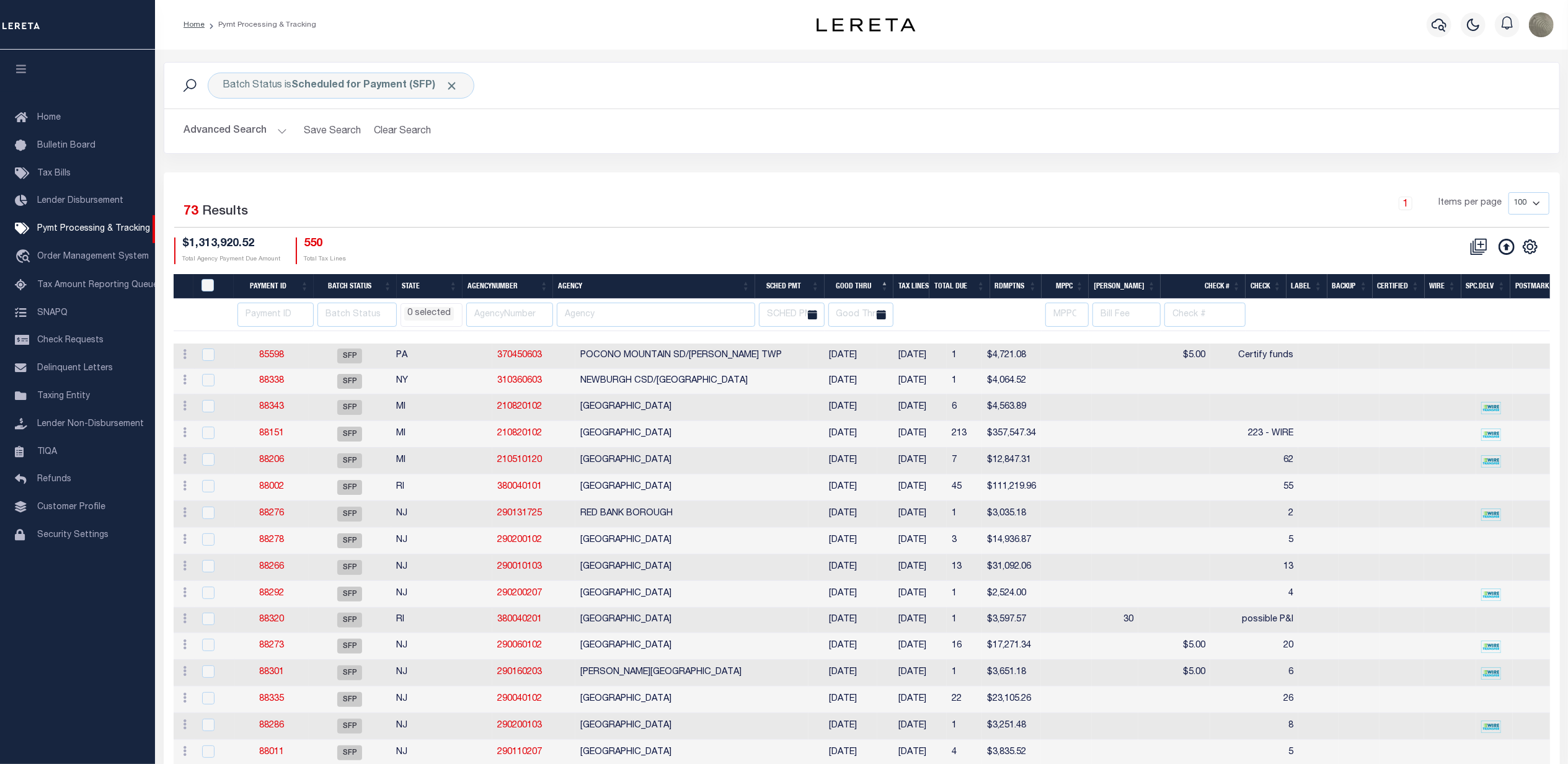
click at [628, 197] on div "1 Items per page 100 200 500 1000" at bounding box center [1036, 208] width 1027 height 32
click at [641, 164] on div "Batch Status is Scheduled for Payment (SFP) Search Advanced Search Save Search …" at bounding box center [862, 117] width 1415 height 111
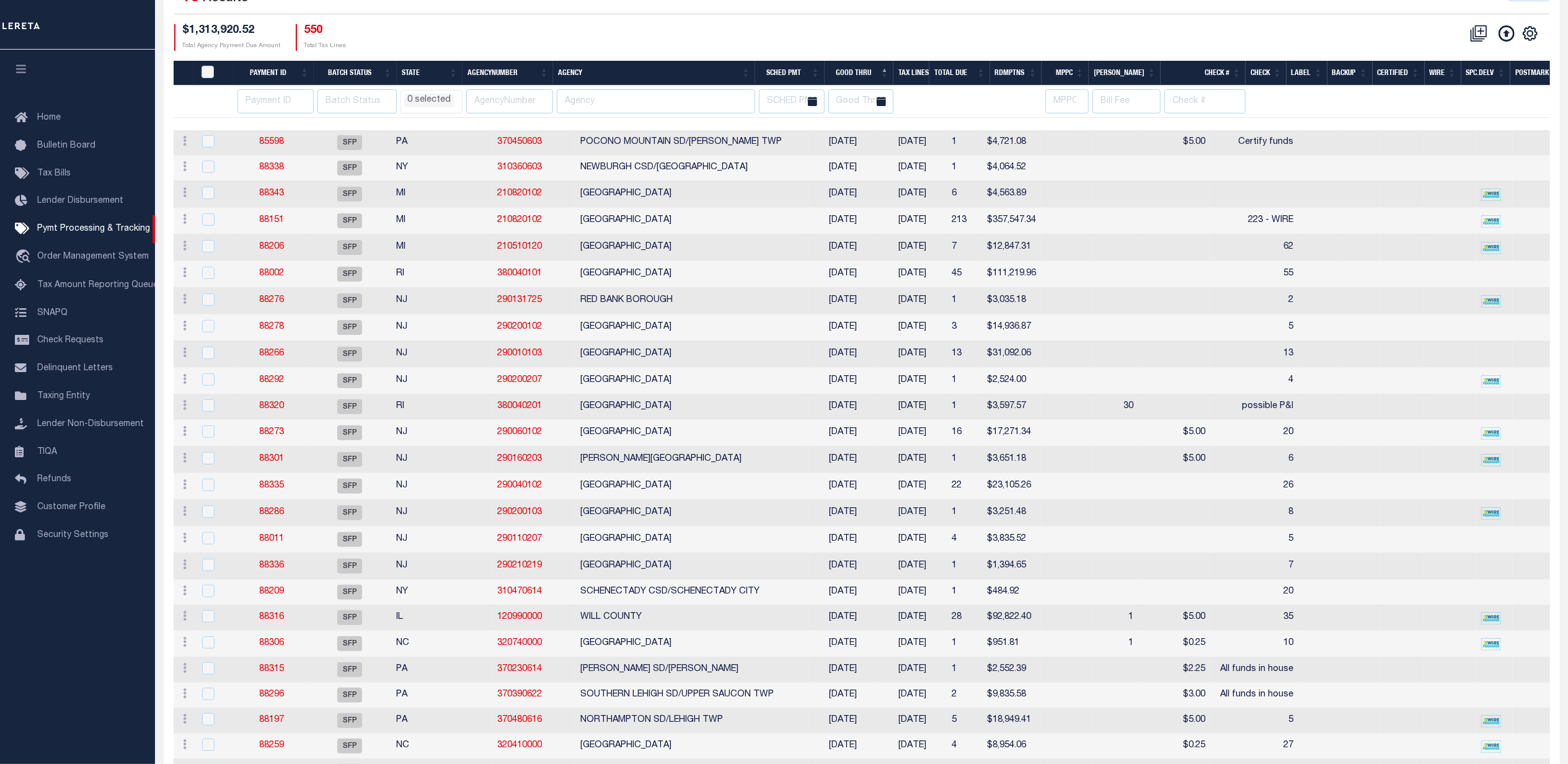
select select
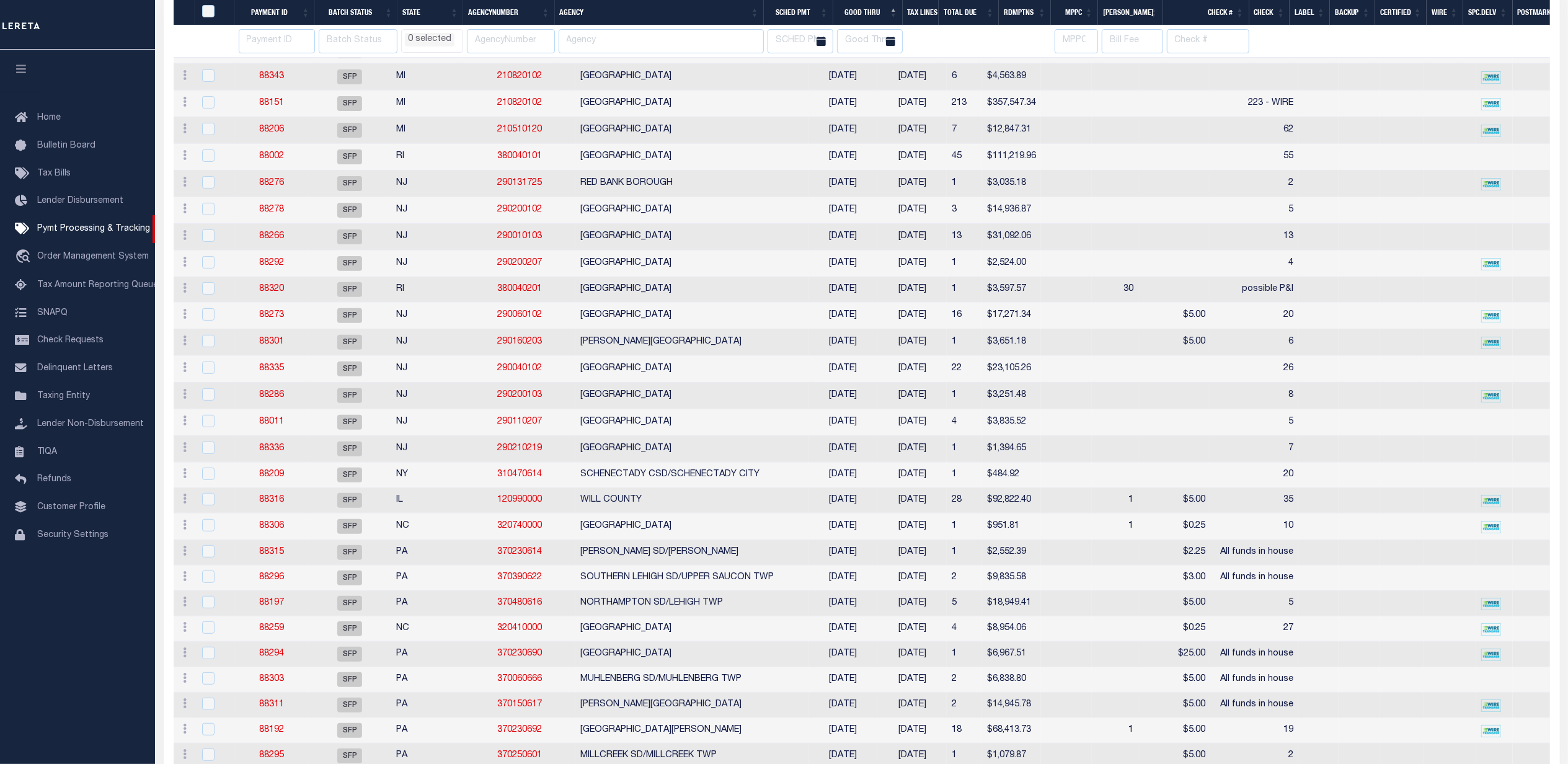
select select
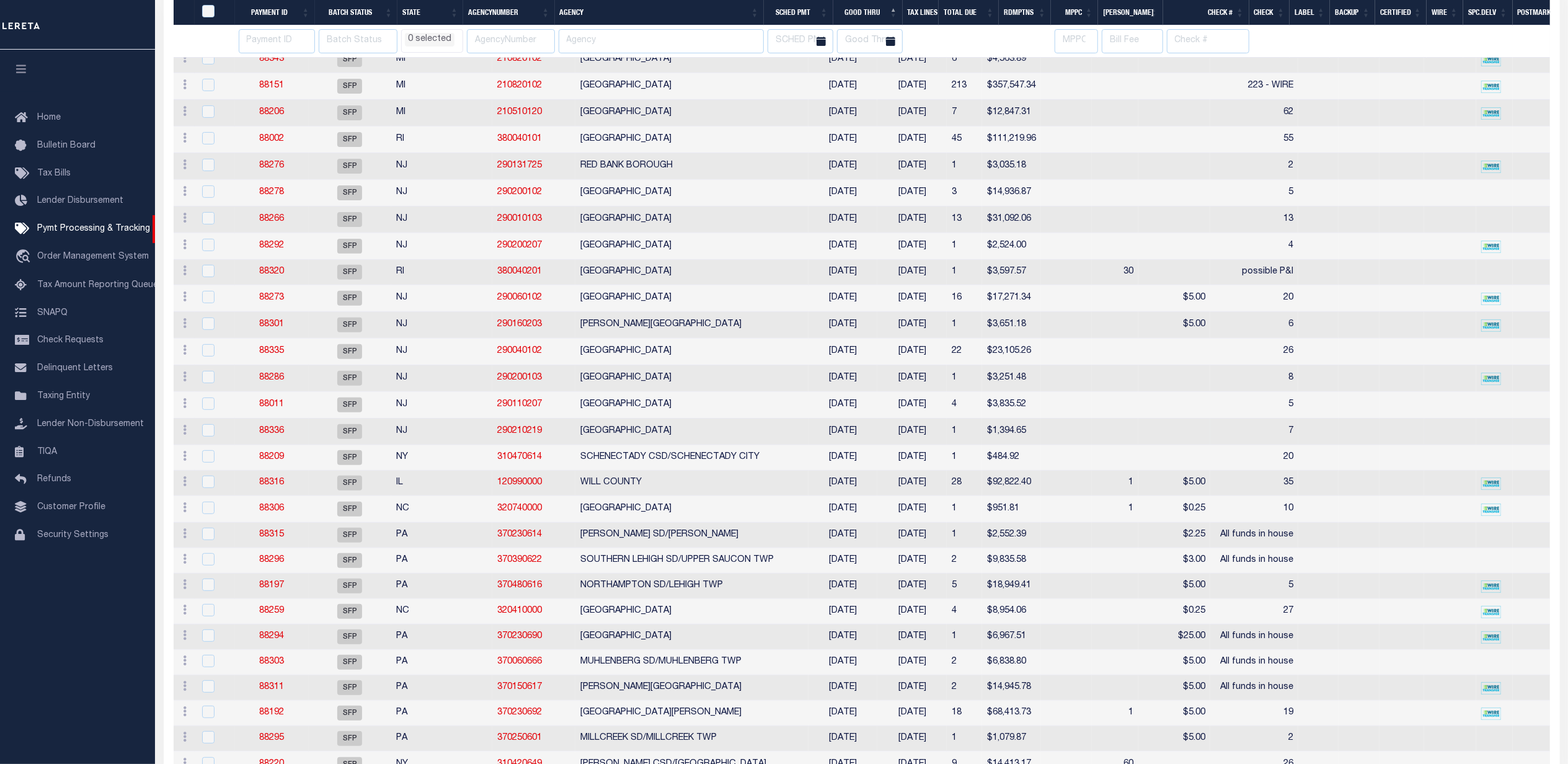
select select
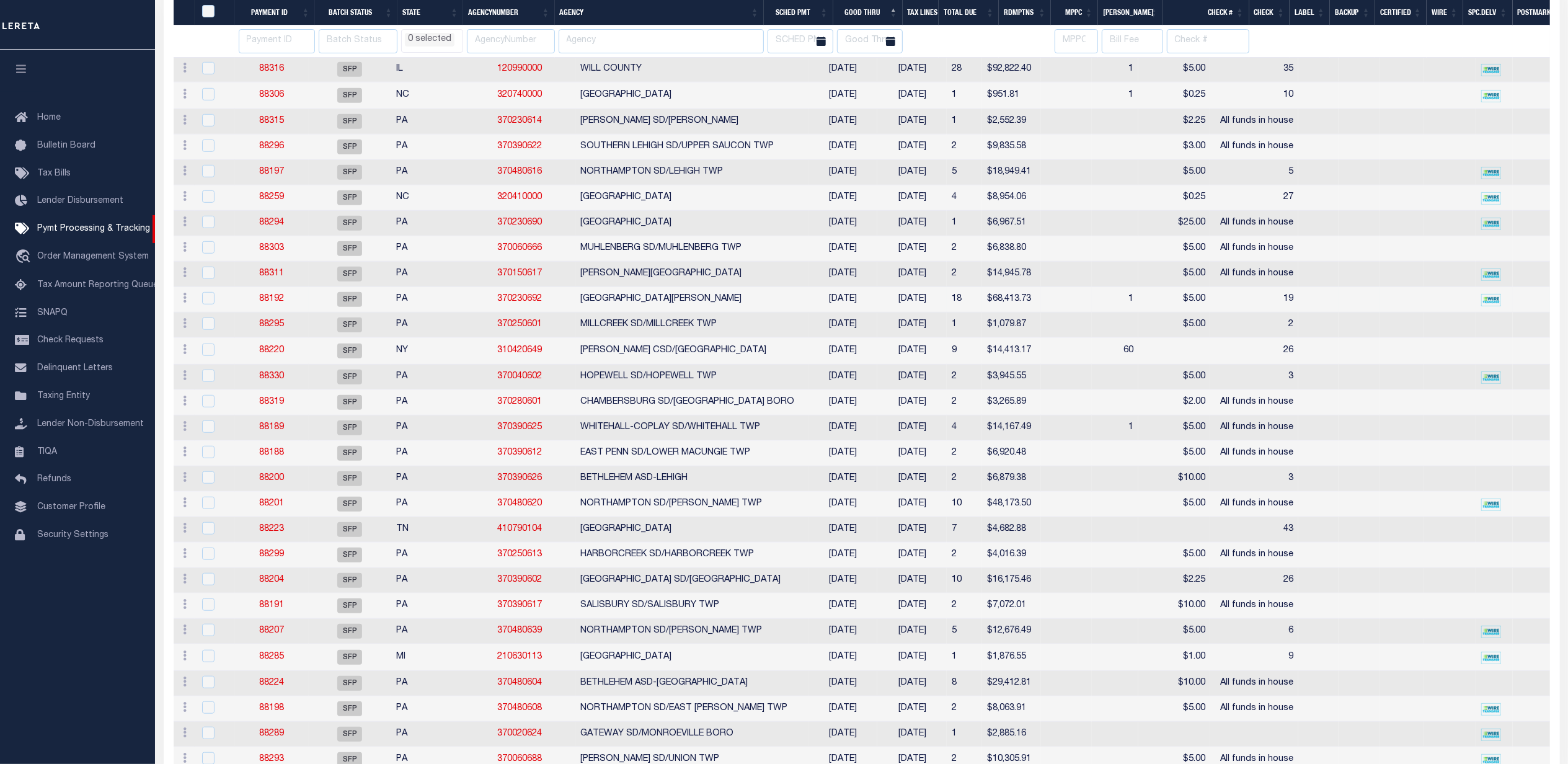
select select
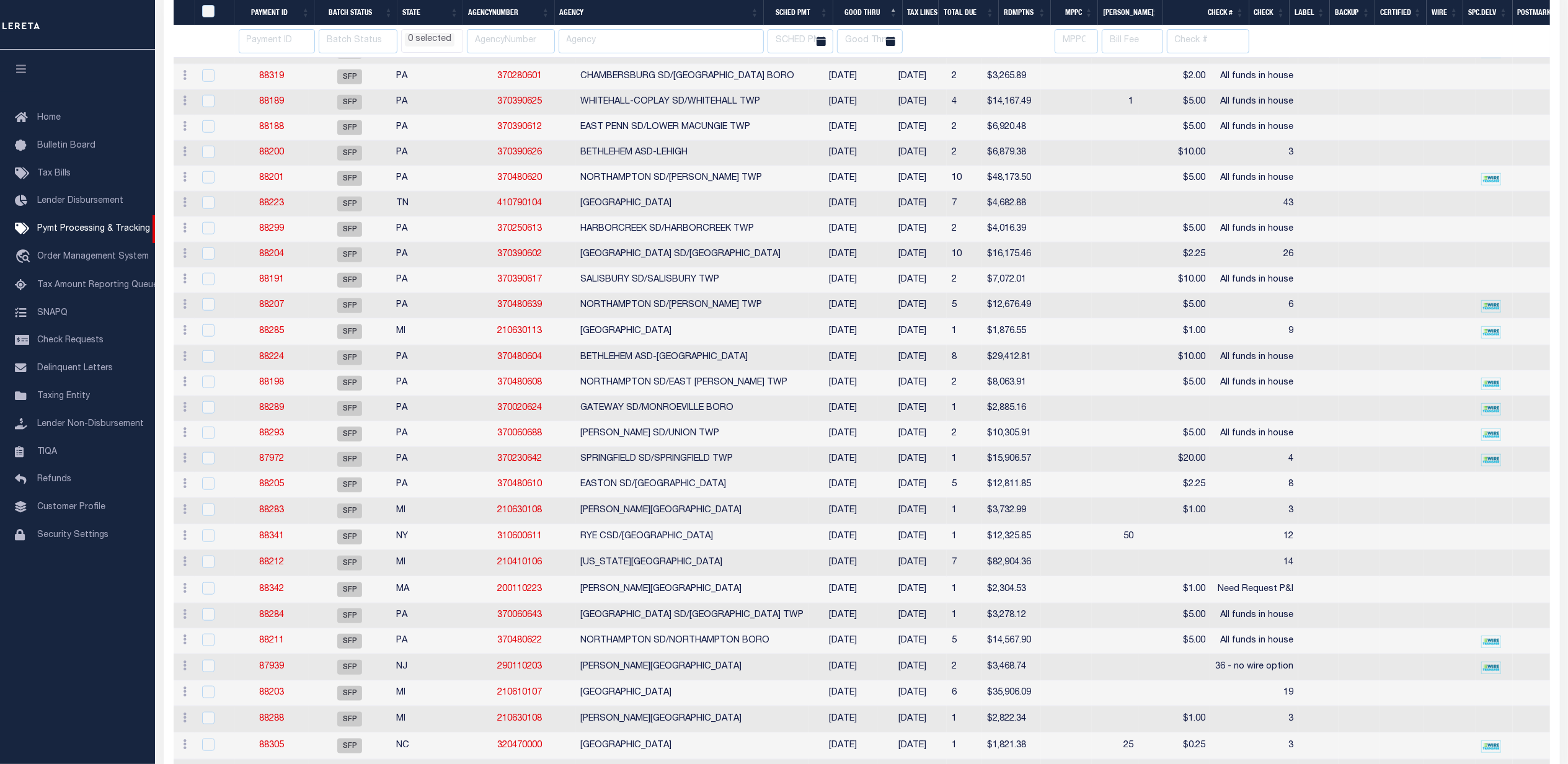
select select
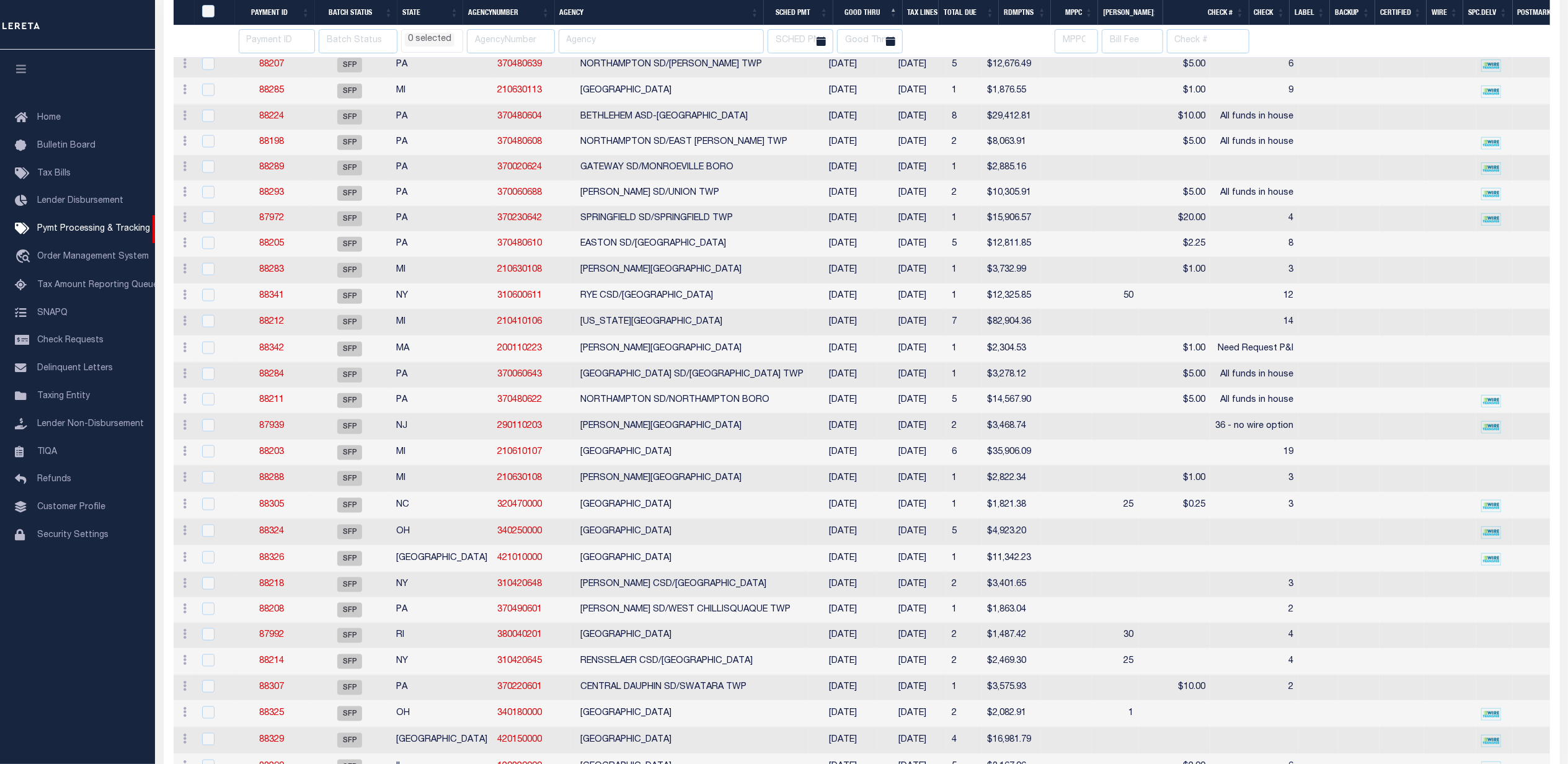
select select
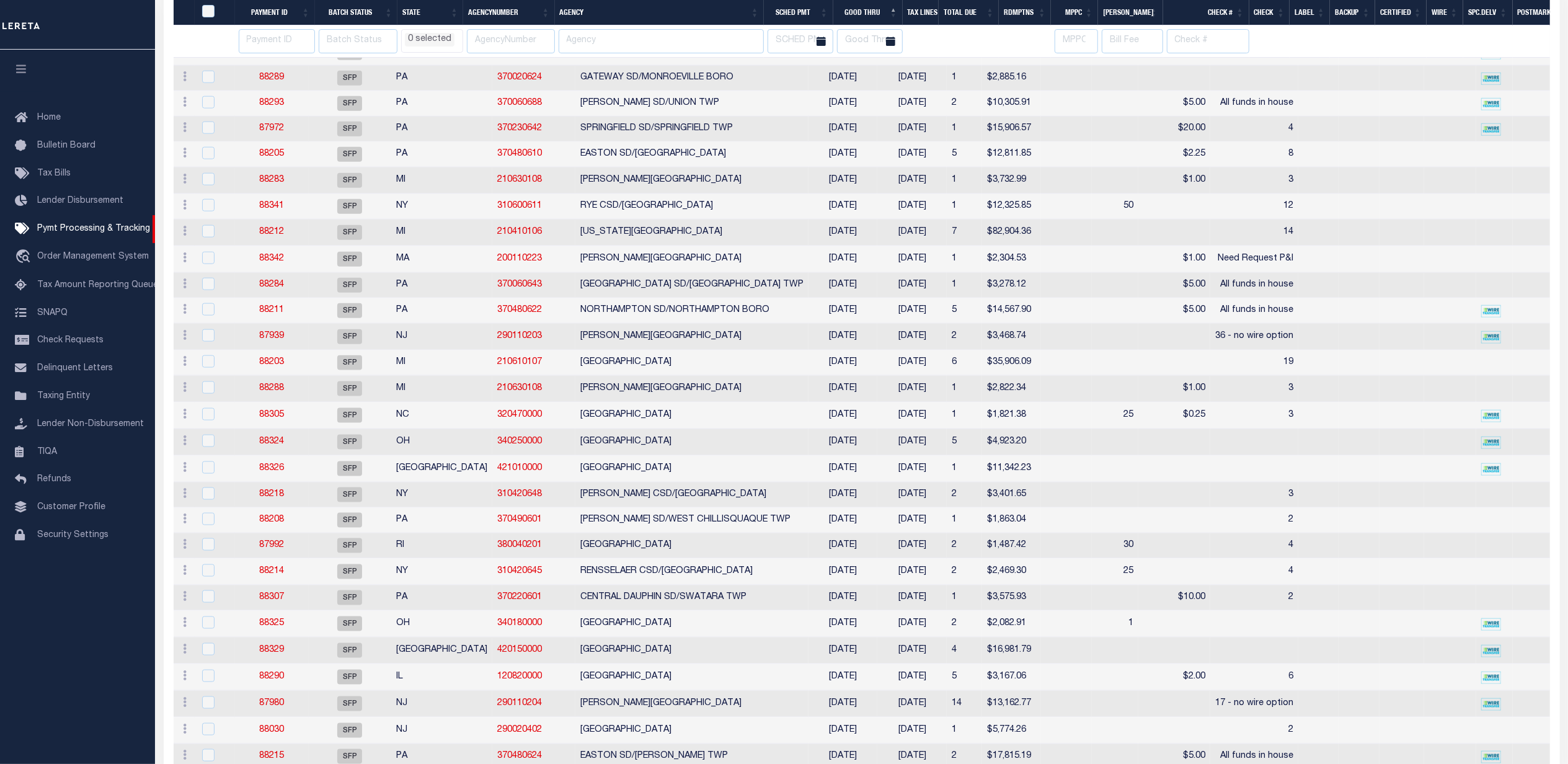
select select
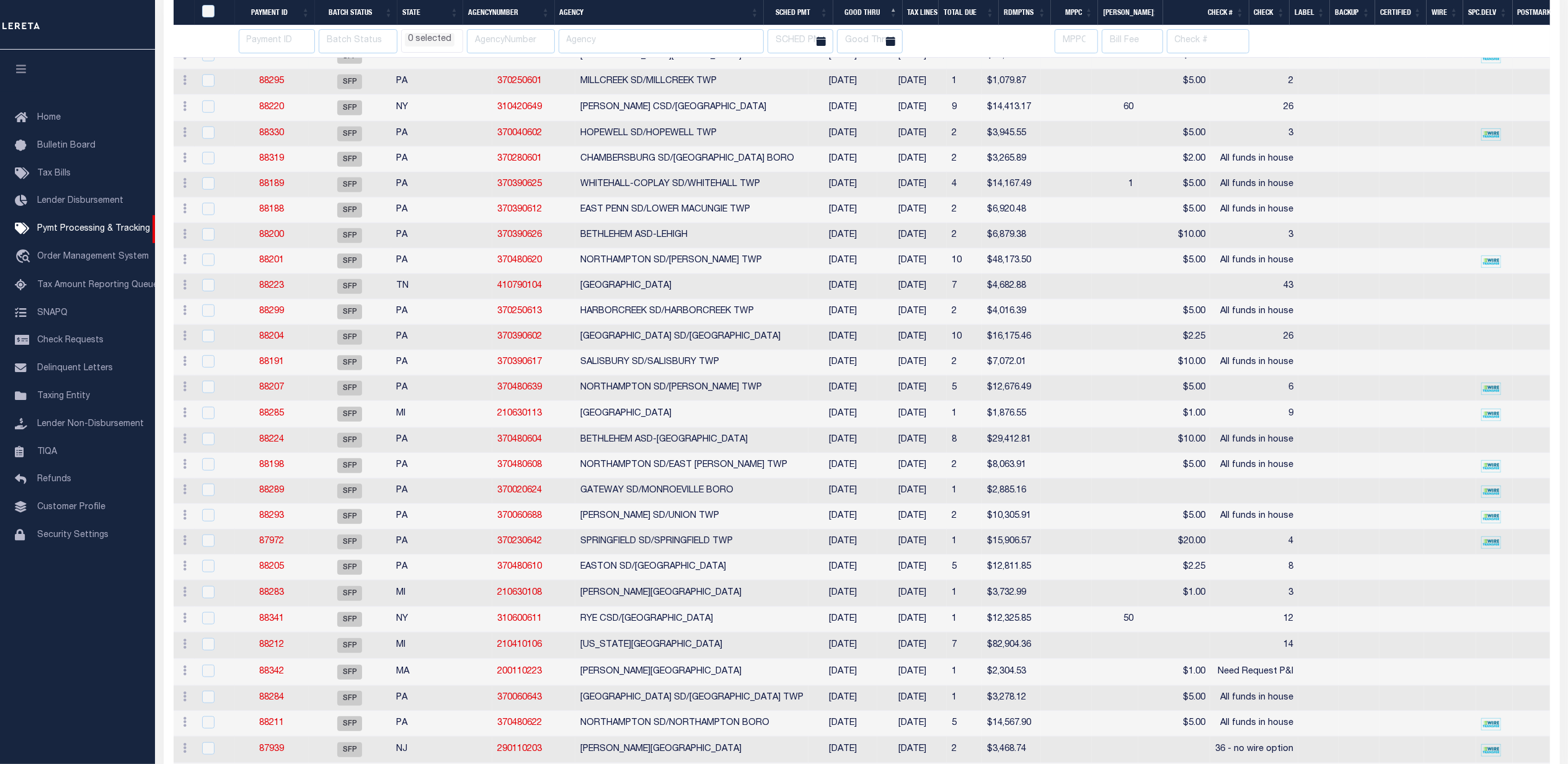
select select
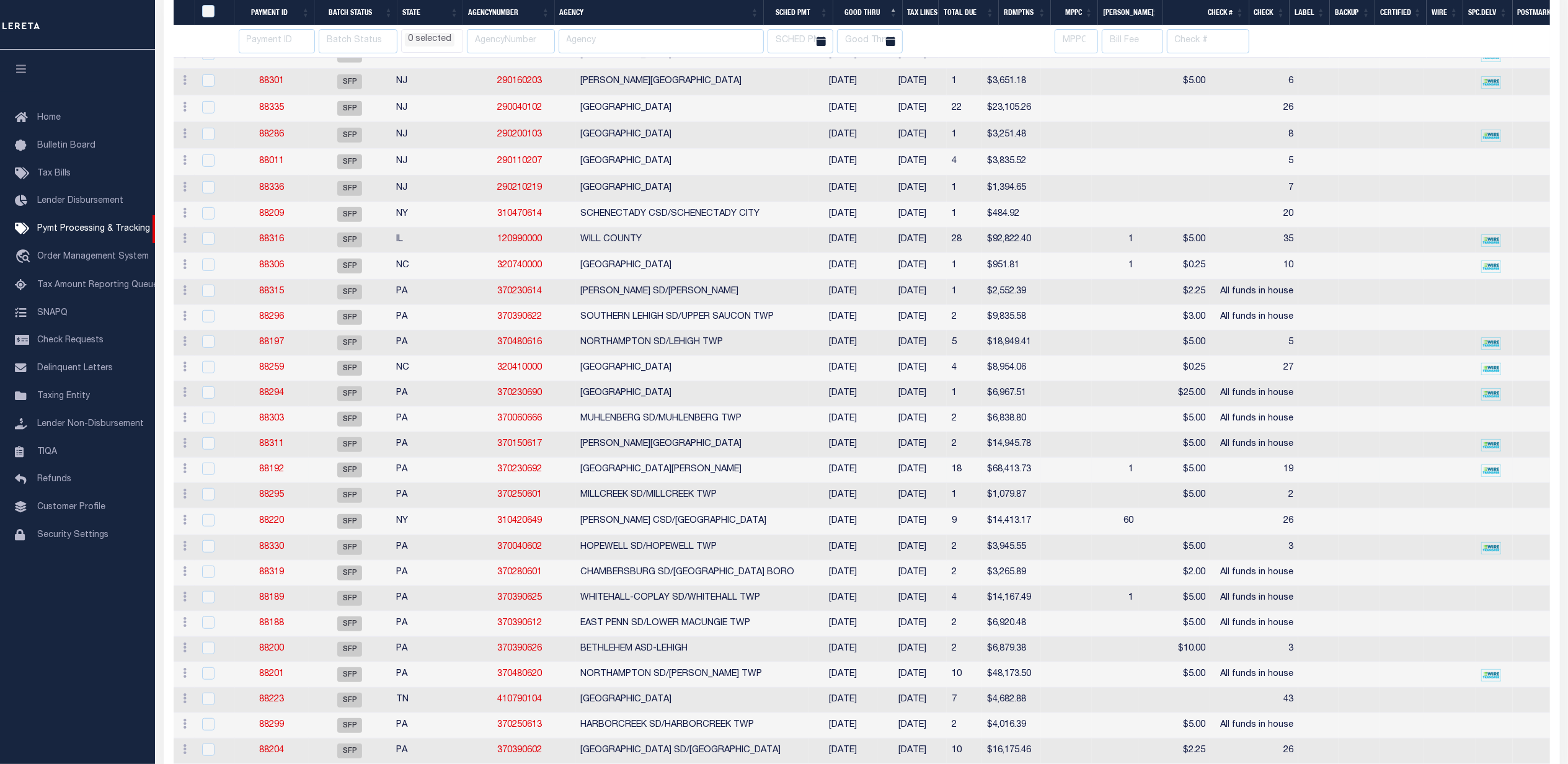
select select
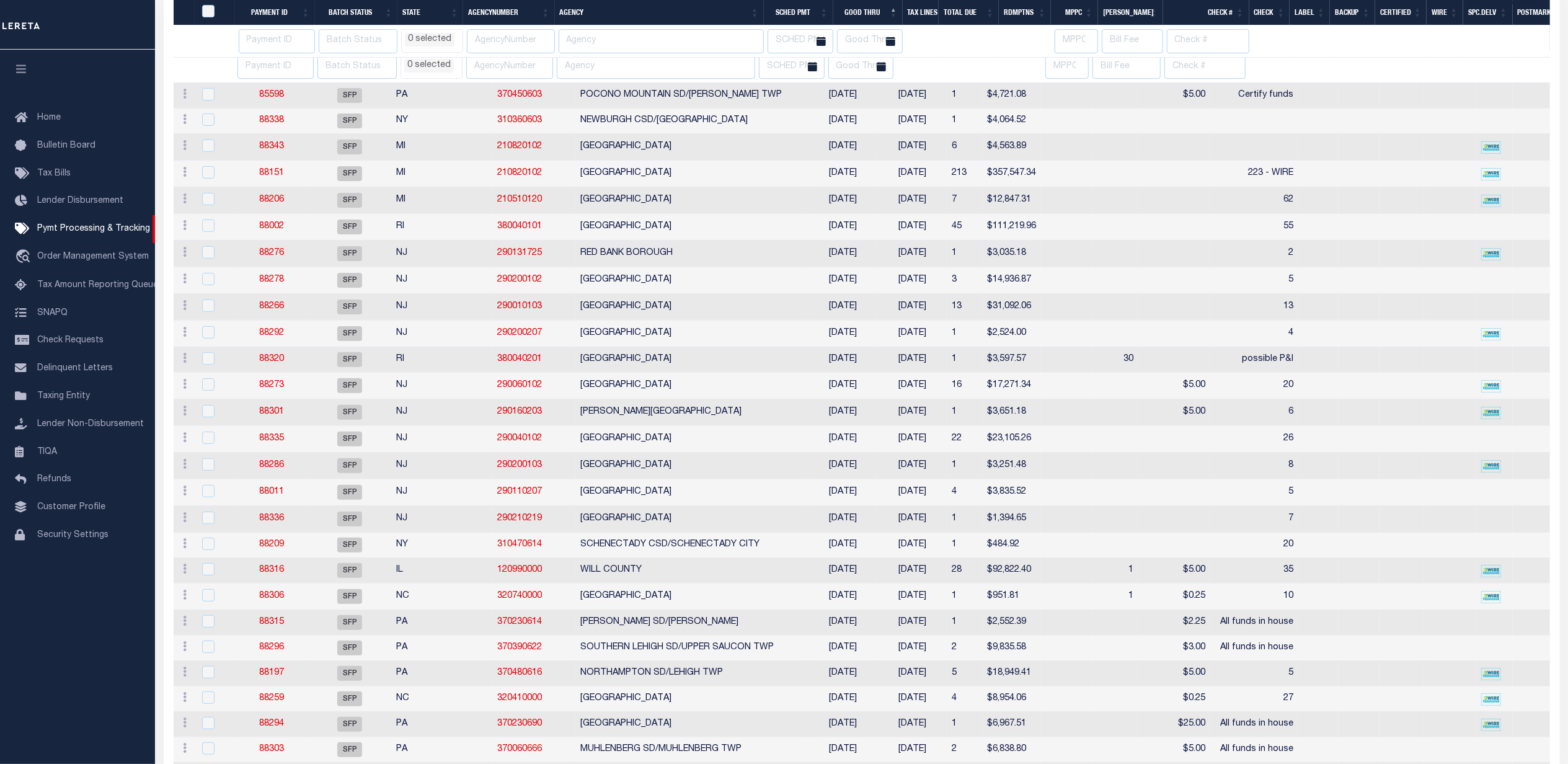
select select
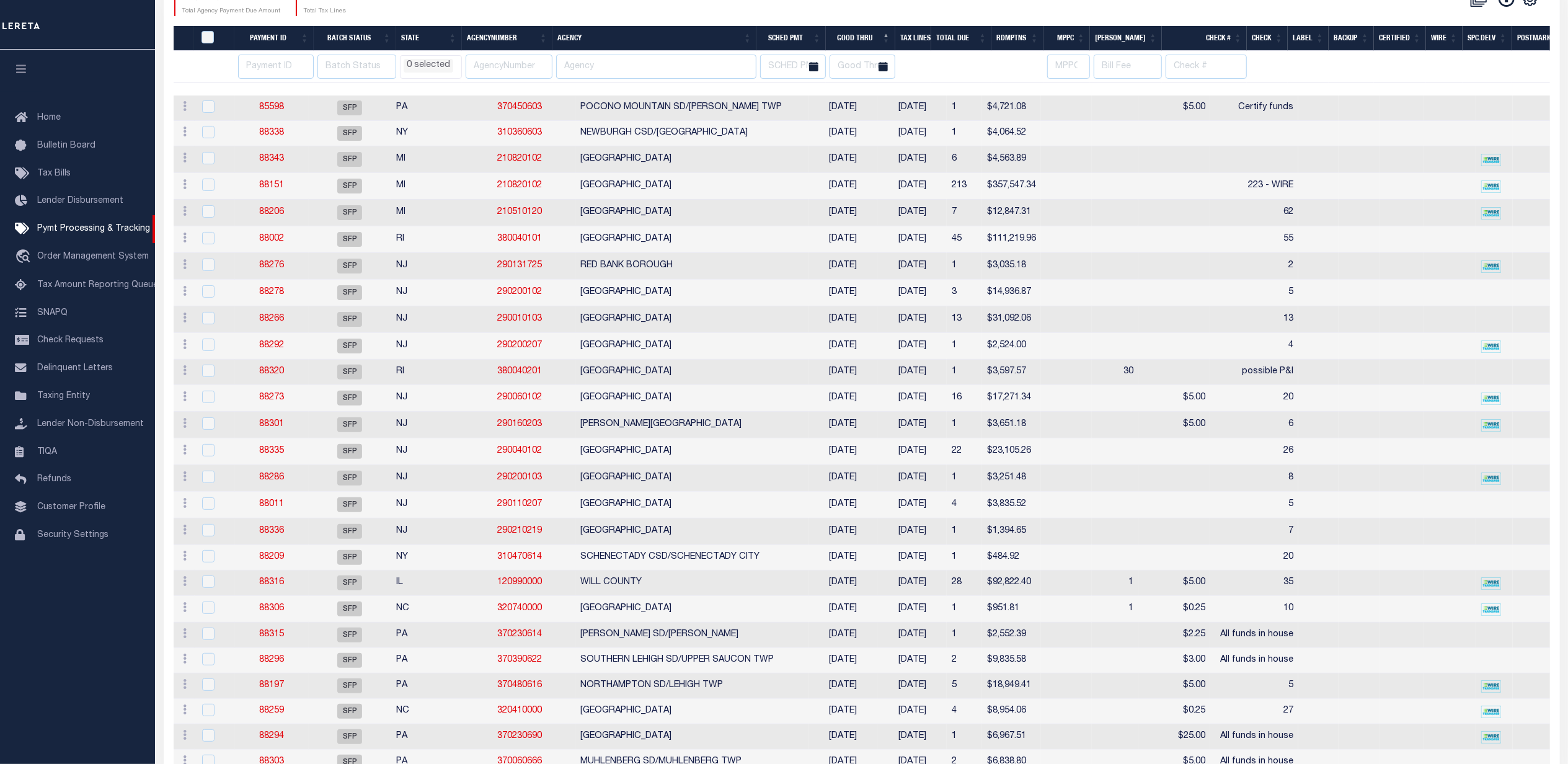
scroll to position [0, 0]
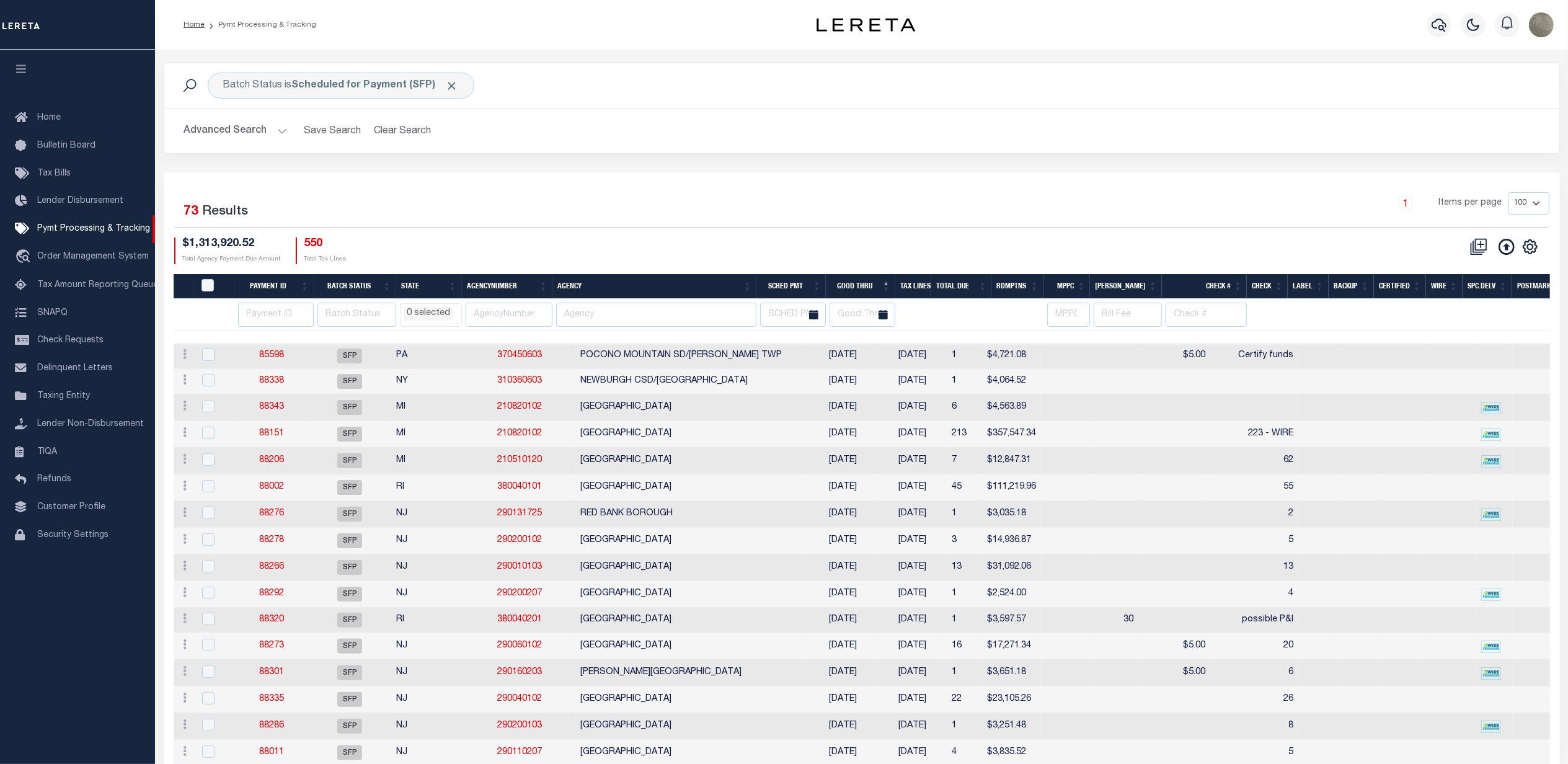
drag, startPoint x: 832, startPoint y: 226, endPoint x: 832, endPoint y: 215, distance: 11.0
click at [832, 226] on div "1 Items per page 100 200 500 1000" at bounding box center [1036, 209] width 1046 height 35
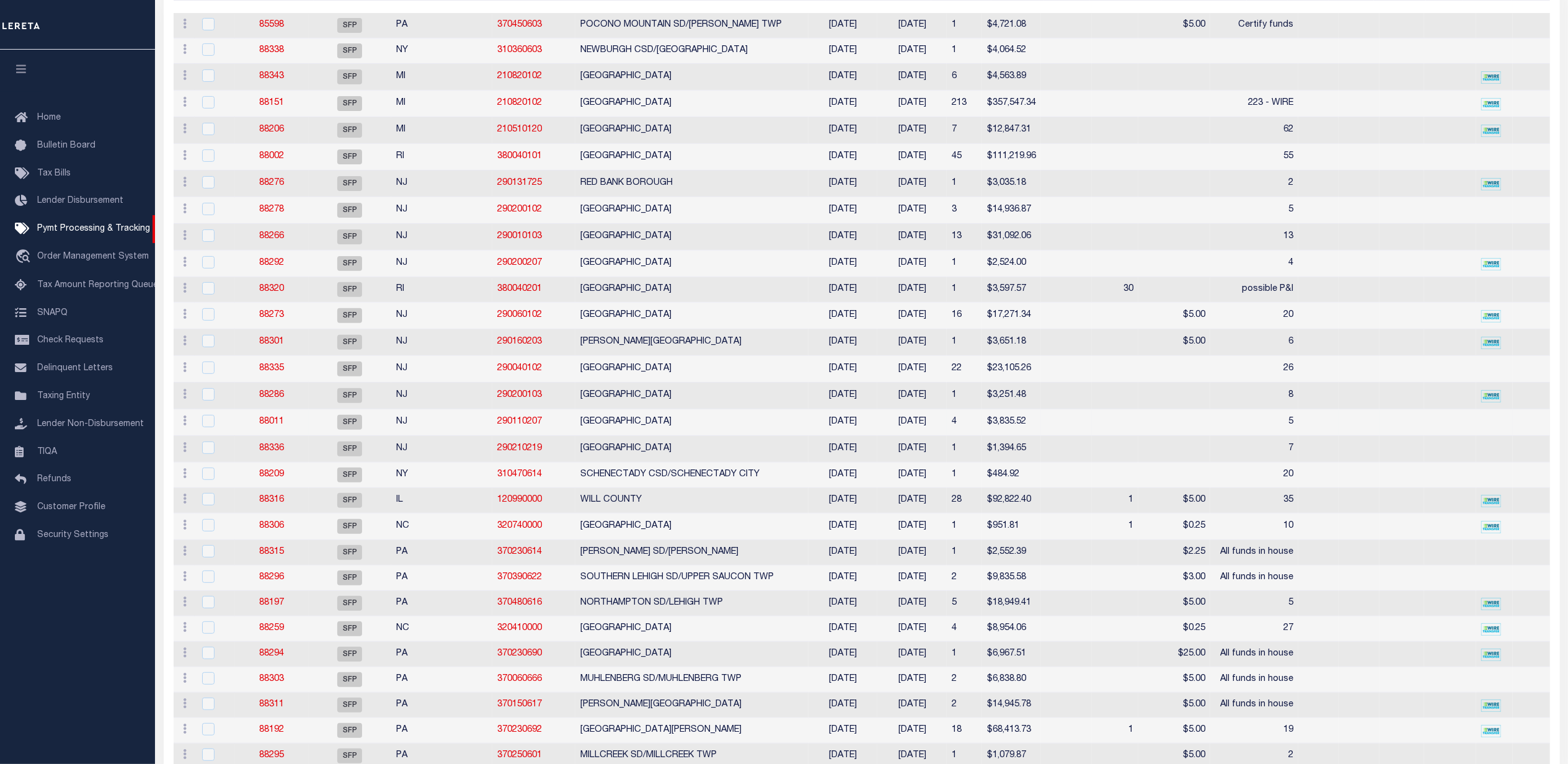
select select
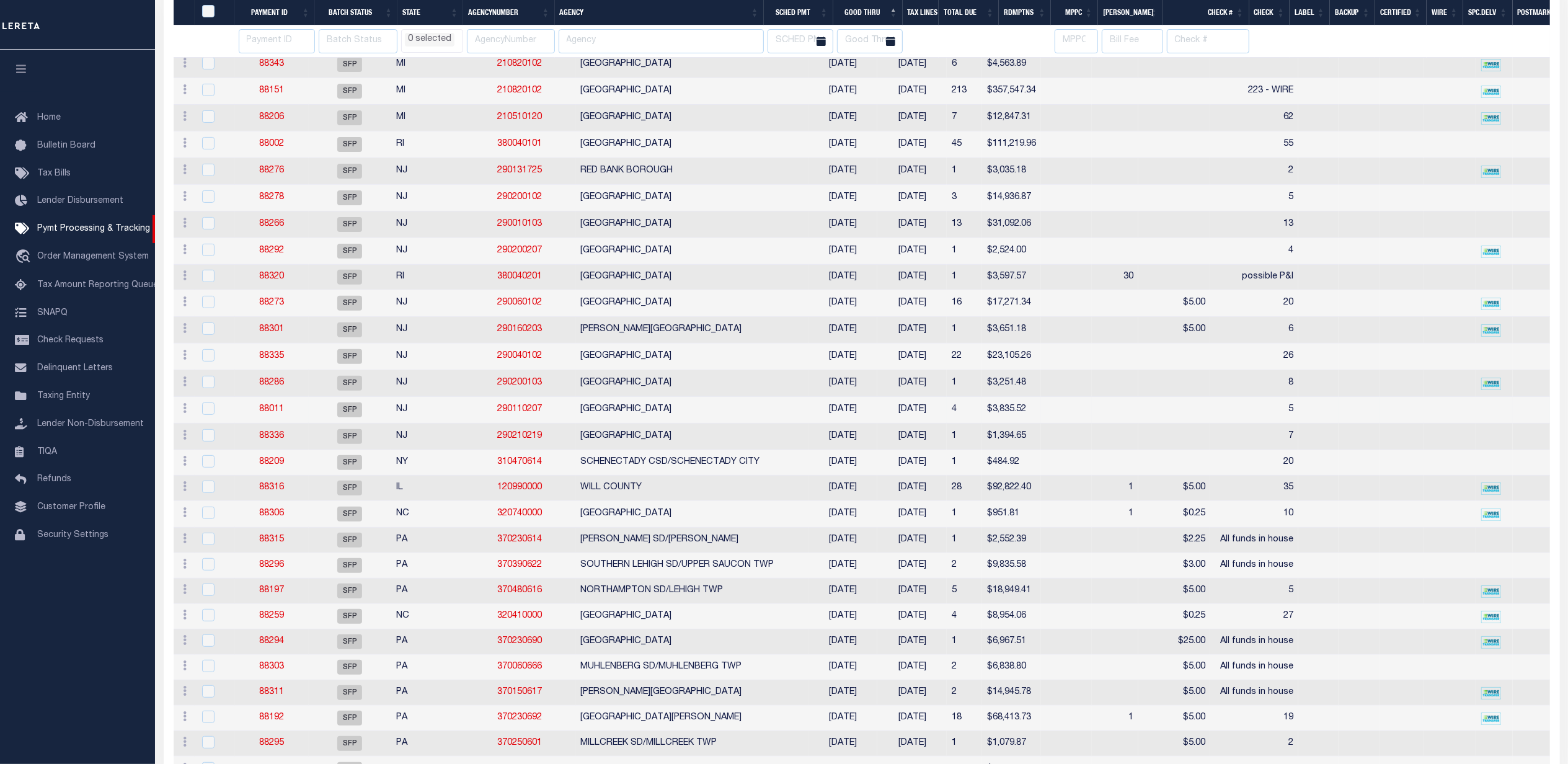
scroll to position [201, 0]
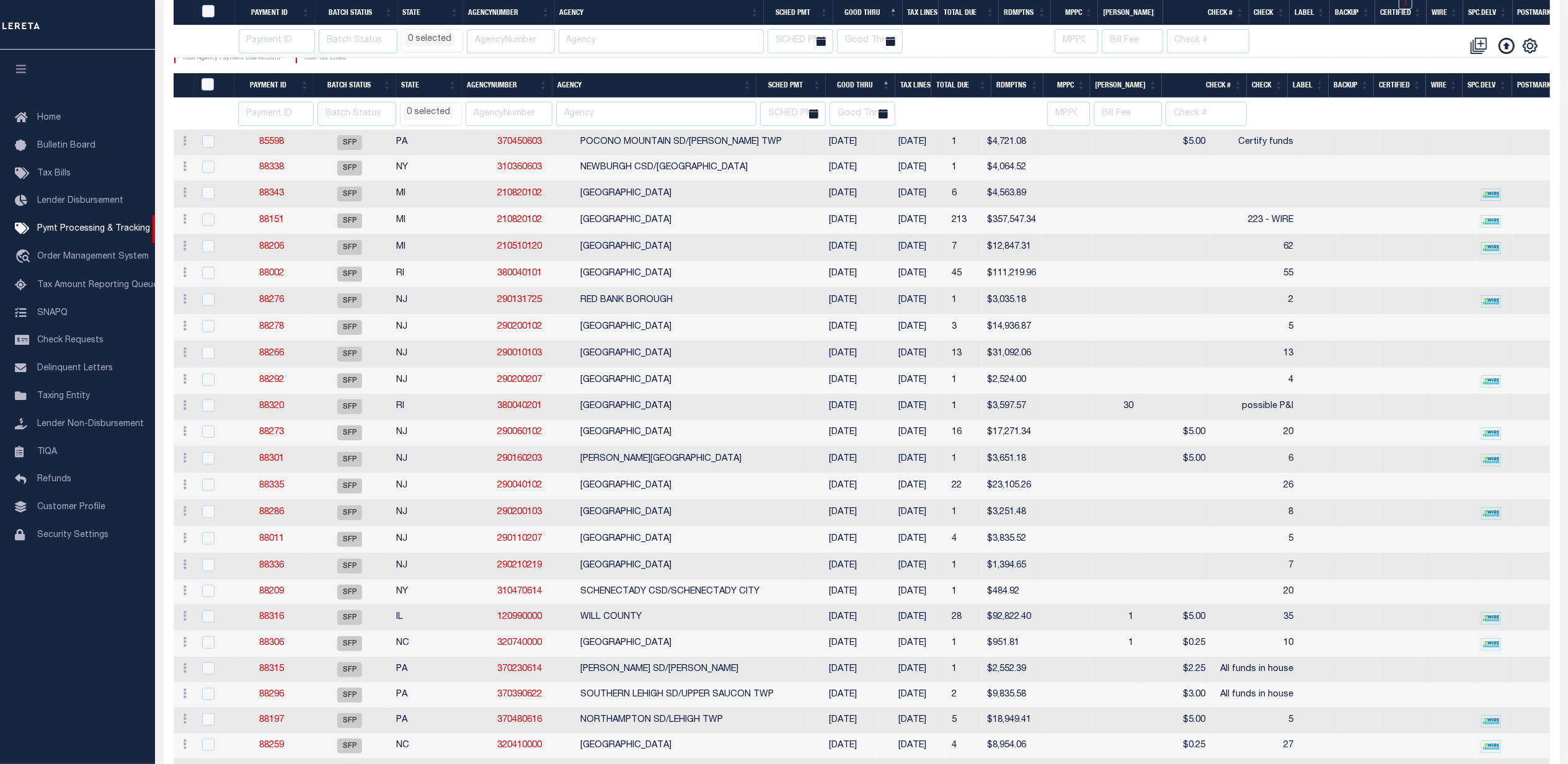
select select
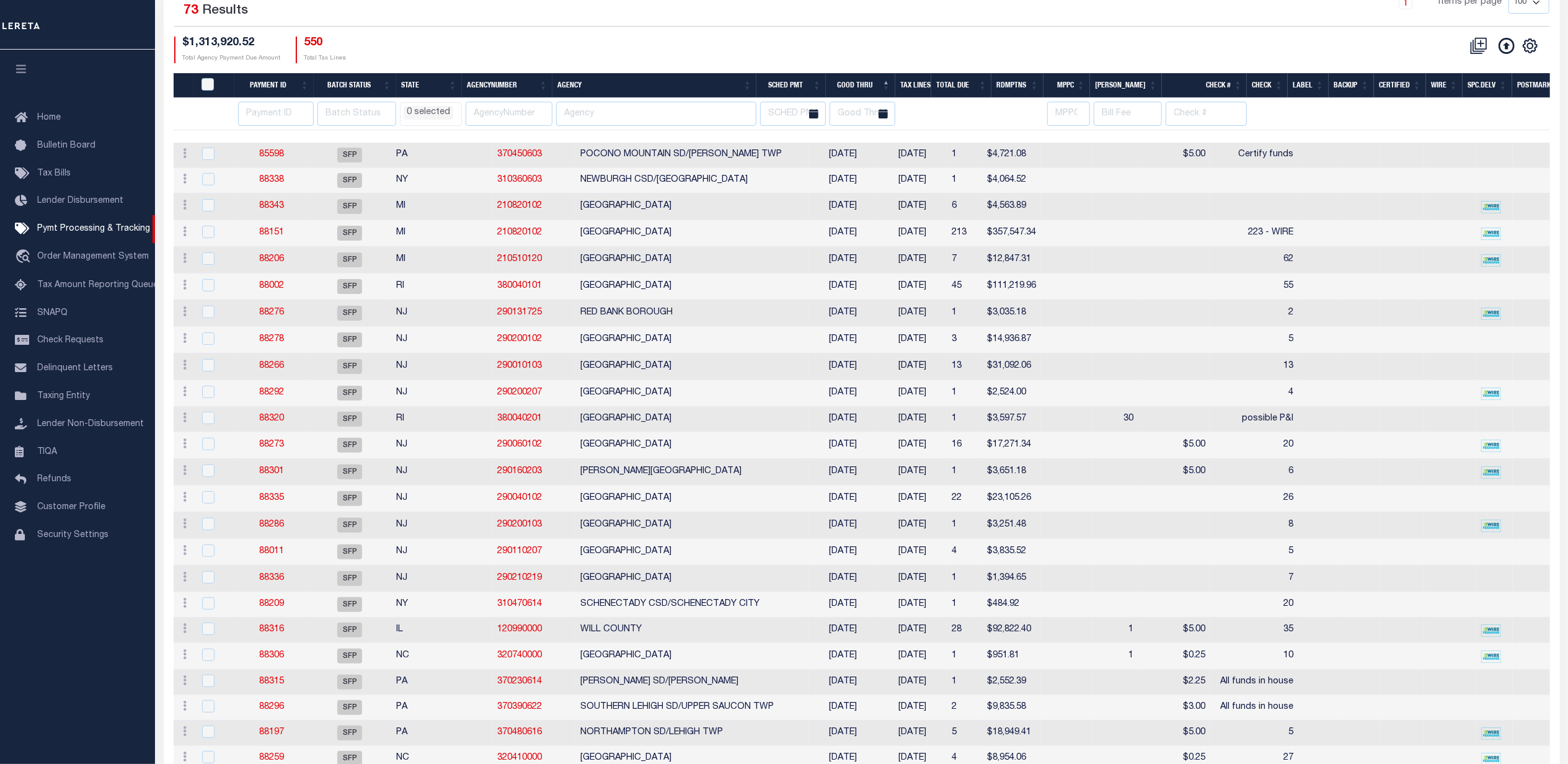
scroll to position [0, 0]
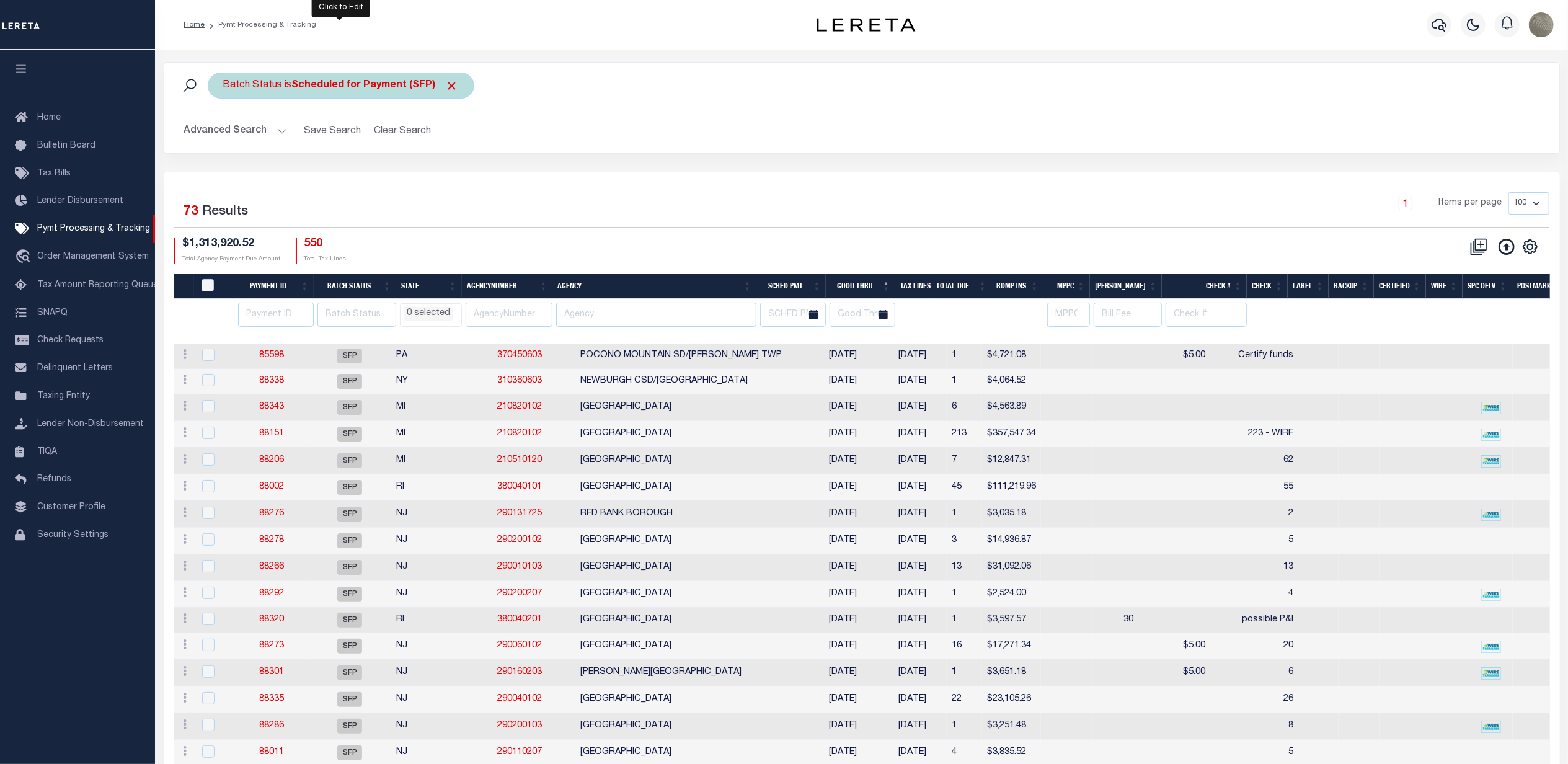
click at [248, 80] on div "Batch Status is Scheduled for Payment (SFP)" at bounding box center [341, 86] width 267 height 26
drag, startPoint x: 267, startPoint y: 143, endPoint x: 266, endPoint y: 154, distance: 11.0
click at [267, 143] on select "Awaiting Funds (AWF) Cleared and Complete (CAC) New Check Needed (NCN) Payment …" at bounding box center [315, 147] width 182 height 24
select select "RFP"
click at [224, 135] on select "Awaiting Funds (AWF) Cleared and Complete (CAC) New Check Needed (NCN) Payment …" at bounding box center [315, 147] width 182 height 24
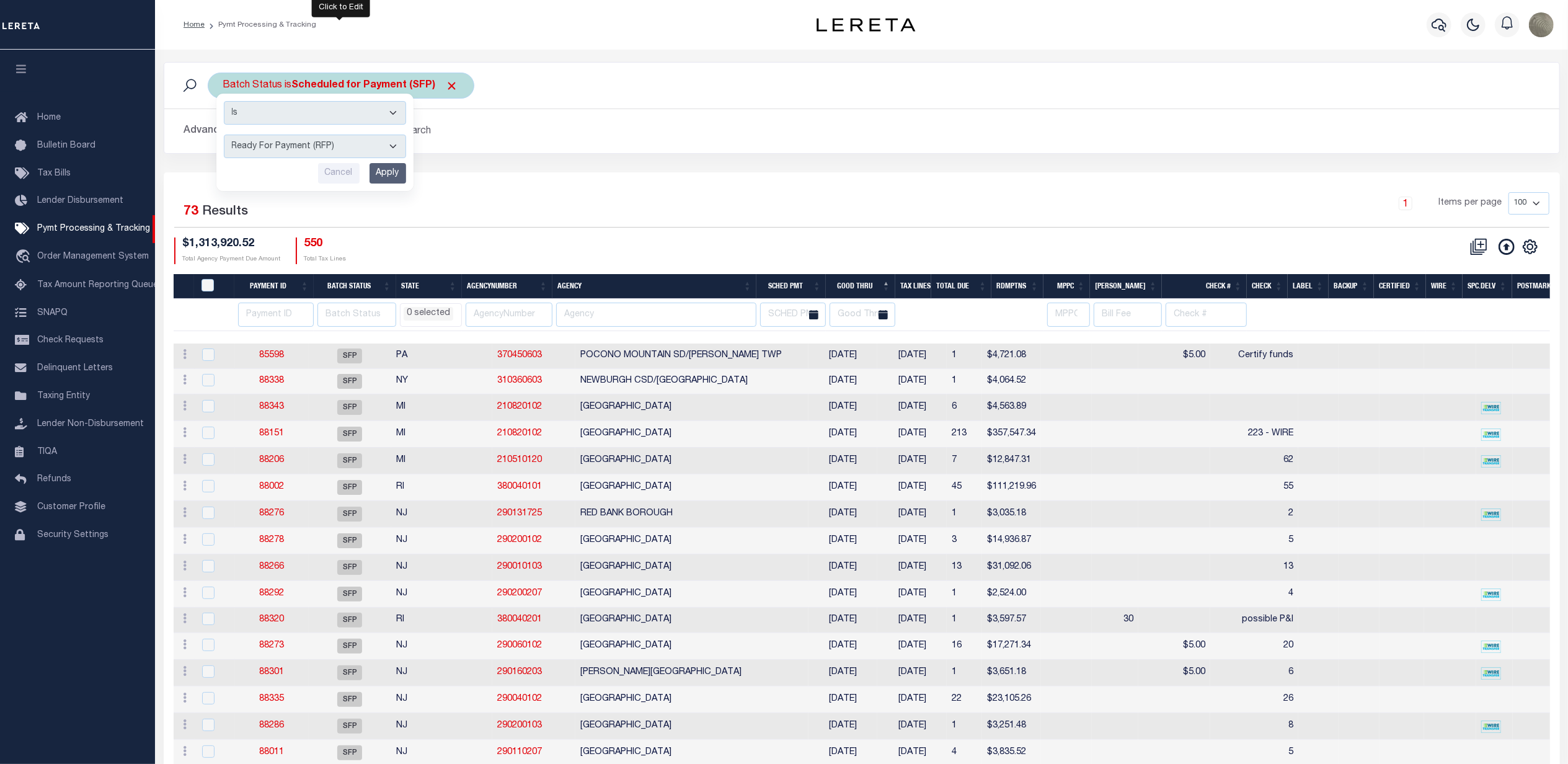
click at [377, 180] on input "Apply" at bounding box center [388, 173] width 37 height 20
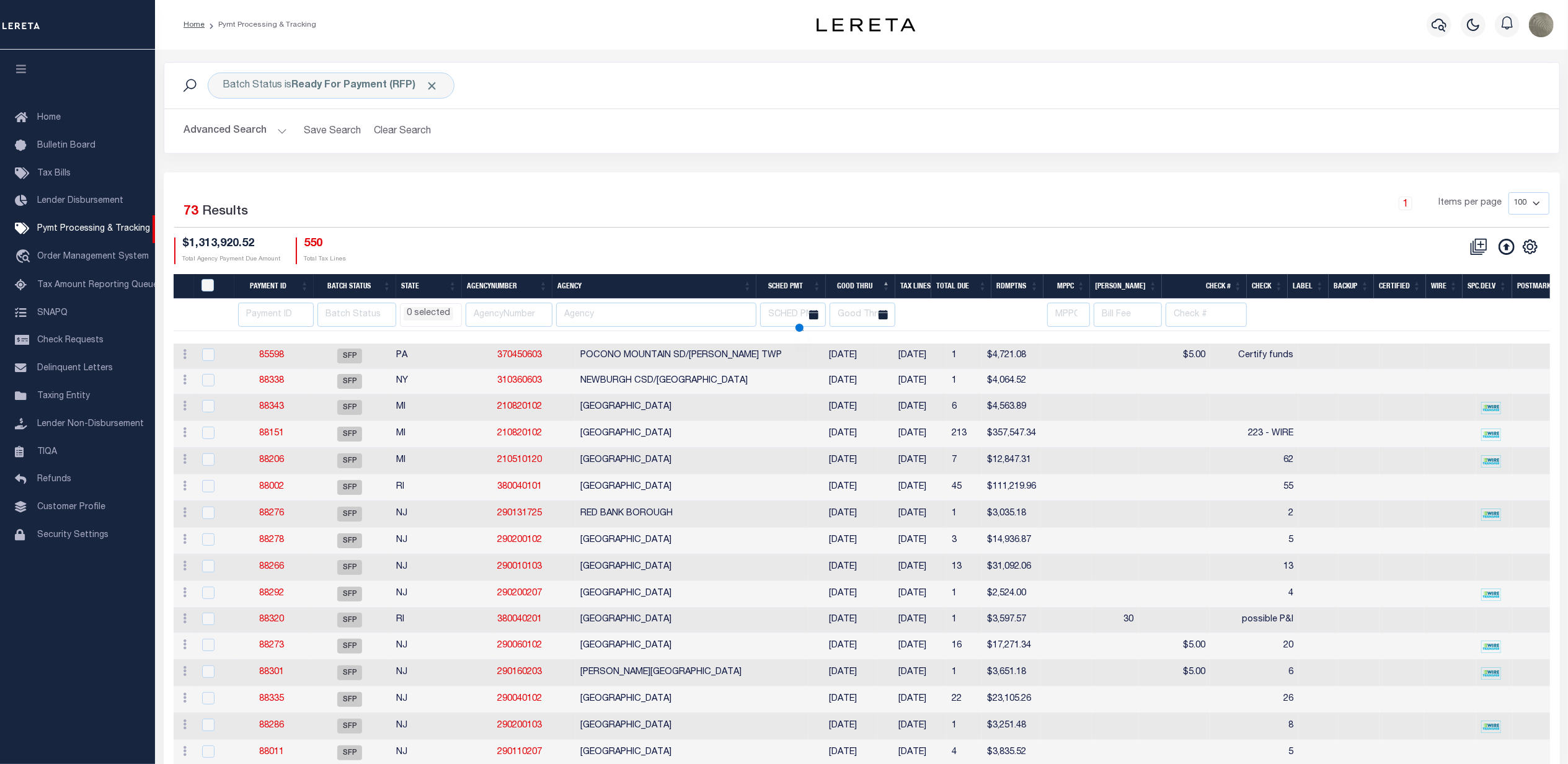
select select
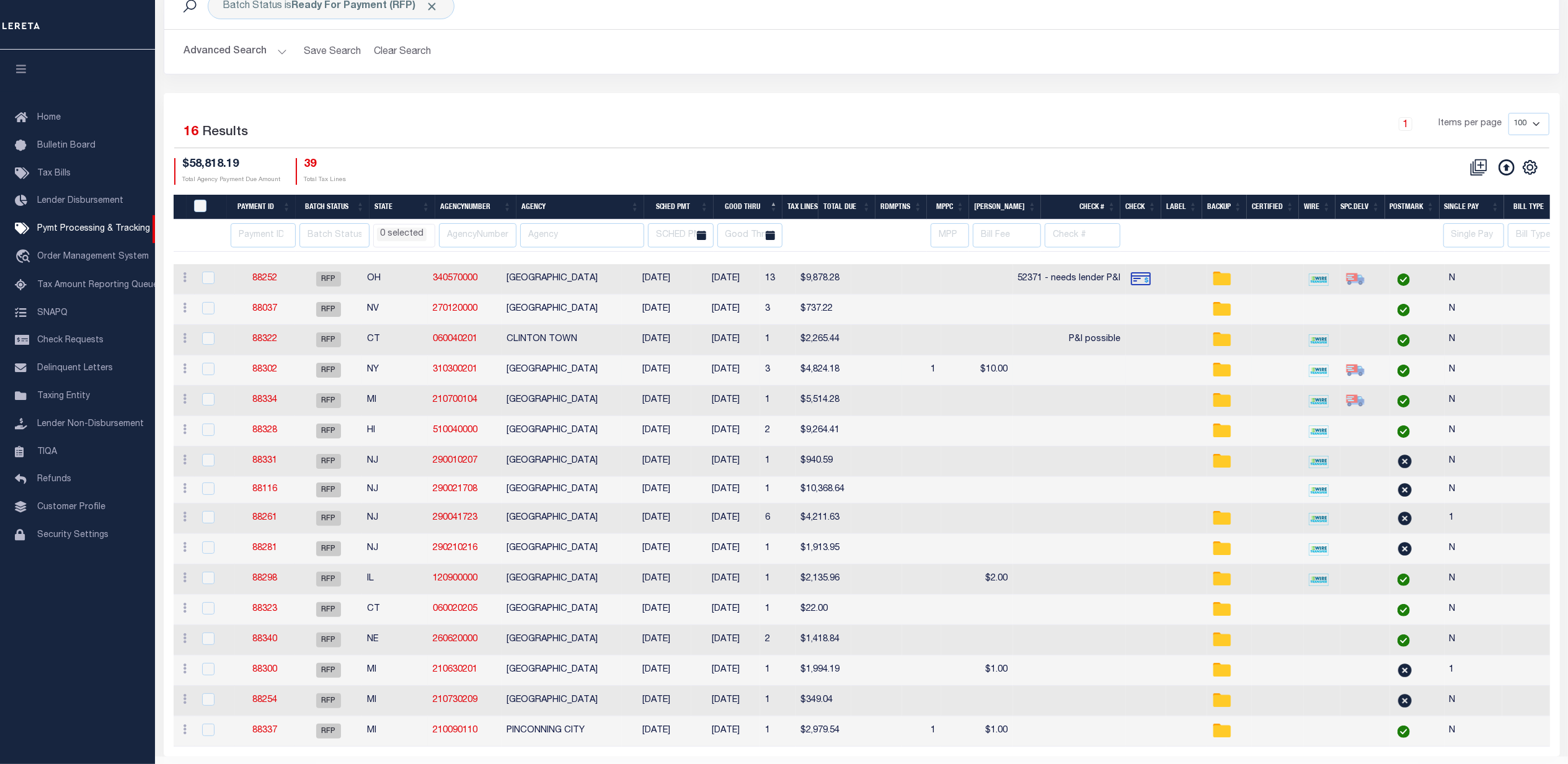
scroll to position [82, 0]
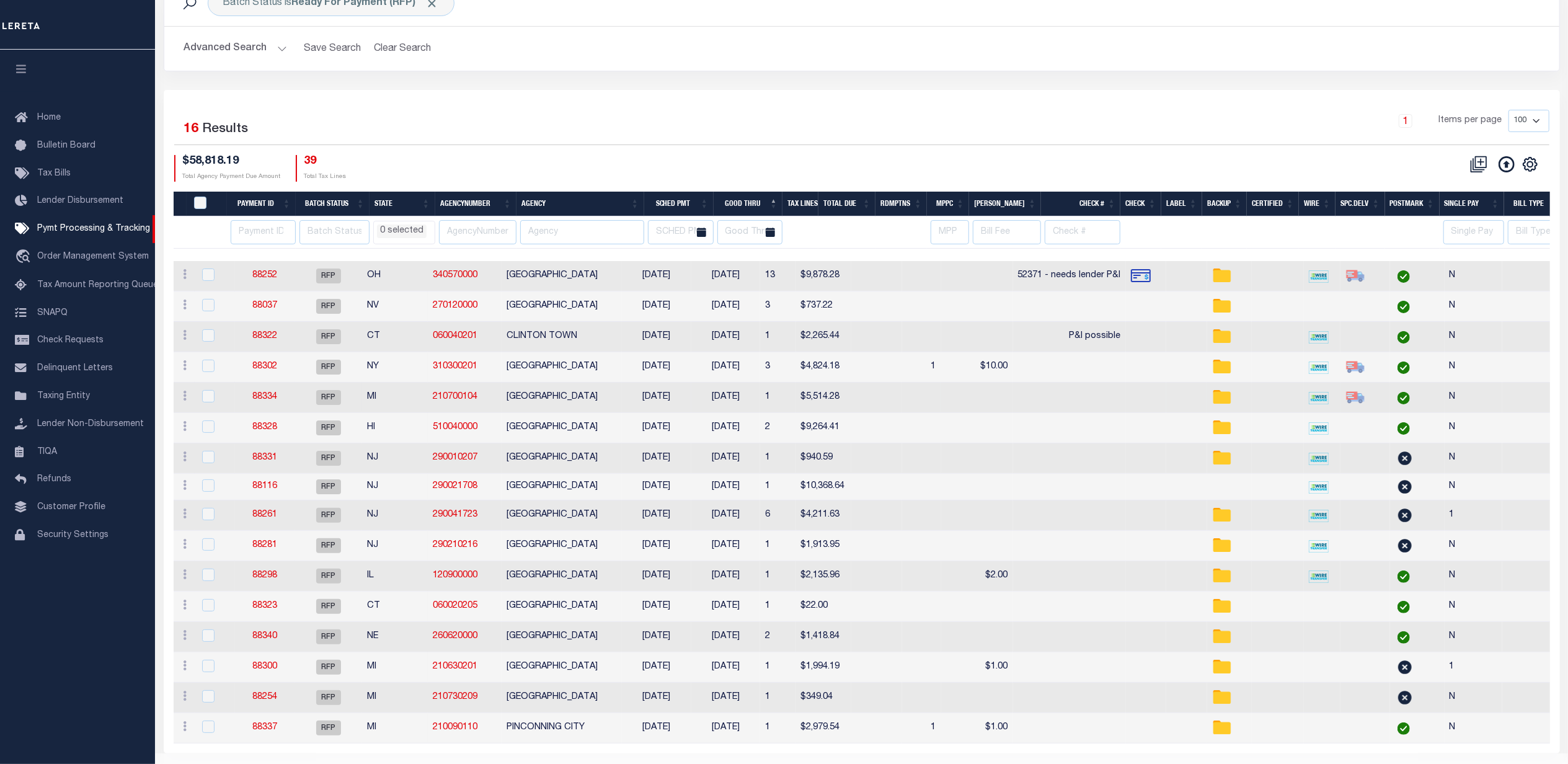
click at [573, 406] on td "HOLLAND CITY" at bounding box center [562, 398] width 120 height 30
checkbox input "true"
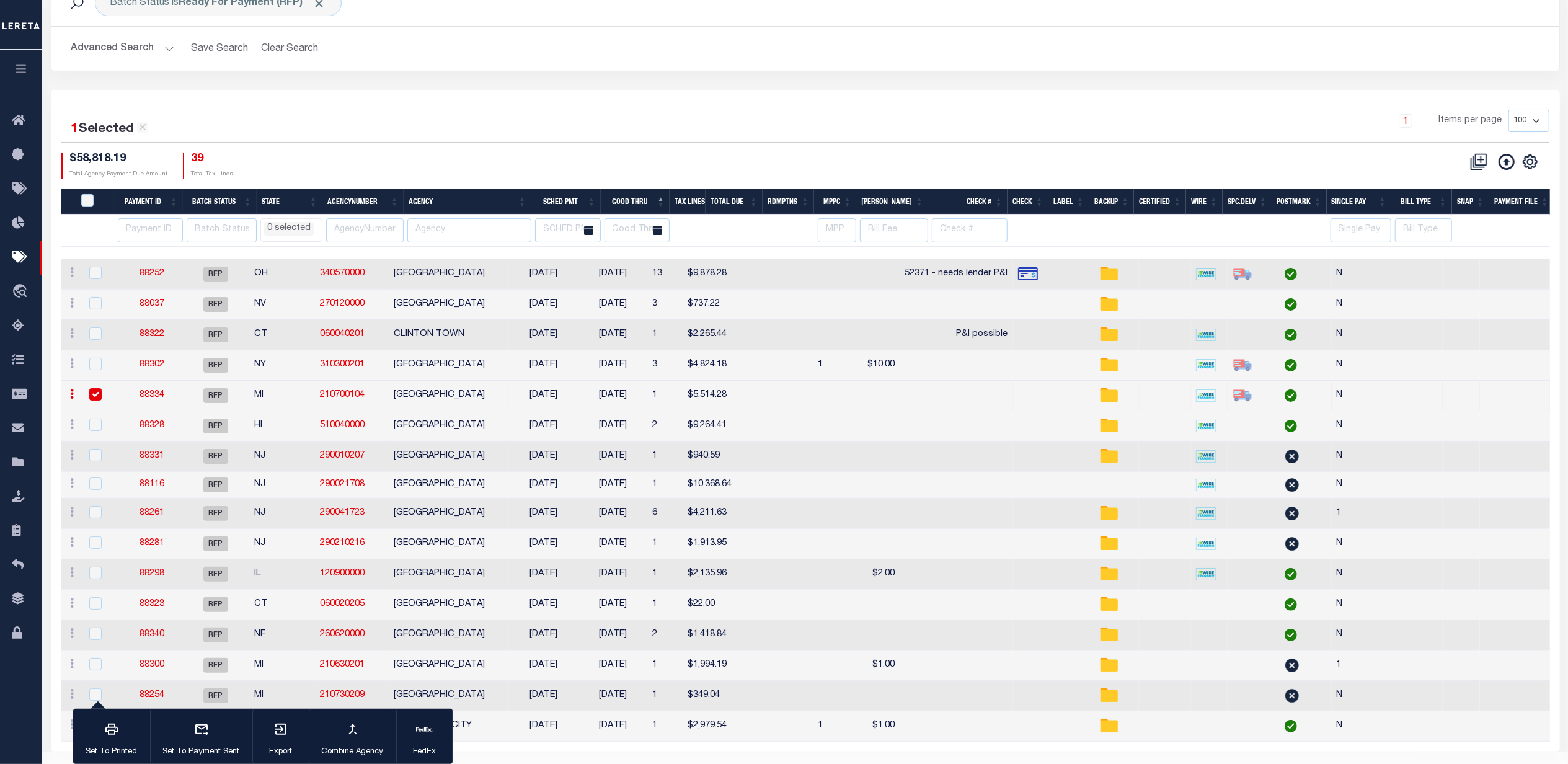
click at [150, 396] on link "88334" at bounding box center [152, 394] width 25 height 9
select select "RFP"
type input "08/13/2025"
type input "$5,514.28"
select select "CHK"
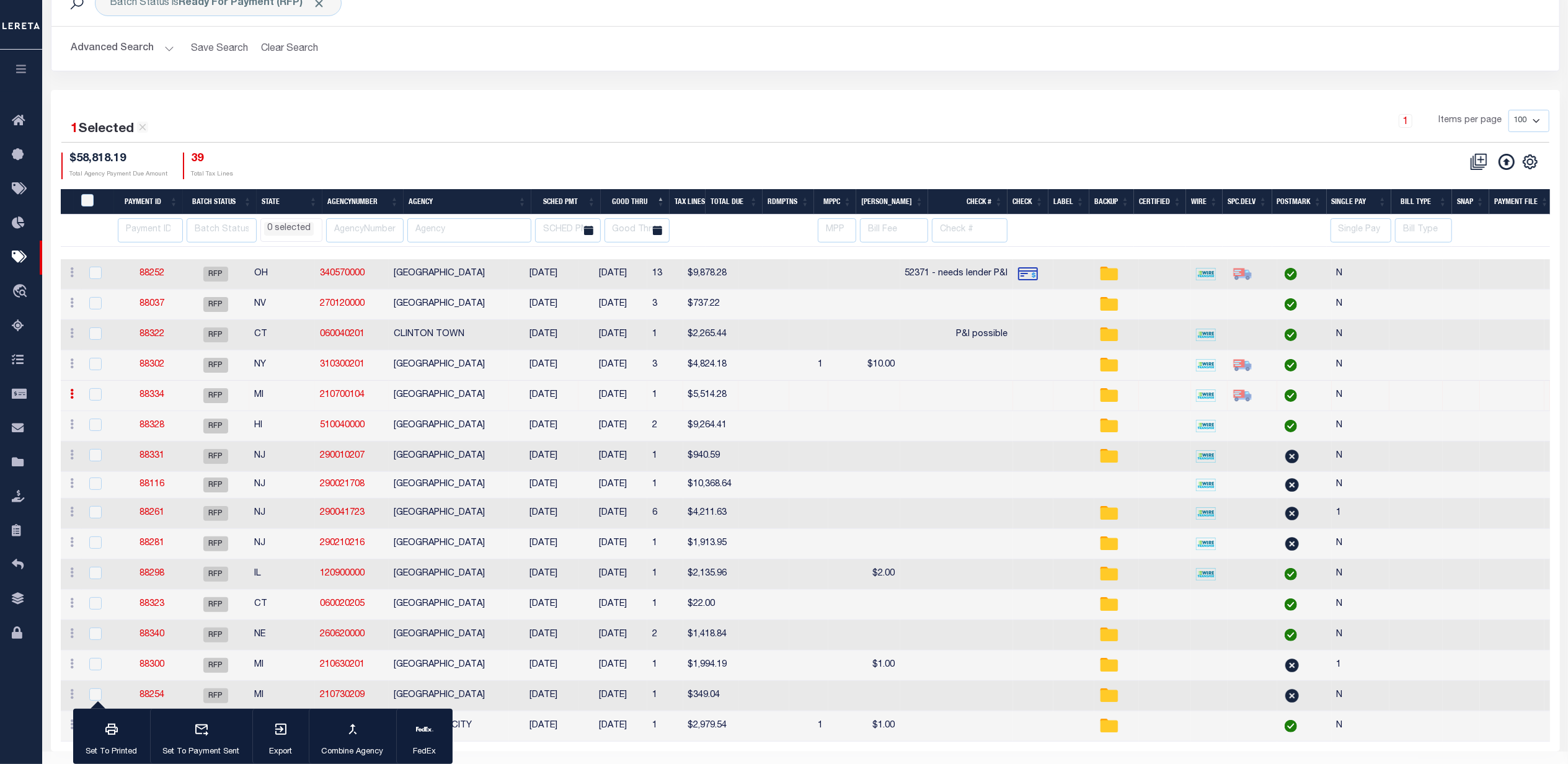
select select "[PERSON_NAME]"
checkbox input "true"
type input "N"
radio input "true"
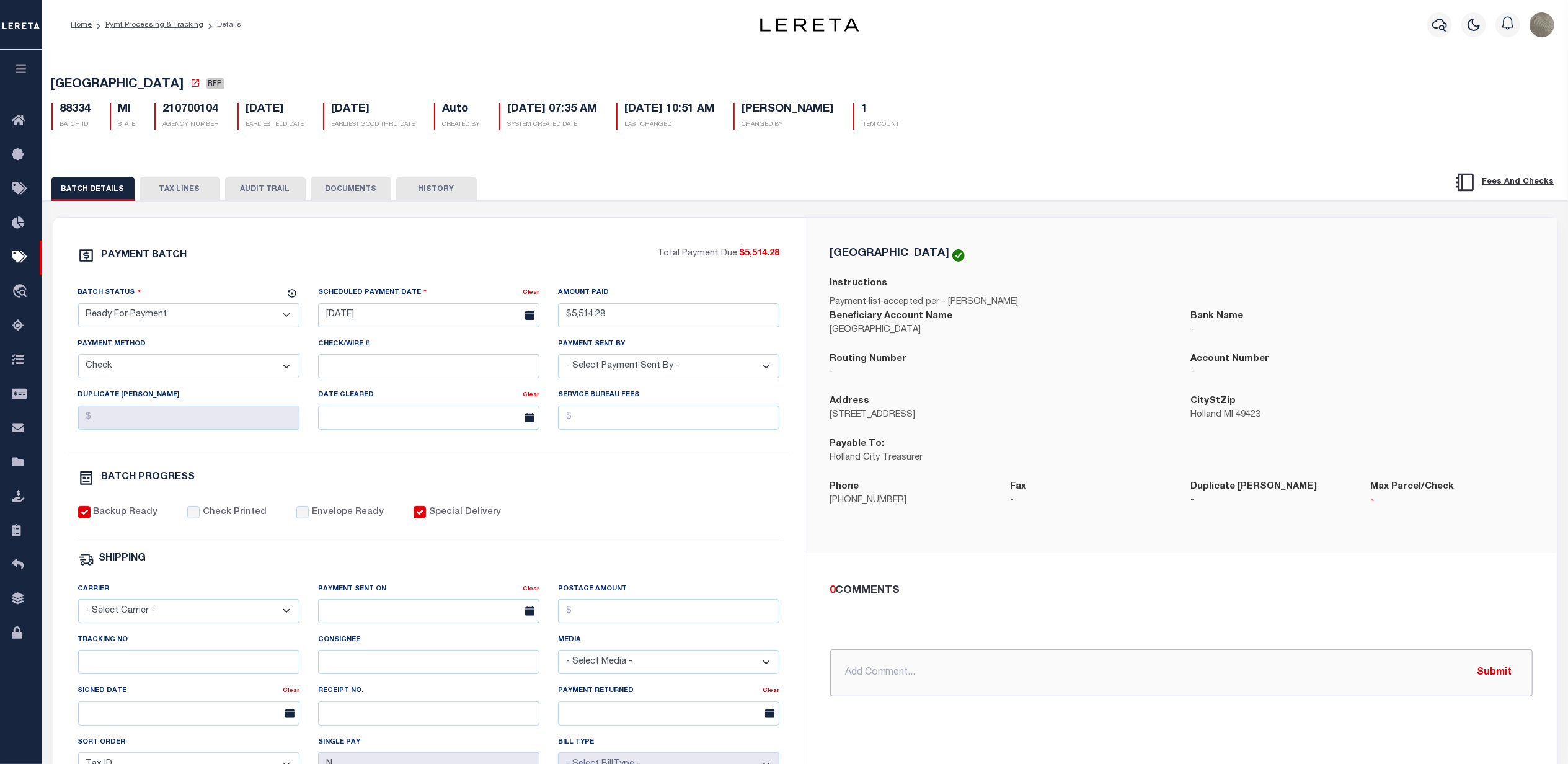
click at [881, 683] on input "text" at bounding box center [1182, 673] width 702 height 47
type input "overnight, due on 8/15"
click at [1518, 680] on button "Submit" at bounding box center [1495, 672] width 51 height 26
select select
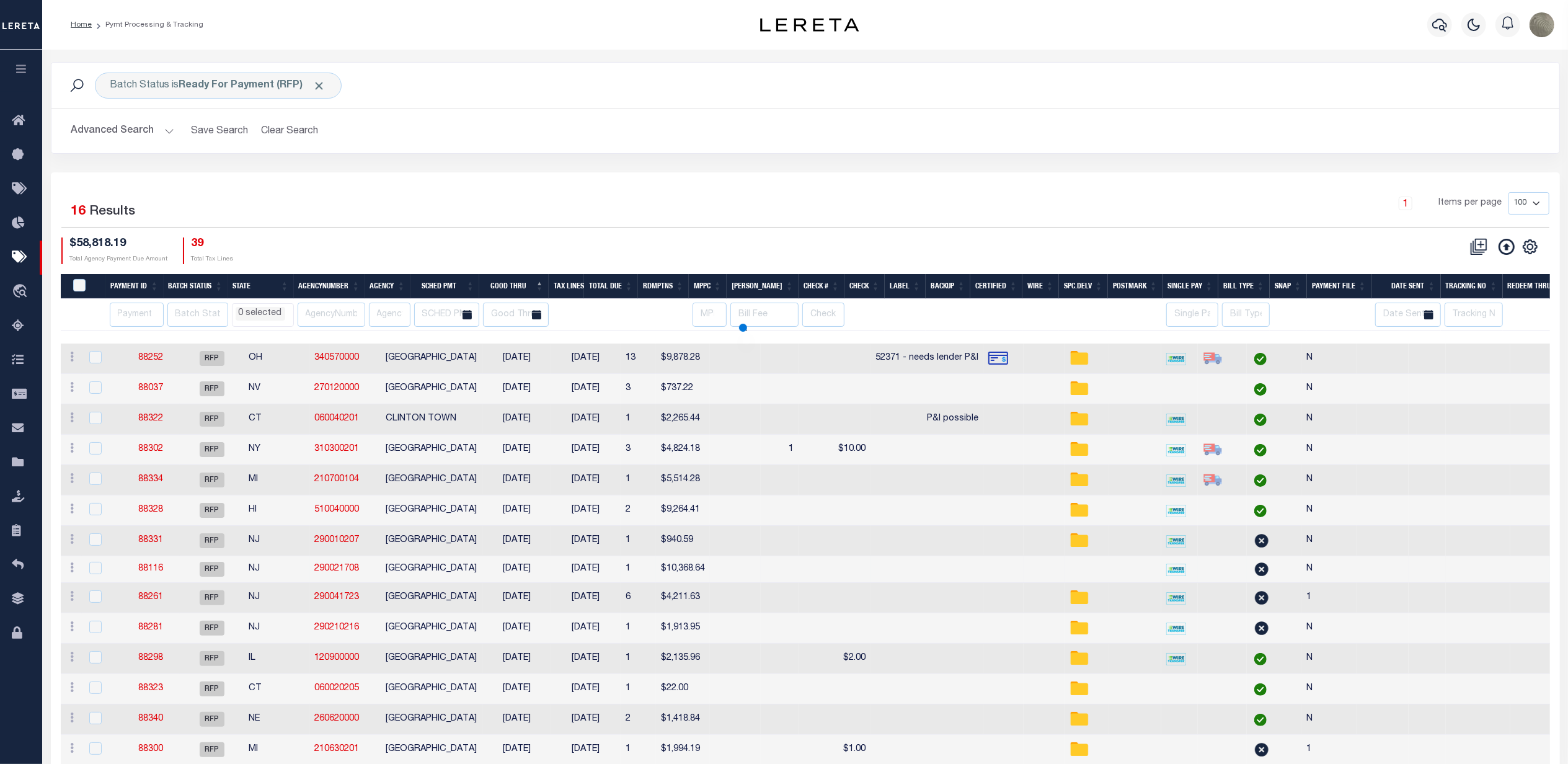
scroll to position [82, 0]
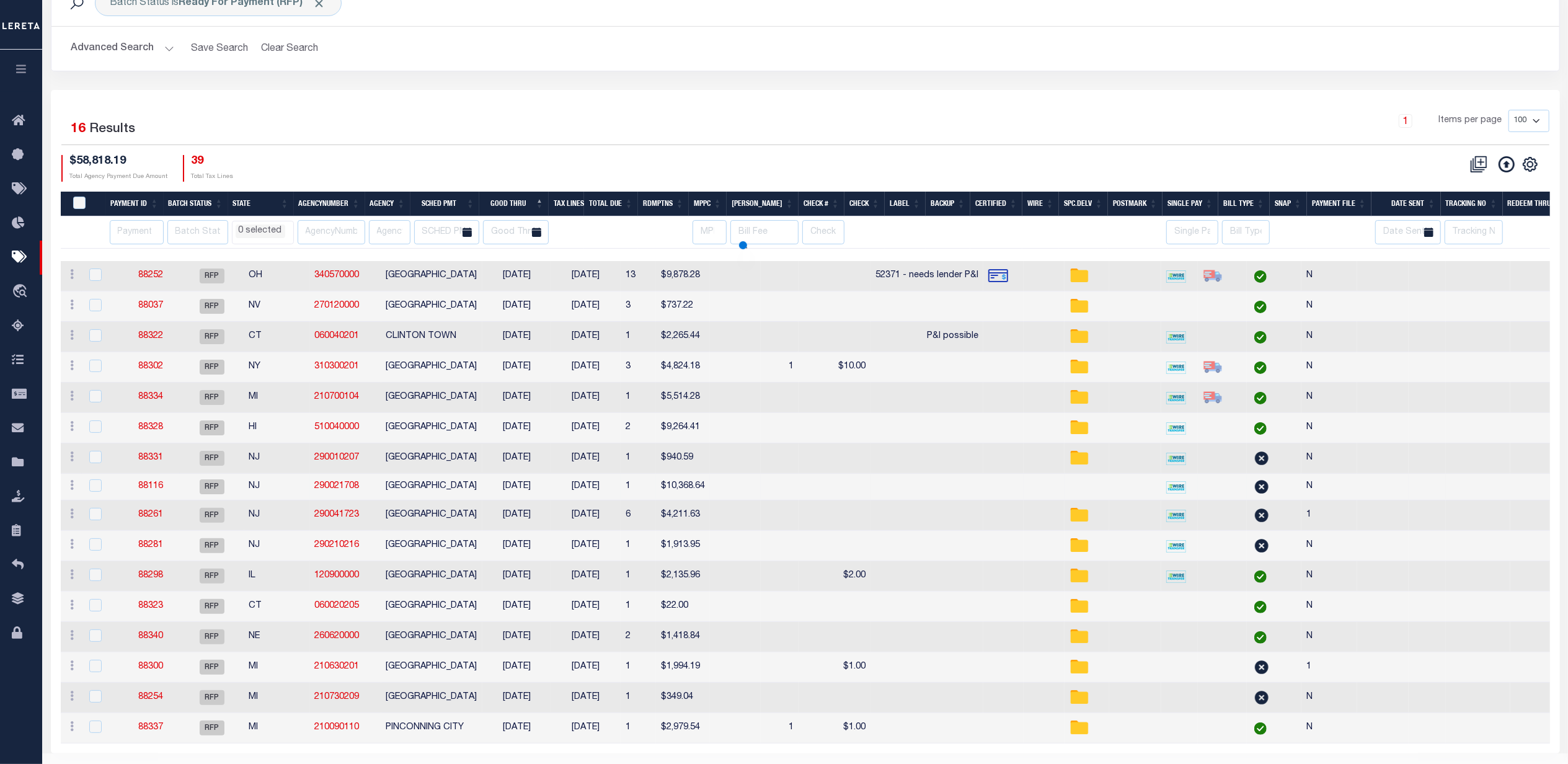
select select
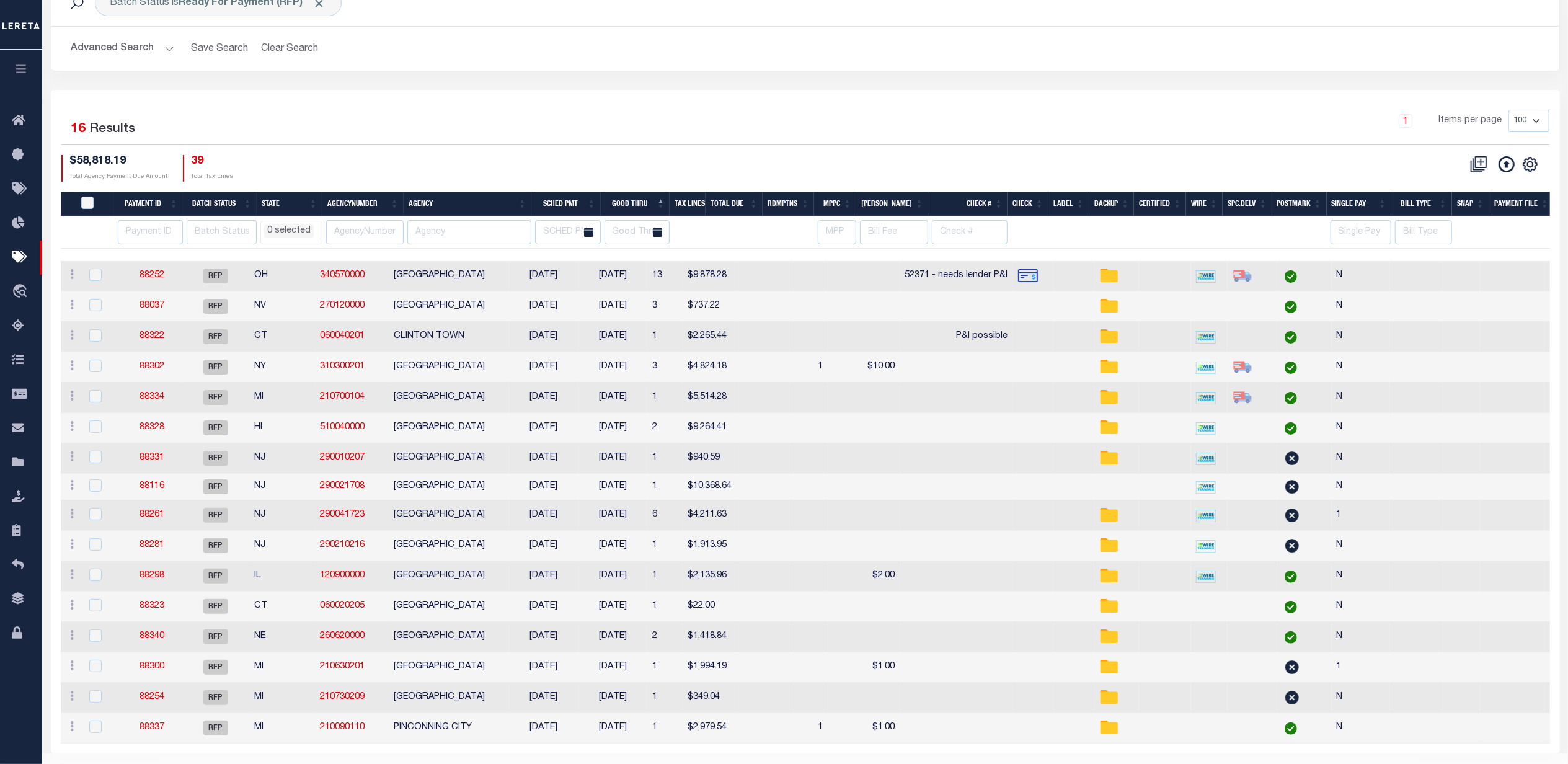
click at [545, 120] on div "1 Items per page 100 200 500 1000" at bounding box center [993, 126] width 1112 height 32
click at [628, 115] on div "1 Items per page 100 200 500 1000" at bounding box center [993, 126] width 1112 height 32
click at [558, 127] on div "1 Items per page 100 200 500 1000" at bounding box center [993, 126] width 1112 height 32
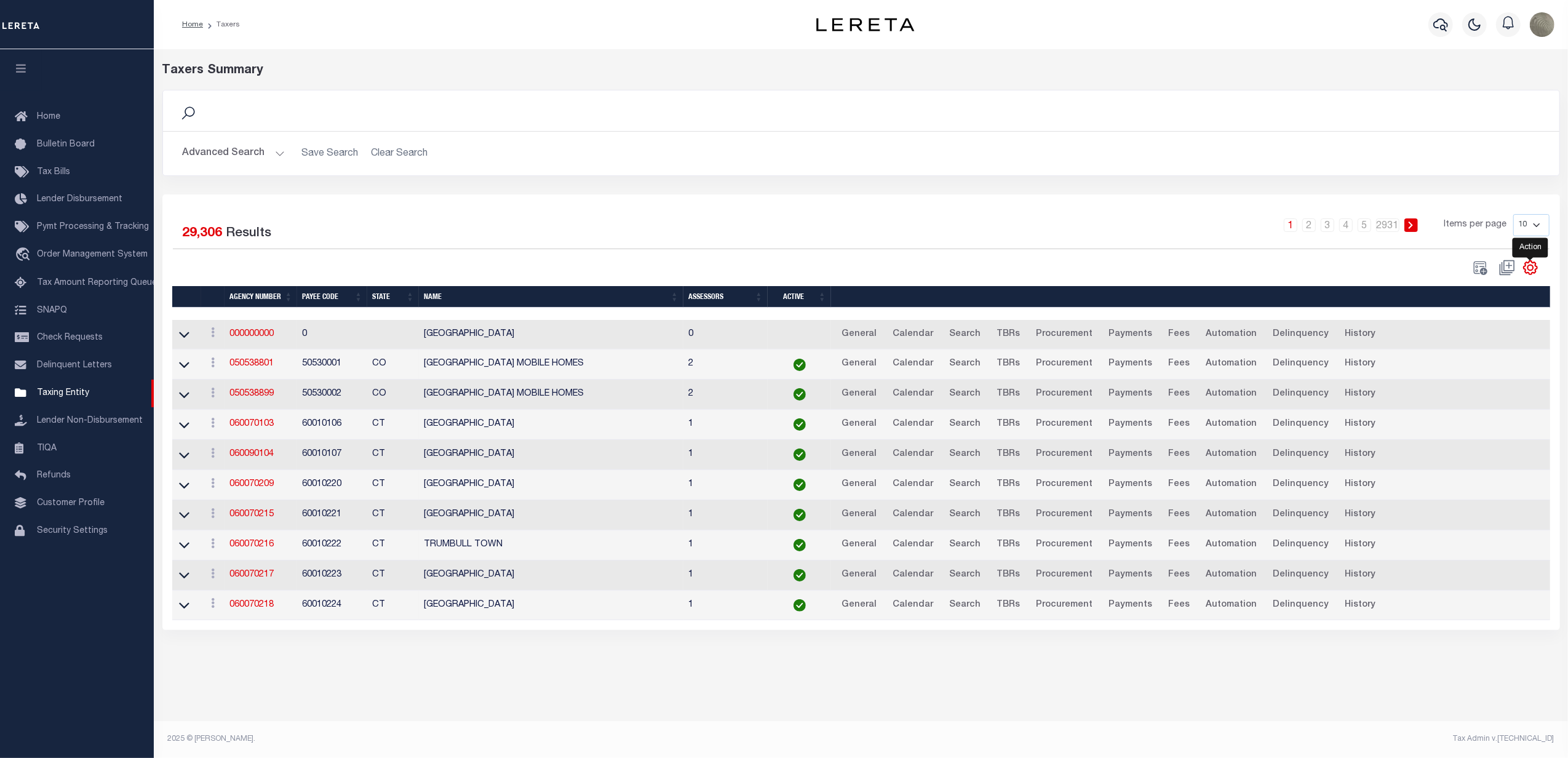
click at [1534, 267] on icon "" at bounding box center [1530, 267] width 16 height 16
click at [1477, 357] on span "Show Filter" at bounding box center [1455, 358] width 46 height 8
select select
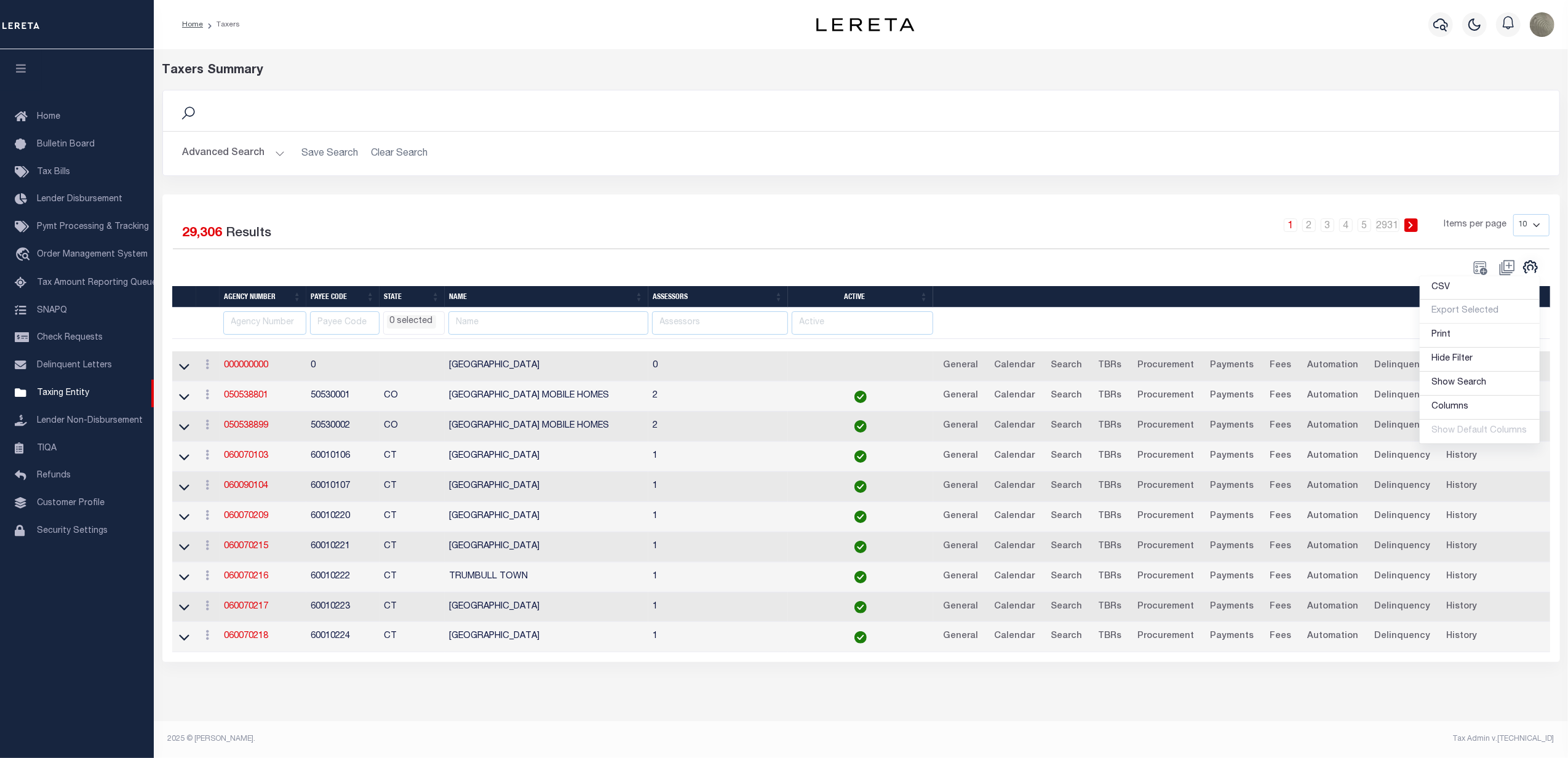
click at [655, 222] on div "1 2 3 4 5 … 2931 Items per page 10 25 50 100" at bounding box center [1035, 230] width 1028 height 32
click at [522, 321] on input "text" at bounding box center [548, 323] width 200 height 24
type input "C"
type input "[GEOGRAPHIC_DATA]"
select select
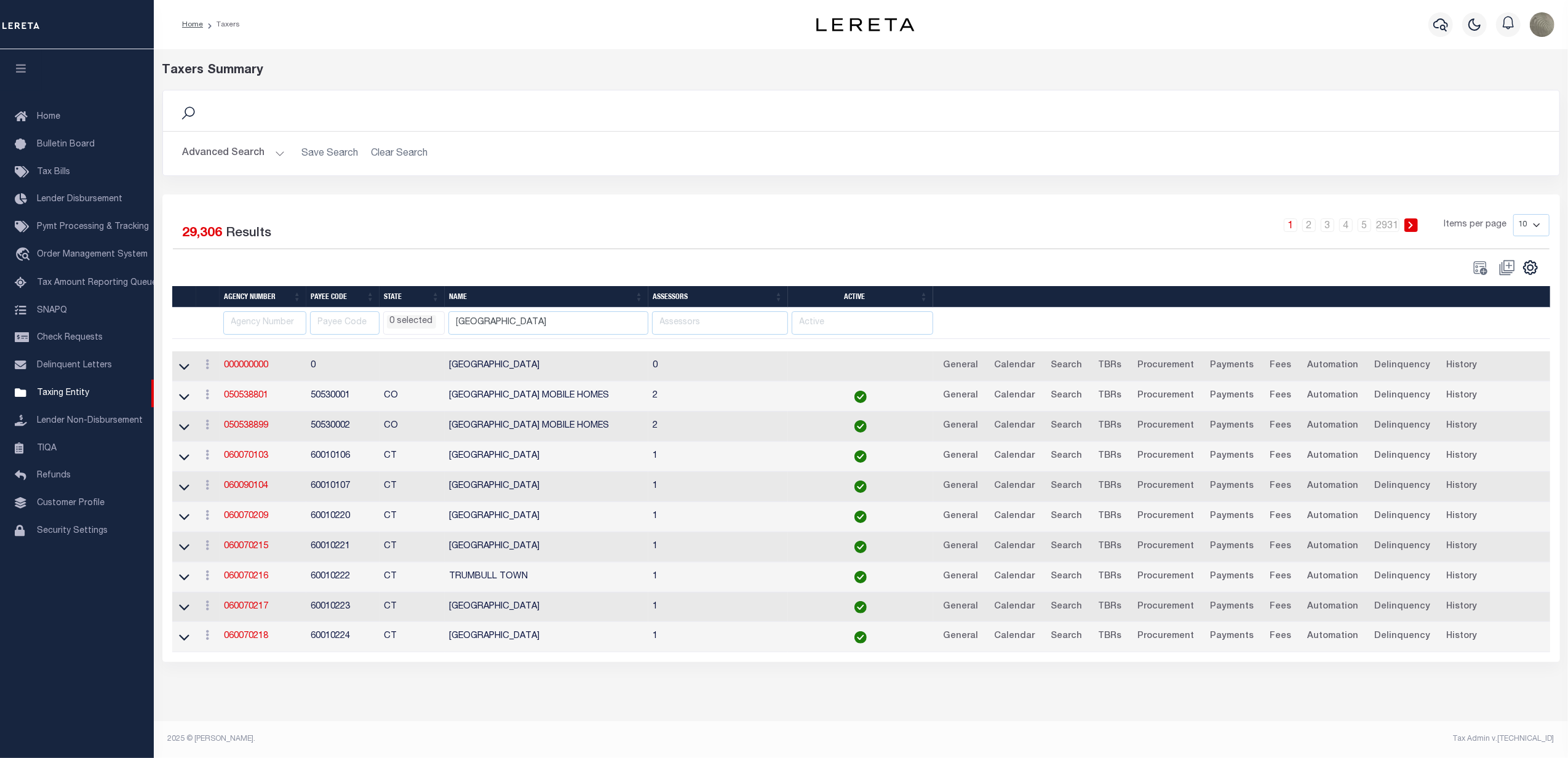
select select
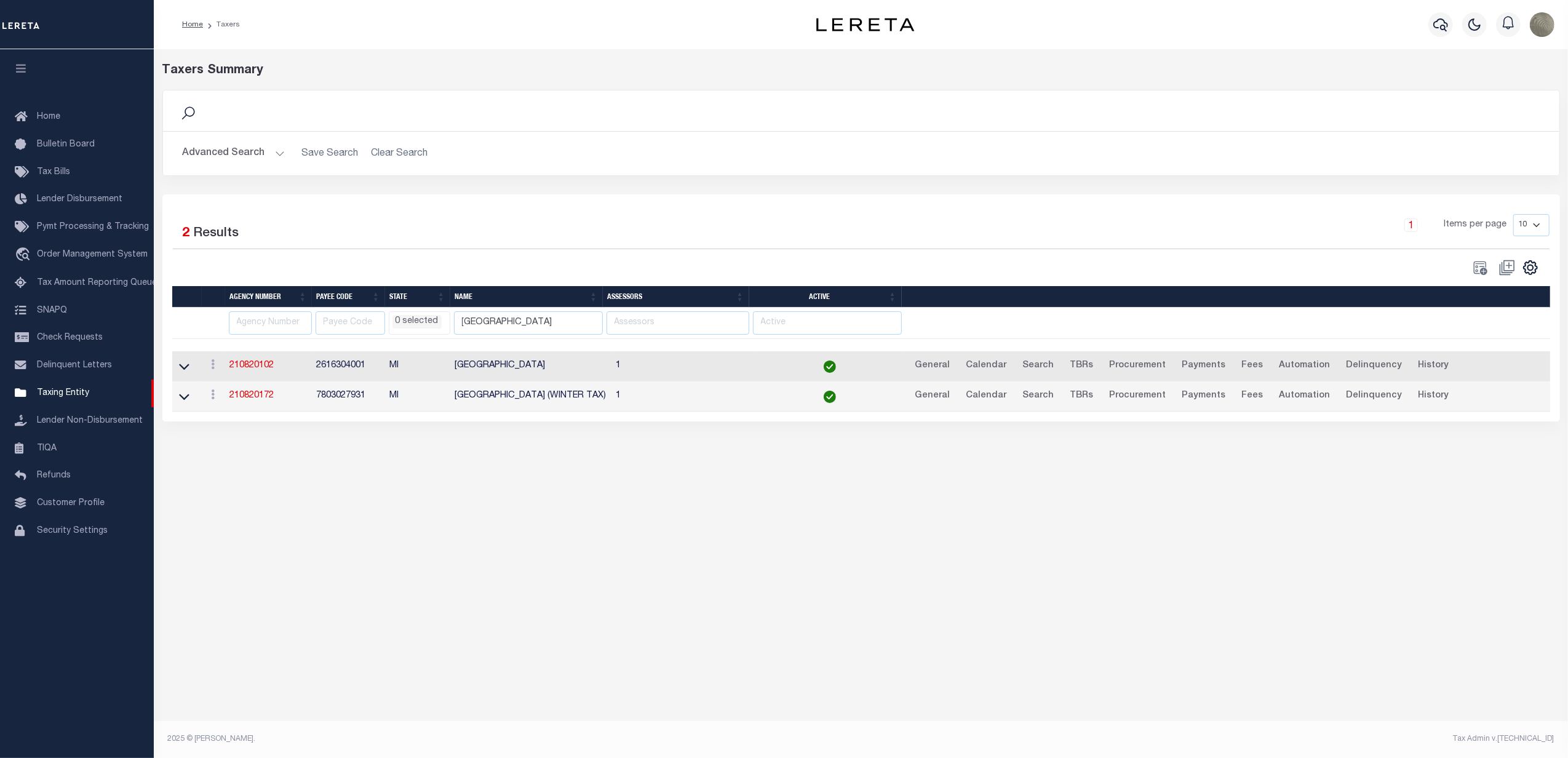
click at [335, 367] on td "2616304001" at bounding box center [348, 366] width 73 height 30
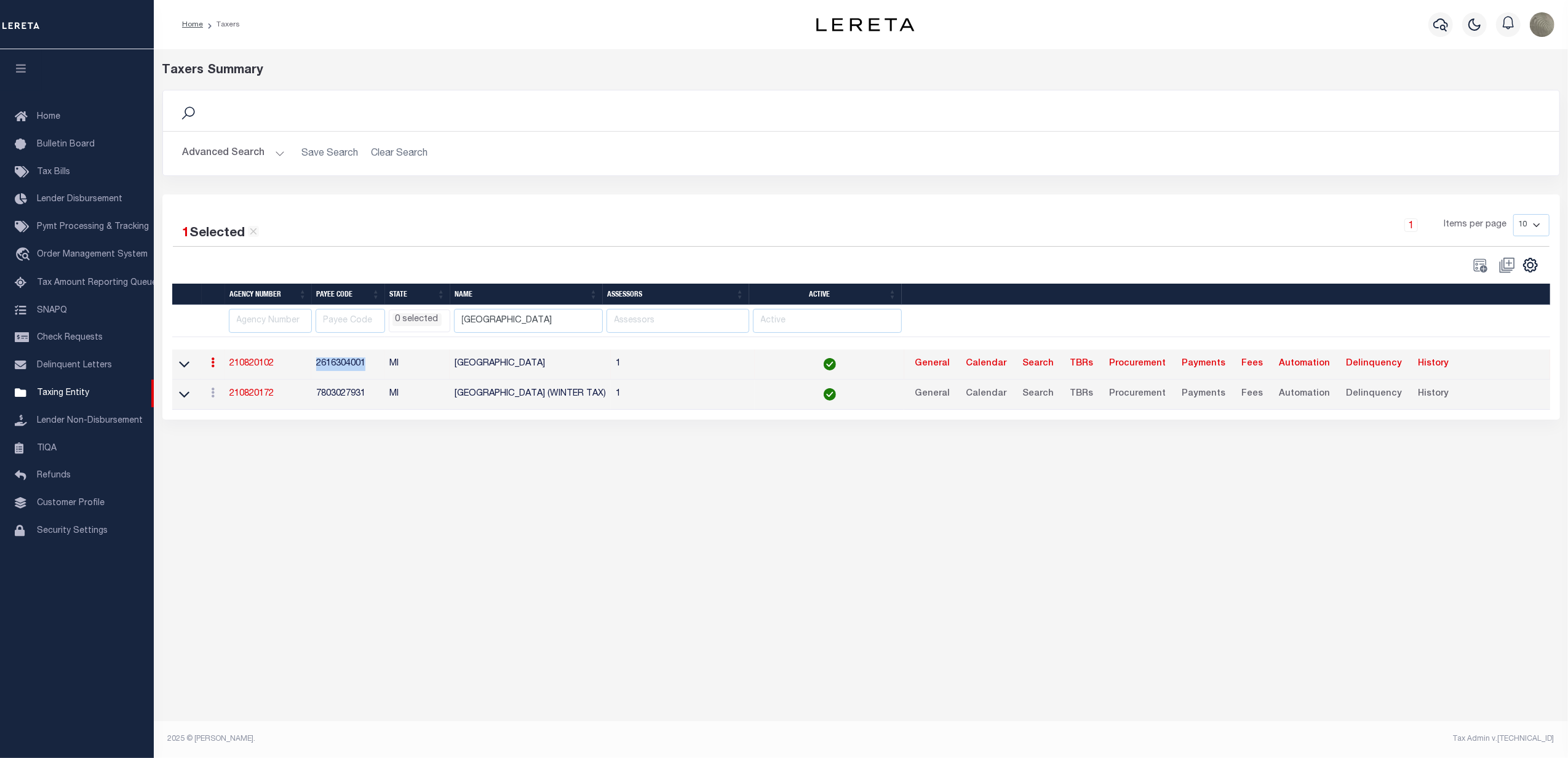
click at [335, 367] on td "2616304001" at bounding box center [348, 365] width 73 height 30
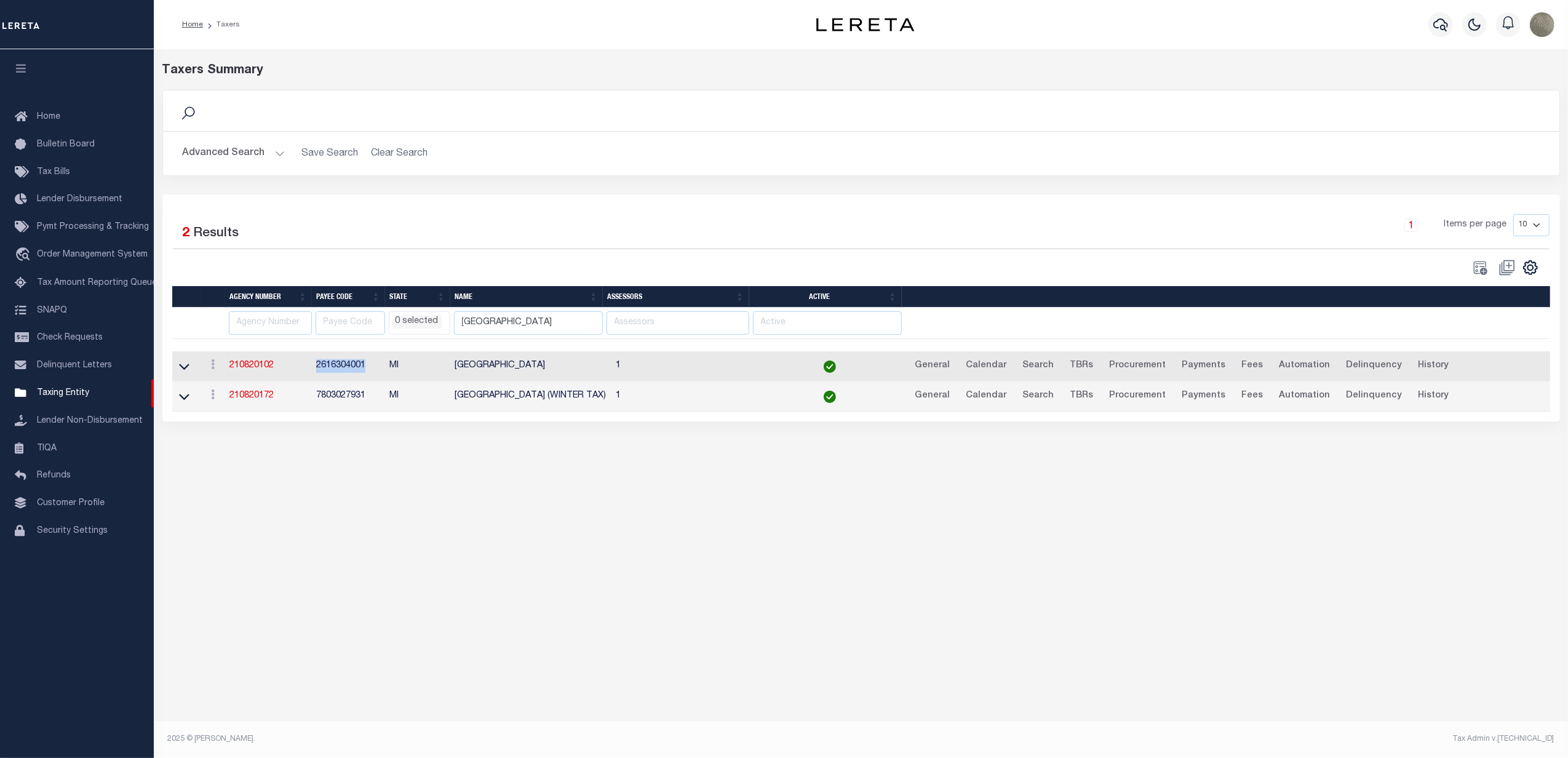
copy td "2616304001"
